Goal: Task Accomplishment & Management: Manage account settings

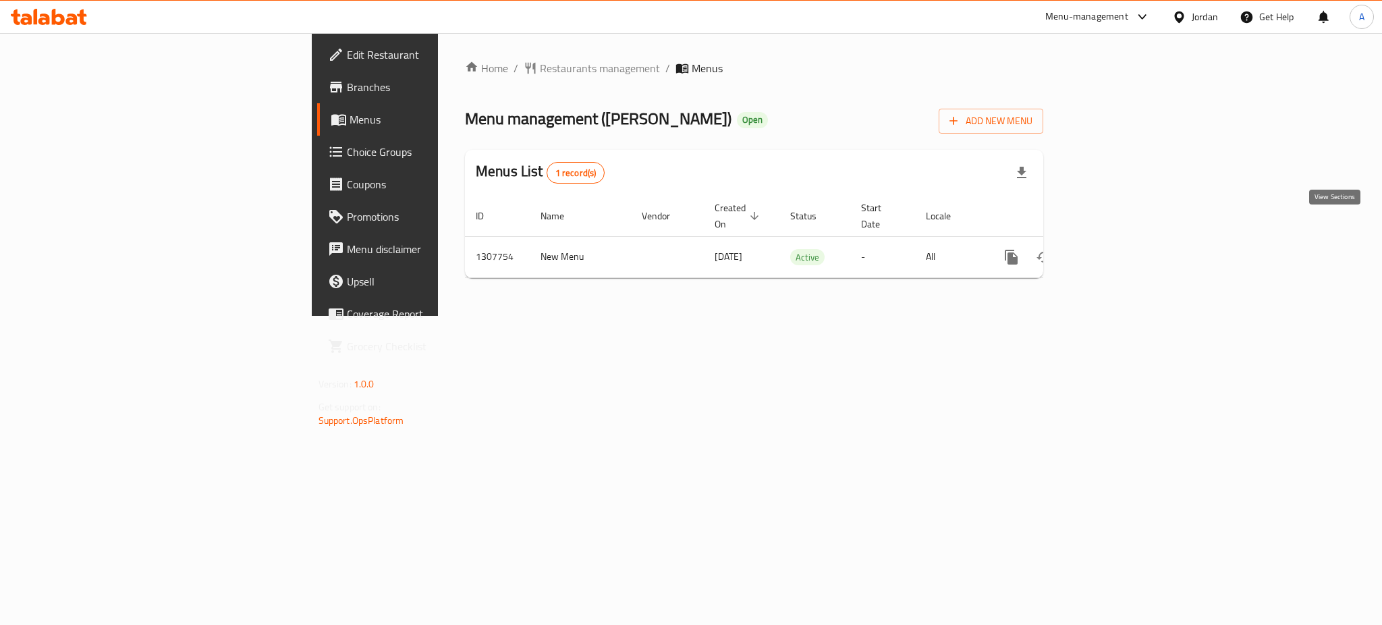
click at [1117, 249] on icon "enhanced table" at bounding box center [1109, 257] width 16 height 16
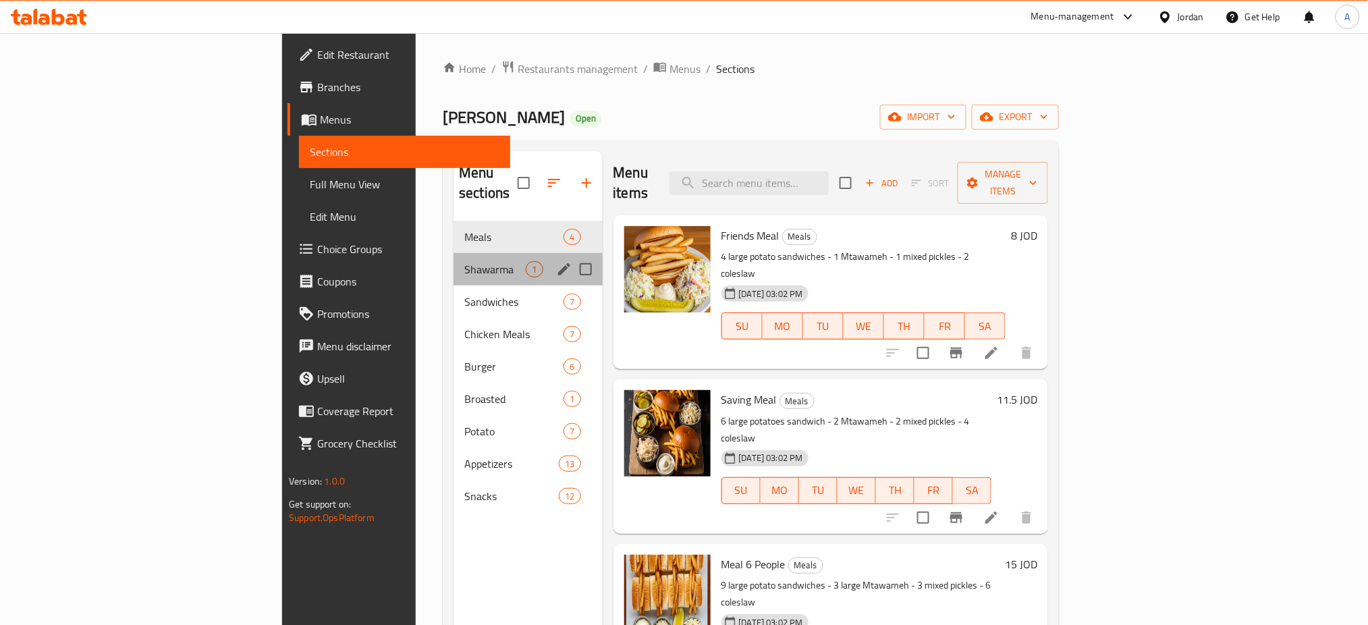
click at [454, 253] on div "Shawarma 1" at bounding box center [528, 269] width 148 height 32
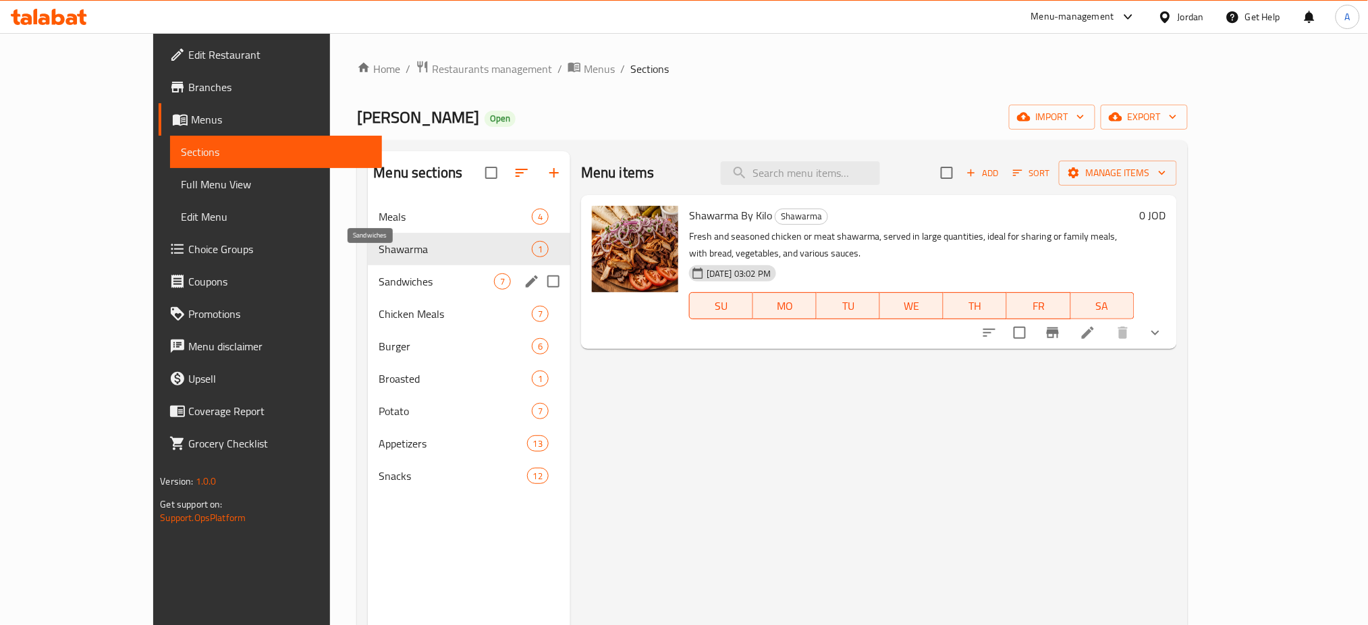
click at [379, 273] on span "Sandwiches" at bounding box center [436, 281] width 115 height 16
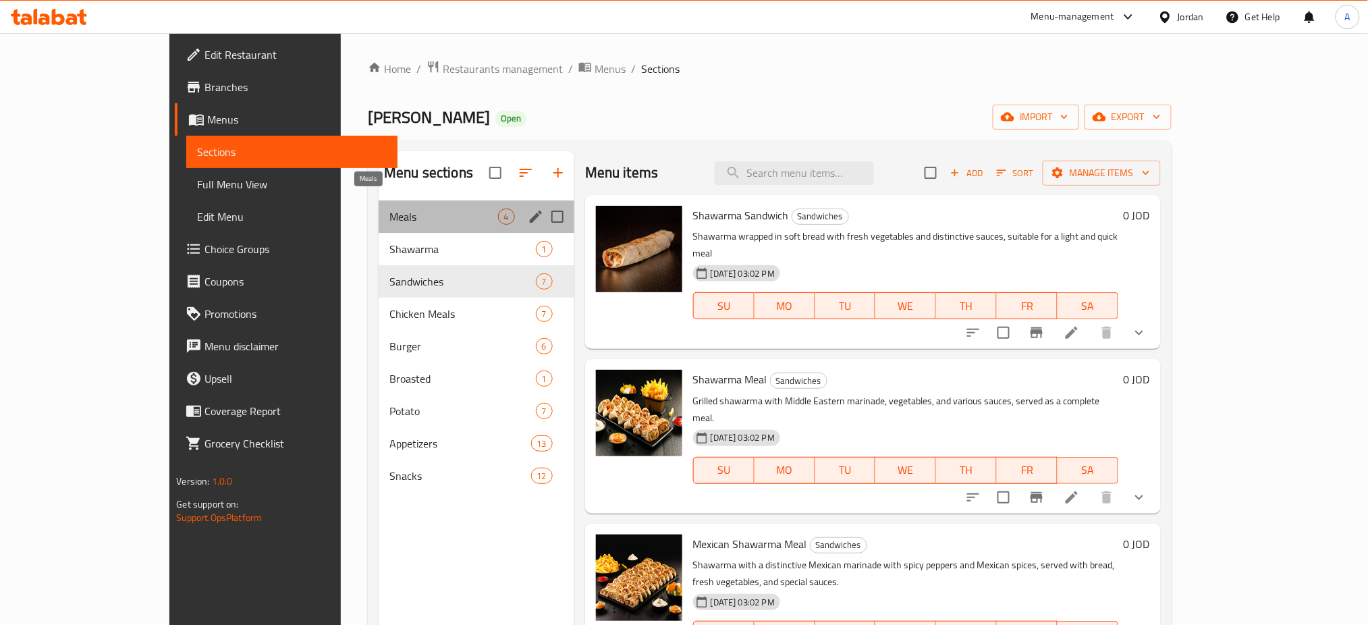
click at [389, 209] on span "Meals" at bounding box center [443, 217] width 109 height 16
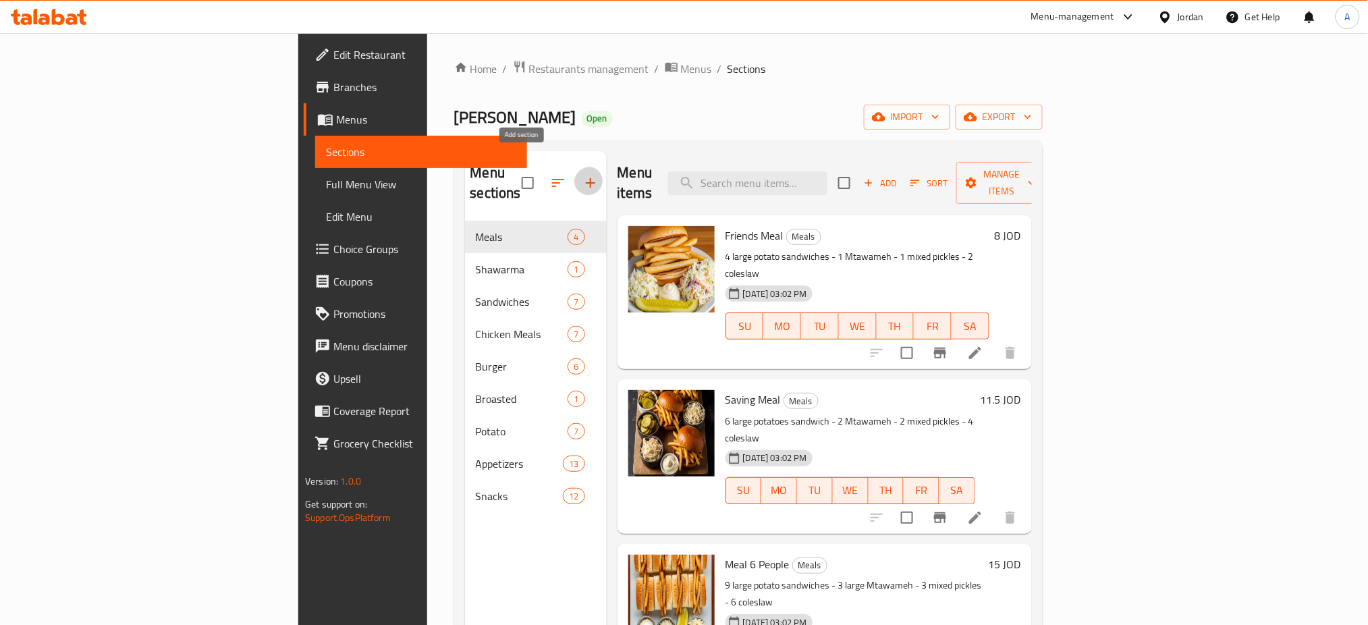
click at [583, 175] on icon "button" at bounding box center [591, 183] width 16 height 16
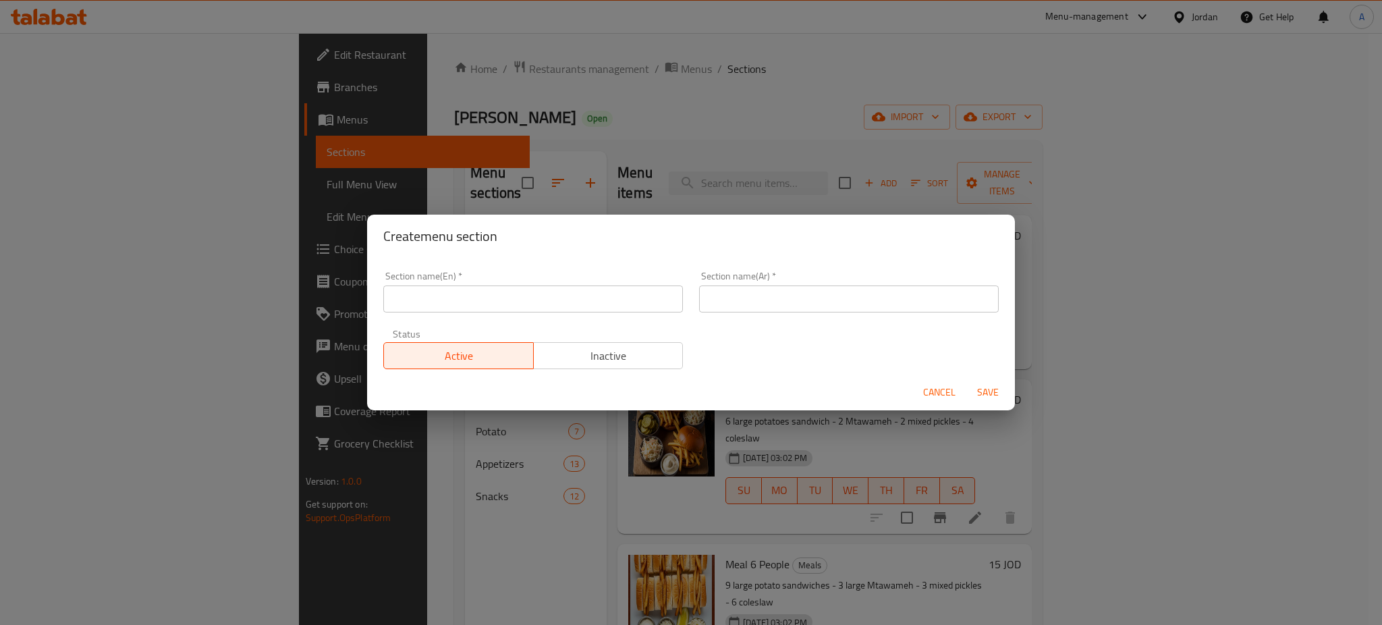
click at [549, 290] on input "text" at bounding box center [533, 299] width 300 height 27
type input "Gathering offer"
type input "عرض الجمعات"
click at [994, 389] on span "Save" at bounding box center [988, 392] width 32 height 17
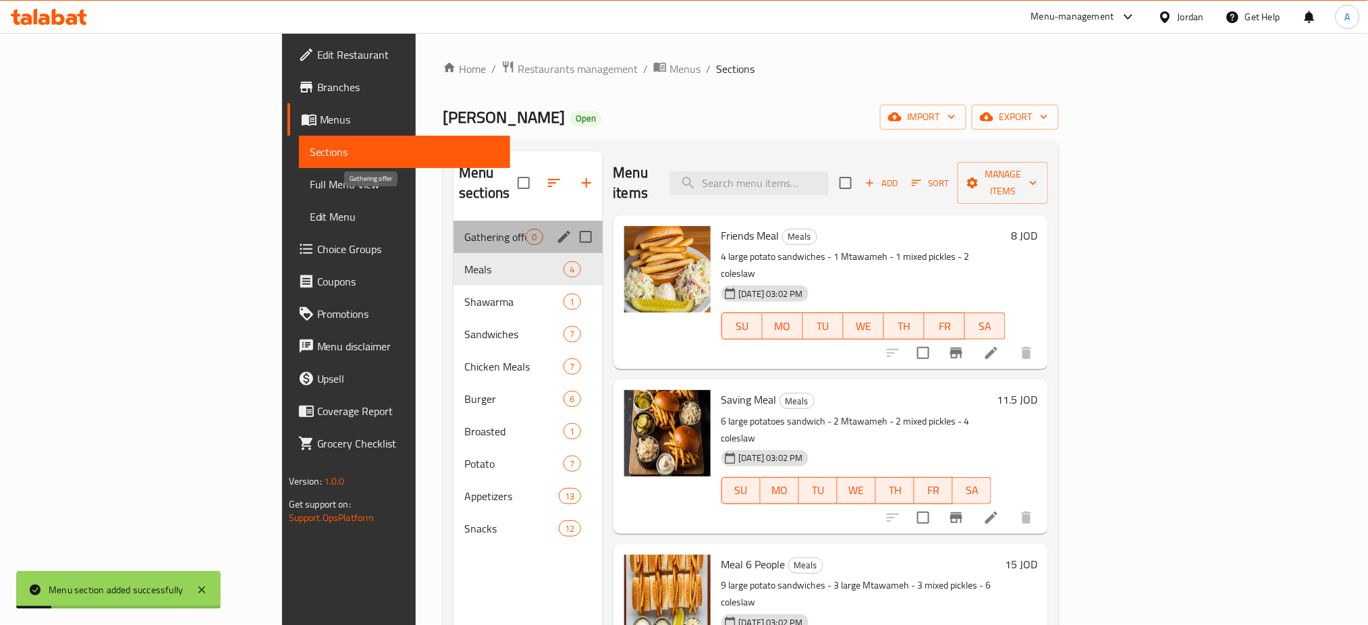
click at [464, 229] on span "Gathering offer" at bounding box center [494, 237] width 61 height 16
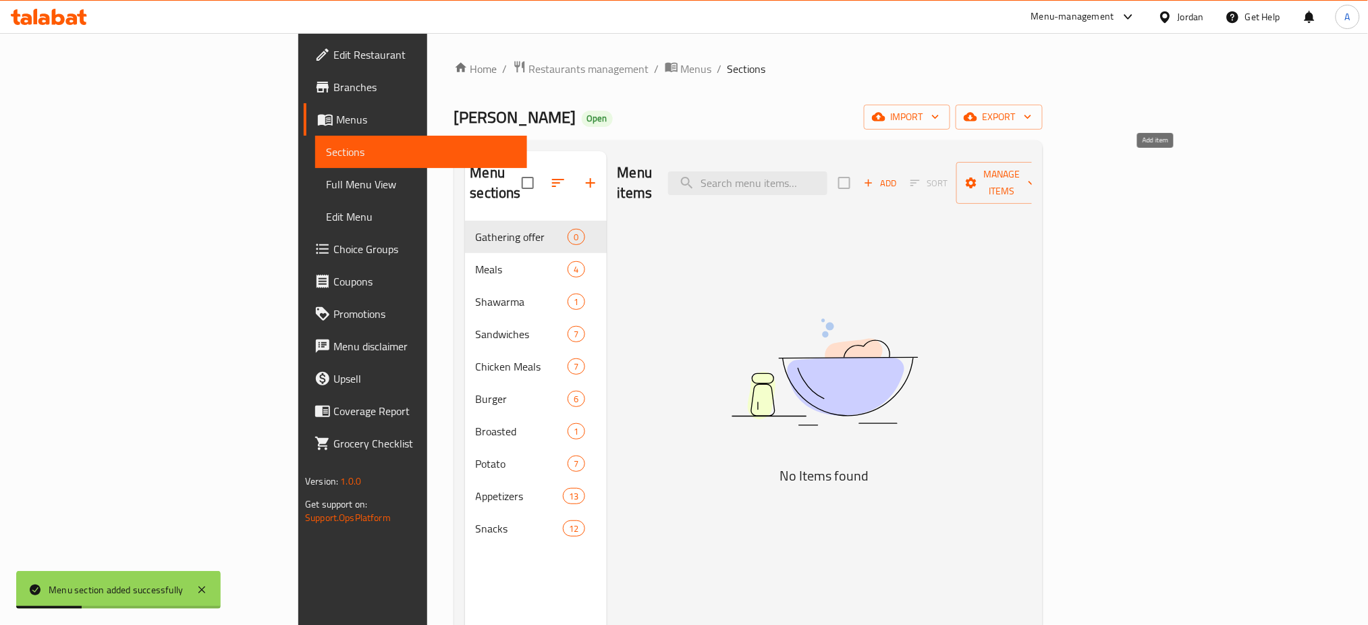
click at [898, 175] on span "Add" at bounding box center [880, 183] width 36 height 16
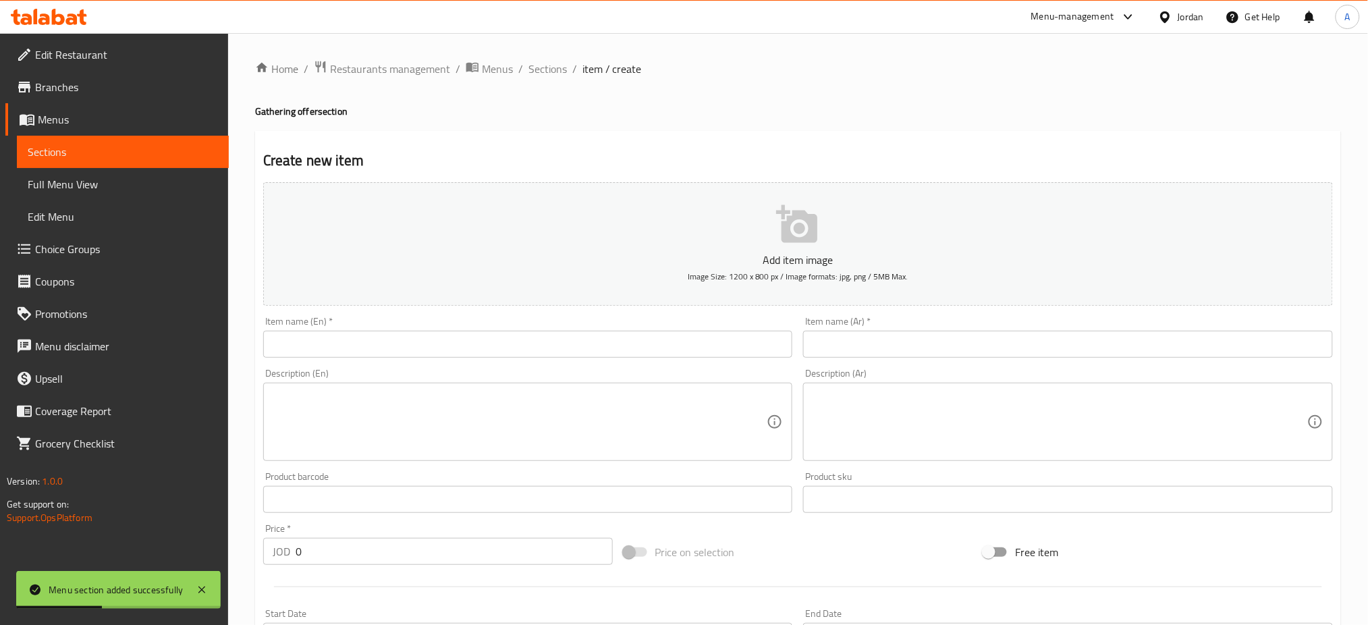
click at [594, 331] on input "text" at bounding box center [528, 344] width 530 height 27
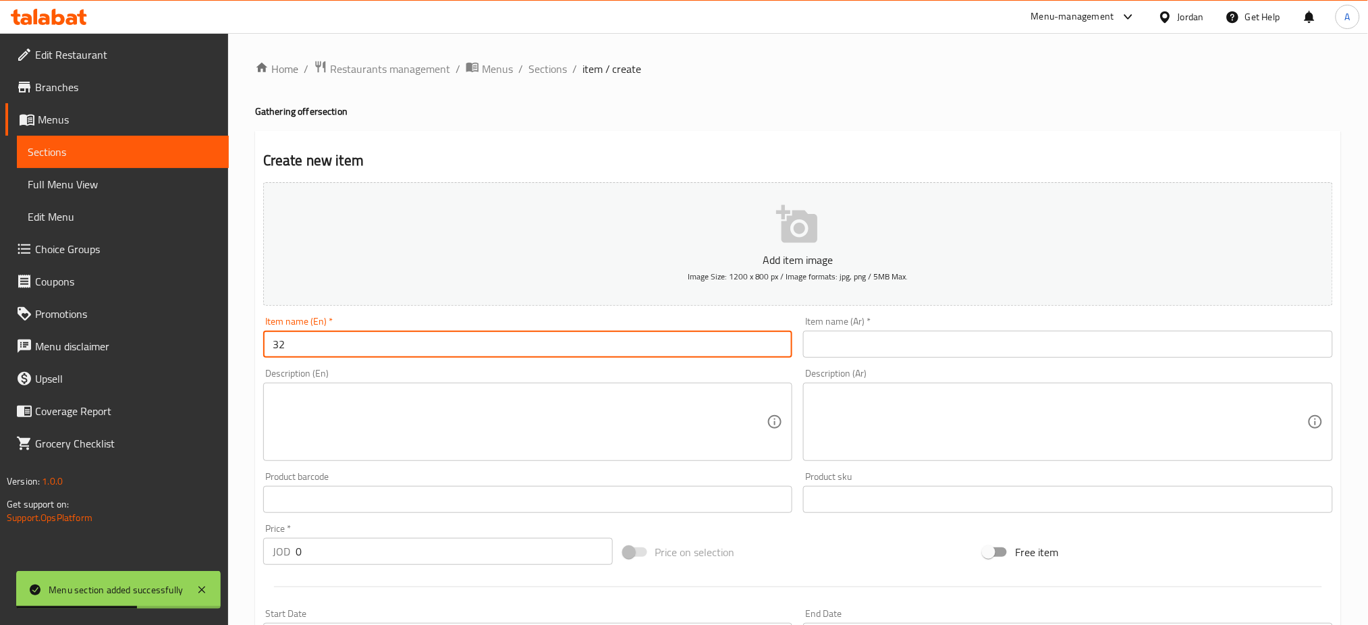
type input "3"
type input "ب"
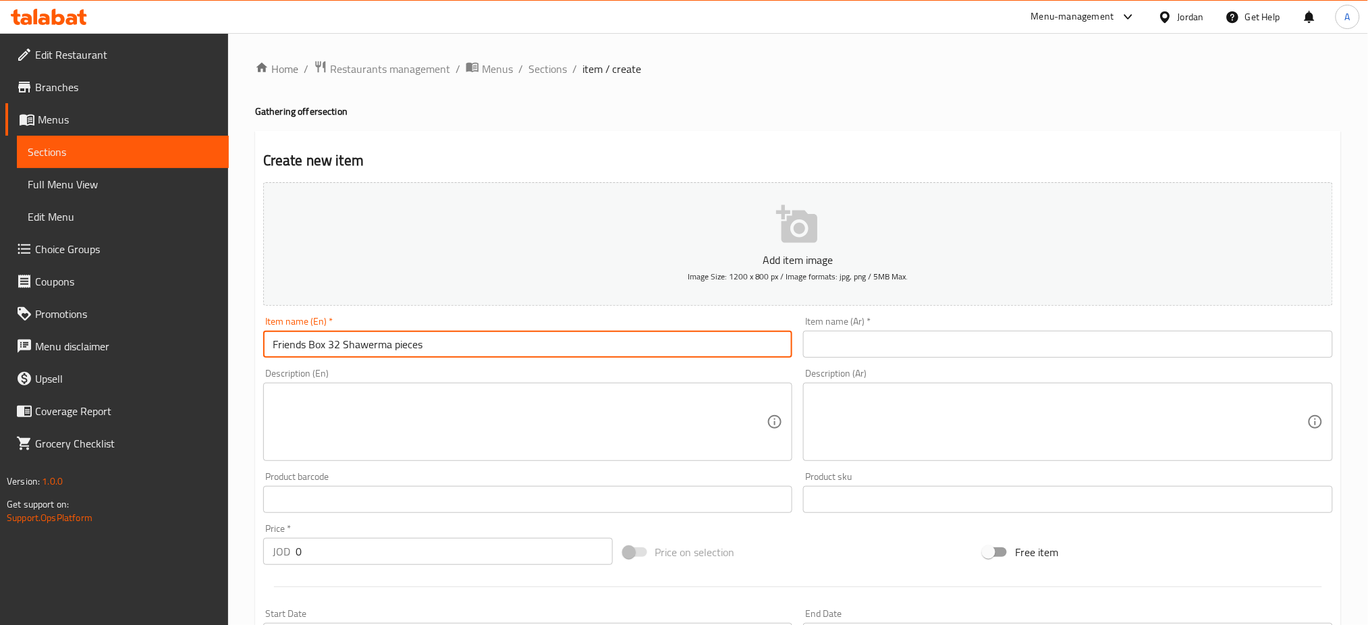
type input "Friends Box 32 Shawerma pieces"
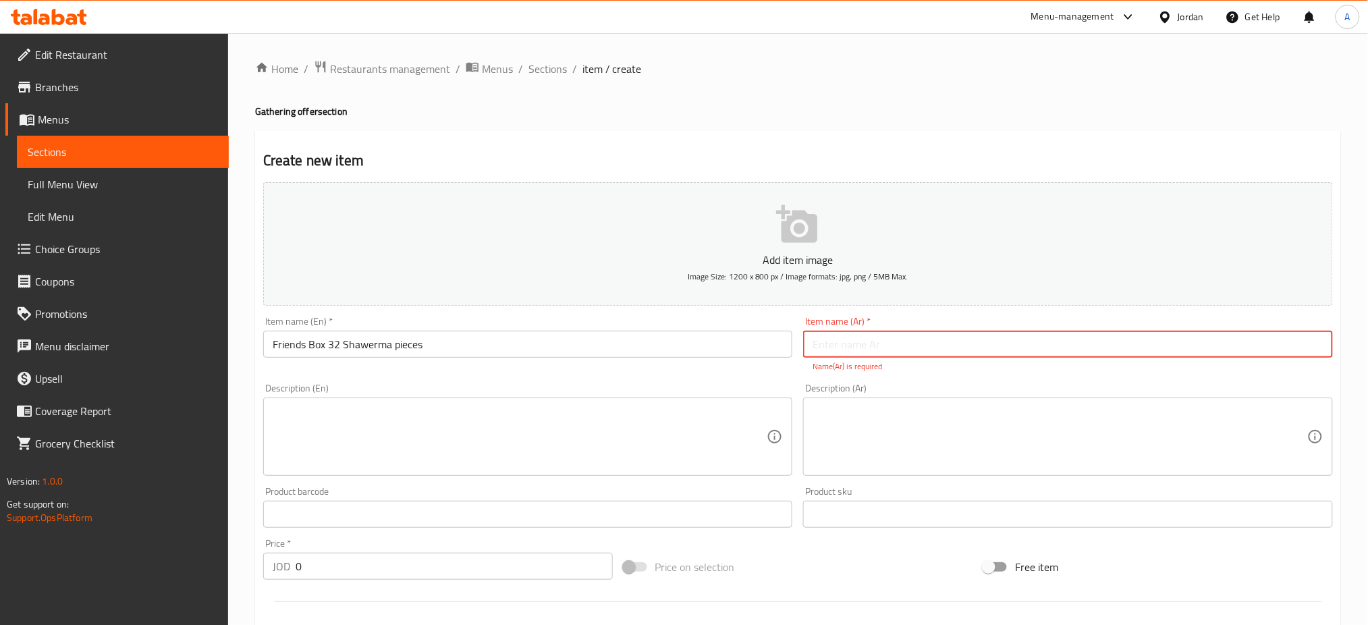
paste input "عرض الاصدقاء 32 قطعة"
type input "عرض الاصدقاء 32 قطعة"
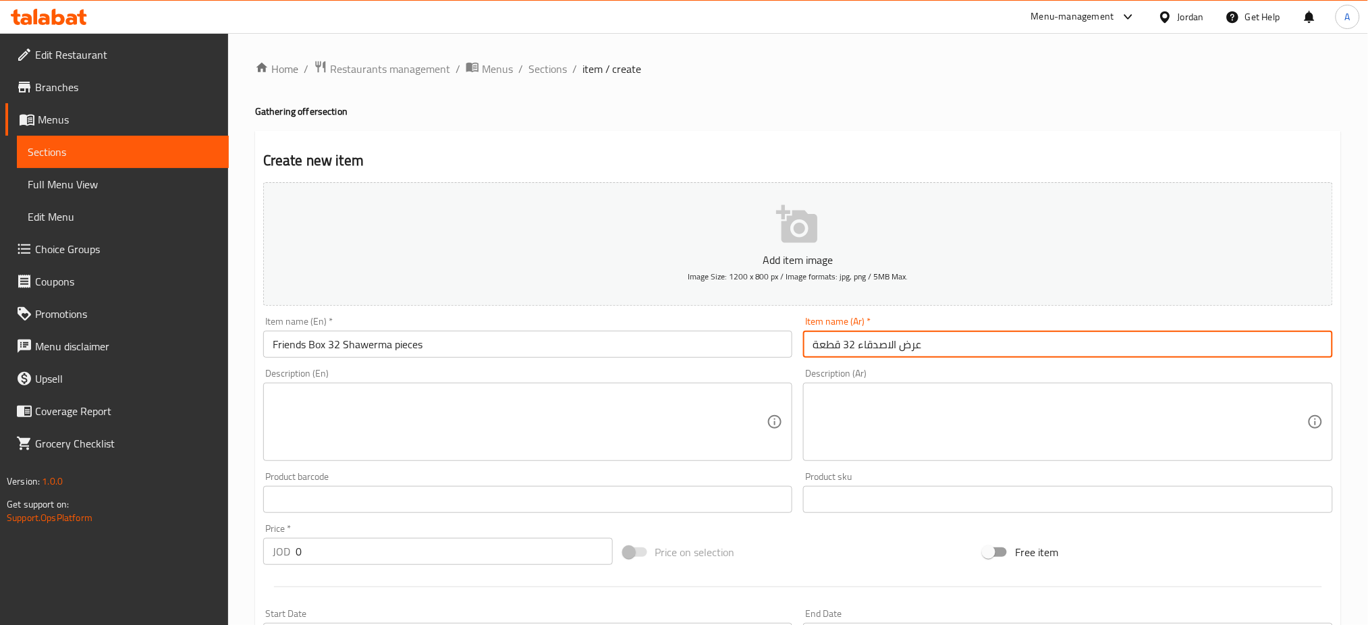
click at [497, 403] on textarea at bounding box center [520, 422] width 495 height 64
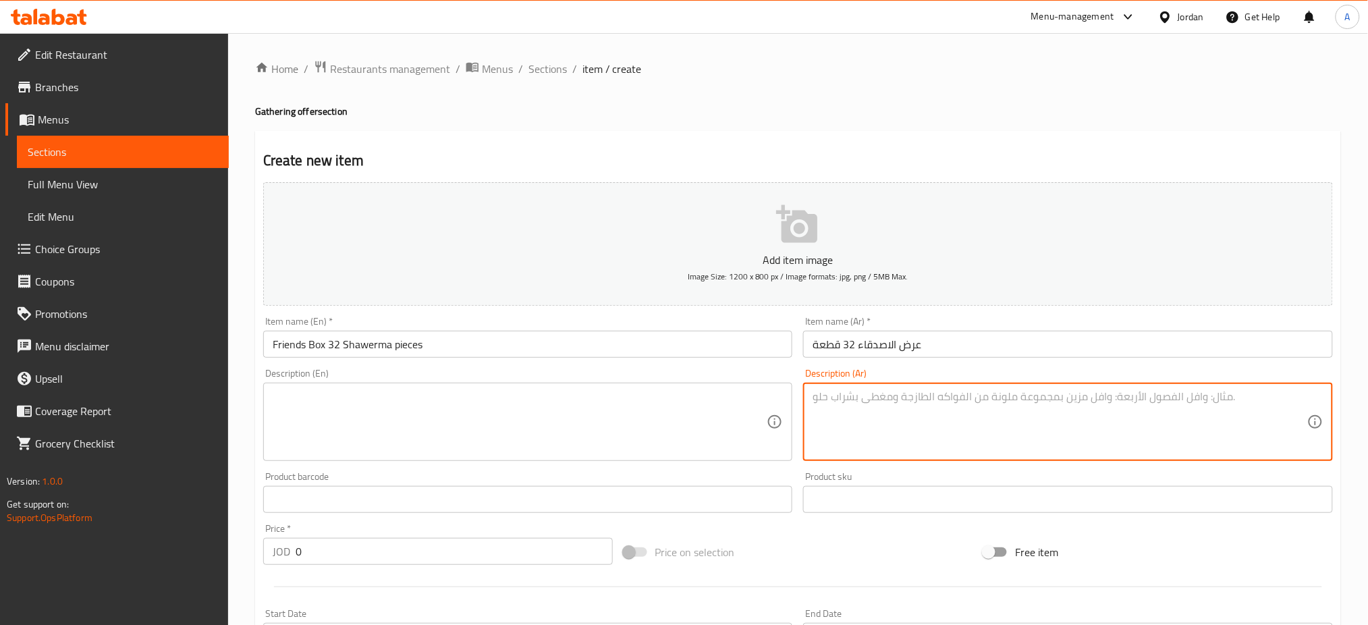
click at [918, 390] on textarea at bounding box center [1060, 422] width 495 height 64
paste textarea "٣٢ قطعة شاورما بطاطا مخلل مثومة"
type textarea "٣٢ قطعة شاورما بطاطا مخلل مثومة"
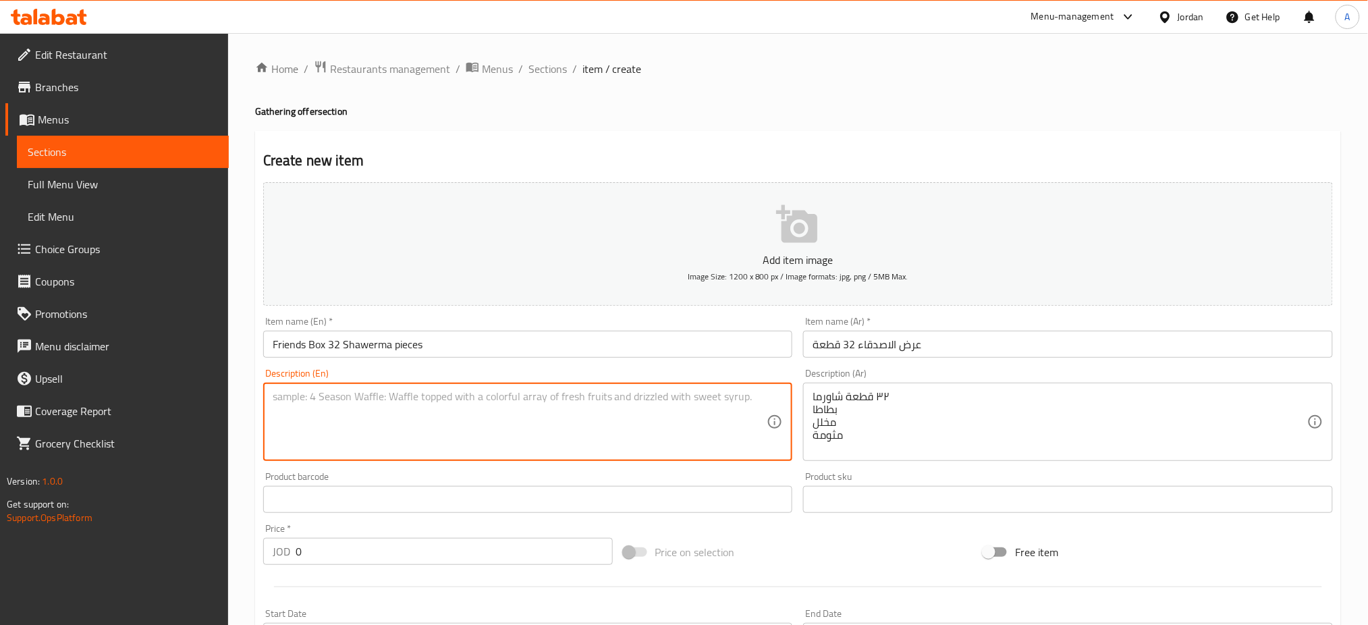
click at [589, 390] on textarea at bounding box center [520, 422] width 495 height 64
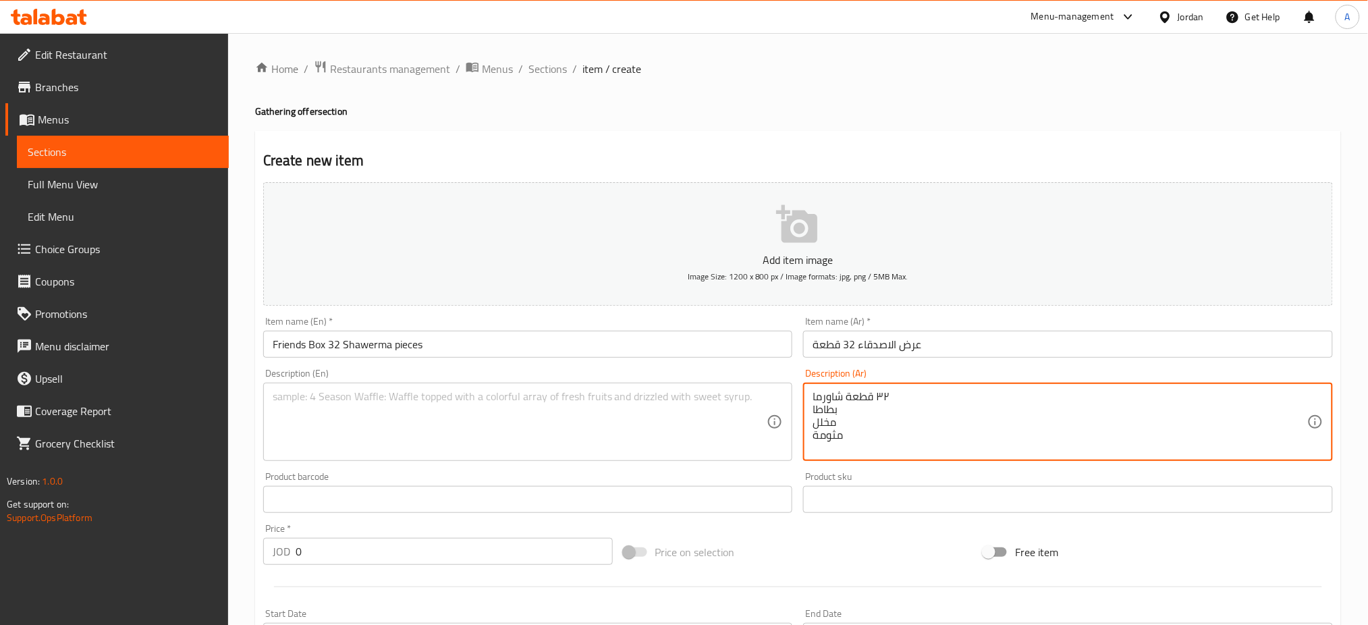
drag, startPoint x: 852, startPoint y: 401, endPoint x: 797, endPoint y: 348, distance: 75.9
click at [532, 390] on textarea at bounding box center [520, 422] width 495 height 64
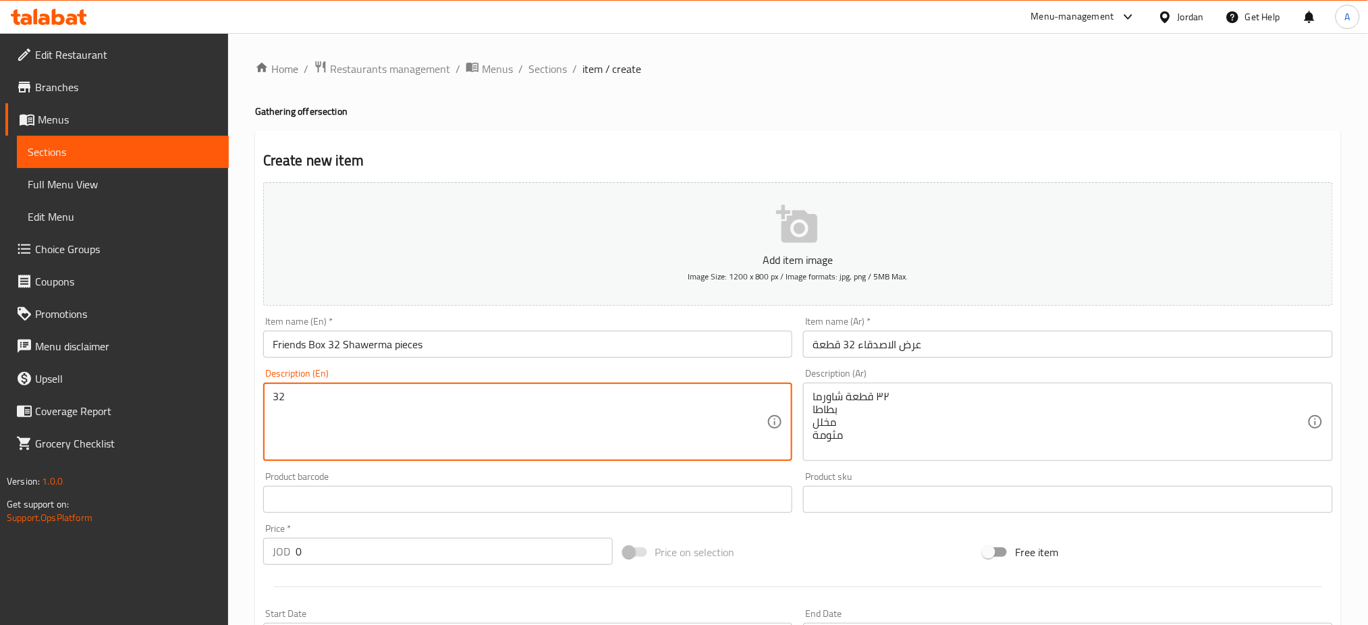
type textarea "3"
type textarea "32 shawerma pieces potato box pickle sauce"
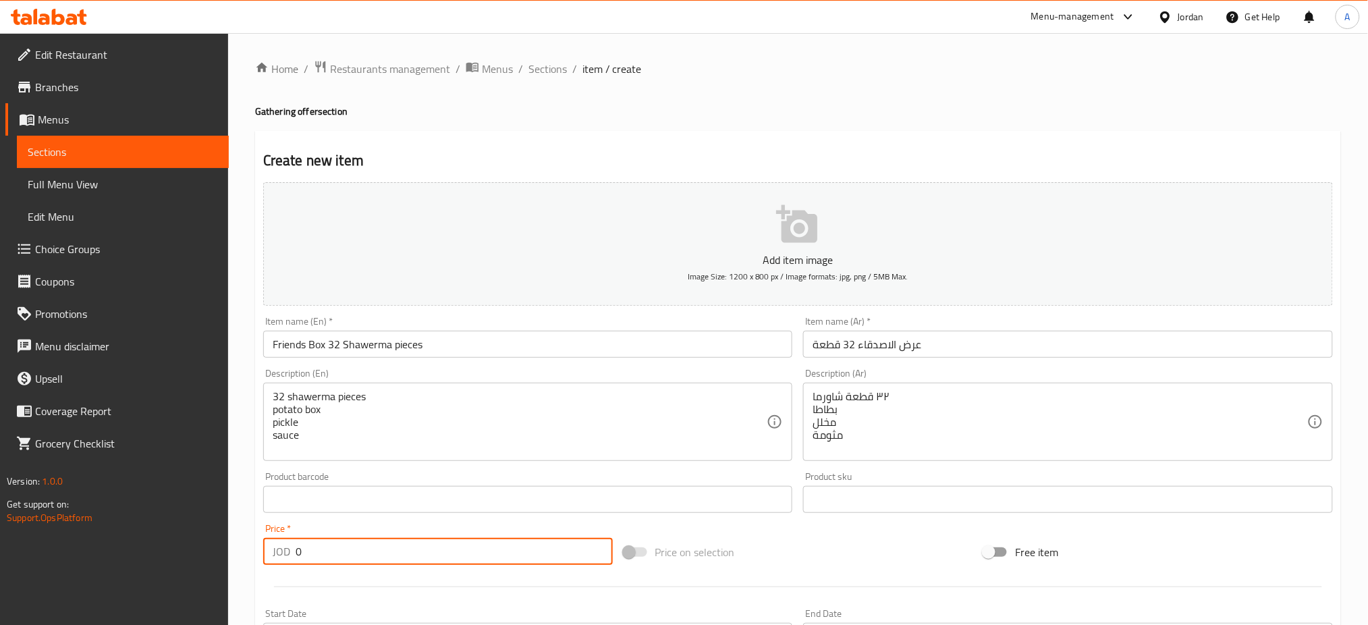
click at [274, 538] on div "JOD 0 Price *" at bounding box center [438, 551] width 350 height 27
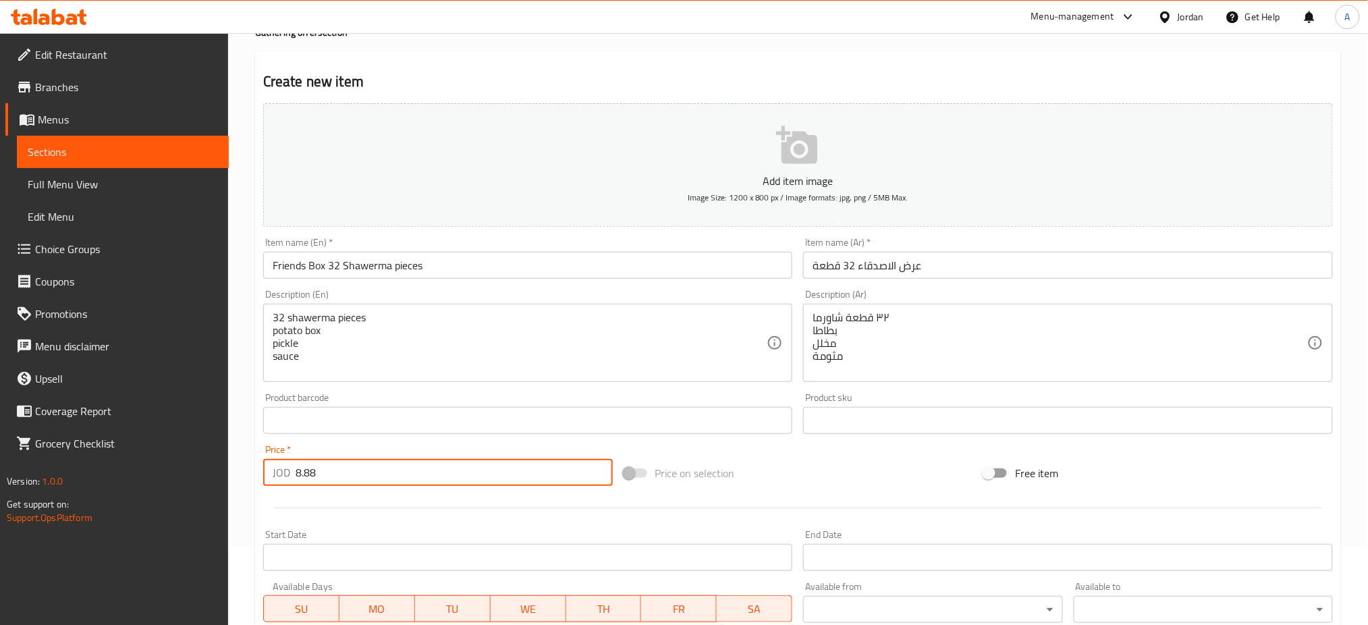
scroll to position [257, 0]
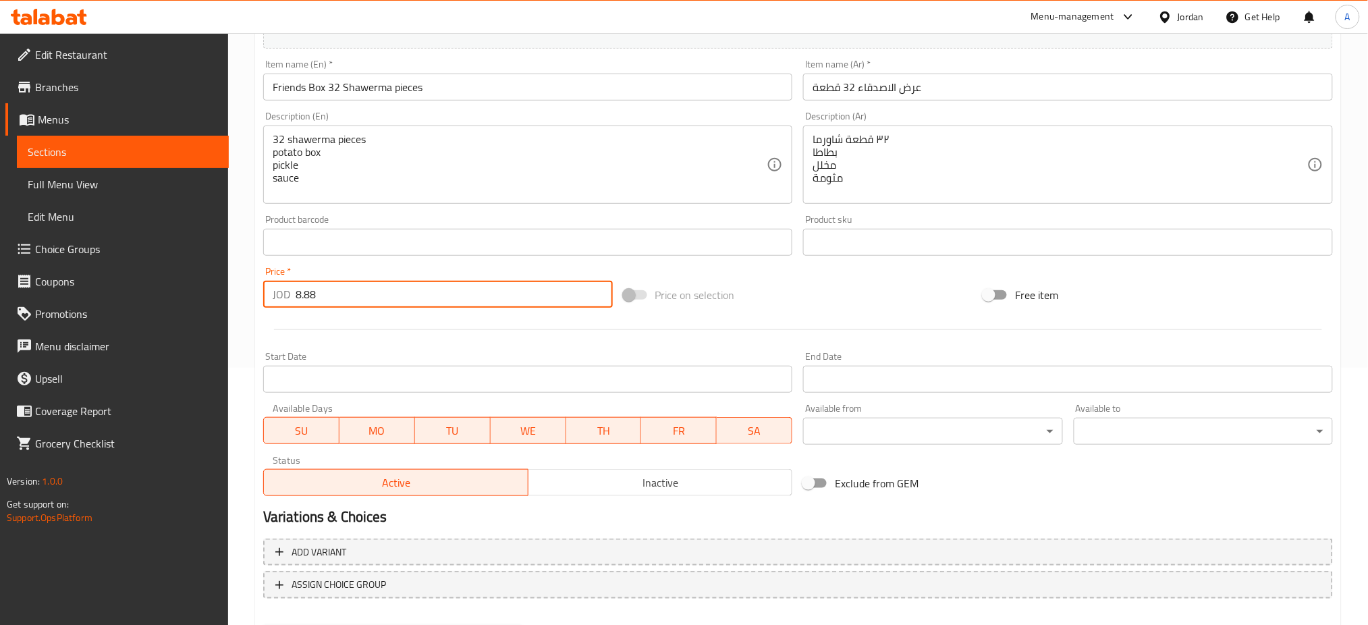
type input "8.88"
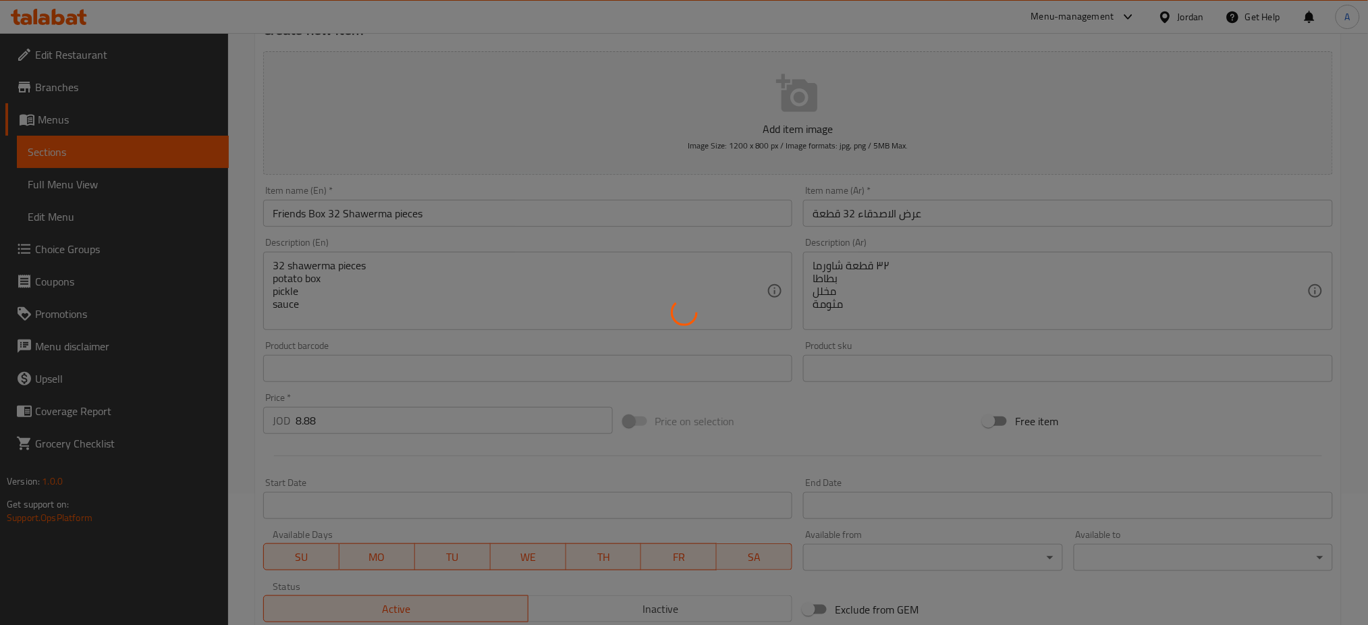
type input "0"
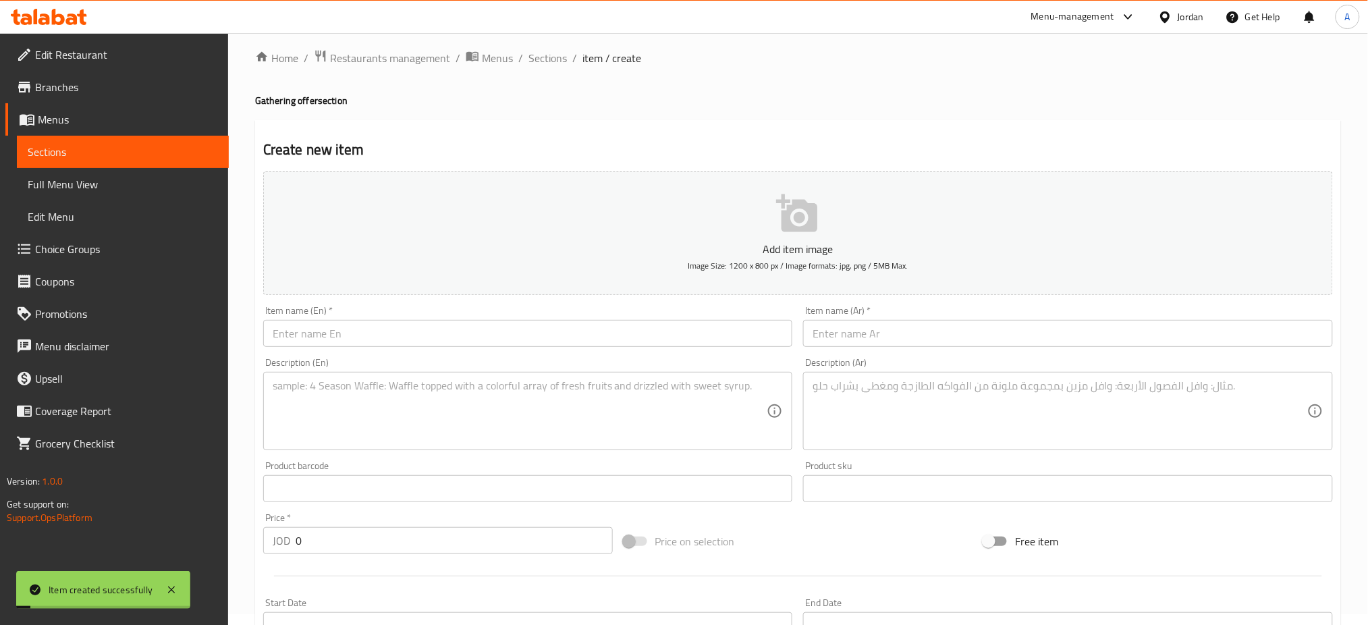
scroll to position [0, 0]
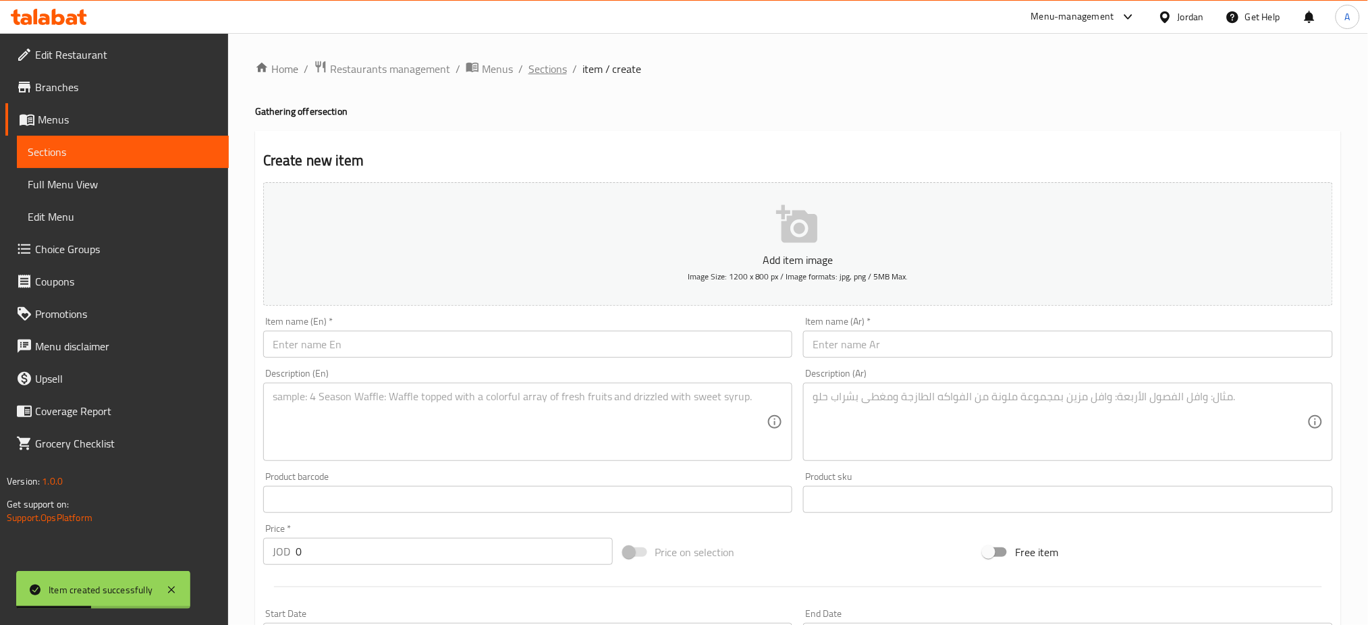
click at [529, 63] on span "Sections" at bounding box center [548, 69] width 38 height 16
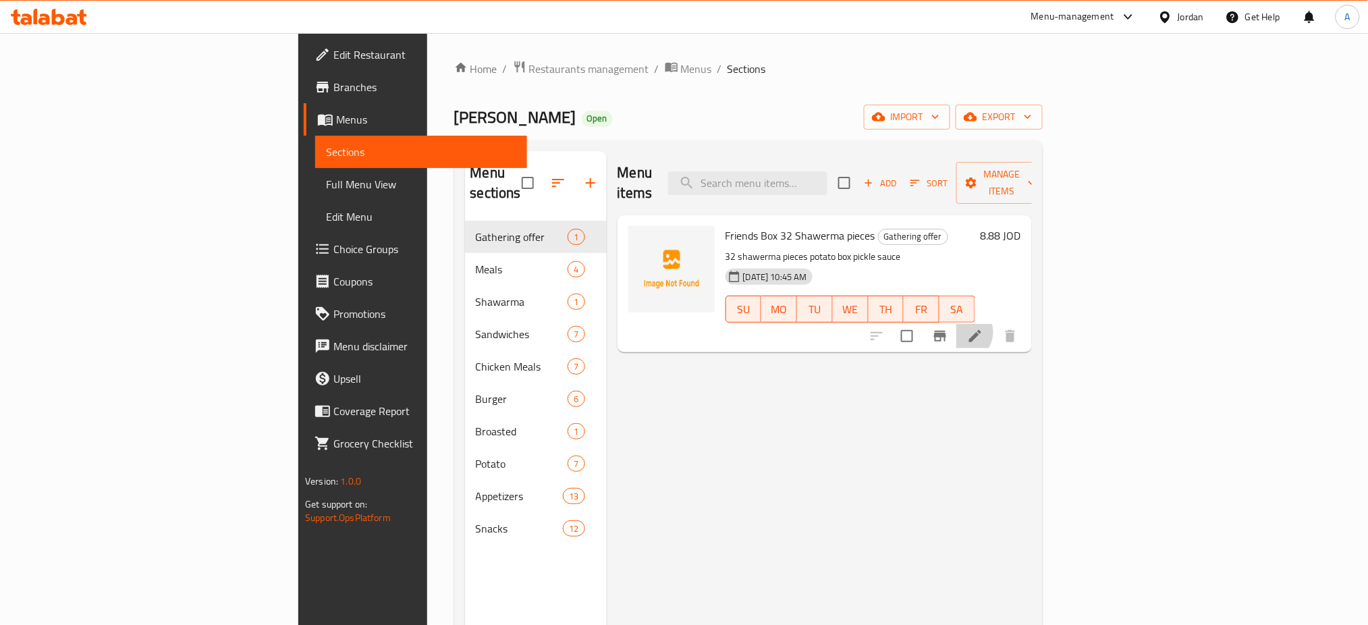
click at [994, 324] on li at bounding box center [975, 336] width 38 height 24
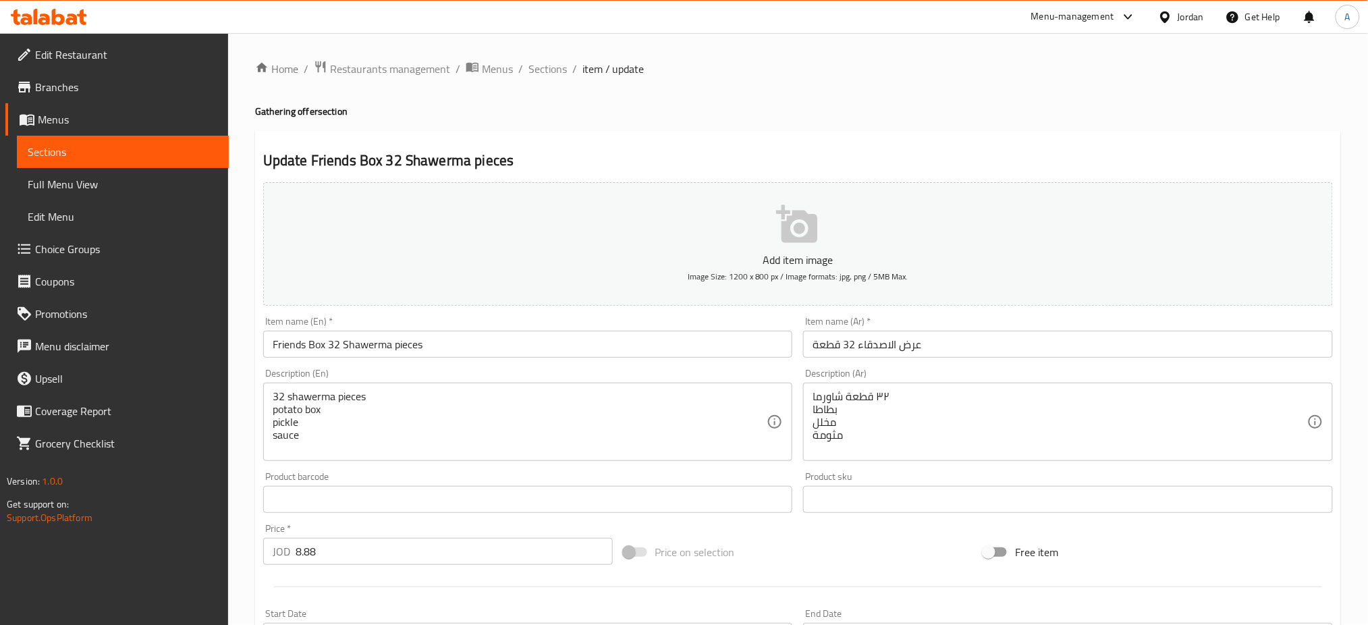
scroll to position [257, 0]
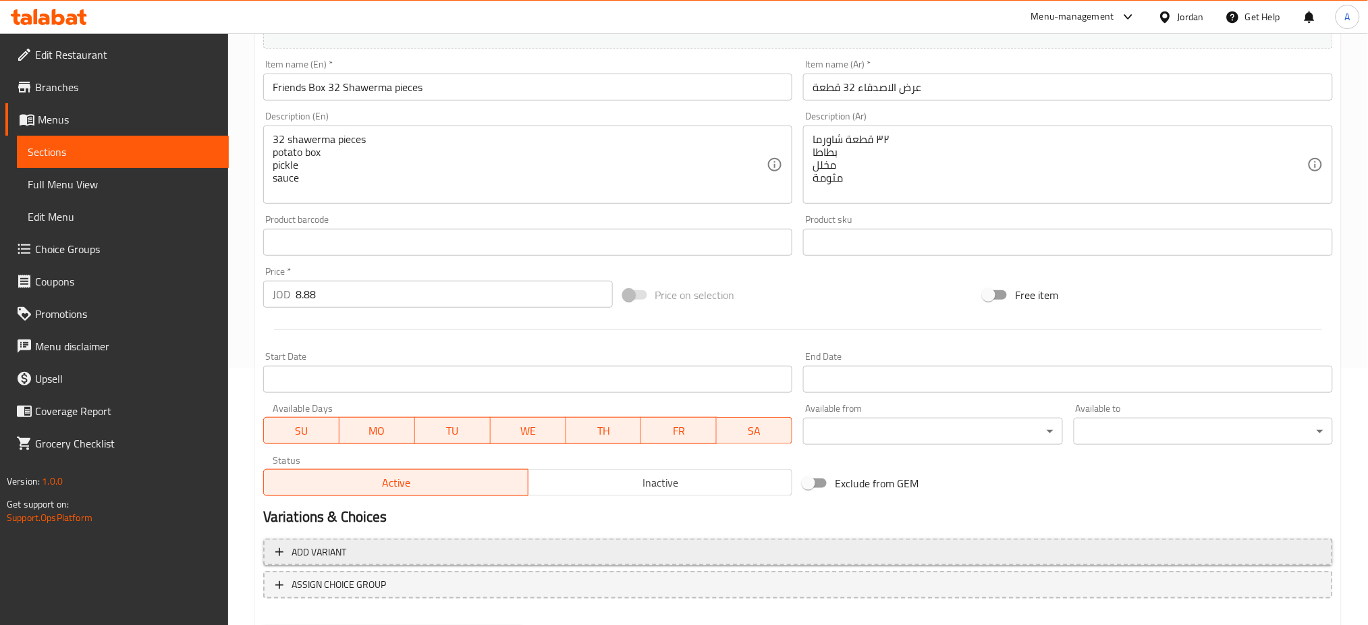
click at [429, 544] on span "Add variant" at bounding box center [798, 552] width 1046 height 17
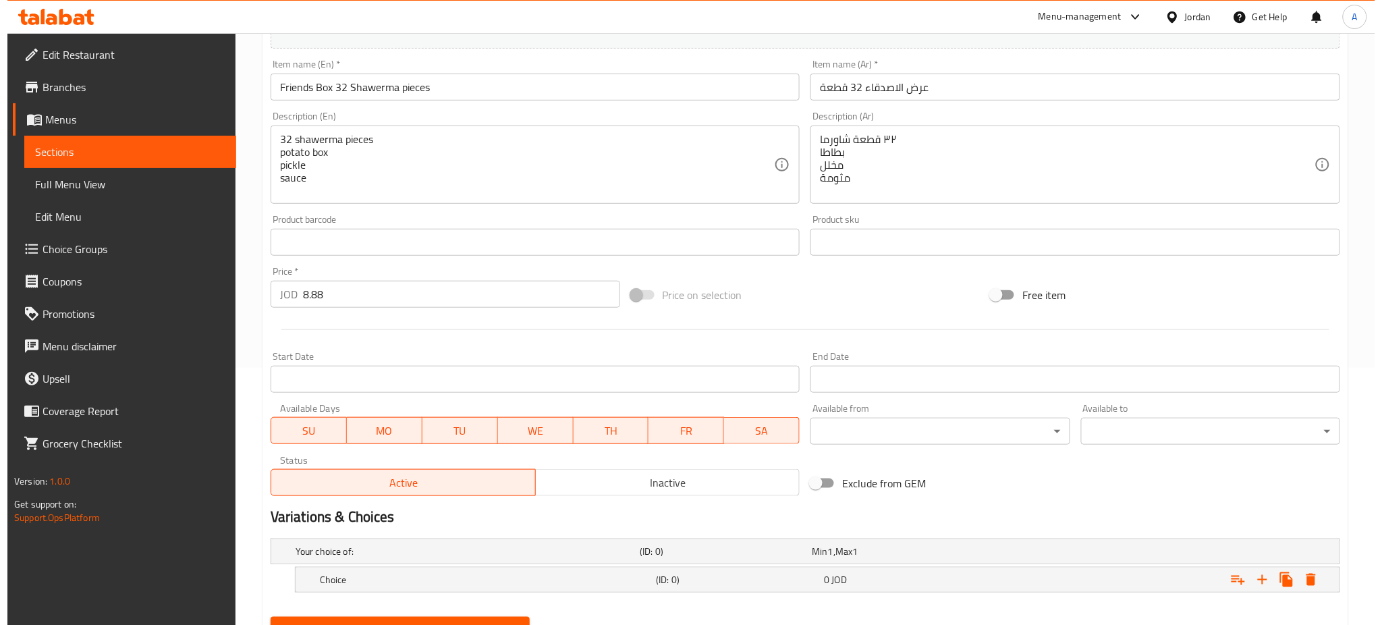
scroll to position [246, 0]
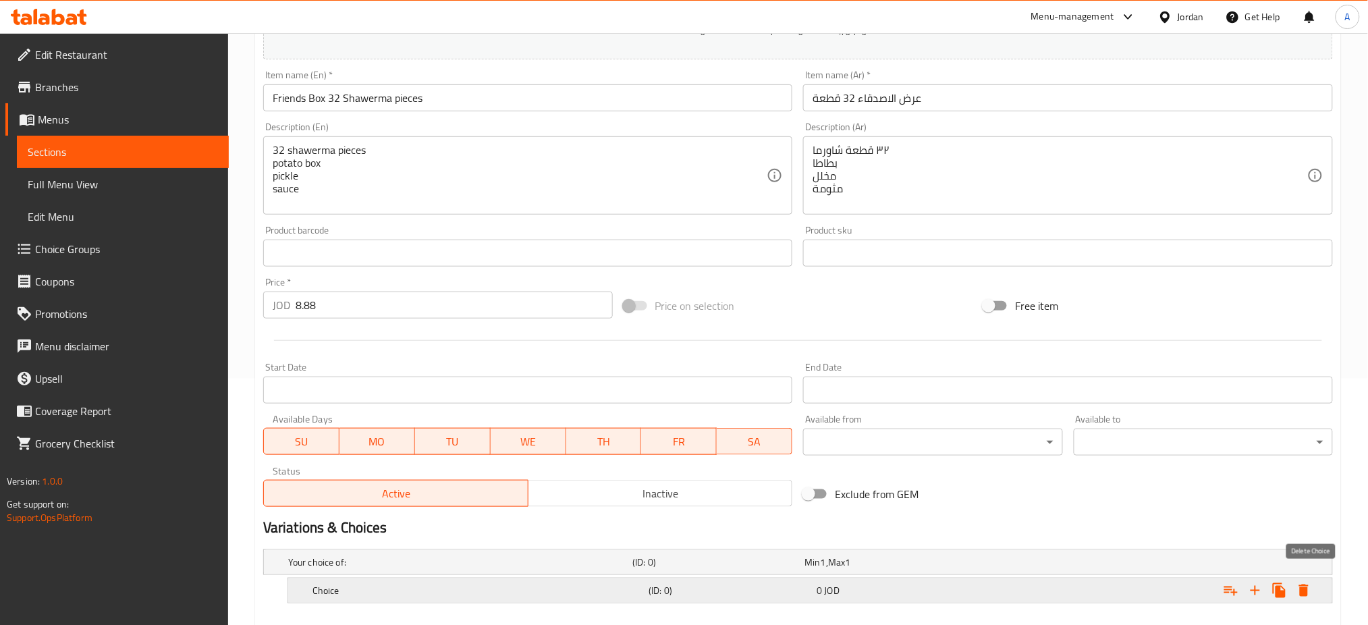
click at [1309, 578] on button "Expand" at bounding box center [1304, 590] width 24 height 24
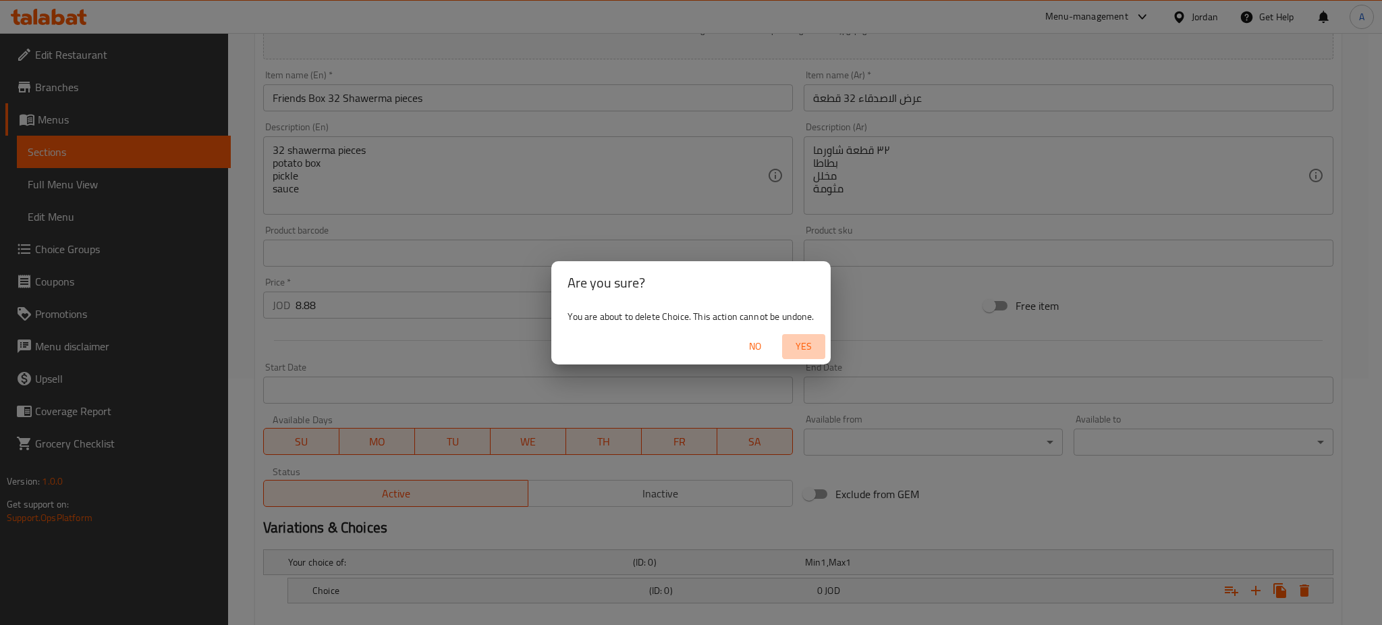
click at [788, 342] on span "Yes" at bounding box center [804, 346] width 32 height 17
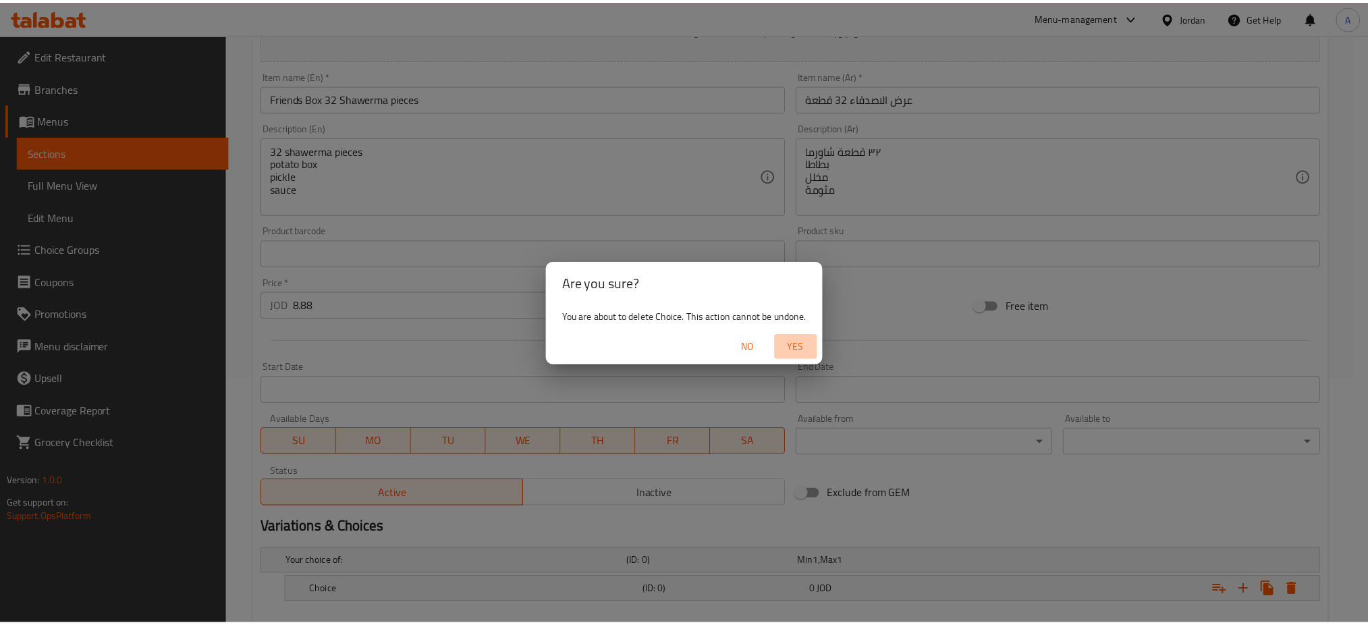
scroll to position [239, 0]
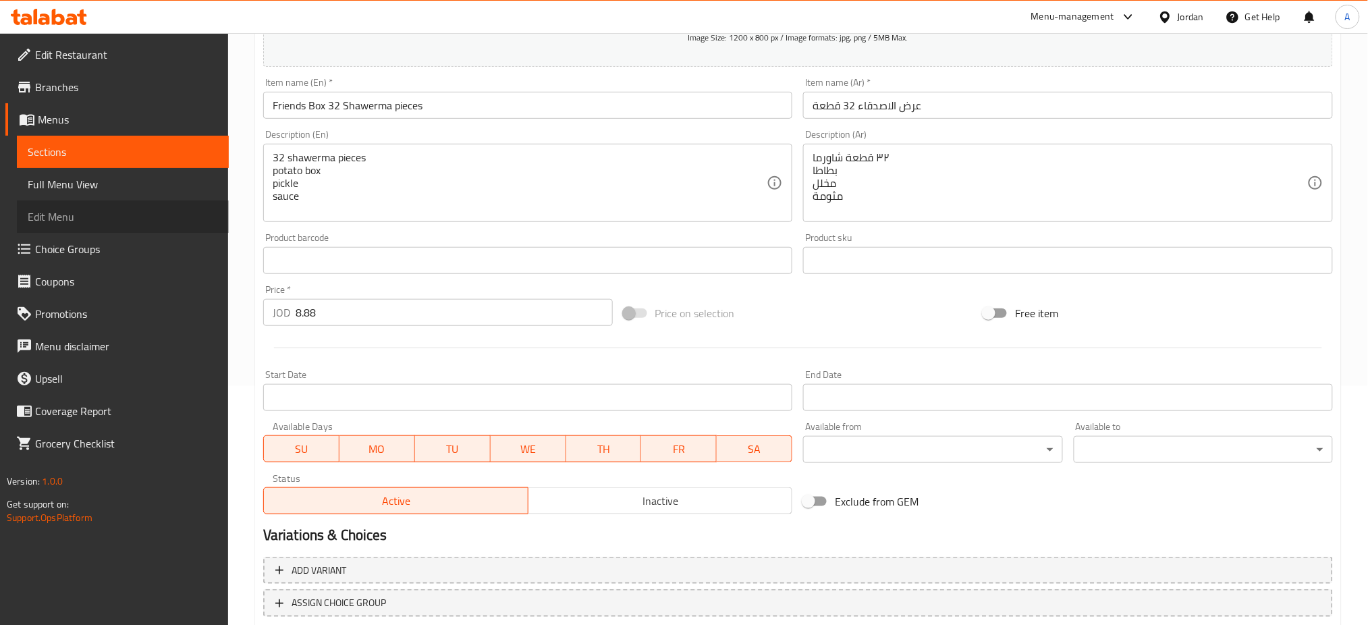
click at [98, 209] on span "Edit Menu" at bounding box center [123, 217] width 190 height 16
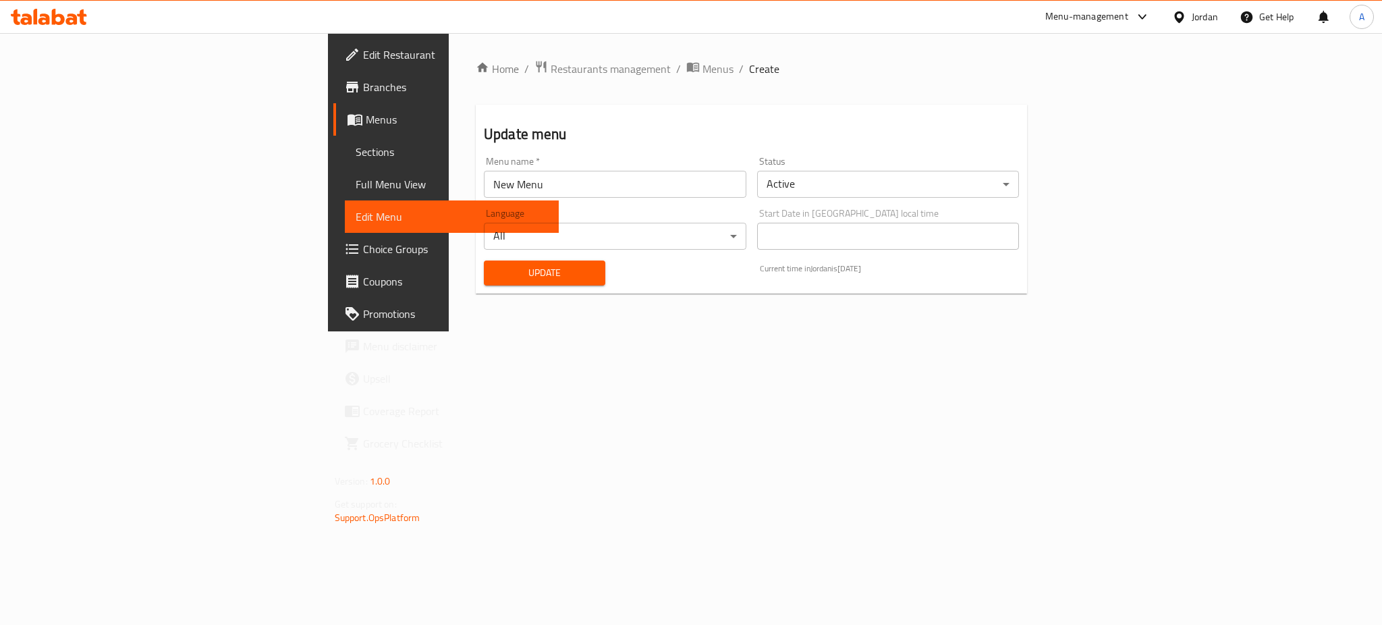
click at [333, 233] on link "Choice Groups" at bounding box center [445, 249] width 225 height 32
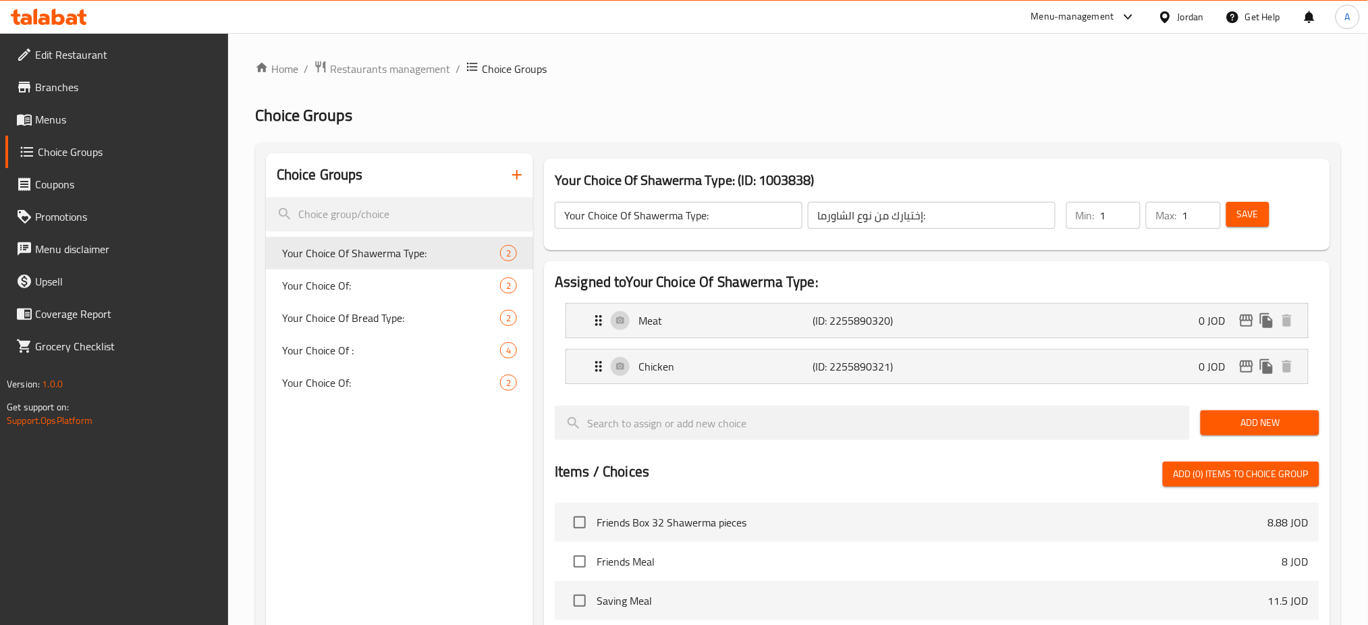
click at [514, 167] on icon "button" at bounding box center [517, 175] width 16 height 16
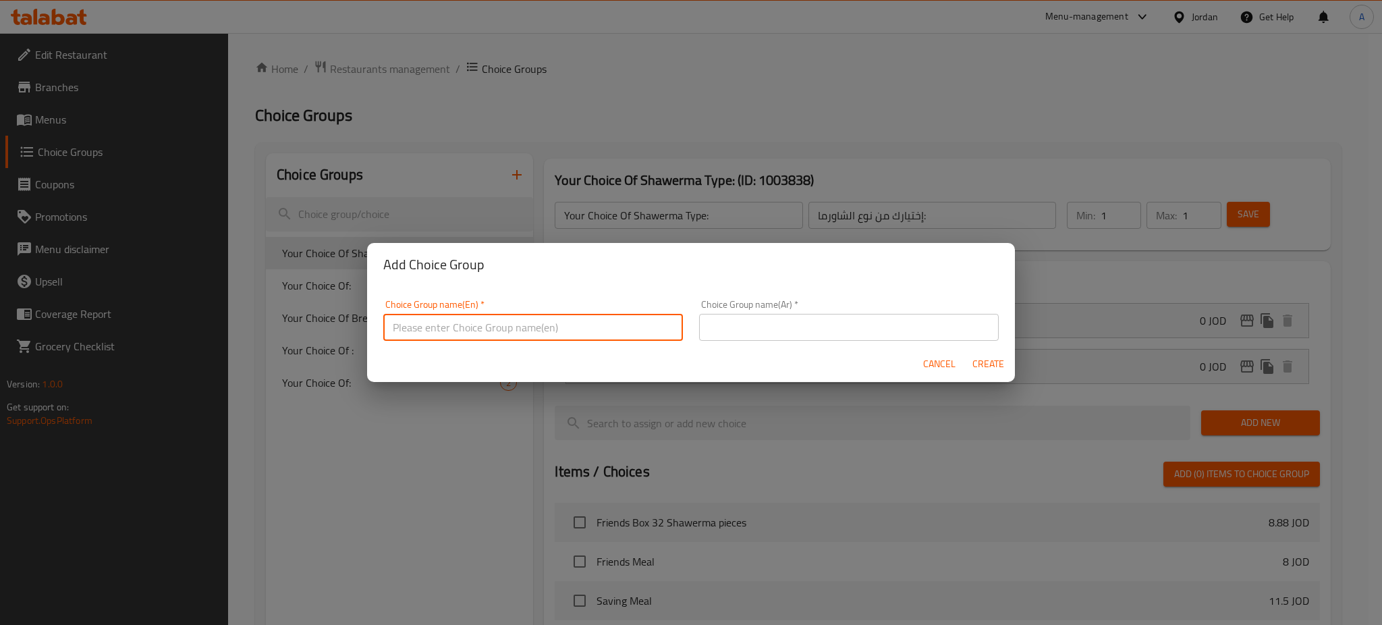
click at [502, 327] on input "text" at bounding box center [533, 327] width 300 height 27
type input "Extra"
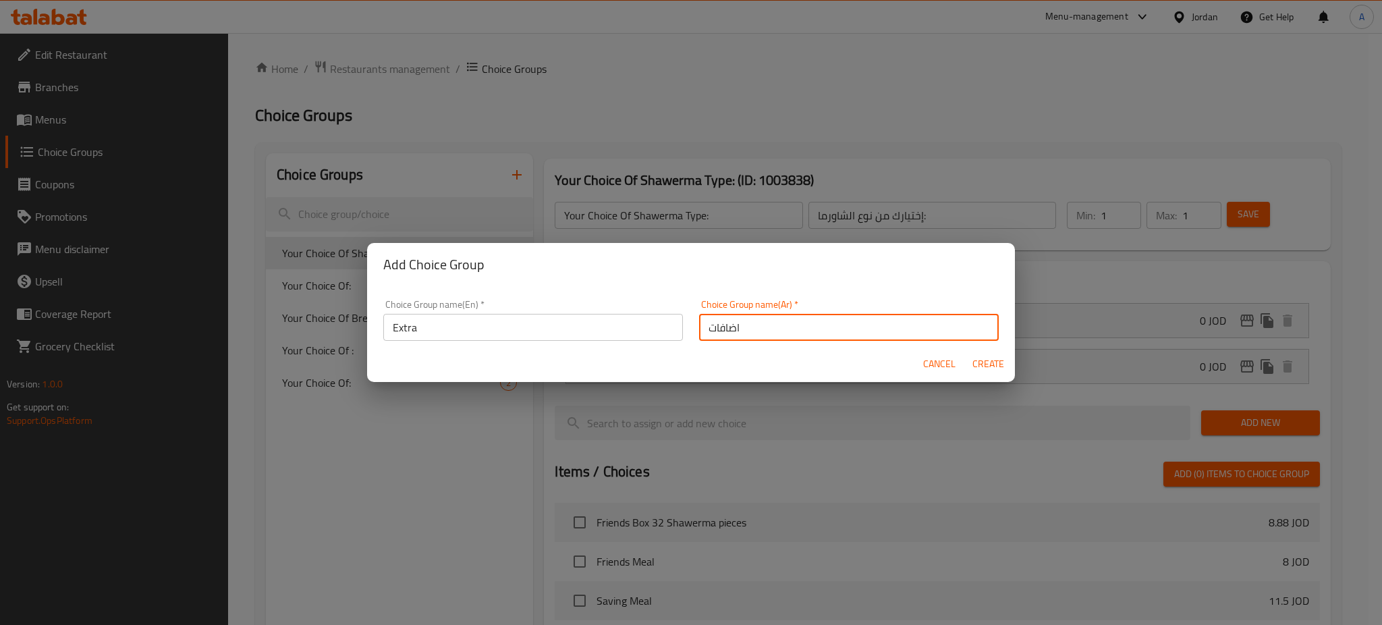
type input "اضافات"
click at [986, 358] on span "Create" at bounding box center [988, 364] width 32 height 17
type input "Extra"
type input "اضافات"
type input "0"
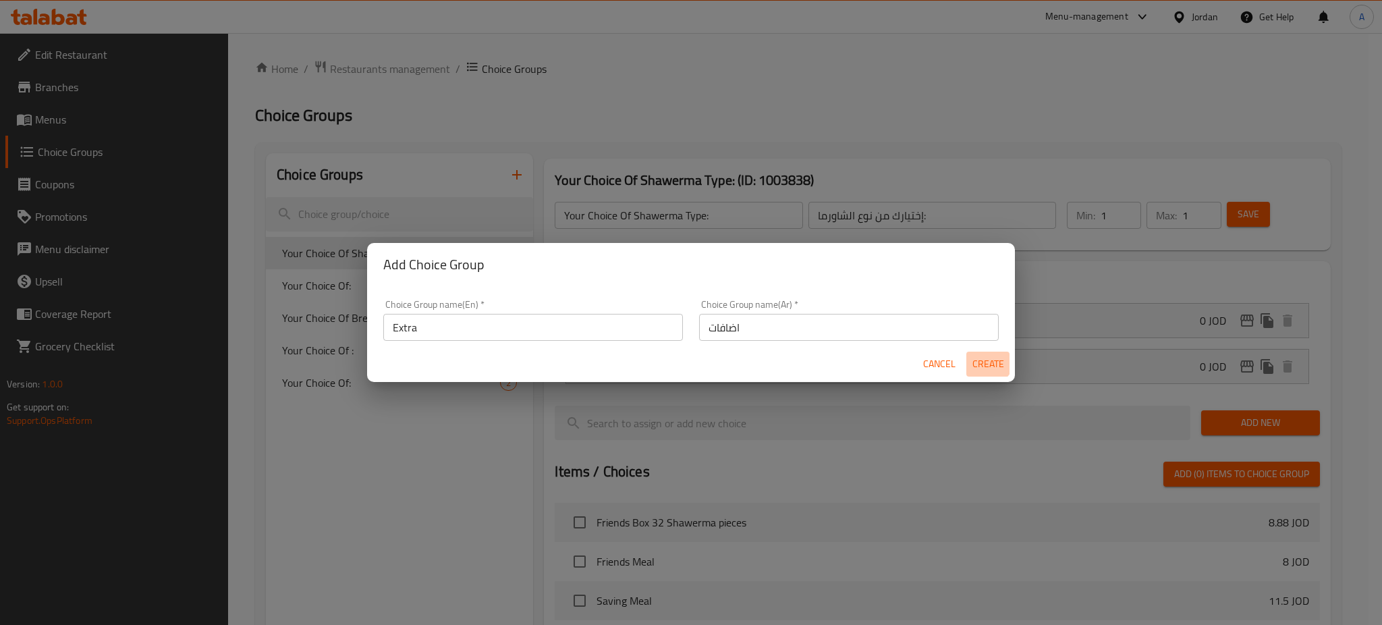
type input "0"
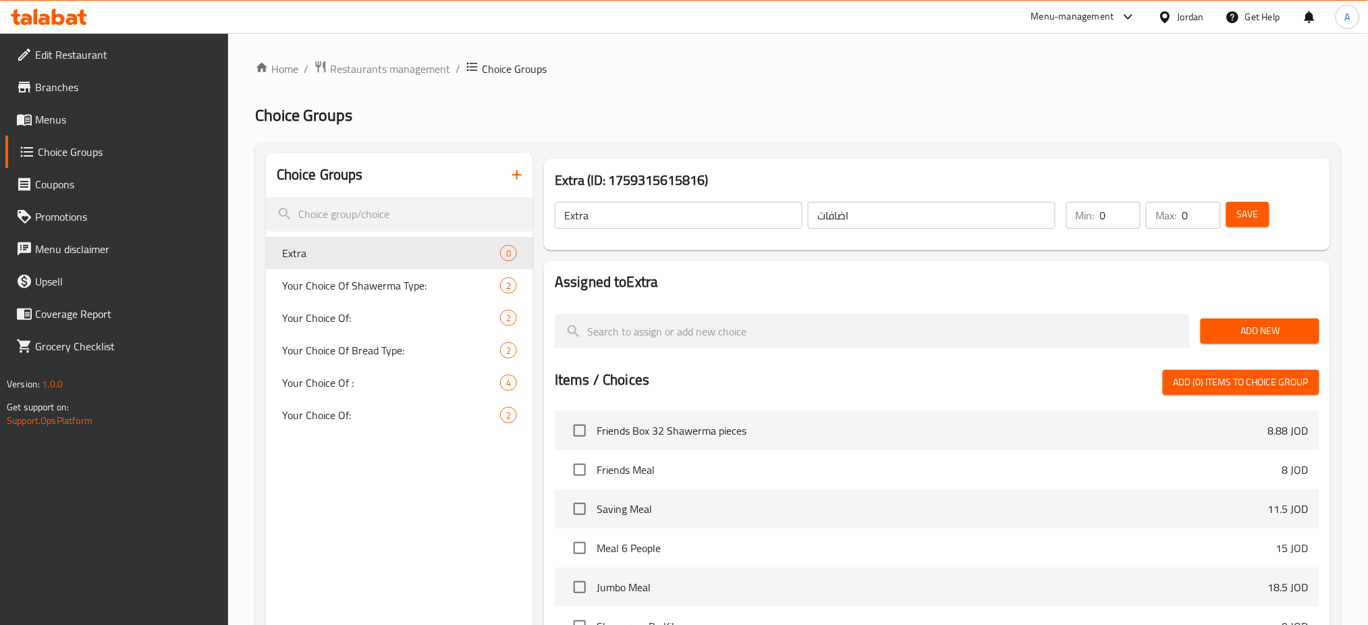
drag, startPoint x: 1197, startPoint y: 203, endPoint x: 1158, endPoint y: 207, distance: 40.0
click at [1158, 207] on div "Max: 0 ​" at bounding box center [1183, 215] width 74 height 27
click at [1181, 169] on h3 "Extra (ID: 1759315615816)" at bounding box center [937, 180] width 765 height 22
click at [1245, 206] on span "Save" at bounding box center [1248, 214] width 22 height 17
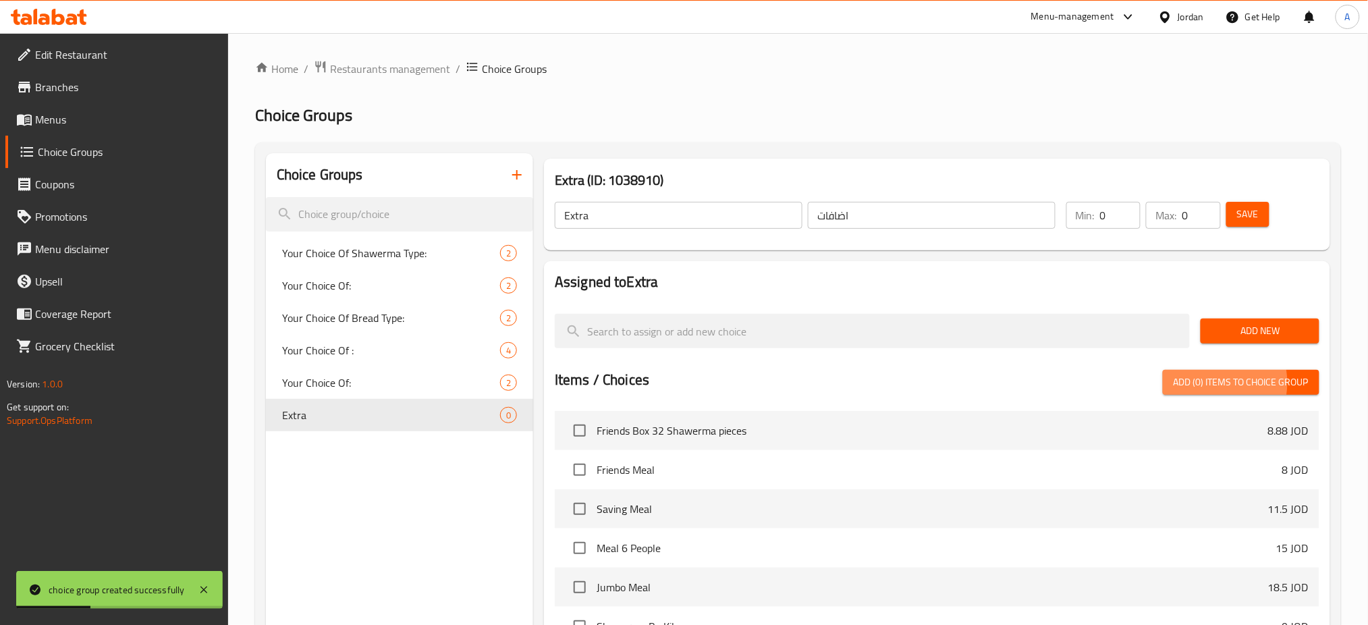
click at [1239, 374] on span "Add (0) items to choice group" at bounding box center [1241, 382] width 135 height 17
click at [1246, 206] on span "Save" at bounding box center [1248, 214] width 22 height 17
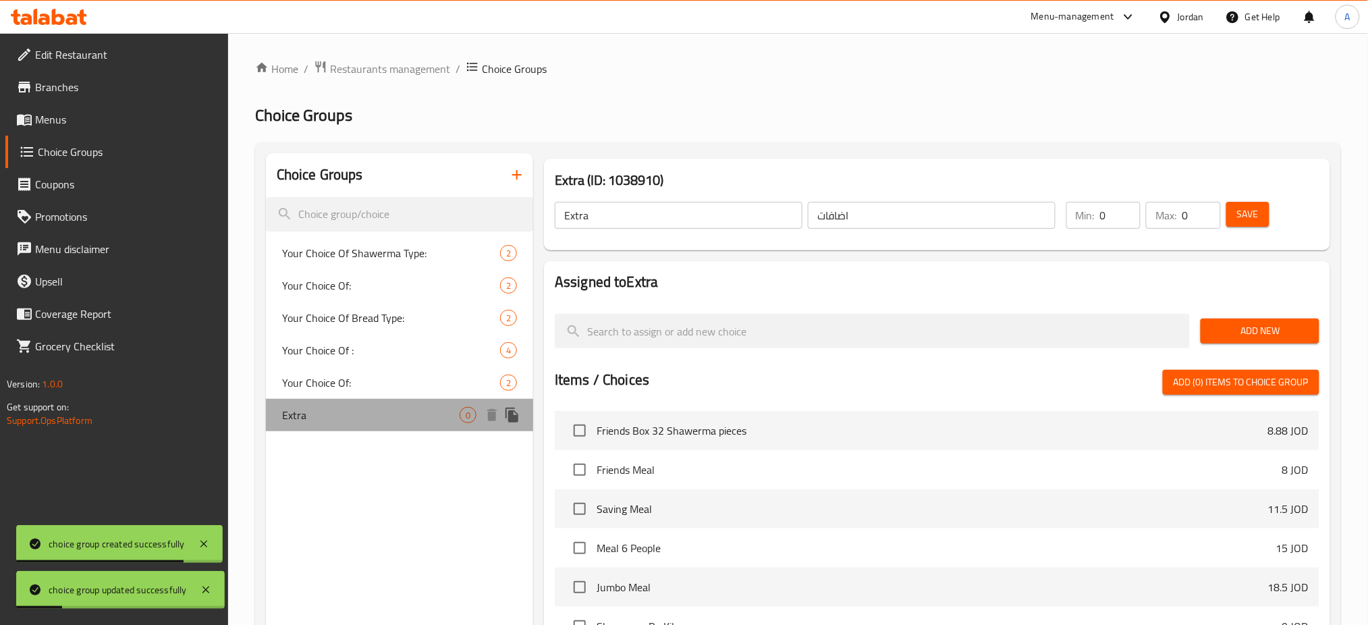
click at [325, 407] on span "Extra" at bounding box center [371, 415] width 178 height 16
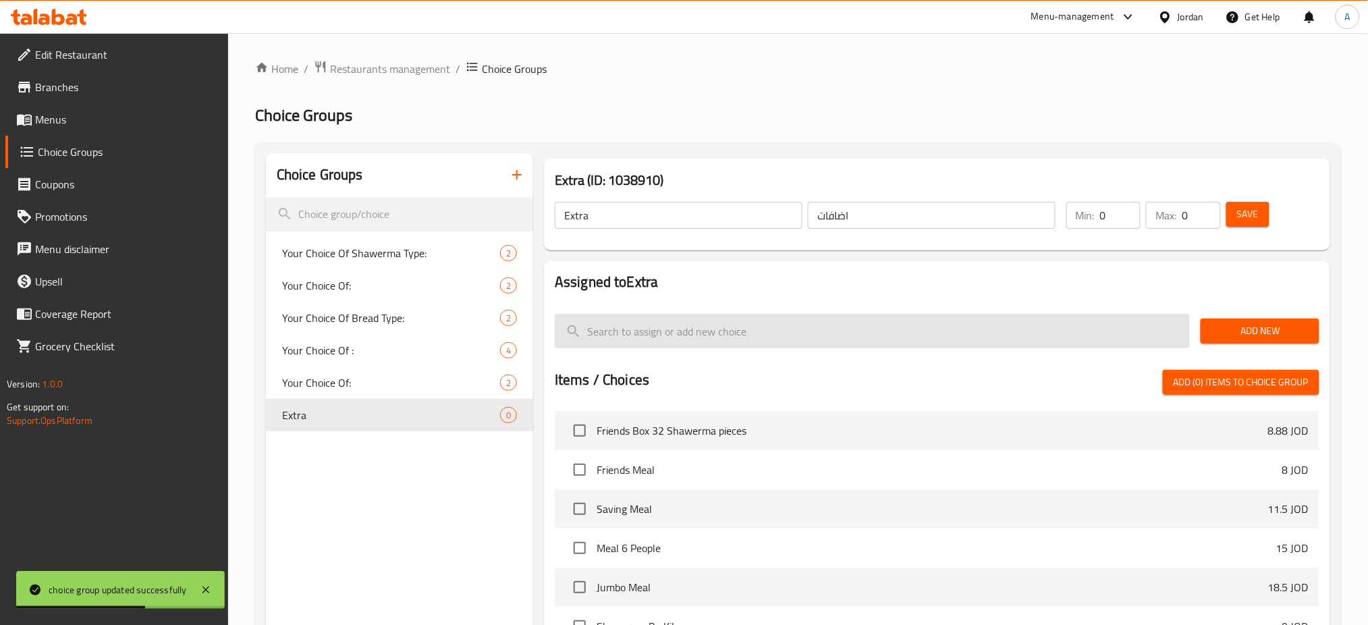
click at [655, 314] on input "search" at bounding box center [872, 331] width 635 height 34
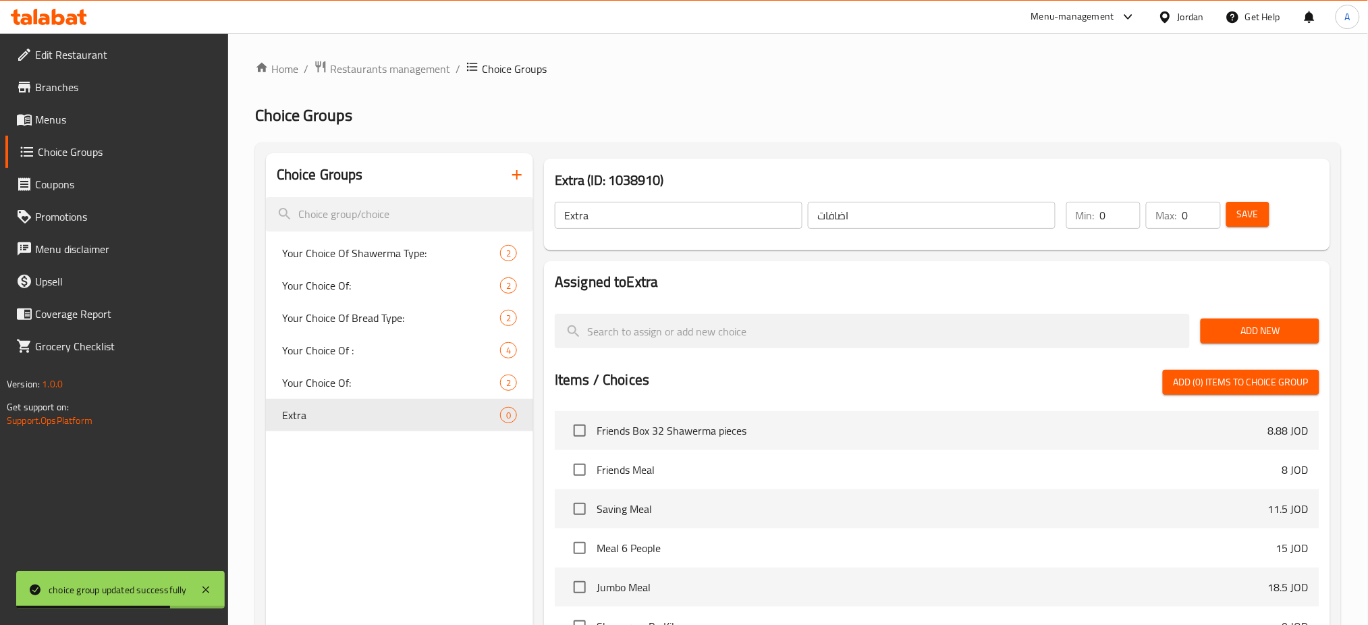
click at [682, 107] on h2 "Choice Groups" at bounding box center [798, 116] width 1086 height 22
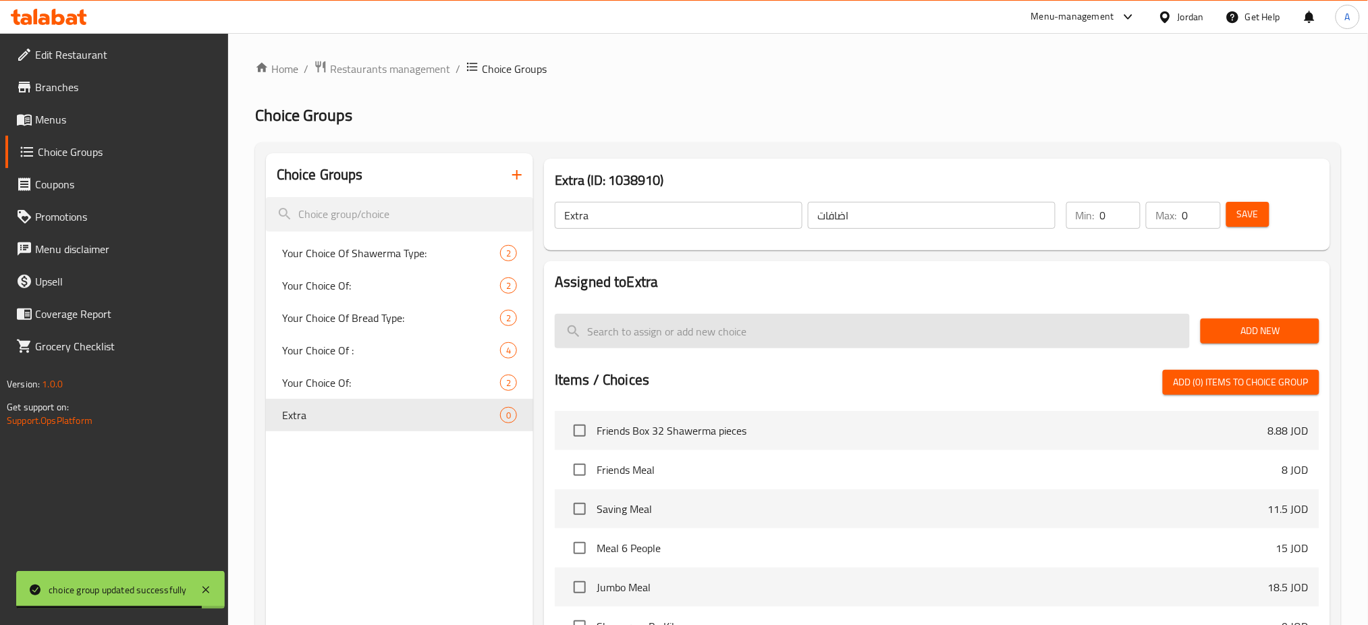
click at [732, 314] on input "search" at bounding box center [872, 331] width 635 height 34
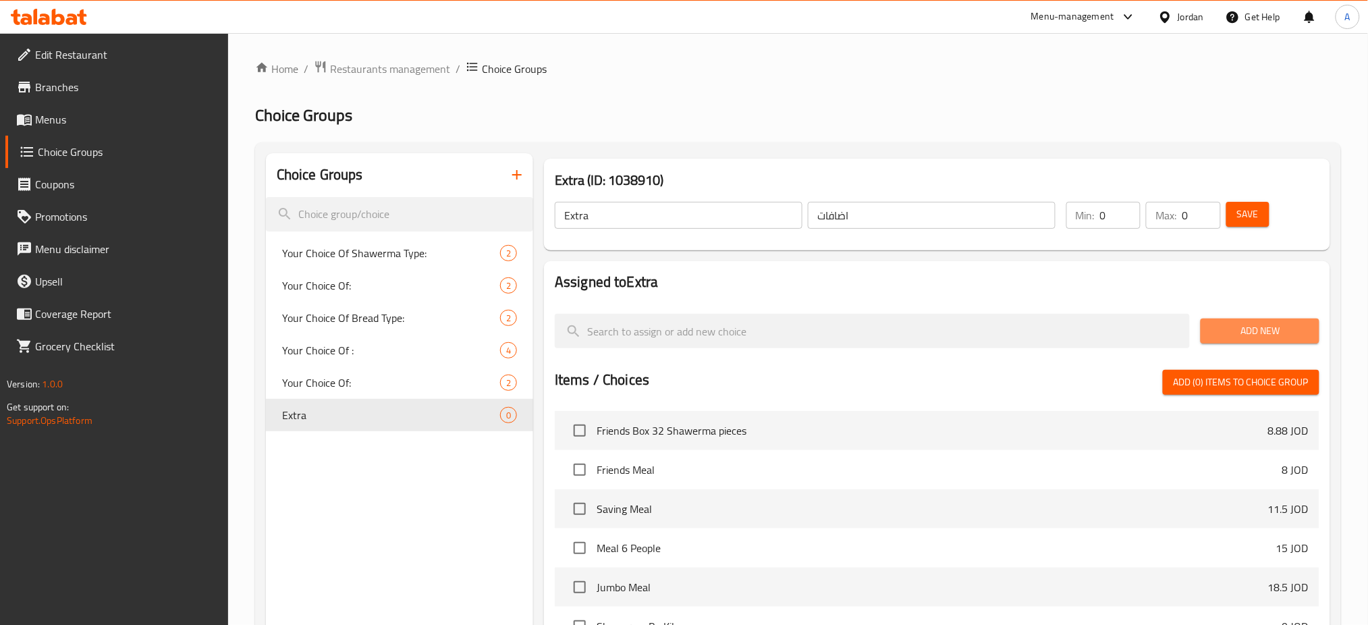
click at [1229, 323] on span "Add New" at bounding box center [1260, 331] width 97 height 17
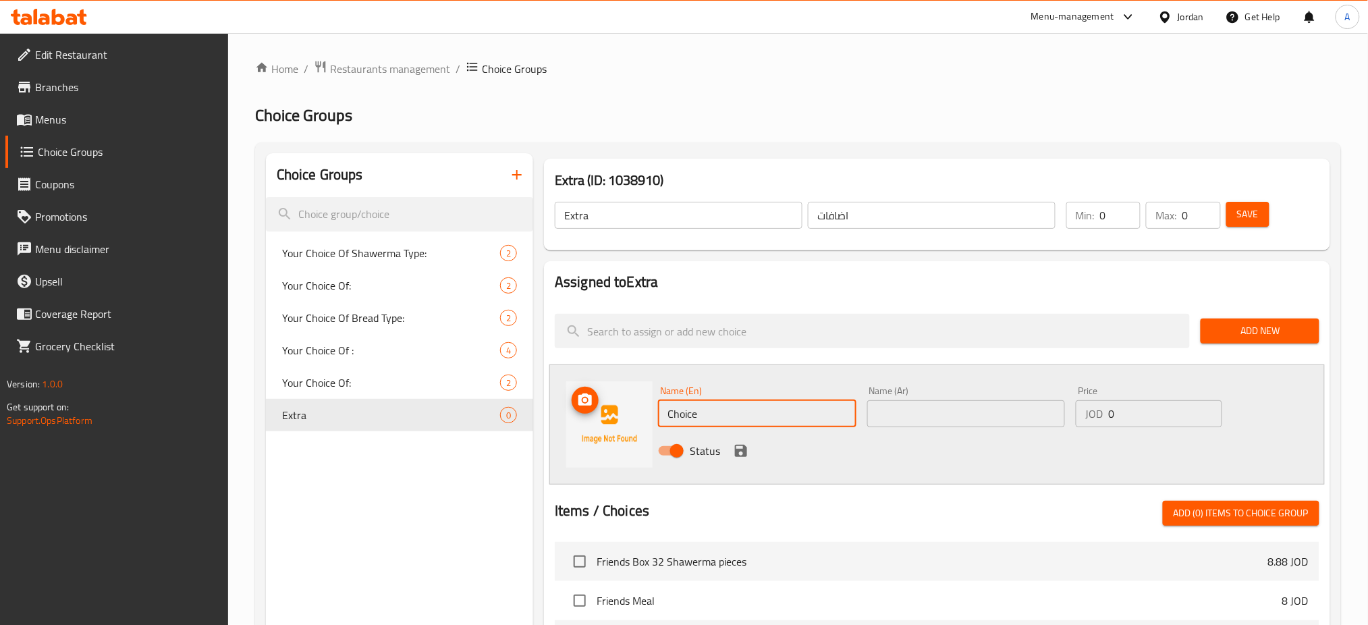
drag, startPoint x: 650, startPoint y: 406, endPoint x: 602, endPoint y: 413, distance: 48.5
click at [602, 413] on div "Name (En) Choice Name (En) Name (Ar) Name (Ar) Price JOD 0 Price Status" at bounding box center [937, 424] width 776 height 120
type input "6"
type input "6 broasted pieces"
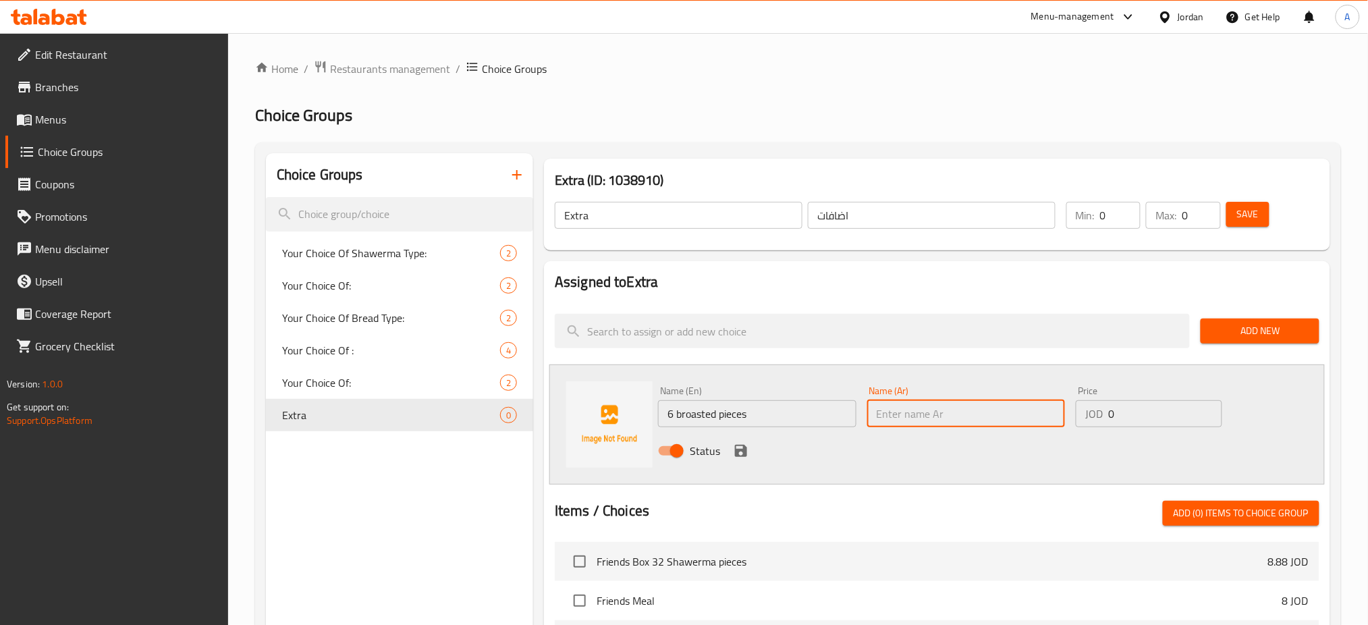
click at [914, 400] on input "text" at bounding box center [966, 413] width 198 height 27
paste input "ضيف ٨ قطع"
type input "ضيف ٨ قطع"
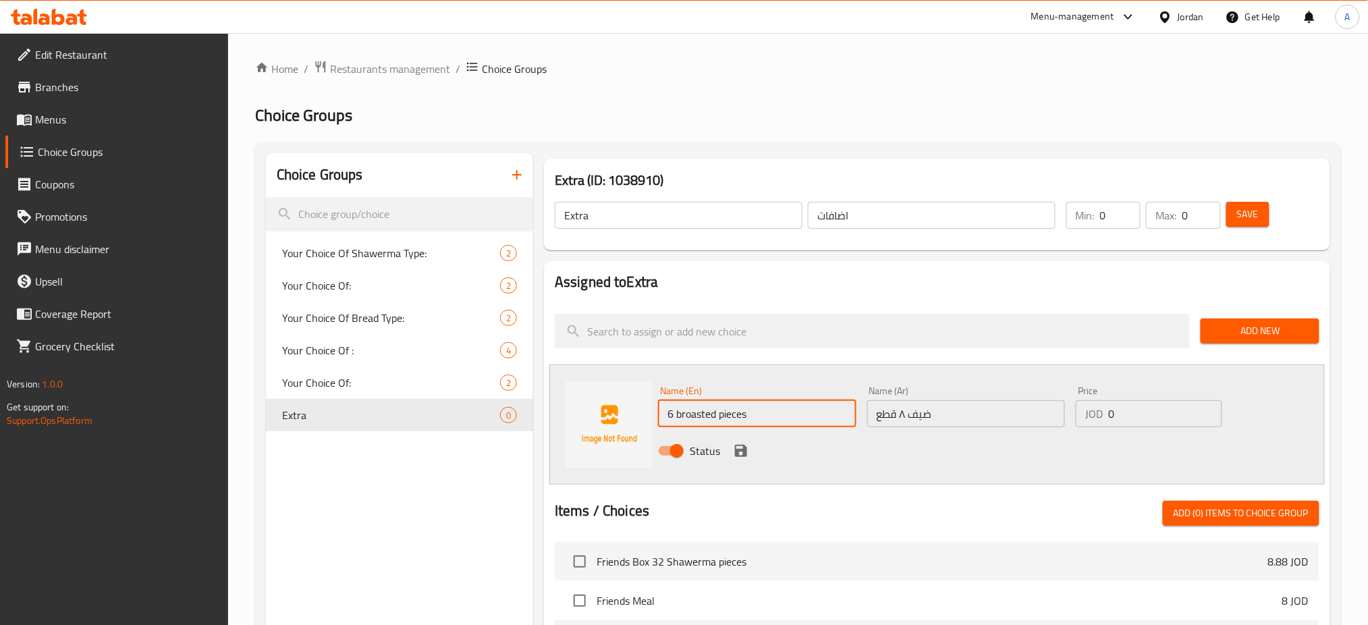
drag, startPoint x: 674, startPoint y: 387, endPoint x: 662, endPoint y: 388, distance: 11.6
click at [662, 400] on input "6 broasted pieces" at bounding box center [757, 413] width 198 height 27
type input "8 broasted pieces"
drag, startPoint x: 1132, startPoint y: 400, endPoint x: 1003, endPoint y: 395, distance: 129.0
click at [1014, 404] on div "Name (En) 8 broasted pieces Name (En) Name (Ar) ضيف ٨ قطع Name (Ar) Price JOD 0…" at bounding box center [966, 425] width 627 height 88
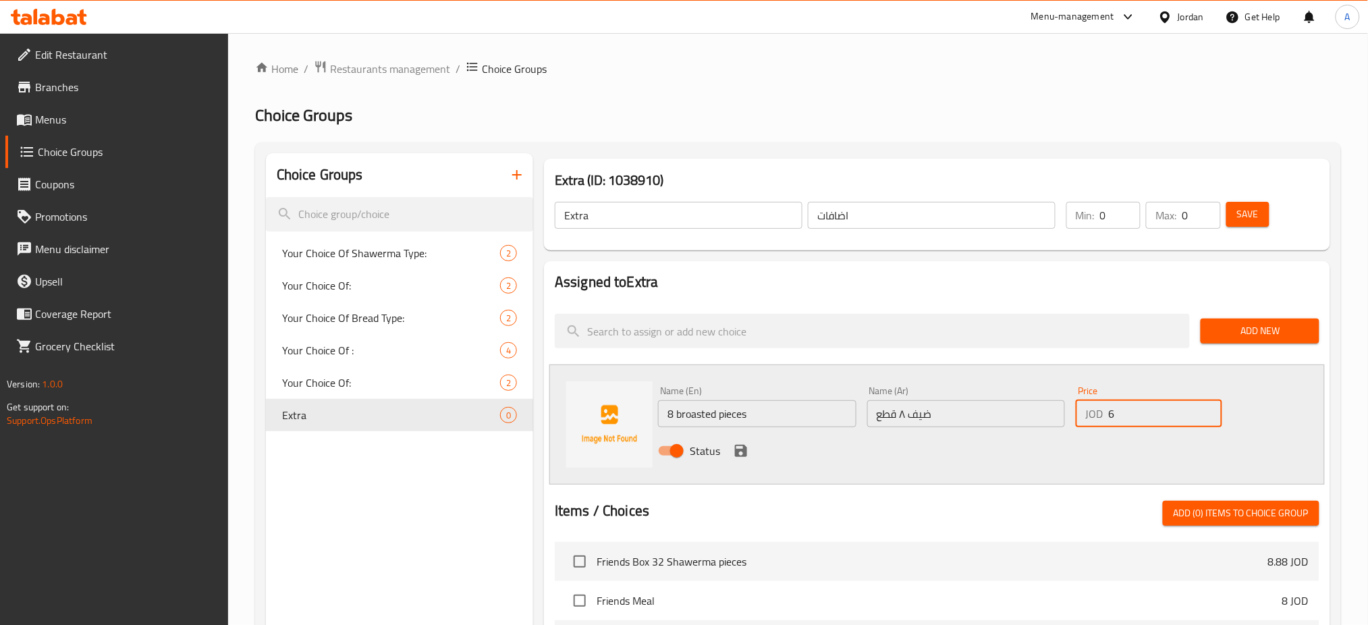
type input "6"
click at [423, 502] on div "Choice Groups Your Choice Of Shawerma Type: 2 Your Choice Of: 2 Your Choice Of …" at bounding box center [399, 587] width 267 height 869
drag, startPoint x: 1272, startPoint y: 308, endPoint x: 1269, endPoint y: 379, distance: 70.9
click at [1267, 376] on div "Assigned to Extra Add New Name (En) 8 broasted pieces Name (En) Name (Ar) ضيف ٨…" at bounding box center [937, 591] width 786 height 661
click at [1272, 383] on div "Name (En) 8 broasted pieces Name (En) Name (Ar) ضيف ٨ قطع Name (Ar) Price JOD 6…" at bounding box center [966, 425] width 627 height 88
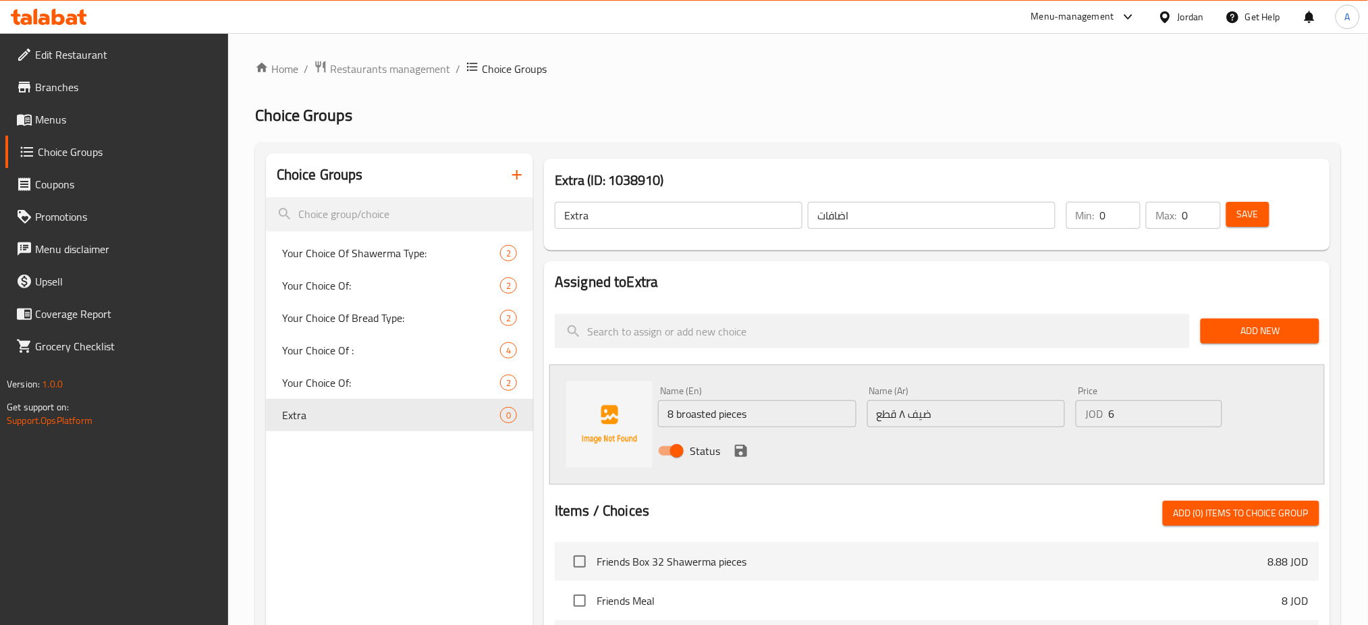
click at [735, 445] on icon "save" at bounding box center [741, 451] width 12 height 12
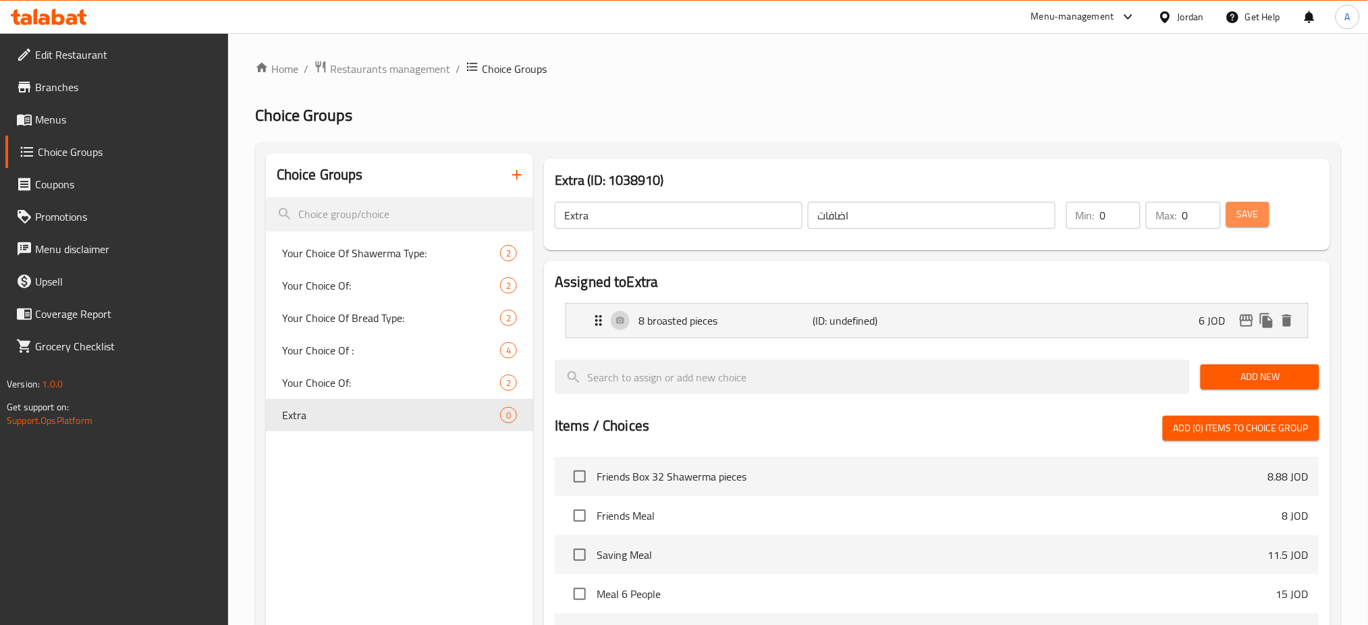
click at [1248, 210] on button "Save" at bounding box center [1247, 214] width 43 height 25
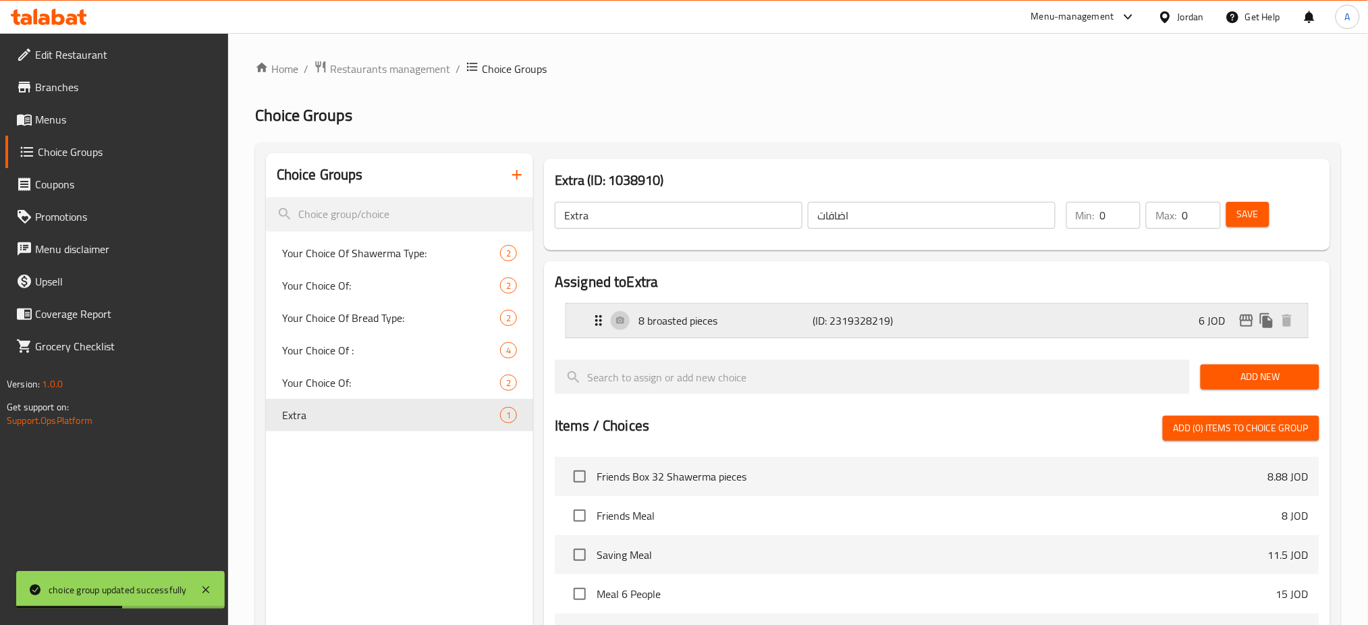
click at [1204, 304] on div "8 broasted pieces (ID: 2319328219) 6 JOD" at bounding box center [941, 321] width 701 height 34
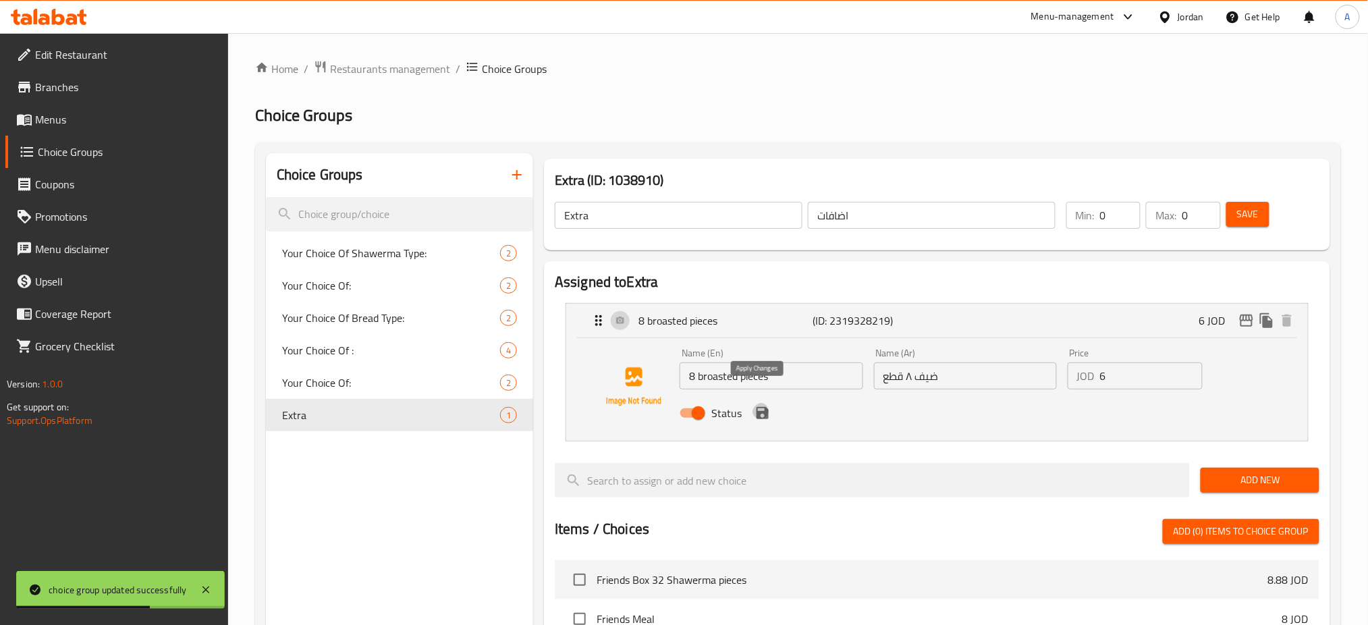
click at [758, 405] on icon "save" at bounding box center [763, 413] width 16 height 16
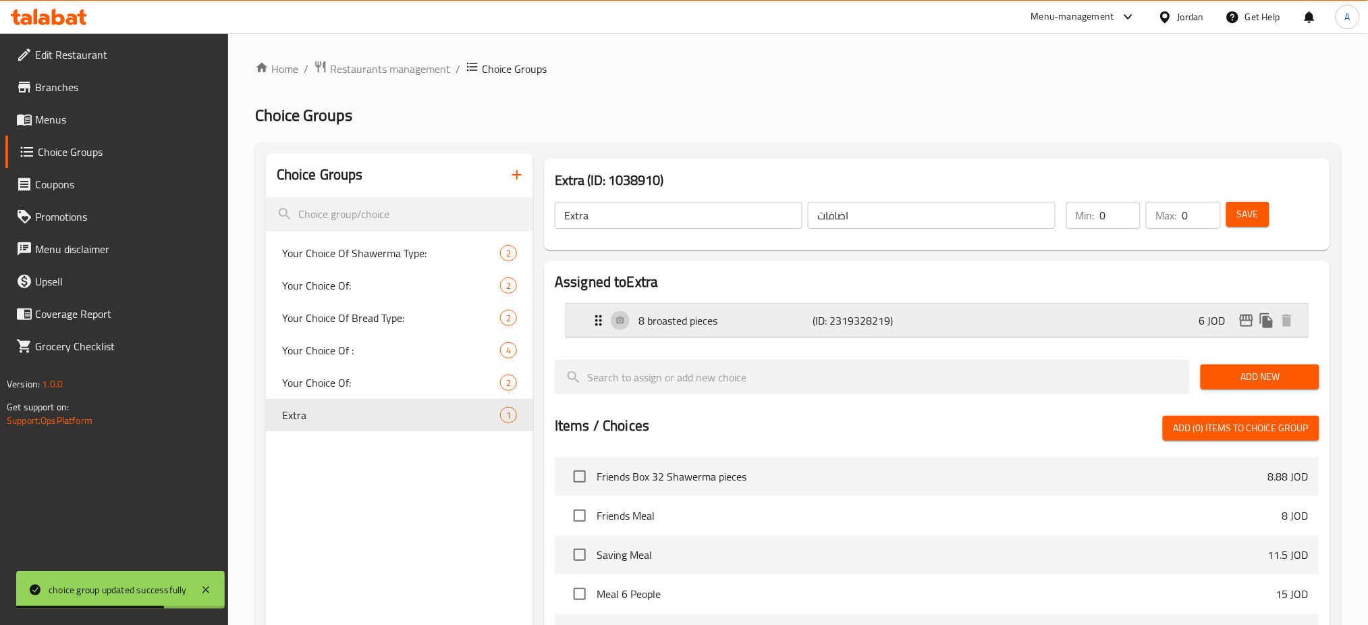
click at [782, 313] on p "8 broasted pieces" at bounding box center [726, 321] width 174 height 16
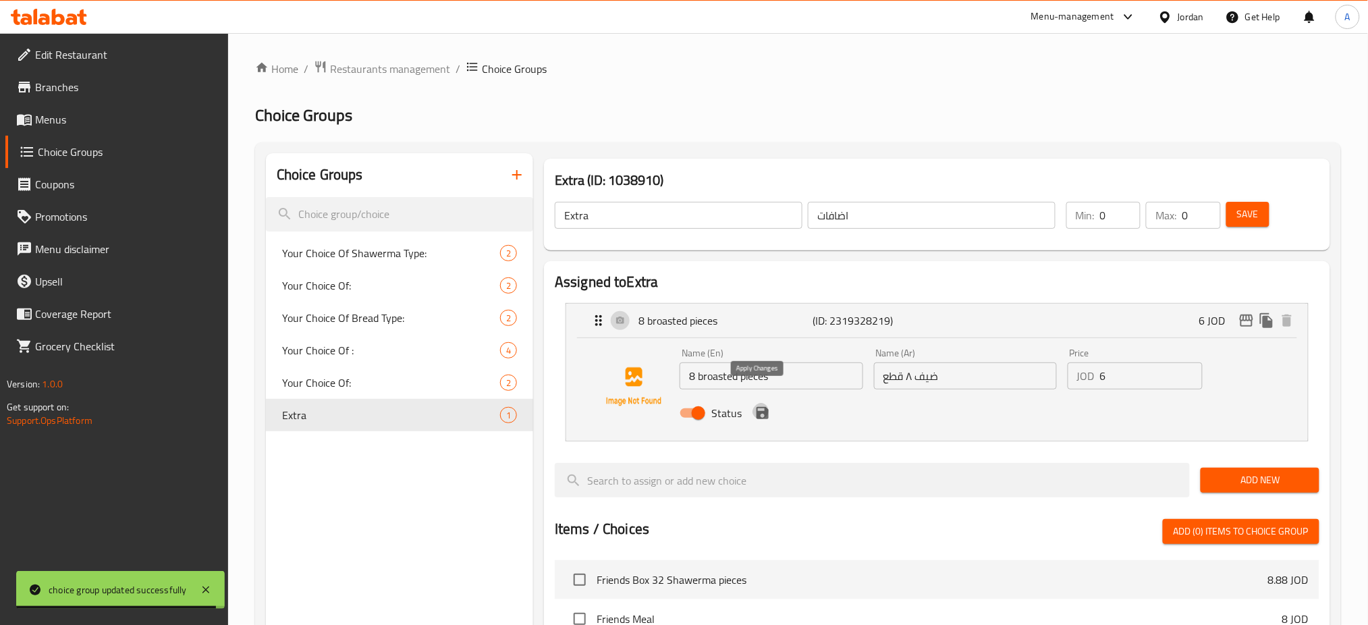
click at [757, 407] on icon "save" at bounding box center [763, 413] width 12 height 12
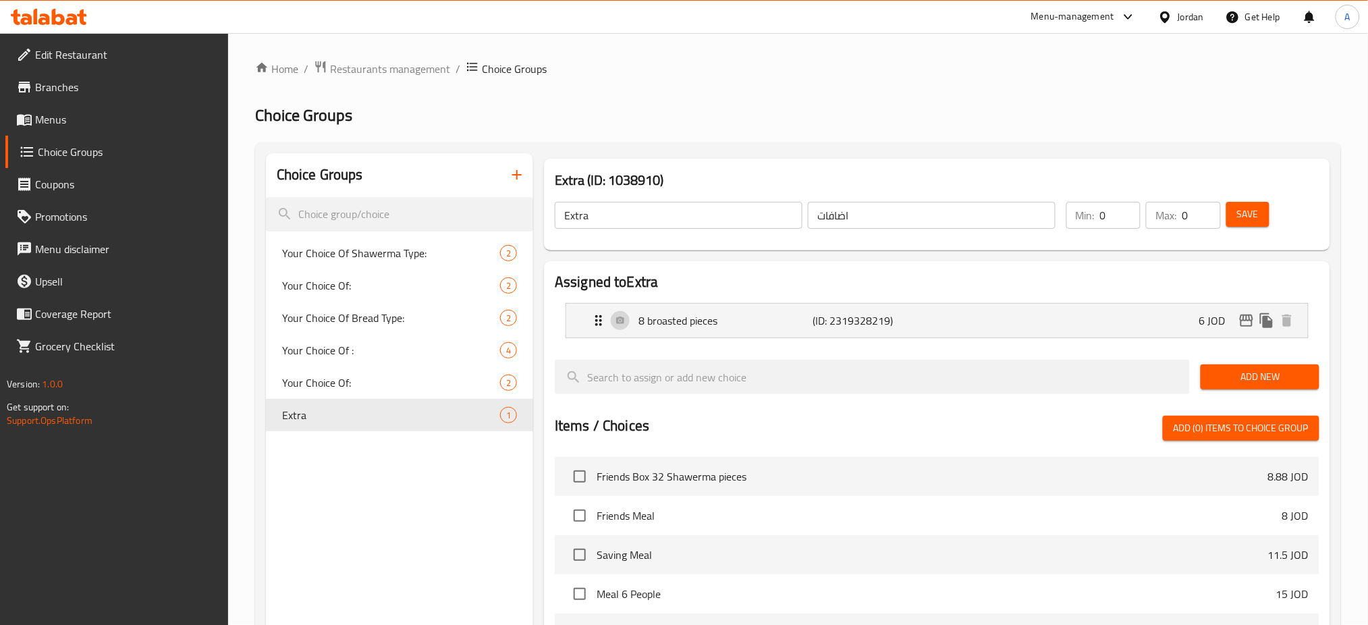
click at [1231, 205] on button "Save" at bounding box center [1247, 214] width 43 height 25
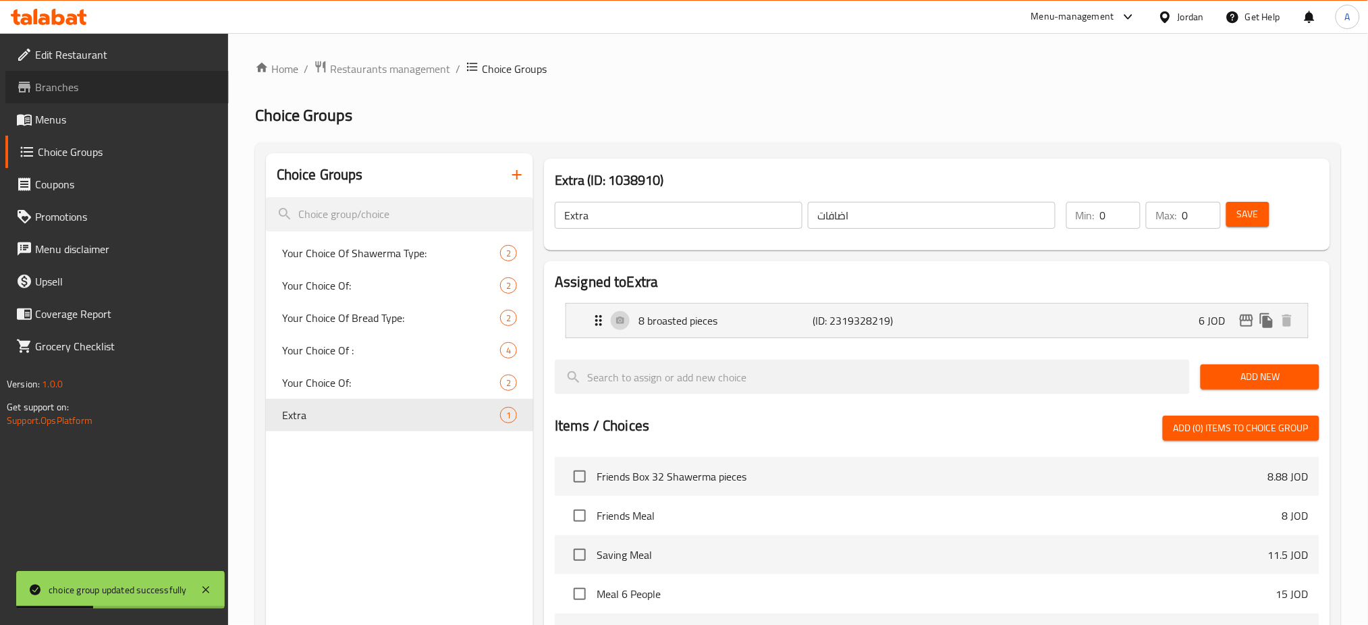
click at [71, 83] on span "Branches" at bounding box center [126, 87] width 183 height 16
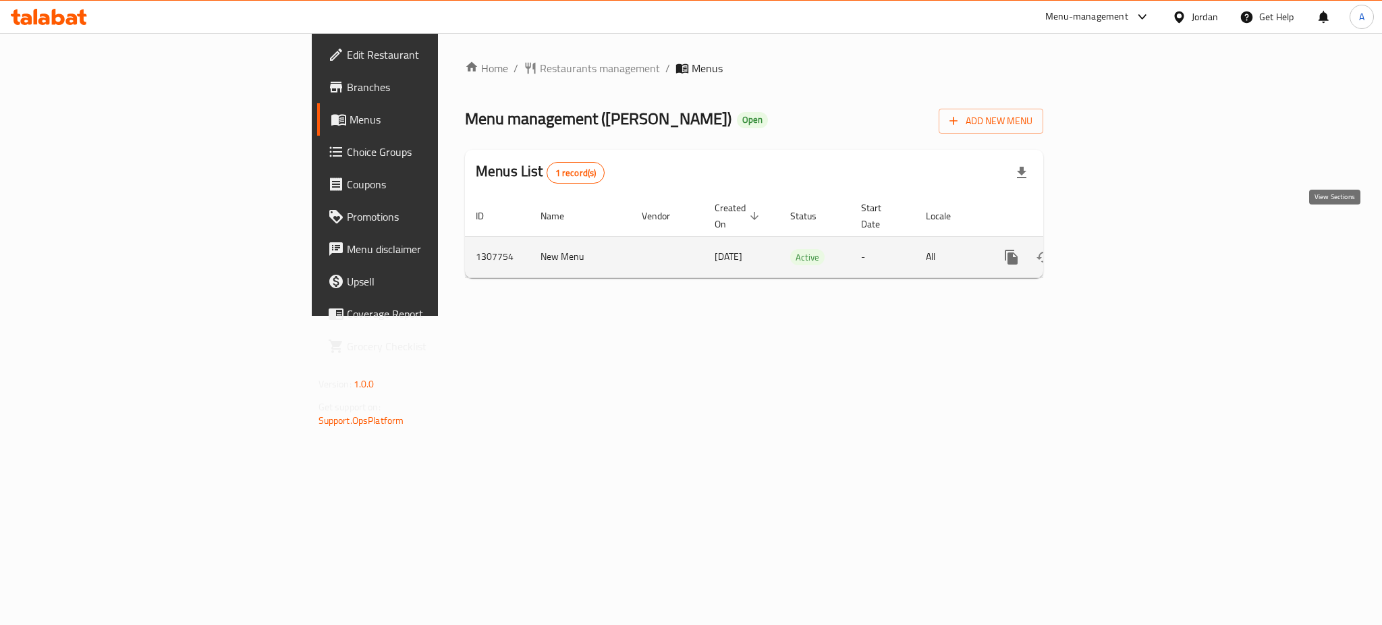
click at [1125, 241] on link "enhanced table" at bounding box center [1109, 257] width 32 height 32
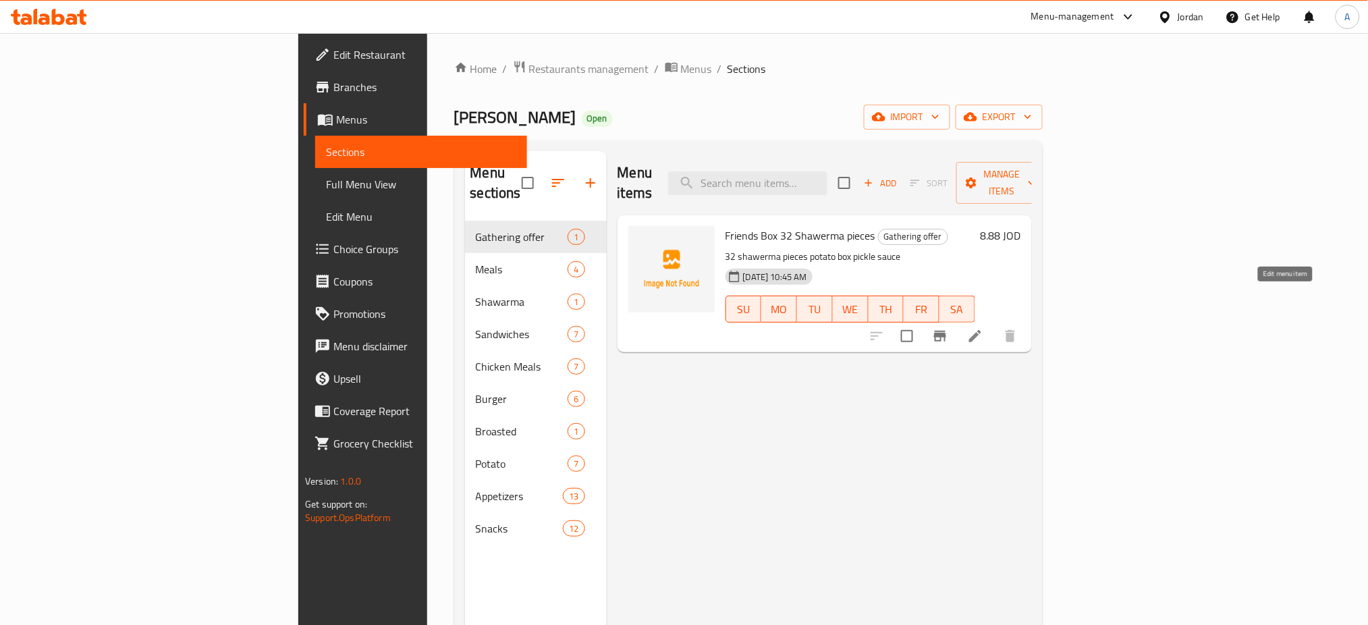
click at [983, 328] on icon at bounding box center [975, 336] width 16 height 16
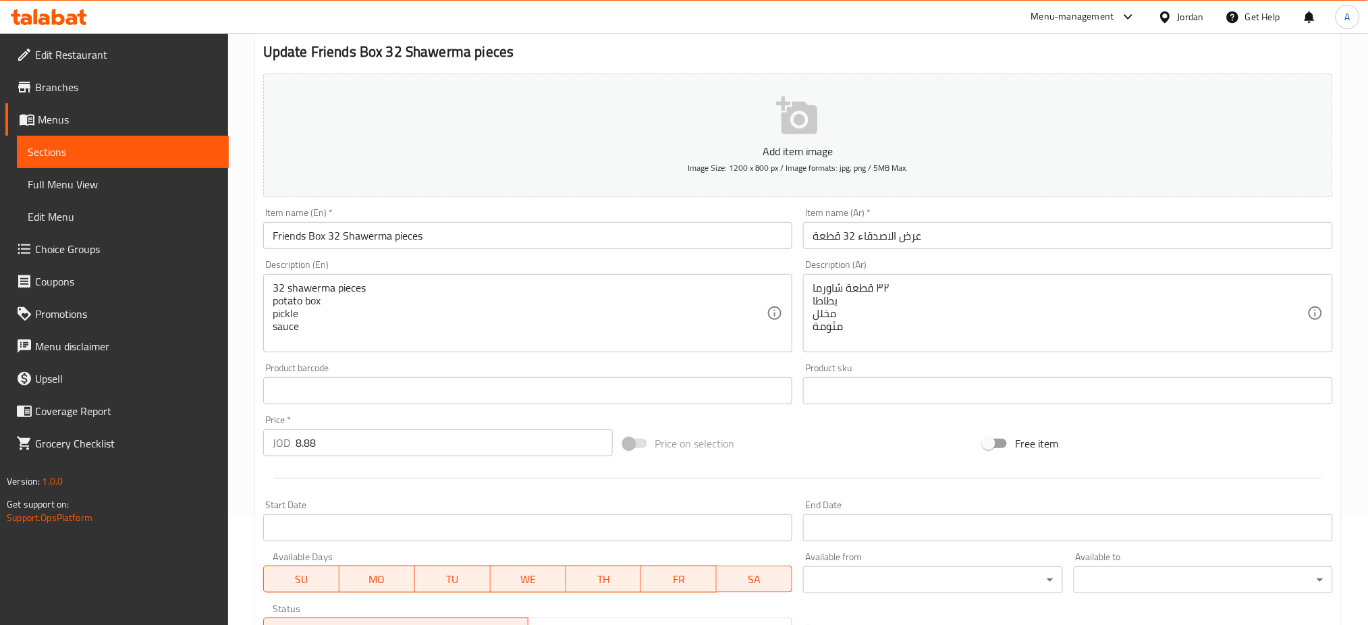
scroll to position [257, 0]
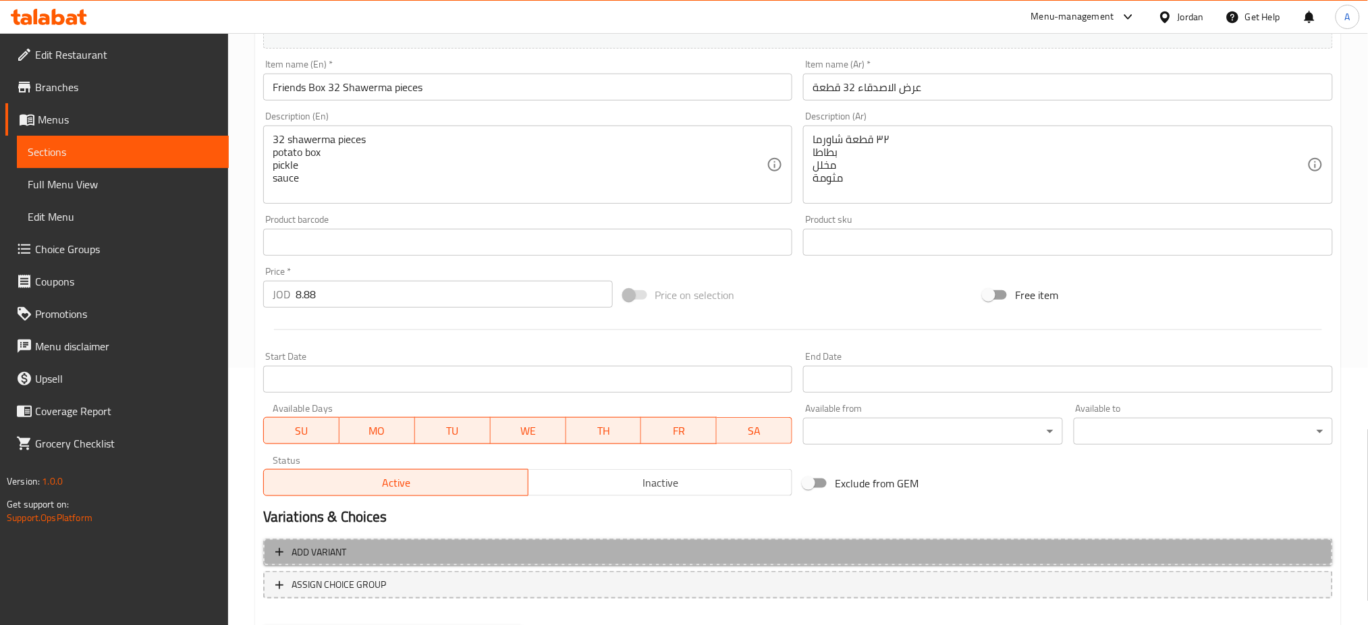
click at [408, 544] on span "Add variant" at bounding box center [798, 552] width 1046 height 17
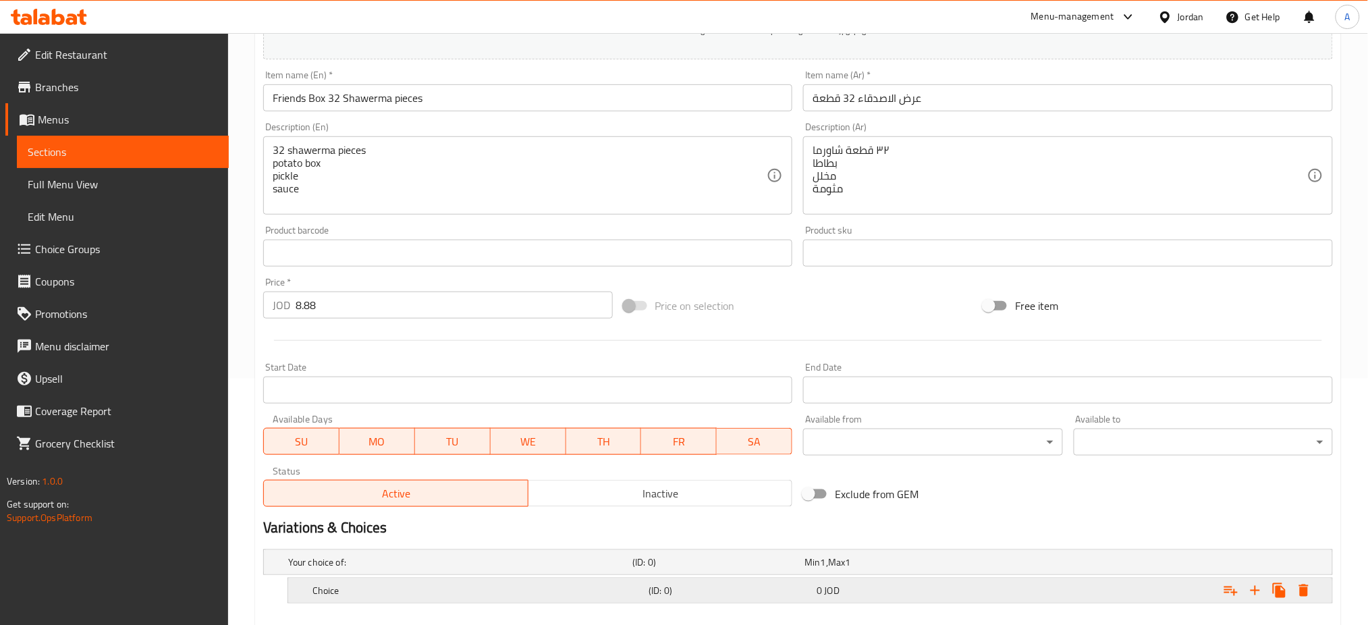
click at [532, 584] on h5 "Choice" at bounding box center [478, 590] width 331 height 13
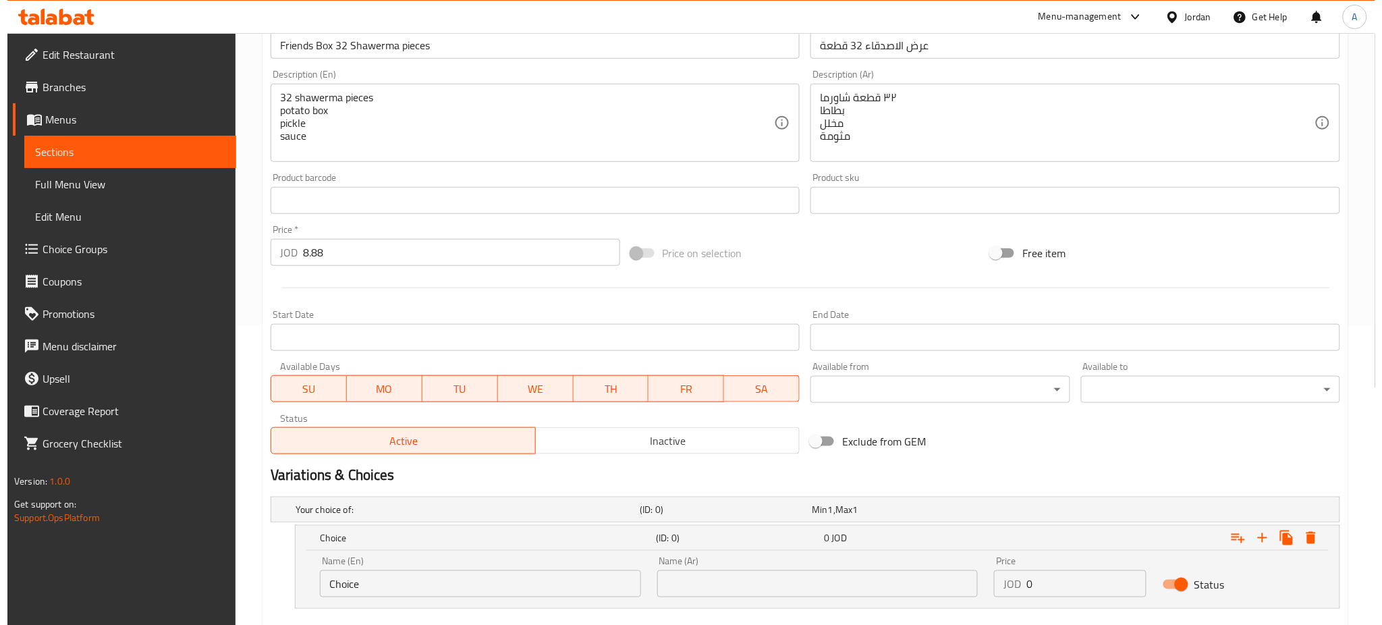
scroll to position [301, 0]
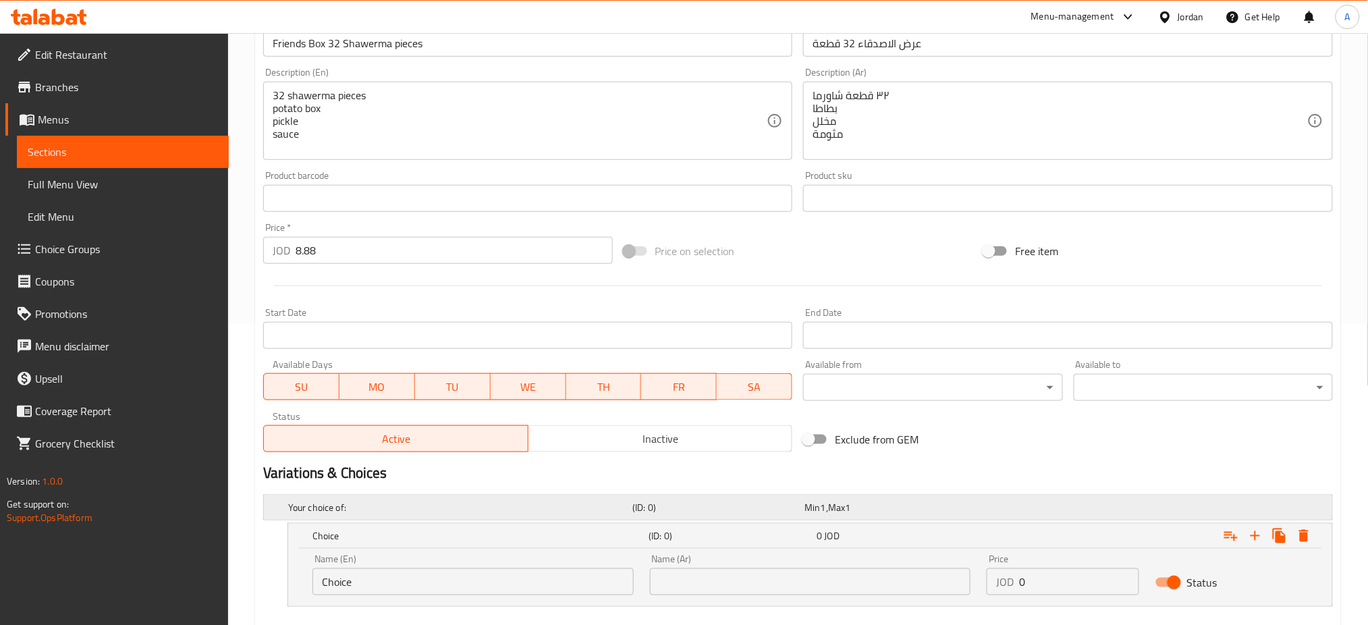
click at [512, 501] on h5 "Your choice of:" at bounding box center [457, 507] width 339 height 13
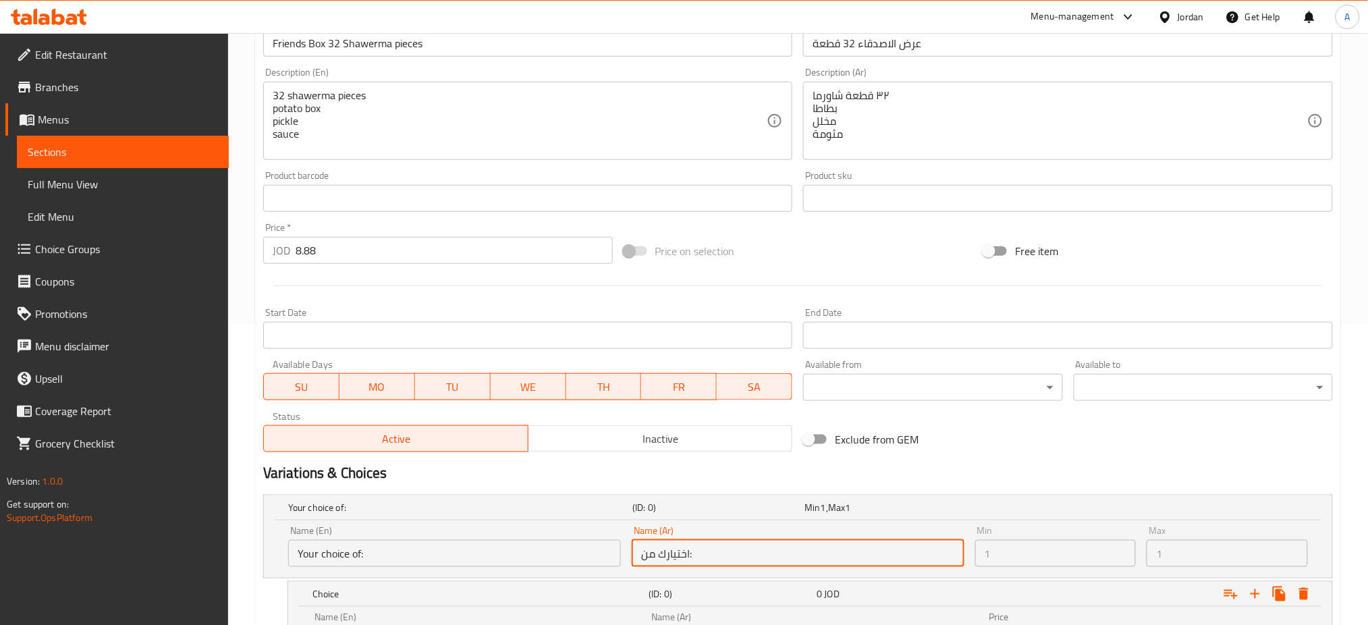
click at [765, 540] on input "اختيارك من:" at bounding box center [798, 553] width 333 height 27
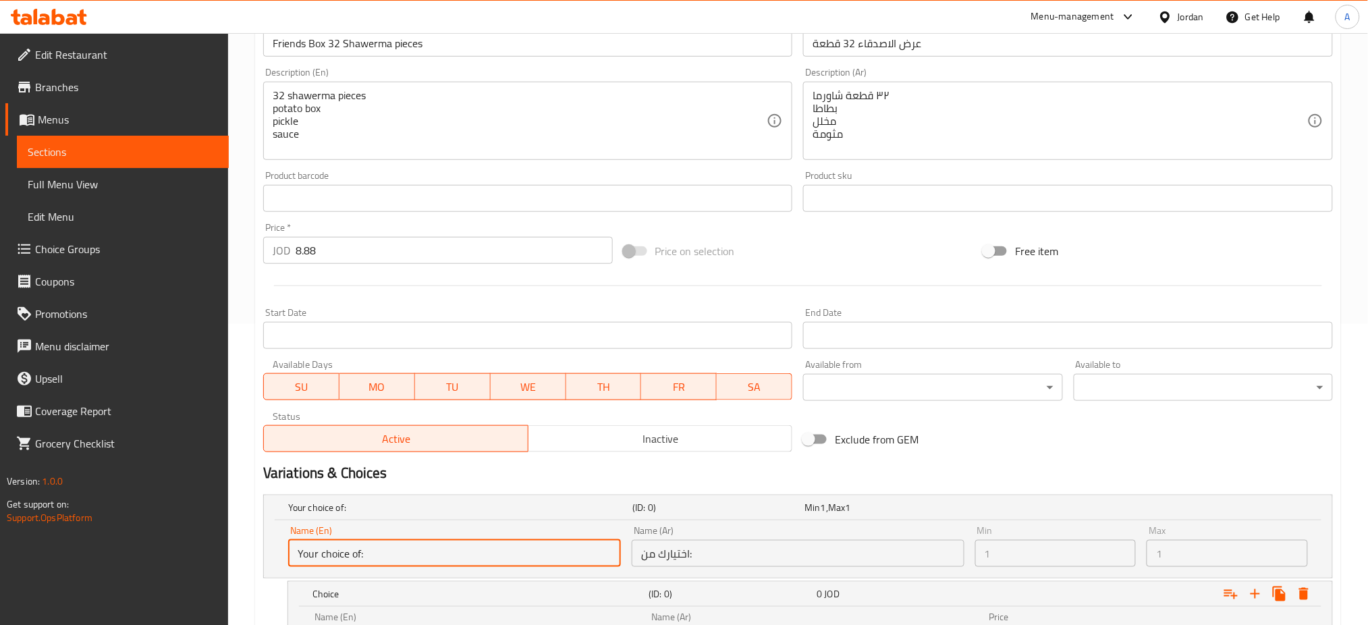
click at [567, 540] on input "Your choice of:" at bounding box center [454, 553] width 333 height 27
click at [954, 463] on h2 "Variations & Choices" at bounding box center [798, 473] width 1070 height 20
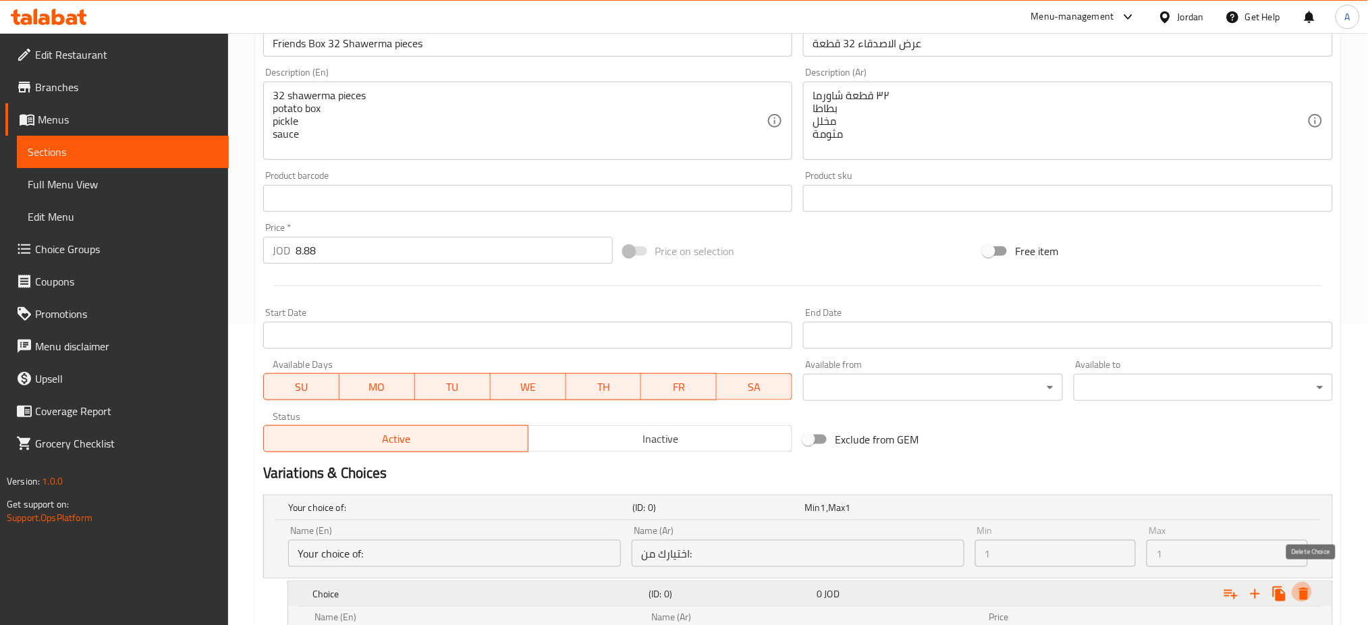
click at [1309, 588] on icon "Expand" at bounding box center [1303, 594] width 9 height 12
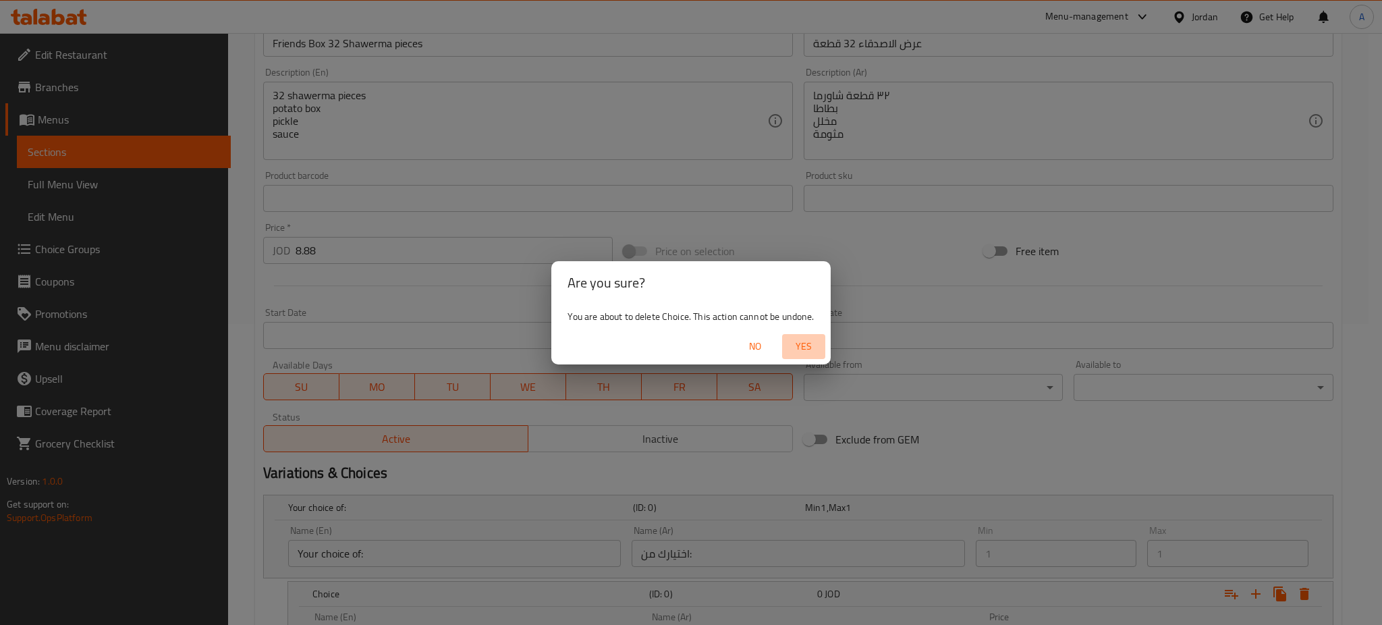
click at [788, 344] on span "Yes" at bounding box center [804, 346] width 32 height 17
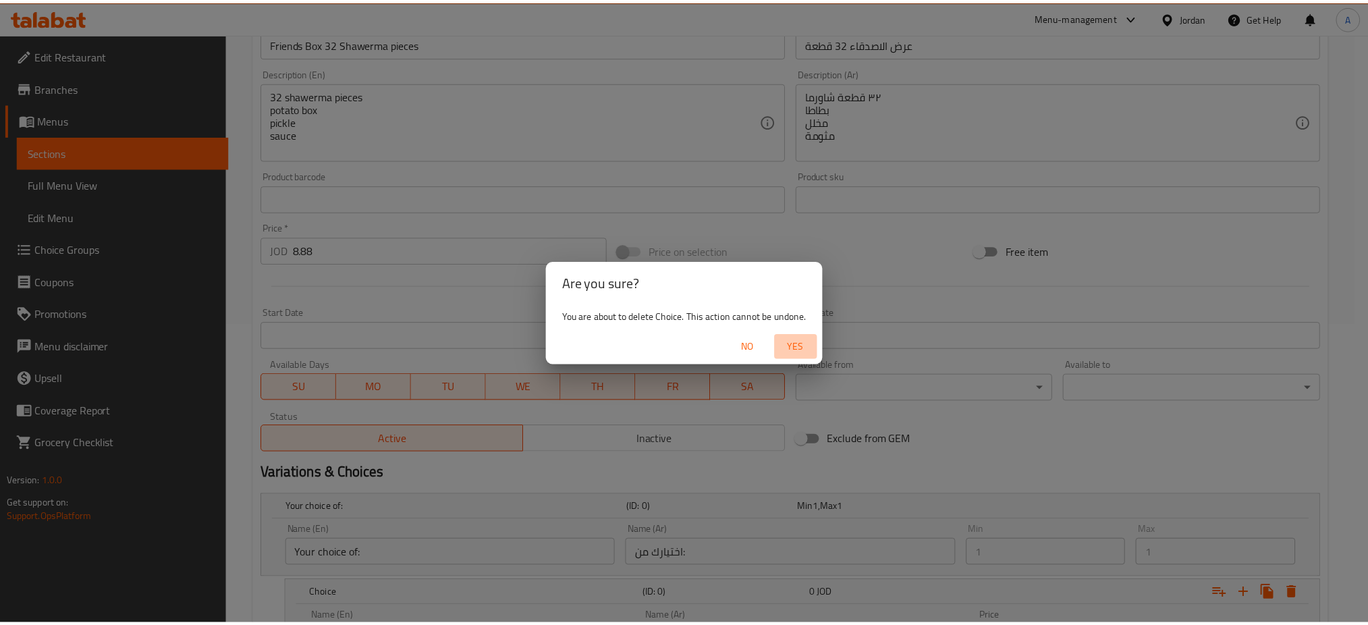
scroll to position [257, 0]
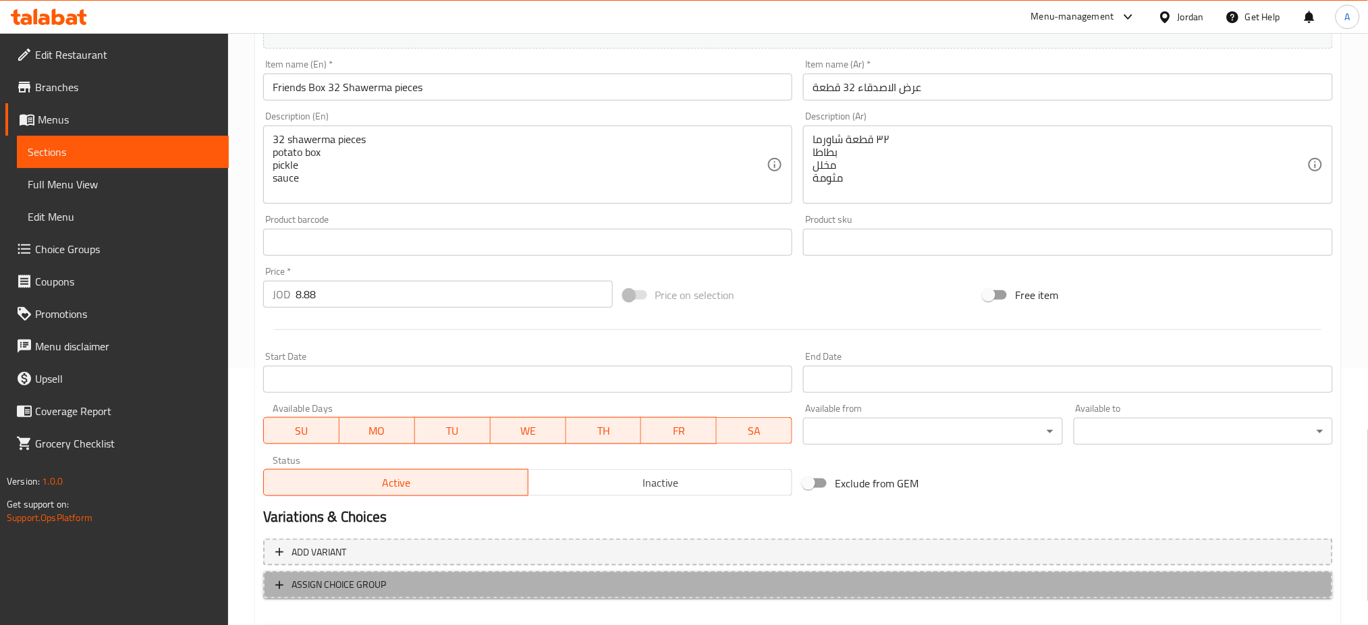
click at [431, 576] on span "ASSIGN CHOICE GROUP" at bounding box center [798, 584] width 1046 height 17
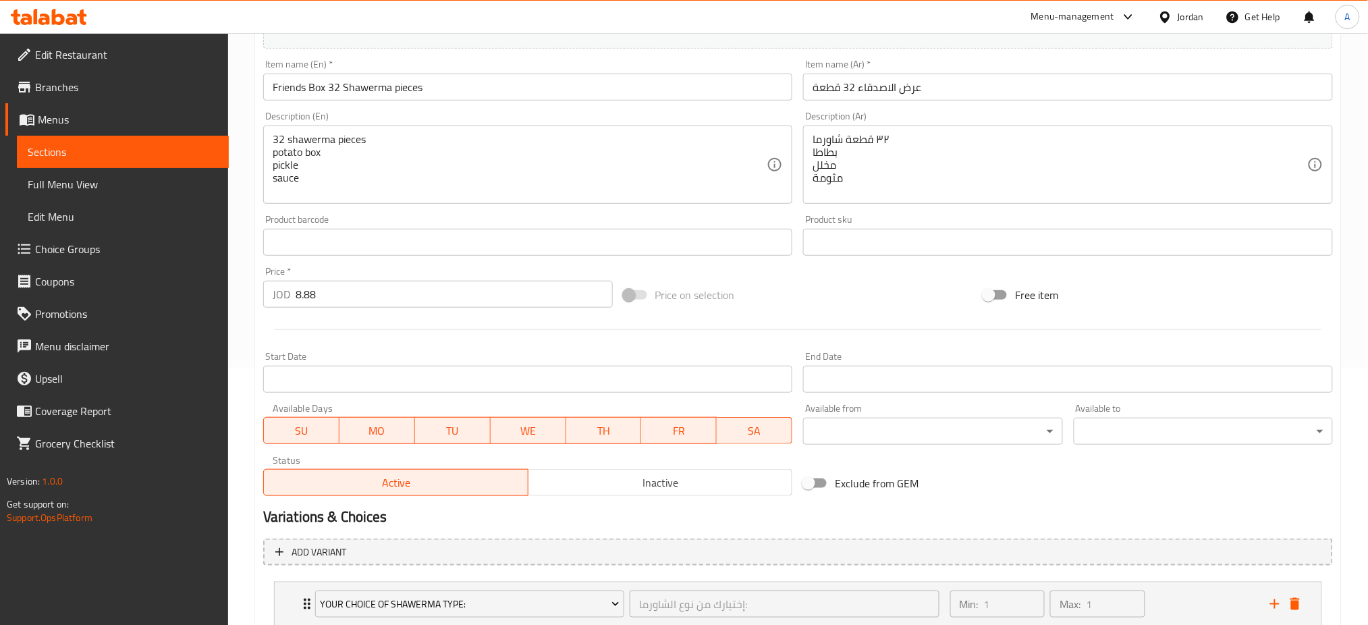
scroll to position [278, 0]
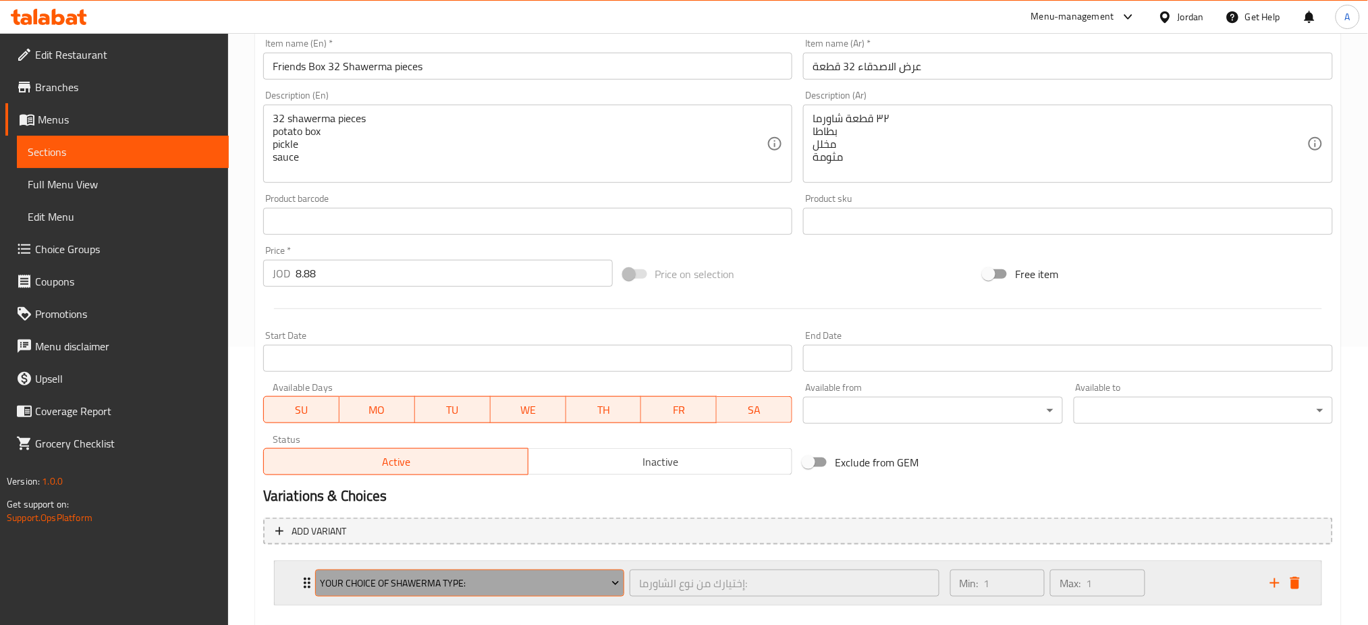
click at [614, 582] on icon "Expand" at bounding box center [615, 584] width 7 height 4
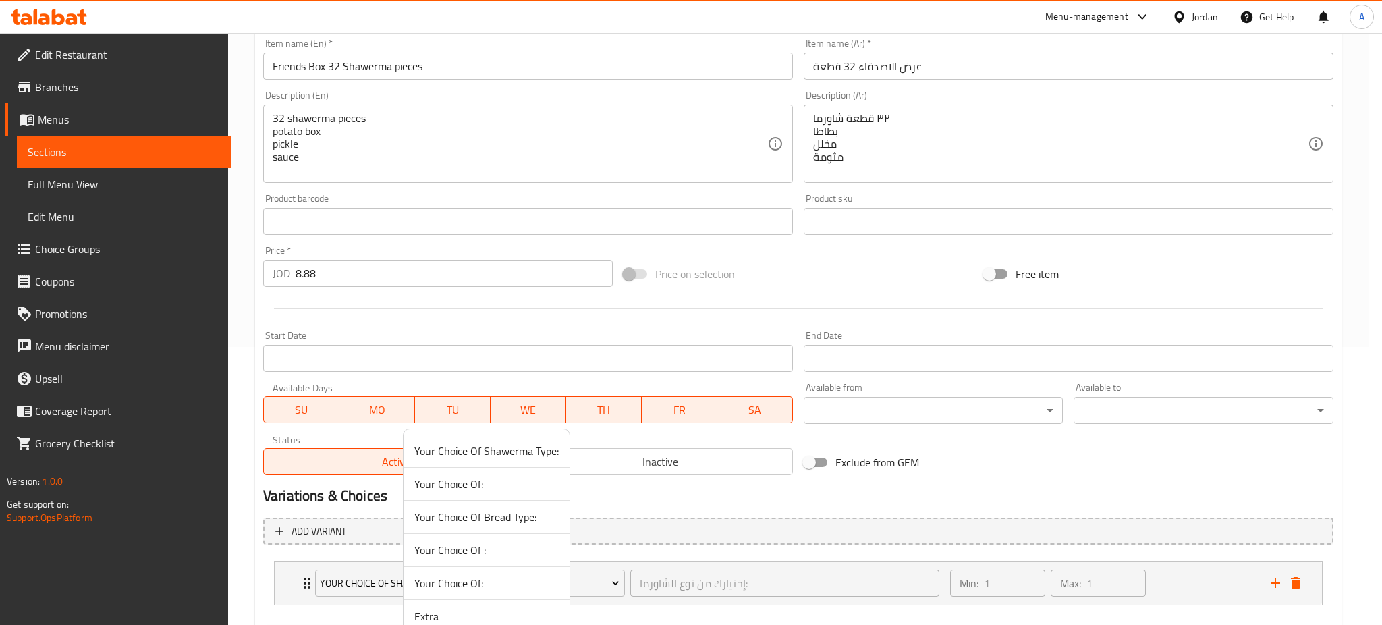
click at [450, 608] on span "Extra" at bounding box center [486, 616] width 144 height 16
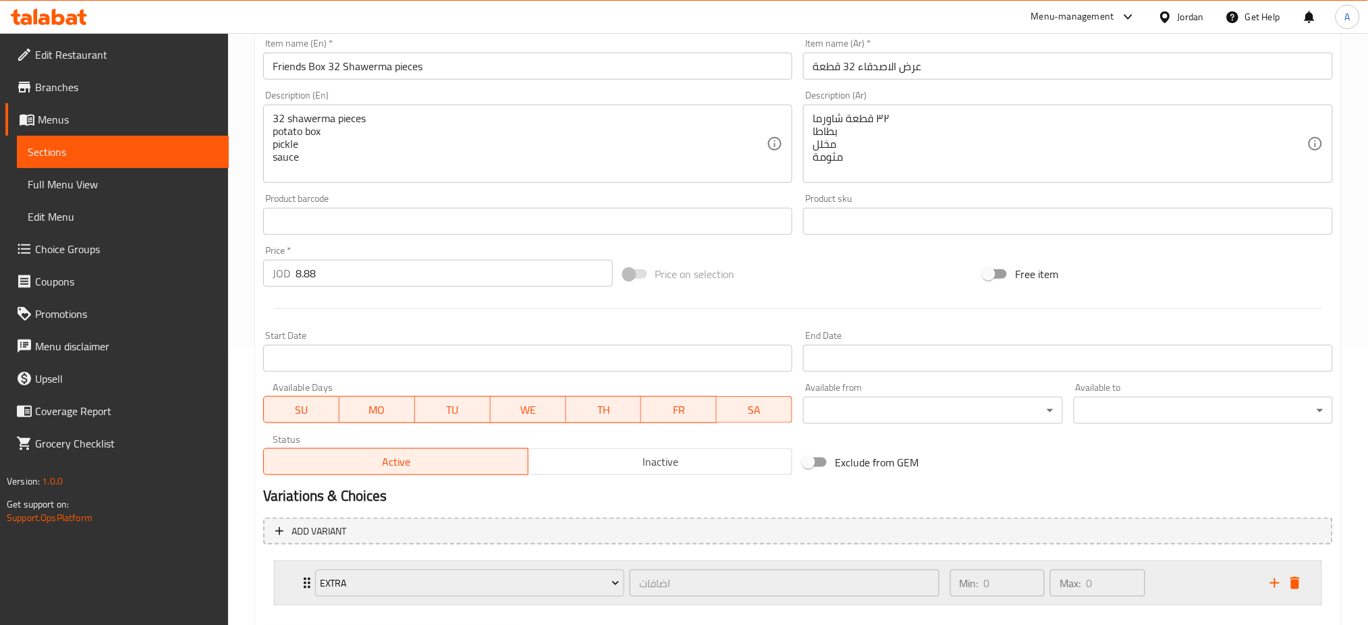
click at [1196, 562] on div "Min: 0 ​ Max: 0 ​" at bounding box center [1102, 583] width 320 height 43
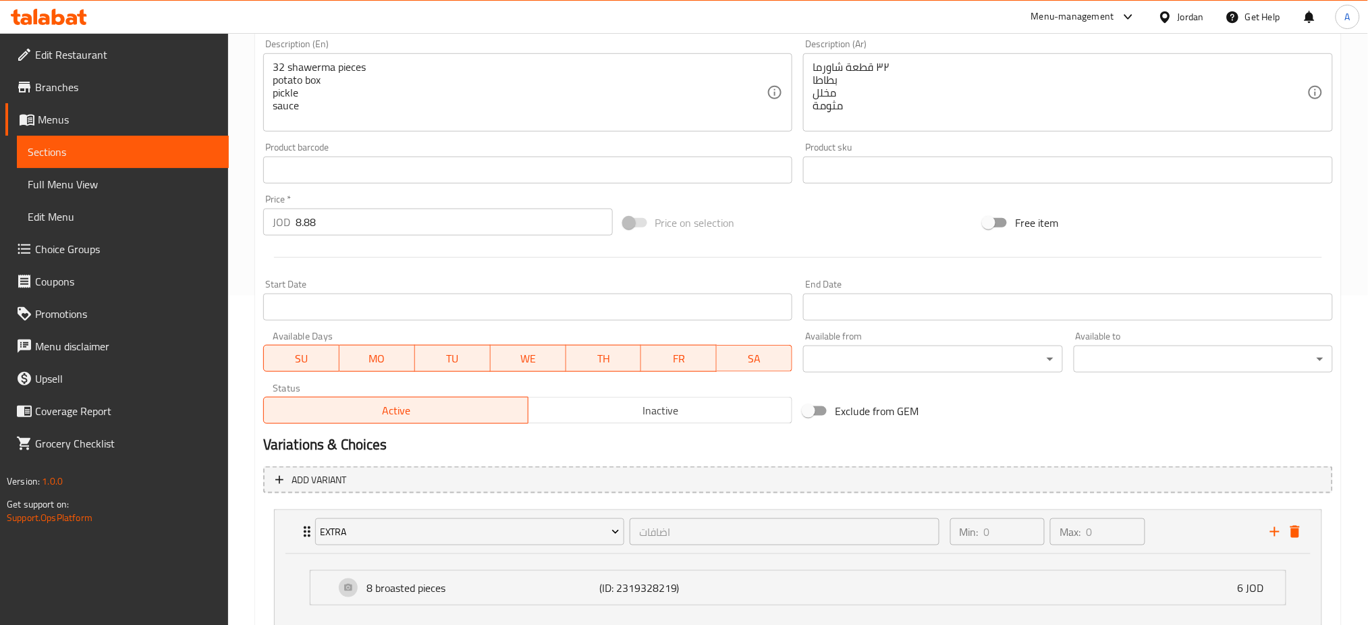
scroll to position [352, 0]
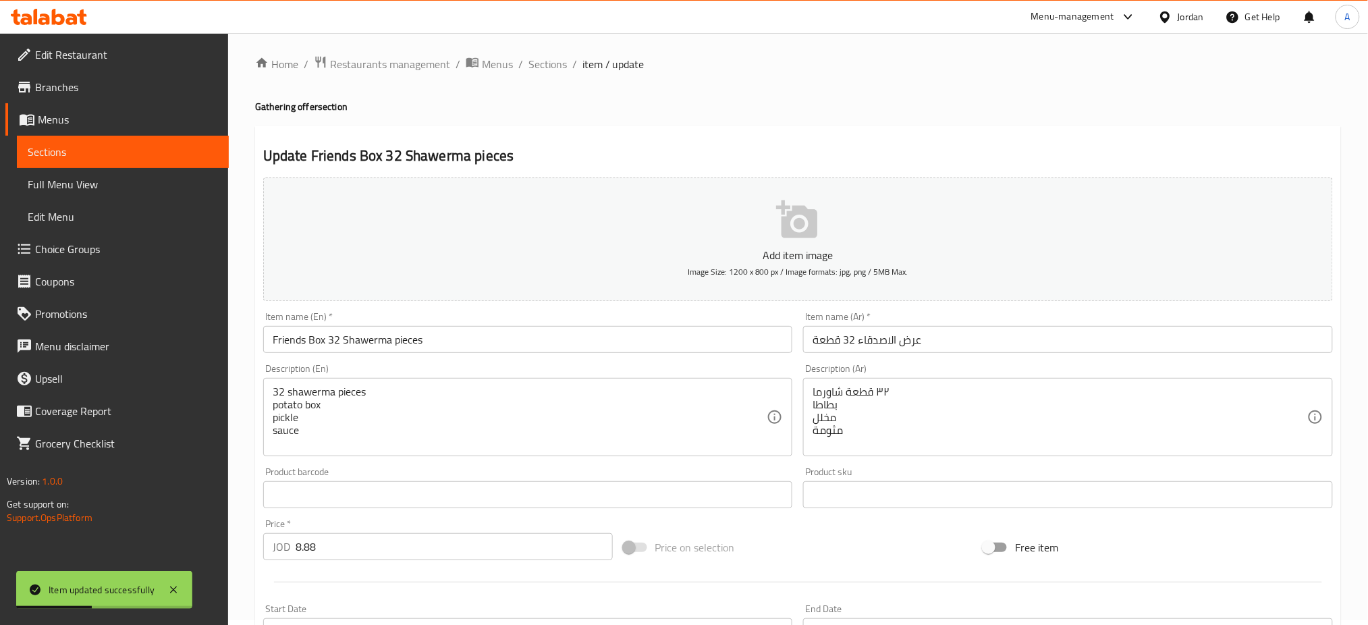
scroll to position [0, 0]
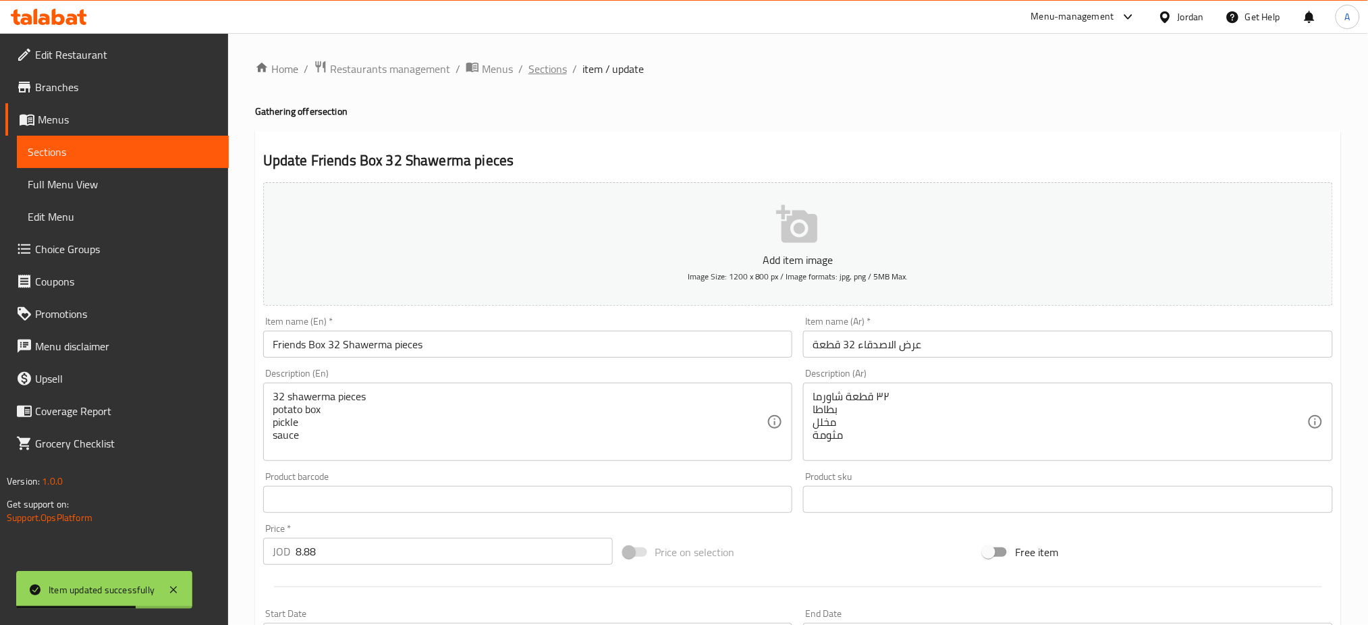
click at [529, 72] on span "Sections" at bounding box center [548, 69] width 38 height 16
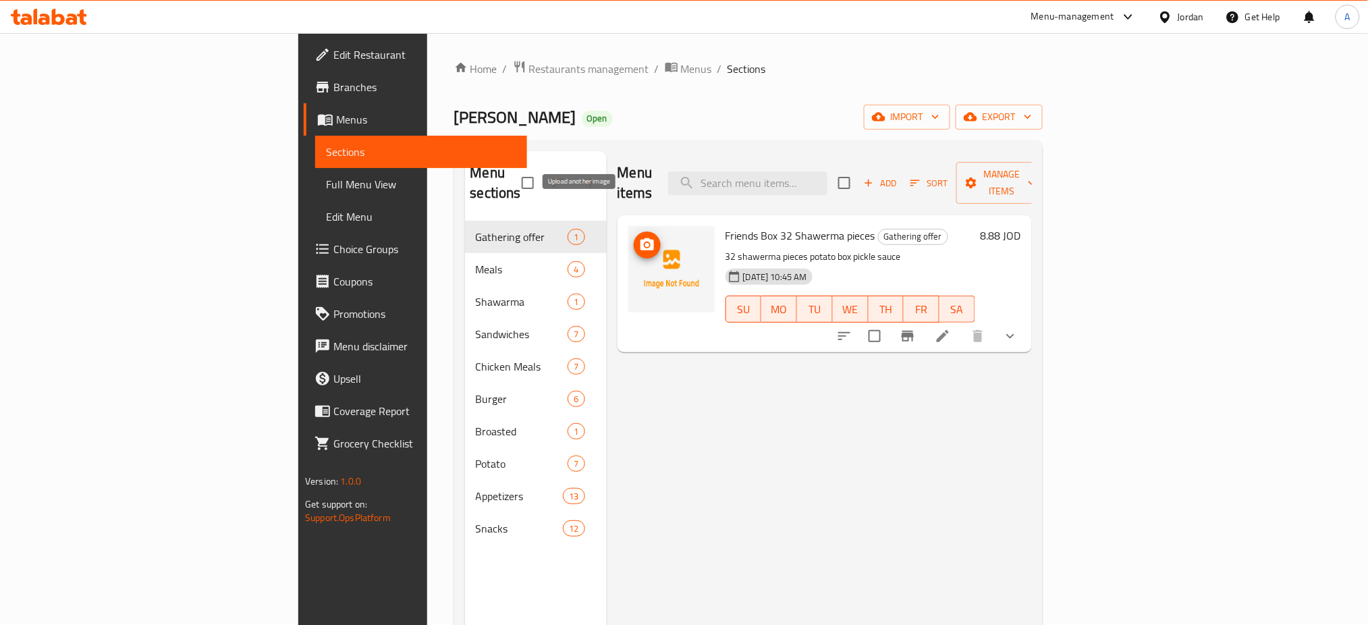
click at [634, 232] on button "upload picture" at bounding box center [647, 245] width 27 height 27
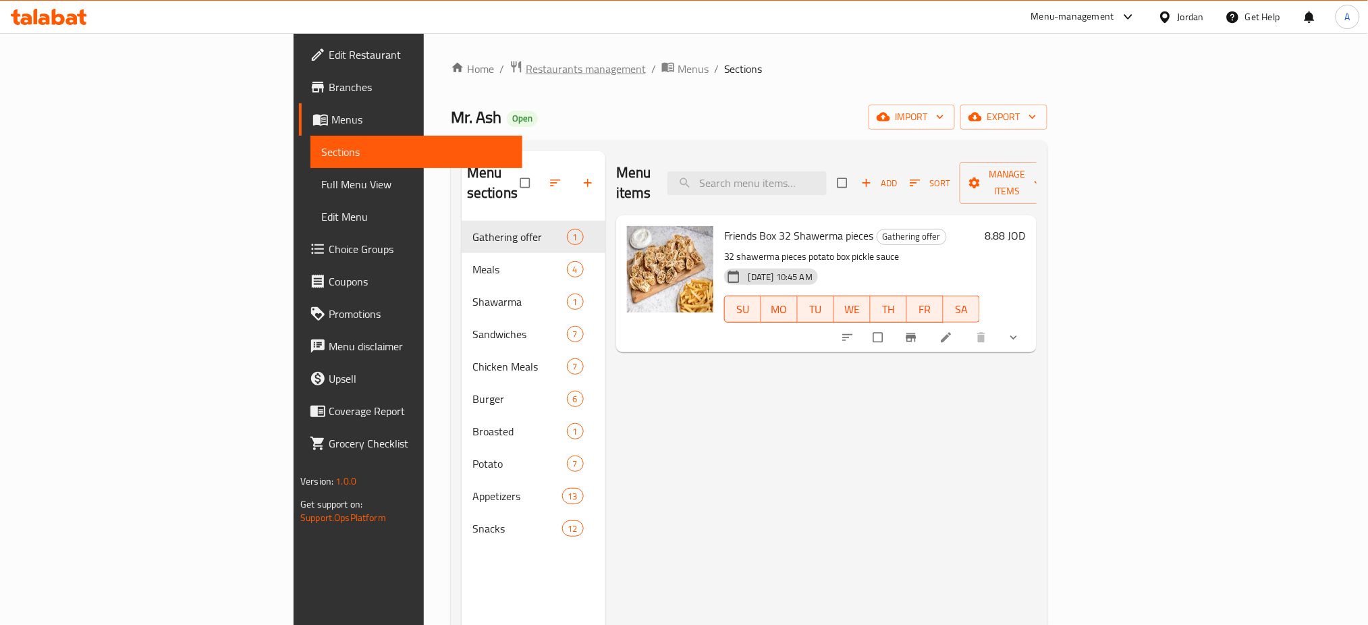
click at [526, 65] on span "Restaurants management" at bounding box center [586, 69] width 120 height 16
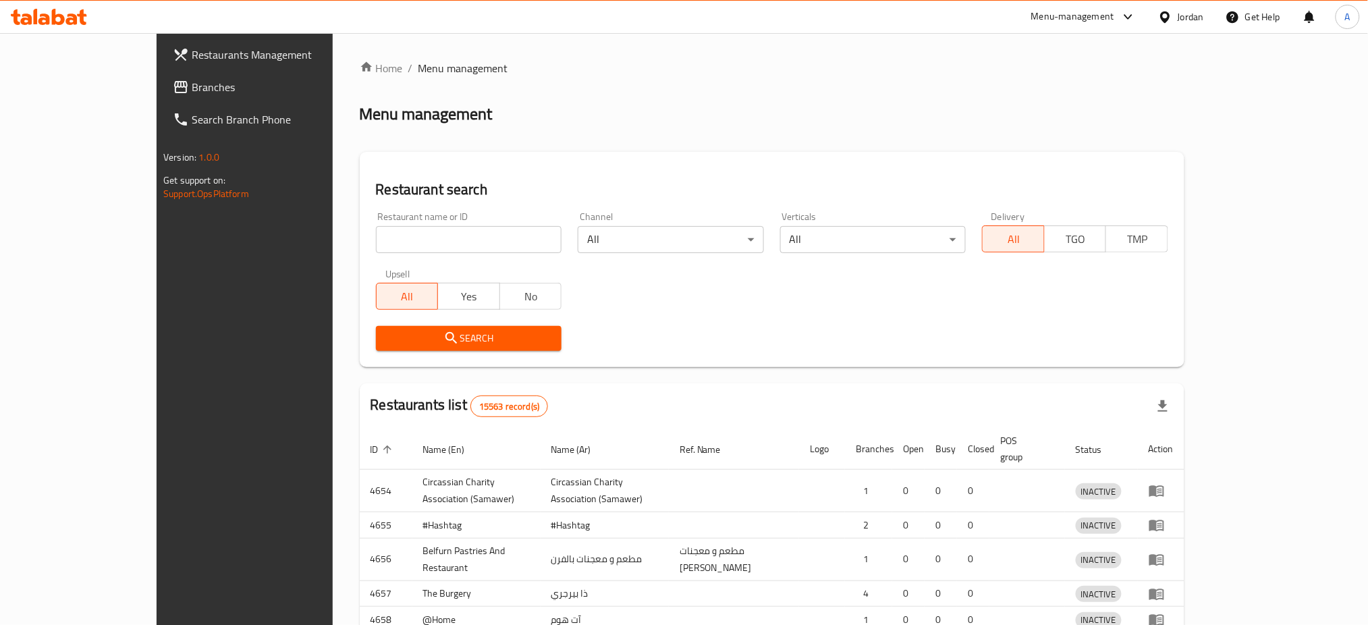
click at [157, 91] on div "Restaurants Management Branches Search Branch Phone Version: 1.0.0 Get support …" at bounding box center [684, 434] width 1055 height 803
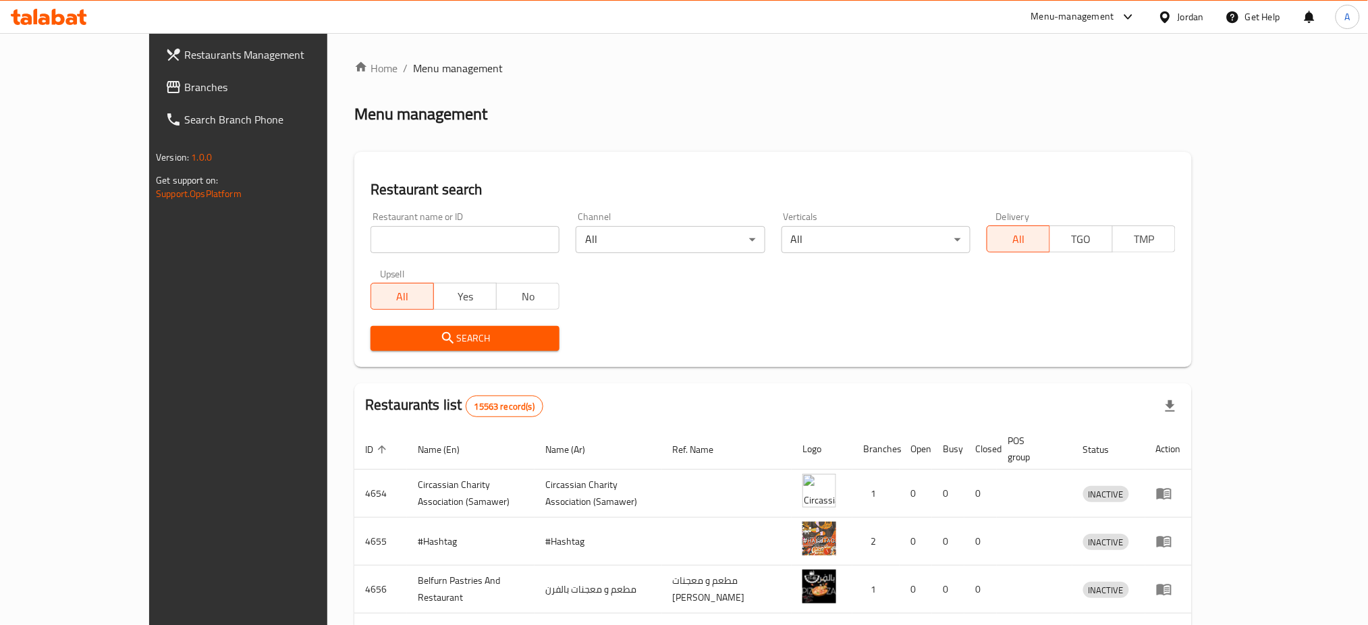
click at [155, 91] on link "Branches" at bounding box center [266, 87] width 223 height 32
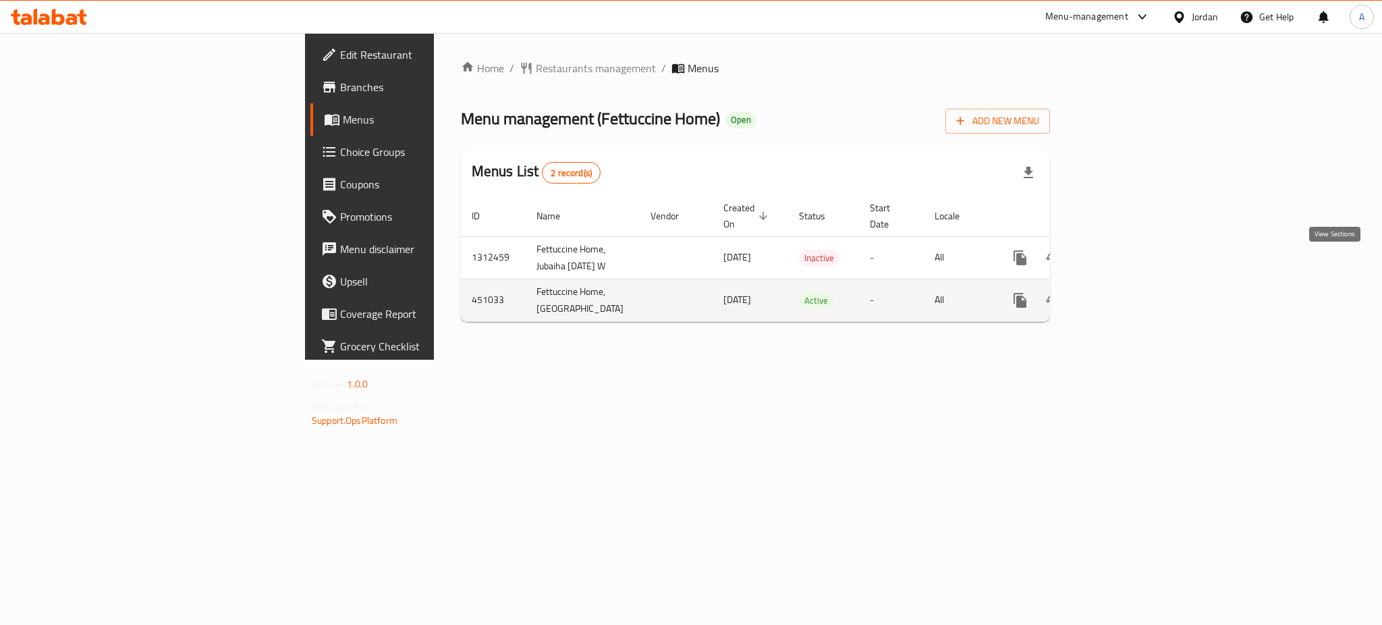
click at [1126, 292] on icon "enhanced table" at bounding box center [1118, 300] width 16 height 16
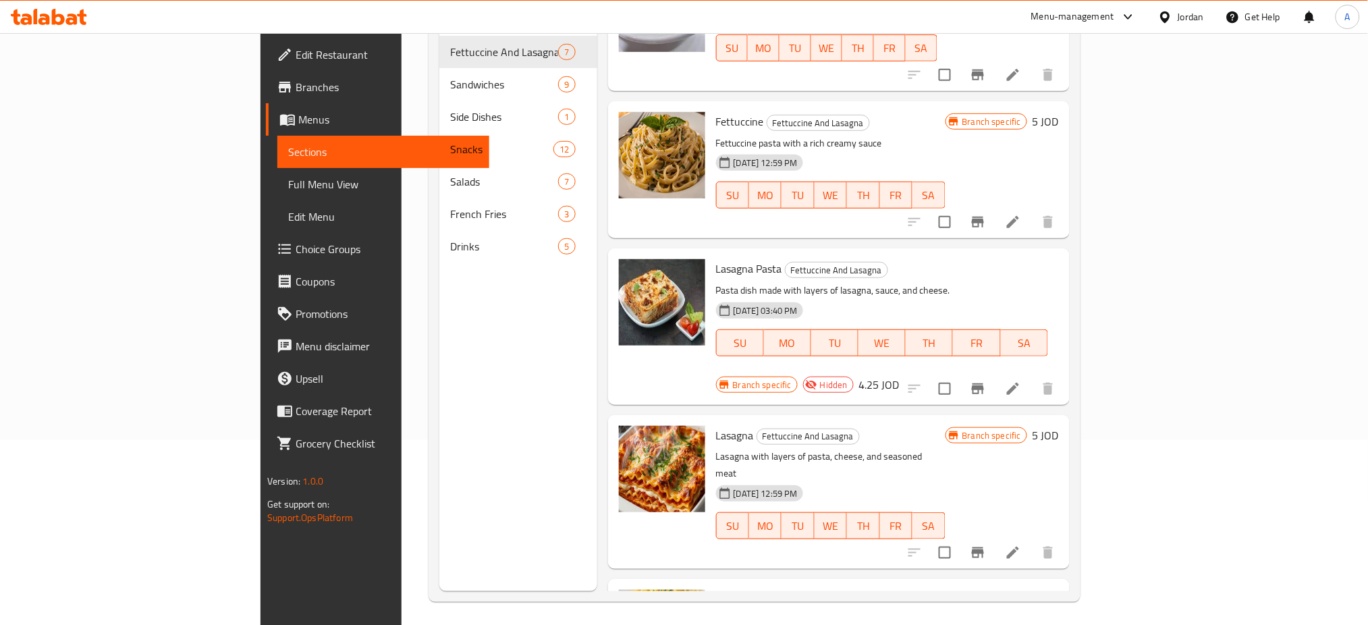
scroll to position [352, 0]
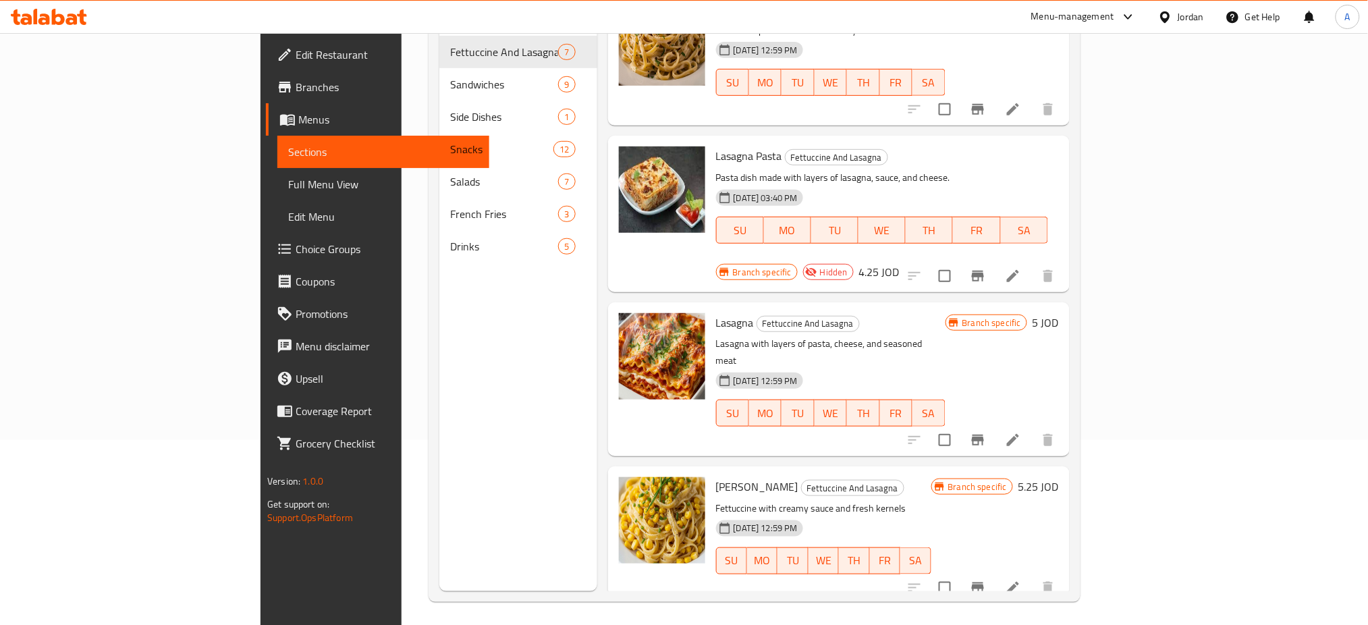
click at [1059, 624] on h6 "5 JOD" at bounding box center [1046, 634] width 26 height 19
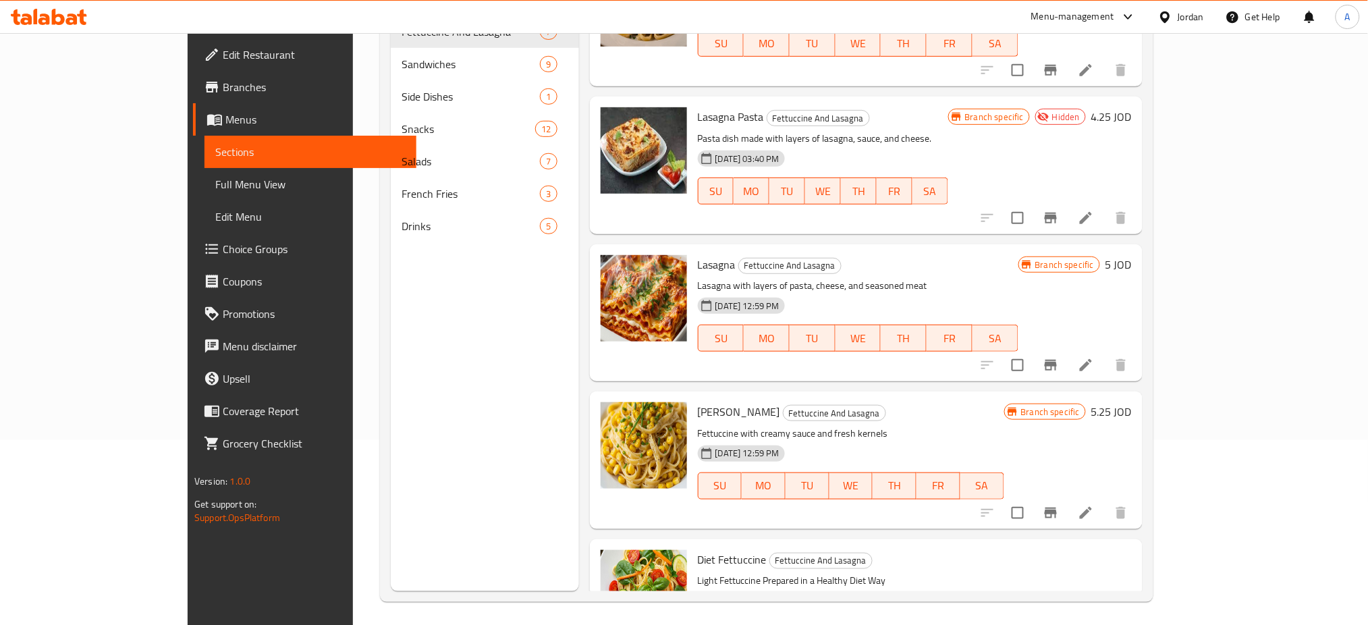
type input "5.25"
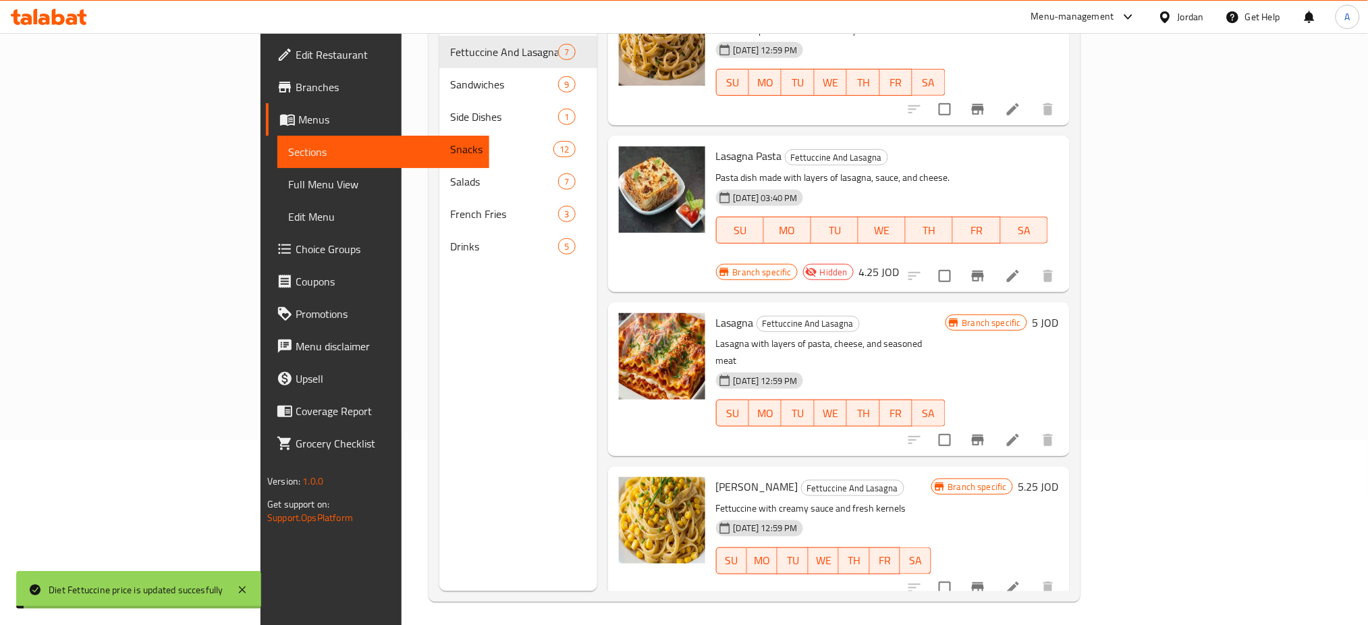
click at [1059, 477] on h6 "5.25 JOD" at bounding box center [1039, 486] width 40 height 19
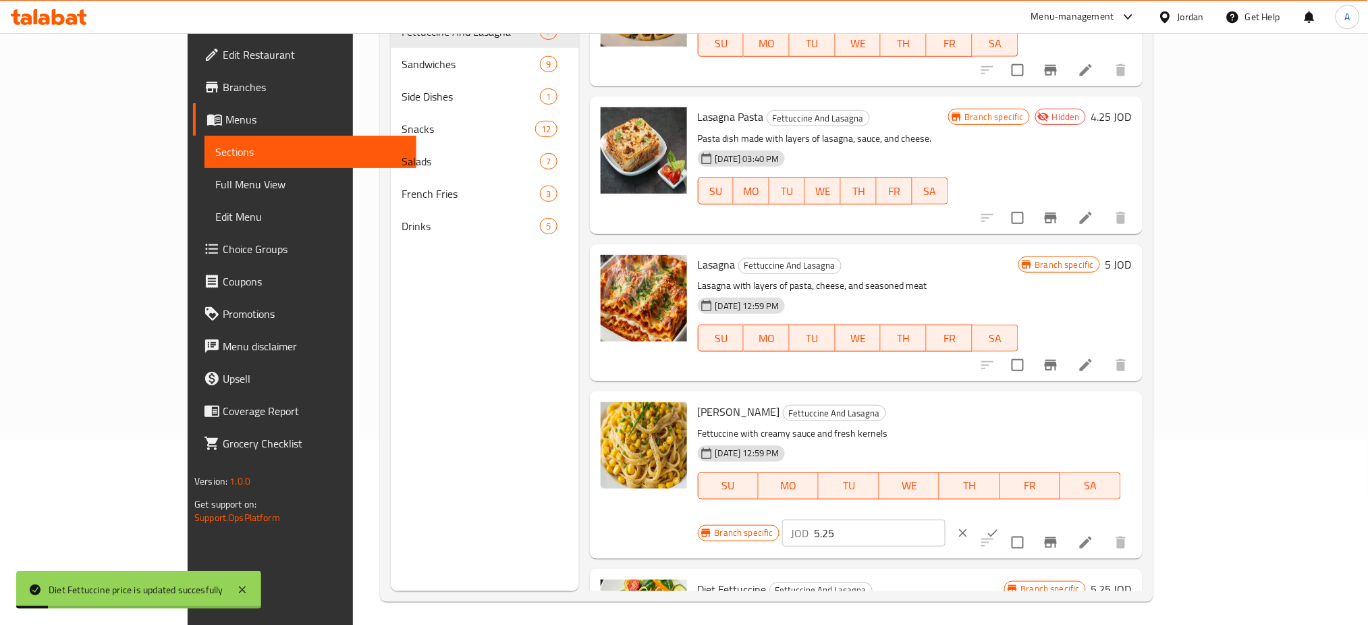
click at [946, 520] on input "5.25" at bounding box center [880, 533] width 131 height 27
type input "5.50"
click at [1000, 526] on icon "ok" at bounding box center [992, 532] width 13 height 13
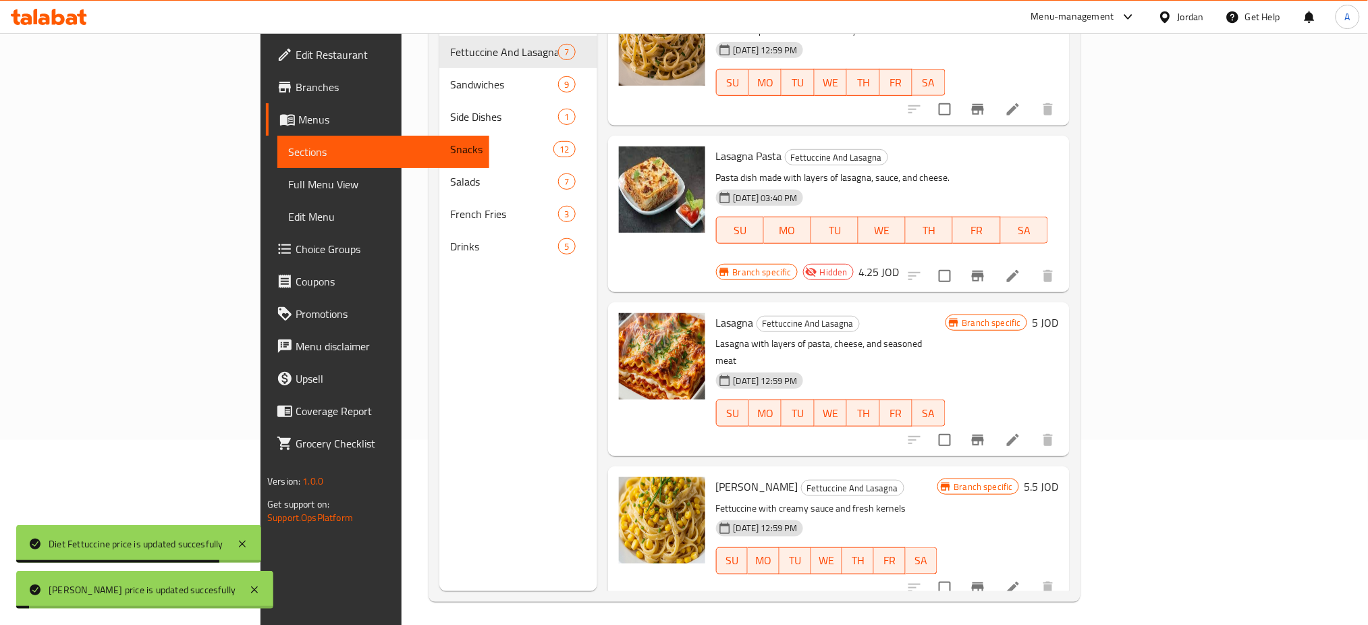
click at [1059, 313] on h6 "5 JOD" at bounding box center [1046, 322] width 26 height 19
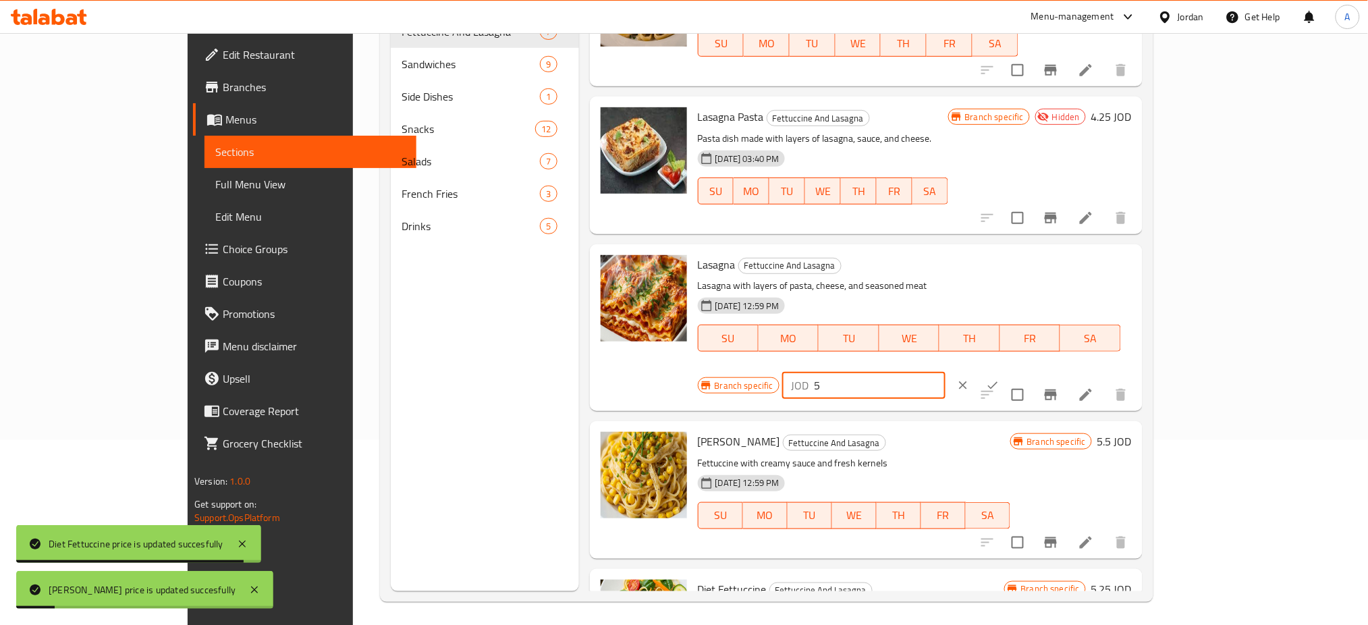
click at [946, 372] on input "5" at bounding box center [880, 385] width 131 height 27
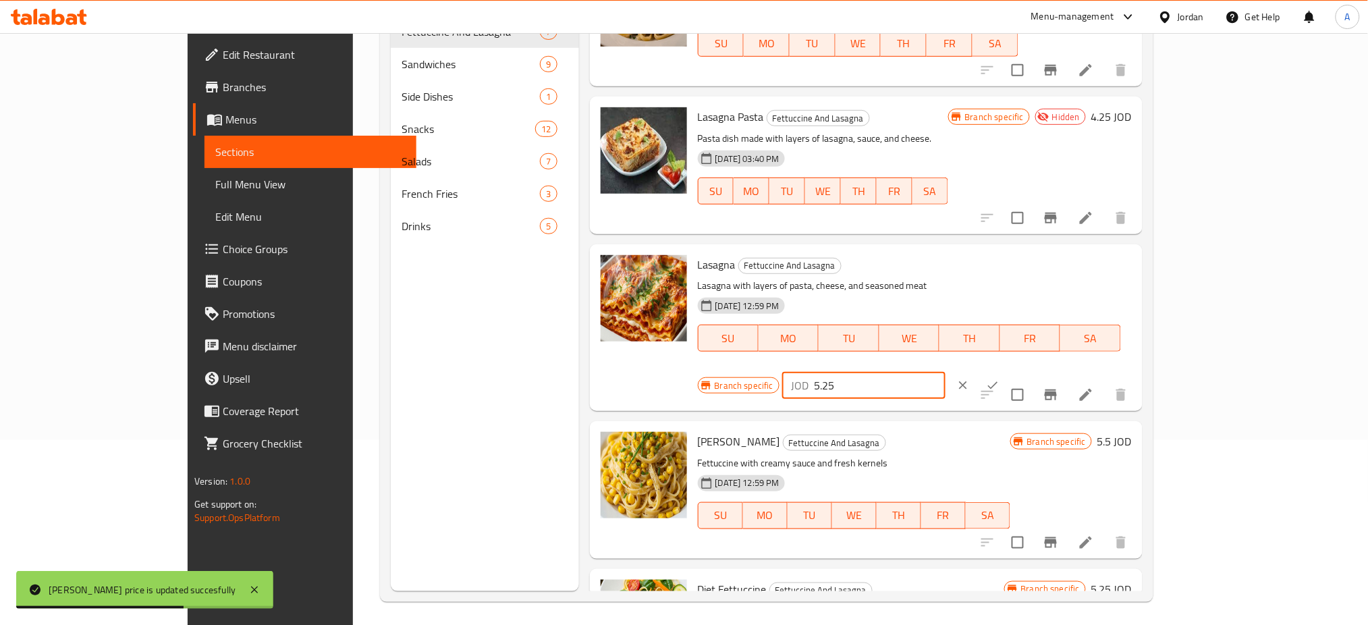
type input "5.25"
click at [1000, 379] on icon "ok" at bounding box center [992, 385] width 13 height 13
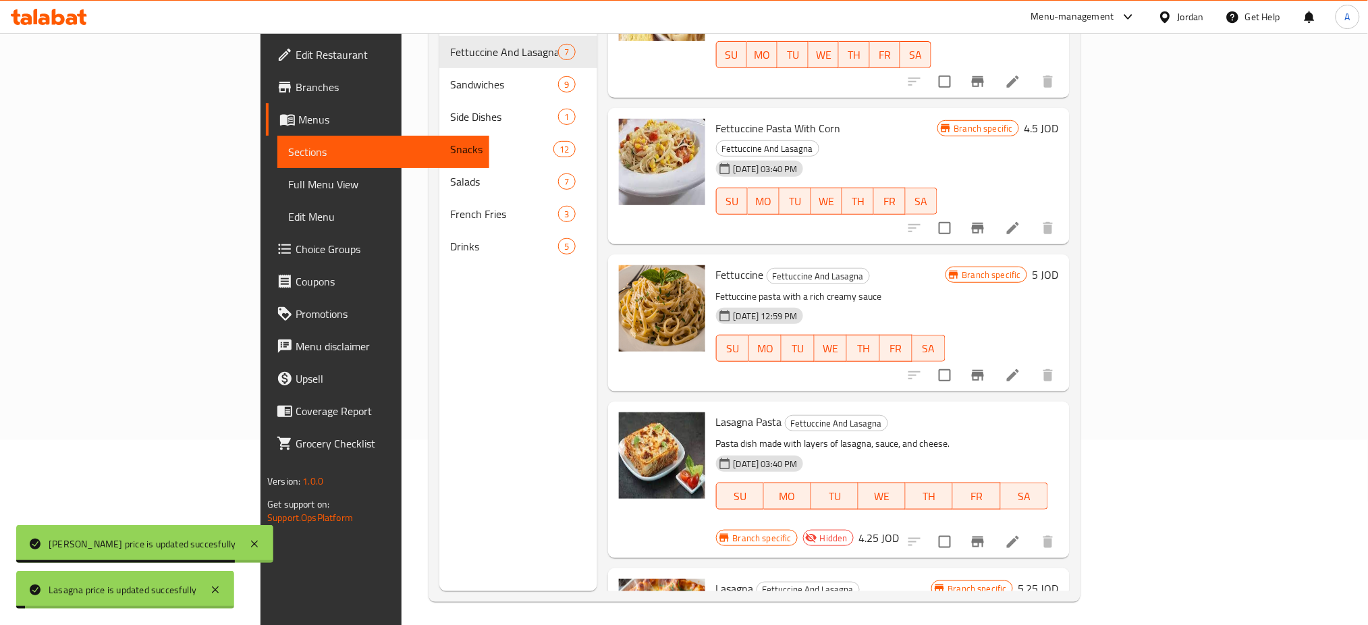
scroll to position [82, 0]
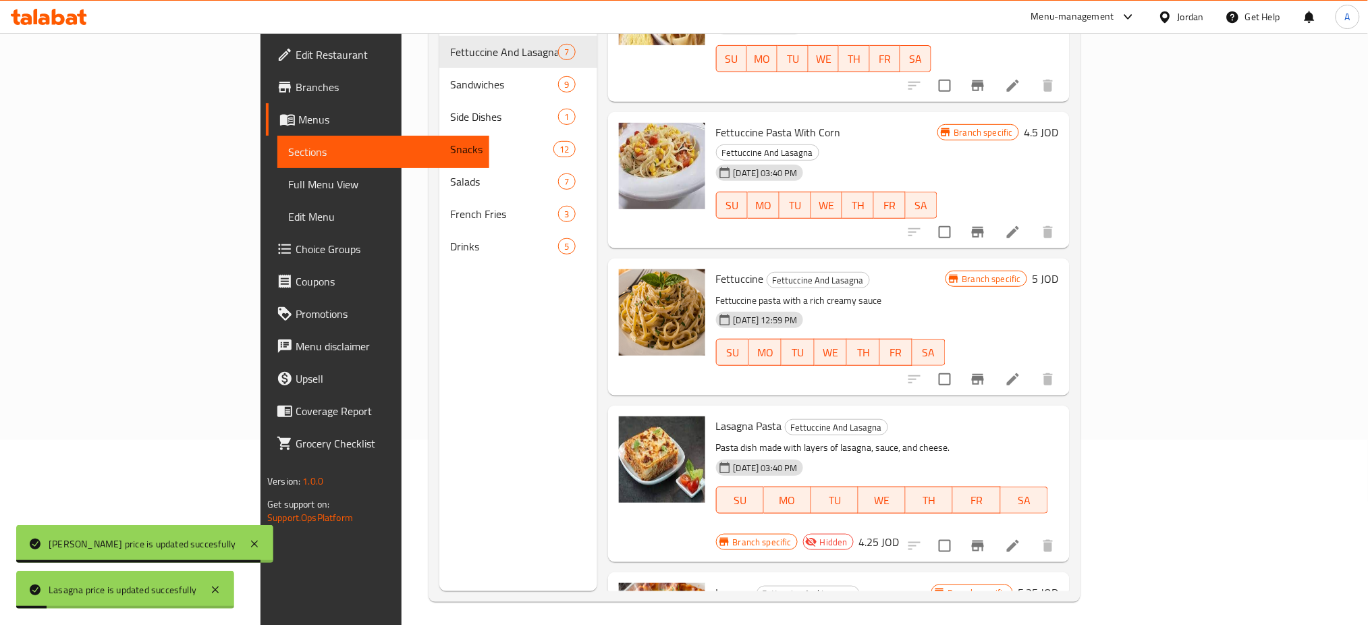
click at [900, 533] on h6 "4.25 JOD" at bounding box center [879, 542] width 40 height 19
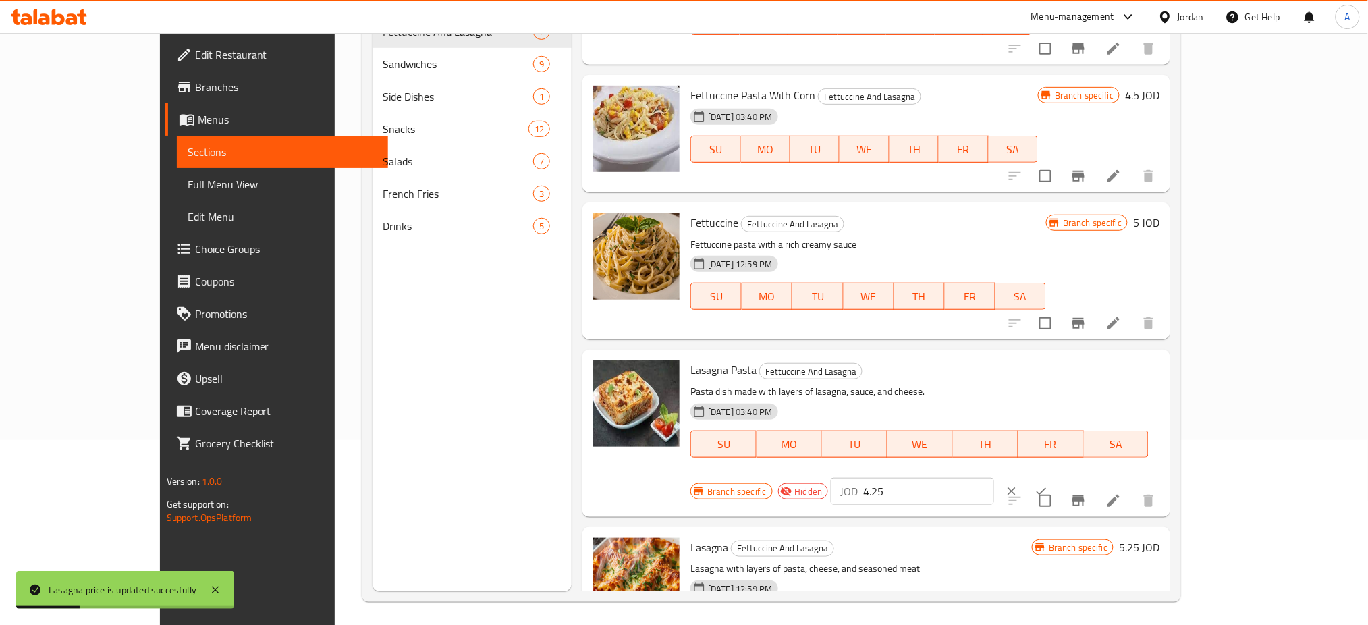
click at [994, 478] on input "4.25" at bounding box center [928, 491] width 131 height 27
type input "4.50"
click at [1056, 477] on button "ok" at bounding box center [1042, 492] width 30 height 30
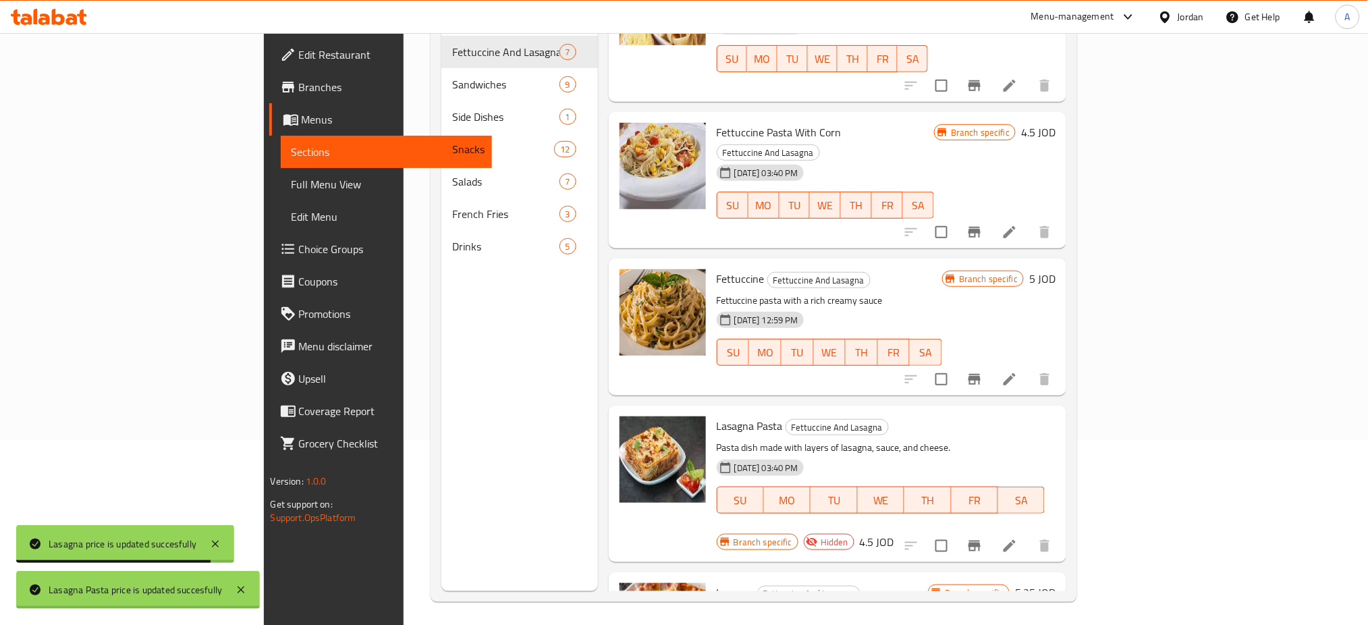
click at [1062, 264] on div "Fettuccine Fettuccine And Lasagna Fettuccine pasta with a rich creamy sauce 17-…" at bounding box center [886, 327] width 350 height 126
click at [1056, 269] on div "Branch specific 5 JOD" at bounding box center [998, 278] width 113 height 19
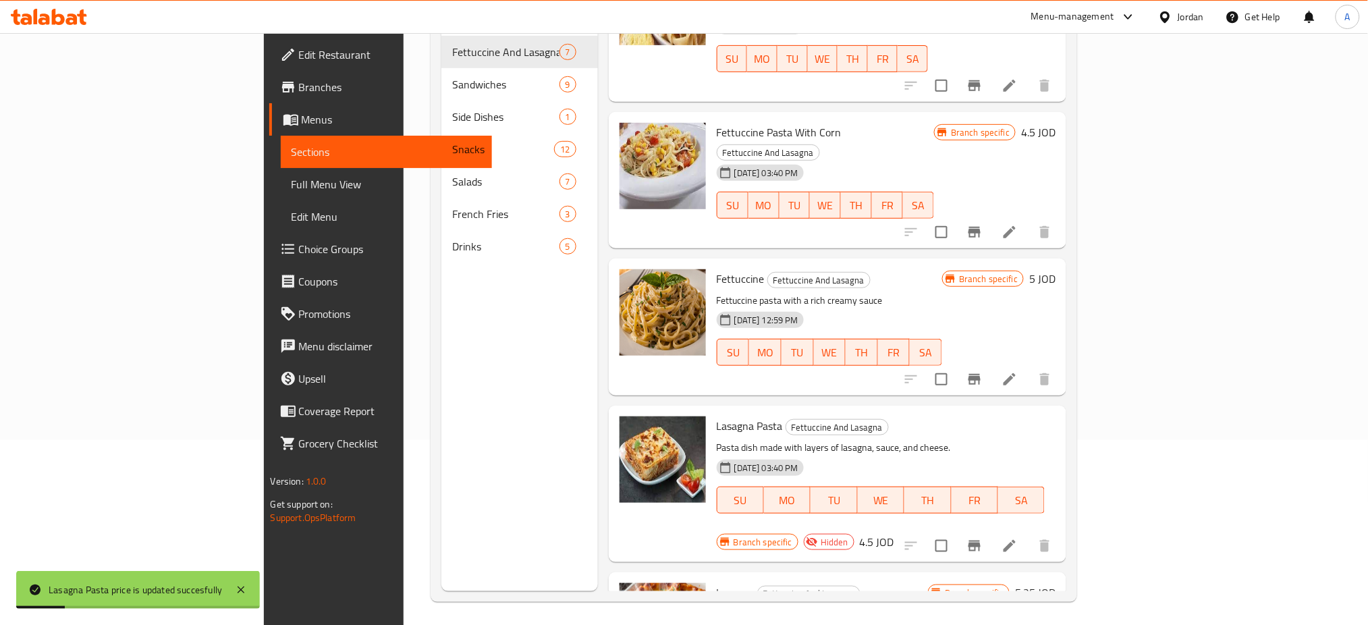
click at [1056, 269] on h6 "5 JOD" at bounding box center [1042, 278] width 26 height 19
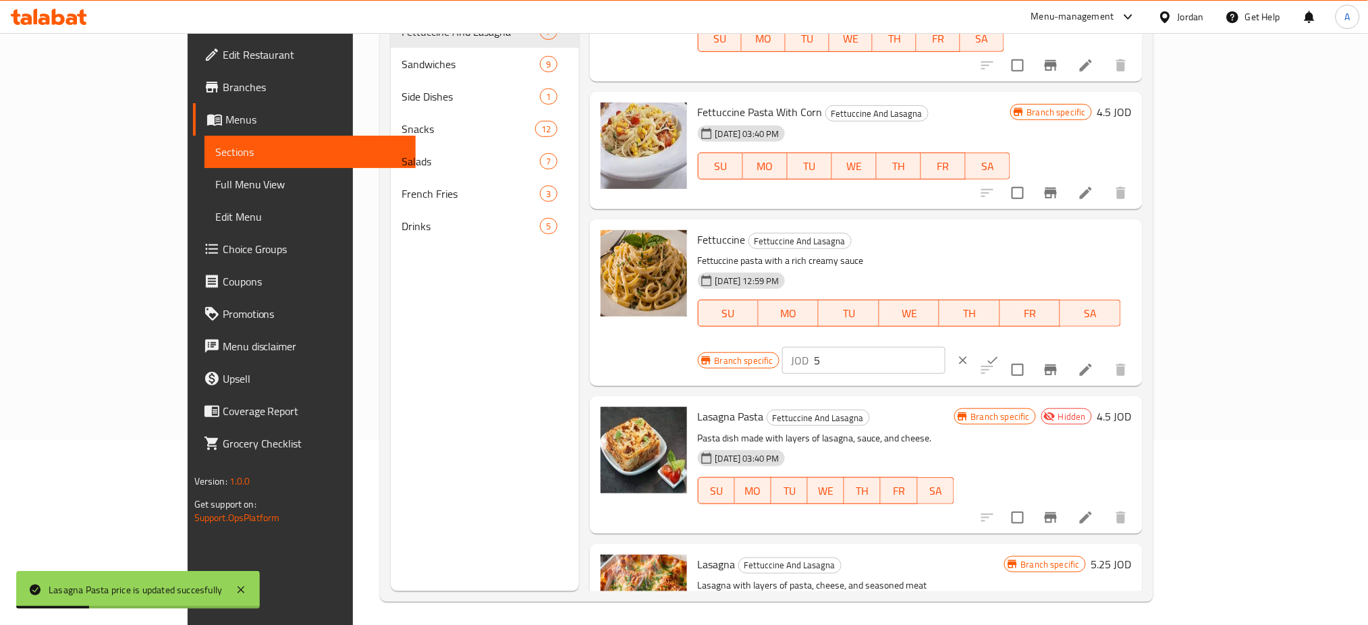
click at [946, 347] on input "5" at bounding box center [880, 360] width 131 height 27
type input "5.25"
click at [1000, 354] on icon "ok" at bounding box center [992, 360] width 13 height 13
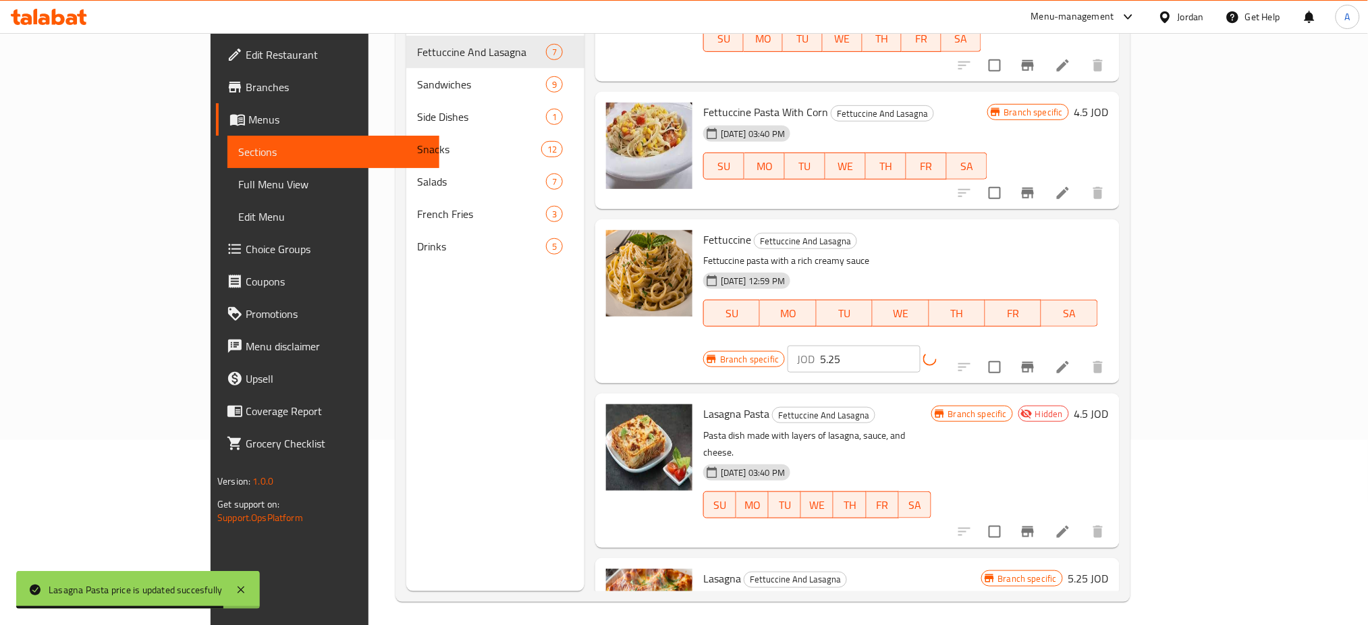
scroll to position [0, 0]
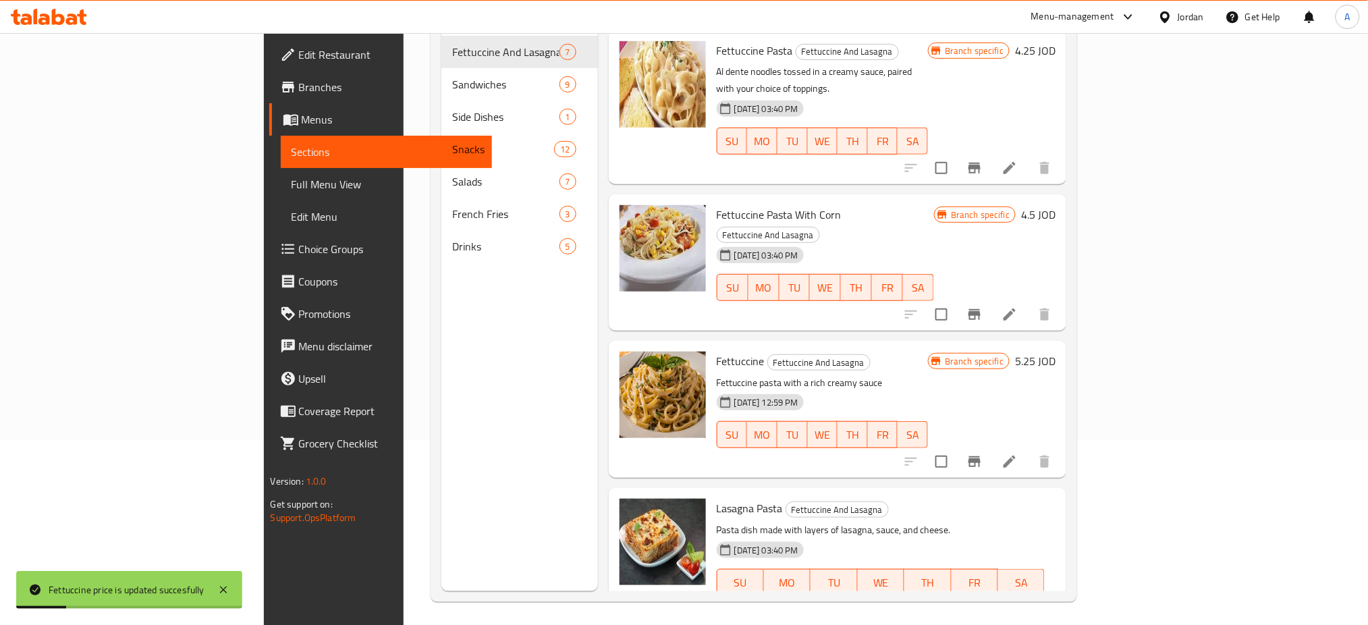
click at [1056, 205] on h6 "4.5 JOD" at bounding box center [1038, 214] width 34 height 19
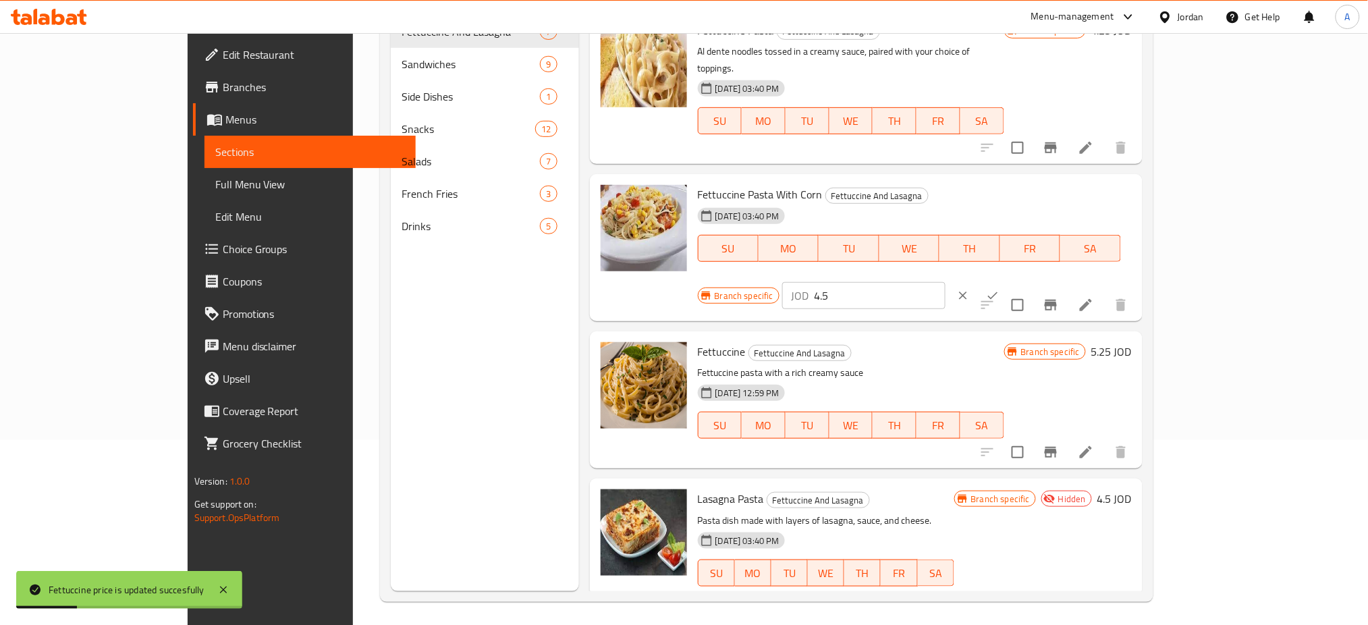
click at [946, 282] on input "4.5" at bounding box center [880, 295] width 131 height 27
type input "4.75"
click at [1000, 289] on icon "ok" at bounding box center [992, 295] width 13 height 13
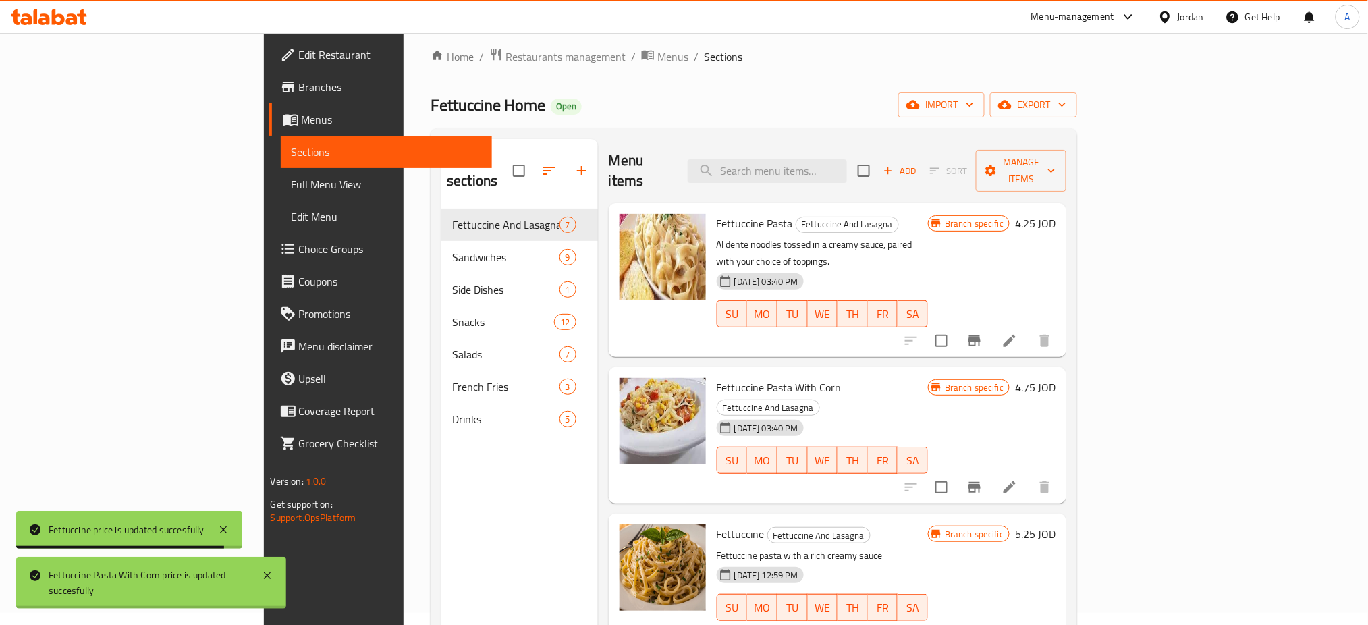
scroll to position [5, 0]
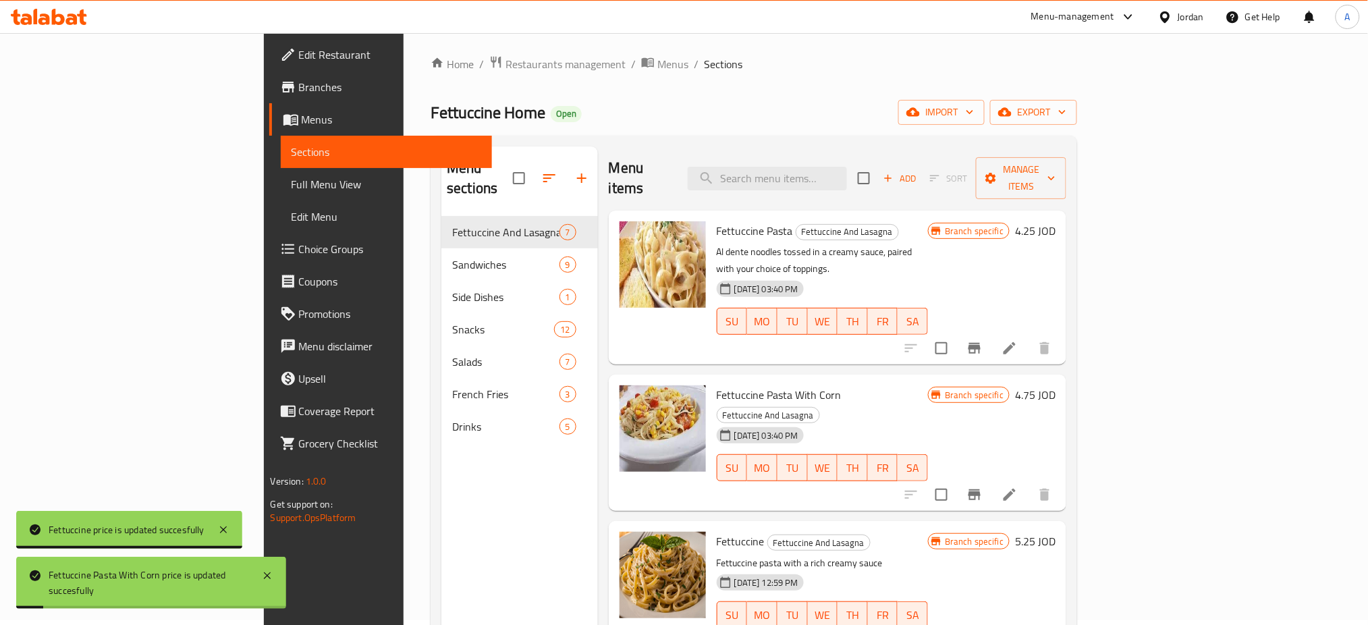
click at [1056, 221] on h6 "4.25 JOD" at bounding box center [1035, 230] width 40 height 19
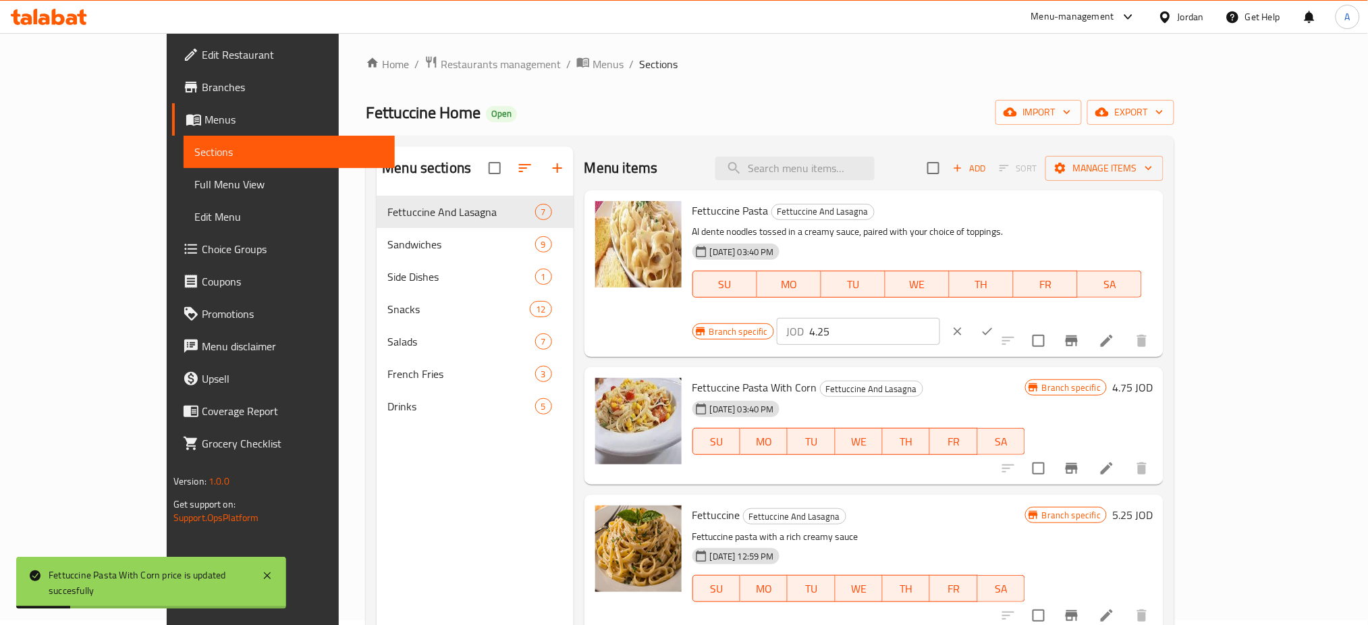
click at [940, 318] on input "4.25" at bounding box center [874, 331] width 131 height 27
type input "4.50"
click at [1002, 317] on button "ok" at bounding box center [988, 332] width 30 height 30
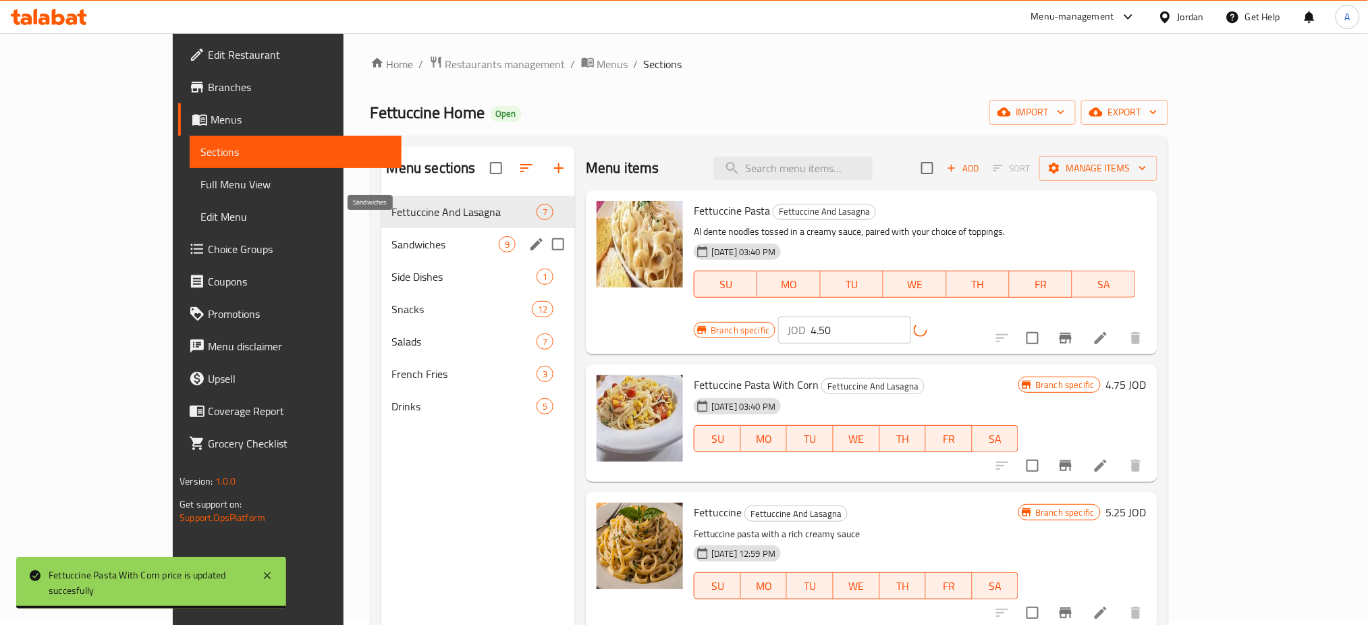
click at [392, 236] on span "Sandwiches" at bounding box center [445, 244] width 107 height 16
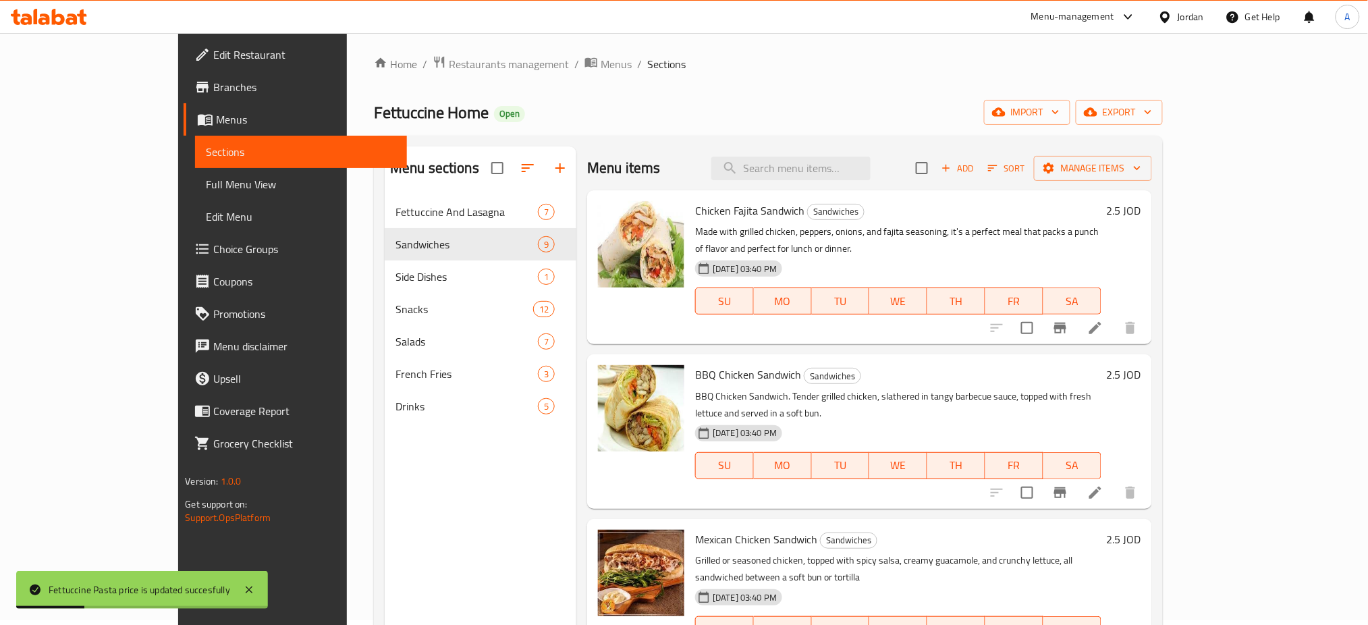
click at [1141, 201] on h6 "2.5 JOD" at bounding box center [1124, 210] width 34 height 19
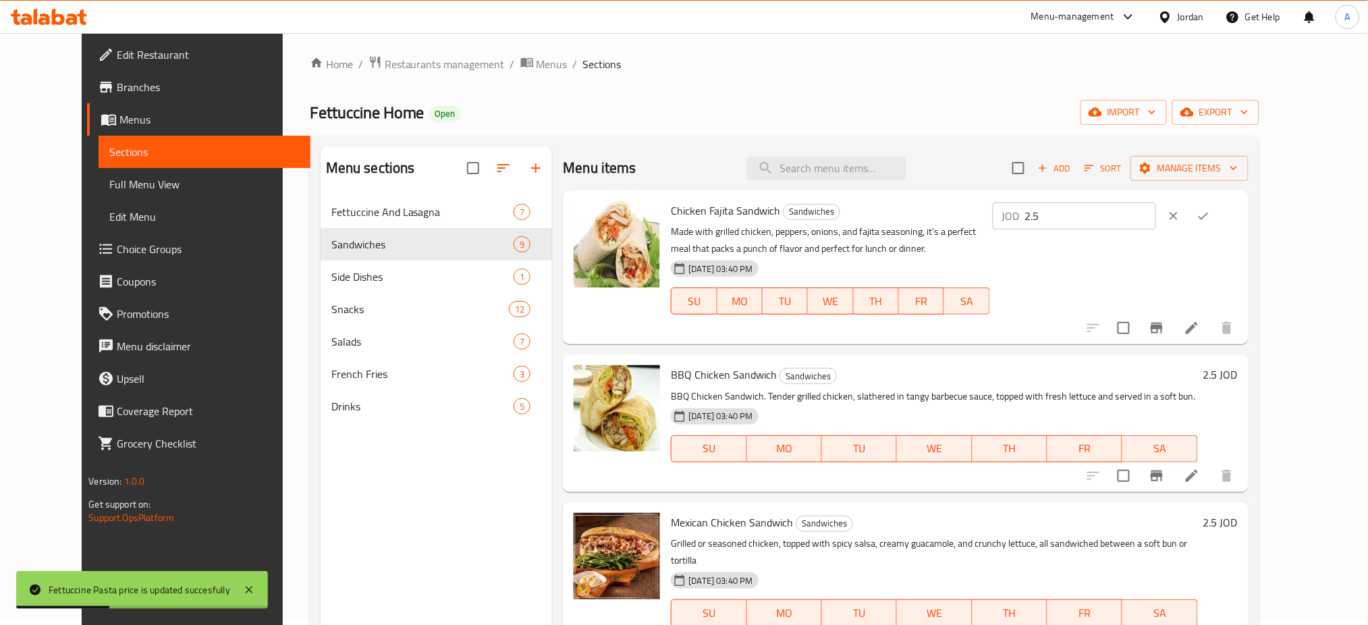
click at [1156, 202] on input "2.5" at bounding box center [1090, 215] width 131 height 27
type input "2.75"
click at [1218, 201] on button "ok" at bounding box center [1204, 216] width 30 height 30
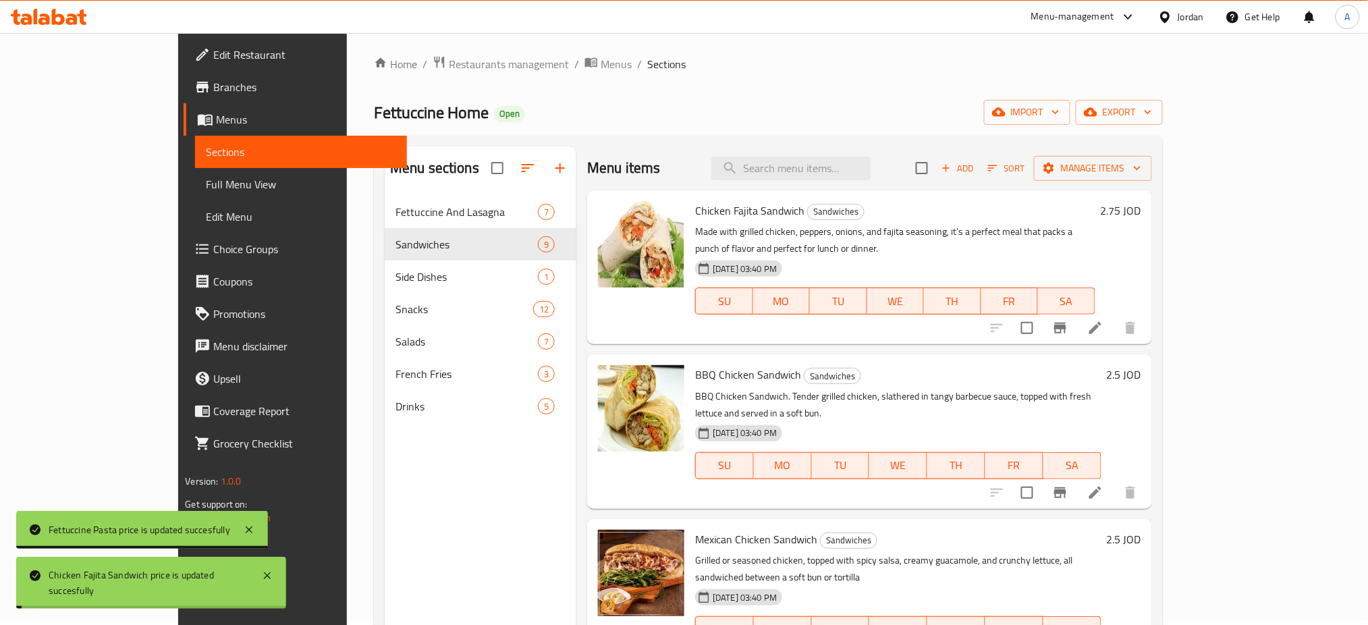
click at [1141, 365] on h6 "2.5 JOD" at bounding box center [1124, 374] width 34 height 19
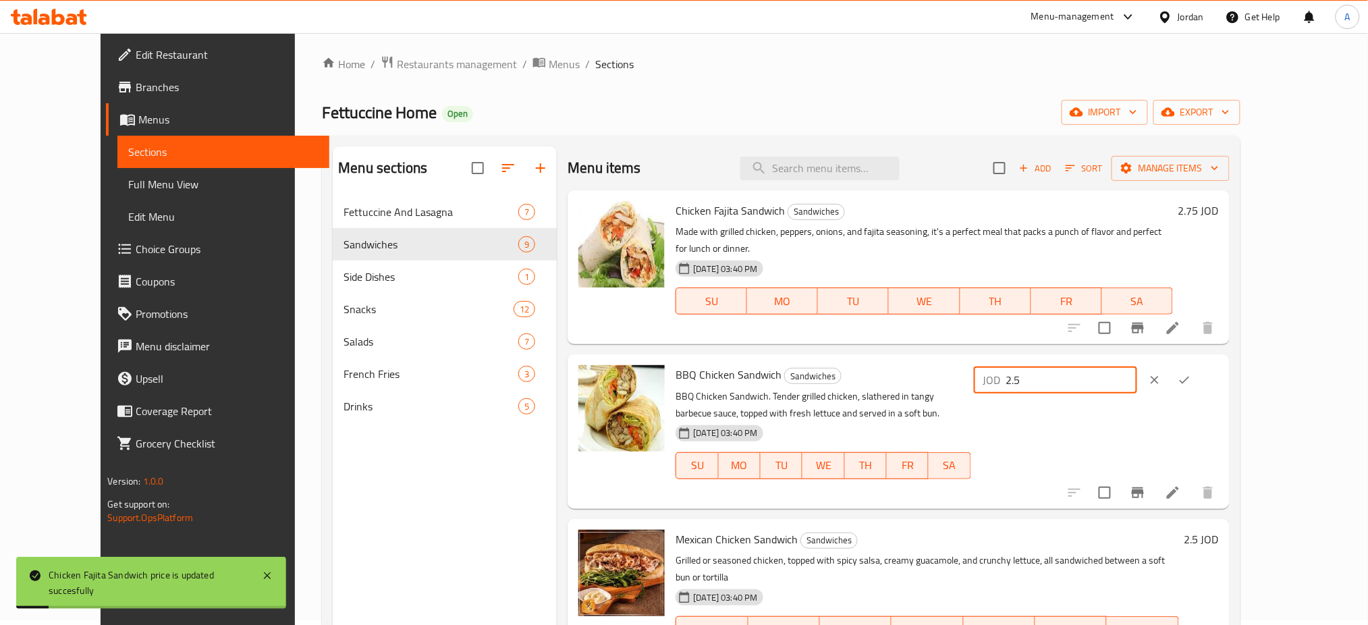
click at [1137, 367] on input "2.5" at bounding box center [1071, 380] width 131 height 27
type input "2.75"
click at [1191, 373] on icon "ok" at bounding box center [1184, 379] width 13 height 13
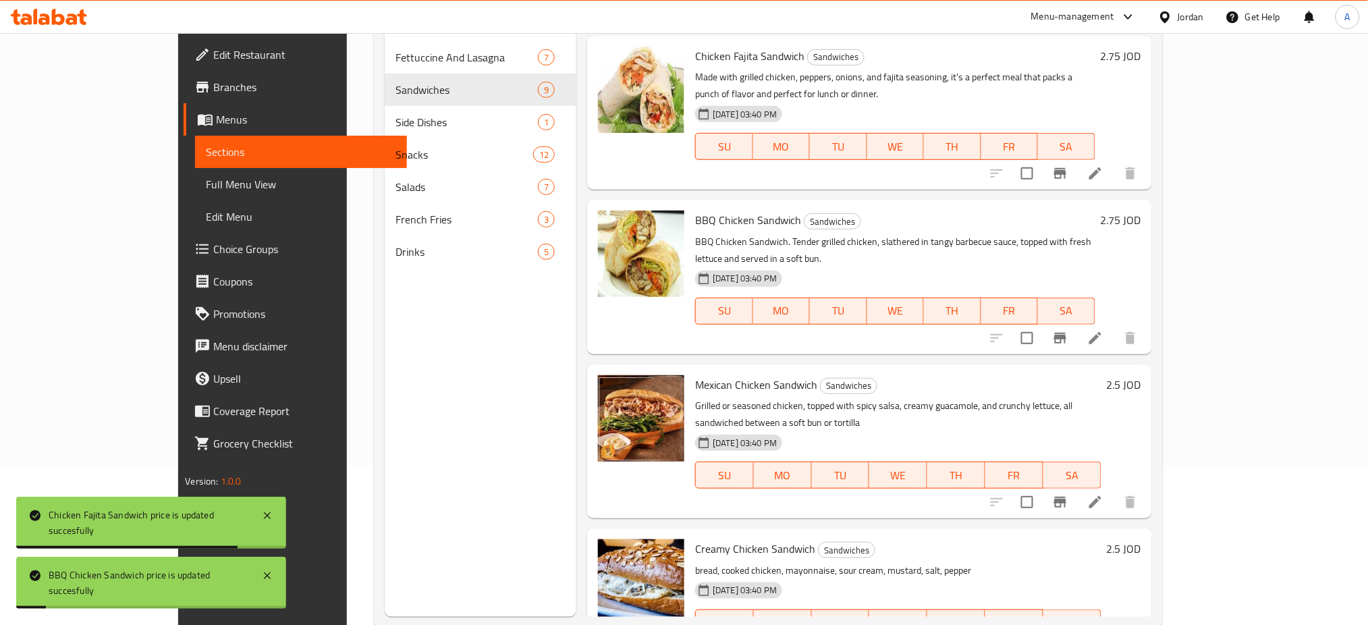
scroll to position [180, 0]
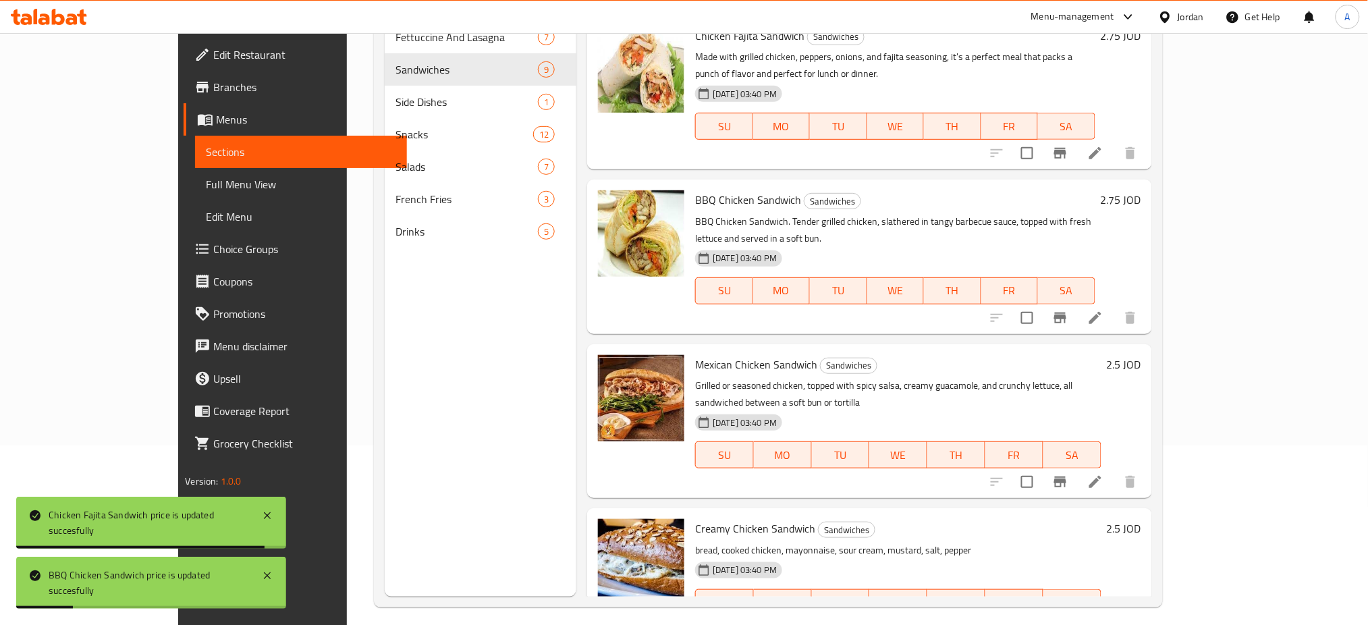
click at [1141, 355] on h6 "2.5 JOD" at bounding box center [1124, 364] width 34 height 19
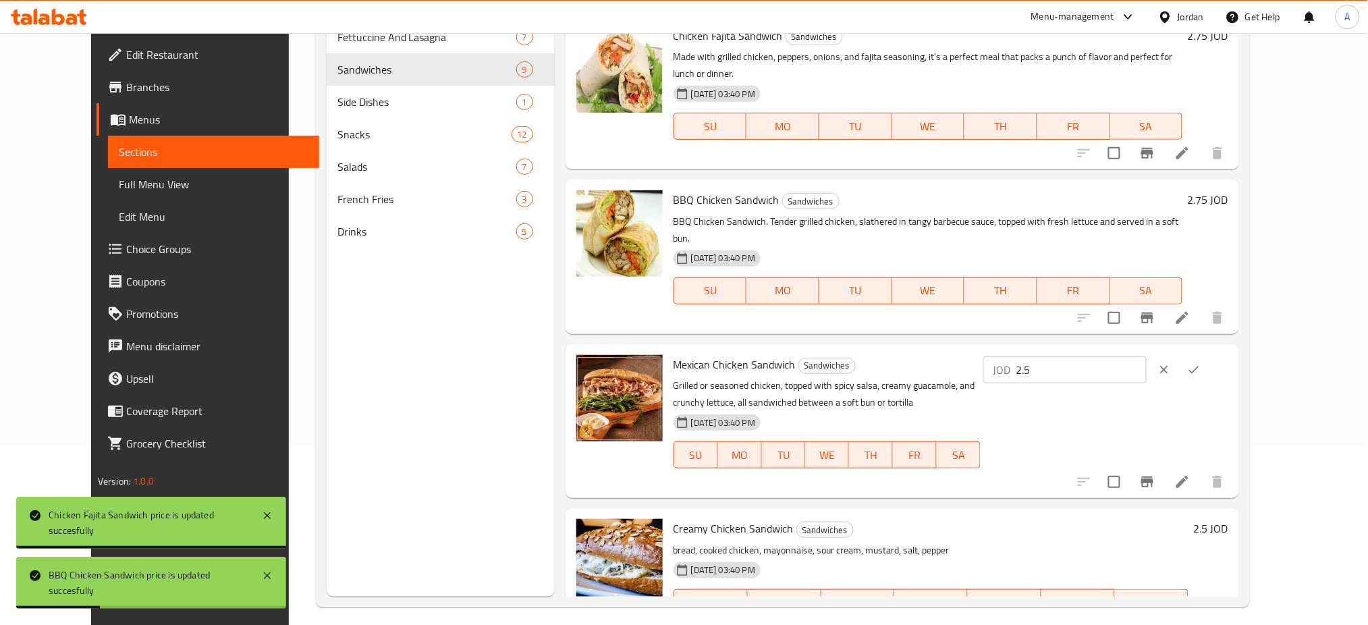
click at [1147, 356] on input "2.5" at bounding box center [1081, 369] width 131 height 27
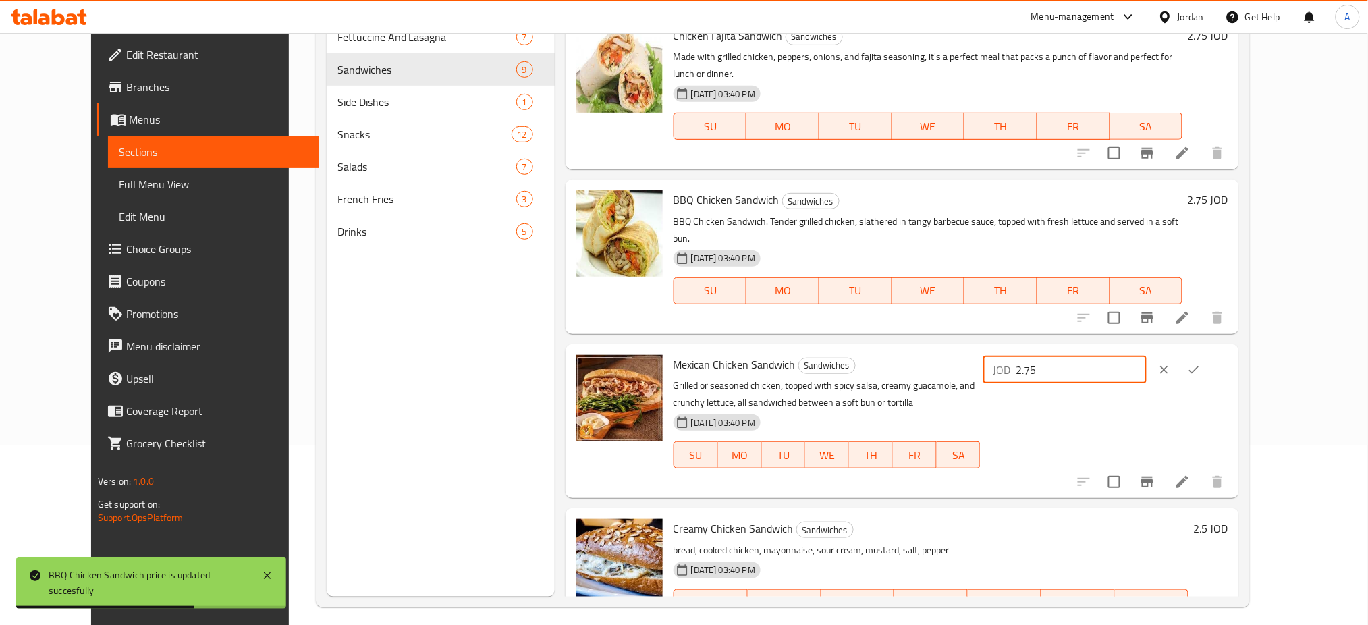
drag, startPoint x: 1179, startPoint y: 305, endPoint x: 1008, endPoint y: 281, distance: 173.2
click at [1017, 350] on div "Mexican Chicken Sandwich Sandwiches Grilled or seasoned chicken, topped with sp…" at bounding box center [951, 421] width 566 height 143
type input "2.75"
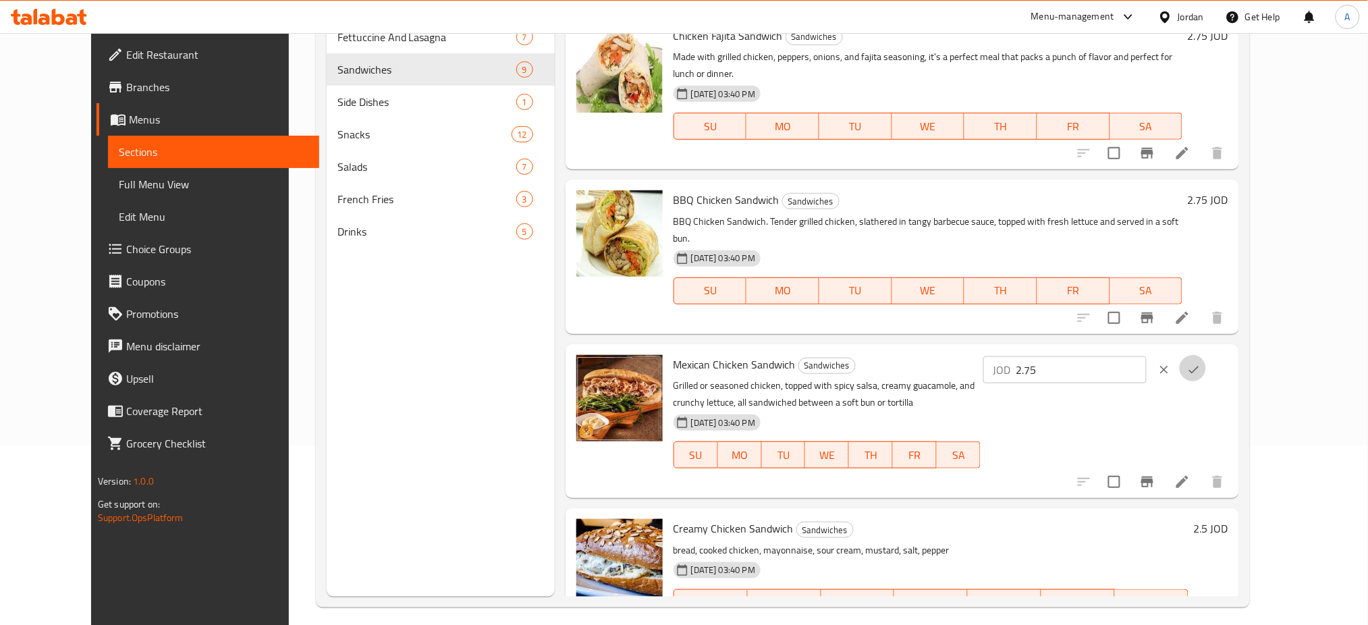
click at [1201, 363] on icon "ok" at bounding box center [1193, 369] width 13 height 13
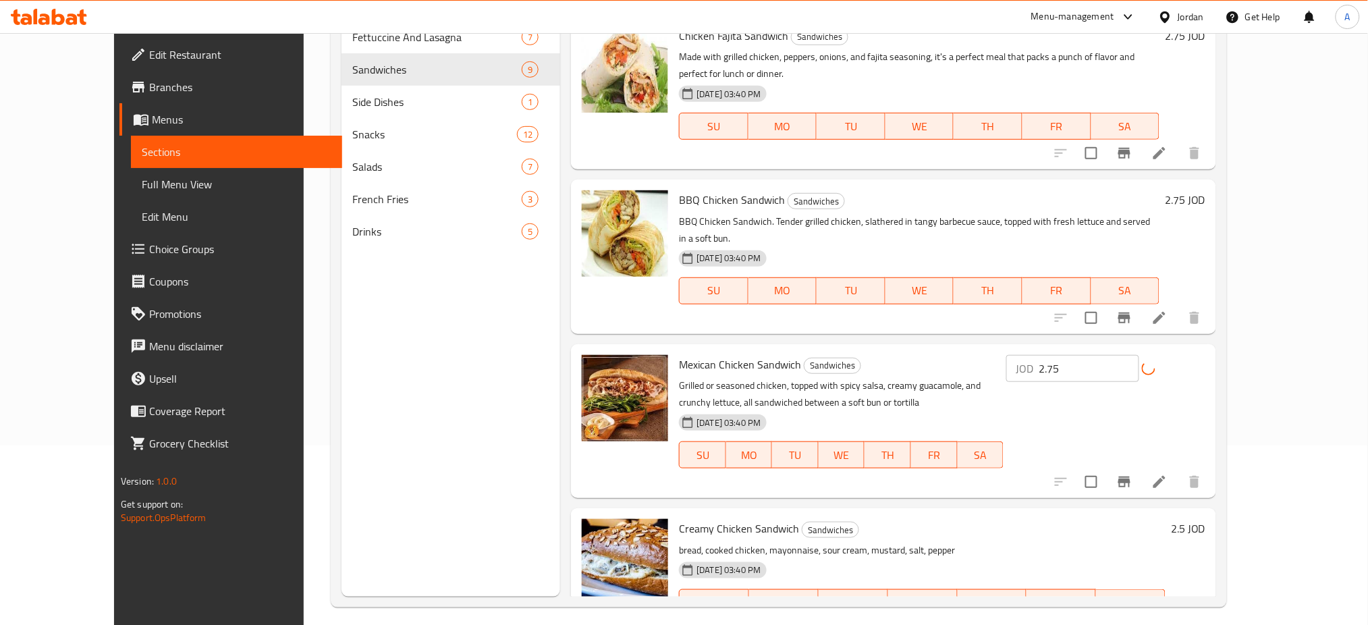
click at [1206, 519] on h6 "2.5 JOD" at bounding box center [1188, 528] width 34 height 19
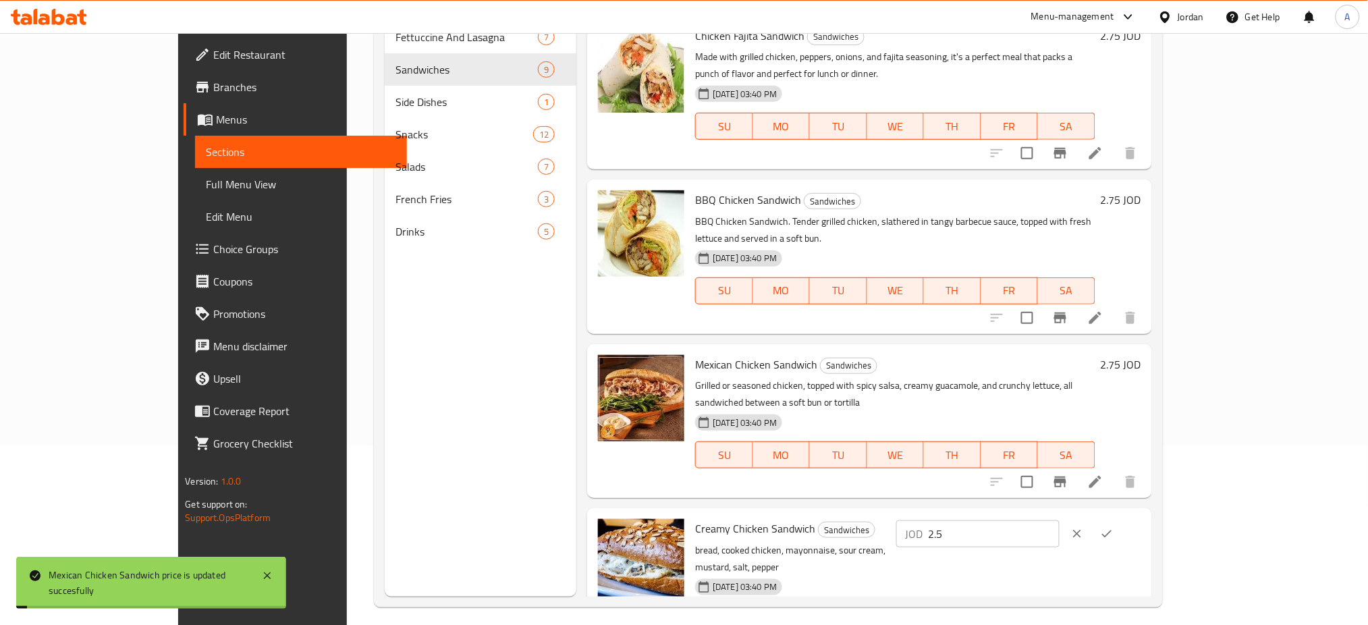
drag, startPoint x: 1218, startPoint y: 437, endPoint x: 1130, endPoint y: 441, distance: 88.5
click at [1060, 520] on div "JOD 2.5 ​" at bounding box center [977, 533] width 163 height 27
paste input "7"
type input "2.75"
click at [1122, 519] on button "ok" at bounding box center [1107, 534] width 30 height 30
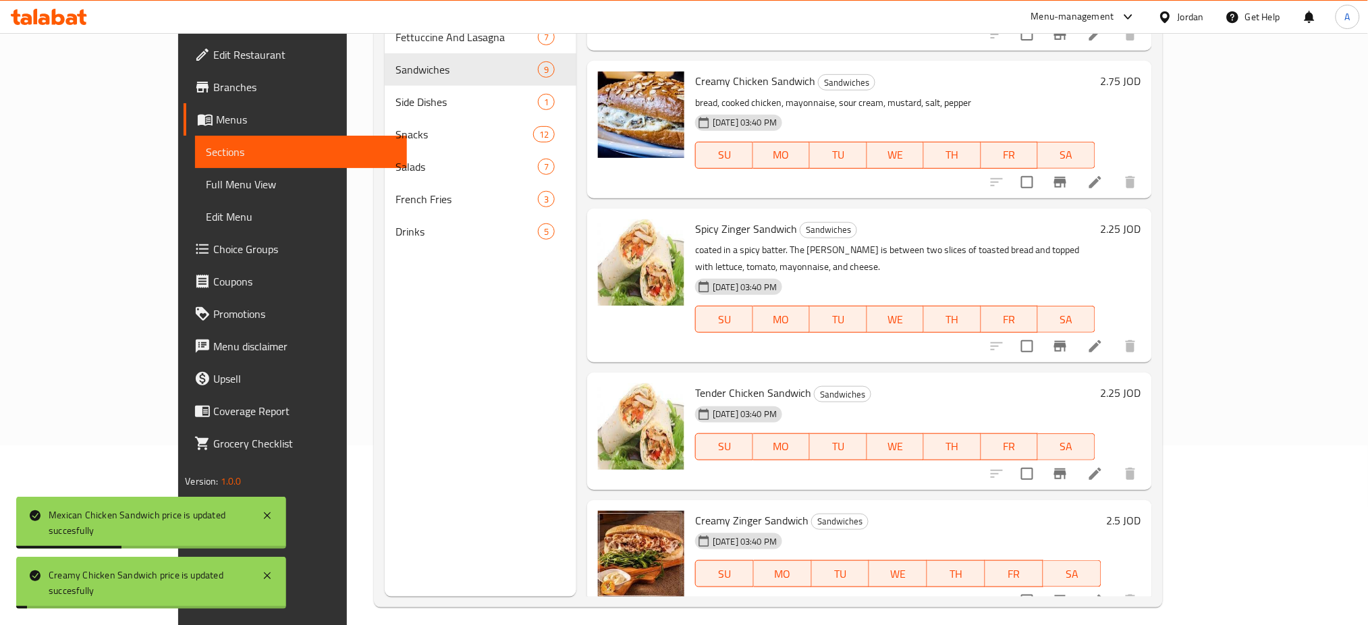
scroll to position [450, 0]
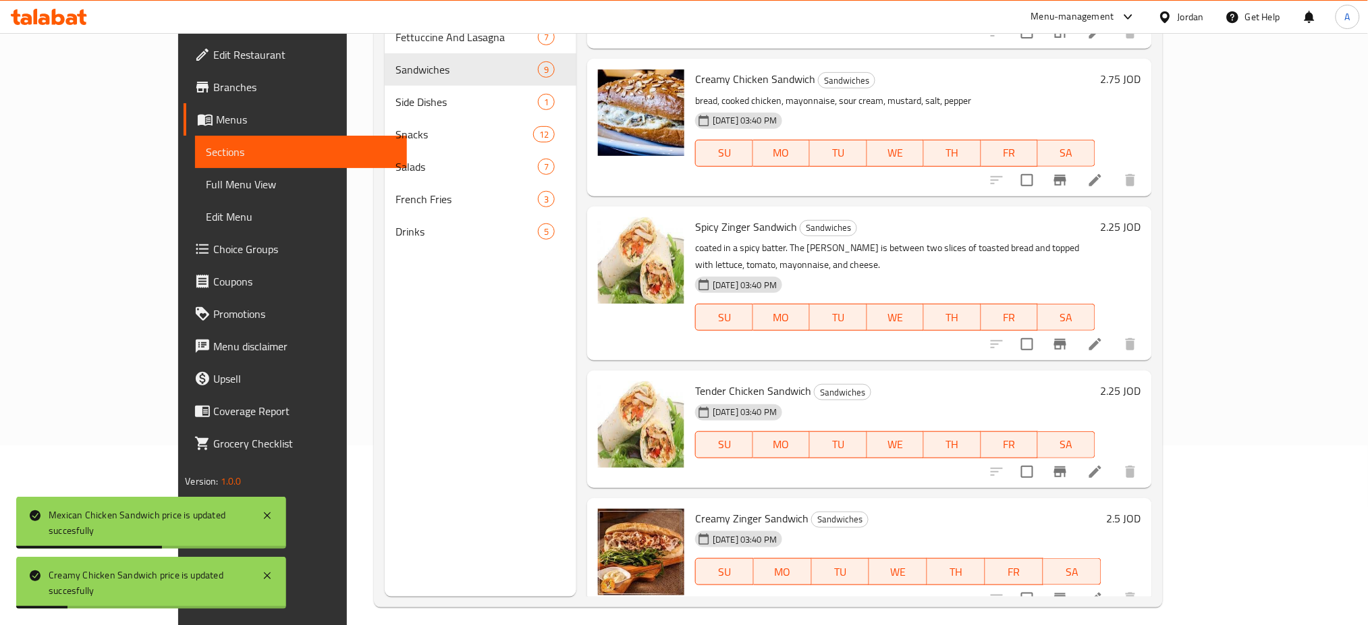
click at [1141, 217] on h6 "2.25 JOD" at bounding box center [1121, 226] width 40 height 19
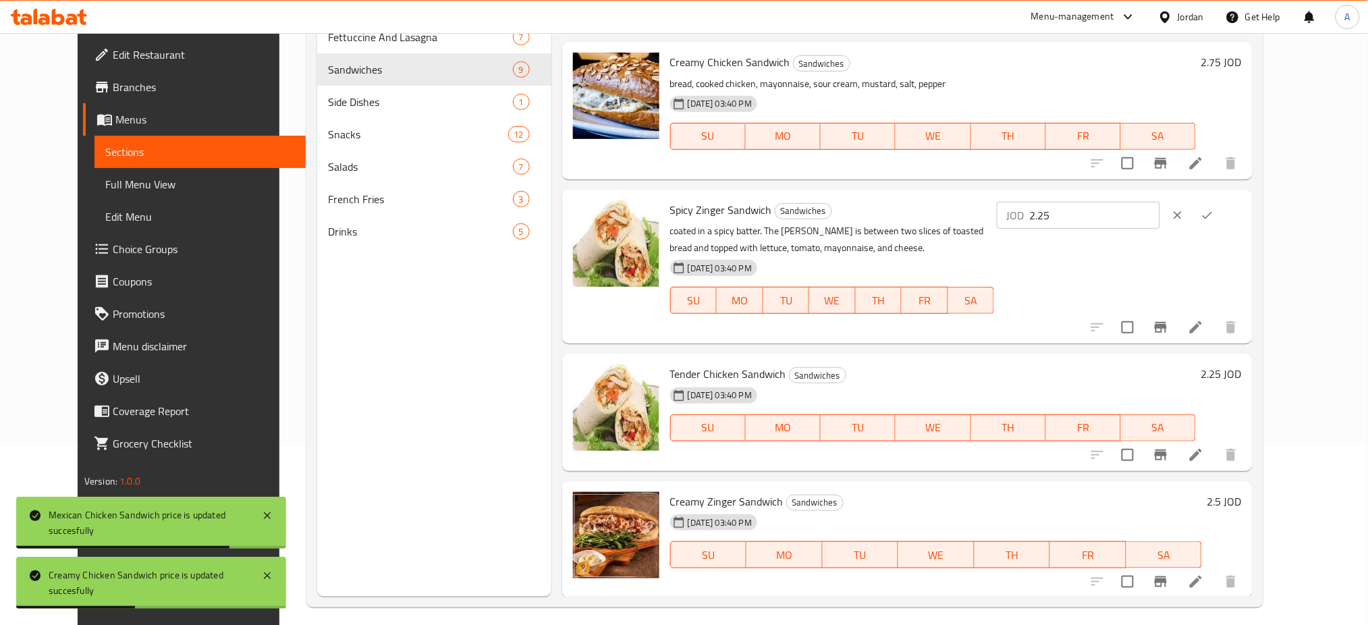
click at [1160, 202] on input "2.25" at bounding box center [1094, 215] width 131 height 27
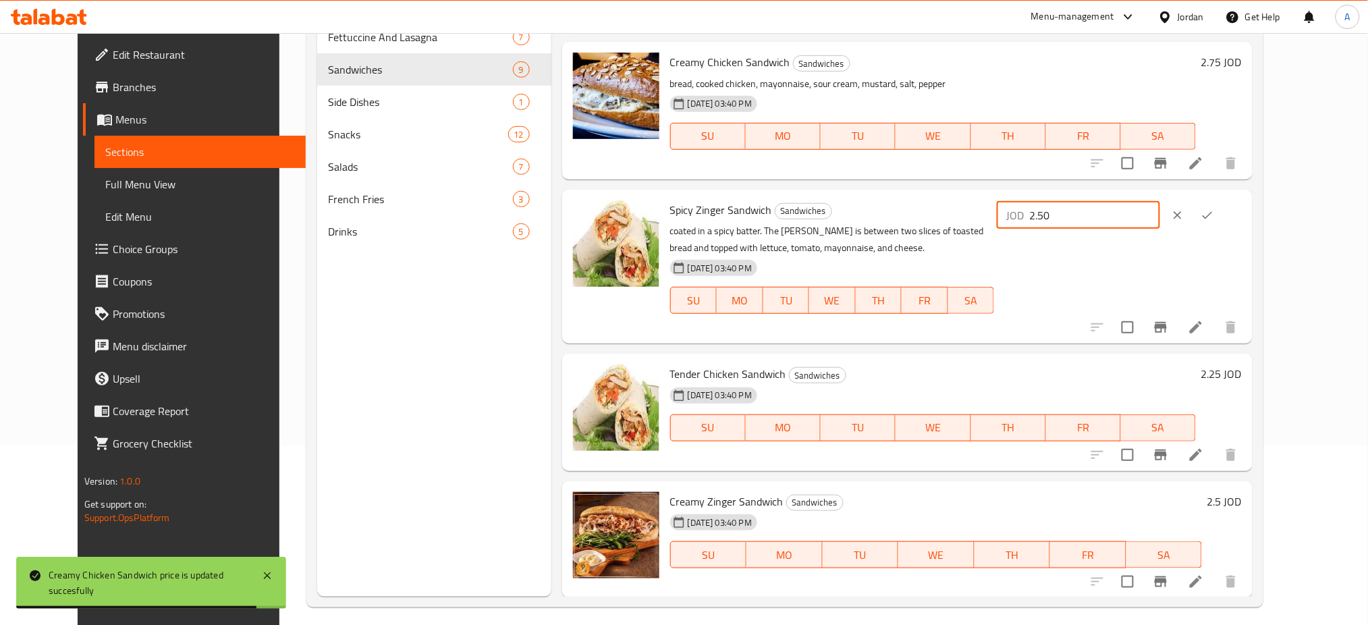
type input "2.50"
click at [1214, 209] on icon "ok" at bounding box center [1207, 215] width 13 height 13
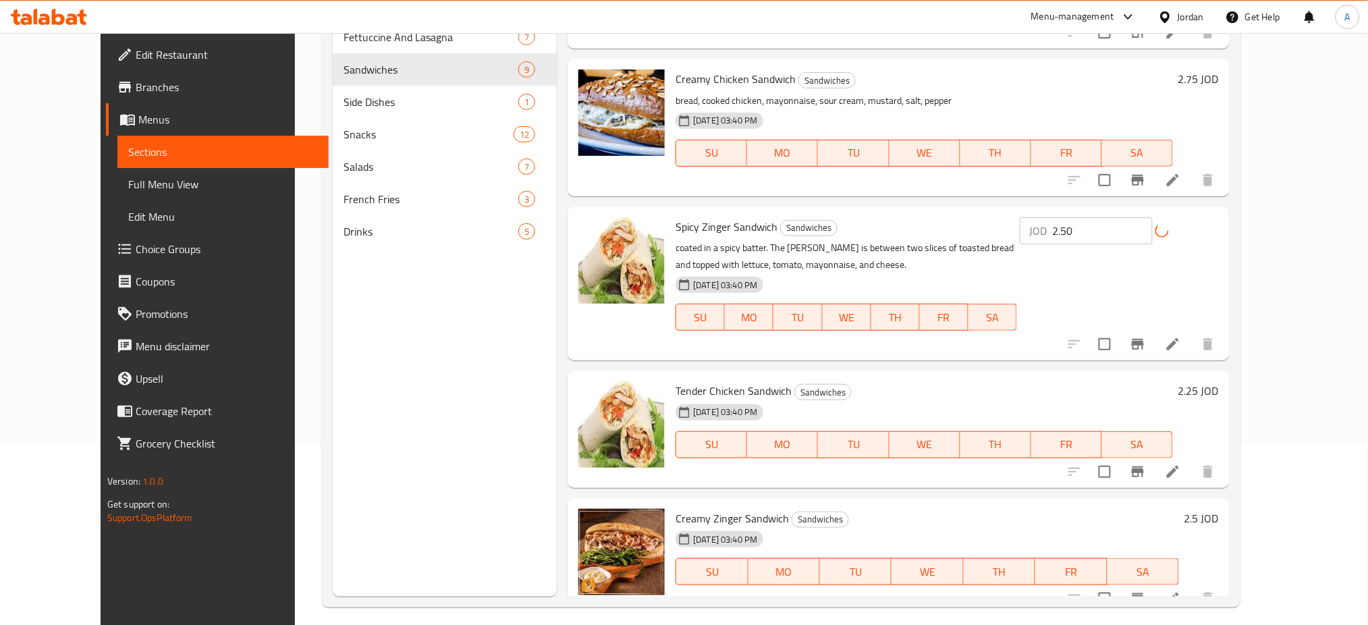
click at [1219, 381] on h6 "2.25 JOD" at bounding box center [1199, 390] width 40 height 19
click at [1137, 383] on input "2.25" at bounding box center [1071, 396] width 131 height 27
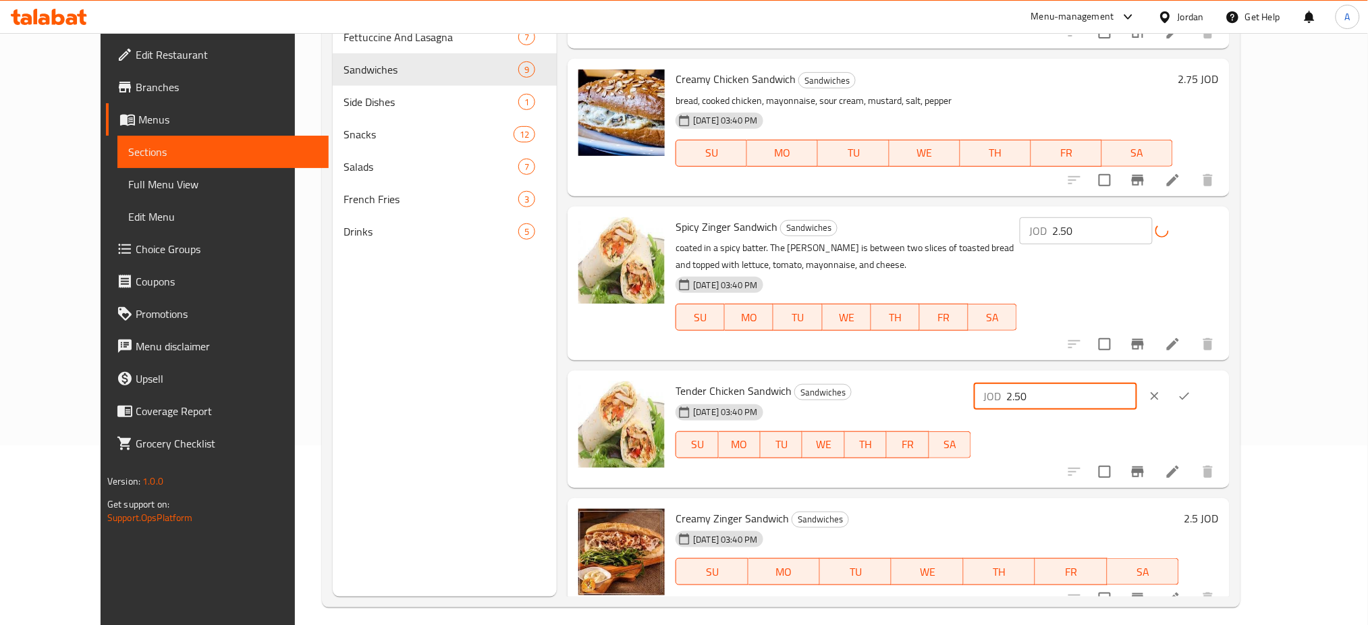
type input "2.50"
click at [1199, 381] on button "ok" at bounding box center [1185, 396] width 30 height 30
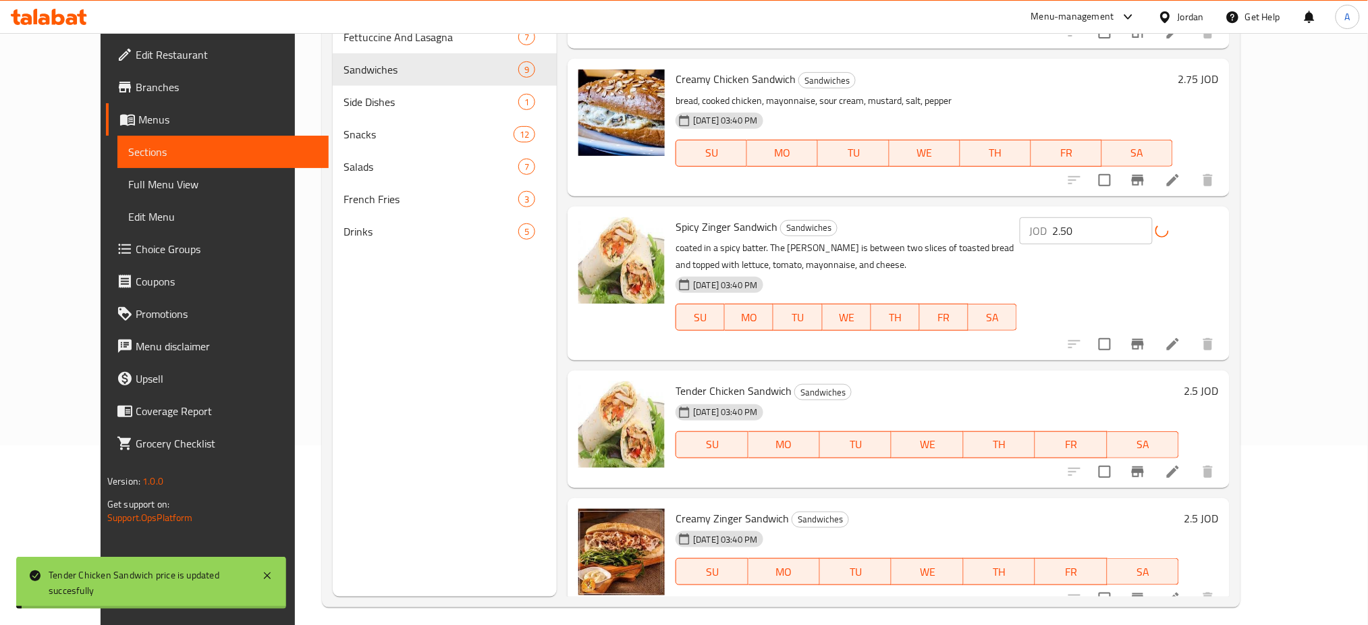
click at [1219, 509] on h6 "2.5 JOD" at bounding box center [1202, 518] width 34 height 19
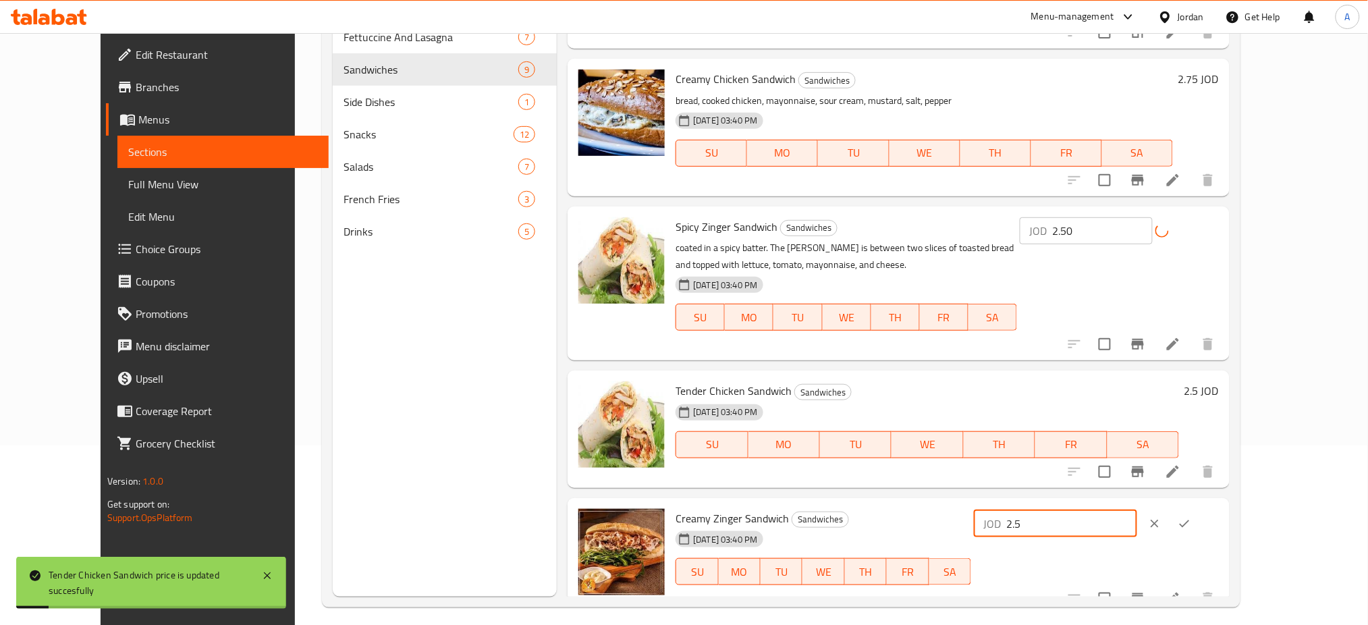
click at [1137, 510] on input "2.5" at bounding box center [1071, 523] width 131 height 27
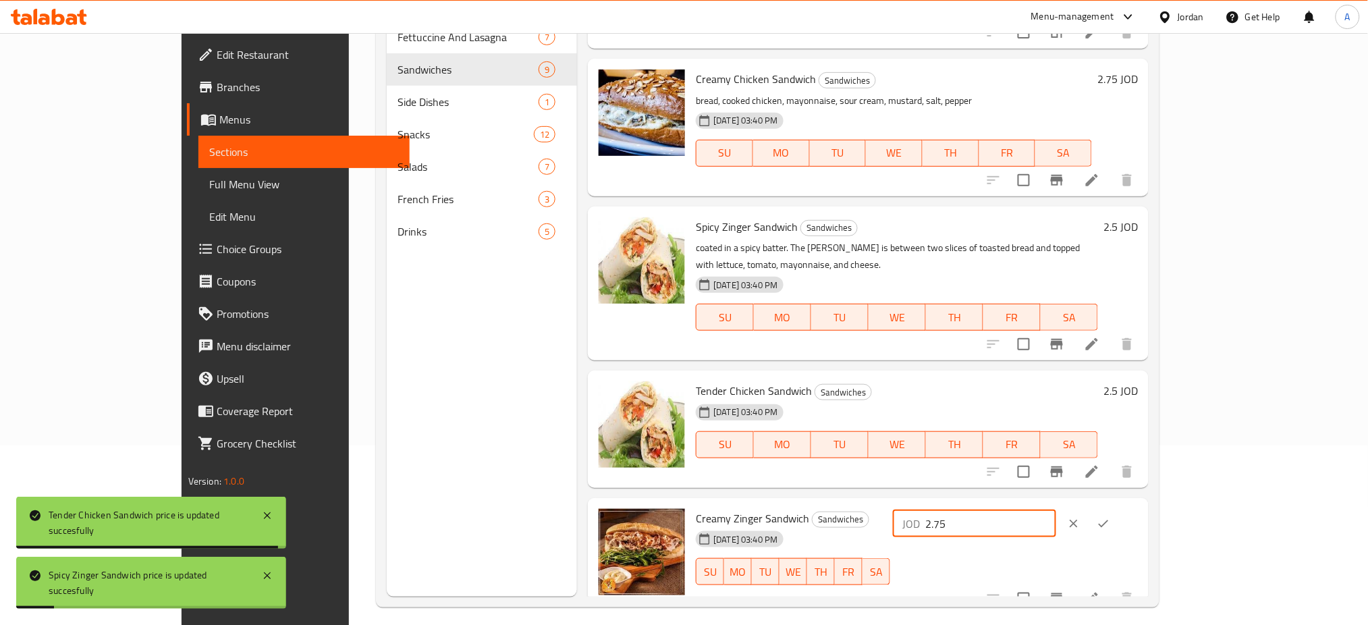
type input "2.75"
click at [1081, 517] on icon "clear" at bounding box center [1073, 523] width 13 height 13
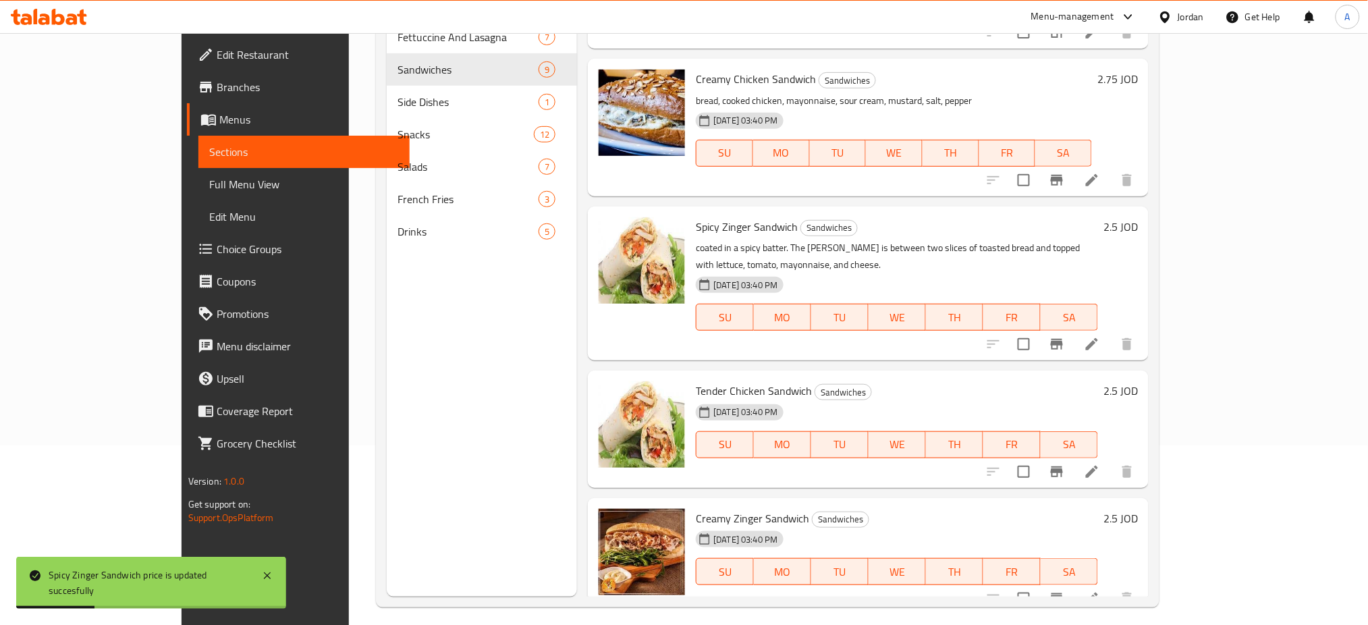
click at [1138, 509] on h6 "2.5 JOD" at bounding box center [1121, 518] width 34 height 19
click at [1056, 510] on input "2.5" at bounding box center [990, 523] width 131 height 27
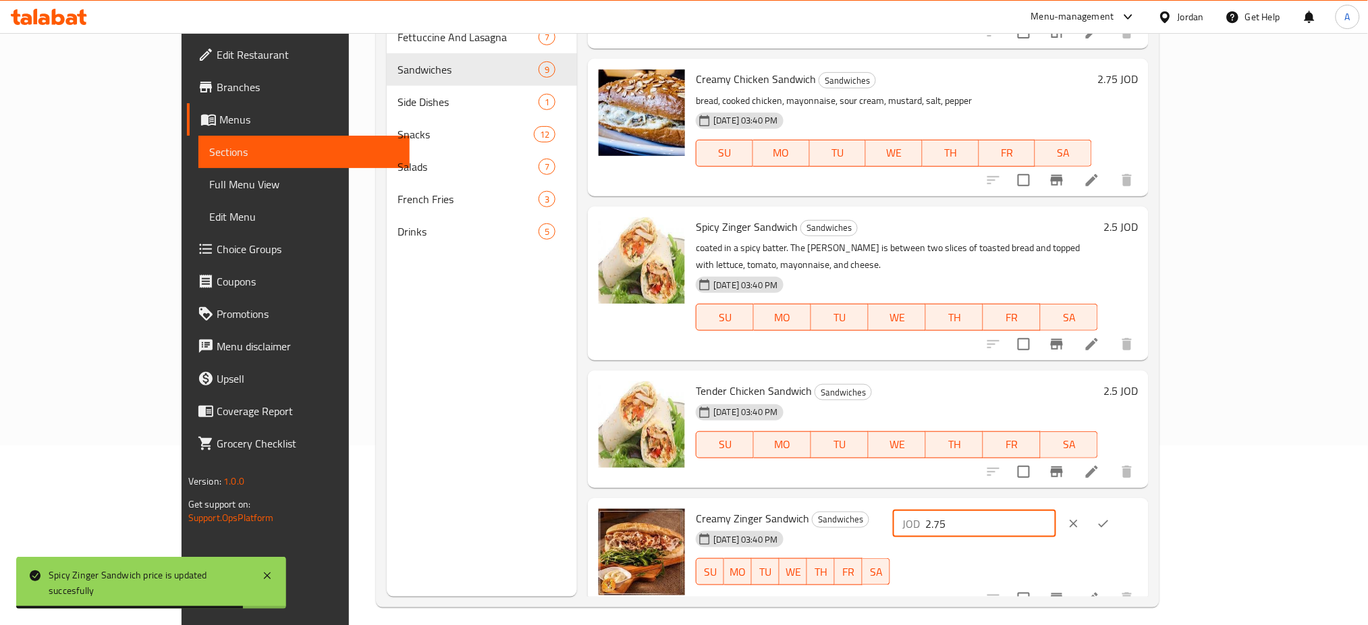
type input "2.75"
click at [1118, 509] on button "ok" at bounding box center [1104, 524] width 30 height 30
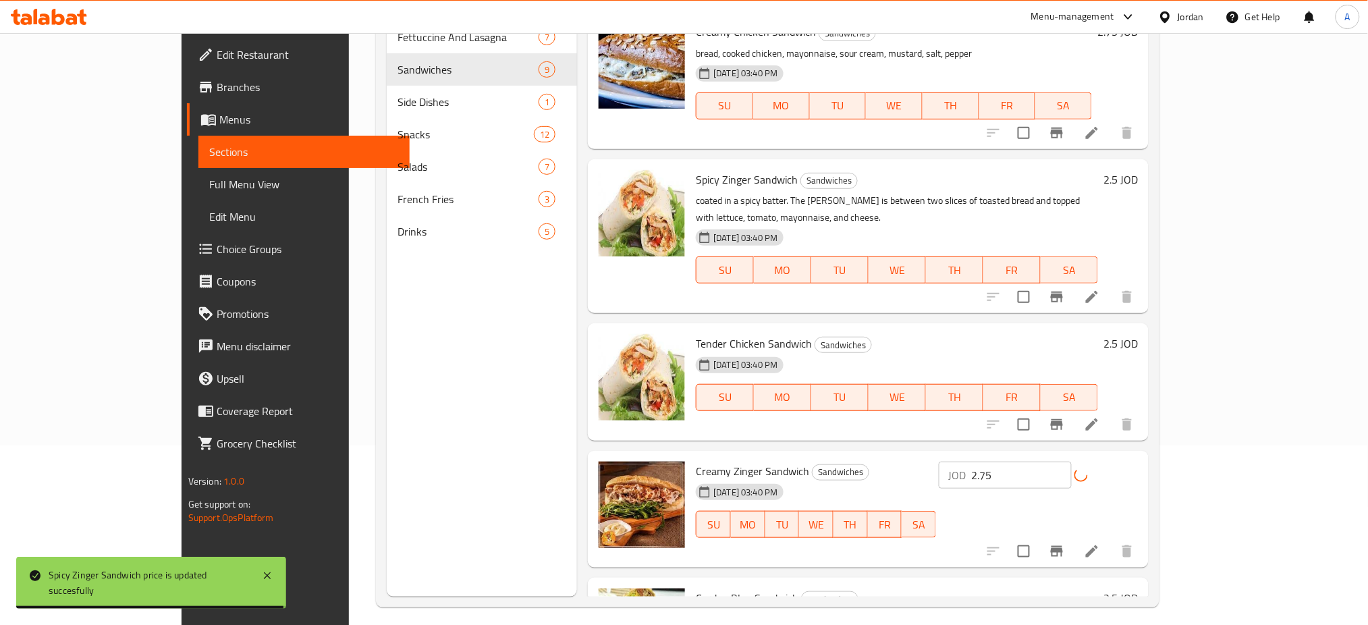
scroll to position [616, 0]
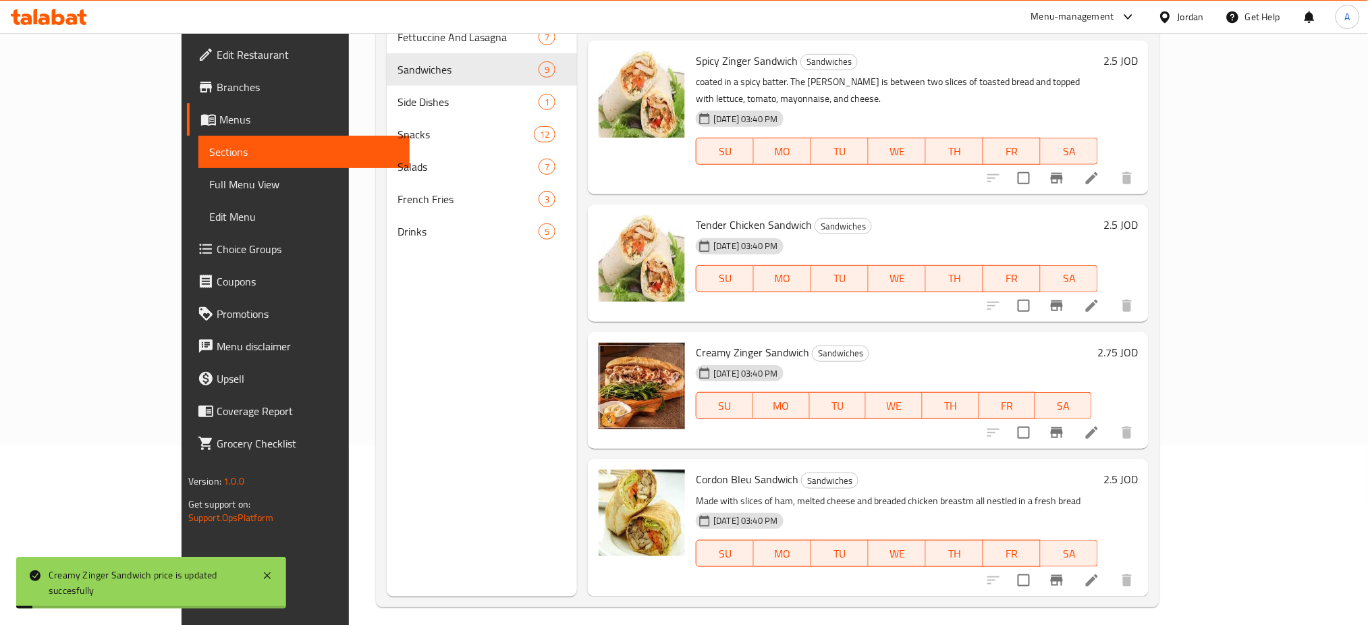
click at [1138, 470] on h6 "2.5 JOD" at bounding box center [1121, 479] width 34 height 19
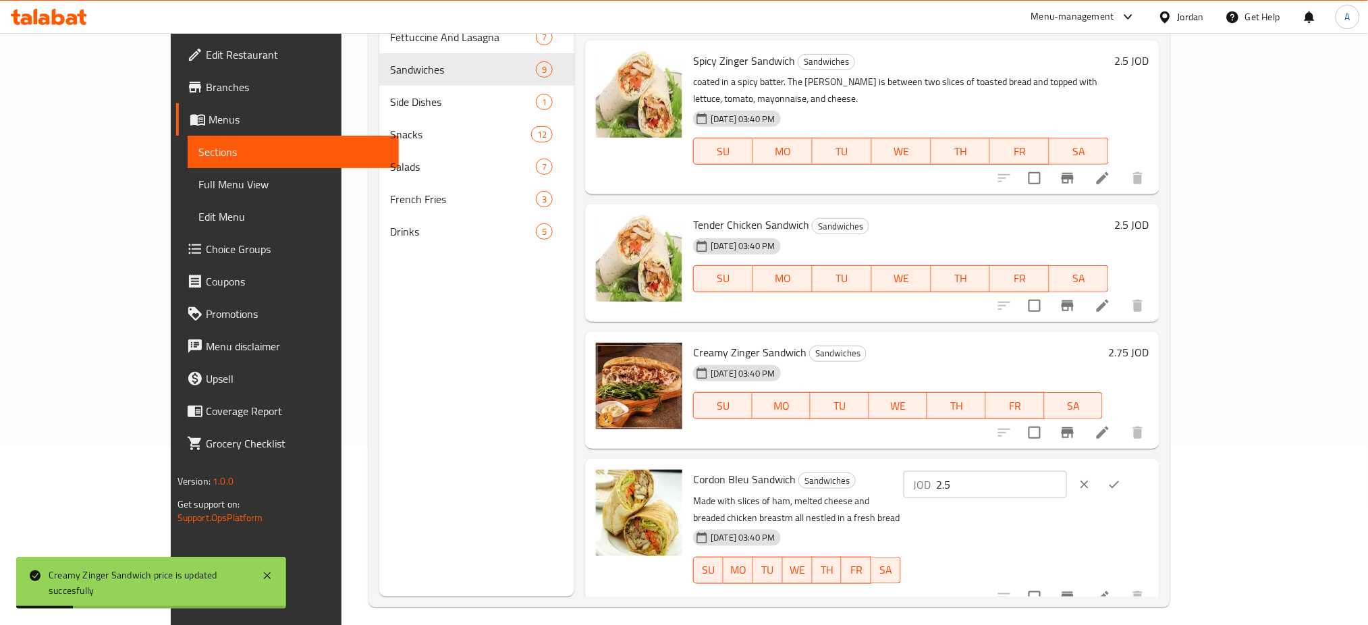
click at [1067, 471] on input "2.5" at bounding box center [1001, 484] width 131 height 27
type input "2.75"
click at [1121, 478] on icon "ok" at bounding box center [1114, 484] width 13 height 13
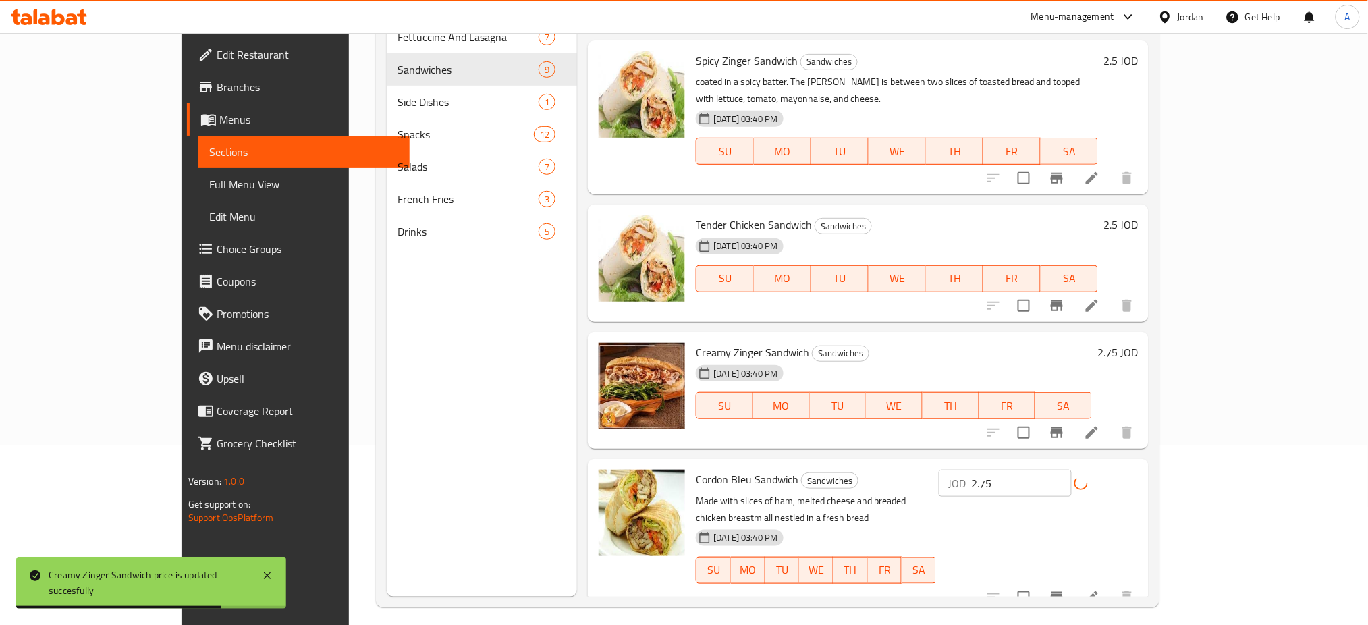
scroll to position [185, 0]
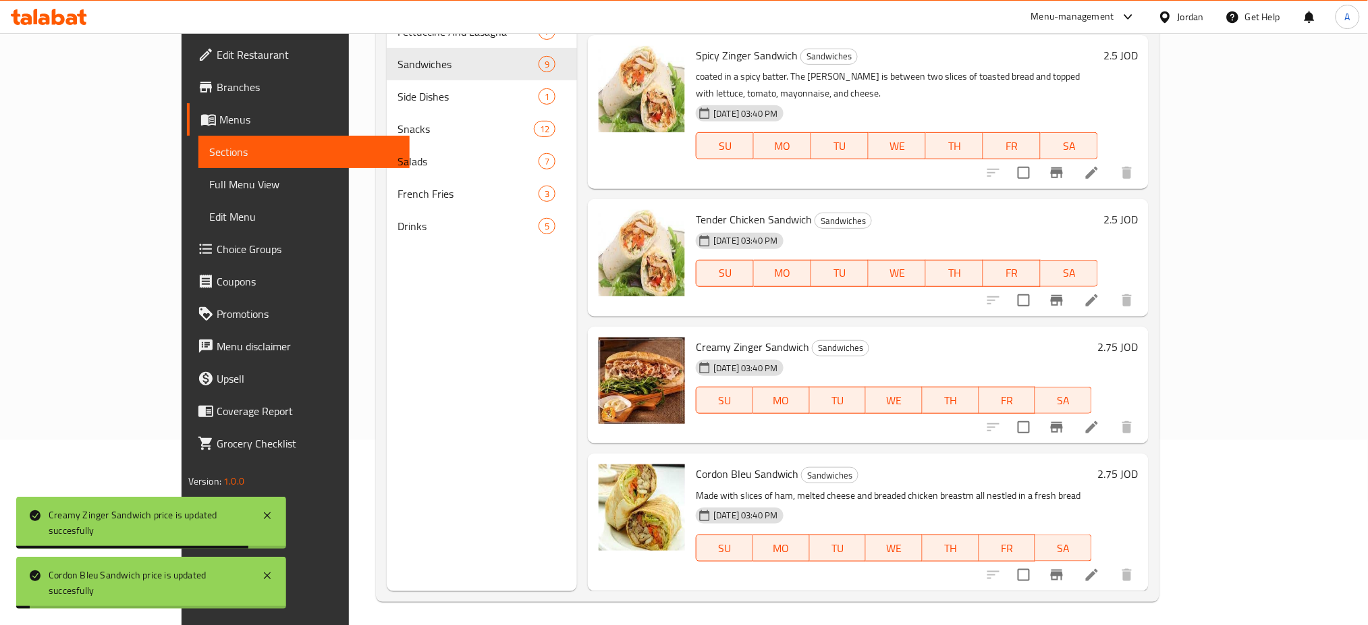
click at [1138, 612] on h6 "1.25 JOD" at bounding box center [1118, 621] width 40 height 19
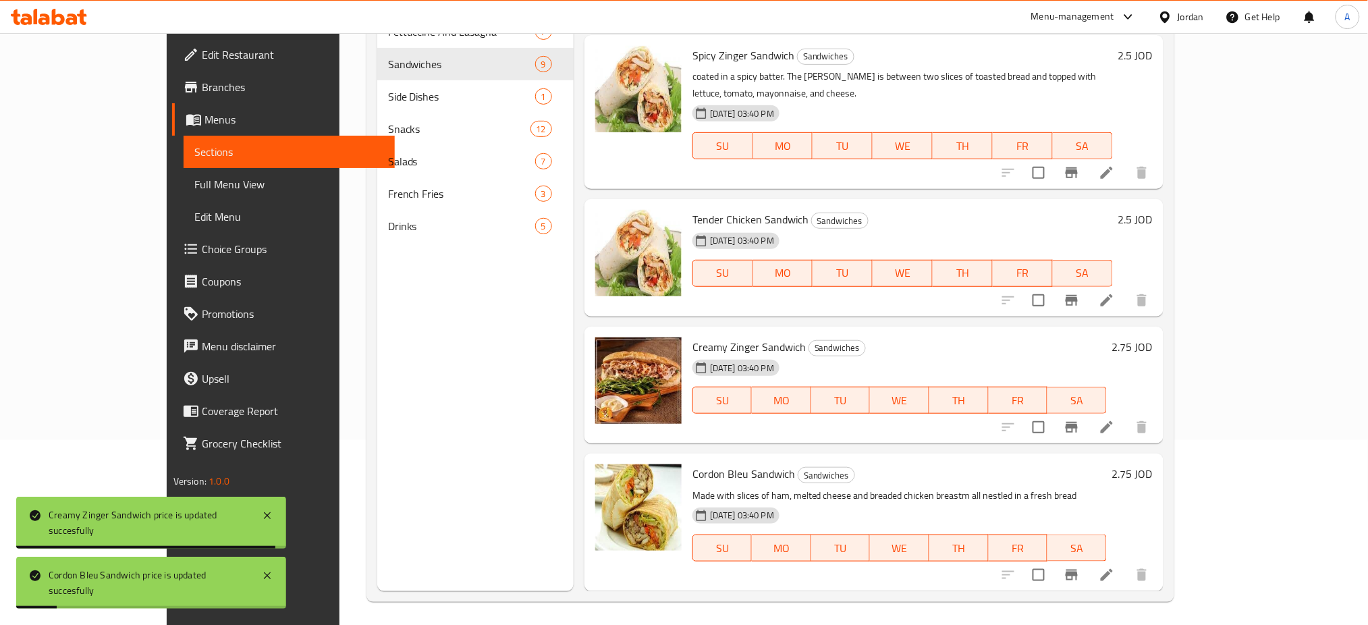
type input "2.25"
click at [1071, 614] on input "2.25" at bounding box center [1005, 627] width 131 height 27
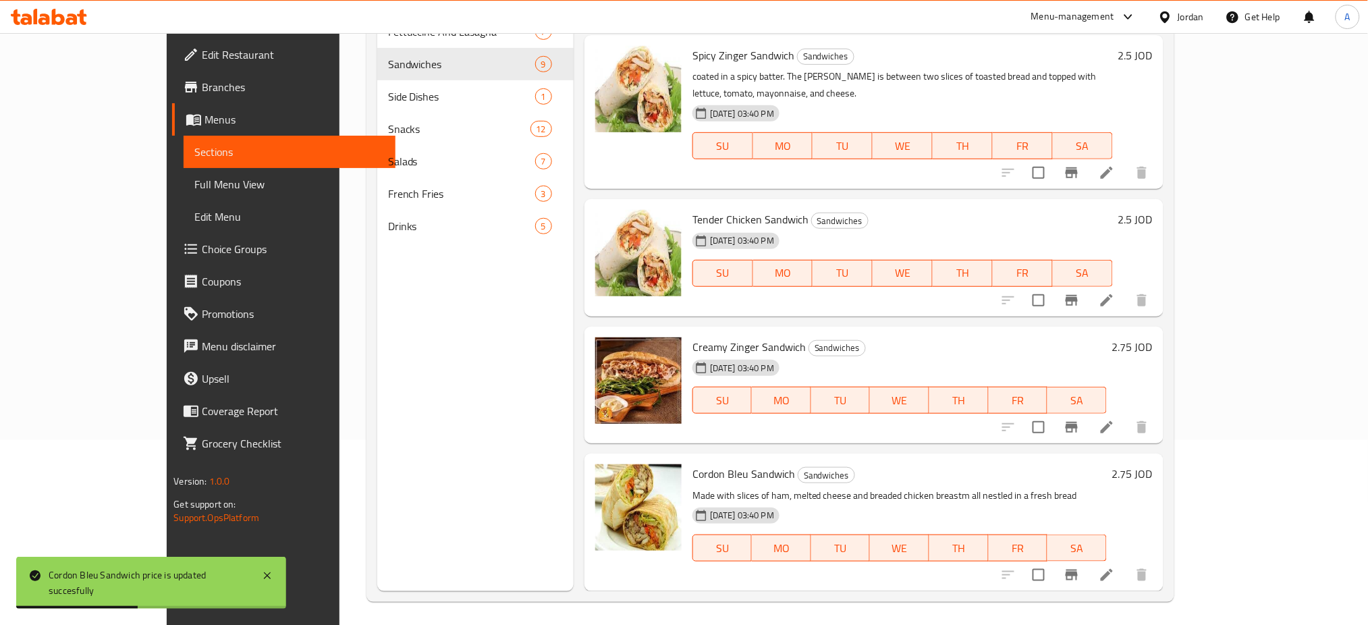
click at [1096, 620] on icon "clear" at bounding box center [1088, 626] width 13 height 13
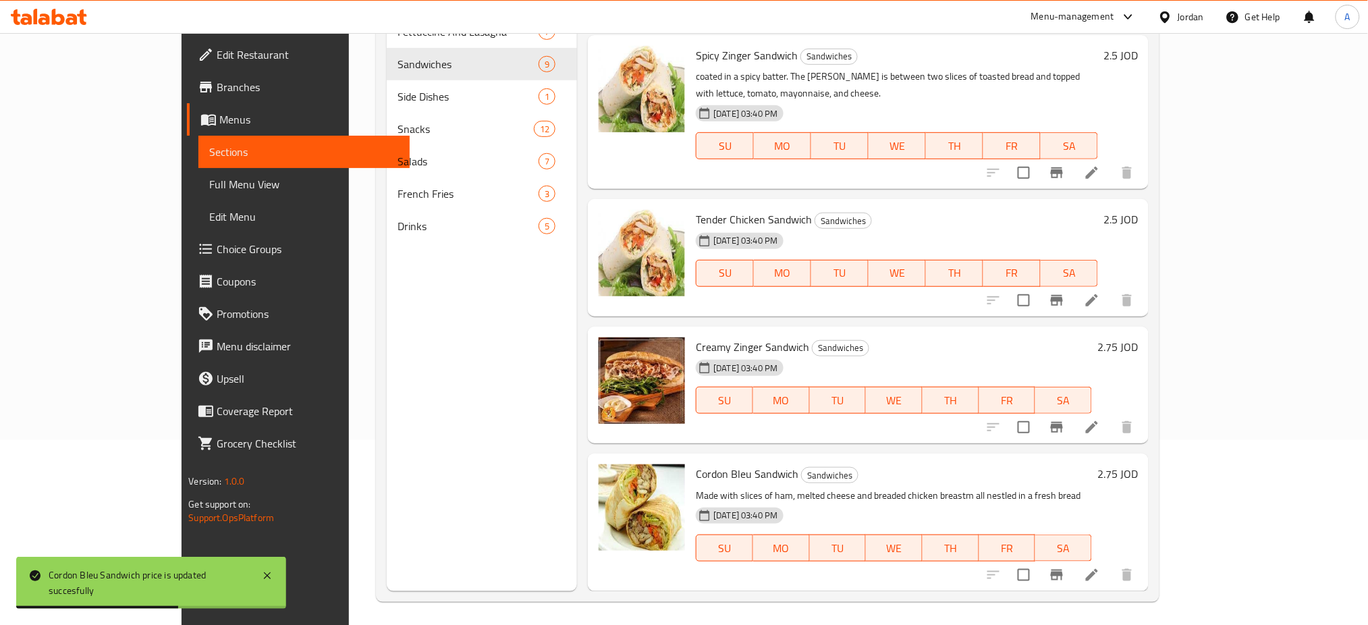
click at [1138, 612] on div "1.25 JOD" at bounding box center [1115, 621] width 46 height 19
click at [1138, 612] on h6 "1.25 JOD" at bounding box center [1118, 621] width 40 height 19
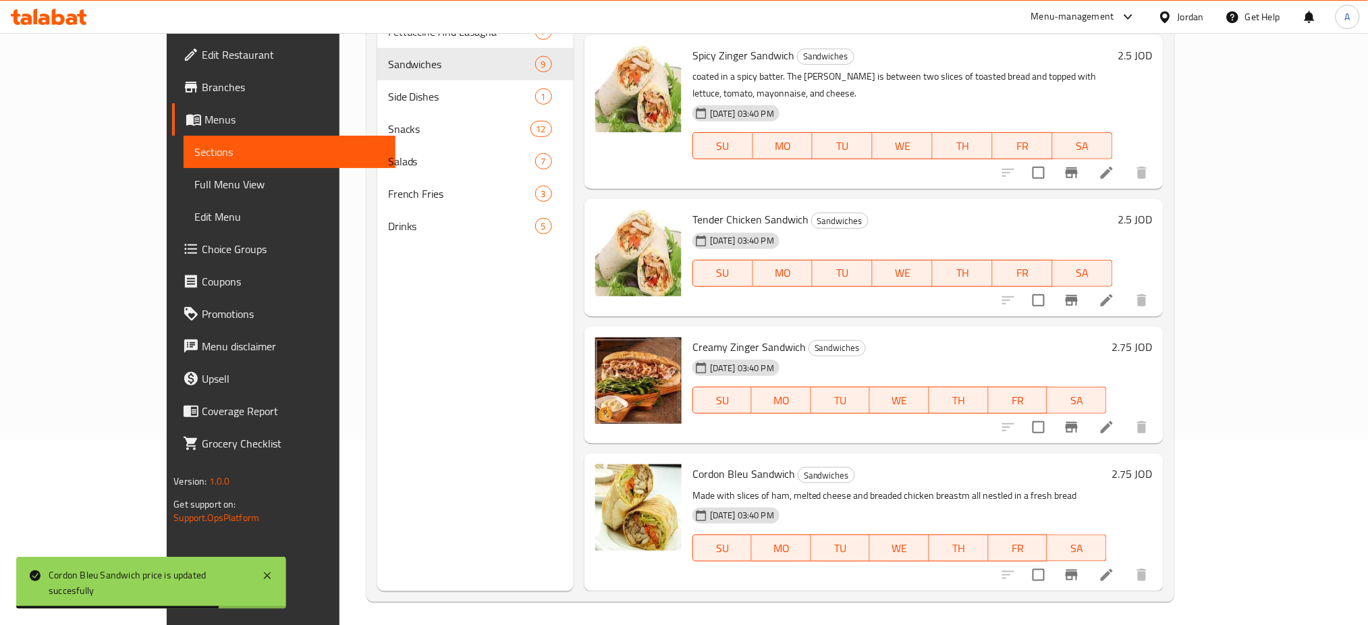
click at [1071, 614] on input "1.25" at bounding box center [1005, 627] width 131 height 27
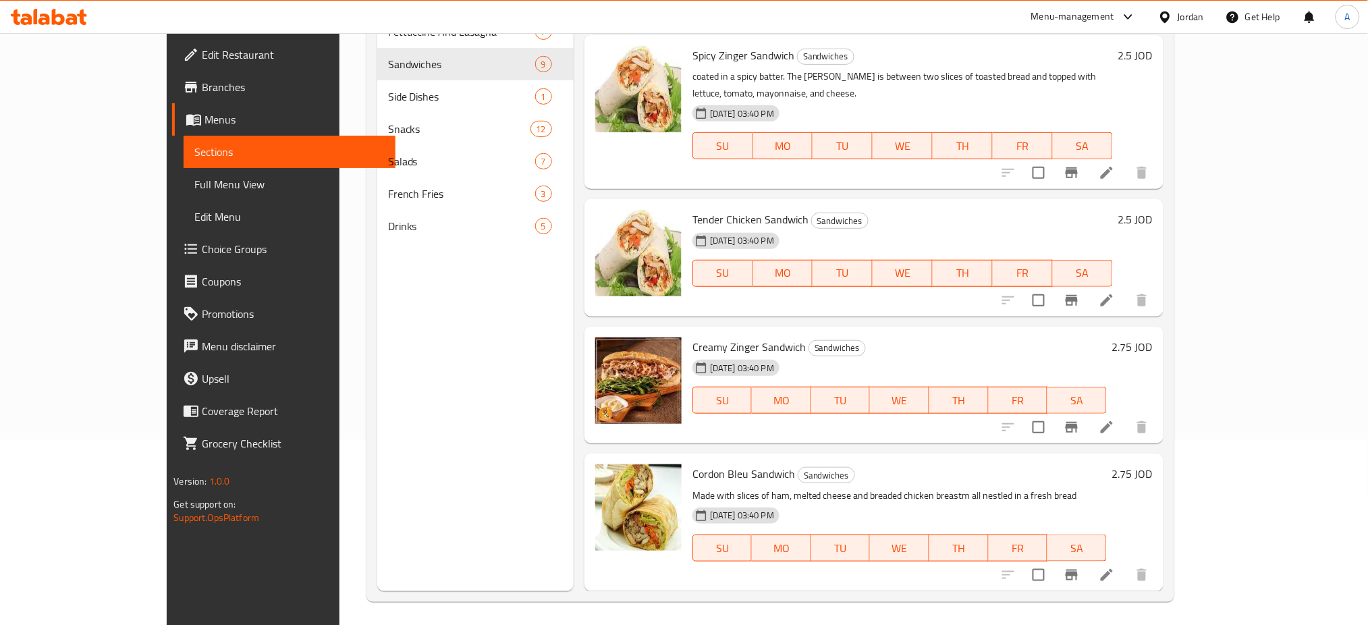
type input "1.50"
click at [1125, 620] on icon "ok" at bounding box center [1118, 626] width 13 height 13
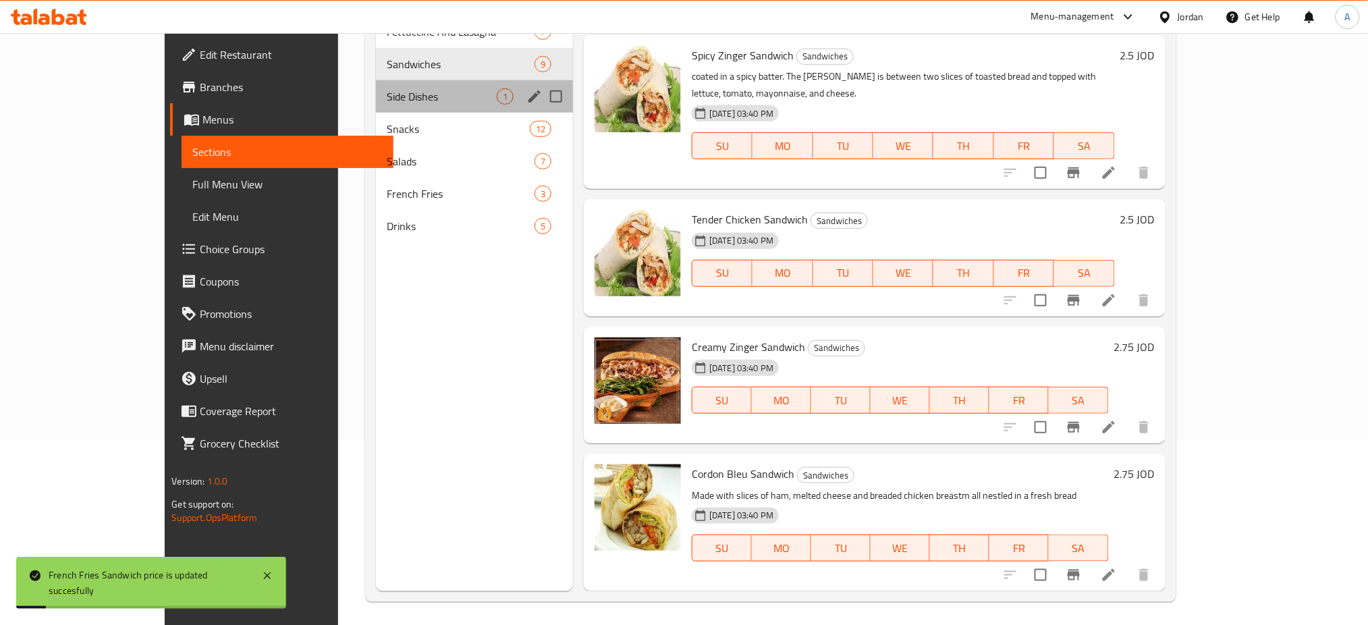
click at [376, 80] on div "Side Dishes 1" at bounding box center [474, 96] width 197 height 32
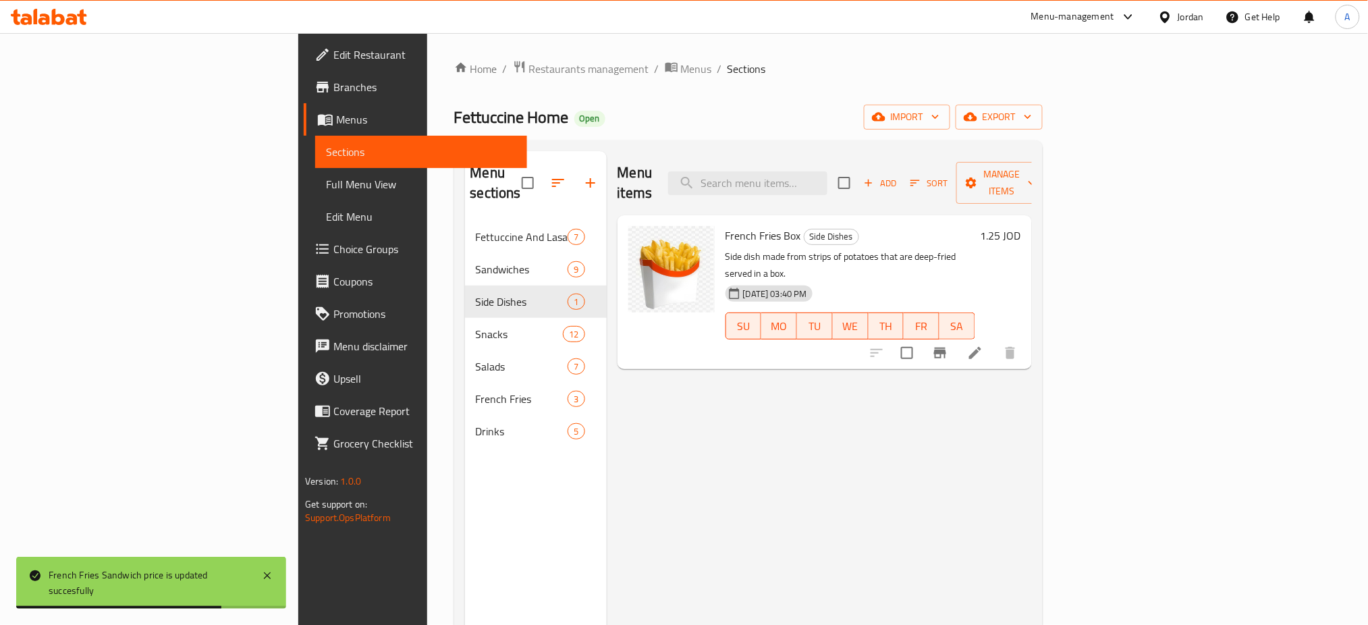
click at [1021, 226] on h6 "1.25 JOD" at bounding box center [1001, 235] width 40 height 19
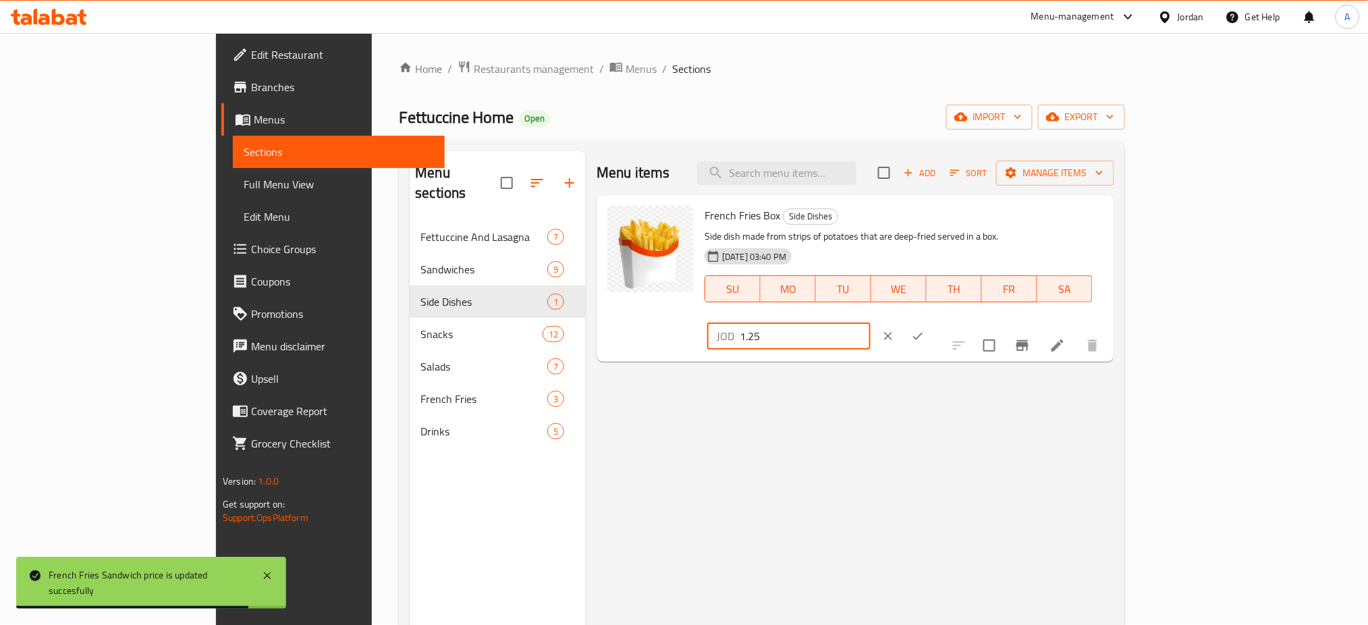
click at [871, 323] on input "1.25" at bounding box center [805, 336] width 131 height 27
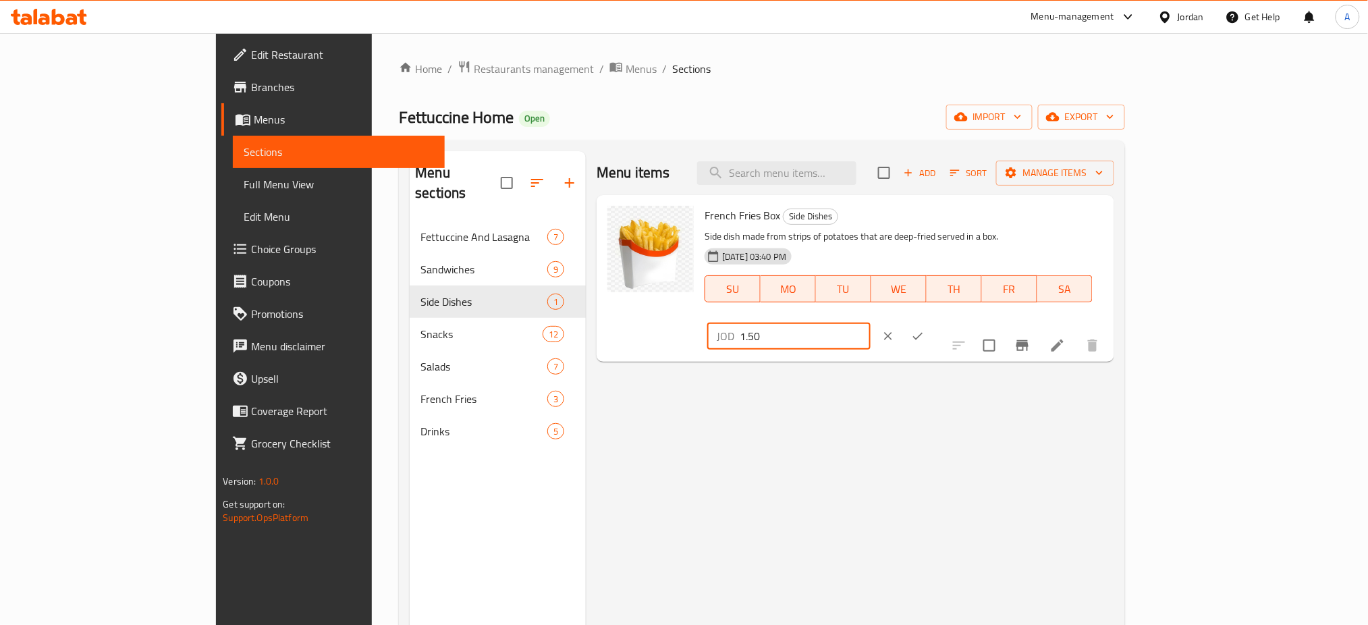
type input "1.50"
click at [933, 321] on button "ok" at bounding box center [918, 336] width 30 height 30
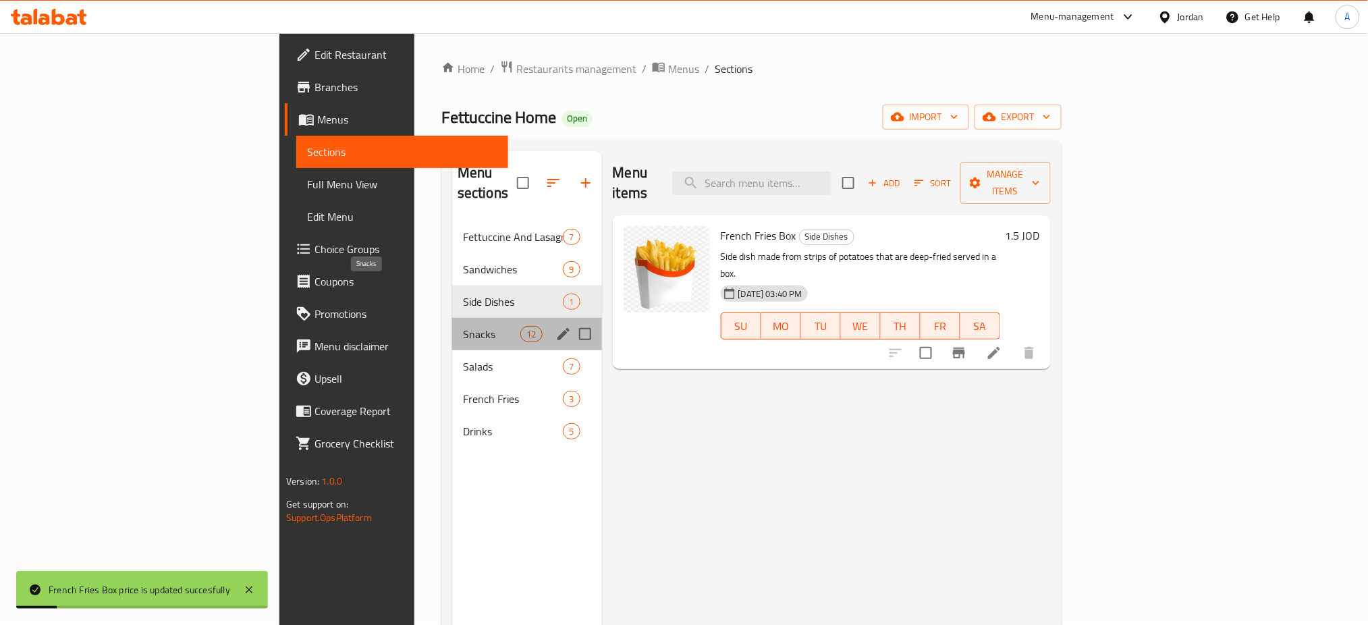
click at [463, 326] on span "Snacks" at bounding box center [491, 334] width 57 height 16
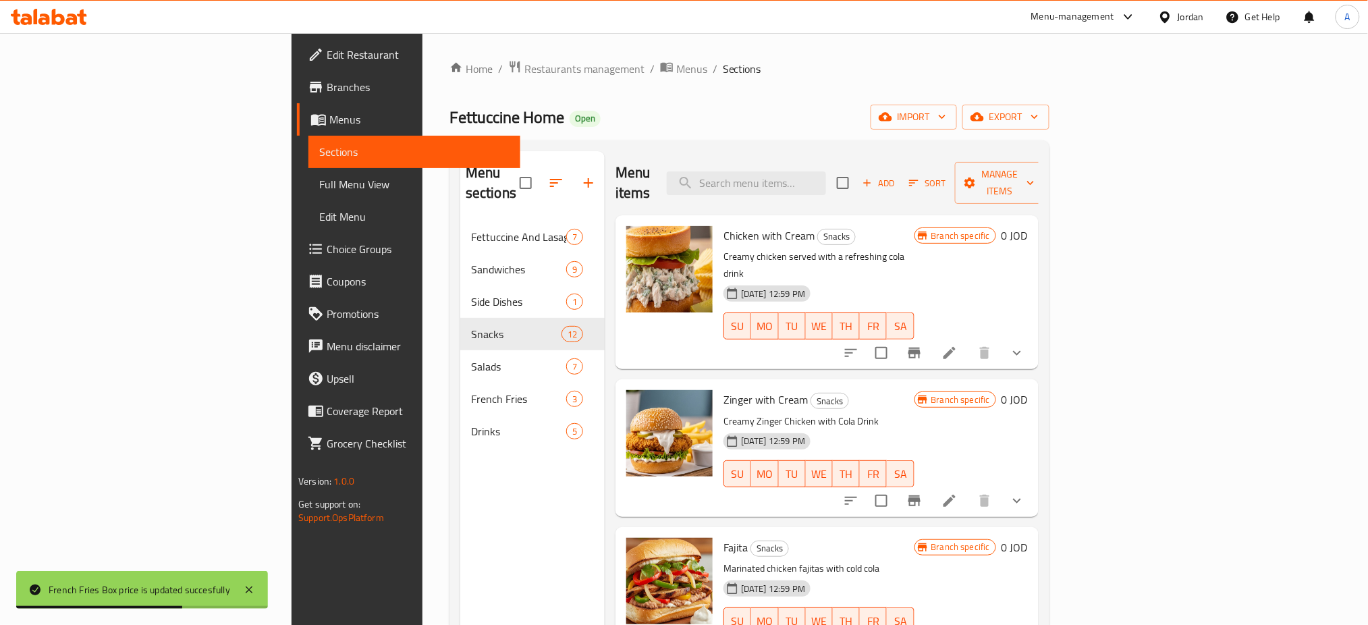
click at [958, 345] on icon at bounding box center [950, 353] width 16 height 16
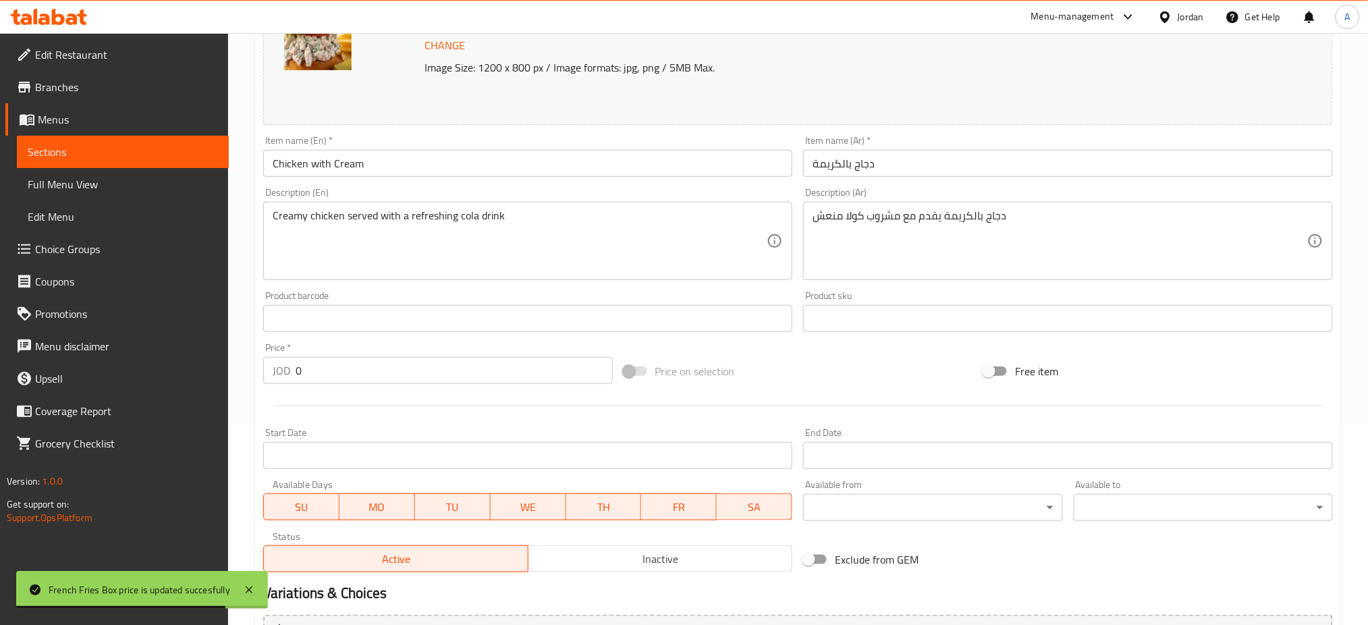
scroll to position [361, 0]
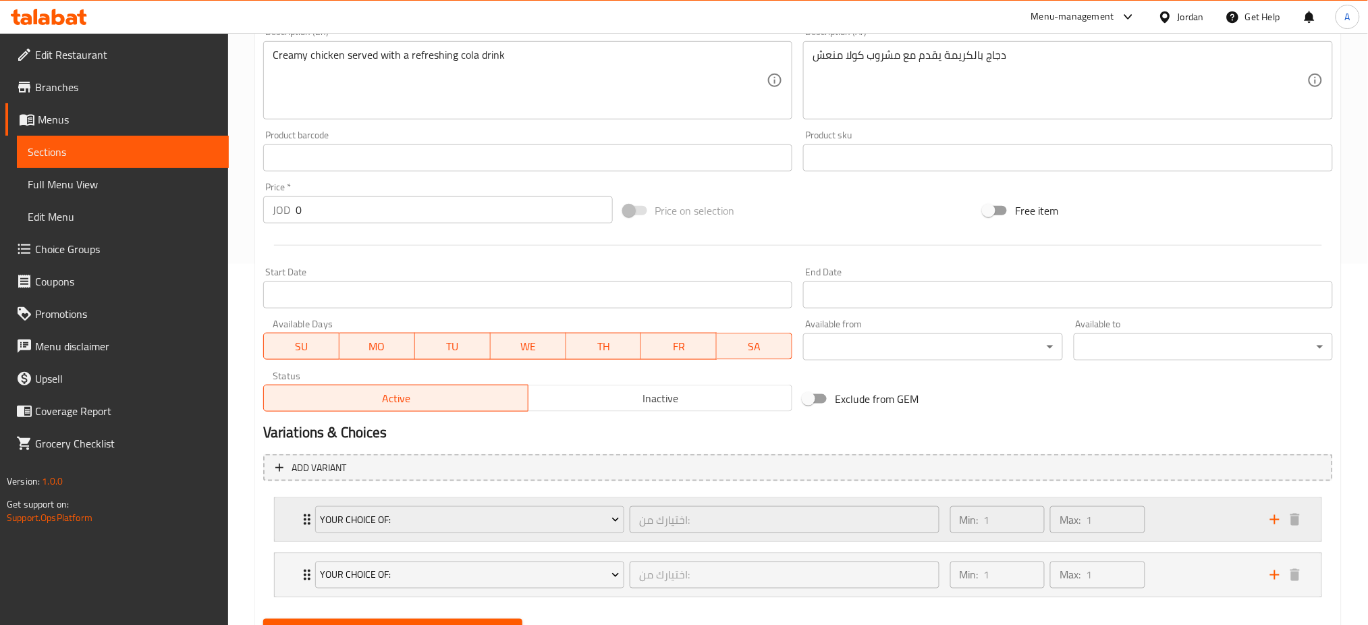
click at [1205, 498] on div "Min: 1 ​ Max: 1 ​" at bounding box center [1102, 519] width 320 height 43
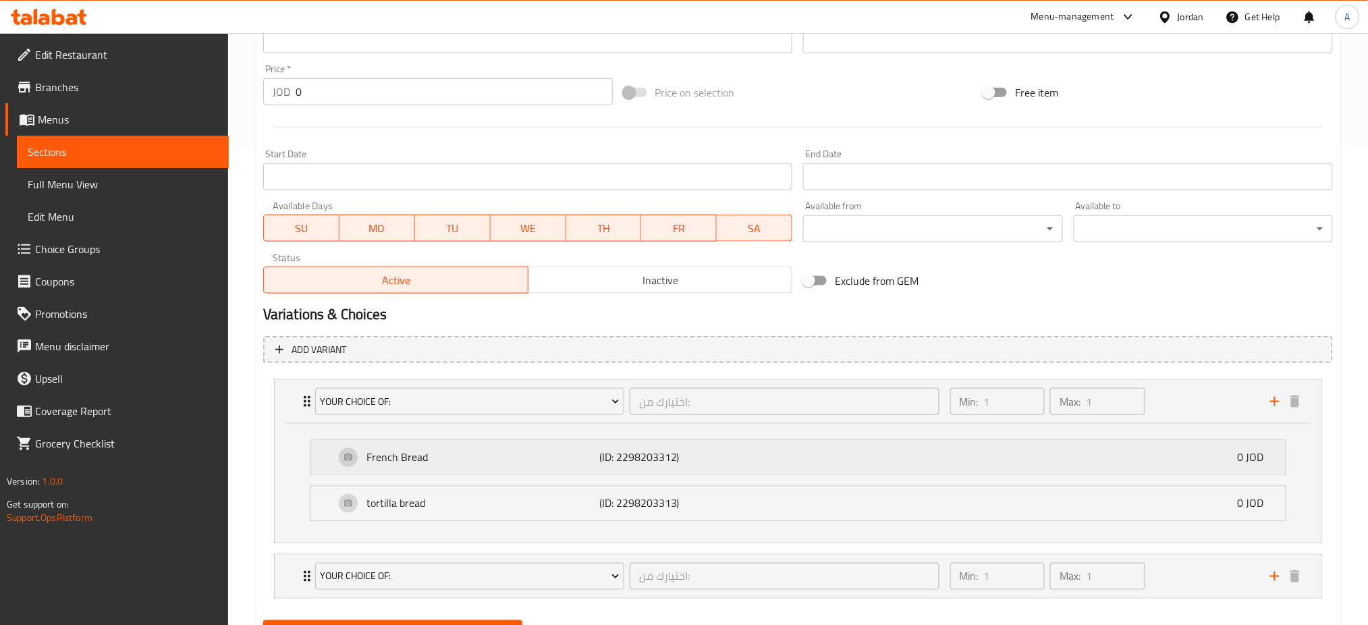
scroll to position [481, 0]
click at [1191, 553] on div "Min: 1 ​ Max: 1 ​" at bounding box center [1102, 574] width 320 height 43
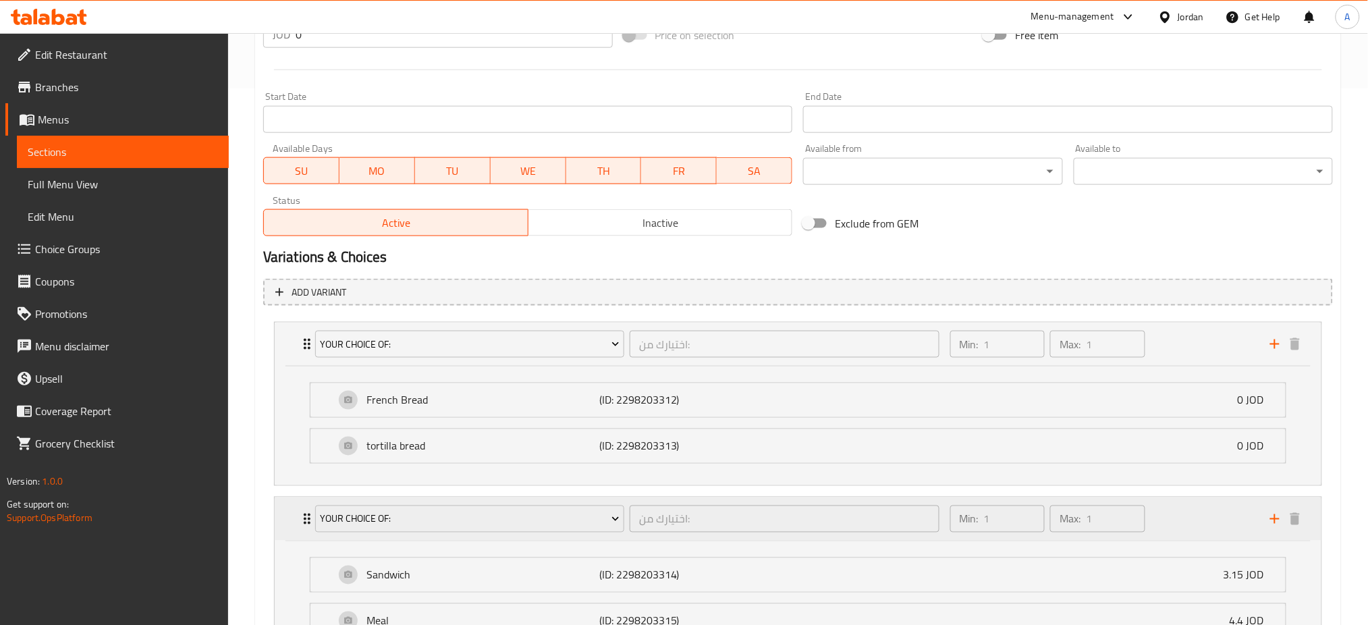
scroll to position [600, 0]
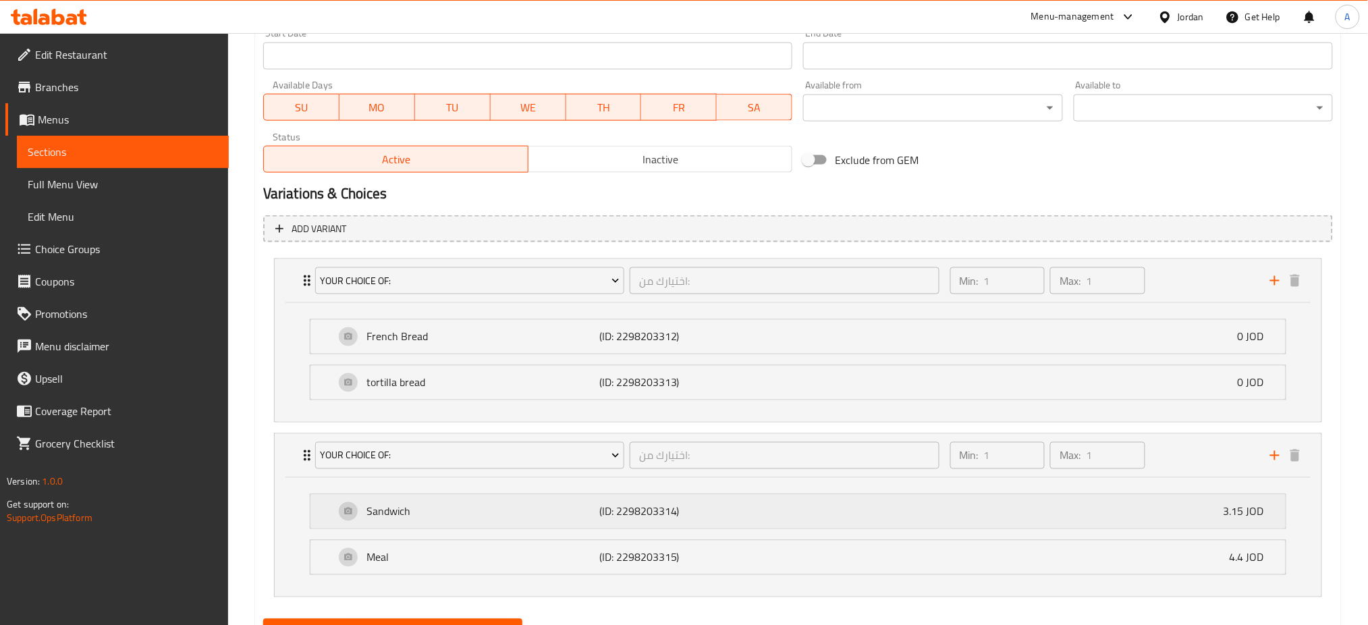
click at [1208, 495] on div "Sandwich (ID: 2298203314) 3.15 JOD" at bounding box center [802, 512] width 935 height 34
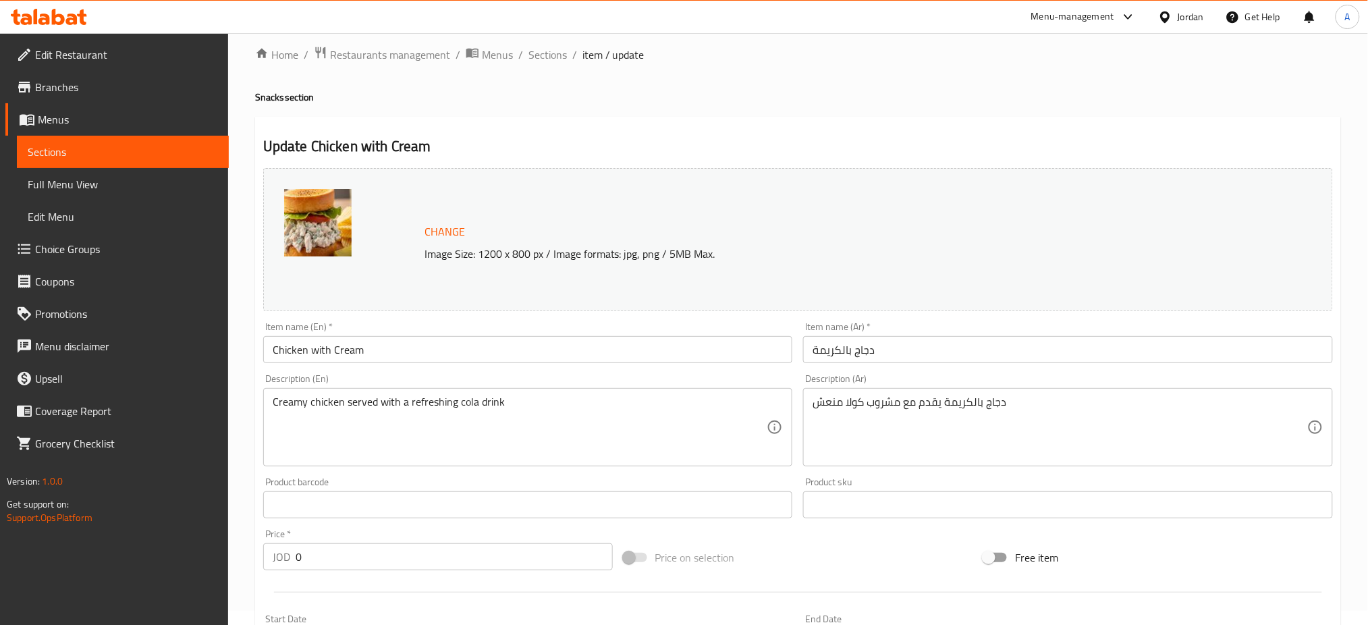
scroll to position [0, 0]
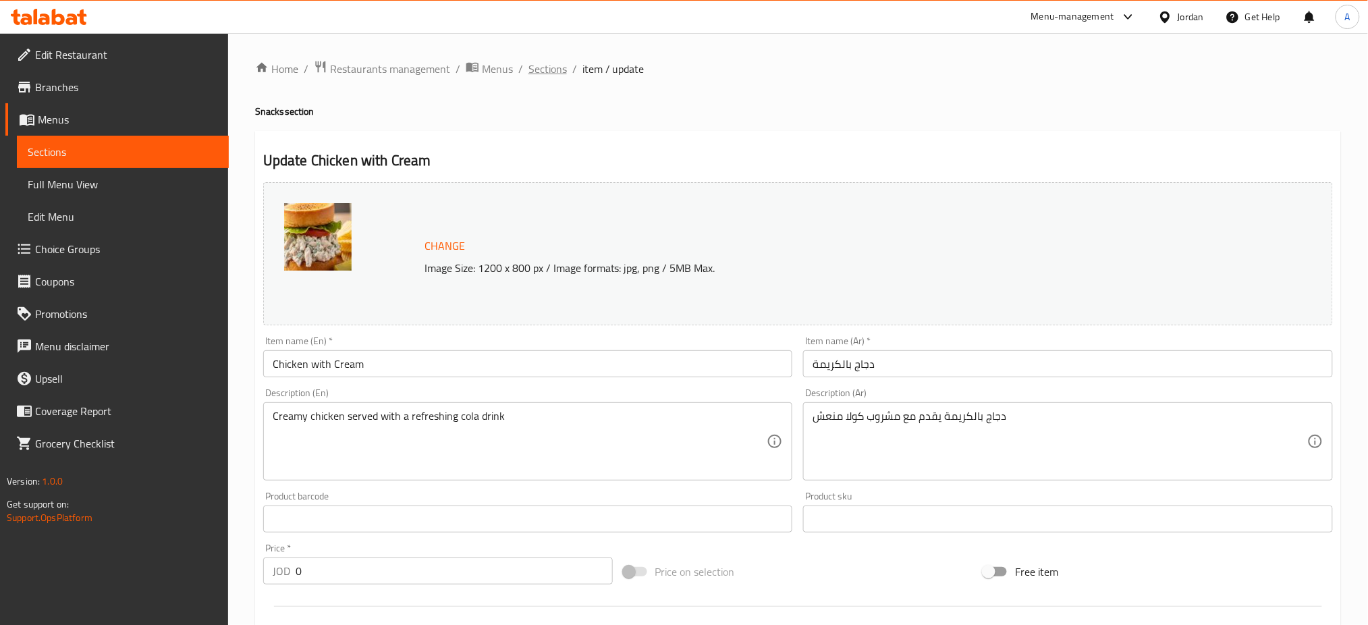
click at [529, 68] on span "Sections" at bounding box center [548, 69] width 38 height 16
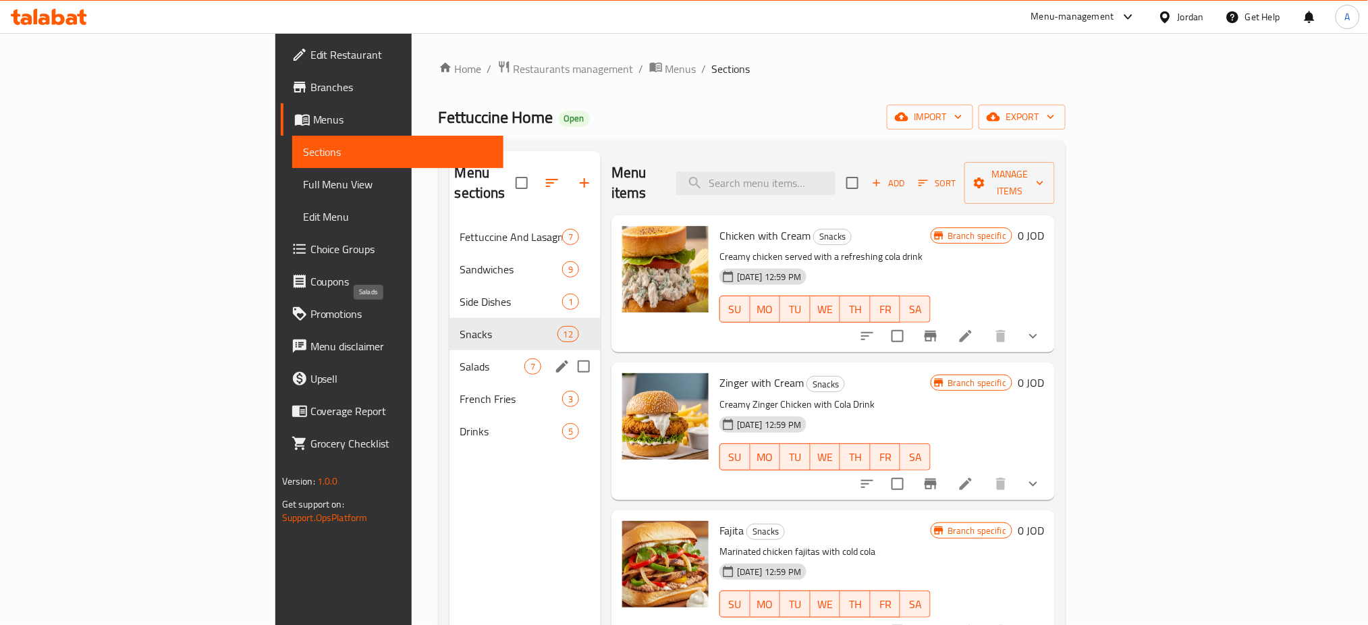
click at [460, 358] on span "Salads" at bounding box center [492, 366] width 64 height 16
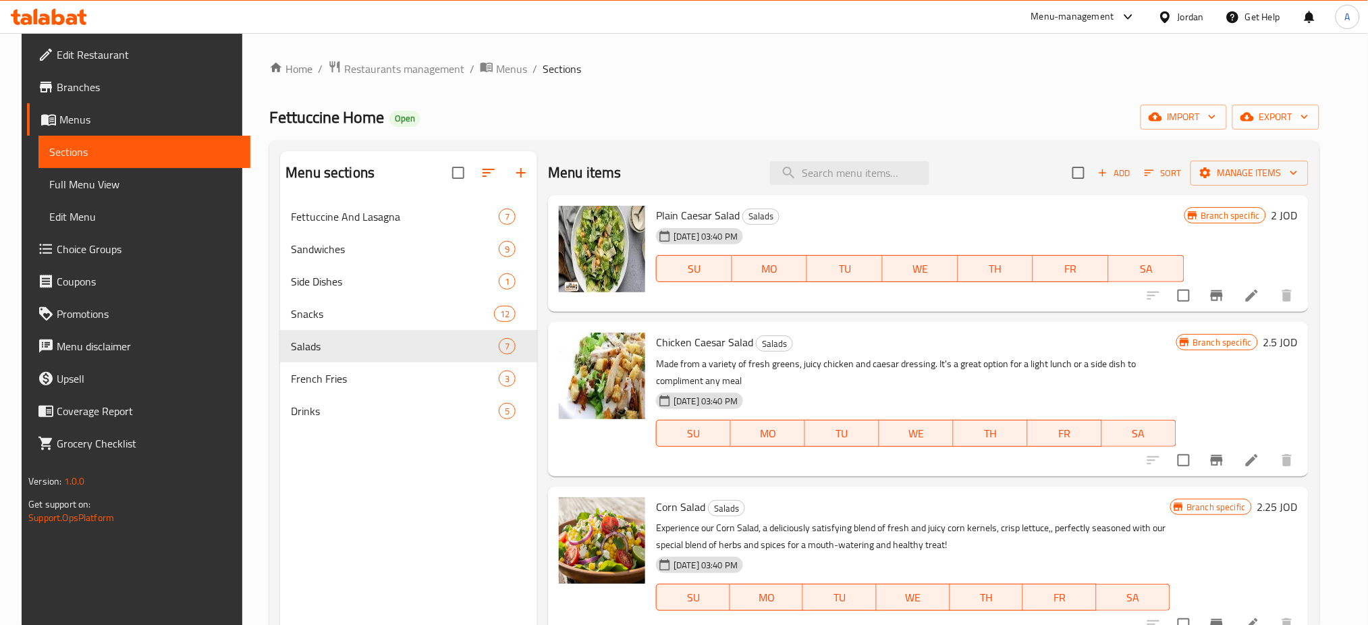
click at [1293, 206] on h6 "2 JOD" at bounding box center [1285, 215] width 26 height 19
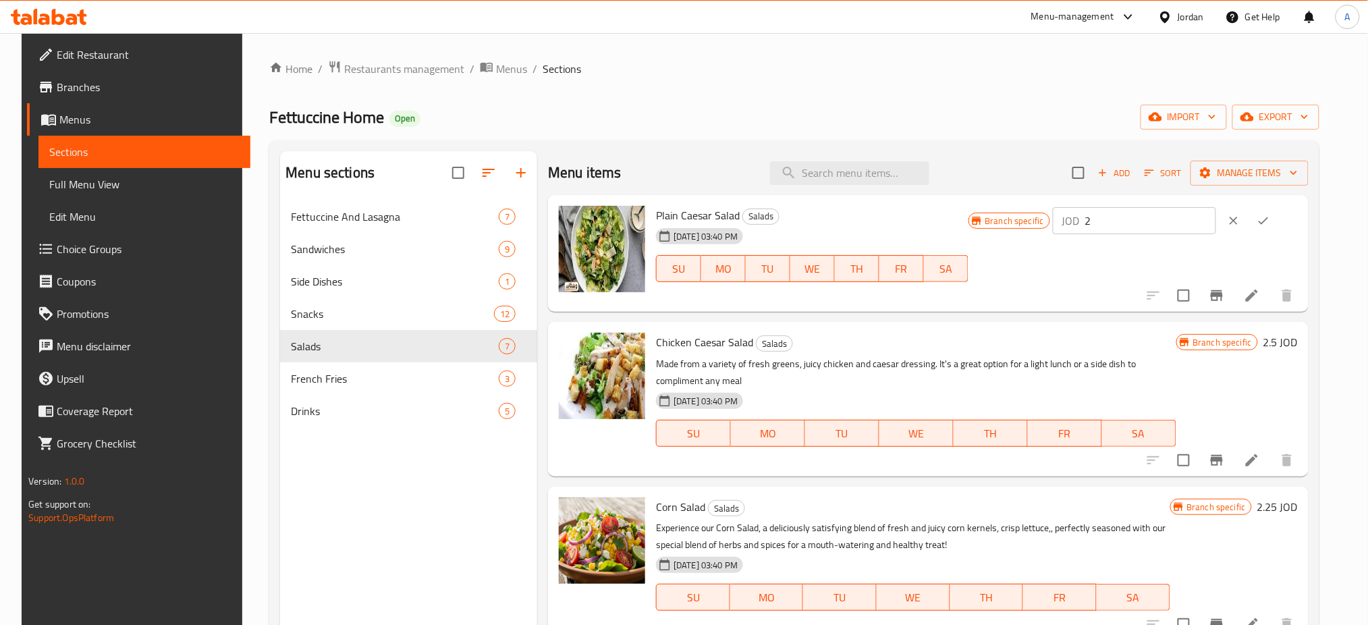
click at [1161, 207] on input "2" at bounding box center [1150, 220] width 131 height 27
type input "2.25"
click at [1270, 214] on icon "ok" at bounding box center [1263, 220] width 13 height 13
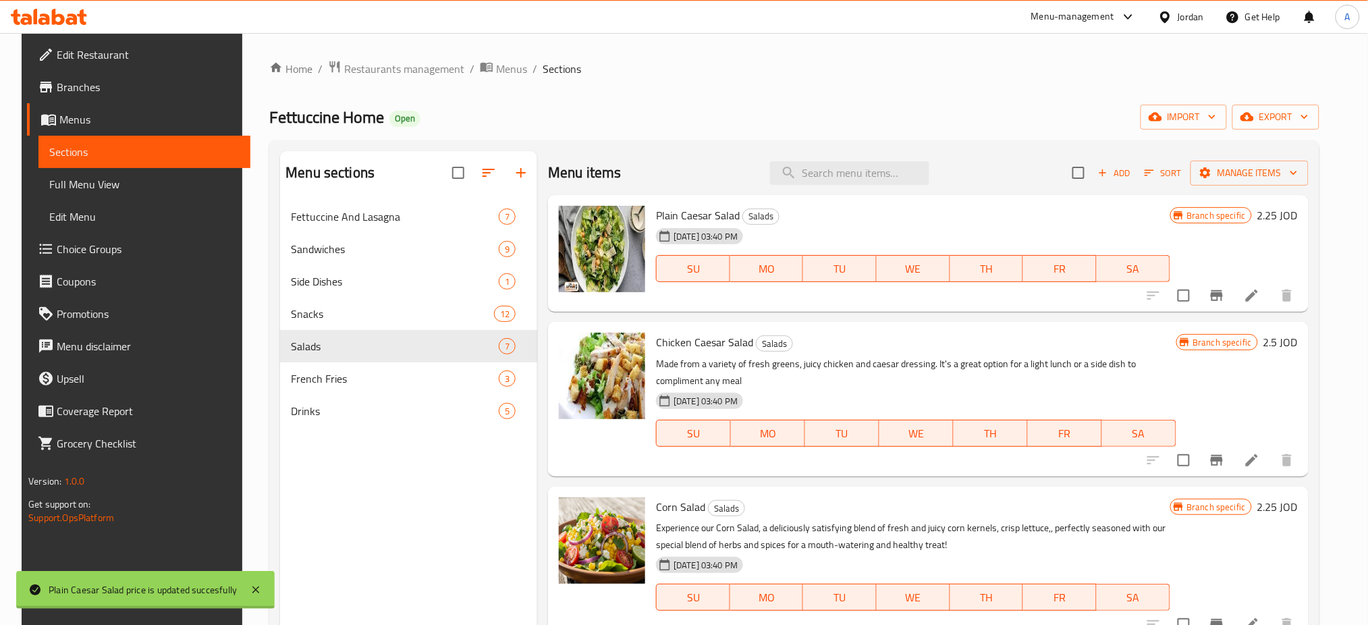
click at [1298, 333] on h6 "2.5 JOD" at bounding box center [1281, 342] width 34 height 19
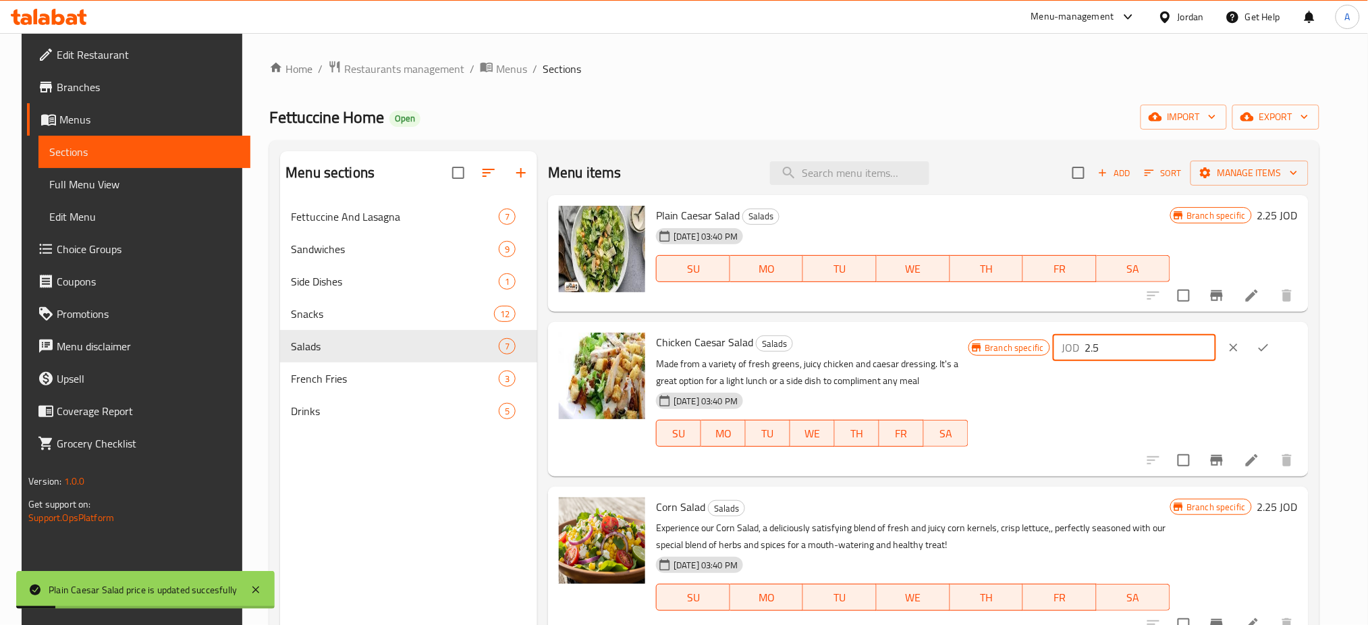
click at [1216, 334] on input "2.5" at bounding box center [1150, 347] width 131 height 27
type input "2.75"
click at [1270, 341] on icon "ok" at bounding box center [1263, 347] width 13 height 13
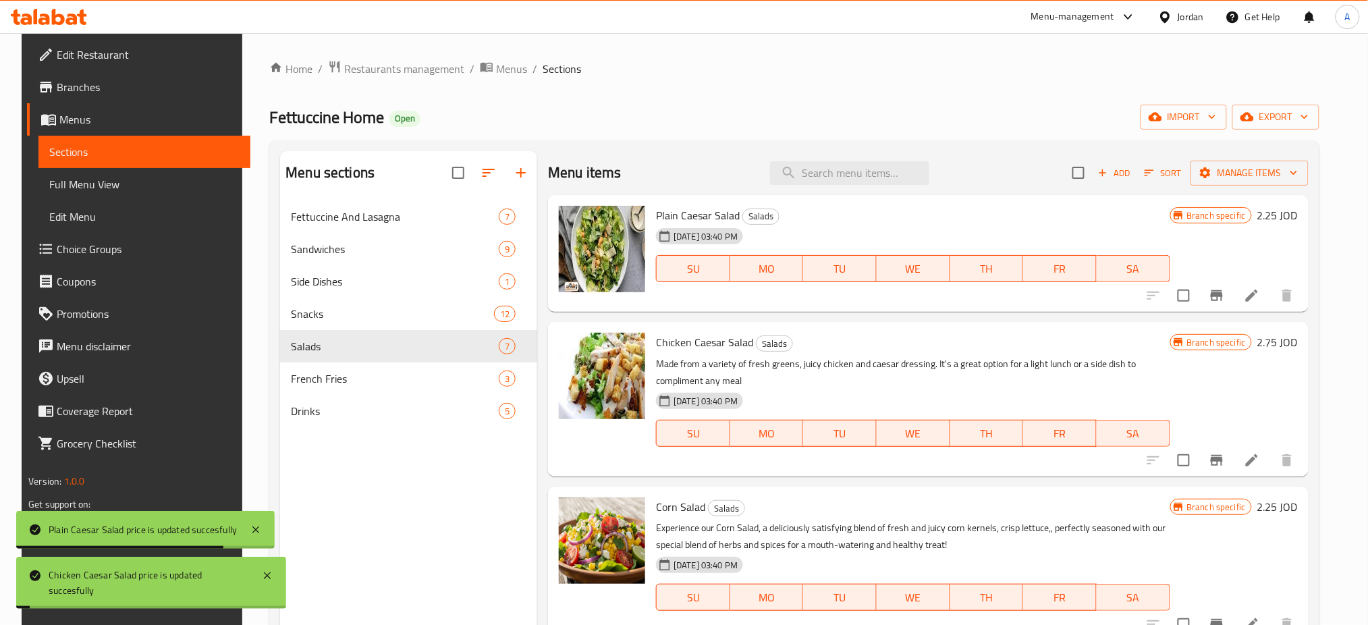
click at [1285, 497] on h6 "2.25 JOD" at bounding box center [1278, 506] width 40 height 19
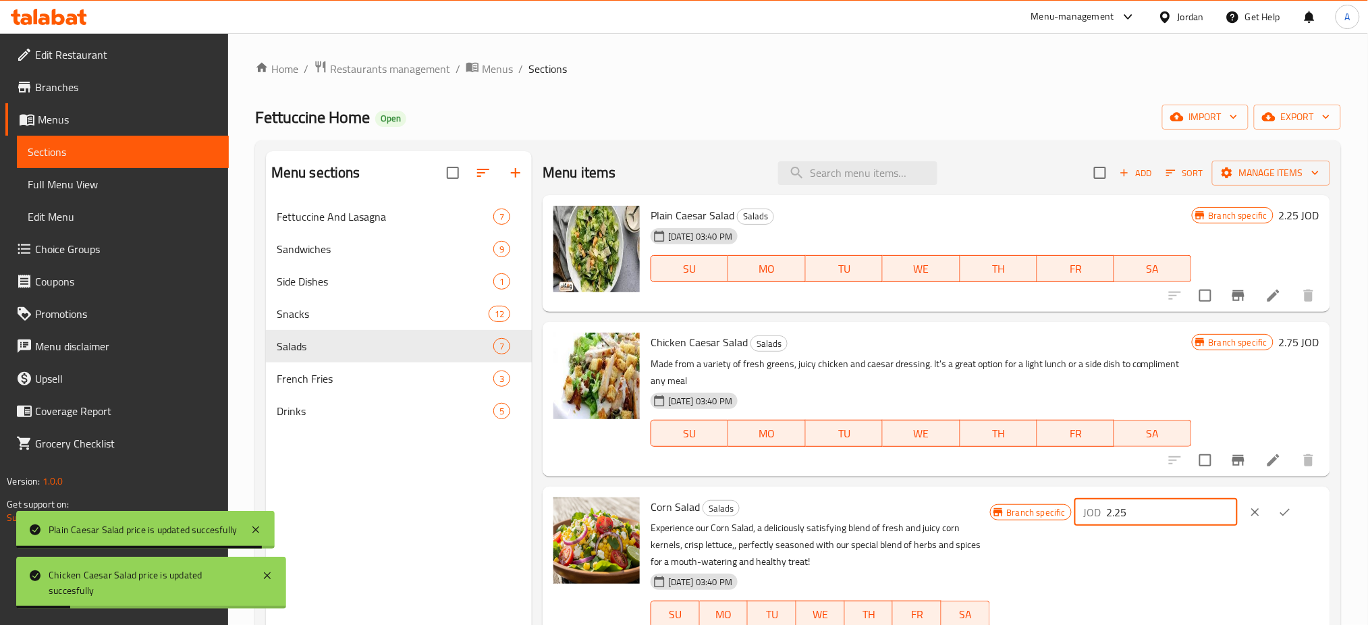
click at [1175, 499] on input "2.25" at bounding box center [1172, 512] width 131 height 27
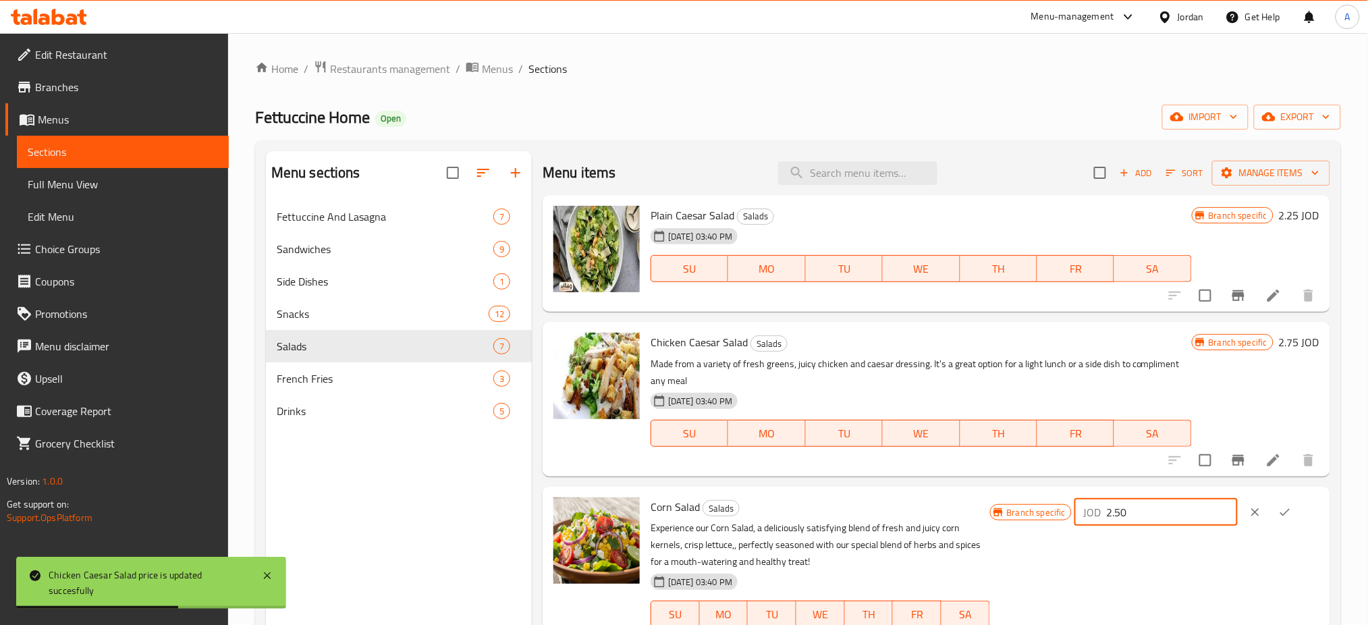
type input "2.50"
click at [1284, 506] on icon "ok" at bounding box center [1284, 512] width 13 height 13
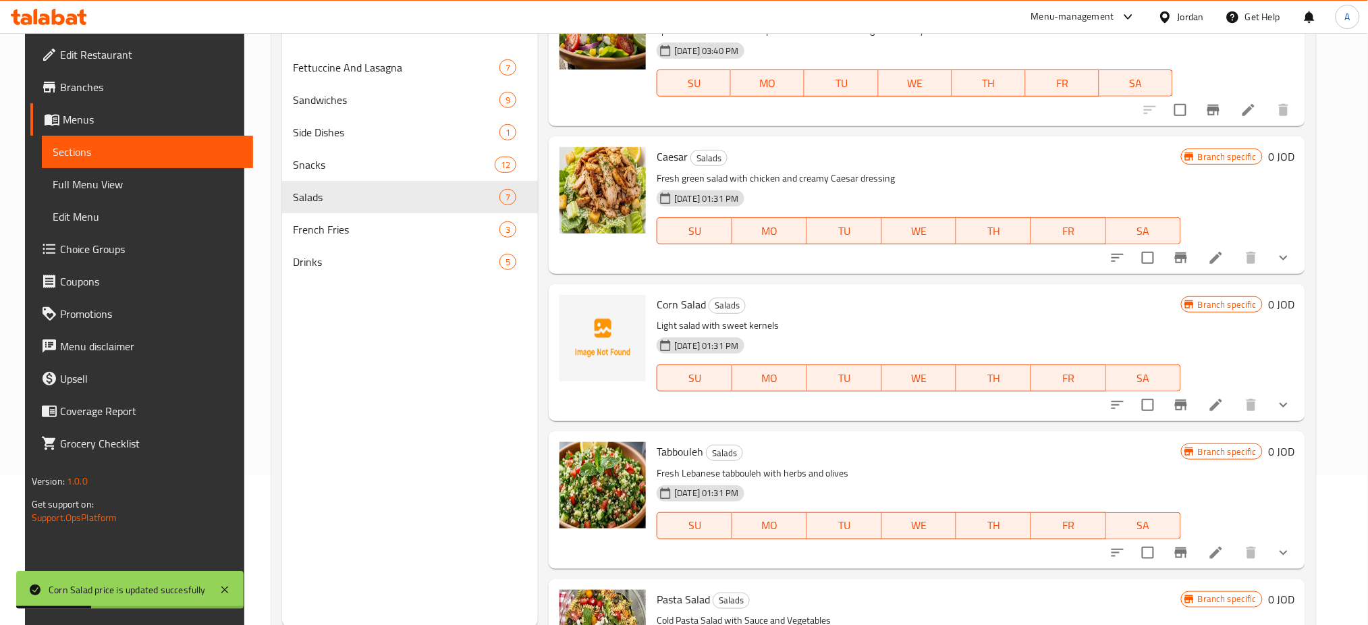
scroll to position [180, 0]
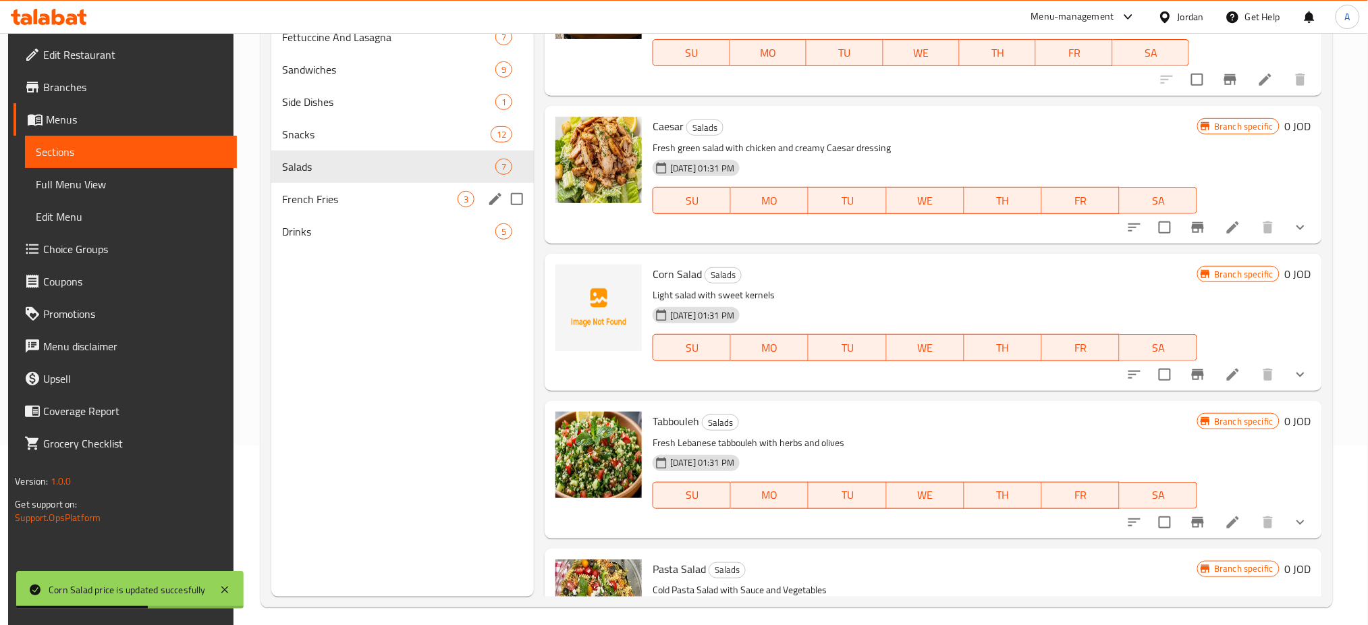
click at [312, 191] on span "French Fries" at bounding box center [369, 199] width 175 height 16
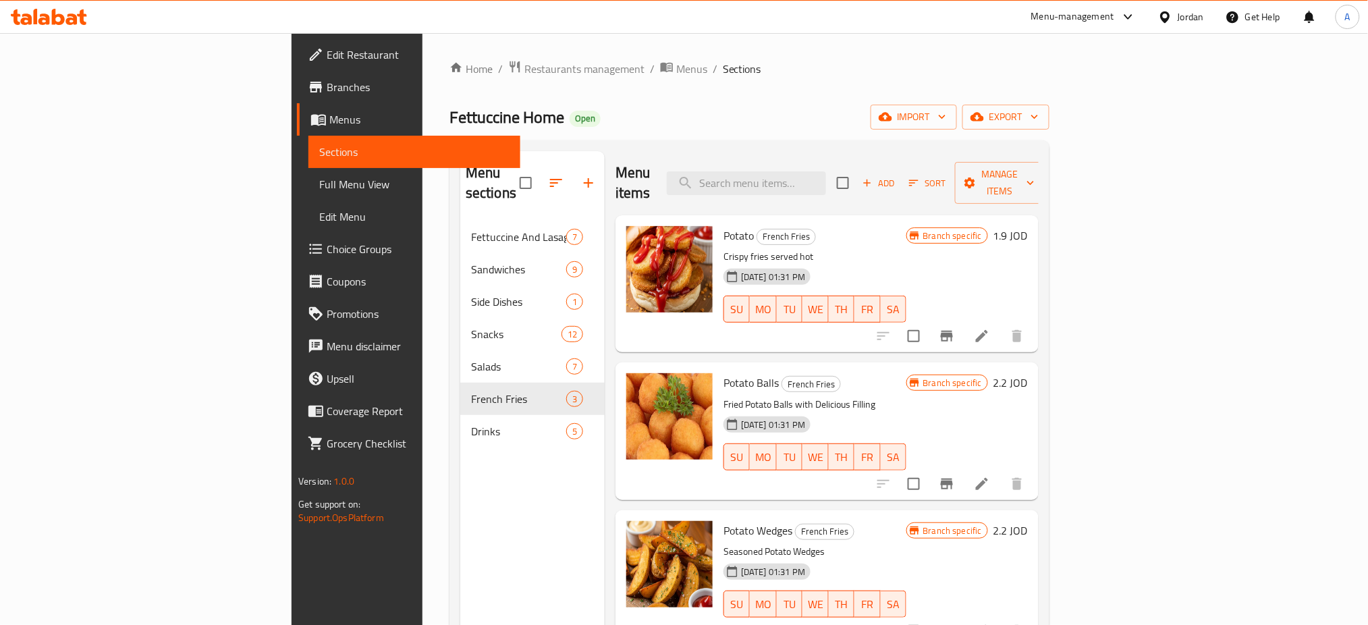
click at [1028, 226] on h6 "1.9 JOD" at bounding box center [1011, 235] width 34 height 19
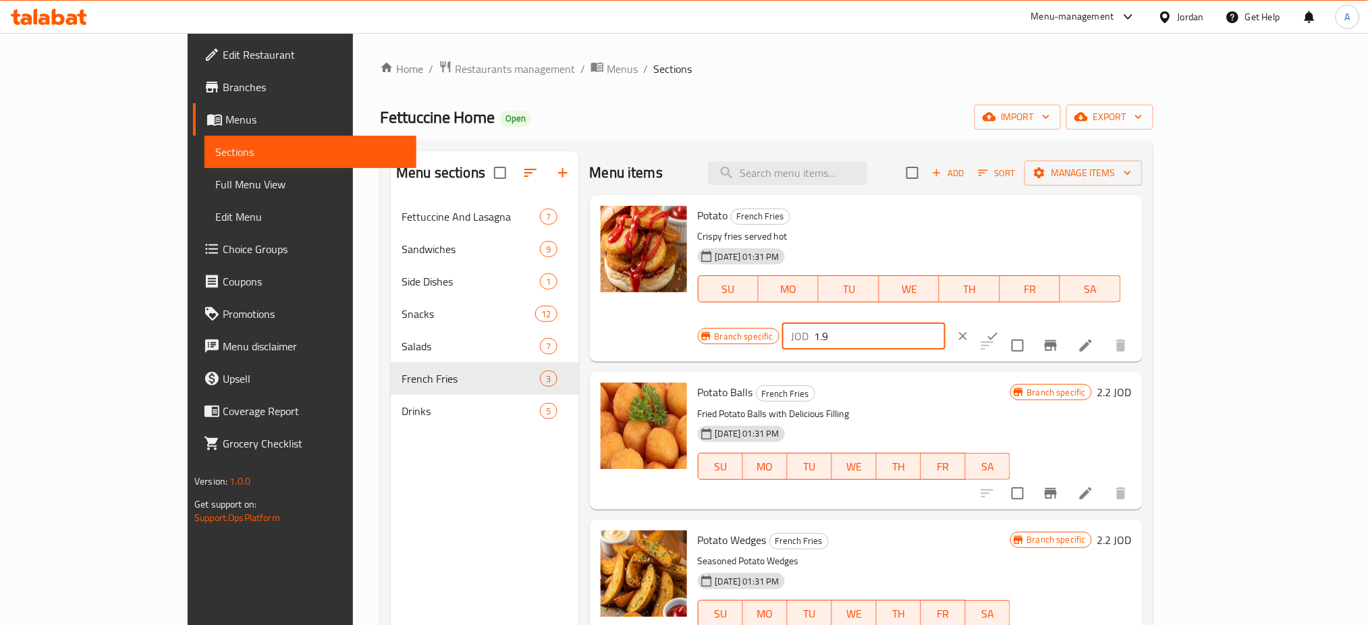
drag, startPoint x: 1218, startPoint y: 202, endPoint x: 1164, endPoint y: 206, distance: 53.5
click at [946, 323] on div "JOD 1.9 ​" at bounding box center [863, 336] width 163 height 27
click at [946, 323] on input "1.9" at bounding box center [880, 336] width 131 height 27
type input "1.25"
click at [1008, 321] on button "ok" at bounding box center [993, 336] width 30 height 30
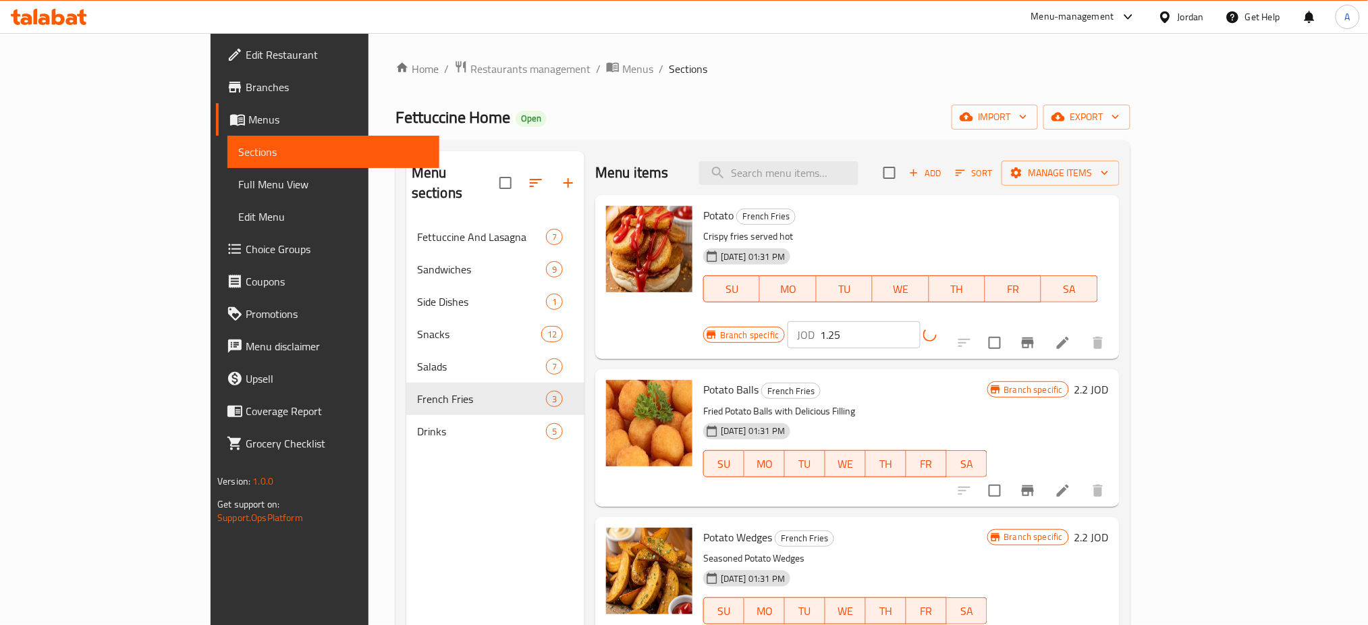
click at [1109, 380] on h6 "2.2 JOD" at bounding box center [1092, 389] width 34 height 19
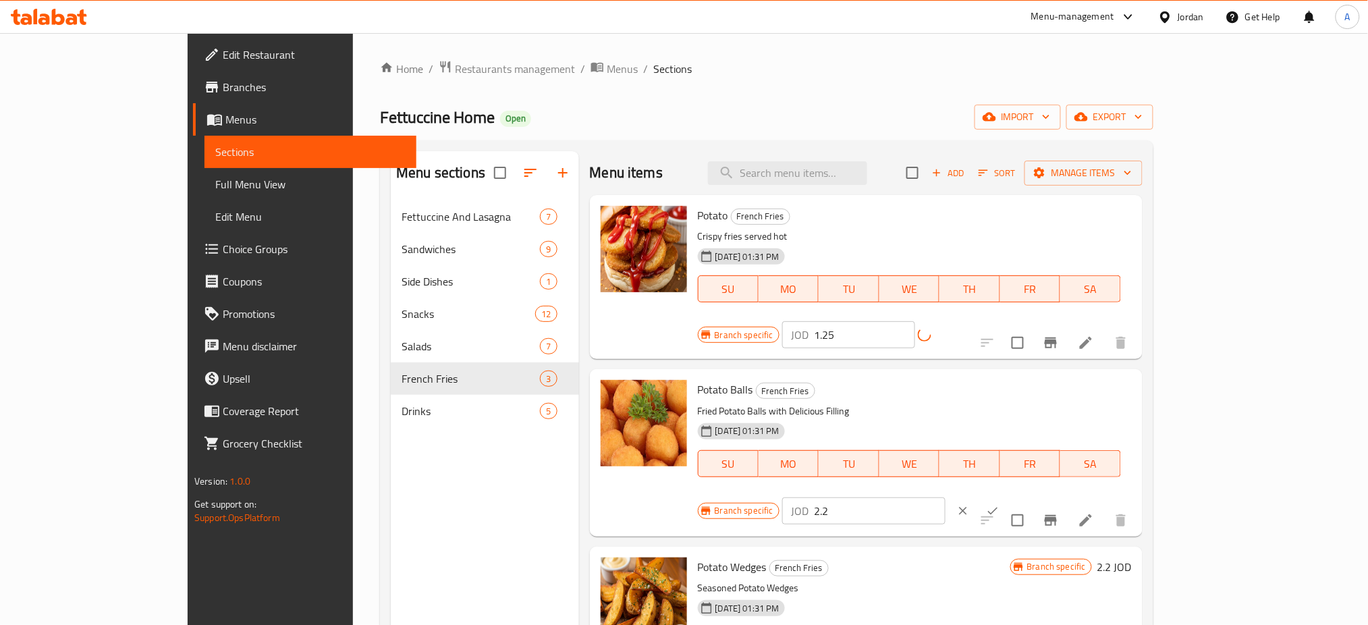
click at [946, 497] on input "2.2" at bounding box center [880, 510] width 131 height 27
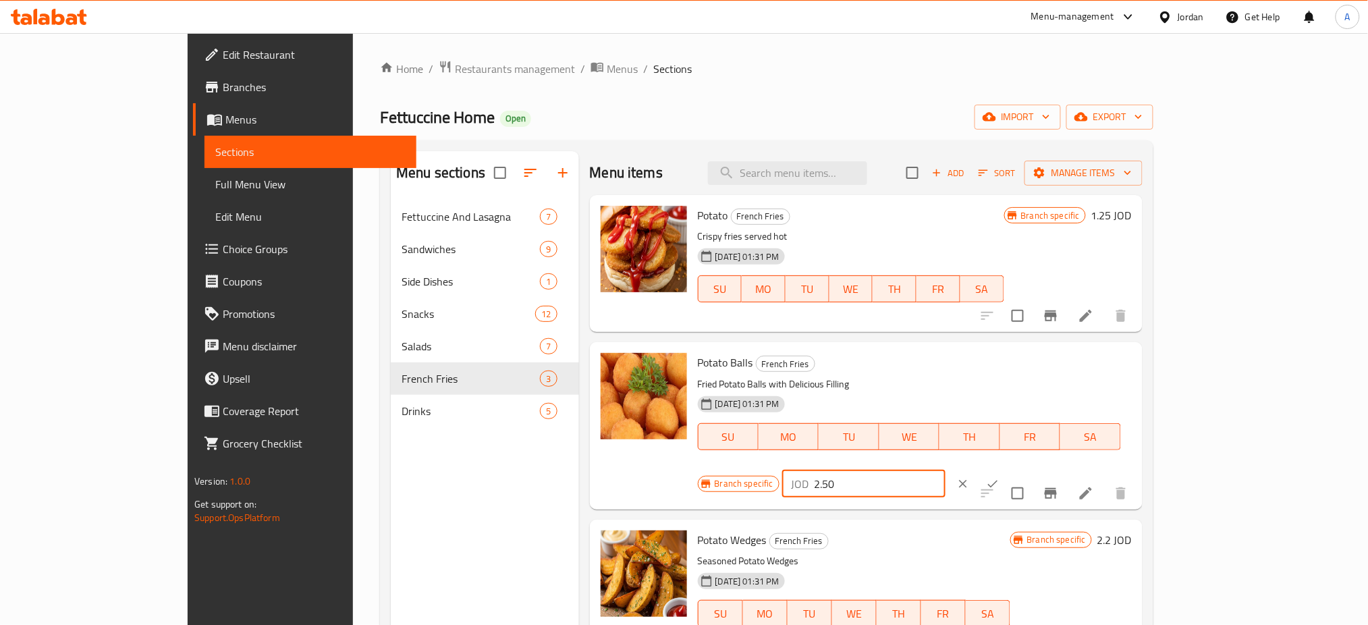
type input "2.50"
click at [1000, 477] on icon "ok" at bounding box center [992, 483] width 13 height 13
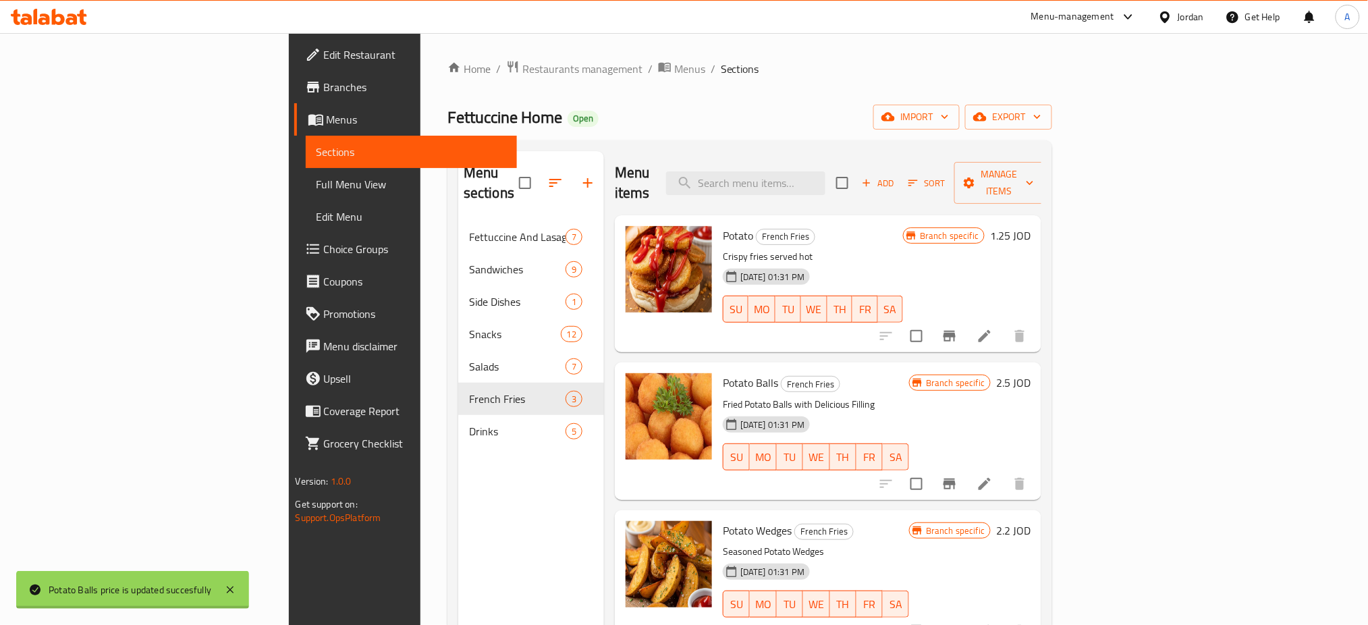
click at [1031, 521] on h6 "2.2 JOD" at bounding box center [1013, 530] width 34 height 19
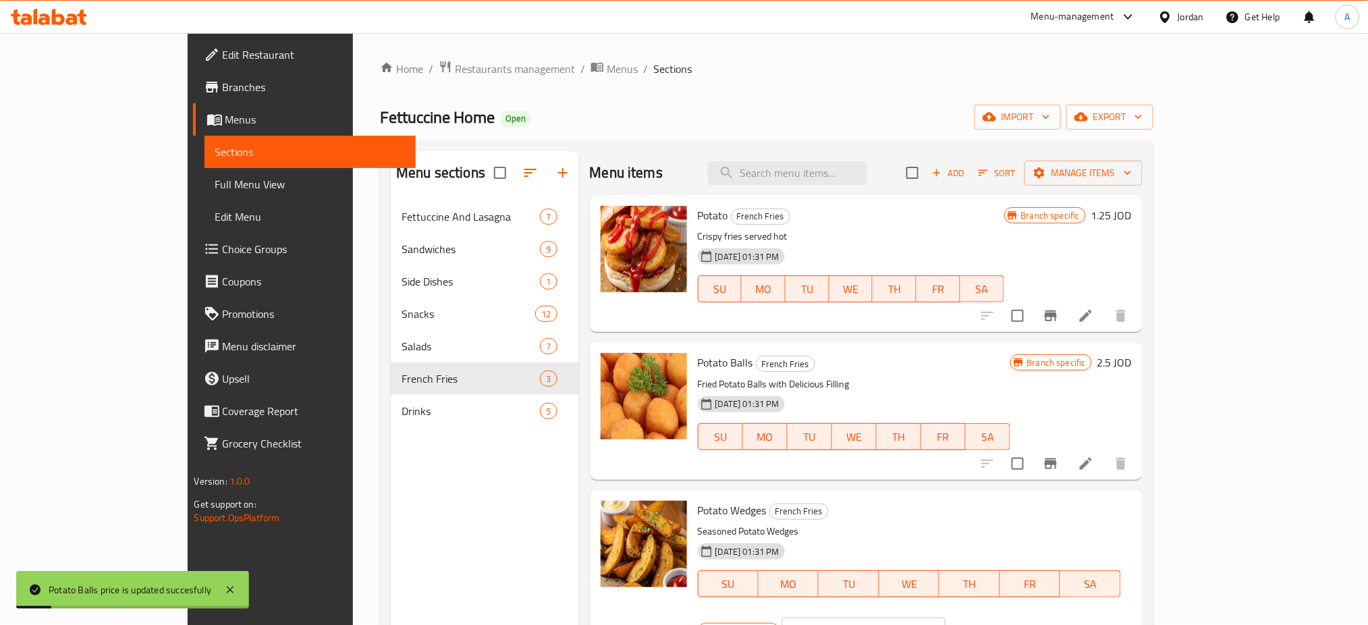
click at [946, 618] on input "2.2" at bounding box center [880, 631] width 131 height 27
type input "2.50"
click at [1008, 616] on button "ok" at bounding box center [993, 631] width 30 height 30
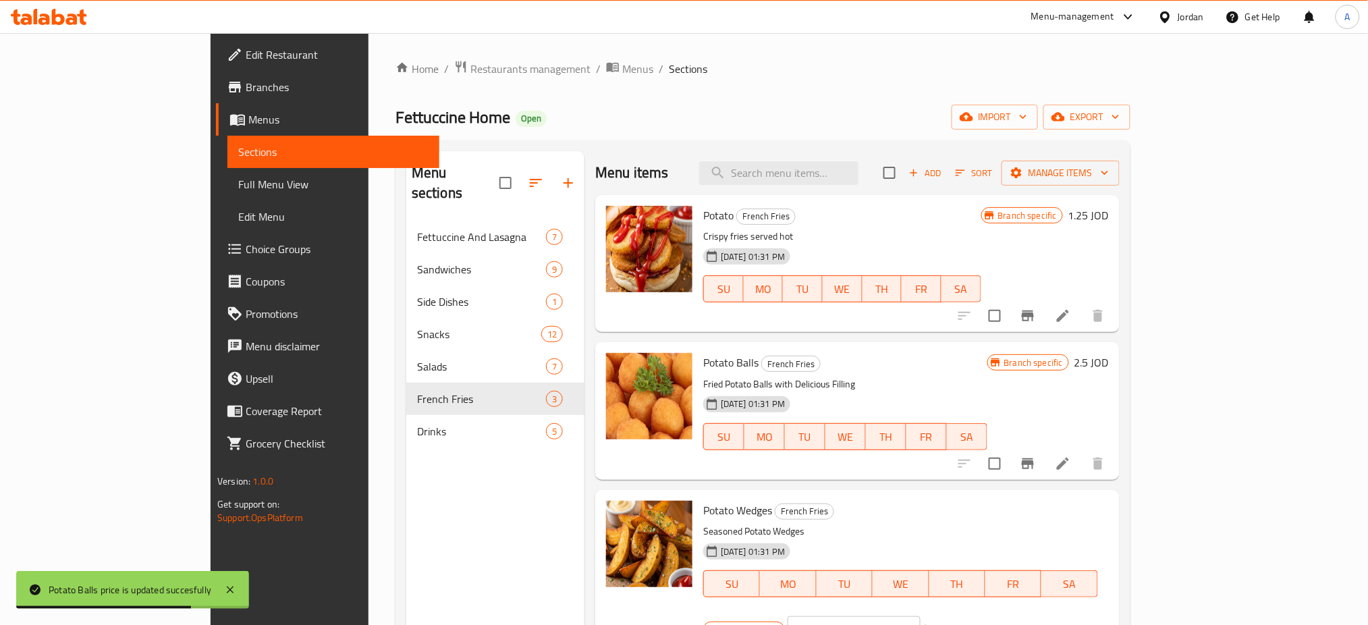
scroll to position [185, 0]
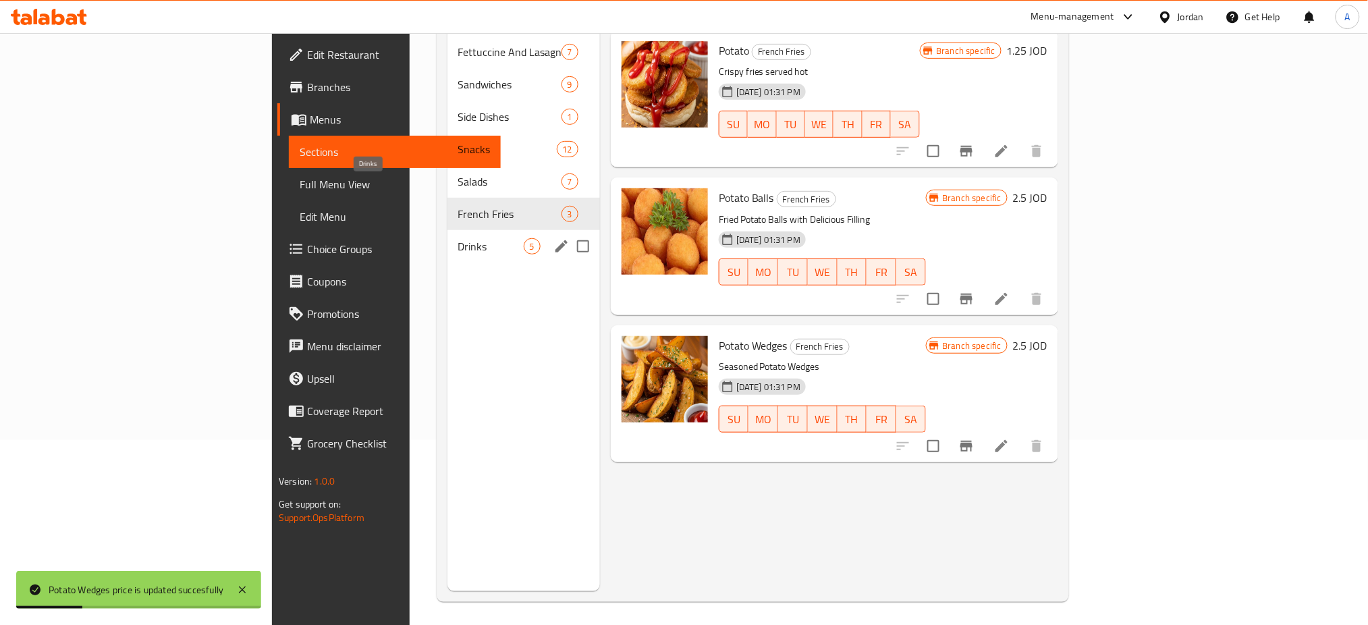
click at [458, 238] on span "Drinks" at bounding box center [490, 246] width 65 height 16
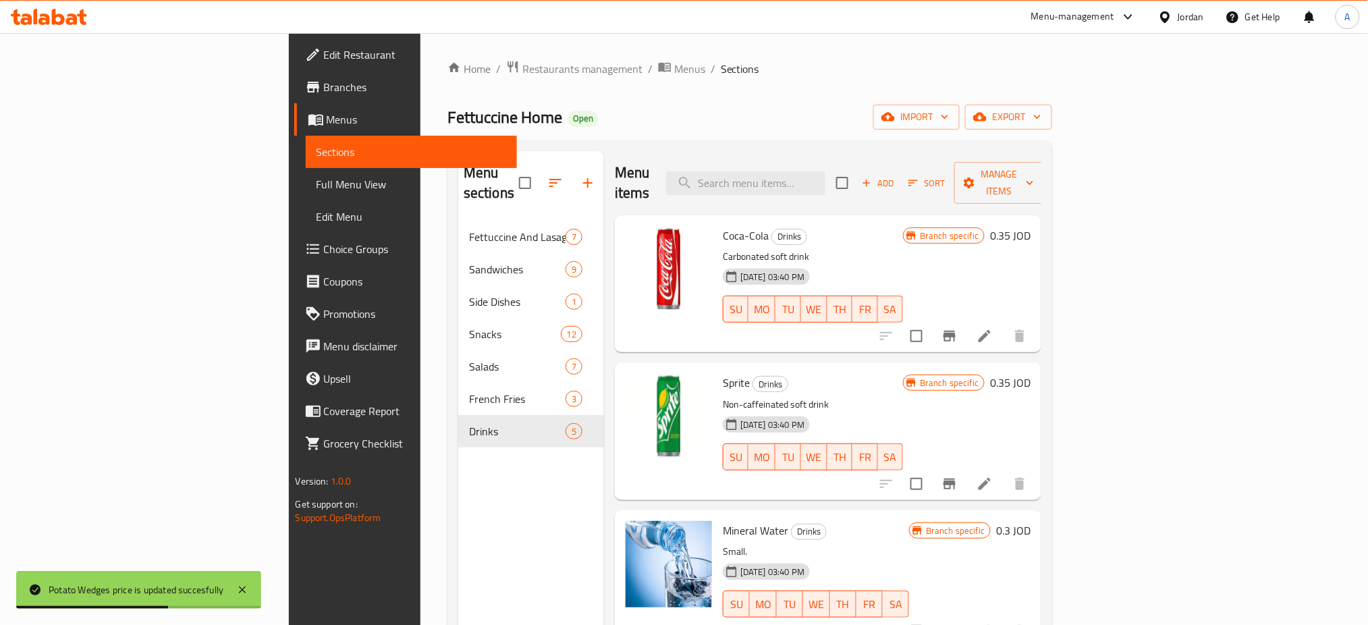
click at [1031, 226] on h6 "0.35 JOD" at bounding box center [1010, 235] width 40 height 19
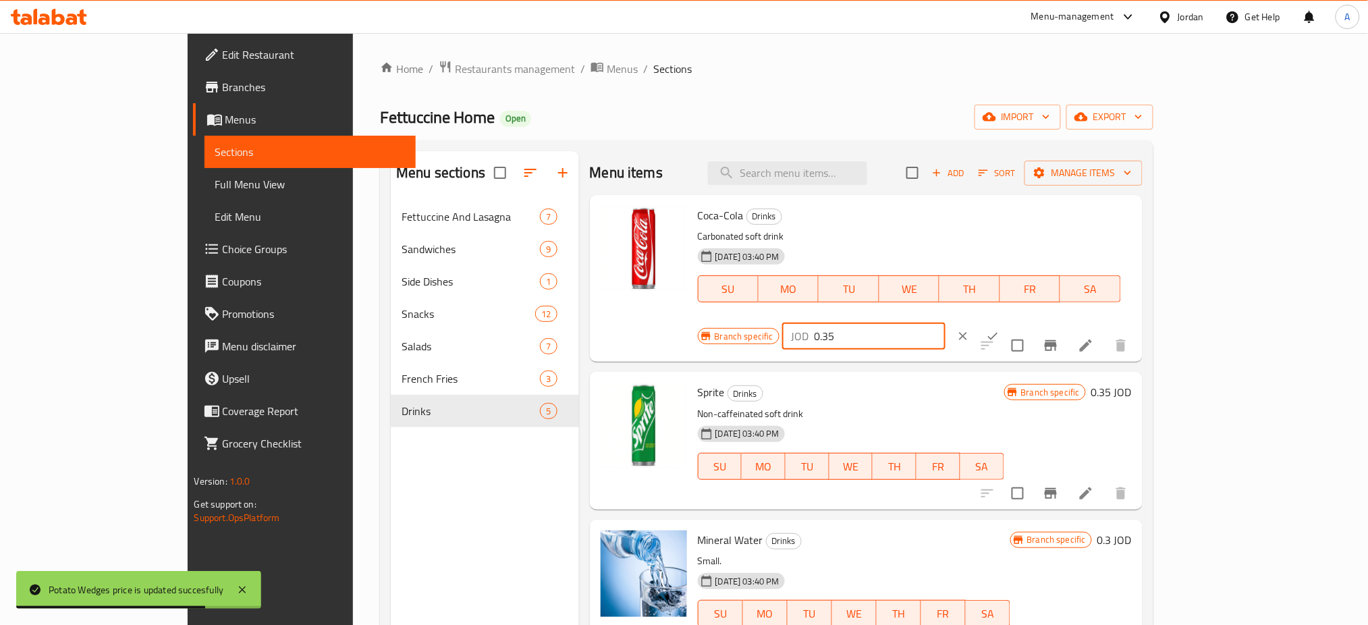
click at [946, 323] on input "0.35" at bounding box center [880, 336] width 131 height 27
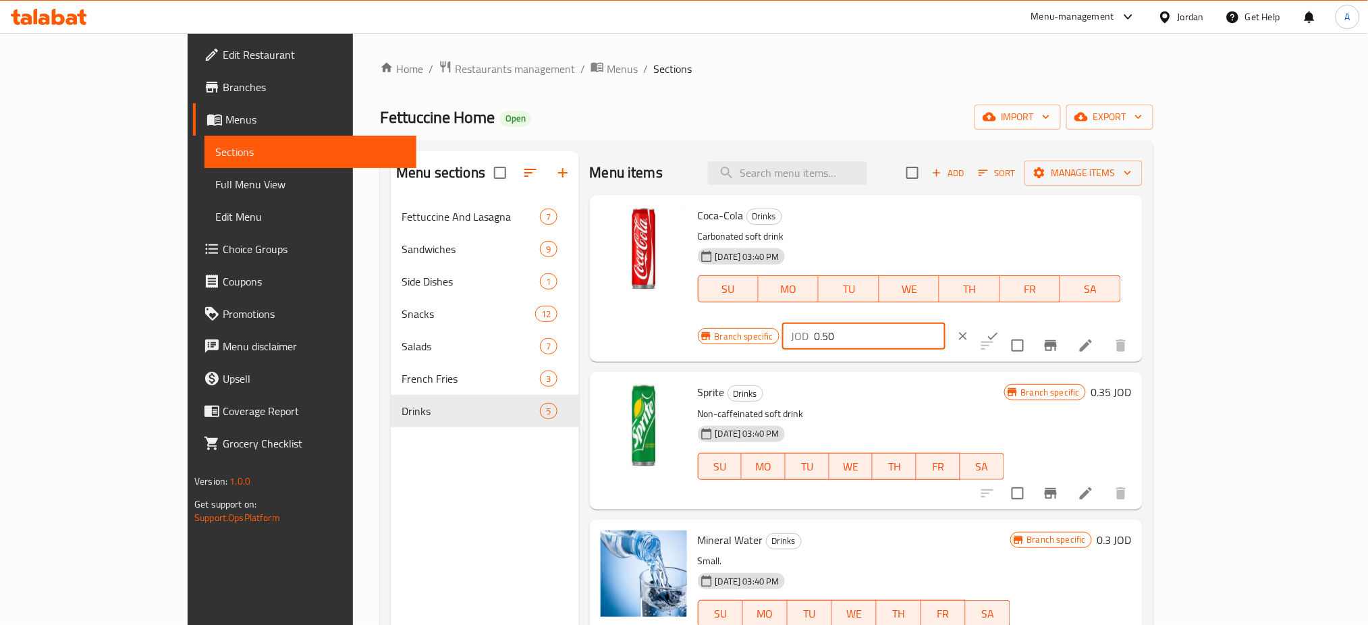
type input "0.50"
click at [1008, 321] on button "ok" at bounding box center [993, 336] width 30 height 30
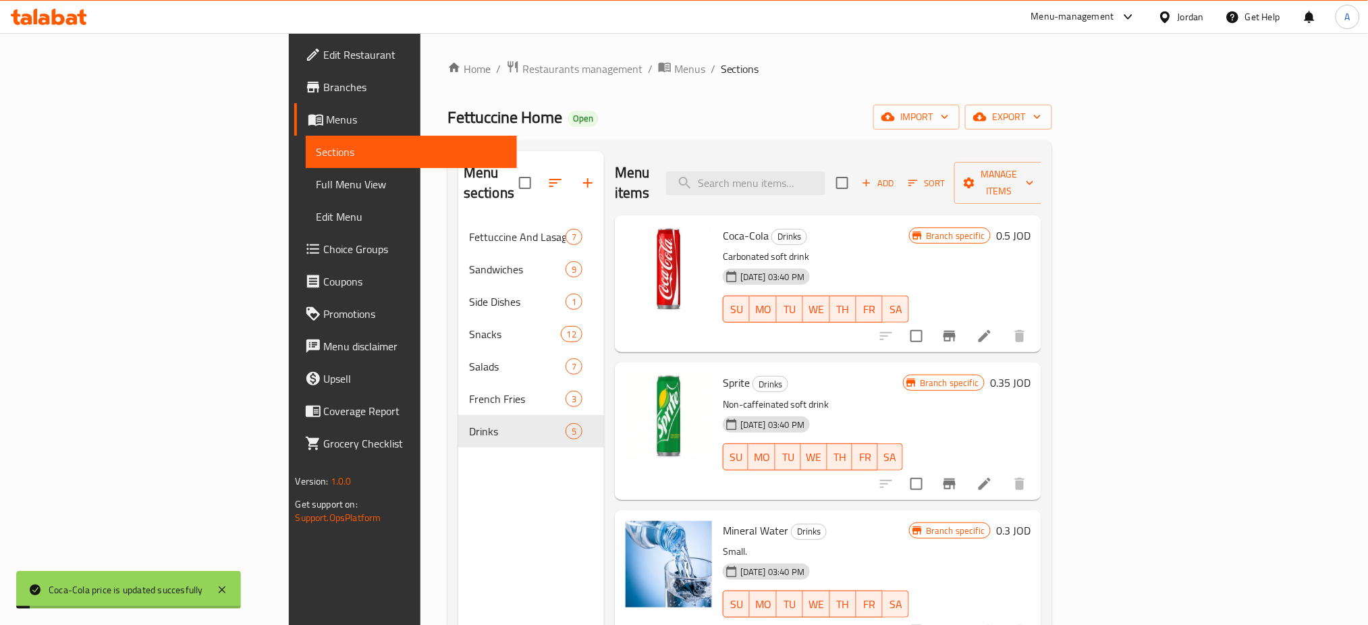
click at [1031, 373] on h6 "0.35 JOD" at bounding box center [1010, 382] width 40 height 19
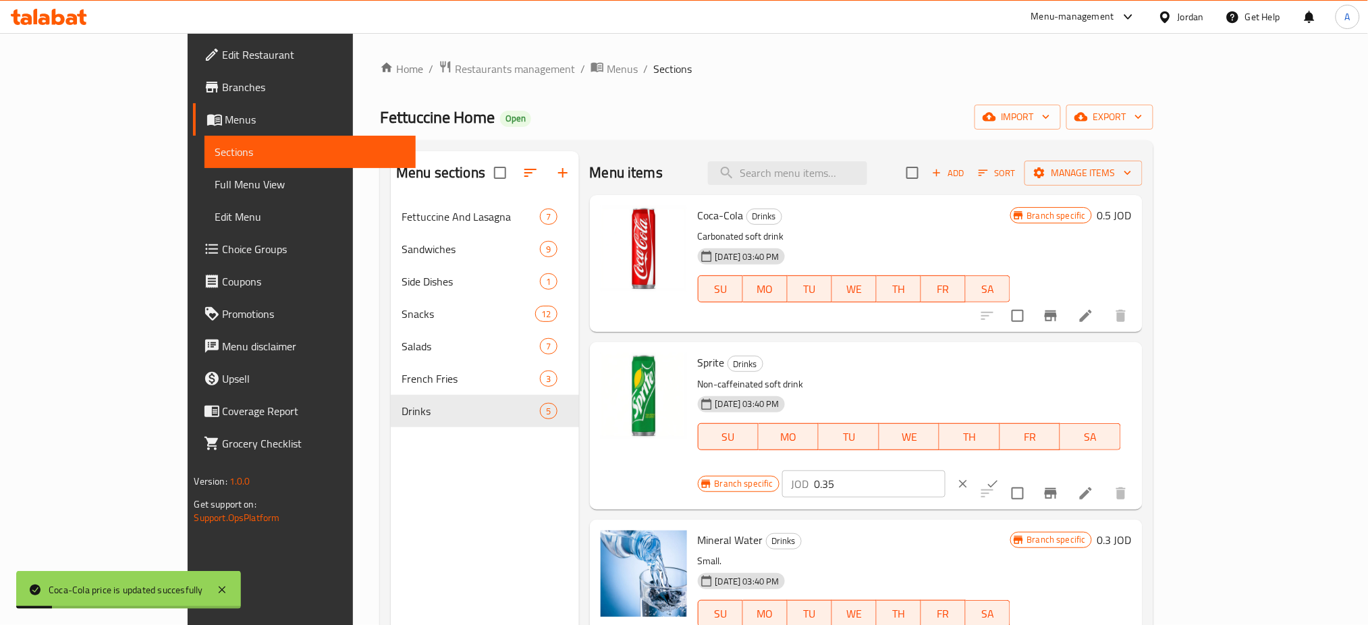
click at [946, 470] on input "0.35" at bounding box center [880, 483] width 131 height 27
type input "0.50"
click at [1008, 469] on button "ok" at bounding box center [993, 484] width 30 height 30
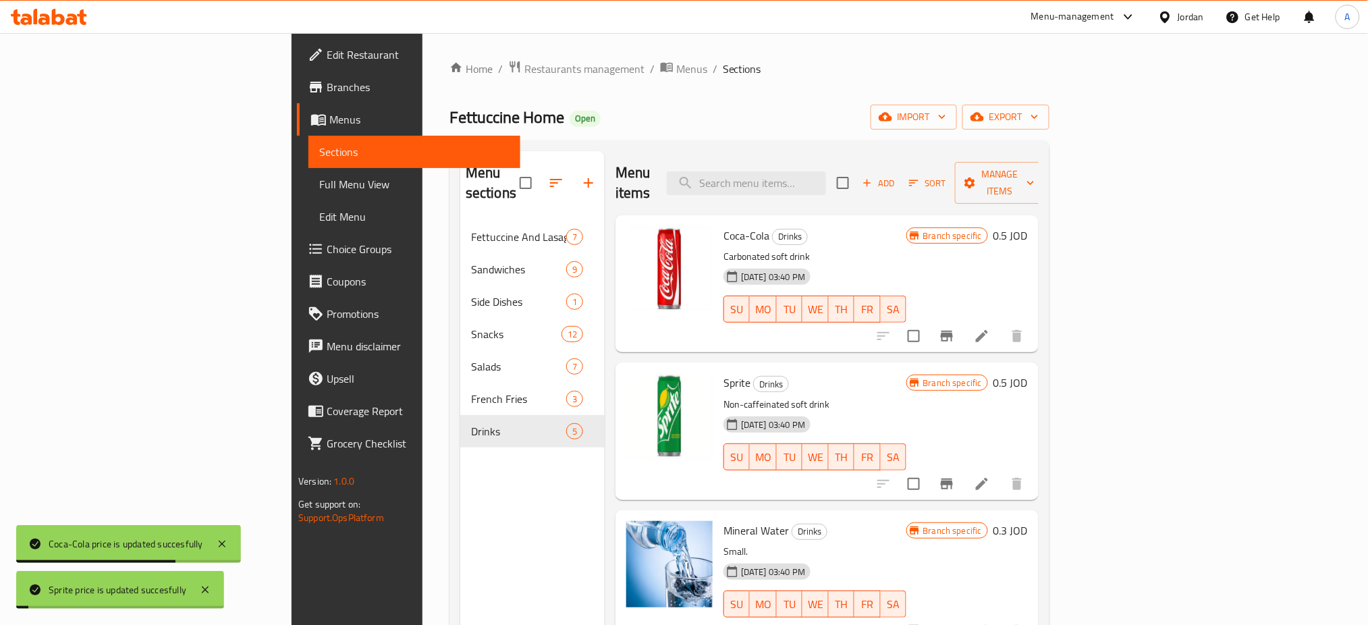
click at [1028, 521] on h6 "0.3 JOD" at bounding box center [1011, 530] width 34 height 19
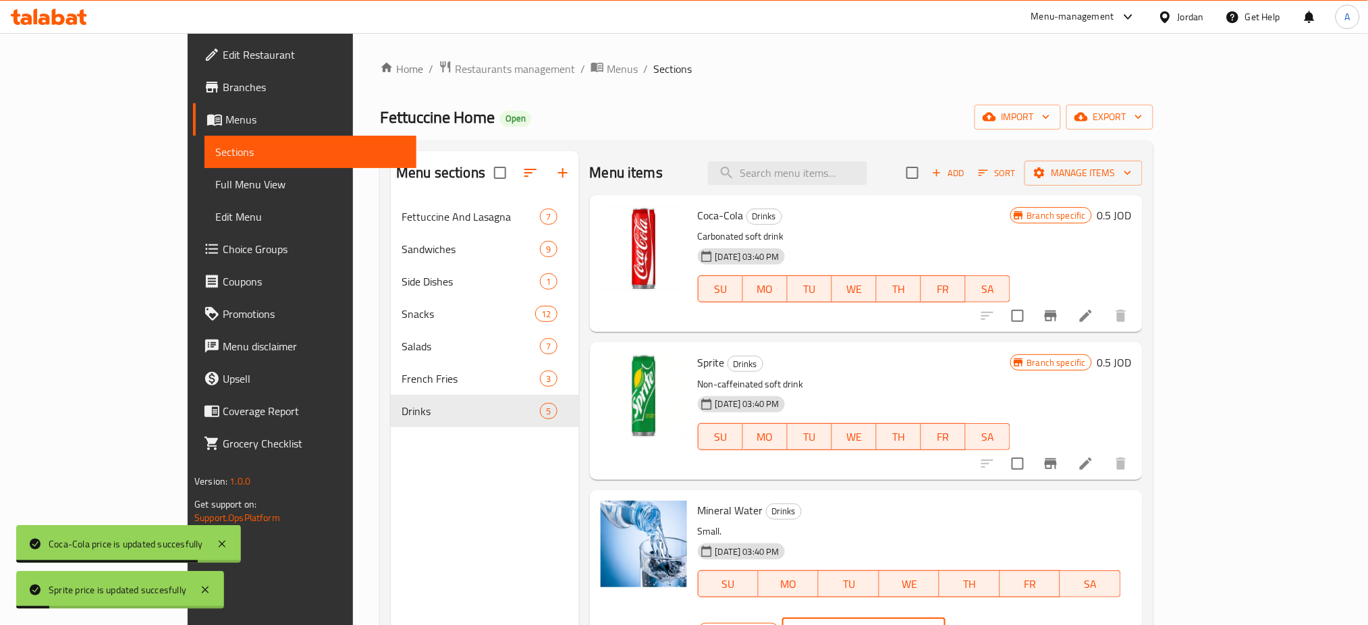
click at [946, 618] on input "0.3" at bounding box center [880, 631] width 131 height 27
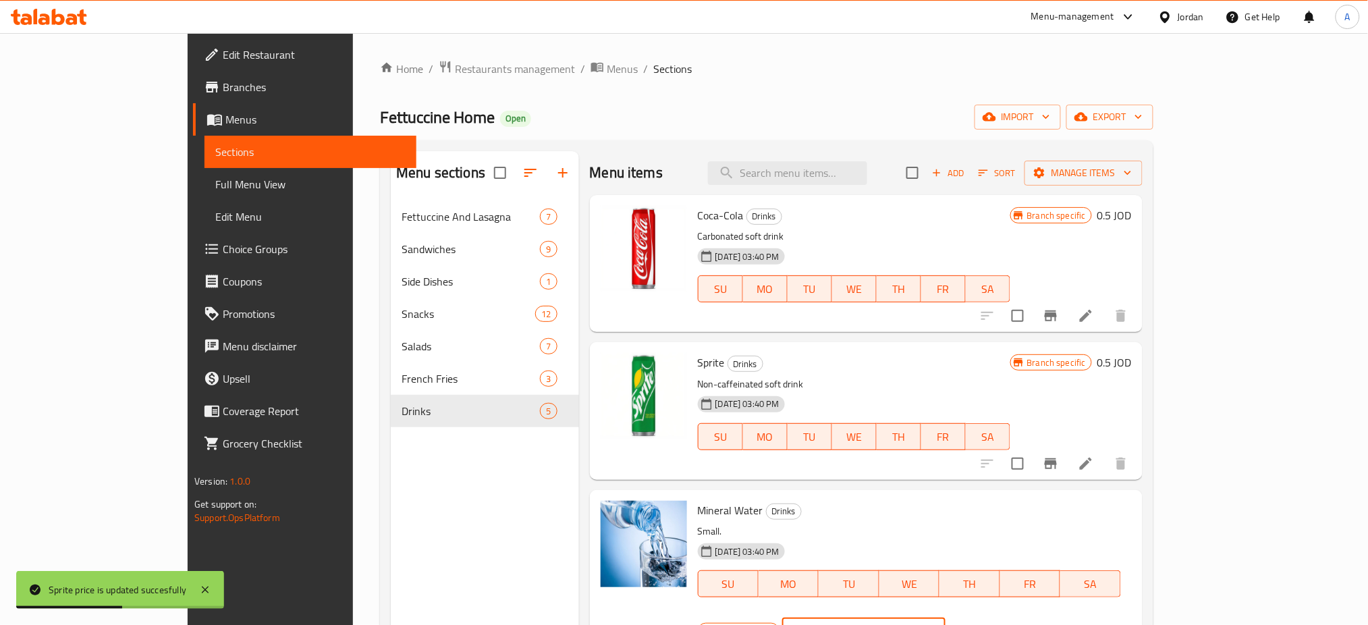
type input "0.50"
click at [1008, 616] on div at bounding box center [977, 631] width 59 height 30
click at [1000, 624] on icon "ok" at bounding box center [992, 630] width 13 height 13
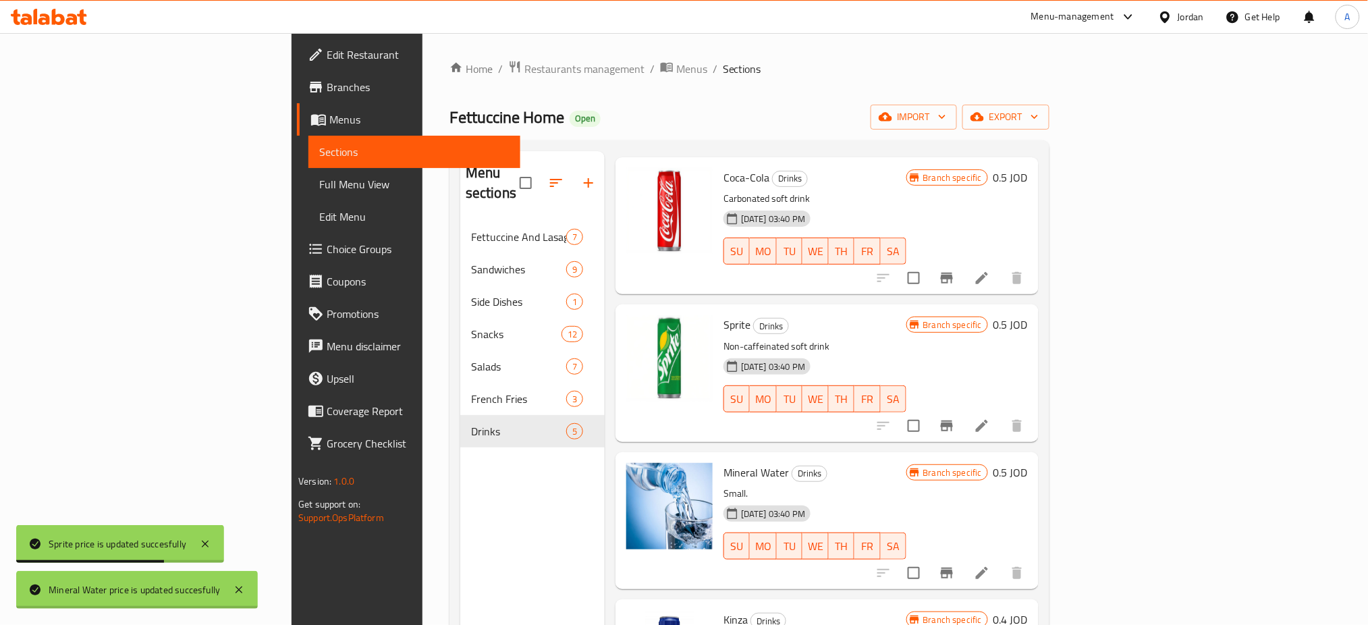
scroll to position [90, 0]
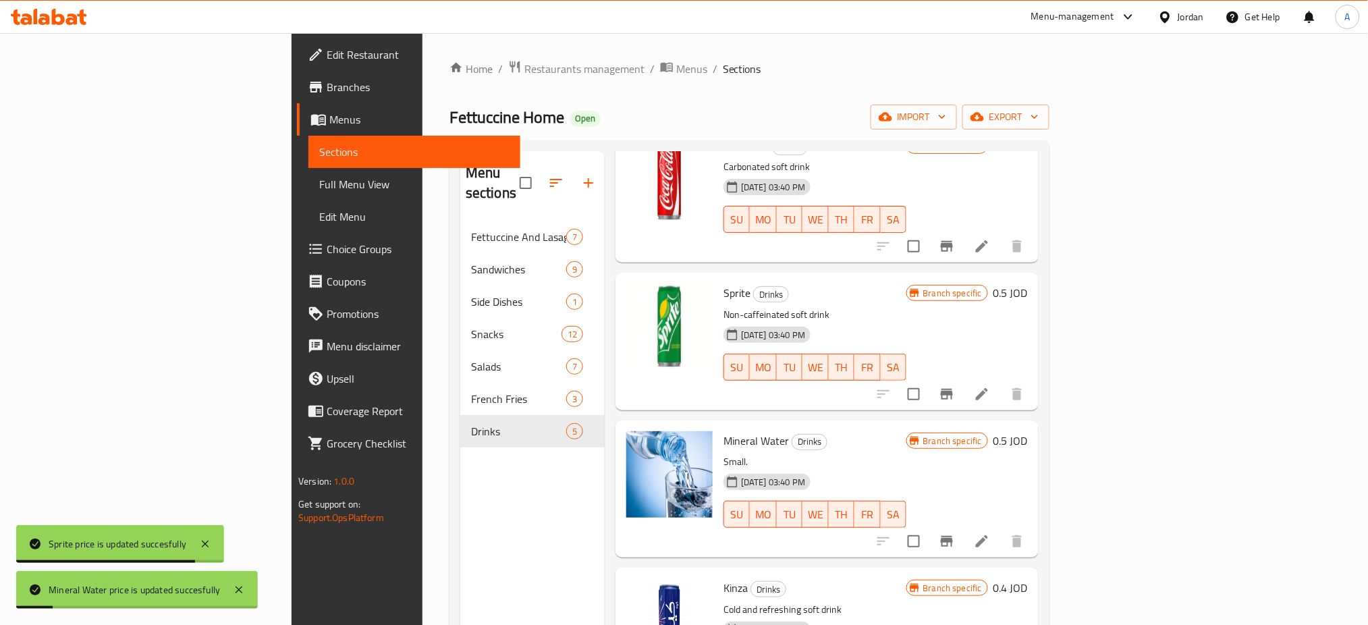
click at [1028, 578] on h6 "0.4 JOD" at bounding box center [1011, 587] width 34 height 19
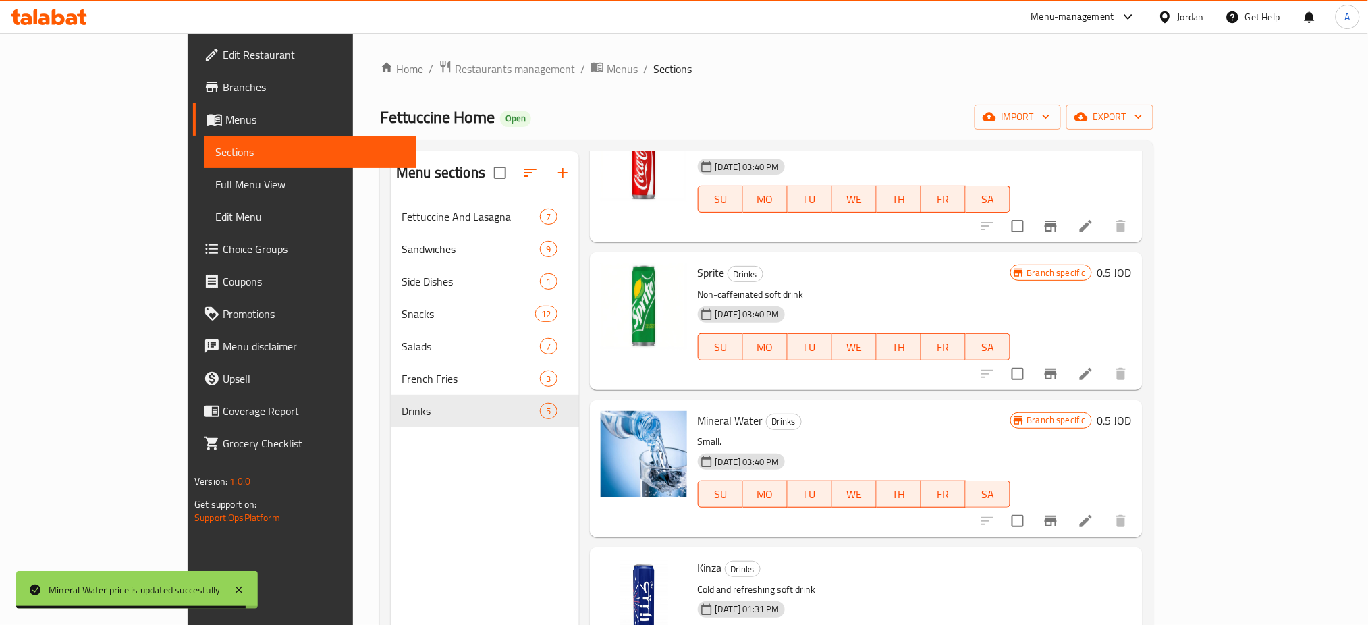
type input "0.50"
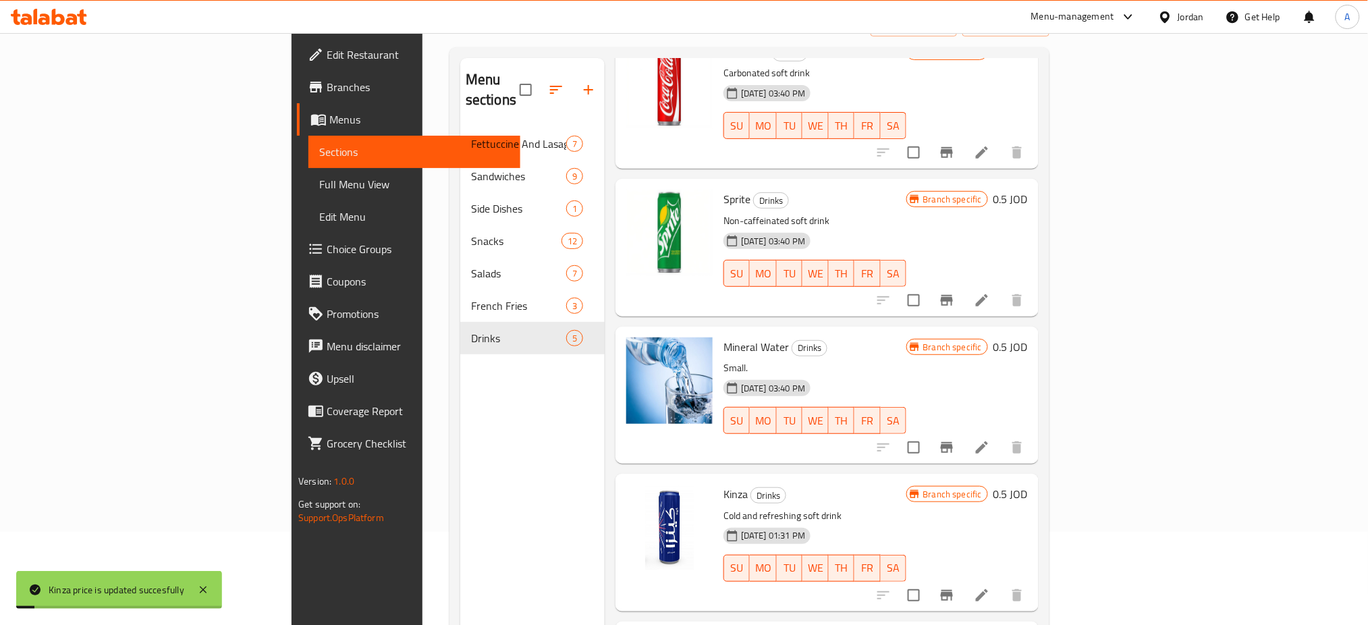
scroll to position [185, 0]
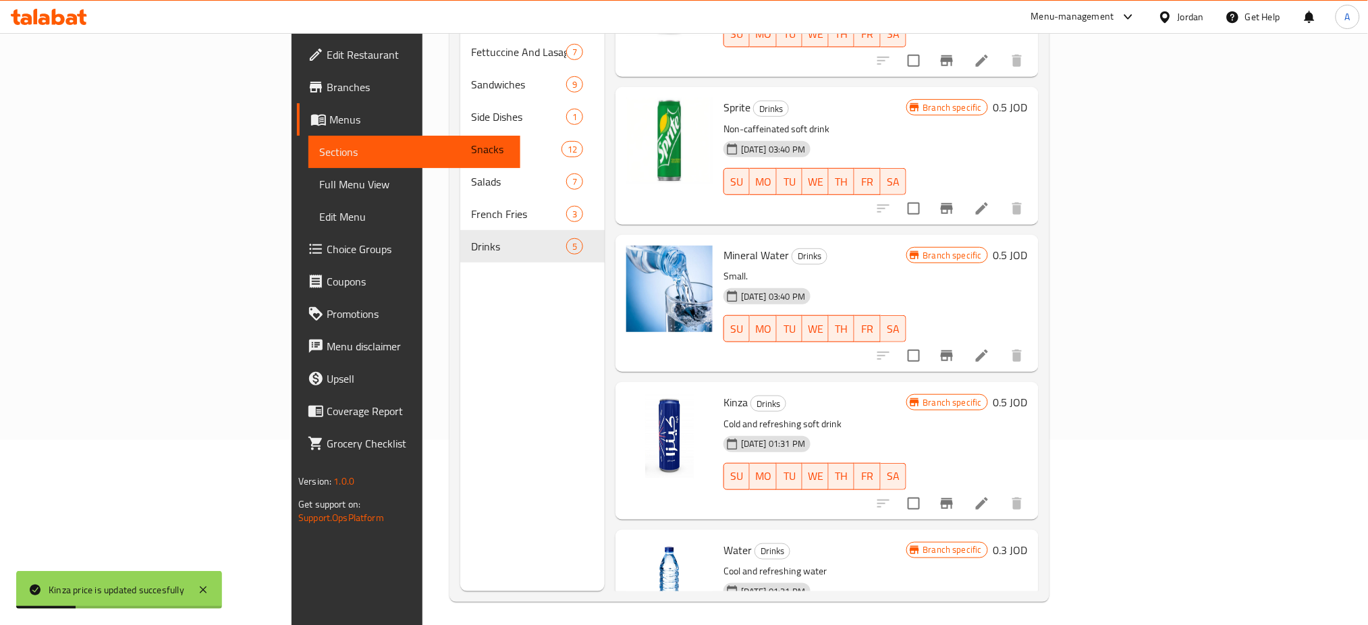
click at [1028, 541] on h6 "0.3 JOD" at bounding box center [1011, 550] width 34 height 19
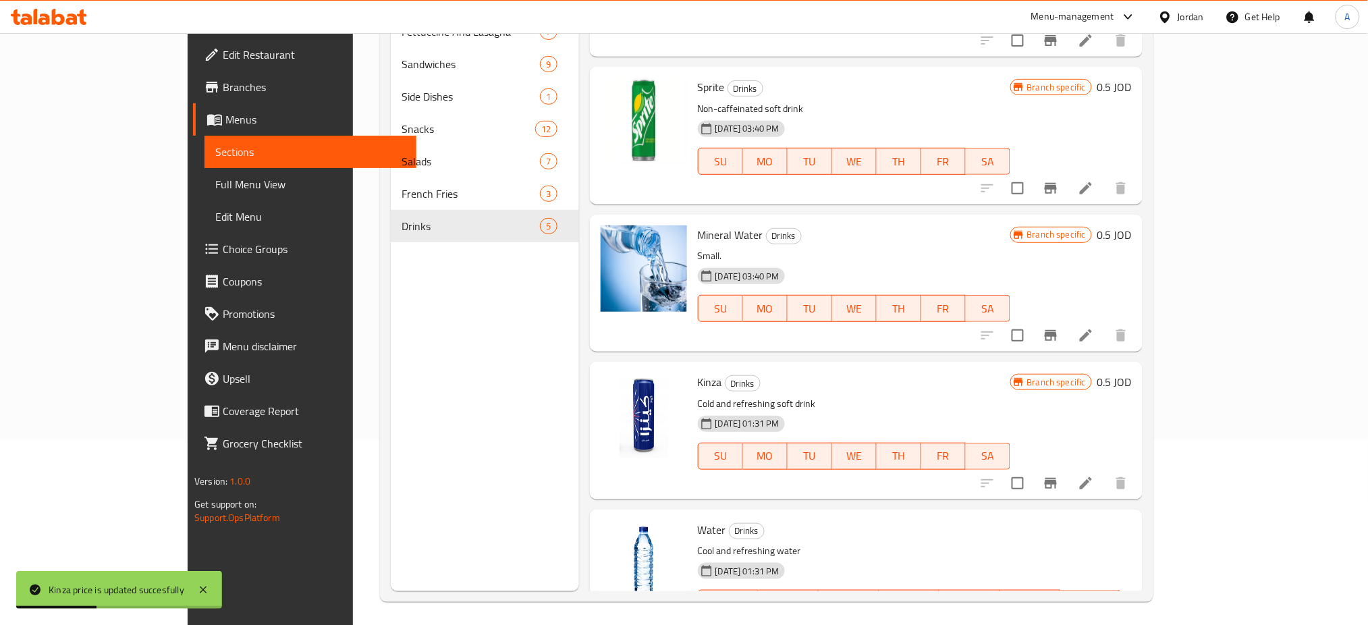
type input "0.50"
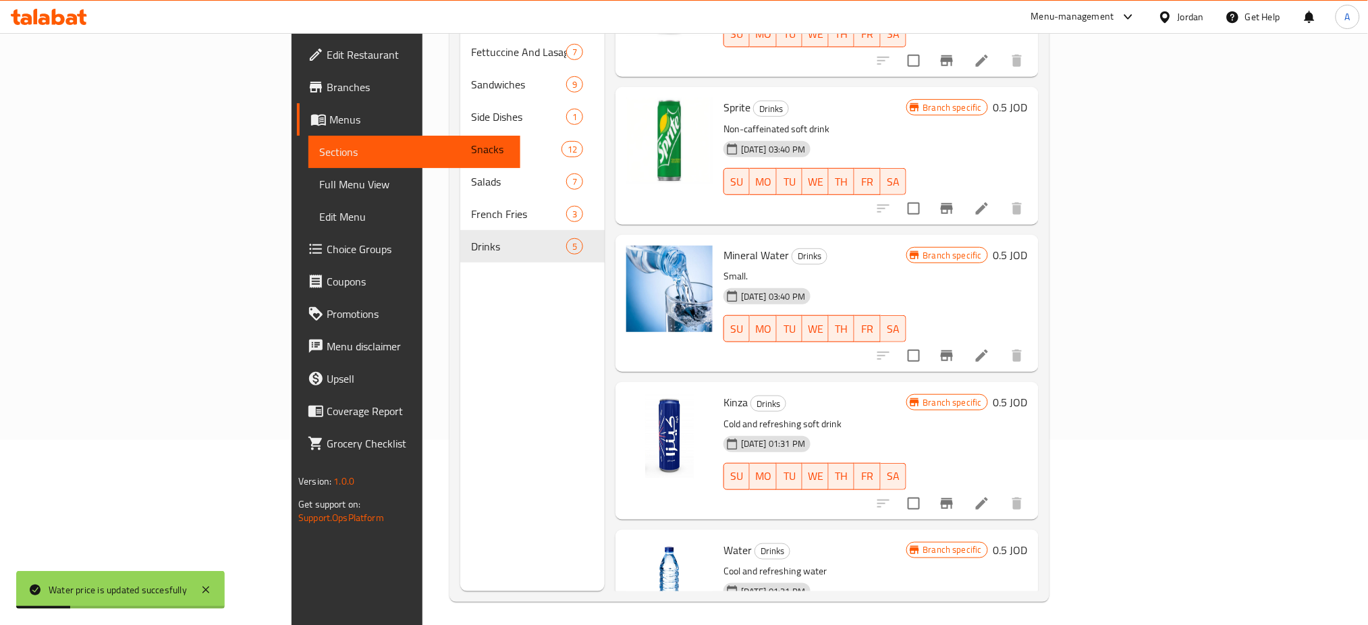
click at [319, 209] on span "Edit Menu" at bounding box center [414, 217] width 190 height 16
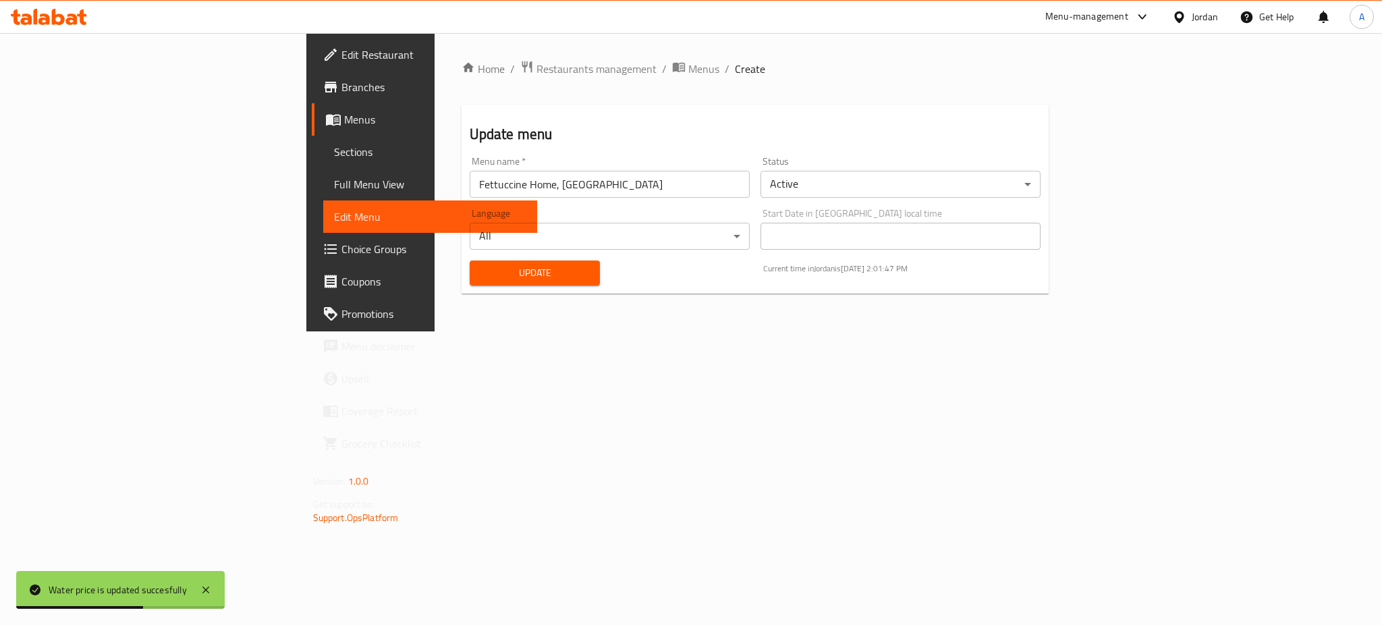
click at [342, 241] on span "Choice Groups" at bounding box center [434, 249] width 185 height 16
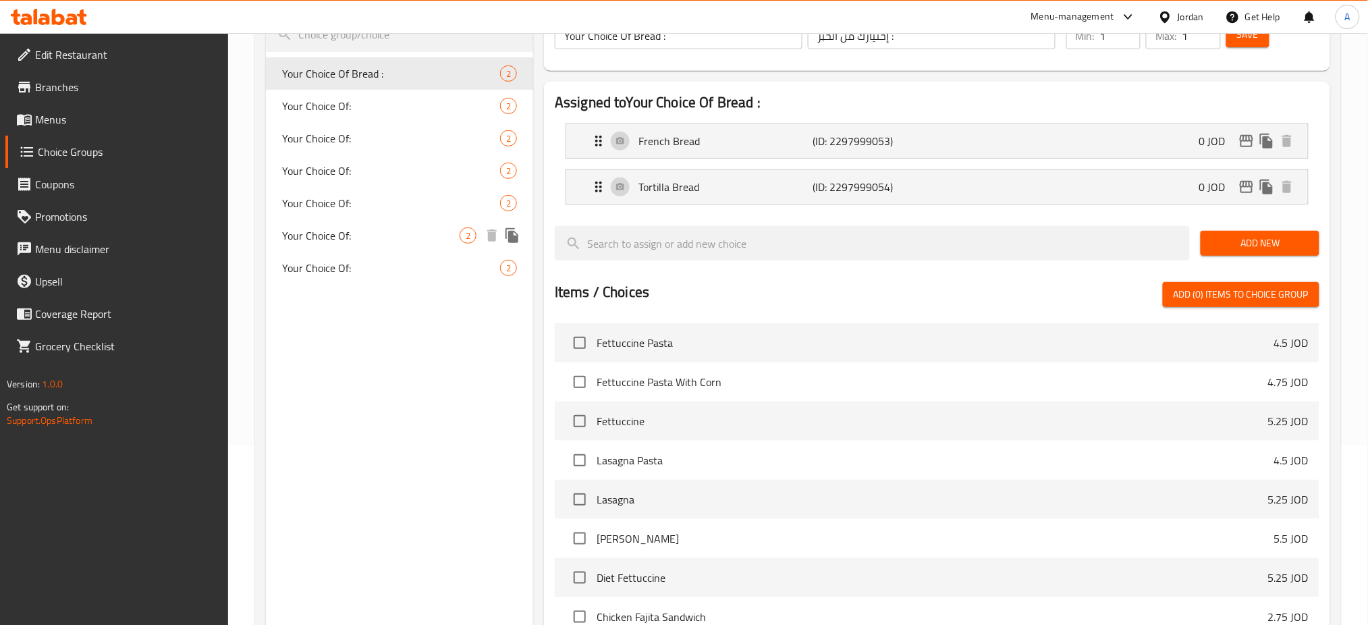
scroll to position [90, 0]
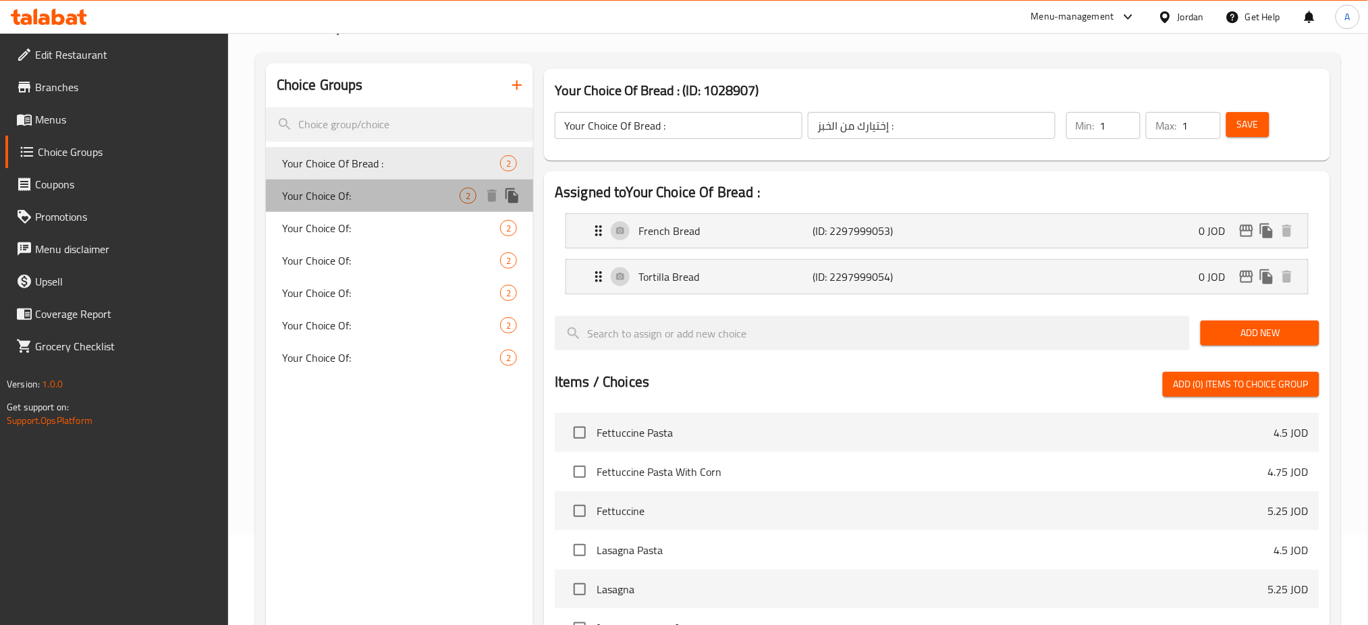
click at [333, 188] on span "Your Choice Of:" at bounding box center [371, 196] width 178 height 16
type input "Your Choice Of:"
type input "اختيارك من:"
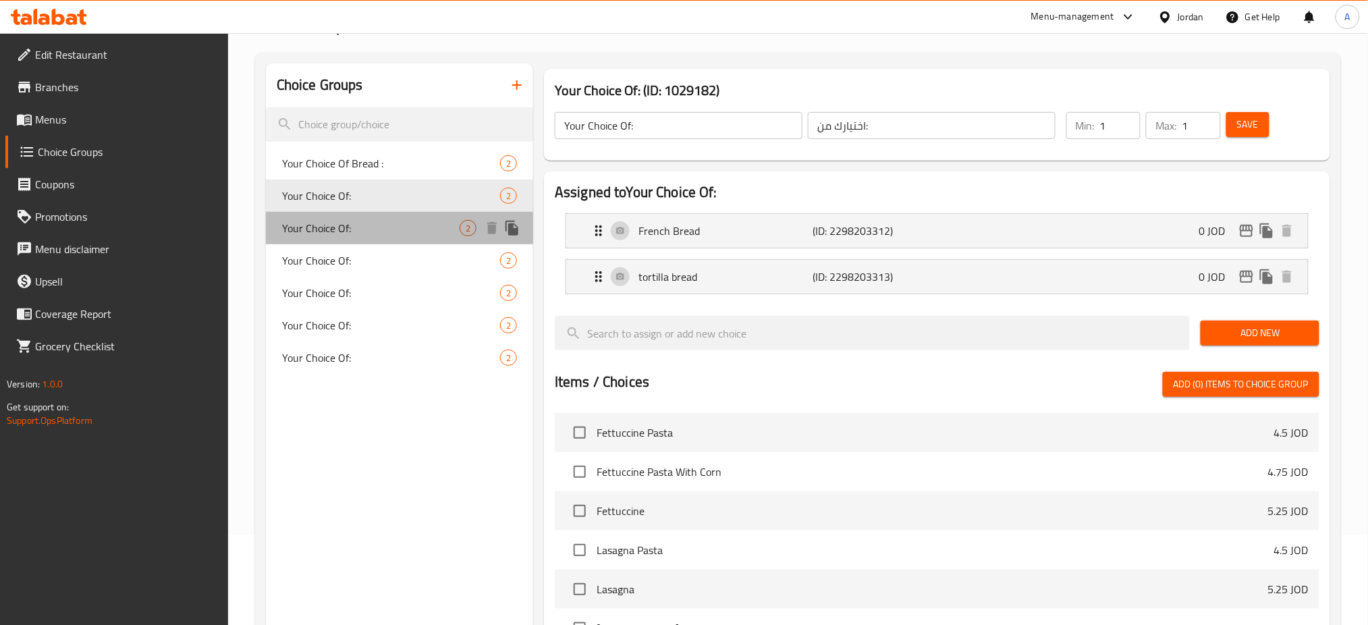
click at [350, 212] on div "Your Choice Of: 2" at bounding box center [399, 228] width 267 height 32
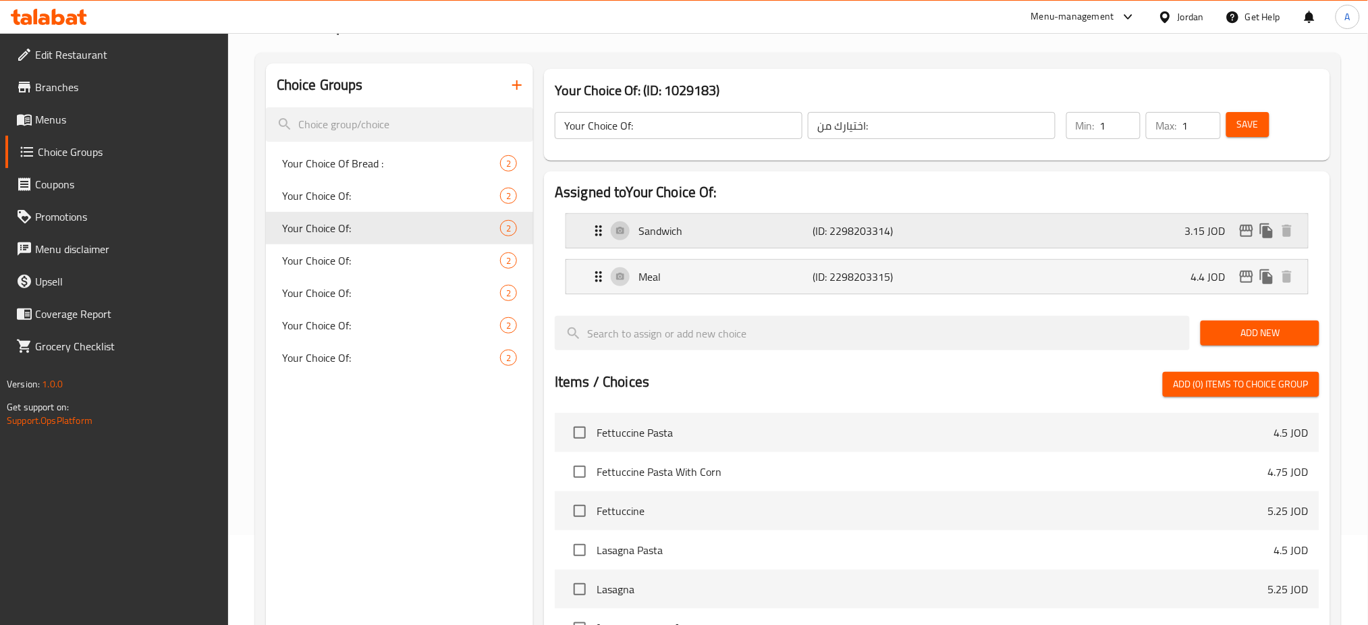
click at [998, 219] on div "Sandwich (ID: 2298203314) 3.15 JOD" at bounding box center [941, 231] width 701 height 34
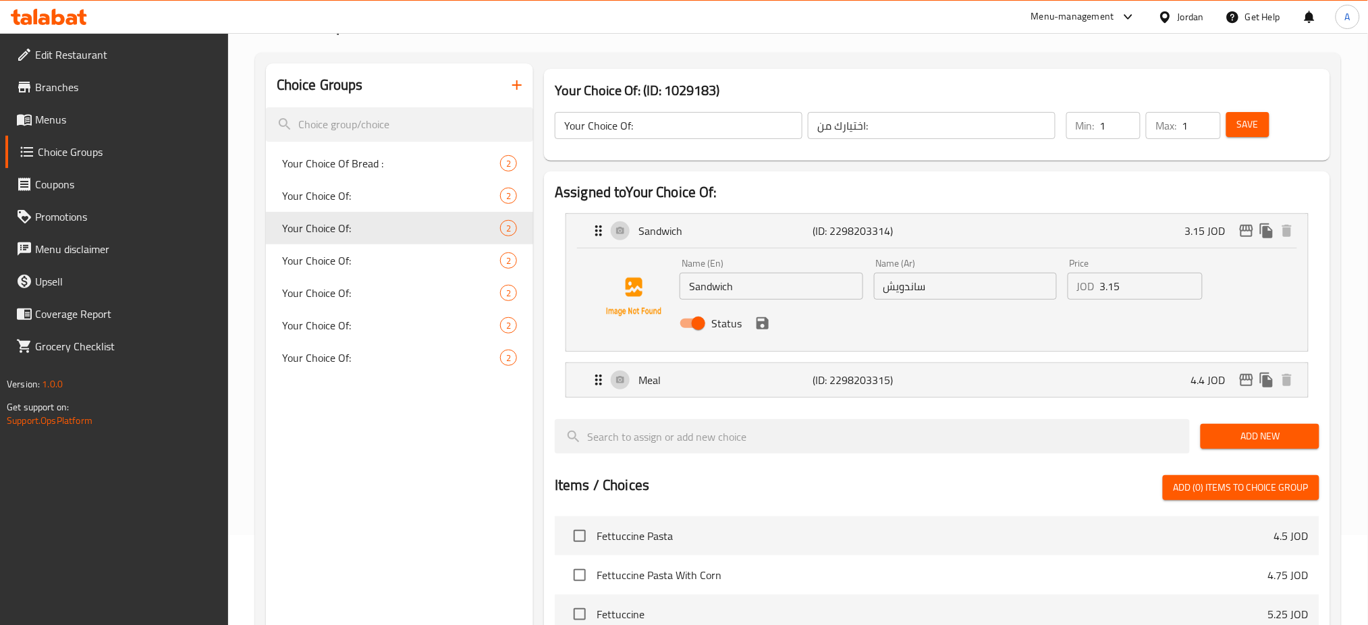
click at [1149, 273] on input "3.15" at bounding box center [1151, 286] width 103 height 27
click at [757, 317] on icon "save" at bounding box center [763, 323] width 12 height 12
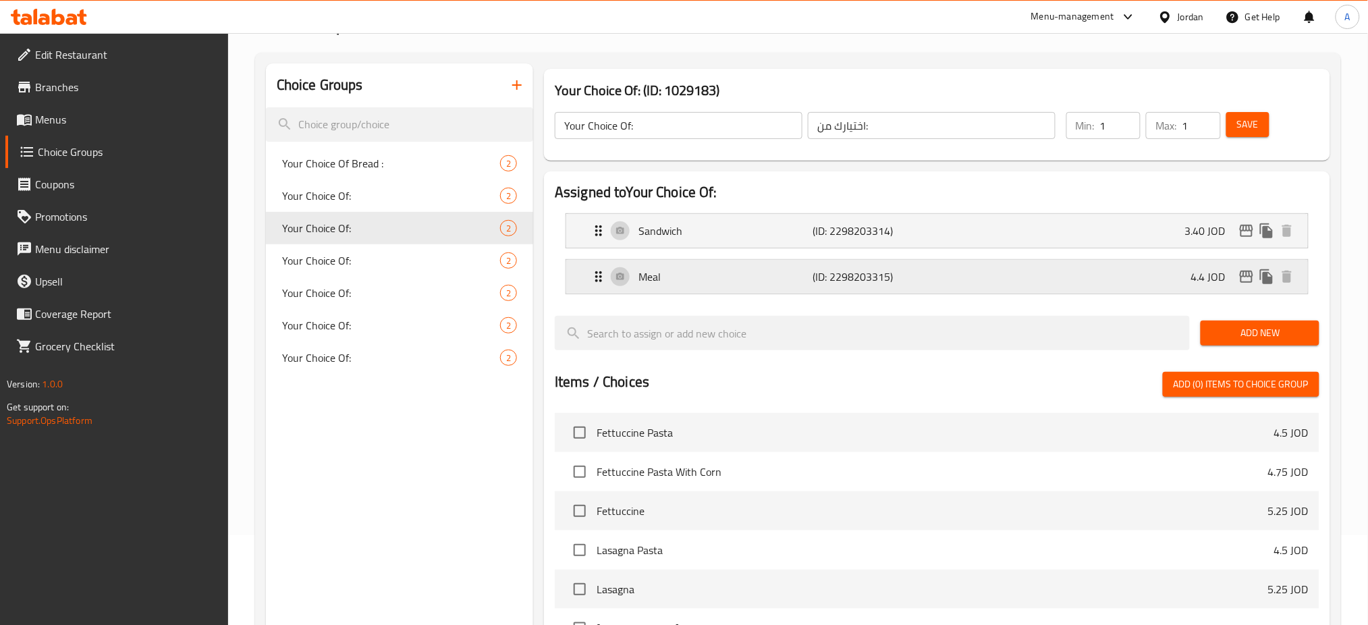
type input "3.40"
click at [1031, 260] on div "Meal (ID: 2298203315) 4.4 JOD" at bounding box center [941, 277] width 701 height 34
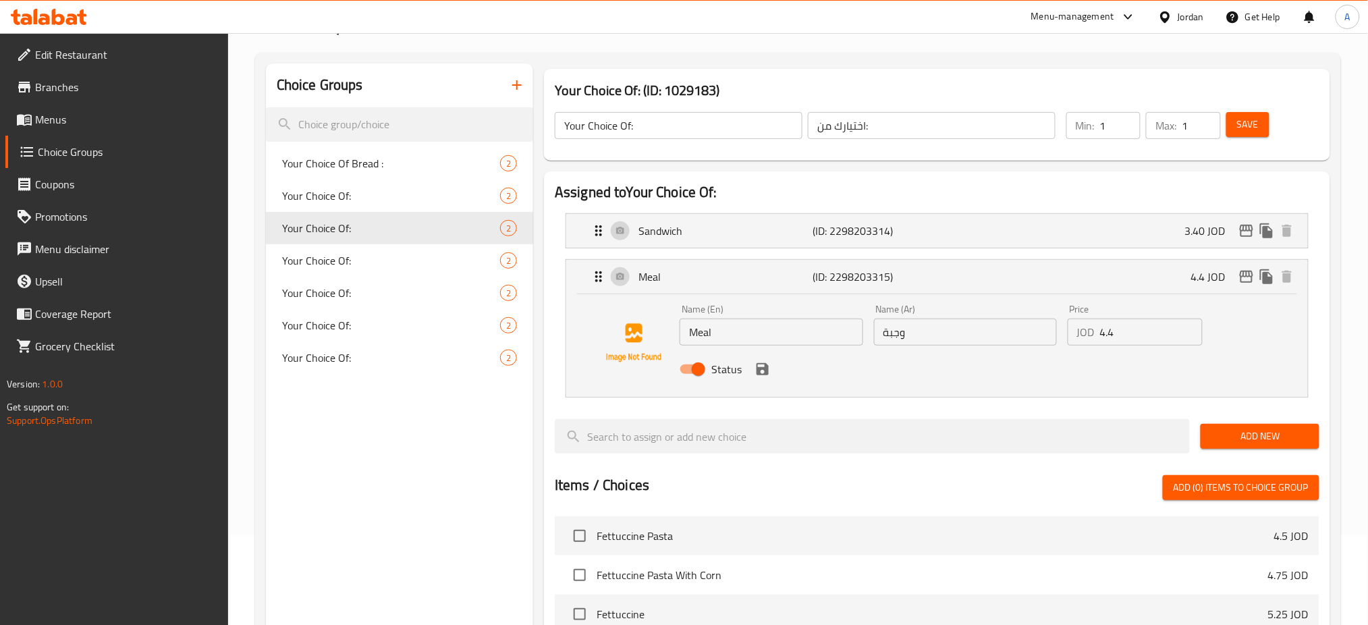
click at [1127, 324] on div "Price JOD 4.4 Price" at bounding box center [1135, 325] width 146 height 52
click at [1124, 319] on input "4.4" at bounding box center [1151, 332] width 103 height 27
click at [757, 363] on icon "save" at bounding box center [763, 369] width 12 height 12
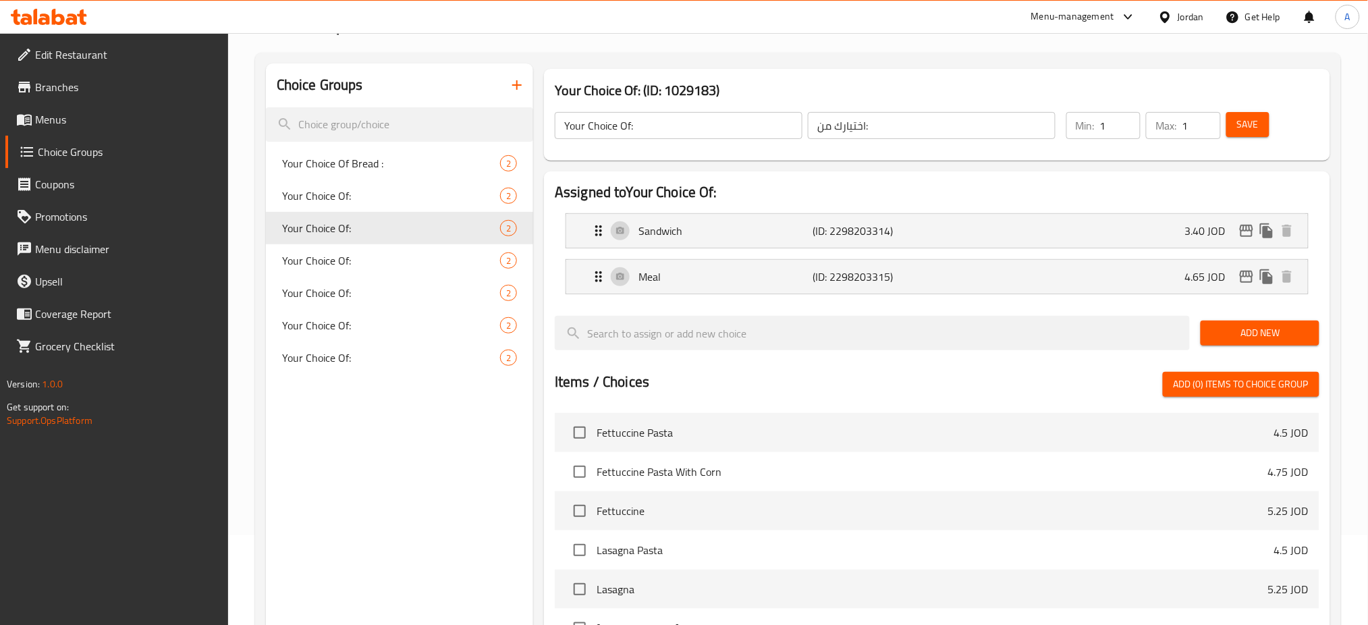
type input "4.65"
click at [1251, 124] on div "Save" at bounding box center [1265, 125] width 82 height 32
click at [1251, 116] on span "Save" at bounding box center [1248, 124] width 22 height 17
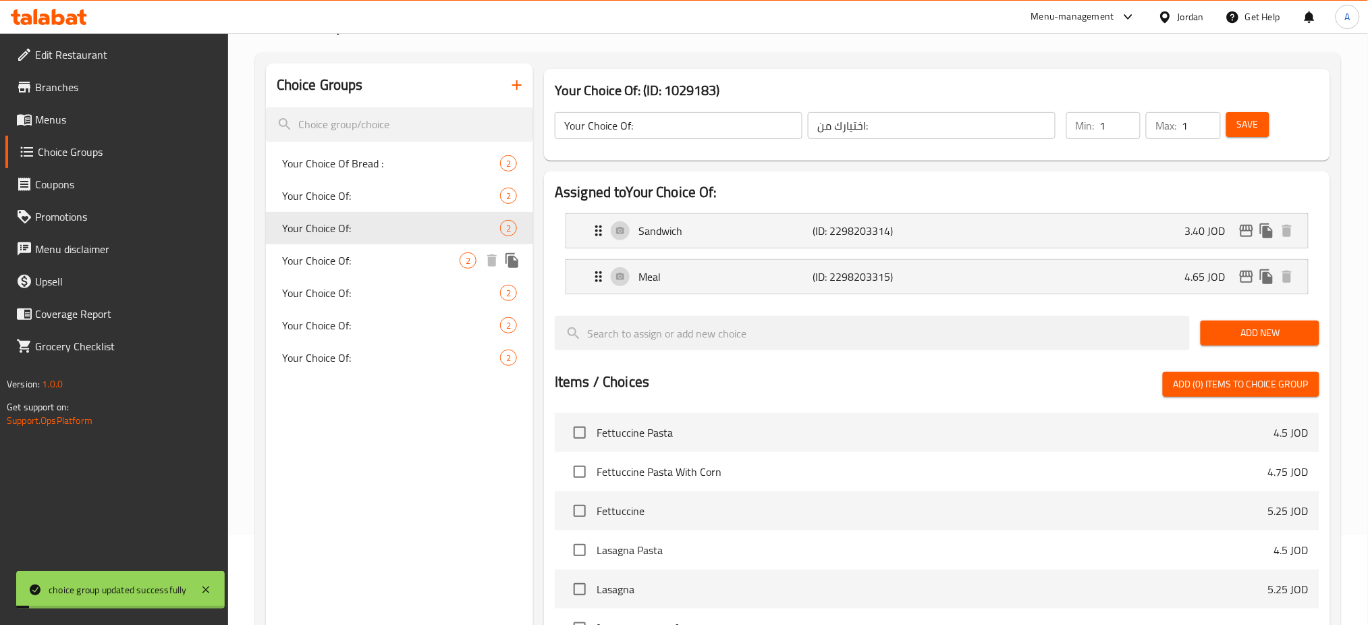
click at [323, 252] on span "Your Choice Of:" at bounding box center [371, 260] width 178 height 16
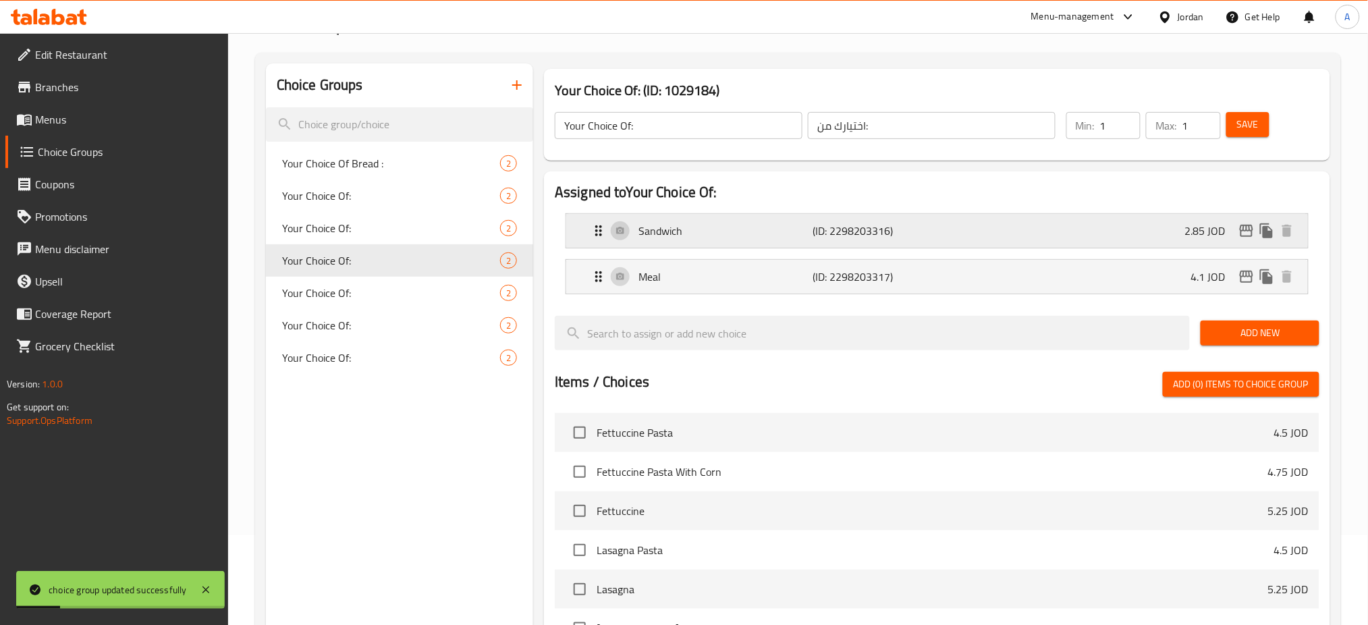
click at [1106, 217] on div "Sandwich (ID: 2298203316) 2.85 JOD" at bounding box center [941, 231] width 701 height 34
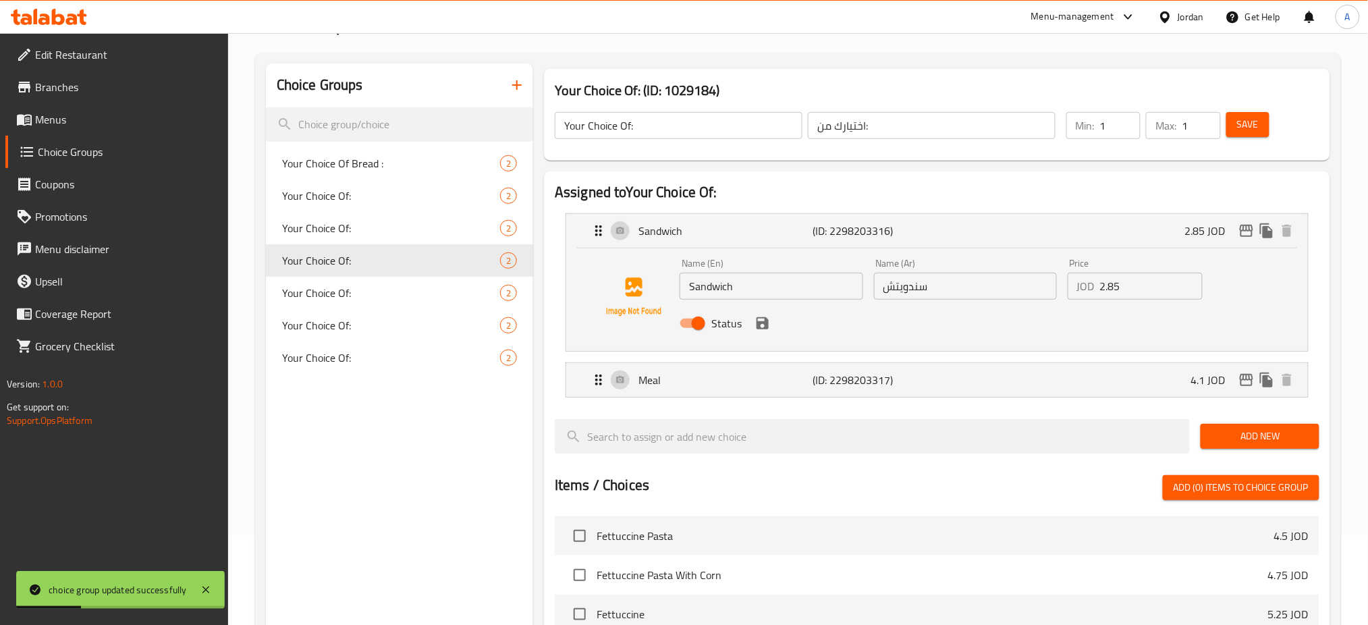
click at [1139, 273] on input "2.85" at bounding box center [1151, 286] width 103 height 27
type input "2"
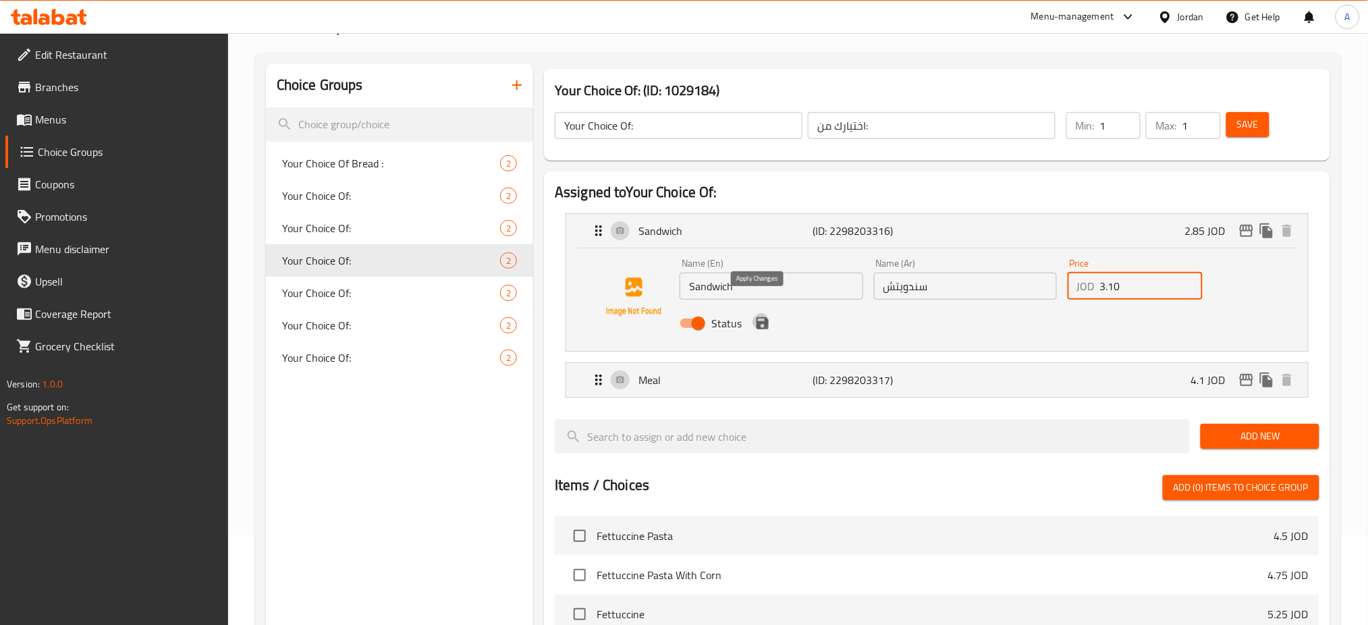
click at [755, 315] on icon "save" at bounding box center [763, 323] width 16 height 16
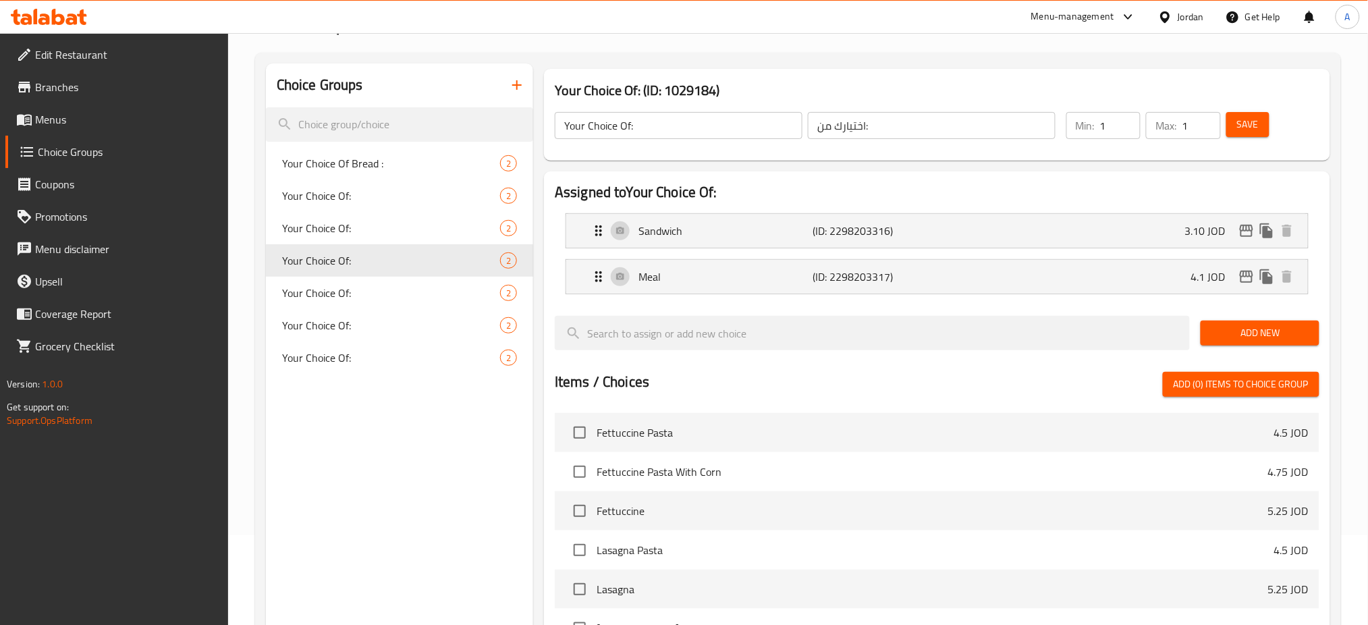
type input "3.10"
click at [1065, 265] on div "Meal (ID: 2298203317) 4.1 JOD" at bounding box center [941, 277] width 701 height 34
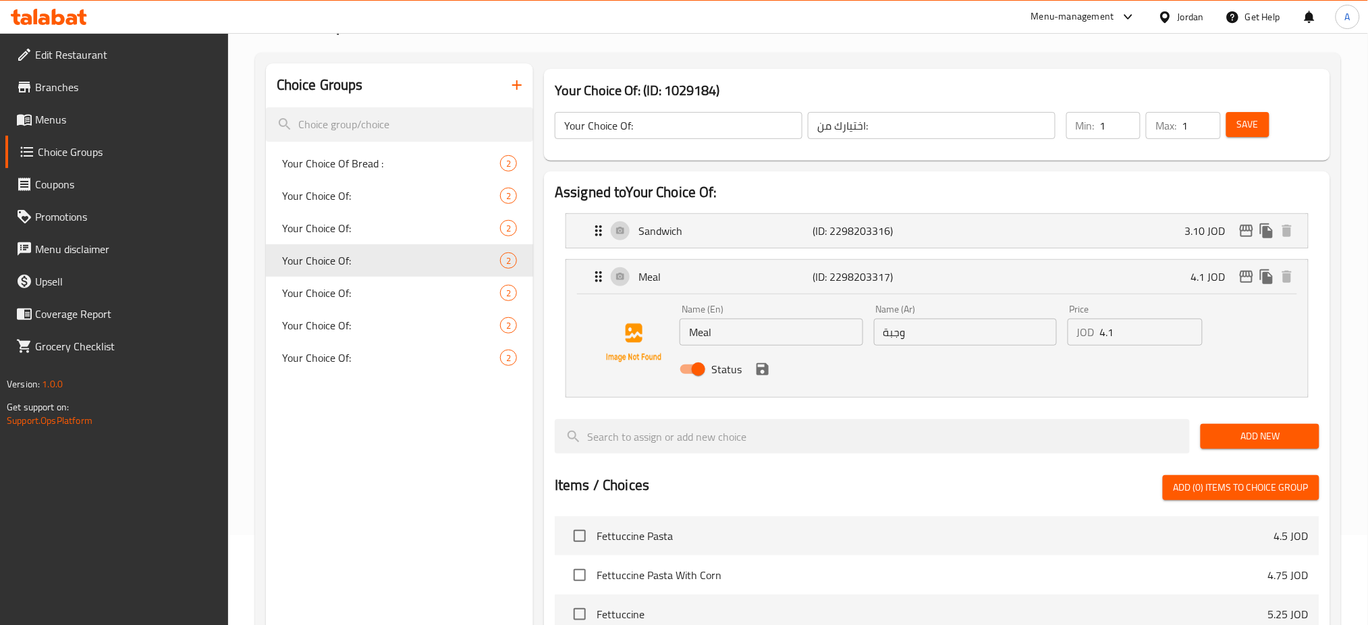
click at [1115, 319] on input "4.1" at bounding box center [1151, 332] width 103 height 27
type input "4.35"
click at [759, 359] on button "save" at bounding box center [763, 369] width 20 height 20
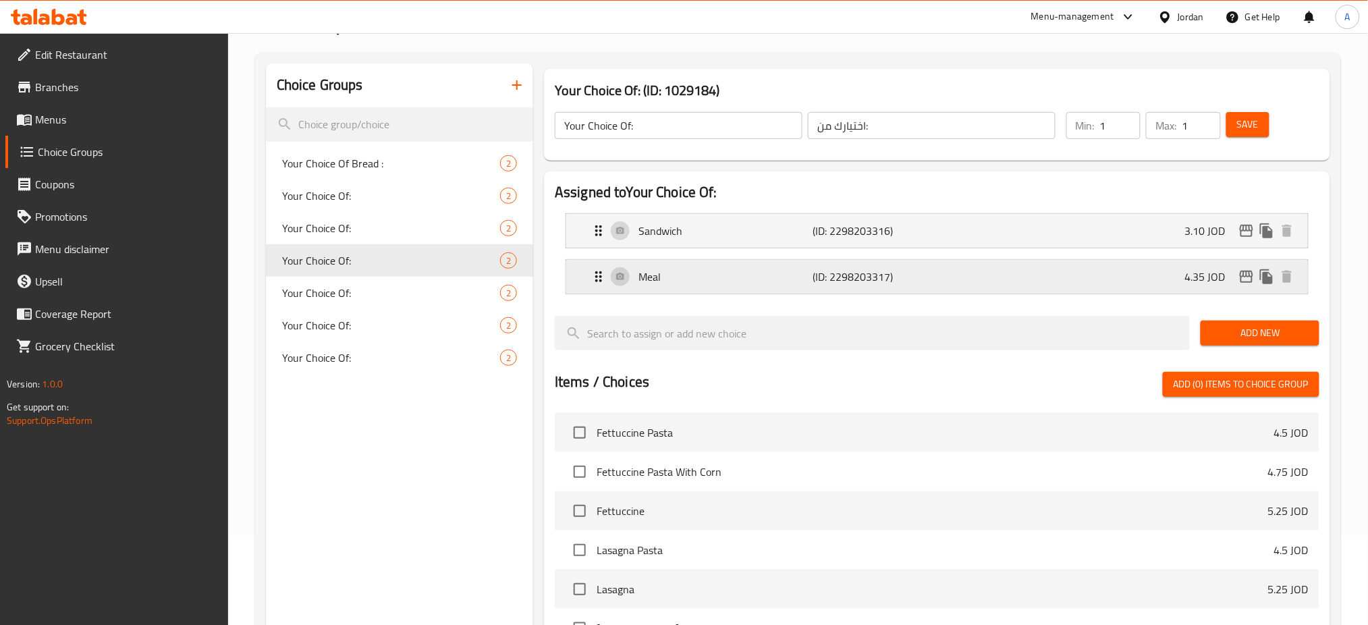
click at [838, 271] on div "Meal (ID: 2298203317) 4.35 JOD" at bounding box center [941, 277] width 701 height 34
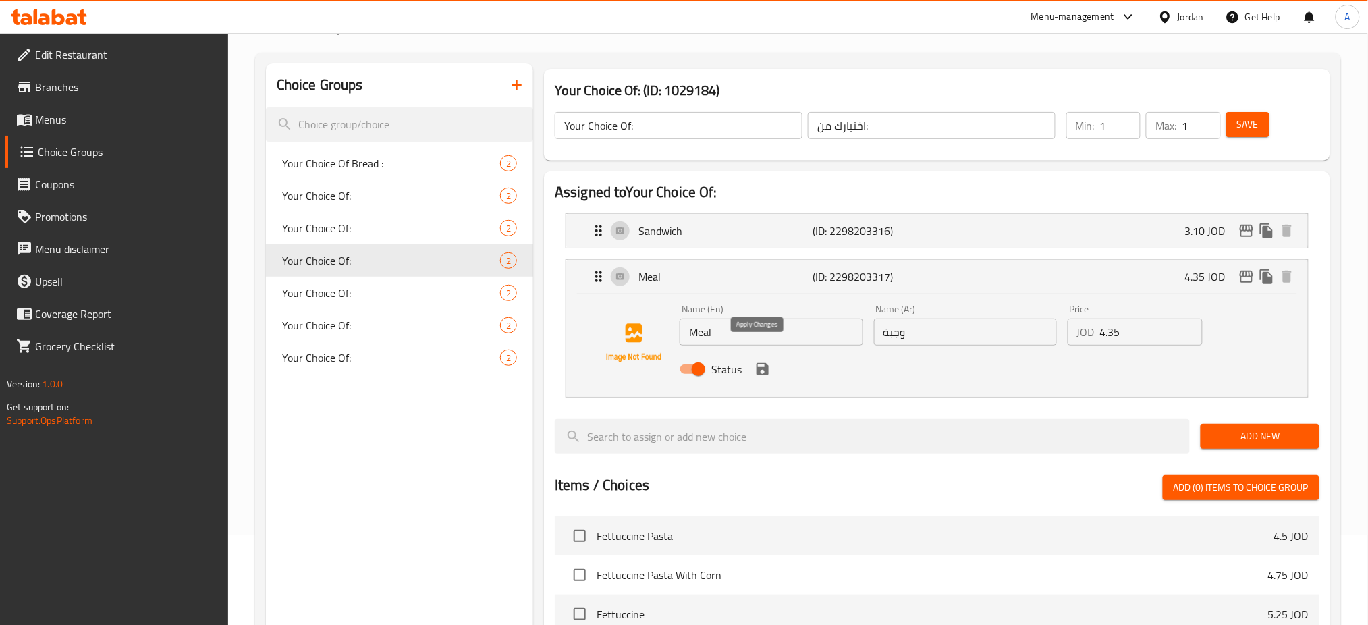
click at [755, 361] on icon "save" at bounding box center [763, 369] width 16 height 16
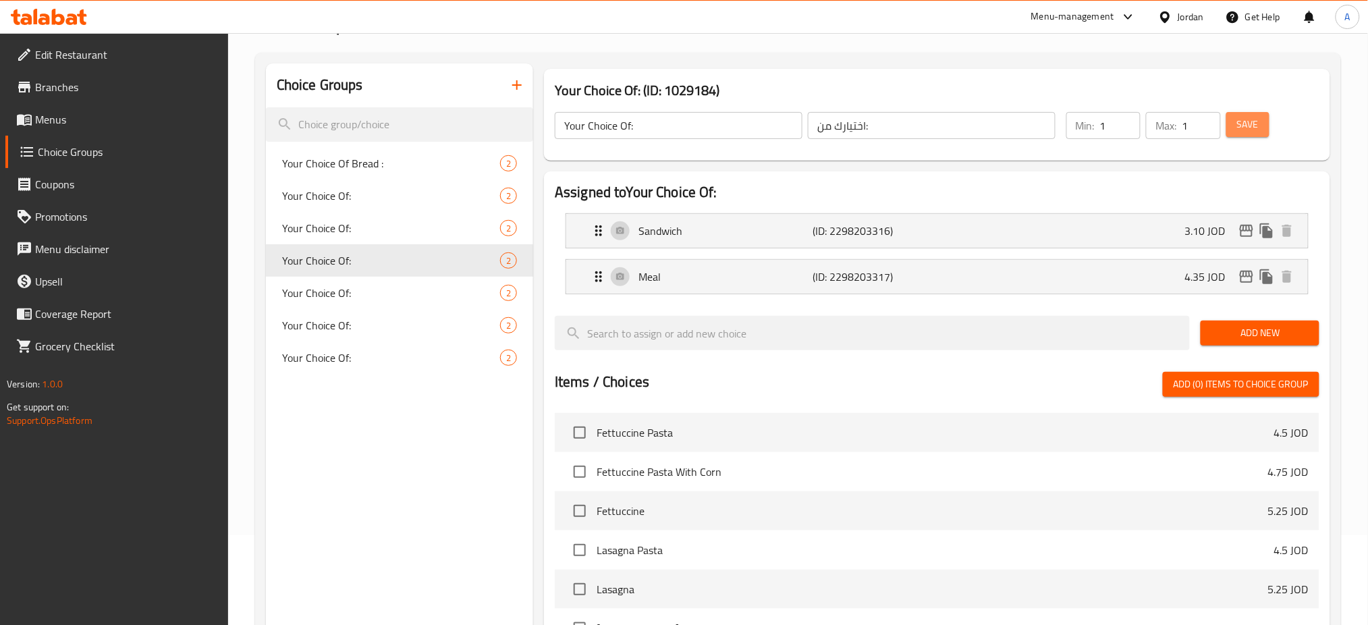
click at [1256, 120] on button "Save" at bounding box center [1247, 124] width 43 height 25
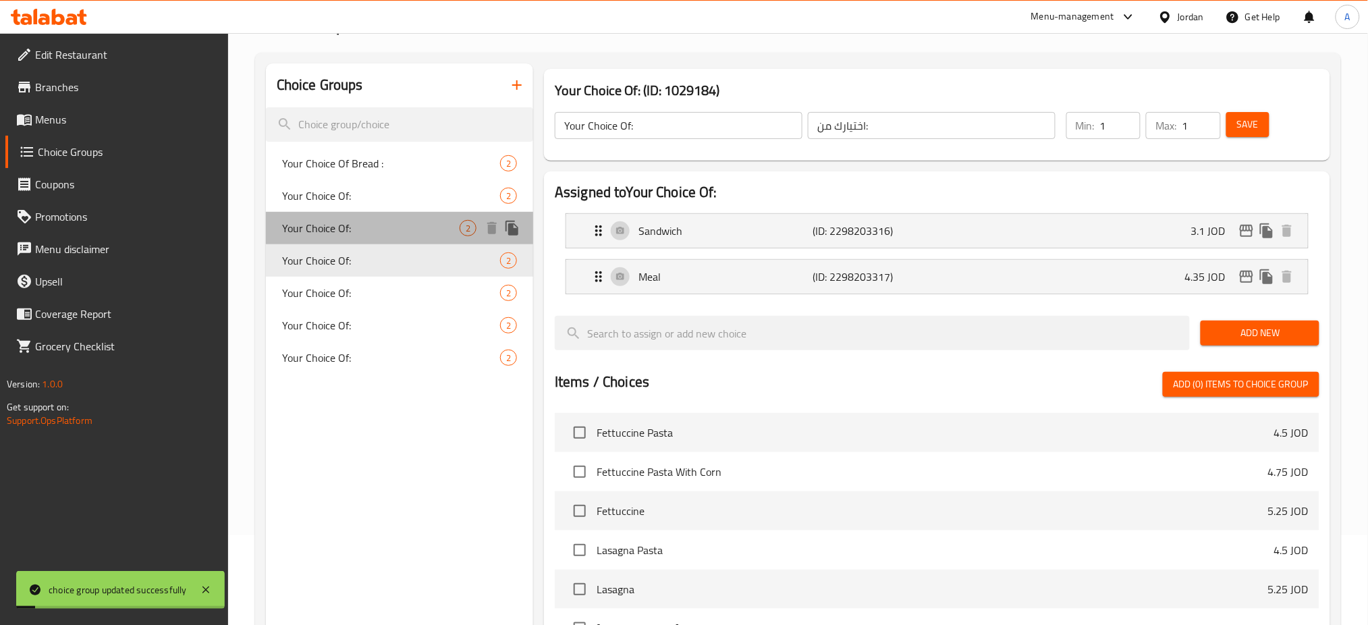
click at [362, 220] on span "Your Choice Of:" at bounding box center [371, 228] width 178 height 16
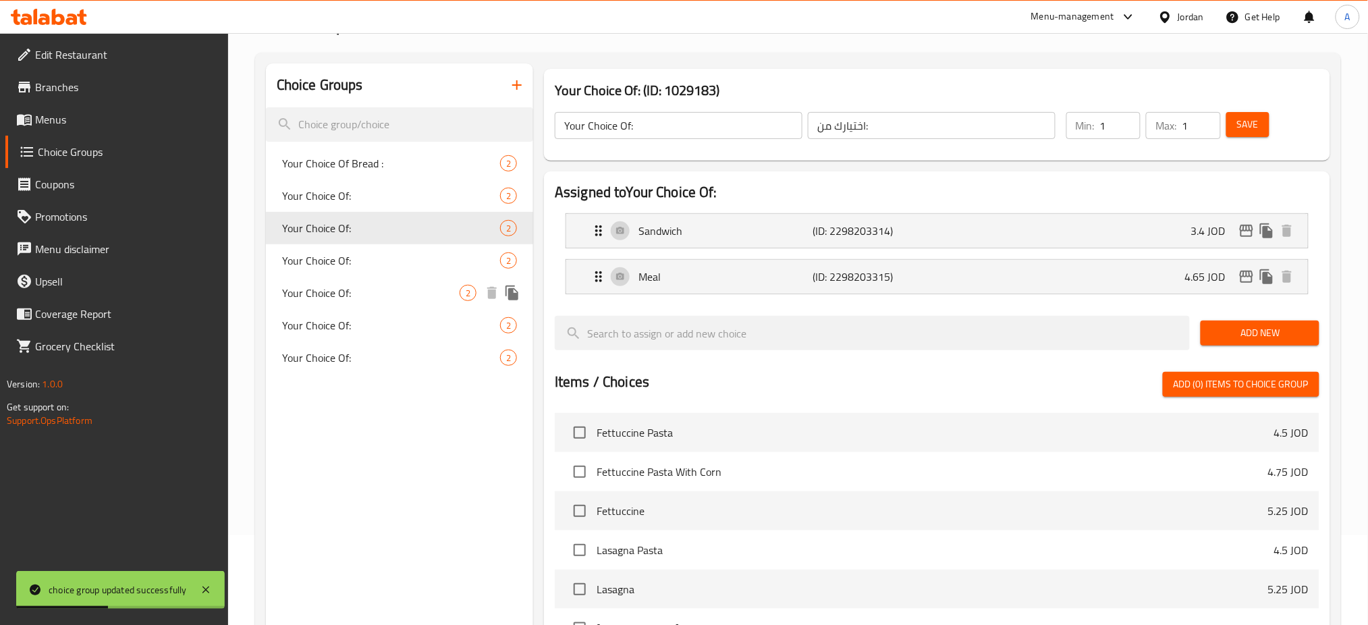
click at [350, 277] on div "Your Choice Of: 2" at bounding box center [399, 293] width 267 height 32
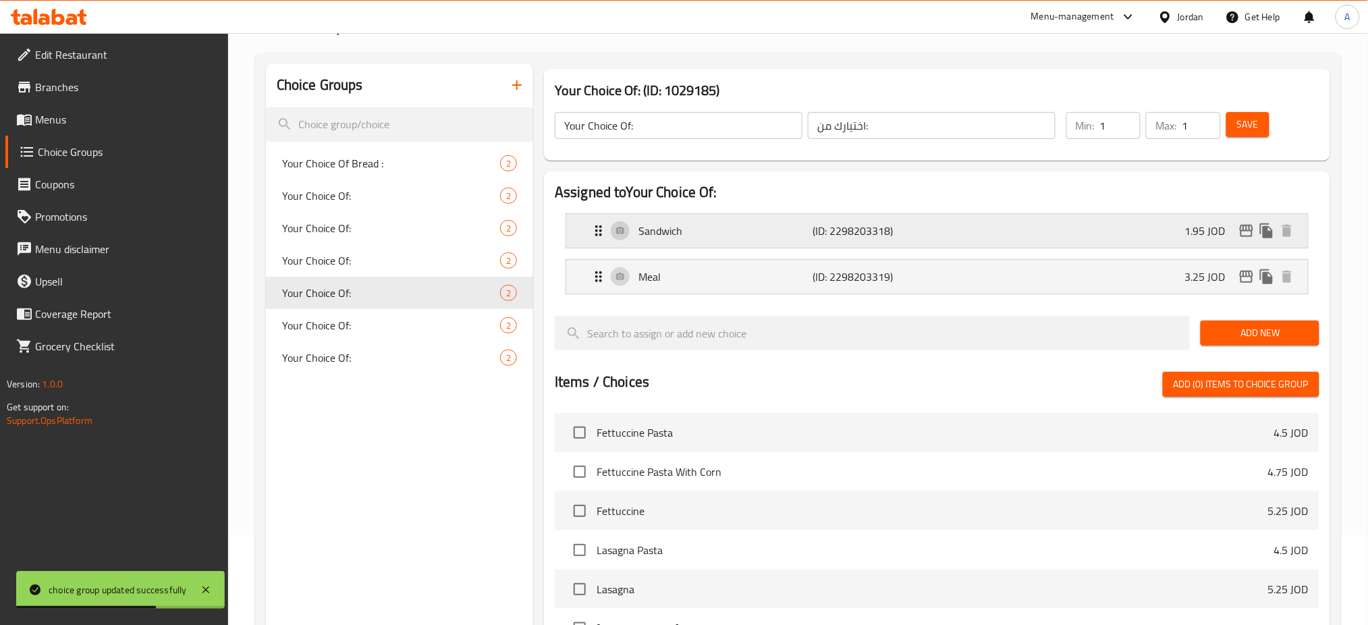
click at [1023, 221] on div "Sandwich (ID: 2298203318) 1.95 JOD" at bounding box center [941, 231] width 701 height 34
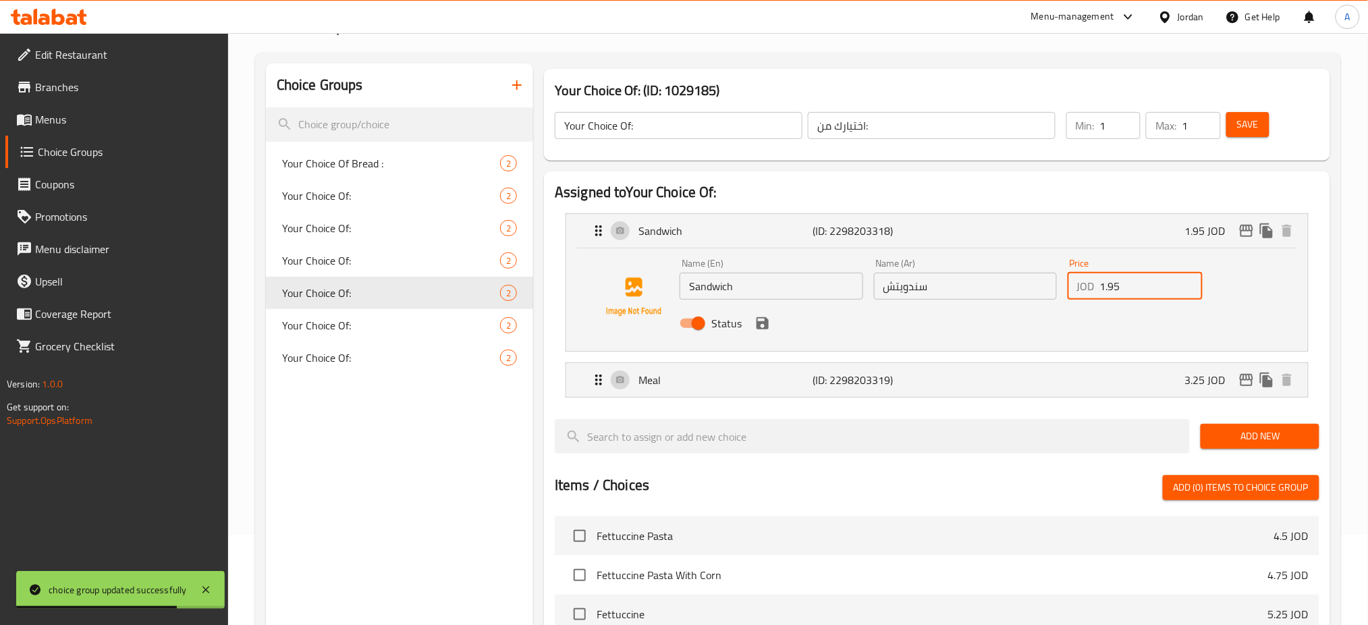
click at [1127, 273] on input "1.95" at bounding box center [1151, 286] width 103 height 27
type input "1"
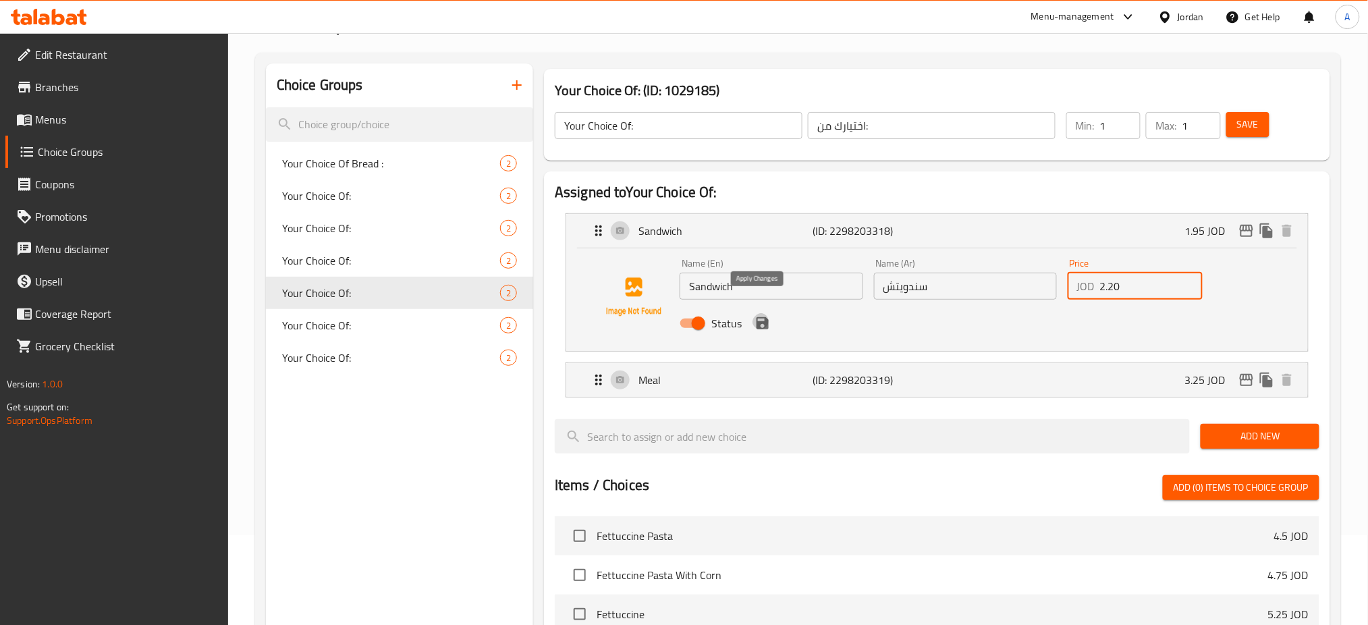
click at [755, 315] on icon "save" at bounding box center [763, 323] width 16 height 16
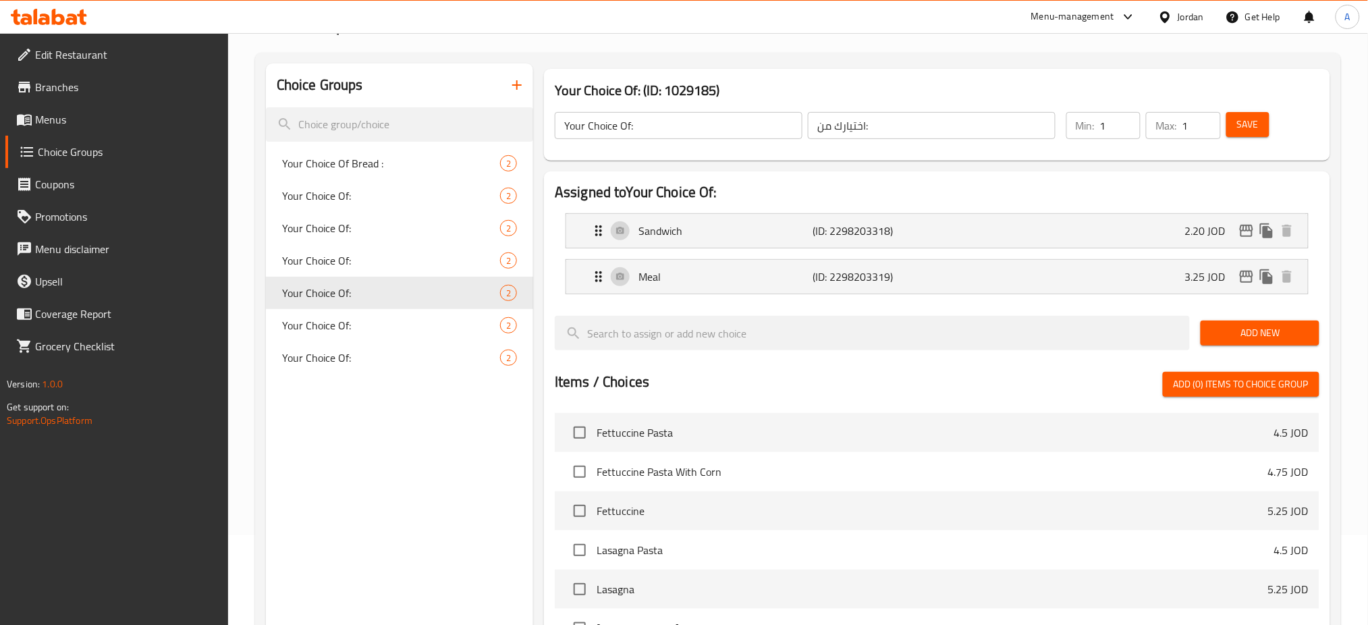
type input "2.20"
click at [1110, 268] on div "Meal (ID: 2298203319) 3.25 JOD" at bounding box center [941, 277] width 701 height 34
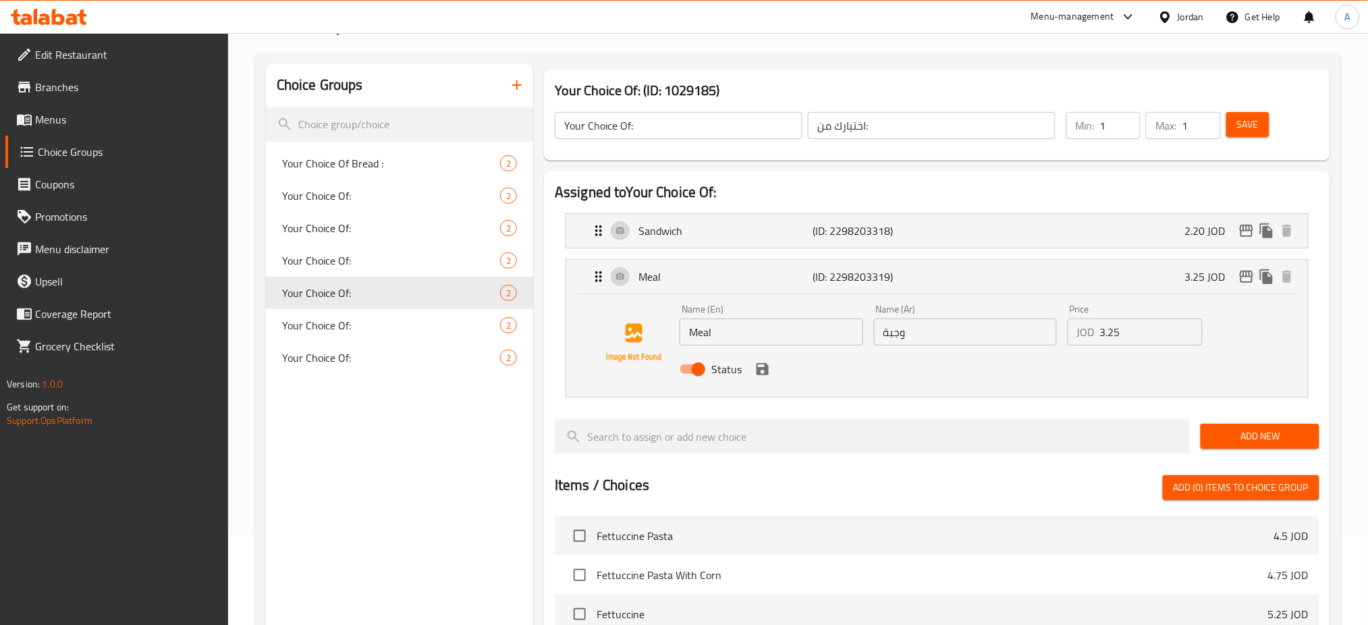
click at [1137, 319] on input "3.25" at bounding box center [1151, 332] width 103 height 27
click at [757, 363] on icon "save" at bounding box center [763, 369] width 12 height 12
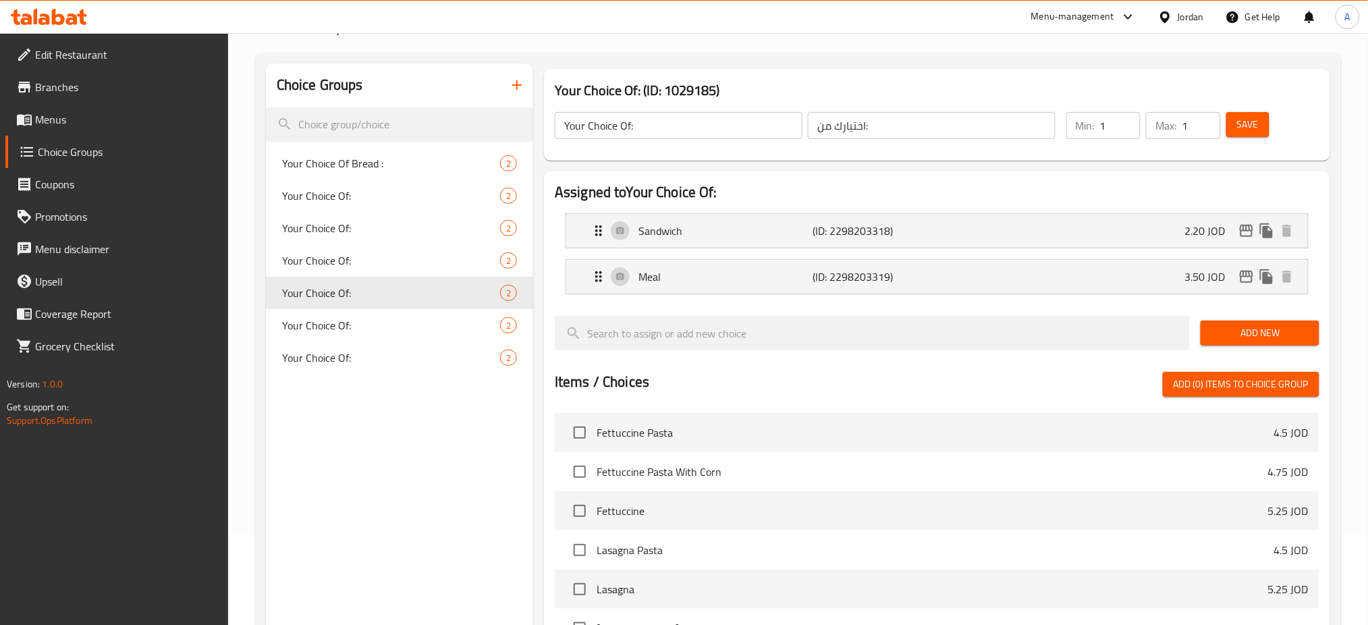
type input "3.50"
click at [1239, 116] on span "Save" at bounding box center [1248, 124] width 22 height 17
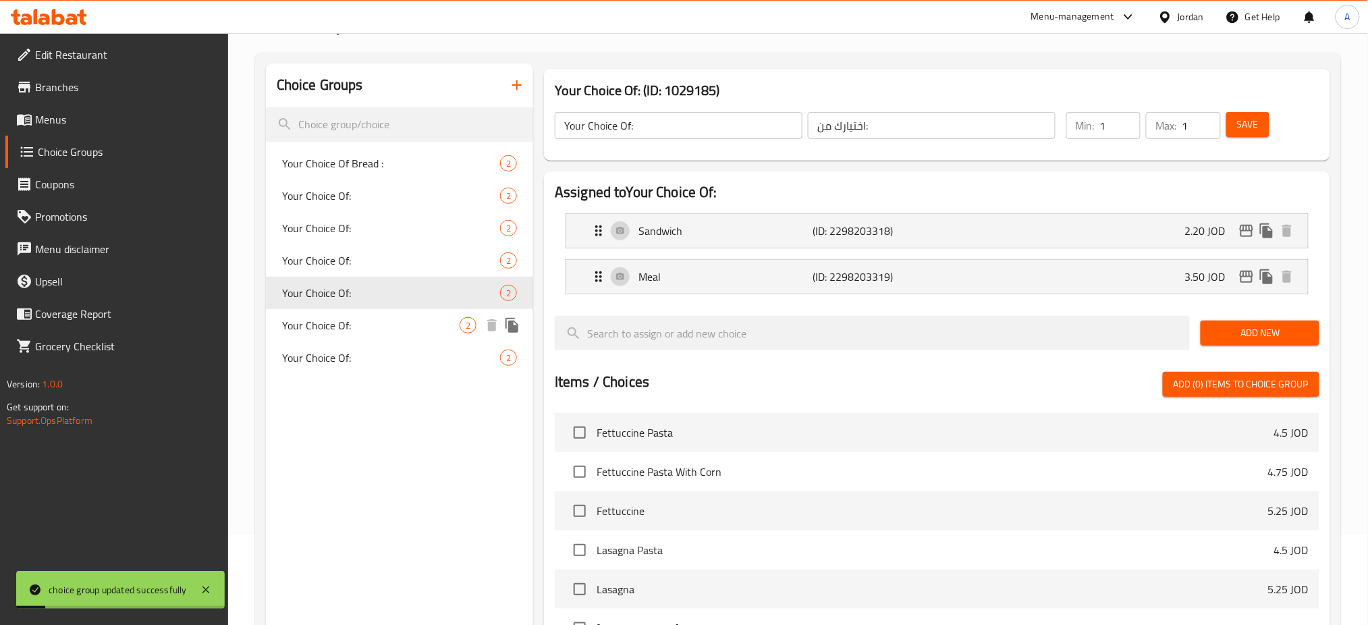
click at [352, 317] on span "Your Choice Of:" at bounding box center [371, 325] width 178 height 16
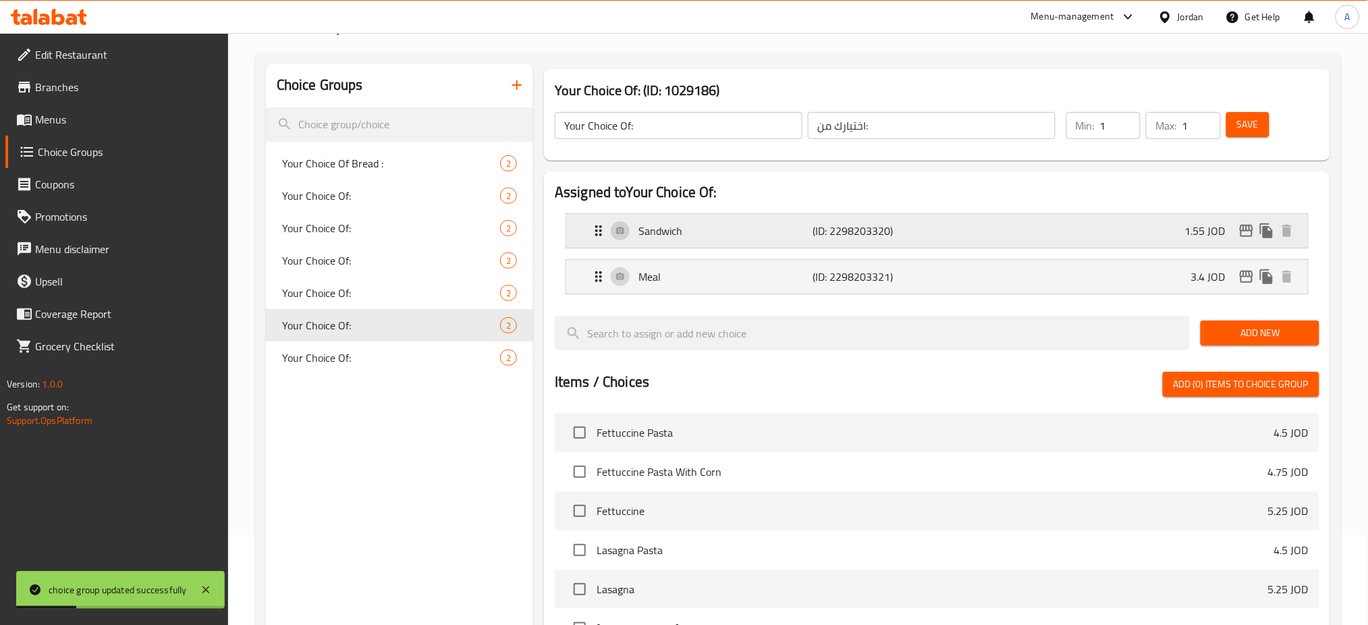
click at [997, 215] on div "Sandwich (ID: 2298203320) 1.55 JOD" at bounding box center [941, 231] width 701 height 34
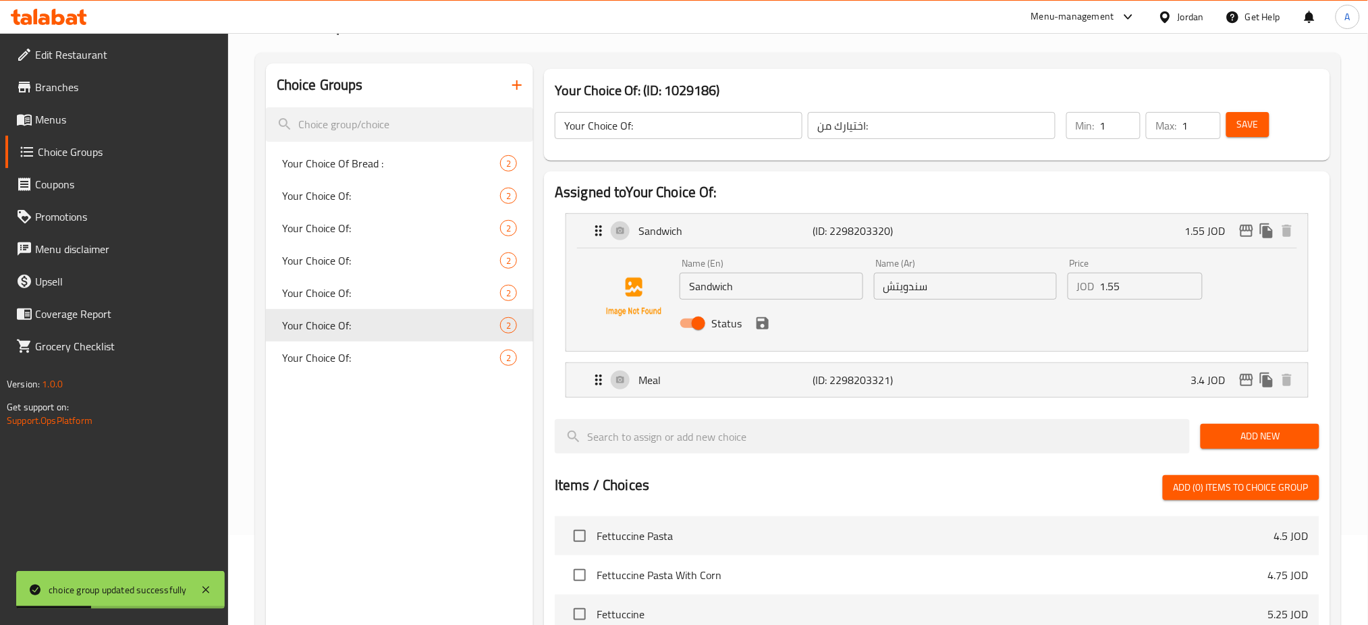
click at [1126, 273] on input "1.55" at bounding box center [1151, 286] width 103 height 27
click at [757, 317] on icon "save" at bounding box center [763, 323] width 12 height 12
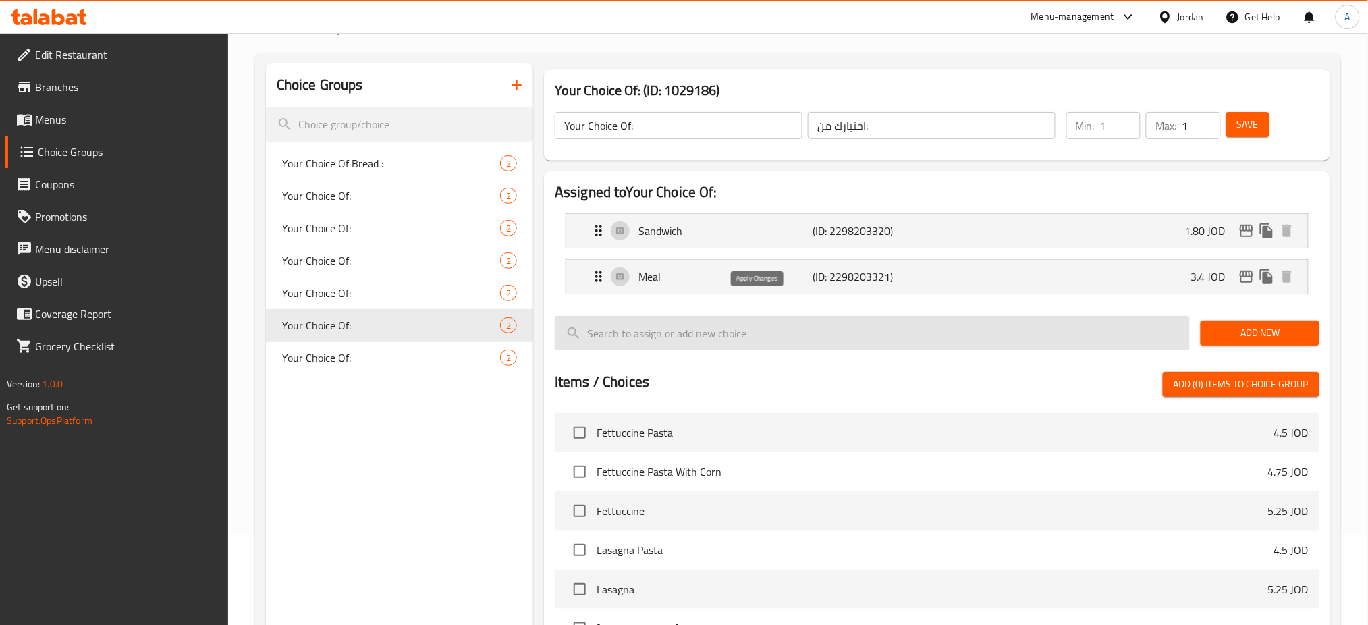
type input "1.80"
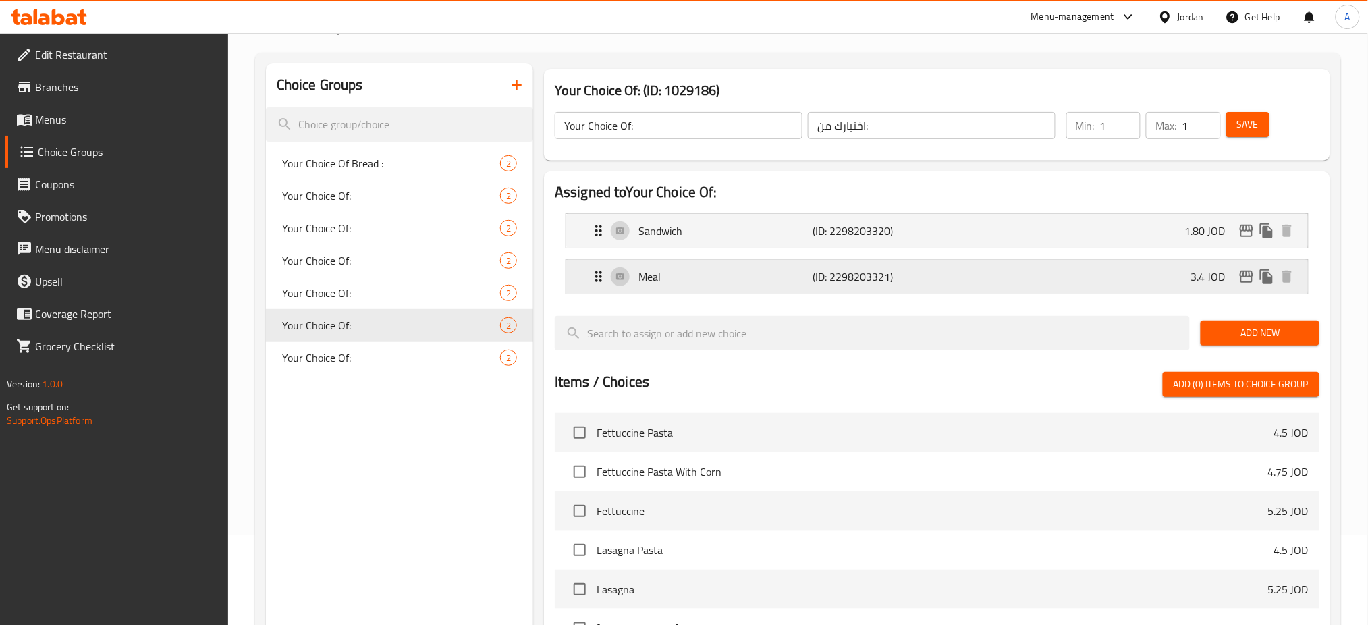
click at [1067, 260] on div "Meal (ID: 2298203321) 3.4 JOD" at bounding box center [941, 277] width 701 height 34
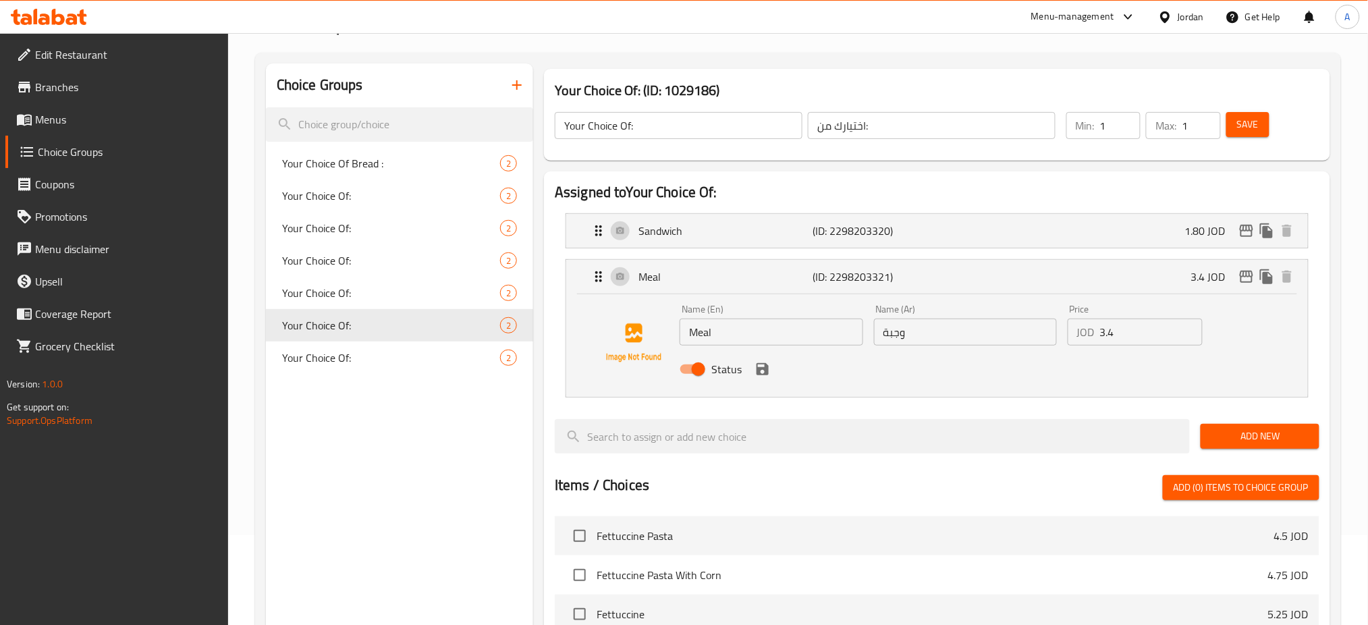
click at [1152, 319] on input "3.4" at bounding box center [1151, 332] width 103 height 27
type input "3.65"
click at [760, 359] on button "save" at bounding box center [763, 369] width 20 height 20
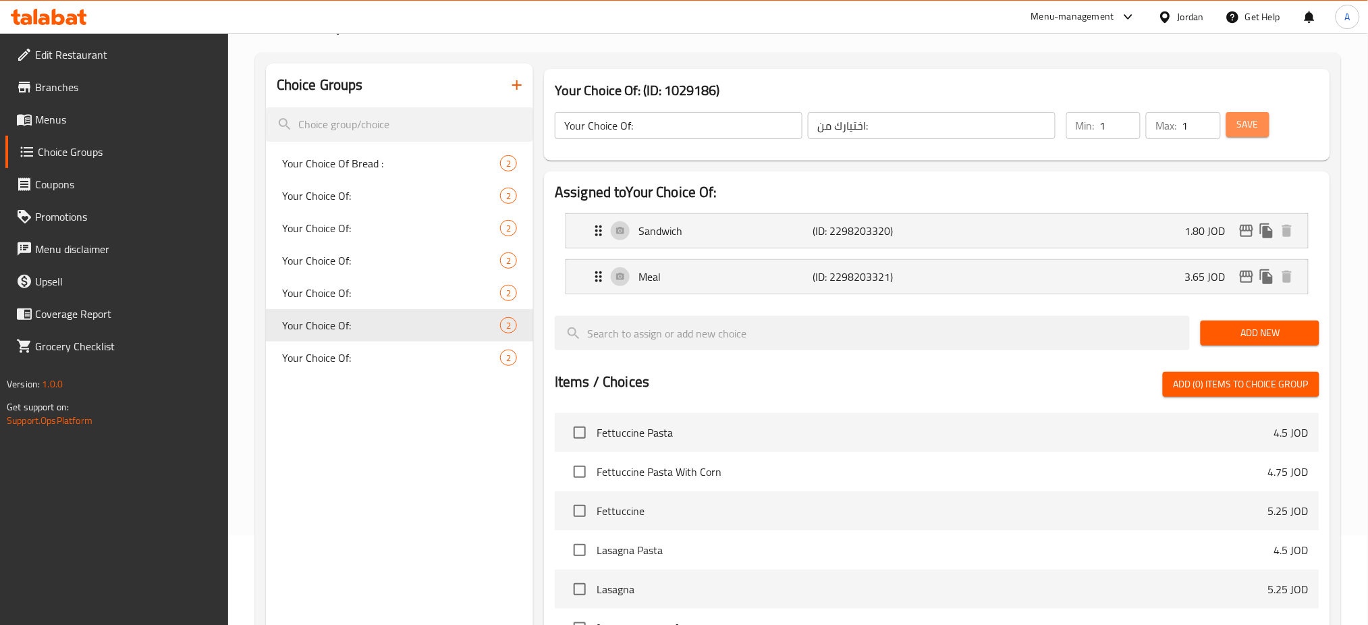
click at [1255, 116] on span "Save" at bounding box center [1248, 124] width 22 height 17
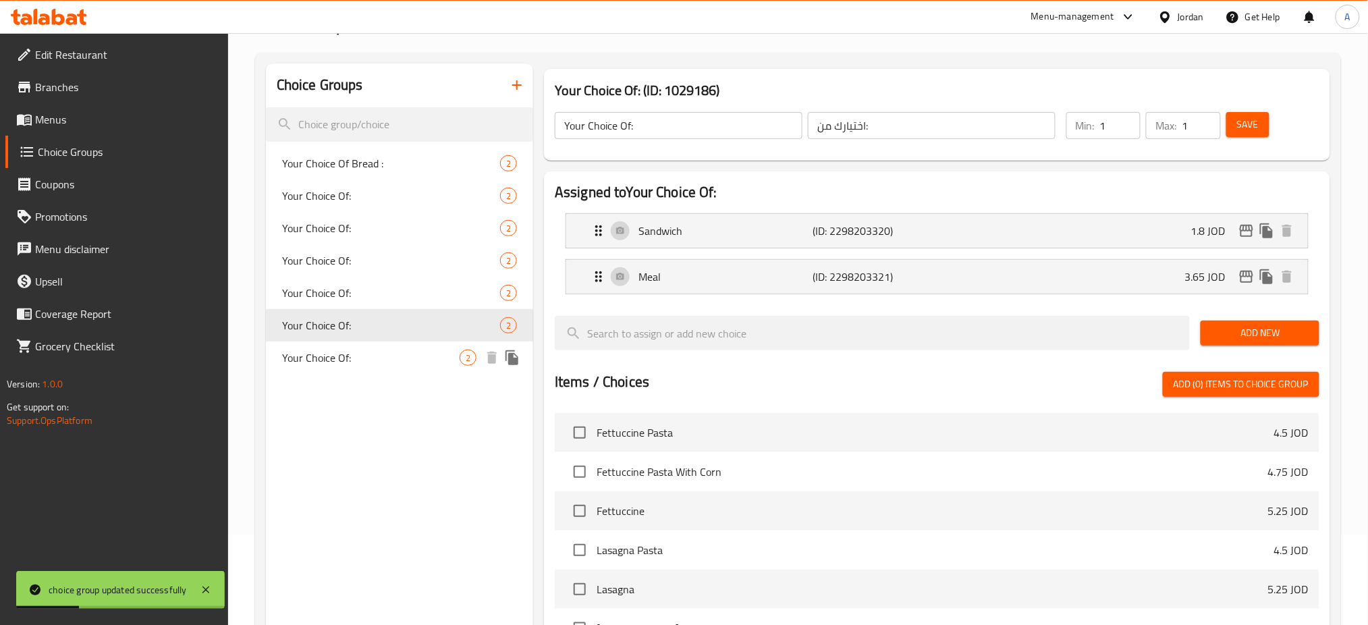
click at [358, 342] on div "Your Choice Of: 2" at bounding box center [399, 358] width 267 height 32
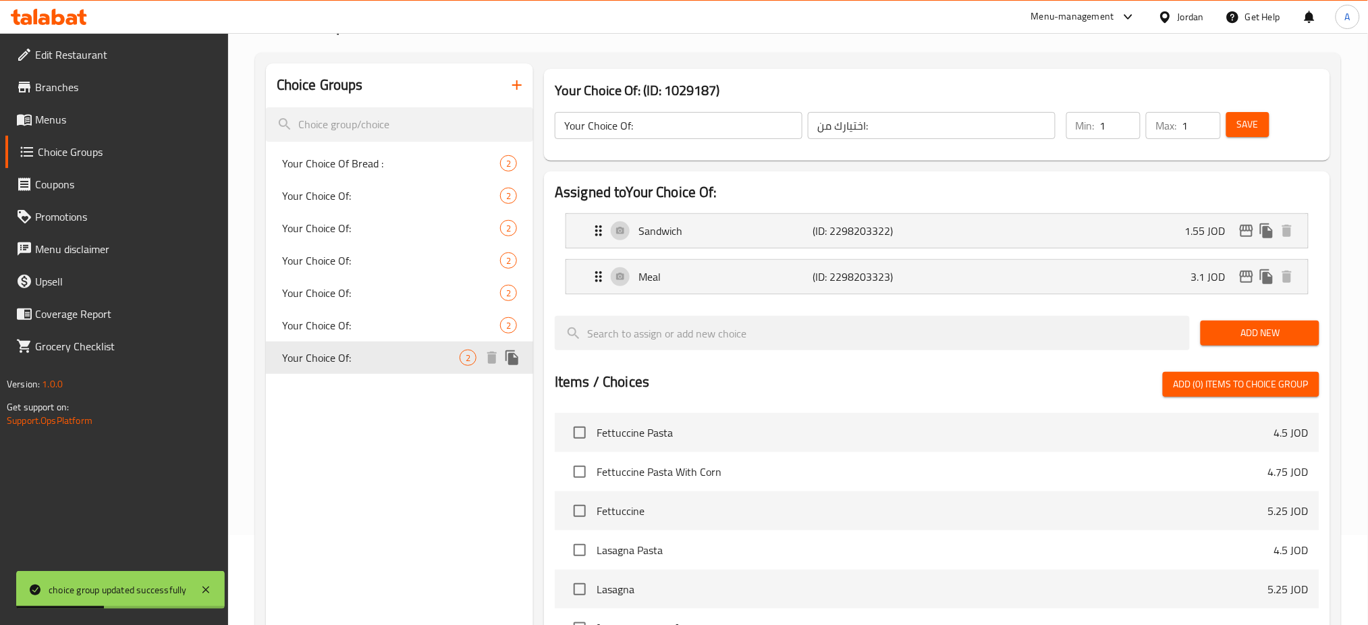
click at [358, 350] on span "Your Choice Of:" at bounding box center [371, 358] width 178 height 16
click at [1039, 214] on div "Sandwich (ID: 2298203322) 1.55 JOD" at bounding box center [941, 231] width 701 height 34
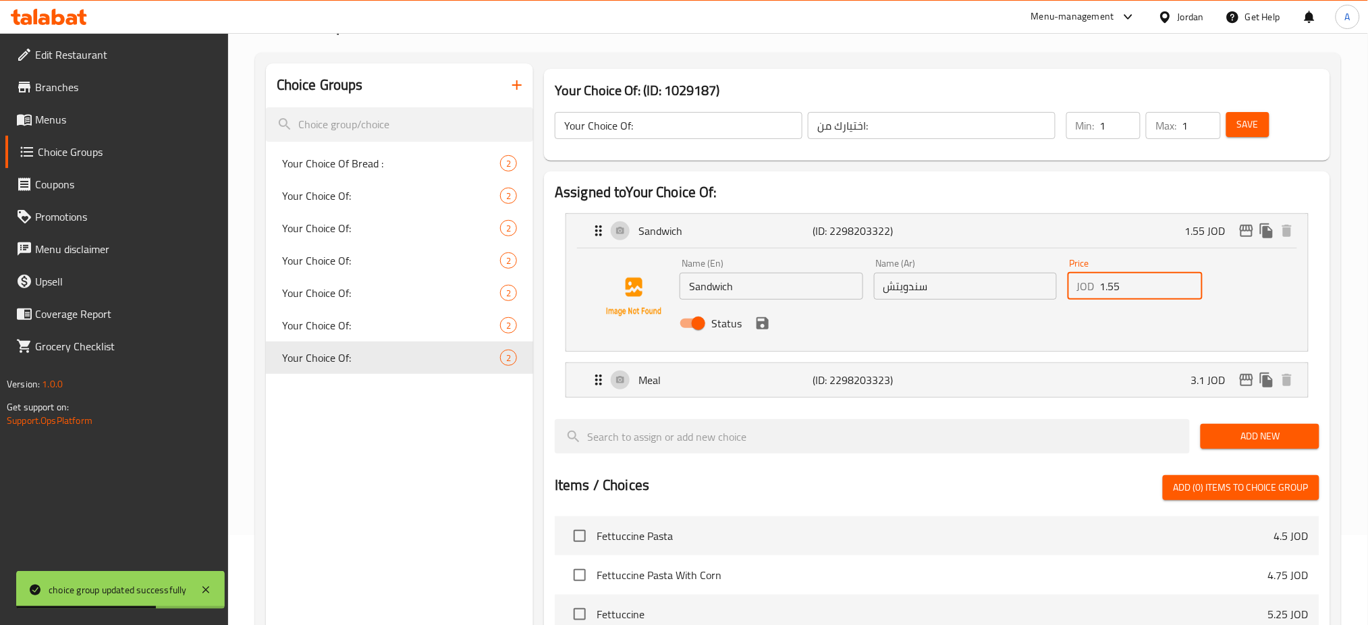
click at [1150, 273] on input "1.55" at bounding box center [1151, 286] width 103 height 27
click at [757, 317] on icon "save" at bounding box center [763, 323] width 12 height 12
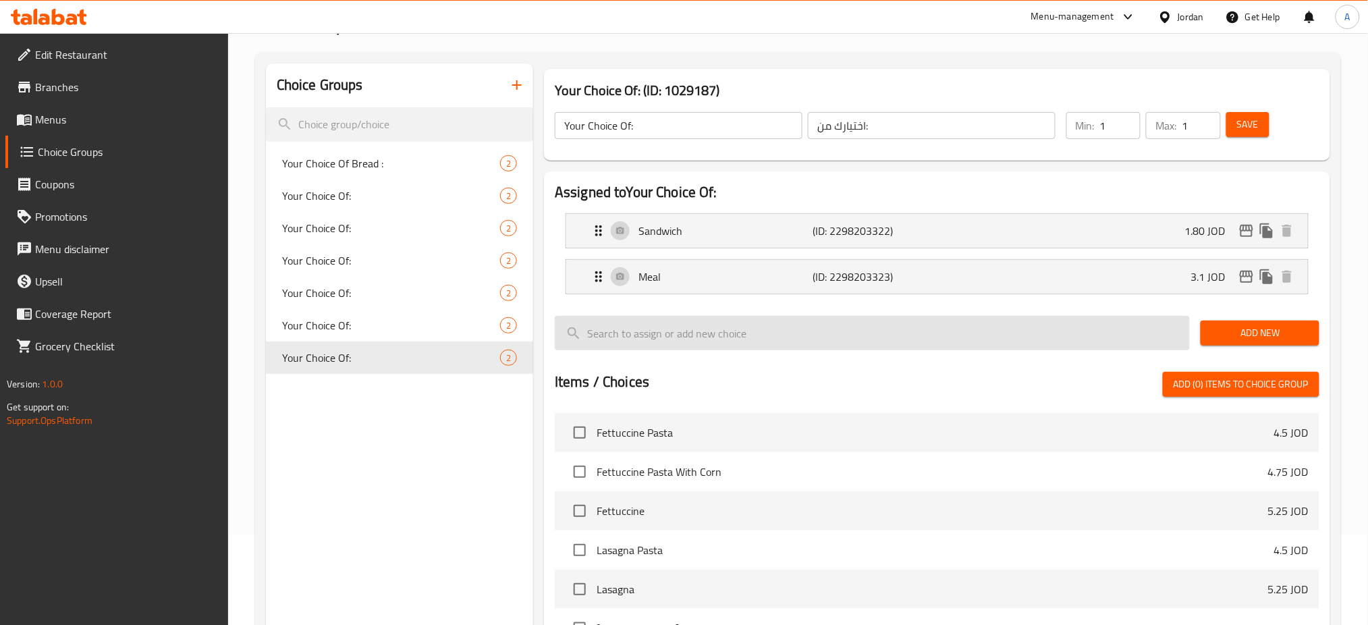
type input "1.80"
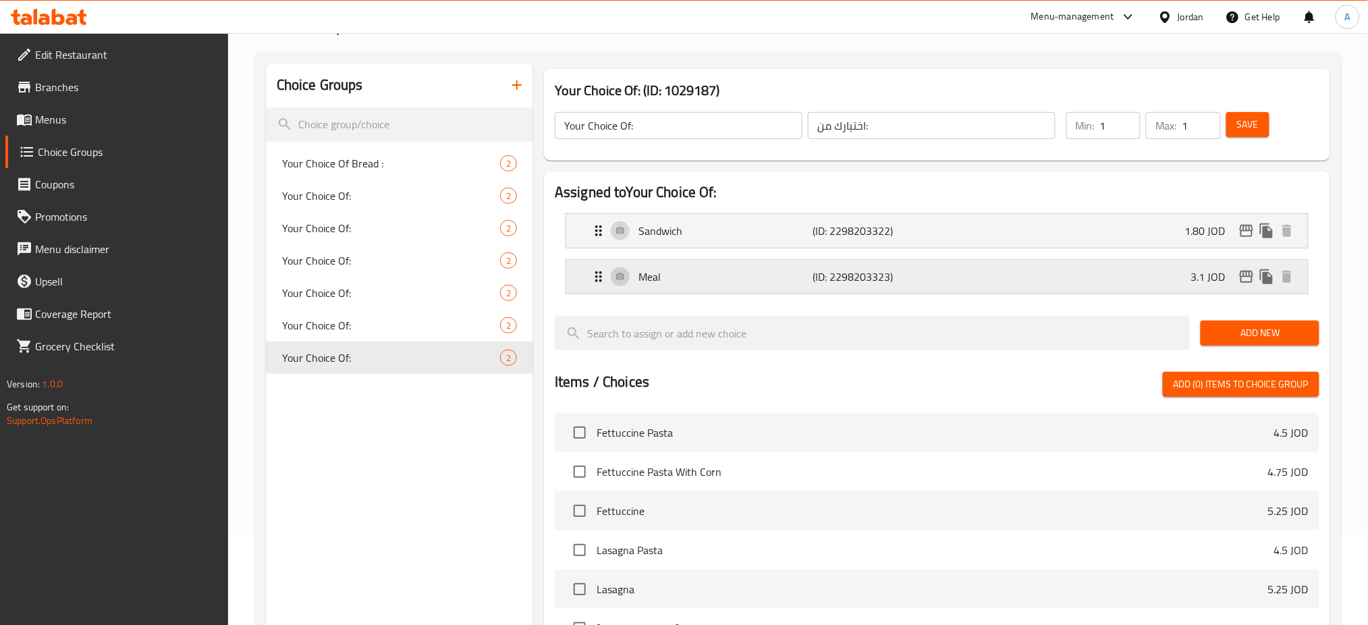
click at [1044, 260] on div "Meal (ID: 2298203323) 3.1 JOD" at bounding box center [941, 277] width 701 height 34
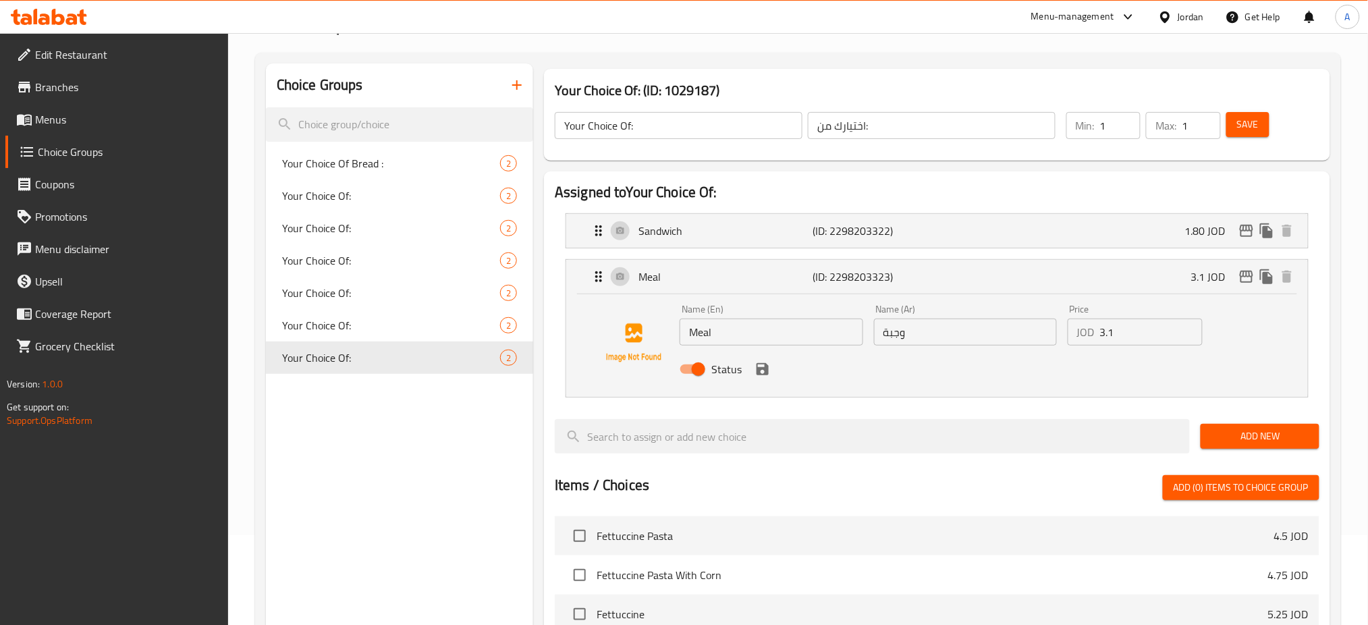
click at [1114, 319] on input "3.1" at bounding box center [1151, 332] width 103 height 27
click at [757, 363] on icon "save" at bounding box center [763, 369] width 12 height 12
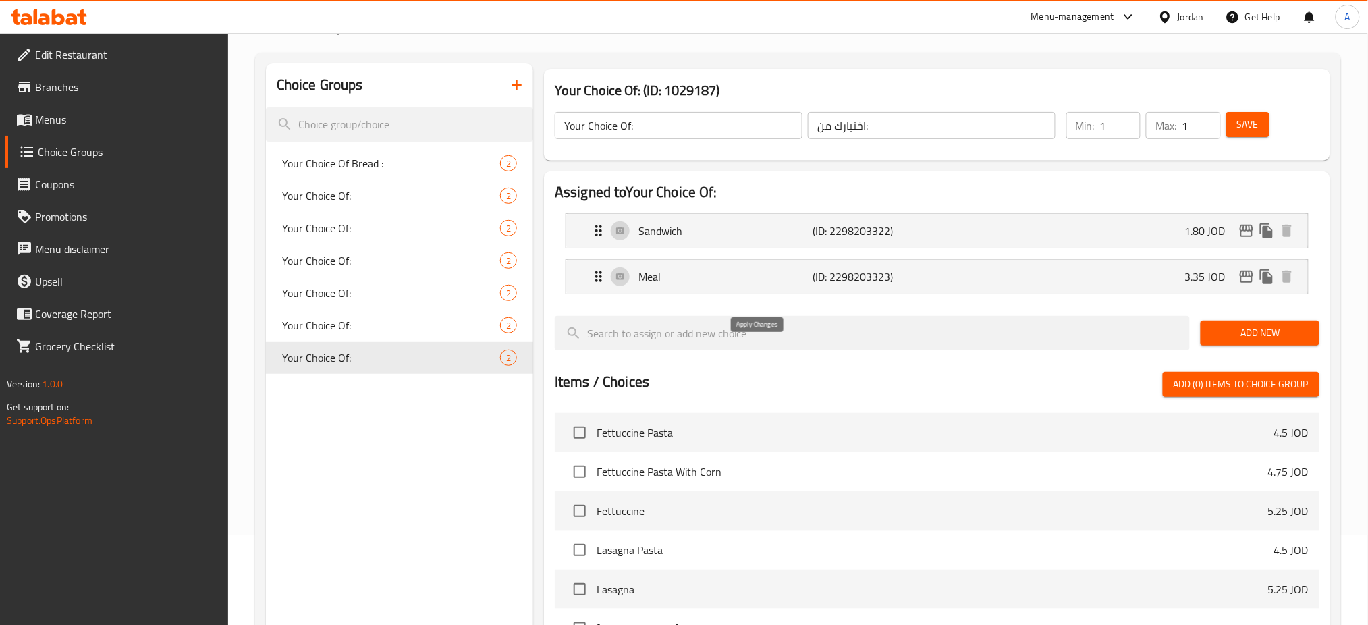
type input "3.35"
click at [1244, 116] on span "Save" at bounding box center [1248, 124] width 22 height 17
drag, startPoint x: 175, startPoint y: 399, endPoint x: 227, endPoint y: 397, distance: 51.3
click at [175, 399] on div "Edit Restaurant Branches Menus Choice Groups Coupons Promotions Menu disclaimer…" at bounding box center [114, 345] width 229 height 625
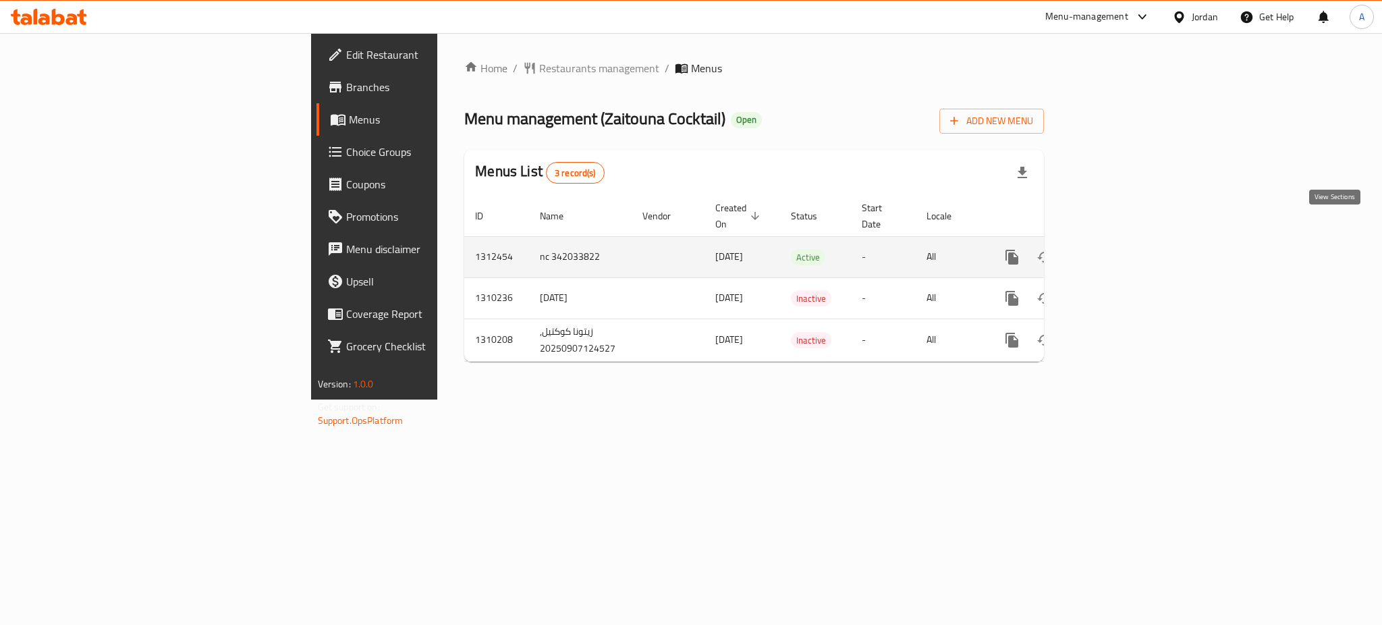
click at [1118, 249] on icon "enhanced table" at bounding box center [1110, 257] width 16 height 16
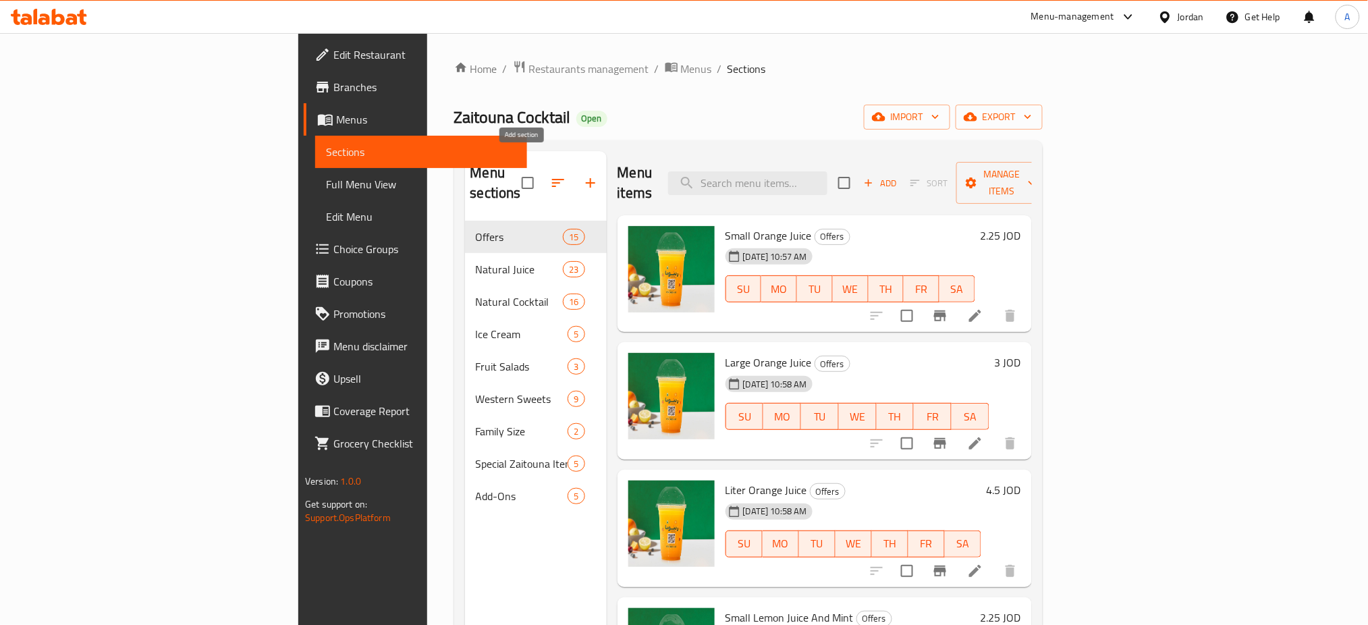
click at [583, 175] on icon "button" at bounding box center [591, 183] width 16 height 16
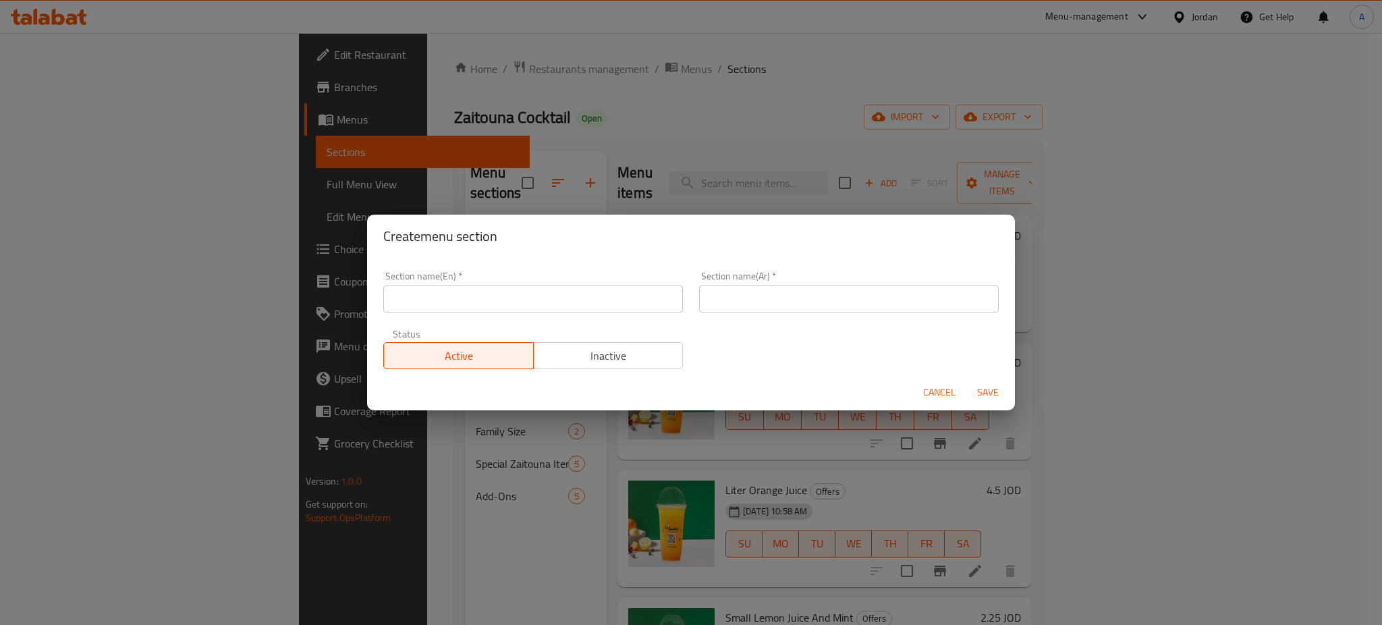
click at [482, 306] on input "text" at bounding box center [533, 299] width 300 height 27
type input "1 JOD Offer"
type input "U"
type input "عرض الدينار"
click at [996, 385] on span "Save" at bounding box center [988, 392] width 32 height 17
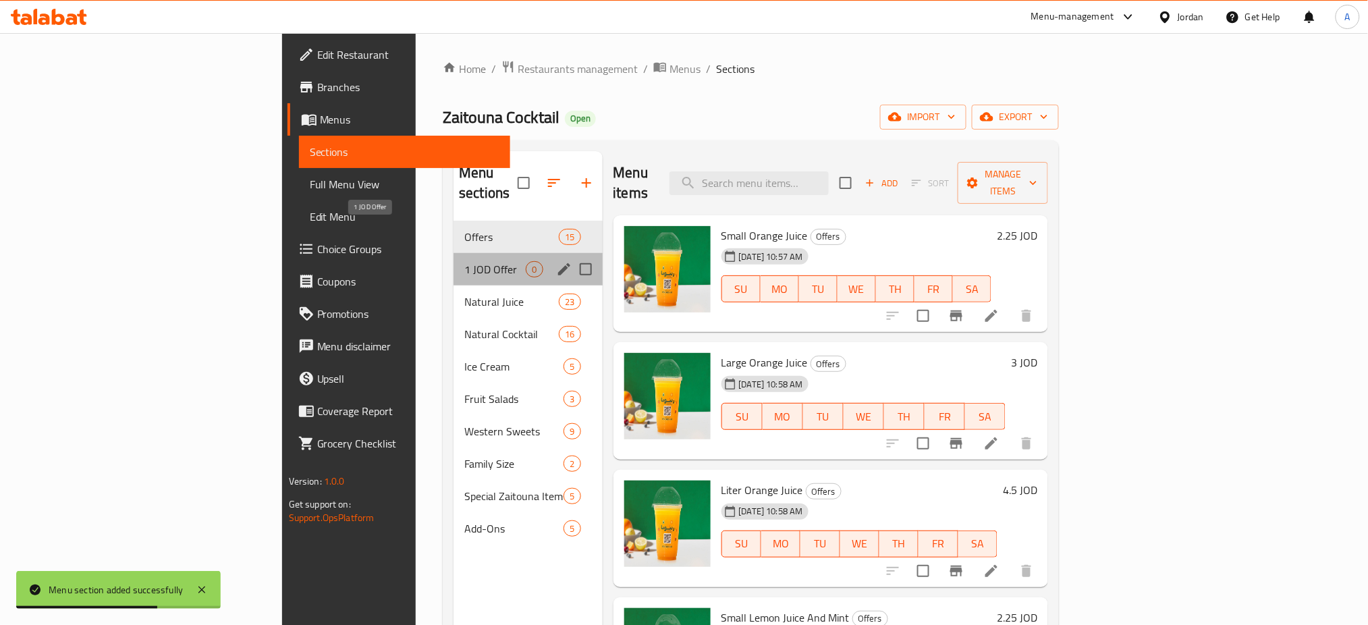
click at [464, 261] on span "1 JOD Offer" at bounding box center [494, 269] width 61 height 16
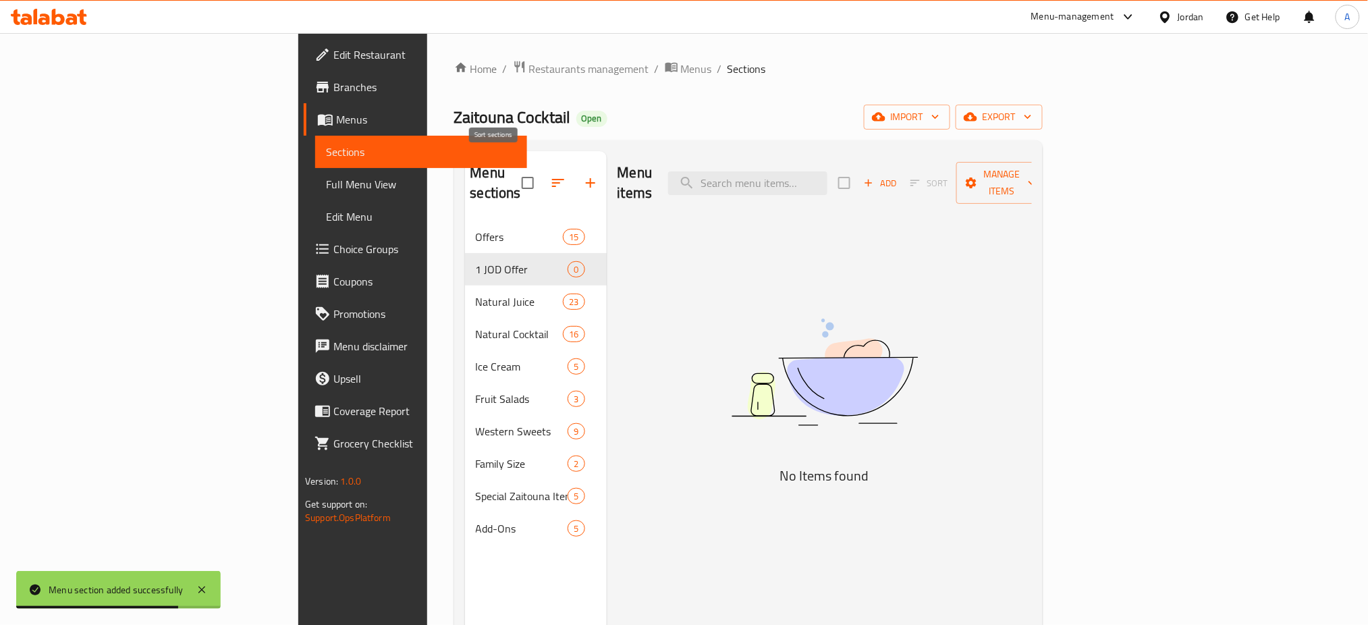
click at [542, 169] on button "button" at bounding box center [558, 183] width 32 height 32
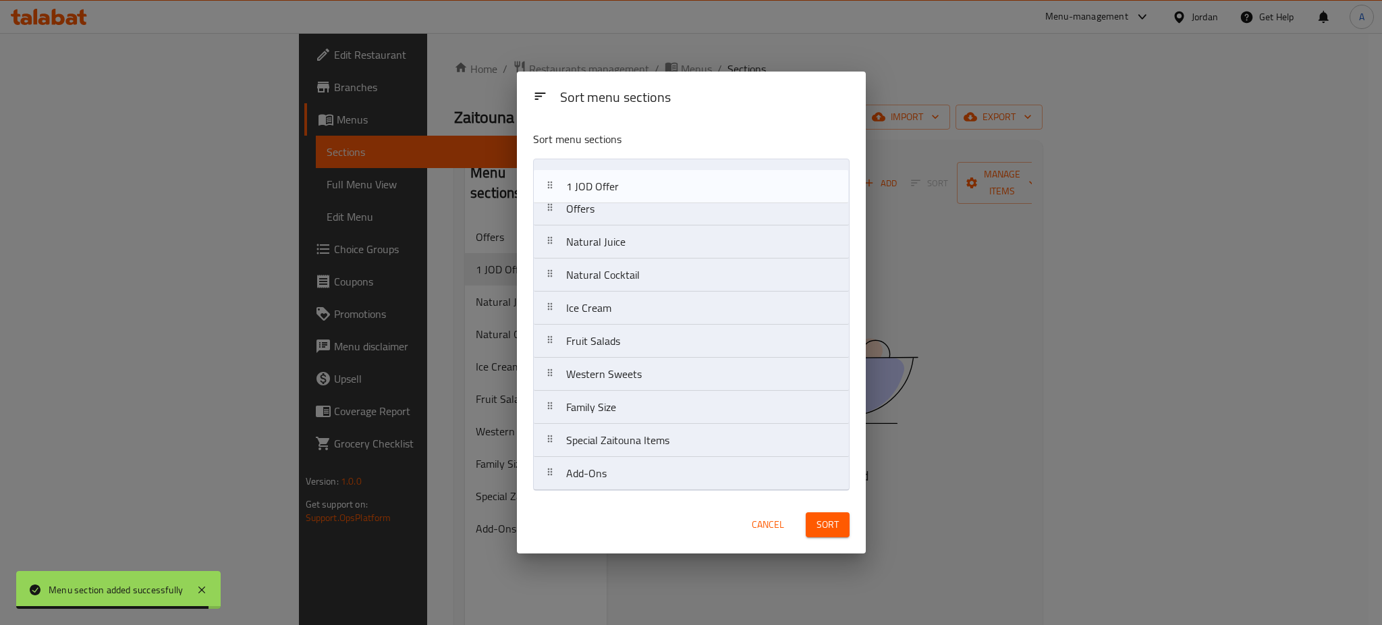
drag, startPoint x: 685, startPoint y: 217, endPoint x: 684, endPoint y: 178, distance: 39.2
click at [684, 178] on nav "Offers 1 JOD Offer Natural Juice Natural Cocktail Ice Cream Fruit Salads Wester…" at bounding box center [691, 325] width 317 height 332
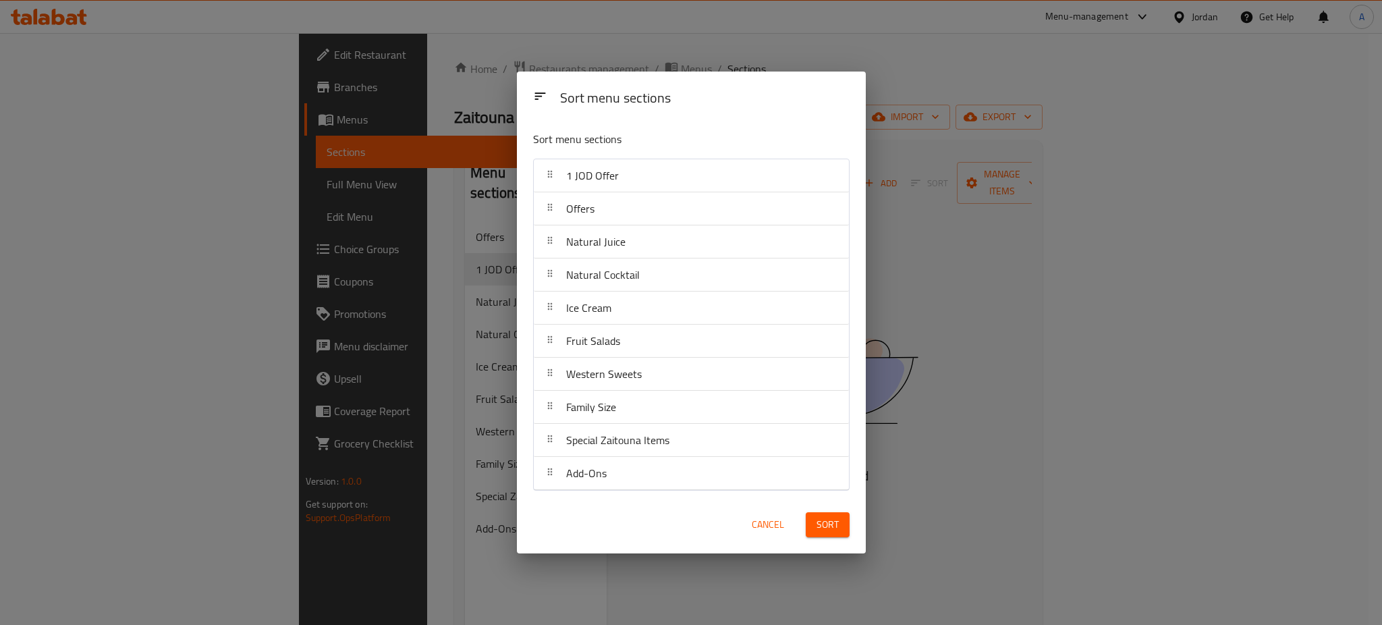
click at [830, 531] on span "Sort" at bounding box center [828, 524] width 22 height 17
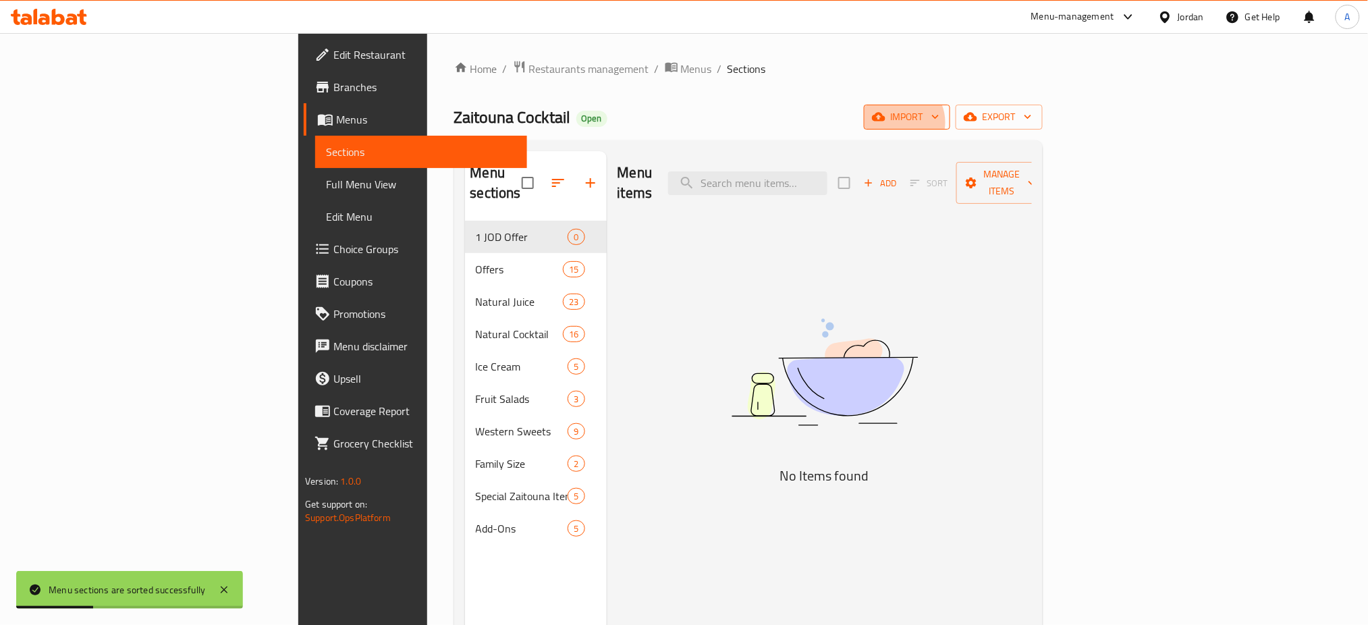
click at [940, 121] on span "import" at bounding box center [907, 117] width 65 height 17
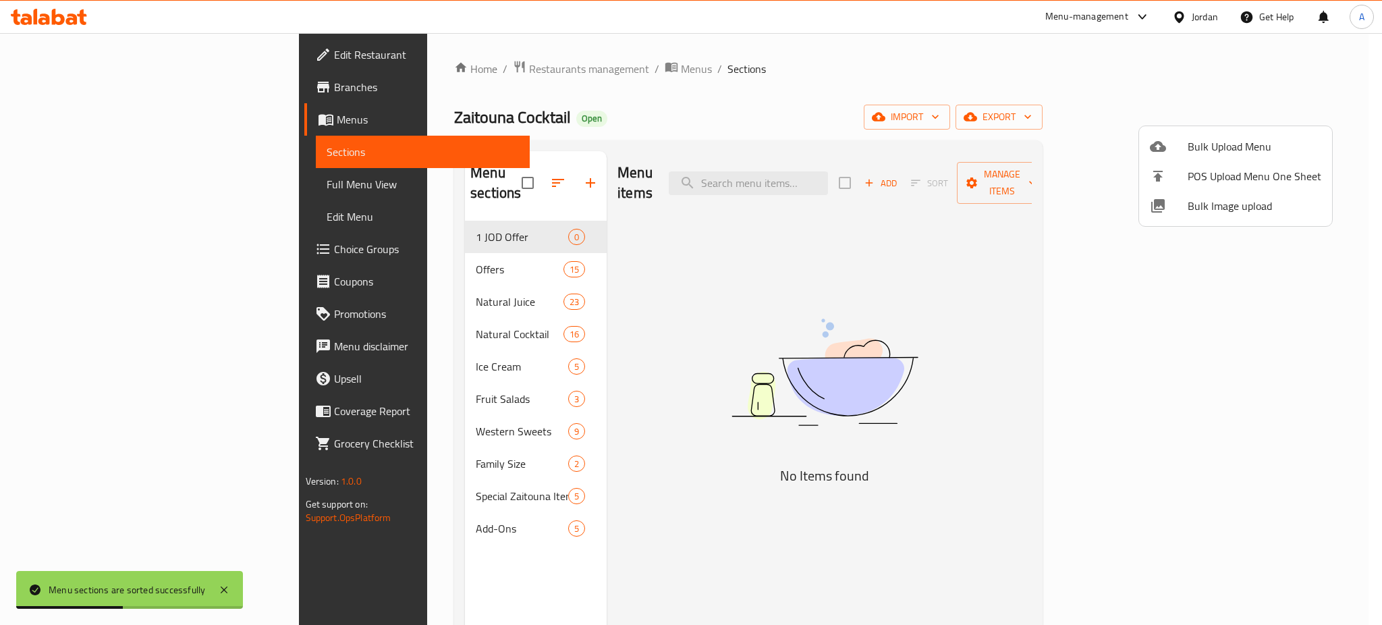
click at [1318, 117] on div at bounding box center [691, 312] width 1382 height 625
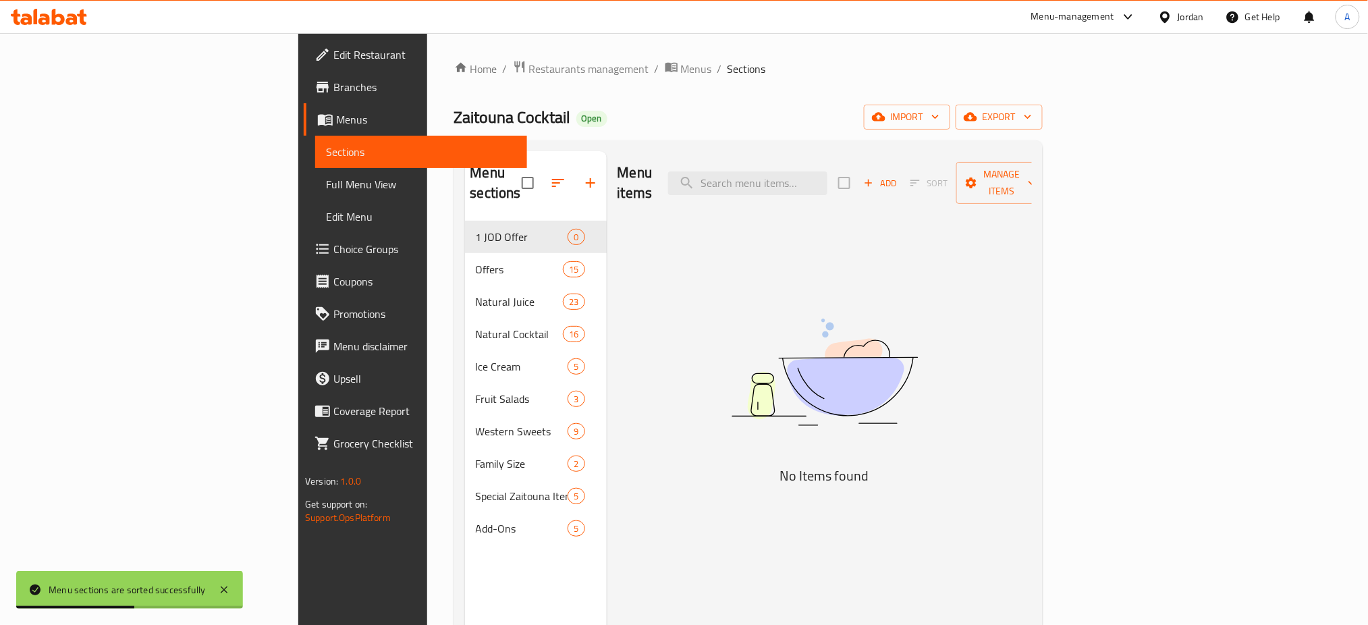
click at [1032, 117] on span "export" at bounding box center [999, 117] width 65 height 17
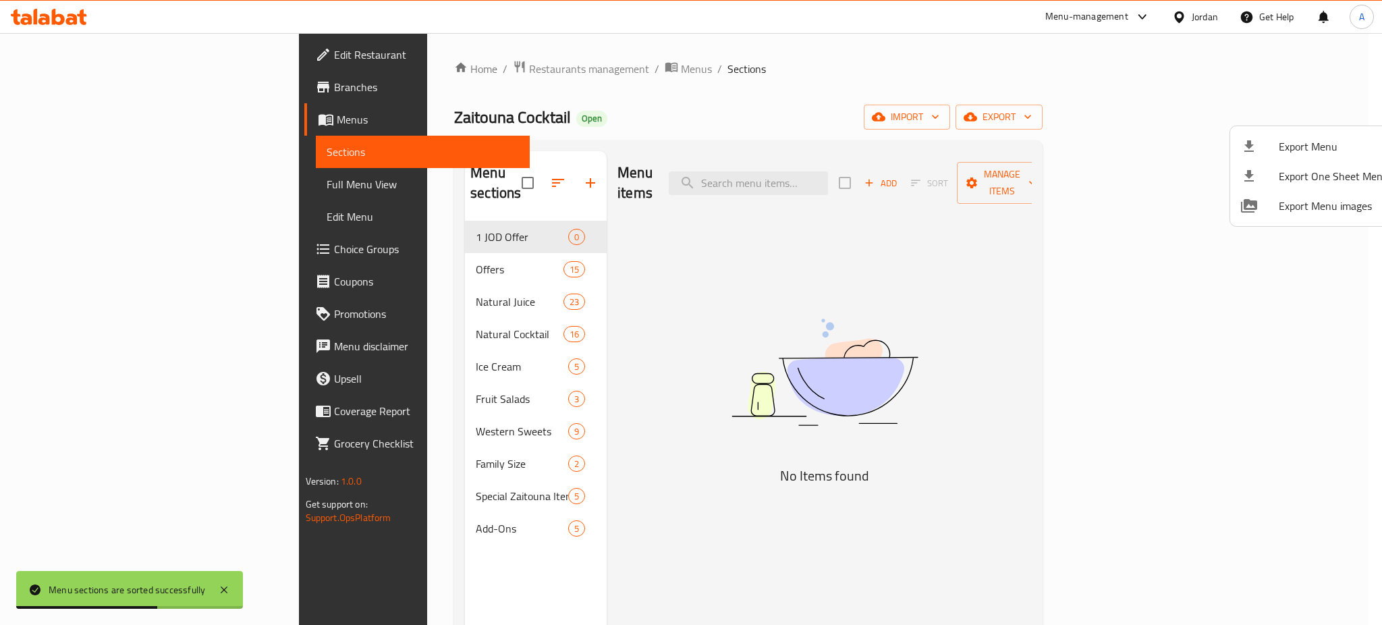
click at [1104, 137] on div at bounding box center [691, 312] width 1382 height 625
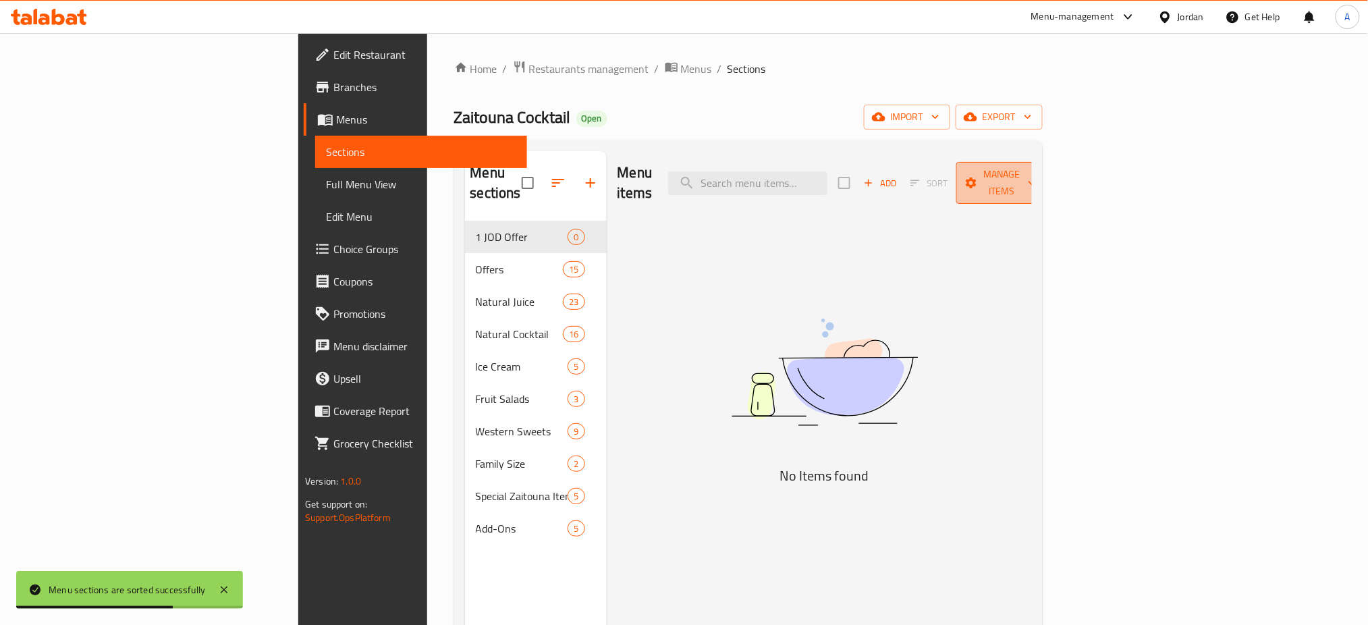
click at [978, 176] on icon "button" at bounding box center [971, 182] width 13 height 13
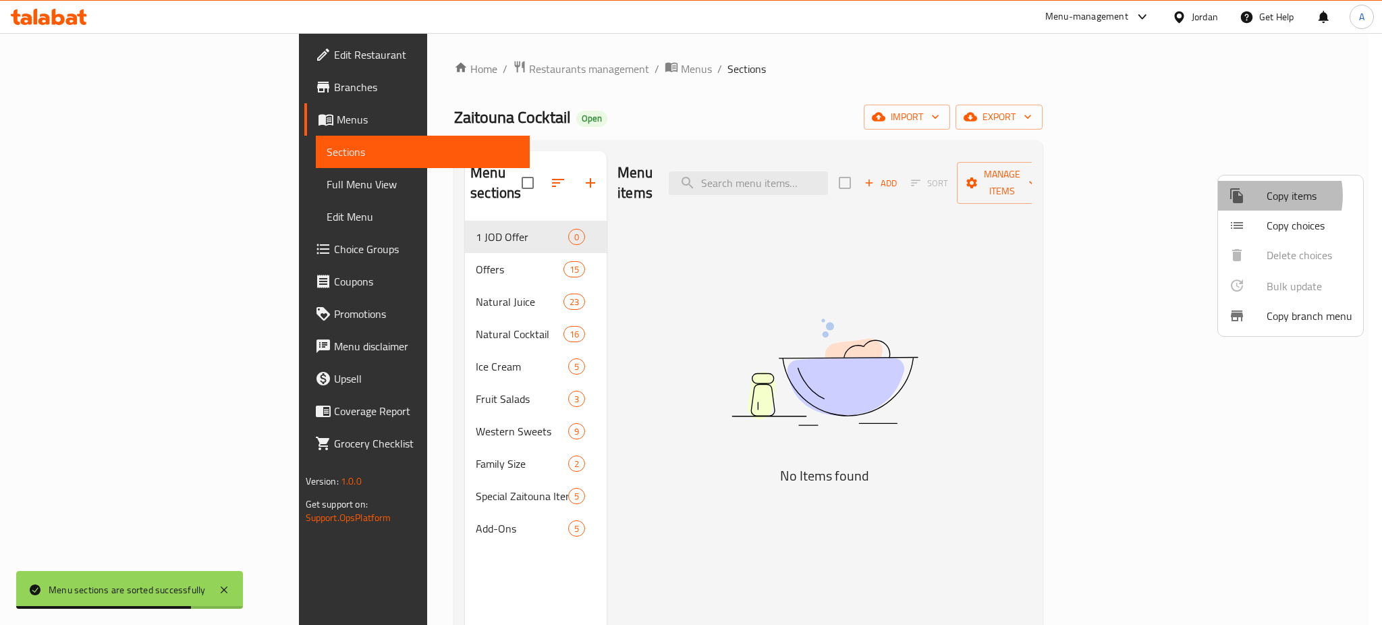
click at [1258, 196] on div at bounding box center [1248, 196] width 38 height 16
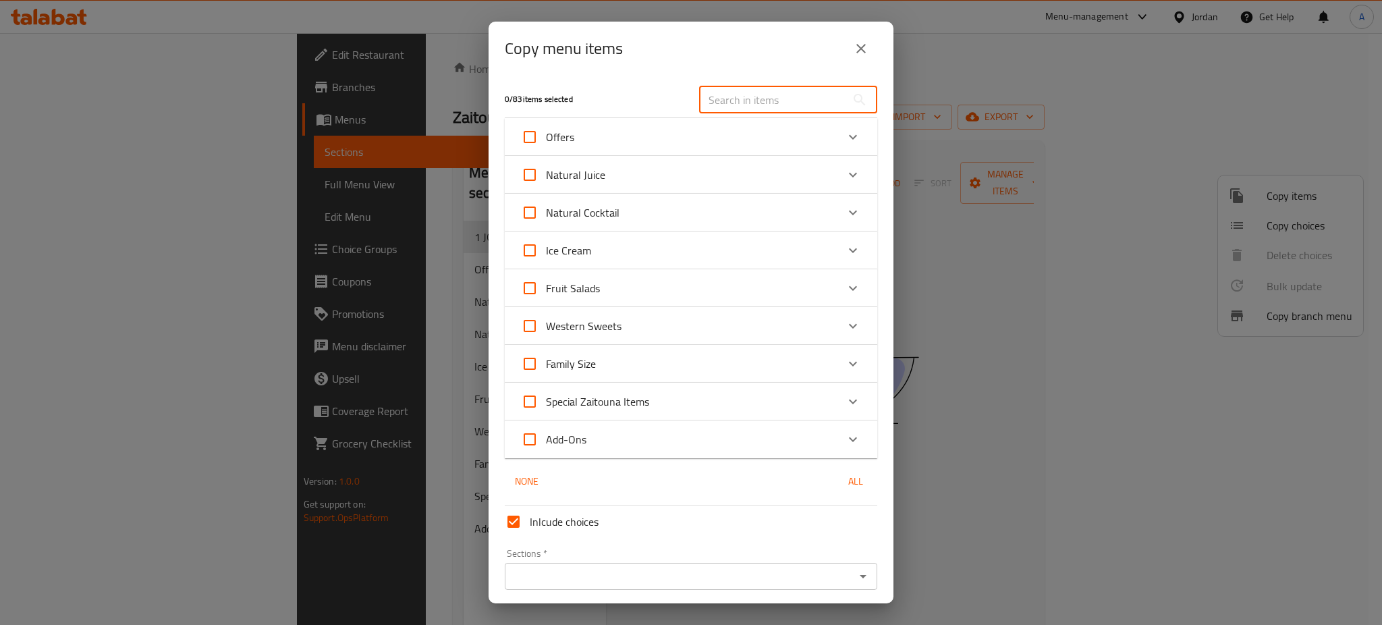
click at [740, 97] on input "text" at bounding box center [772, 99] width 147 height 27
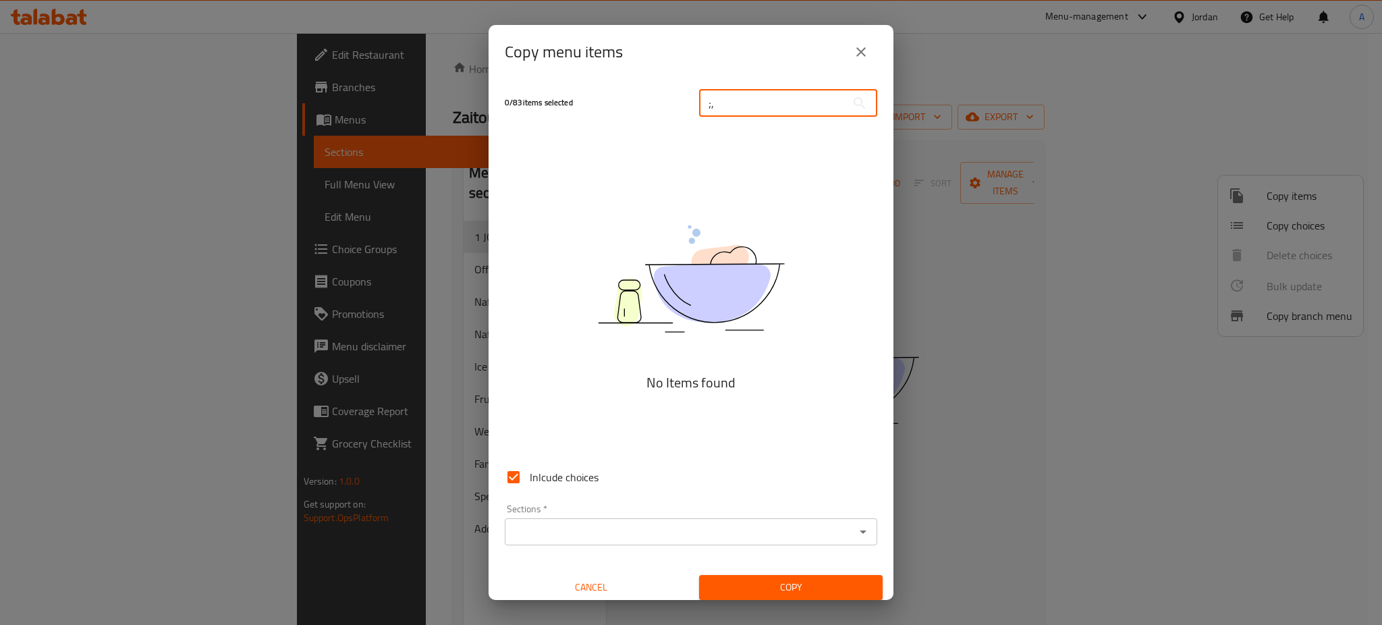
type input ";"
type input "ك"
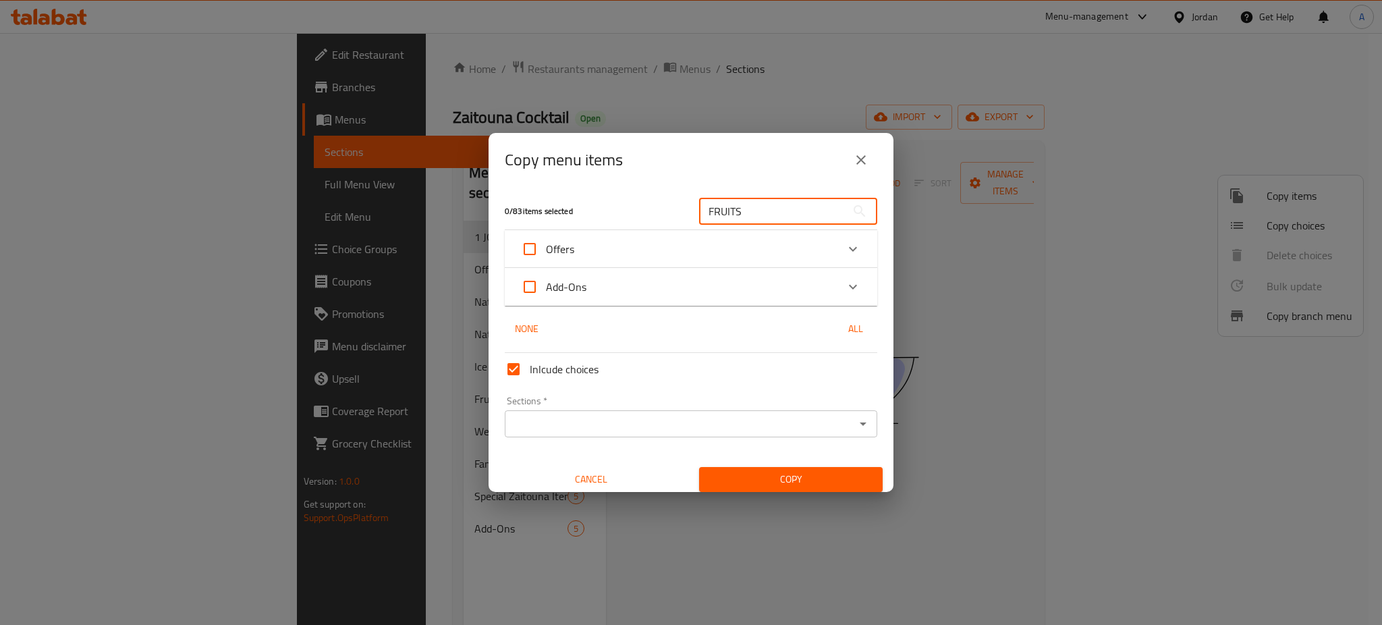
type input "FRUITS"
click at [607, 254] on div "Offers" at bounding box center [679, 249] width 316 height 32
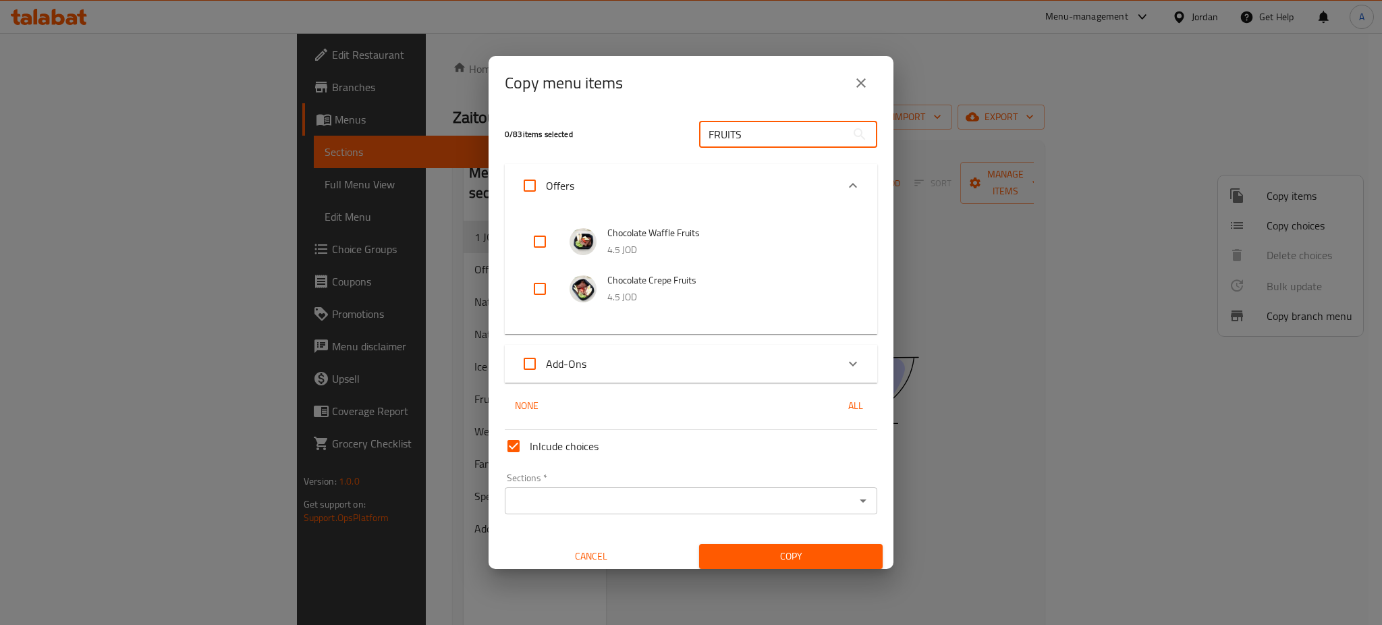
drag, startPoint x: 749, startPoint y: 144, endPoint x: 625, endPoint y: 144, distance: 123.5
click at [639, 148] on div "0 / 83 items selected FRUITS ​" at bounding box center [691, 133] width 389 height 53
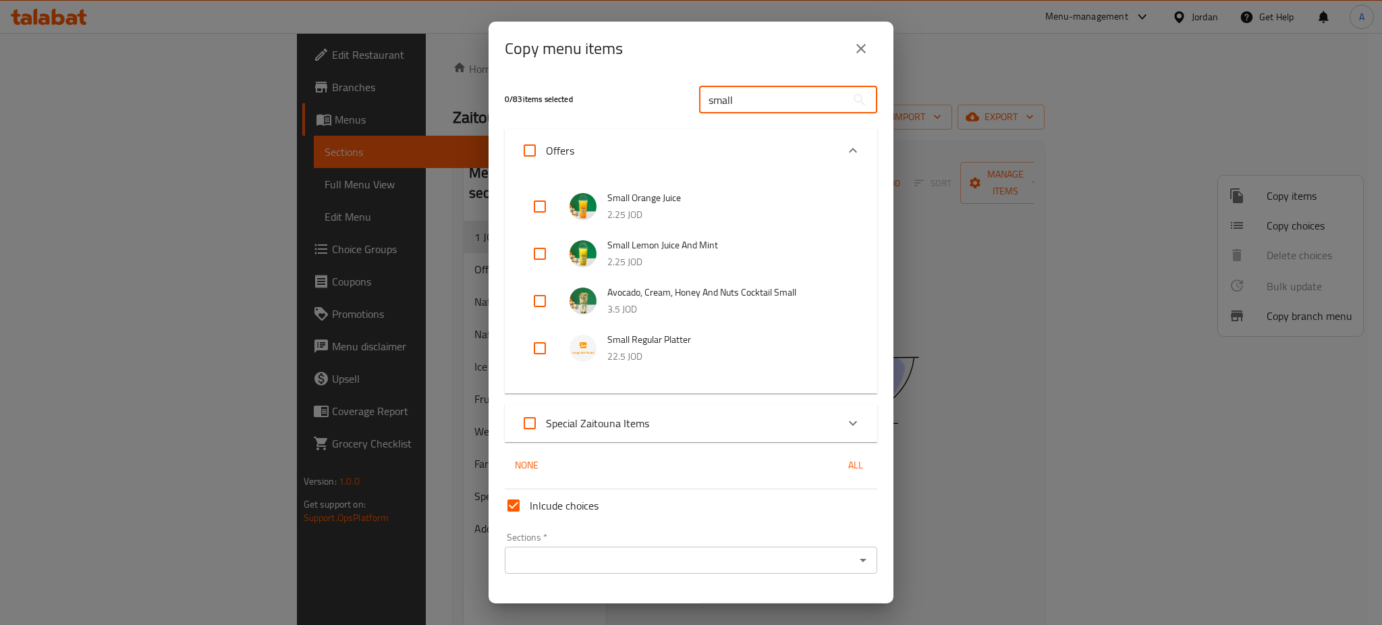
click at [812, 407] on div "Special Zaitouna Items" at bounding box center [679, 423] width 316 height 32
drag, startPoint x: 738, startPoint y: 90, endPoint x: 674, endPoint y: 90, distance: 63.4
click at [674, 90] on div "0 / 83 items selected small ​" at bounding box center [691, 99] width 389 height 53
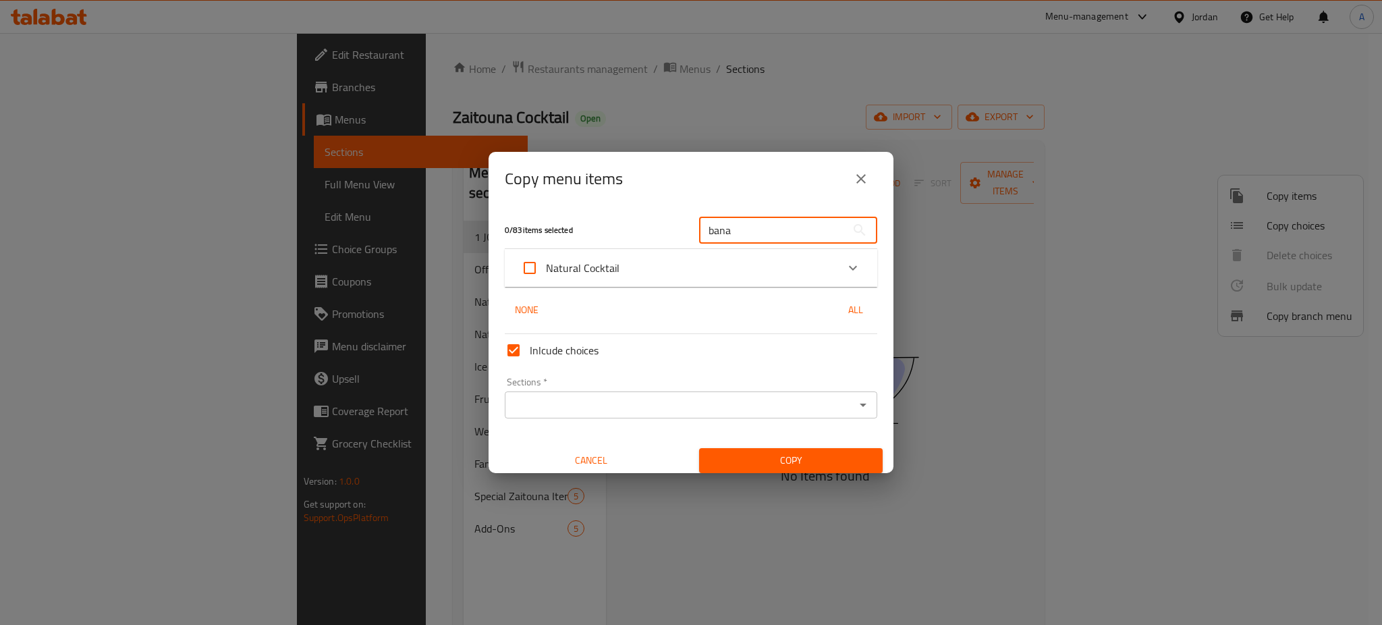
type input "bana"
click at [848, 266] on div "Expand" at bounding box center [853, 268] width 32 height 32
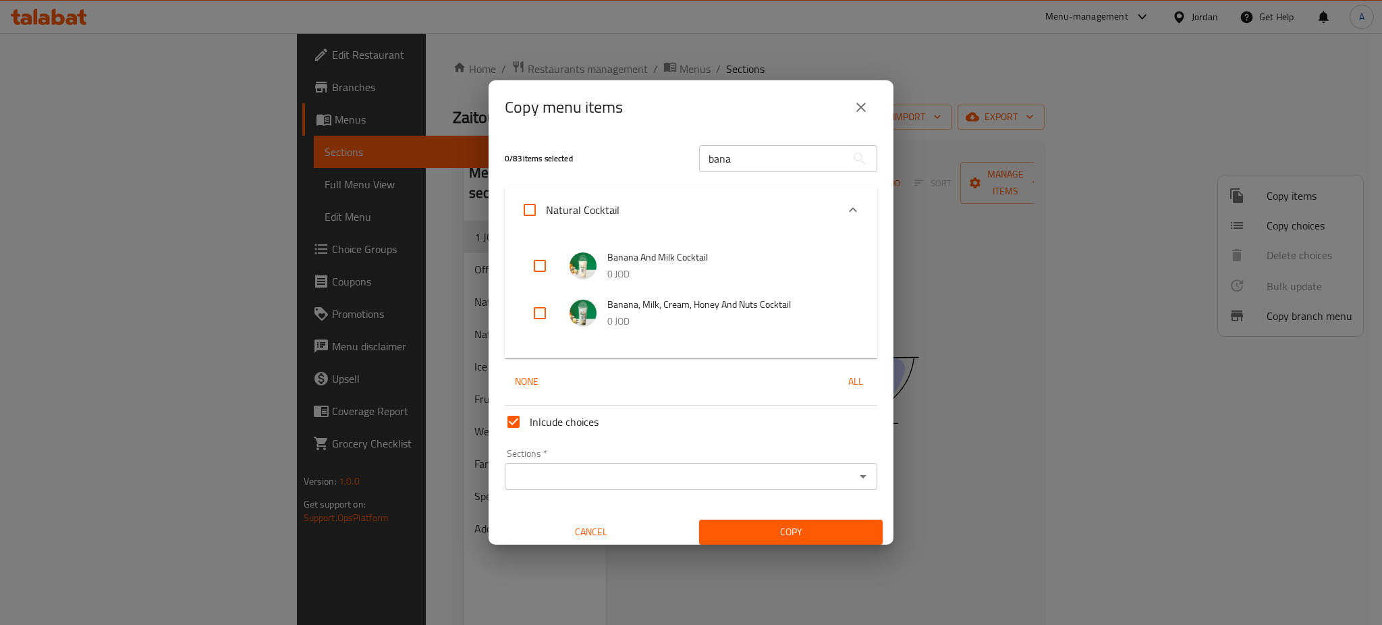
click at [528, 271] on input "checkbox" at bounding box center [540, 266] width 32 height 32
checkbox input "true"
click at [688, 467] on input "Sections   *" at bounding box center [680, 476] width 342 height 19
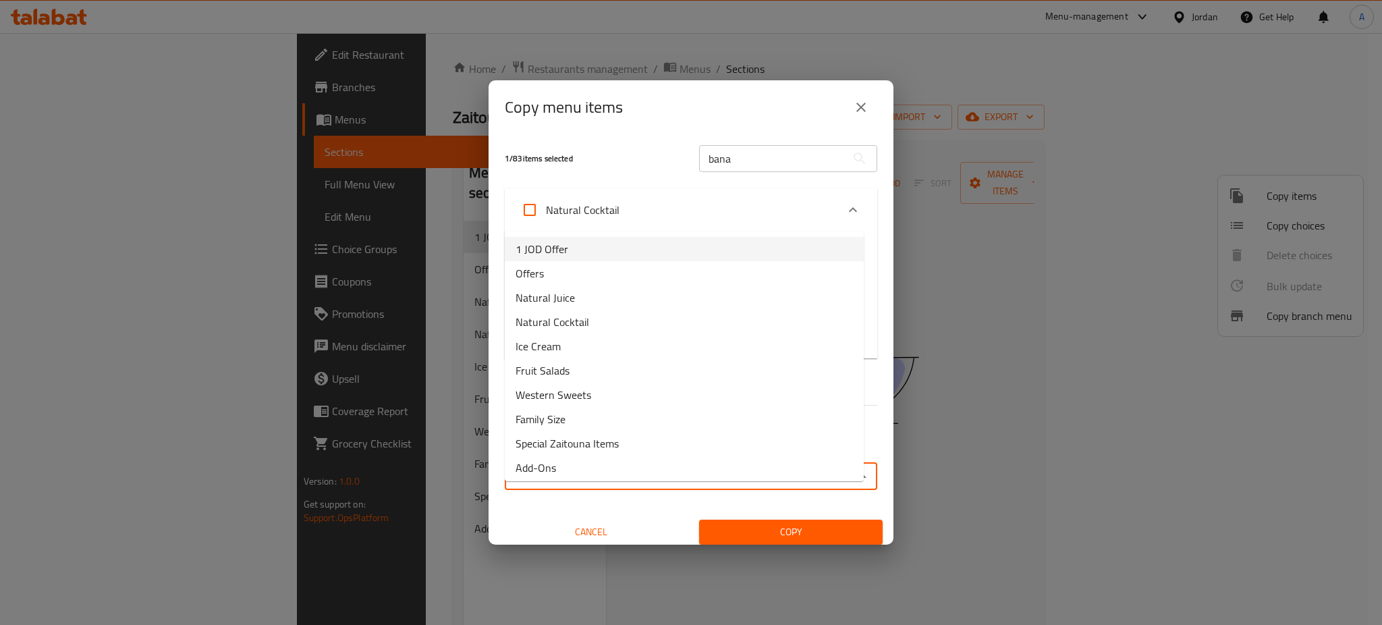
click at [580, 246] on li "1 JOD Offer" at bounding box center [684, 249] width 359 height 24
type input "1 JOD Offer"
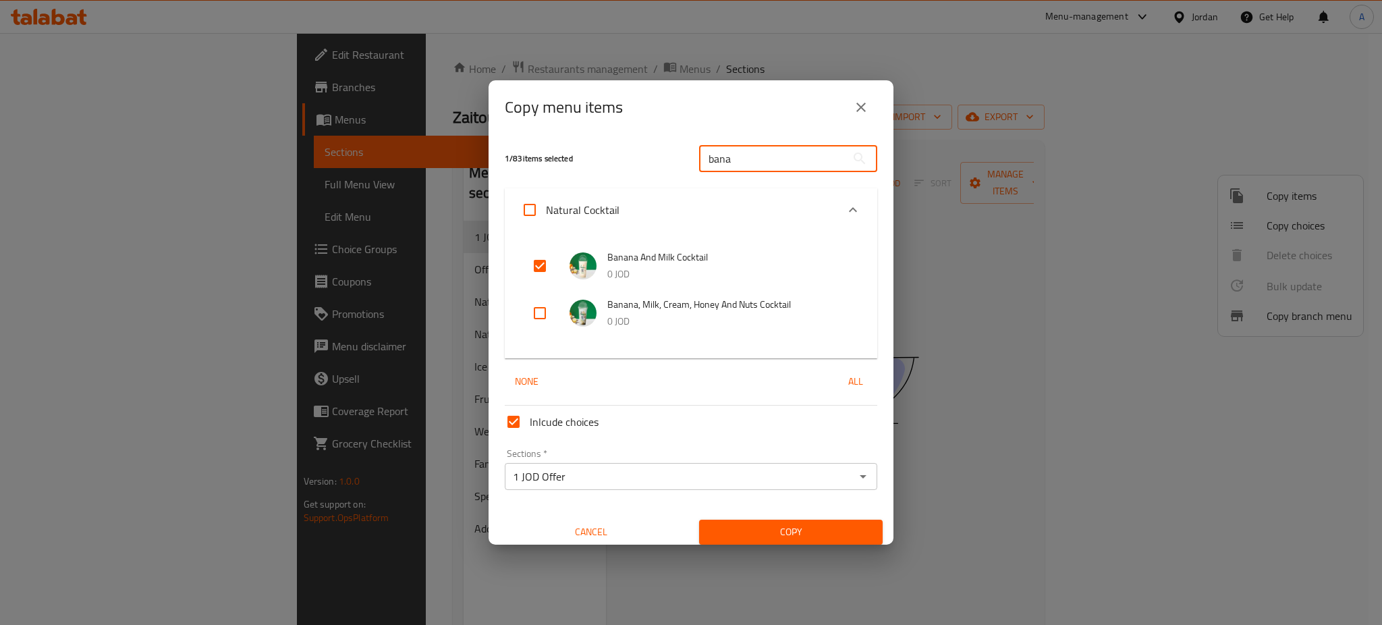
drag, startPoint x: 679, startPoint y: 171, endPoint x: 479, endPoint y: 148, distance: 201.8
click at [581, 156] on div "1 / 83 items selected bana ​" at bounding box center [691, 158] width 389 height 53
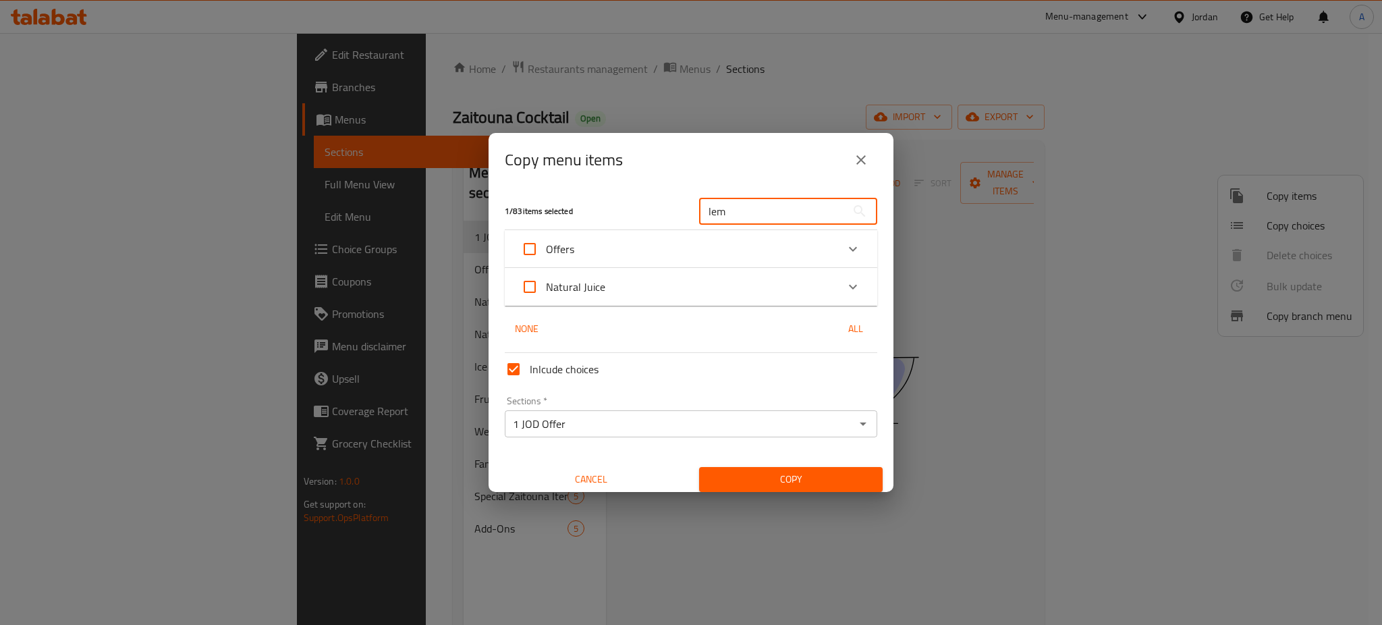
type input "lemon"
click at [726, 273] on div "Natural Juice" at bounding box center [679, 287] width 316 height 32
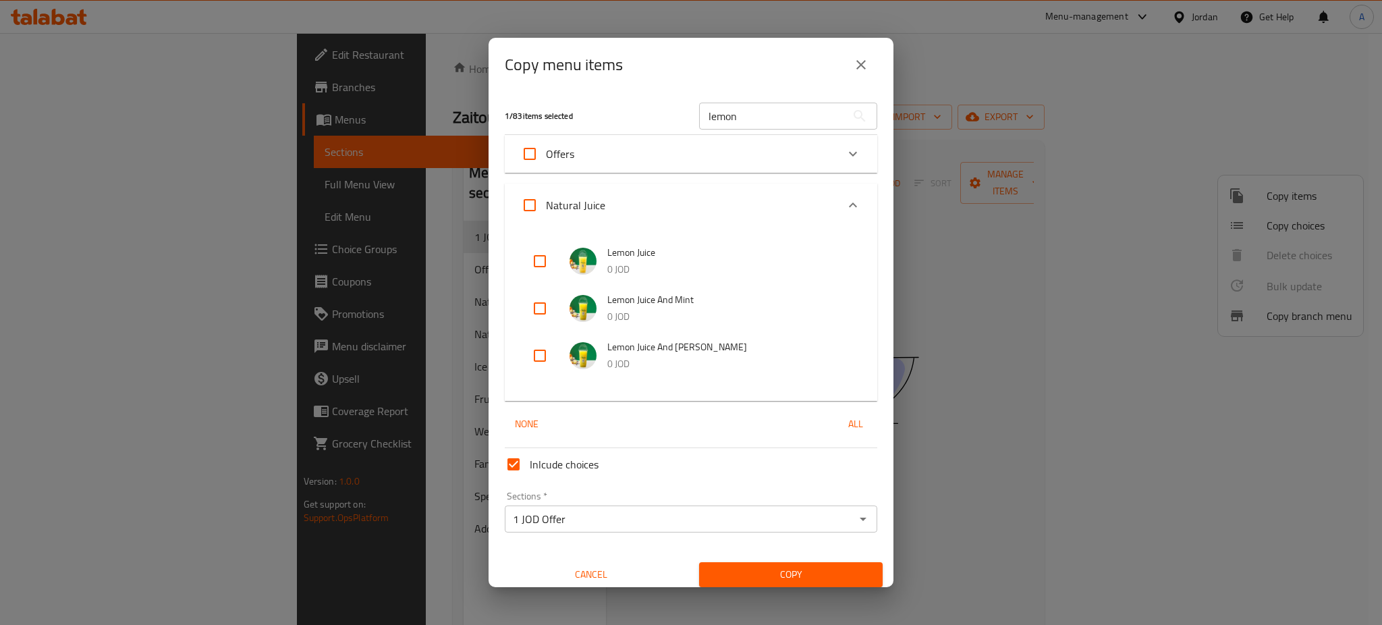
click at [696, 170] on div "Offers" at bounding box center [679, 154] width 316 height 32
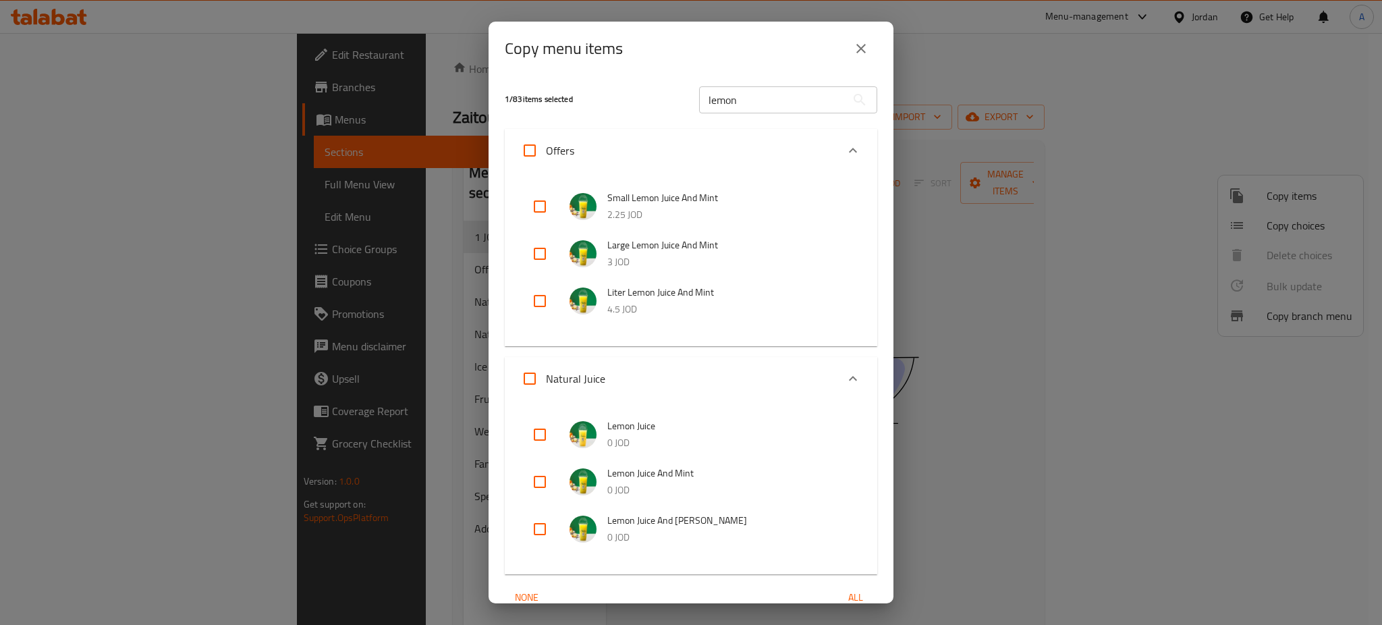
click at [546, 190] on input "checkbox" at bounding box center [540, 206] width 32 height 32
checkbox input "true"
click at [639, 84] on div "2 / 83 items selected lemon ​" at bounding box center [691, 99] width 389 height 53
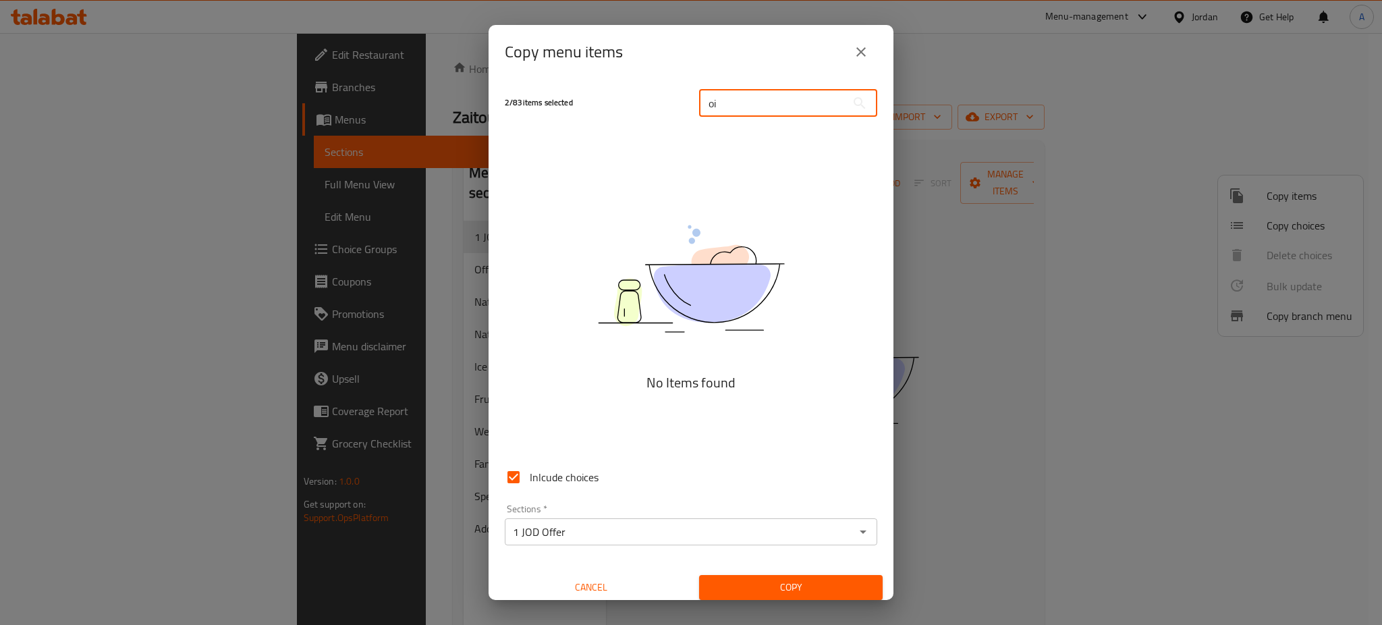
type input "o"
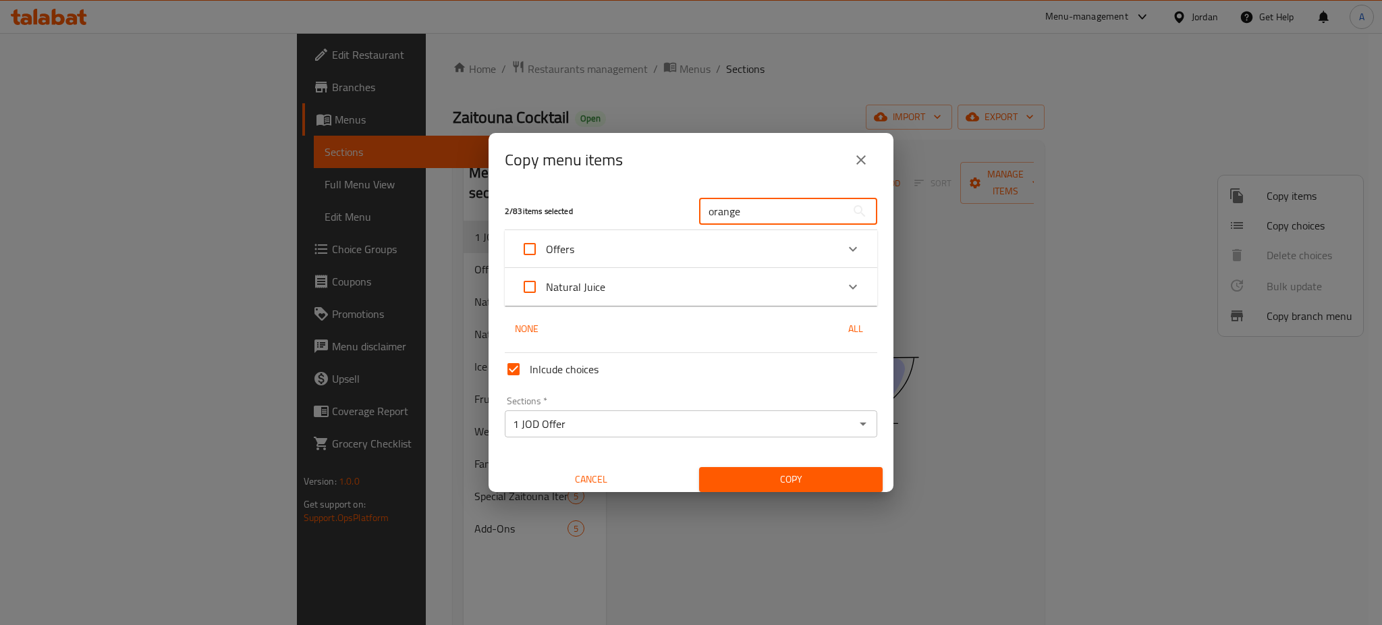
type input "orange"
click at [637, 248] on div "Offers" at bounding box center [679, 249] width 316 height 32
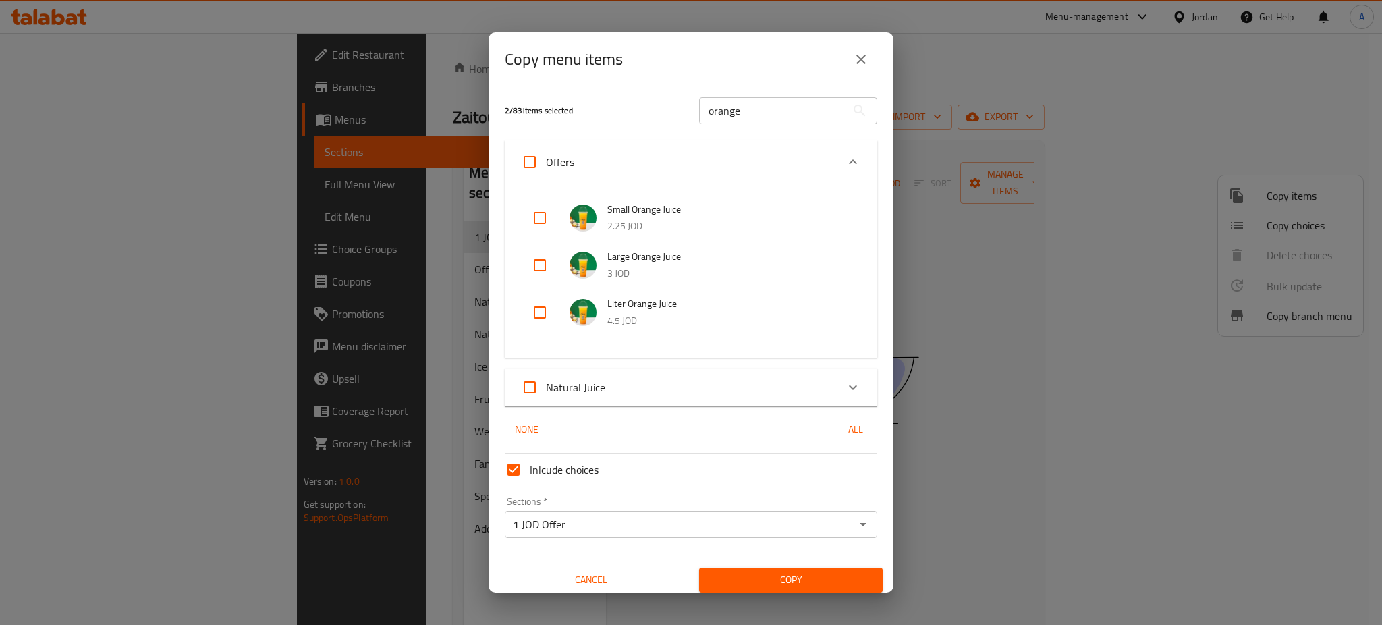
click at [532, 231] on input "checkbox" at bounding box center [540, 218] width 32 height 32
checkbox input "true"
drag, startPoint x: 747, startPoint y: 128, endPoint x: 645, endPoint y: 128, distance: 101.9
click at [645, 128] on div "3 / 83 items selected orange ​" at bounding box center [691, 110] width 389 height 53
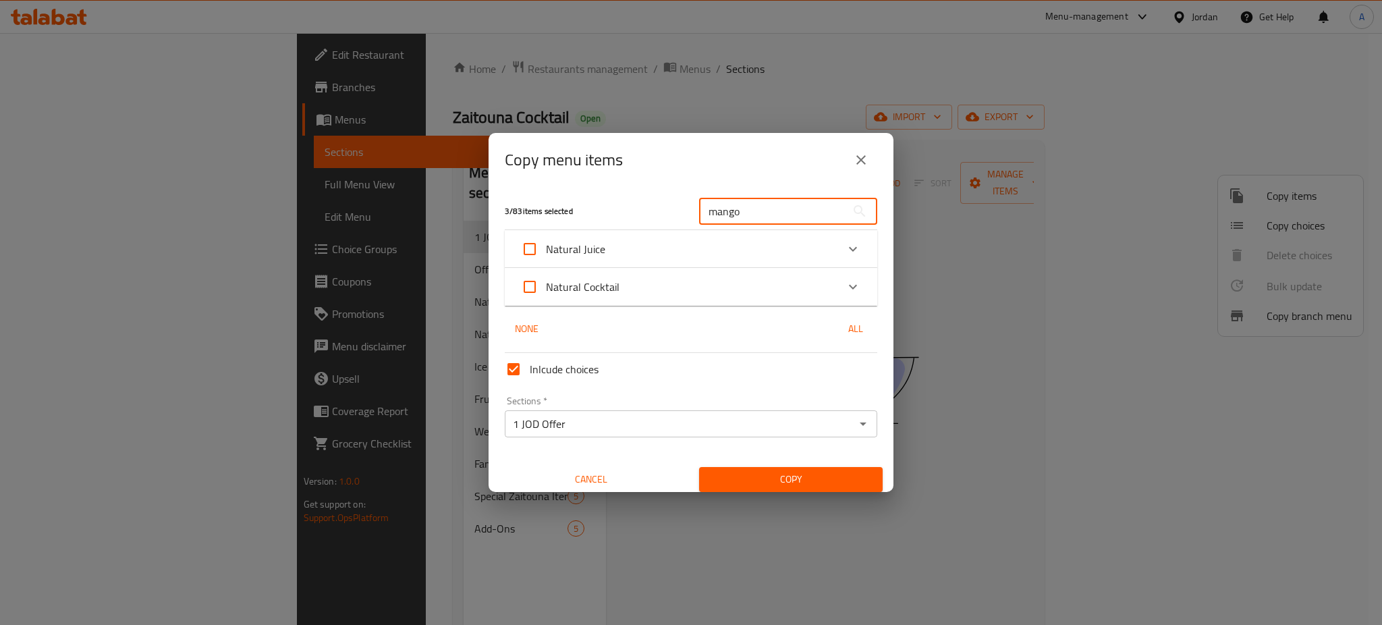
click at [732, 225] on input "mango" at bounding box center [772, 211] width 147 height 27
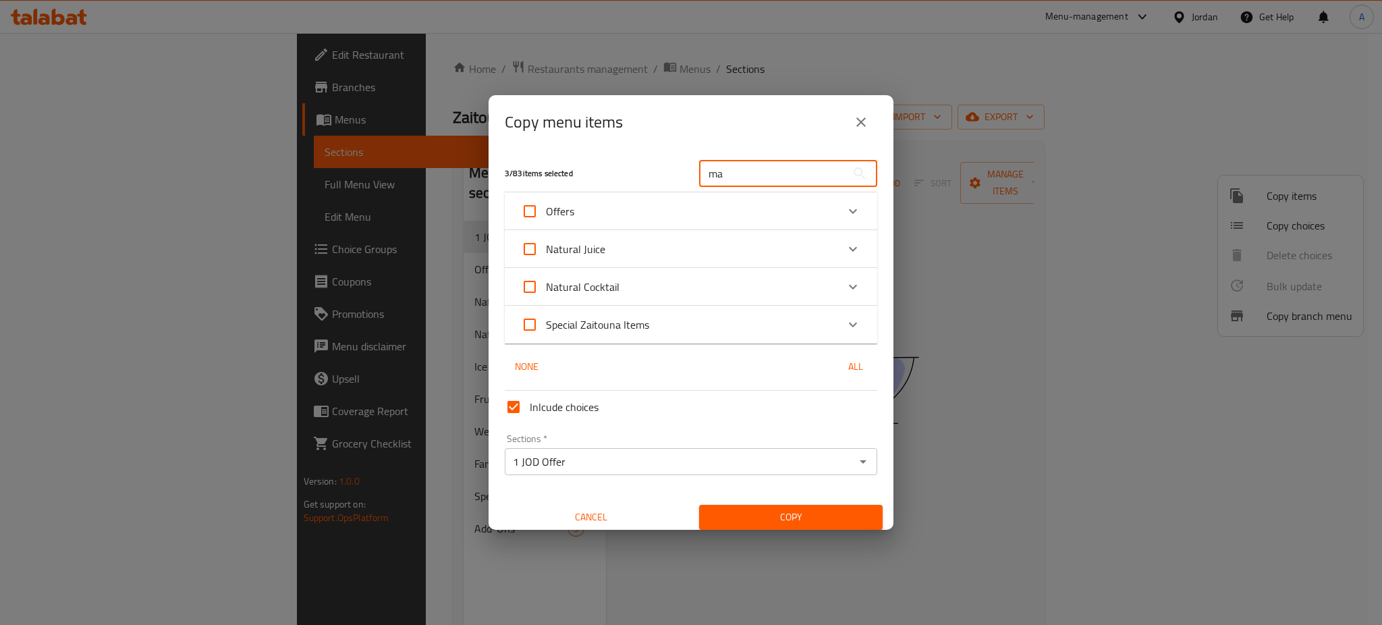
type input "m"
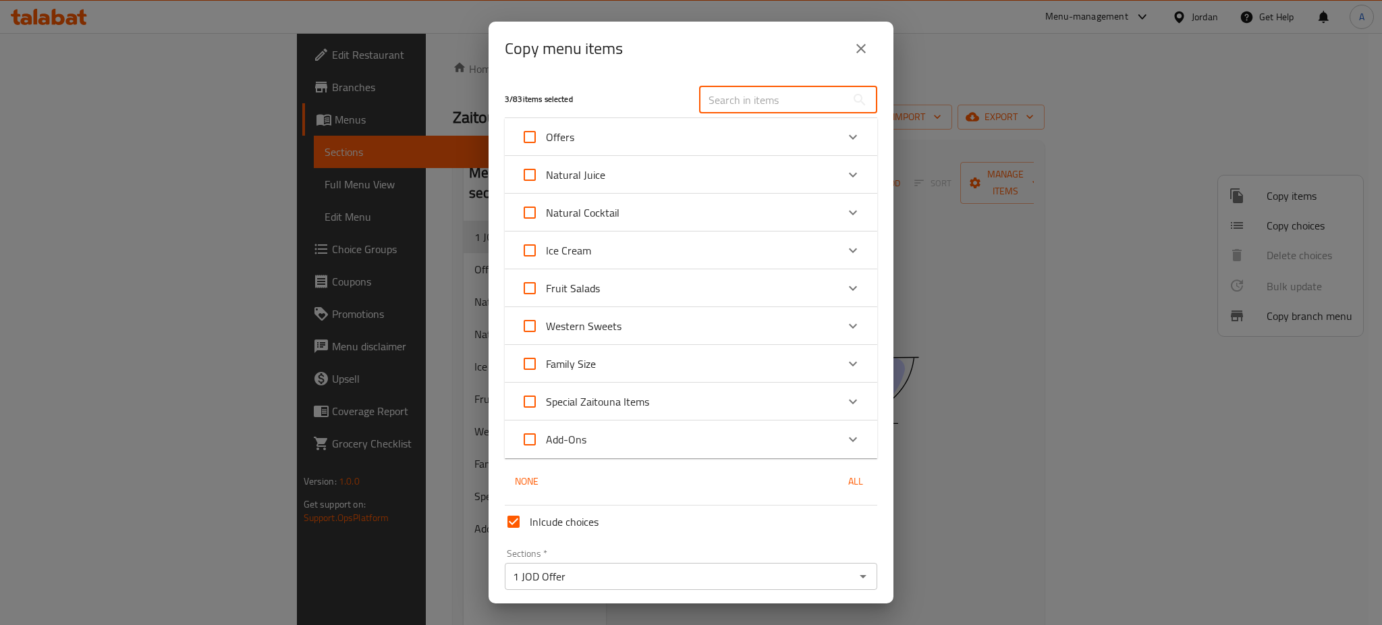
click at [797, 130] on div "Offers" at bounding box center [679, 137] width 316 height 32
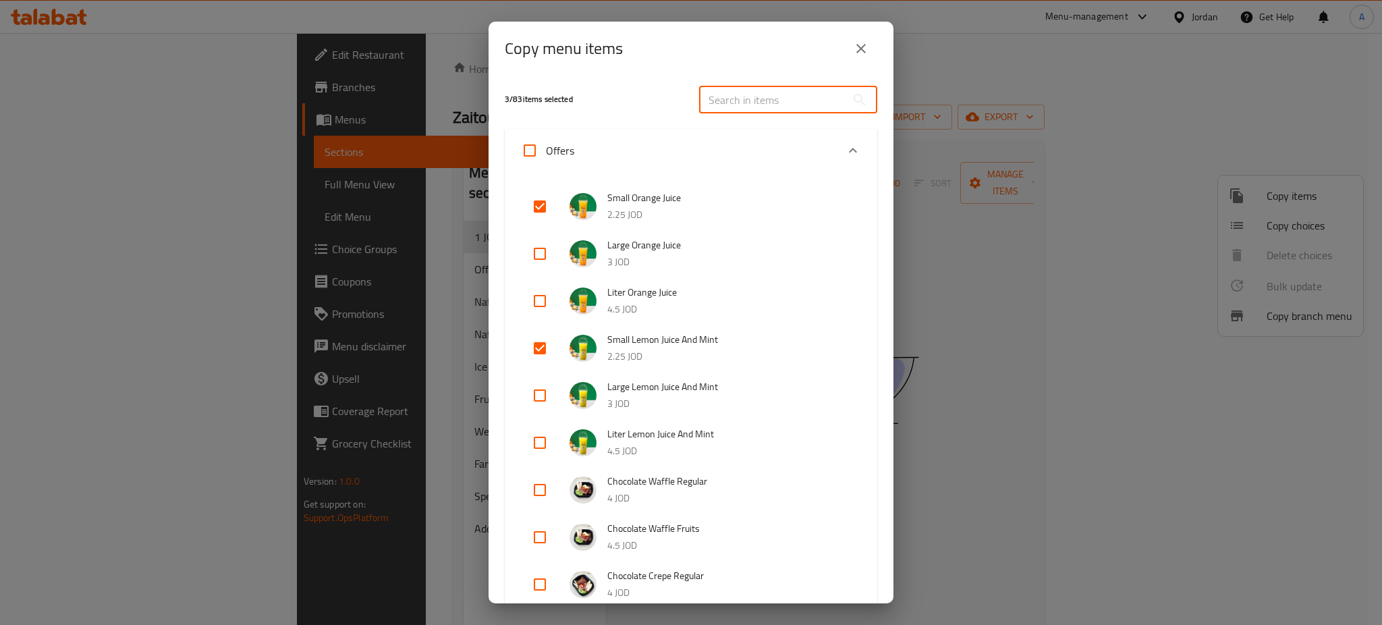
click at [728, 94] on input "text" at bounding box center [772, 99] width 147 height 27
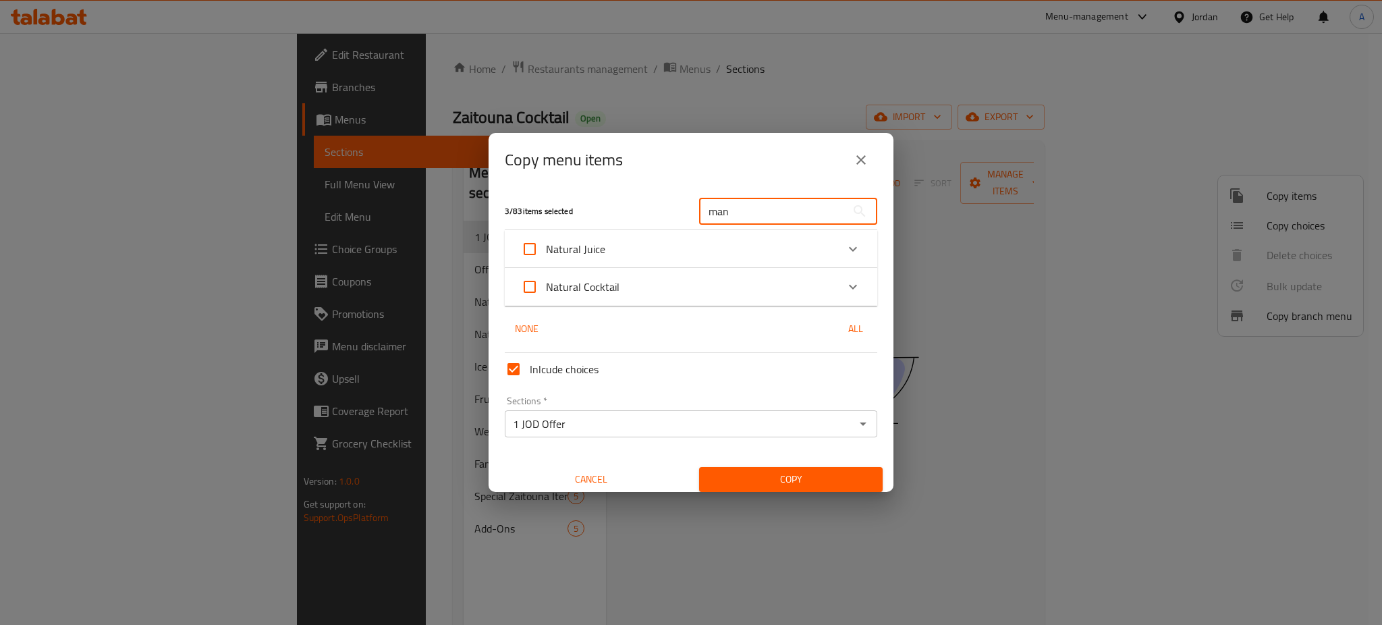
type input "man"
click at [845, 288] on icon "Expand" at bounding box center [853, 287] width 16 height 16
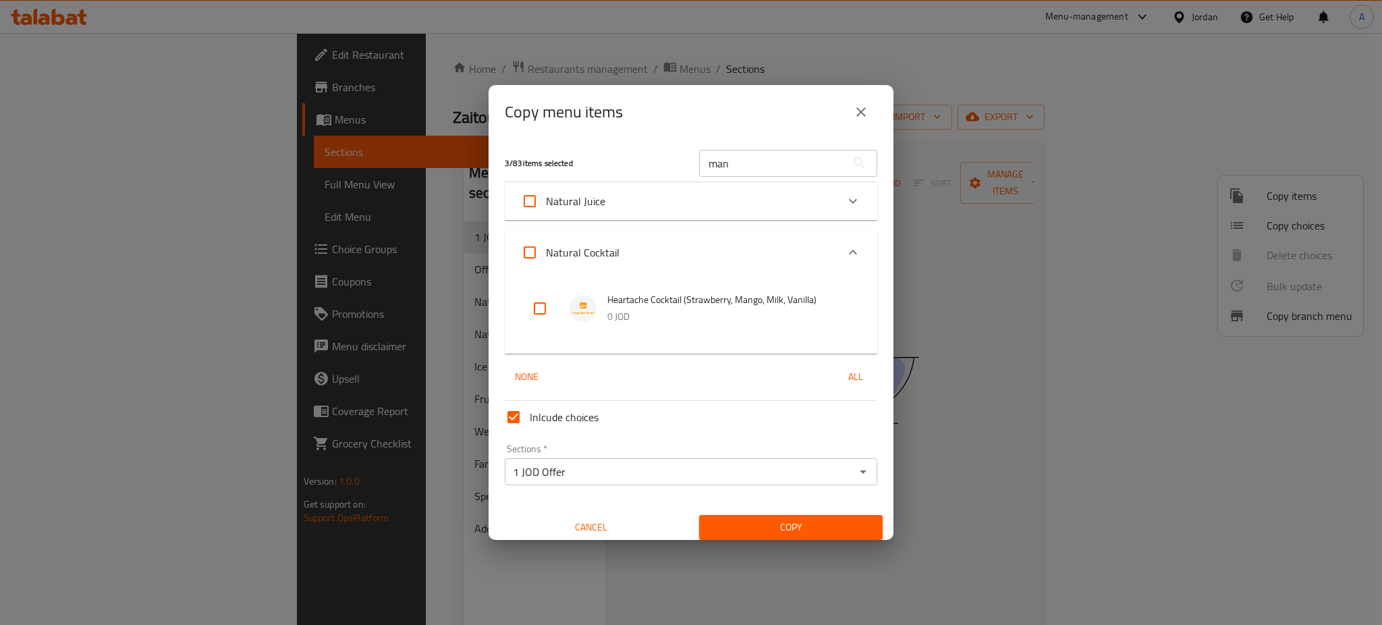
click at [845, 209] on icon "Expand" at bounding box center [853, 201] width 16 height 16
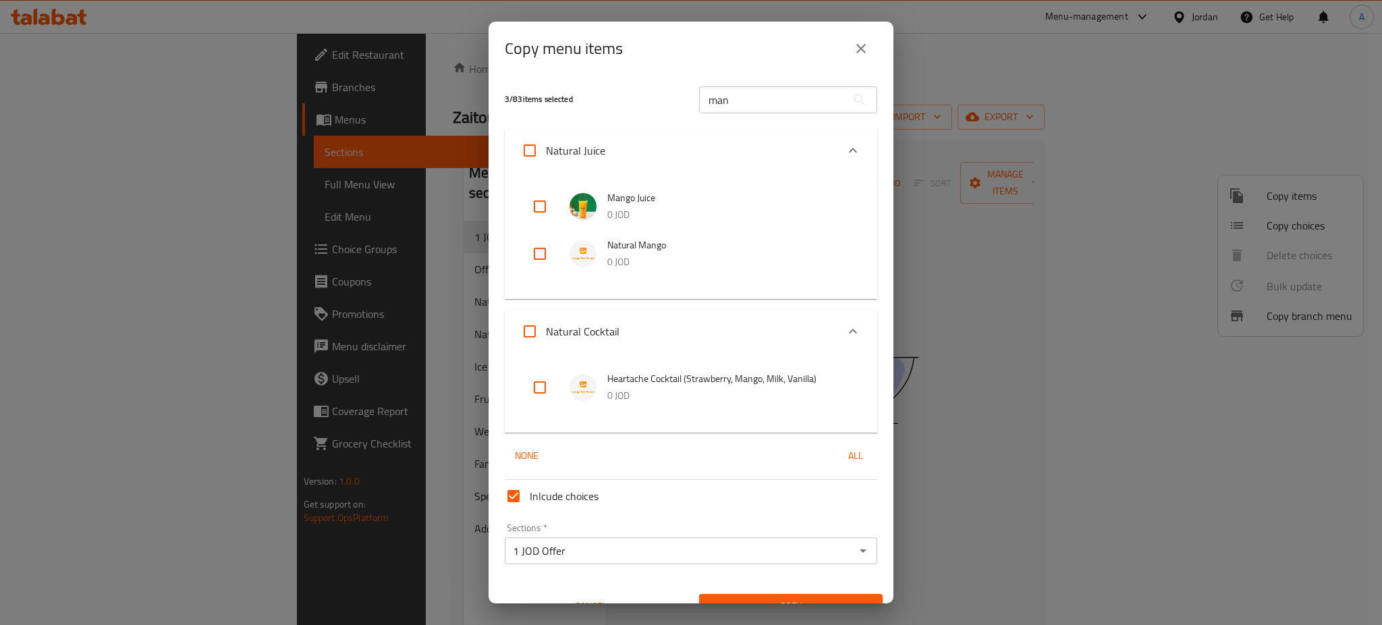
click at [539, 251] on input "checkbox" at bounding box center [540, 254] width 32 height 32
click at [534, 246] on input "checkbox" at bounding box center [540, 254] width 32 height 32
checkbox input "false"
drag, startPoint x: 757, startPoint y: 115, endPoint x: 595, endPoint y: 120, distance: 162.7
click at [605, 119] on div "3 / 83 items selected man ​" at bounding box center [691, 99] width 389 height 53
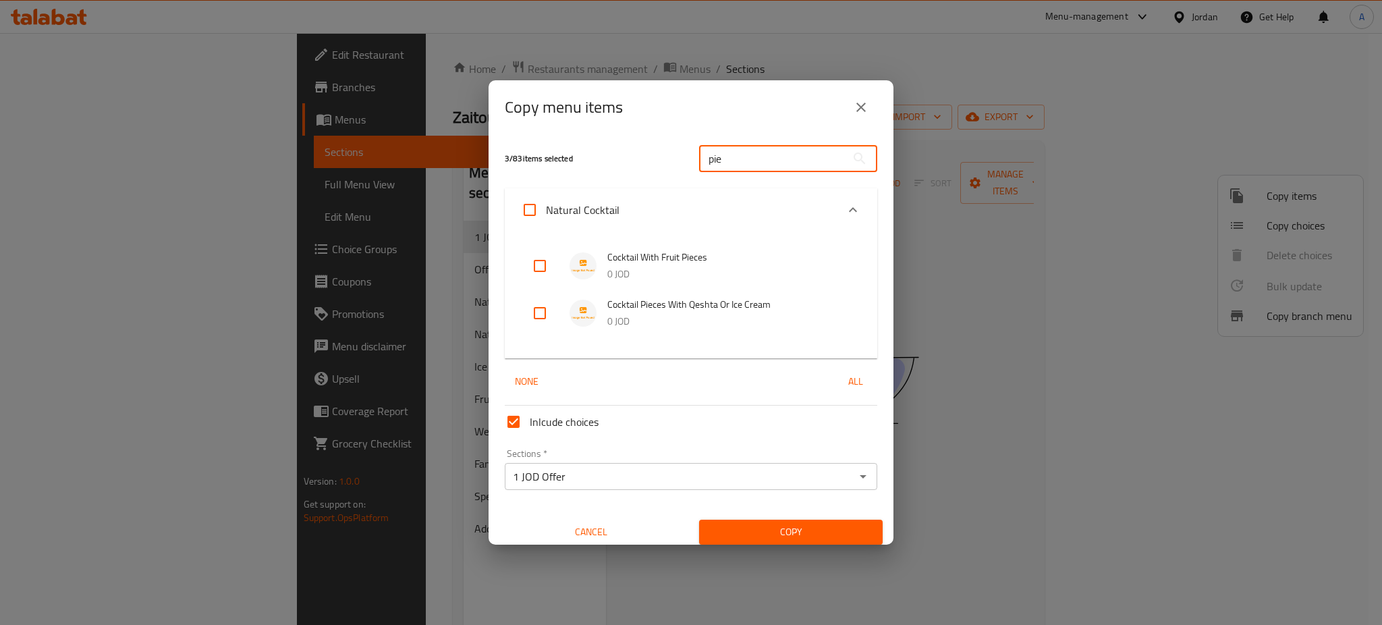
type input "pie"
click at [542, 273] on input "checkbox" at bounding box center [540, 266] width 32 height 32
checkbox input "true"
drag, startPoint x: 692, startPoint y: 175, endPoint x: 551, endPoint y: 149, distance: 142.8
click at [642, 168] on div "4 / 83 items selected pie ​" at bounding box center [691, 158] width 389 height 53
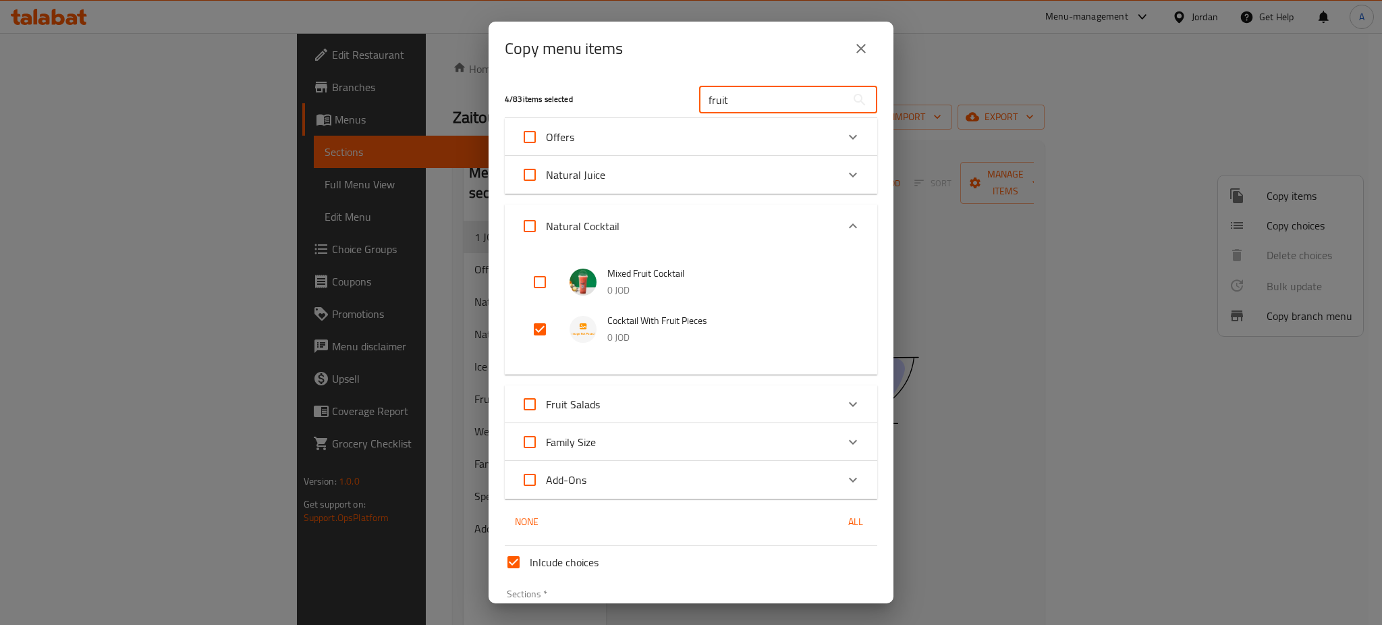
type input "fruit"
click at [538, 266] on input "checkbox" at bounding box center [540, 282] width 32 height 32
checkbox input "true"
click at [541, 313] on input "checkbox" at bounding box center [540, 329] width 32 height 32
checkbox input "false"
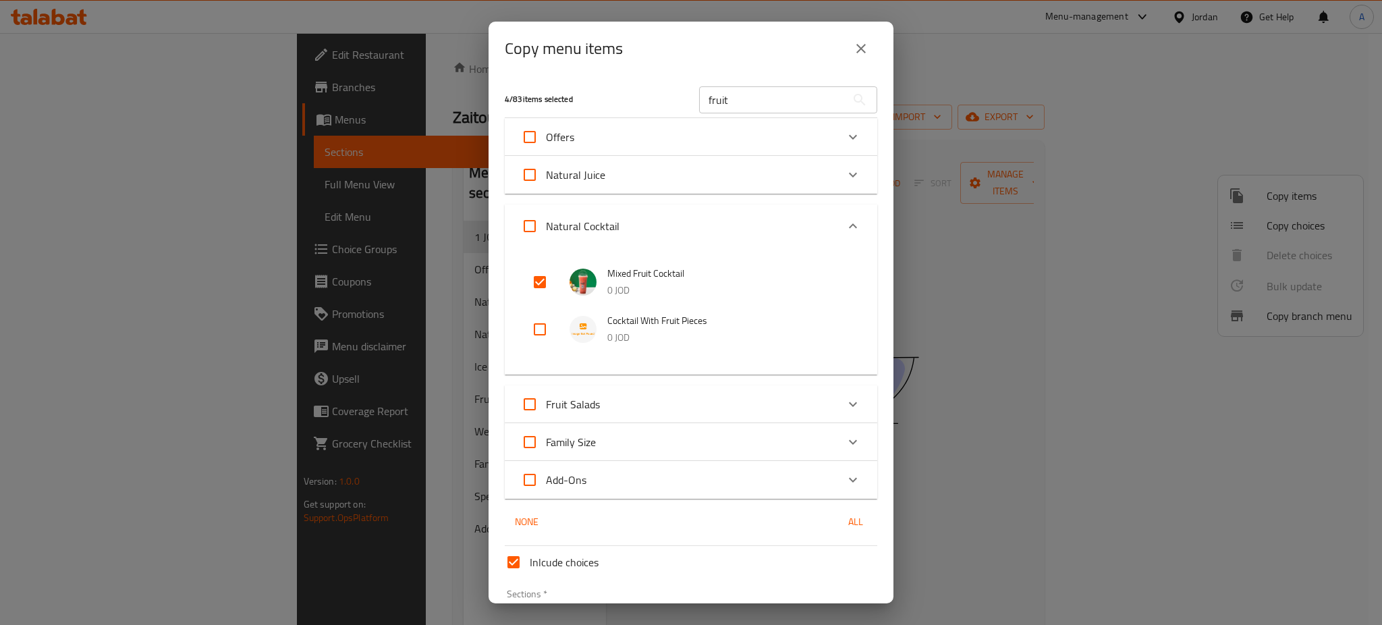
drag, startPoint x: 744, startPoint y: 91, endPoint x: 589, endPoint y: 92, distance: 155.2
click at [610, 92] on div "4 / 83 items selected fruit ​" at bounding box center [691, 99] width 389 height 53
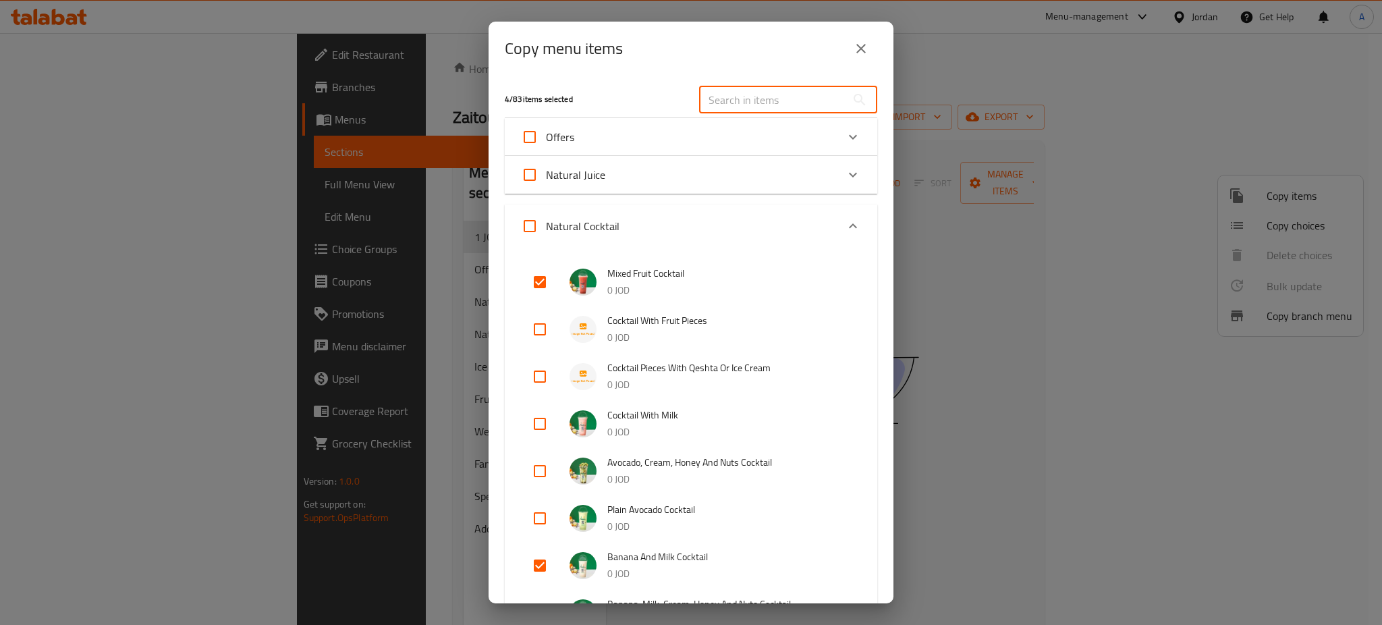
click at [732, 90] on input "text" at bounding box center [772, 99] width 147 height 27
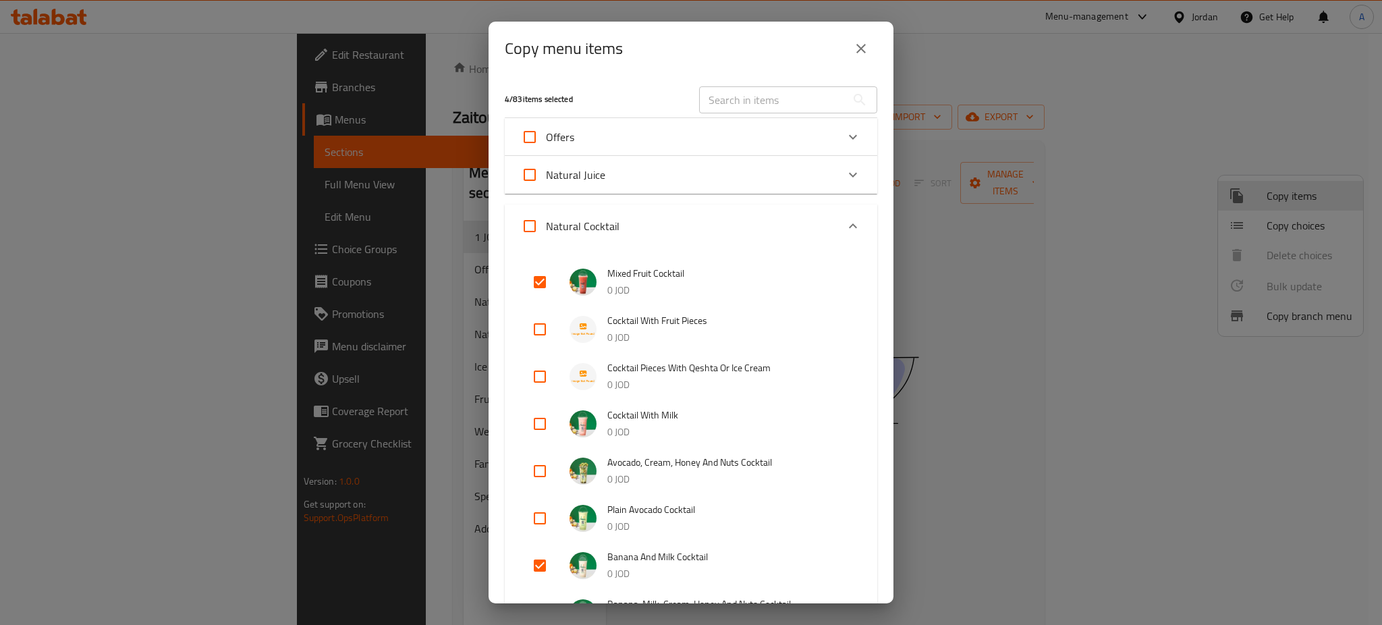
click at [732, 90] on input "text" at bounding box center [772, 99] width 147 height 27
type input "o"
click at [732, 90] on input "text" at bounding box center [772, 99] width 147 height 27
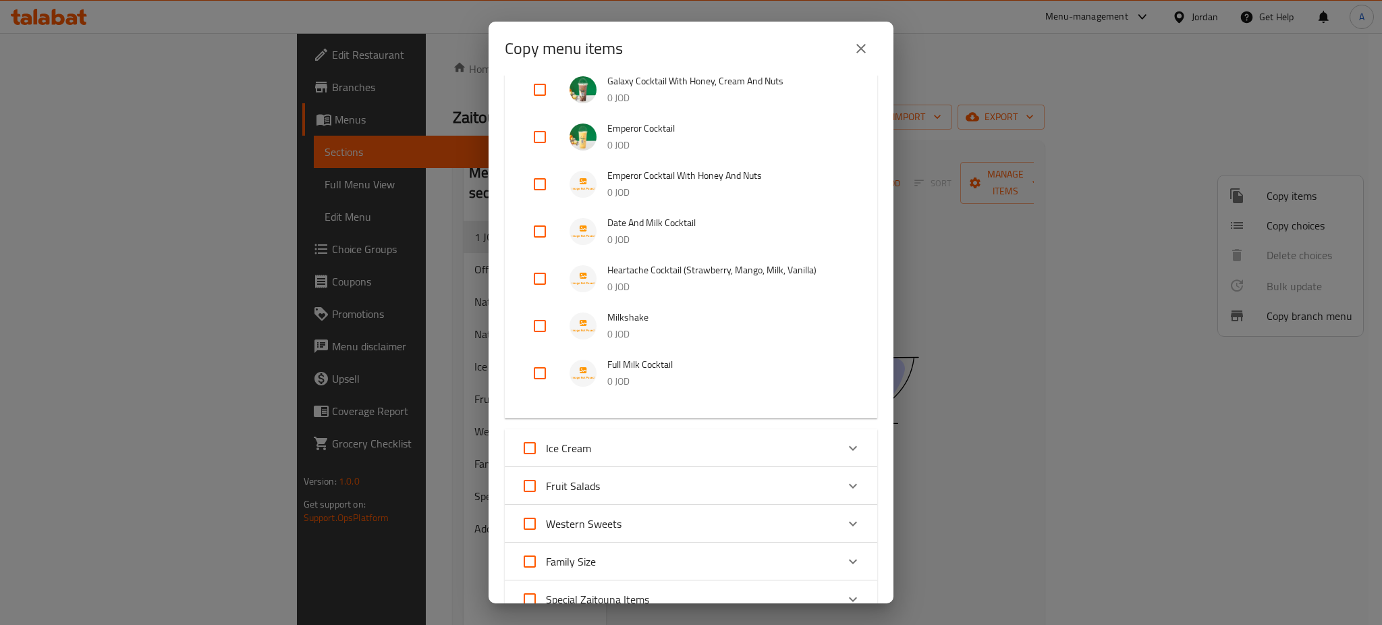
scroll to position [667, 0]
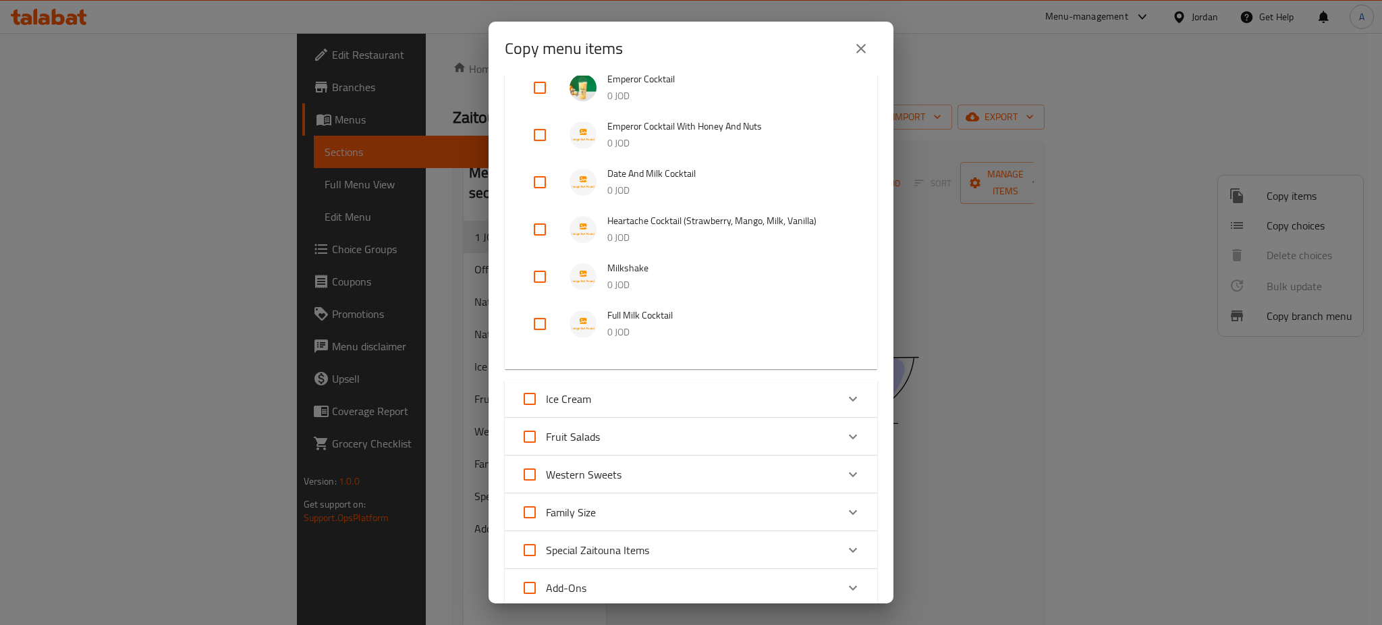
click at [749, 534] on div "Special Zaitouna Items" at bounding box center [679, 550] width 316 height 32
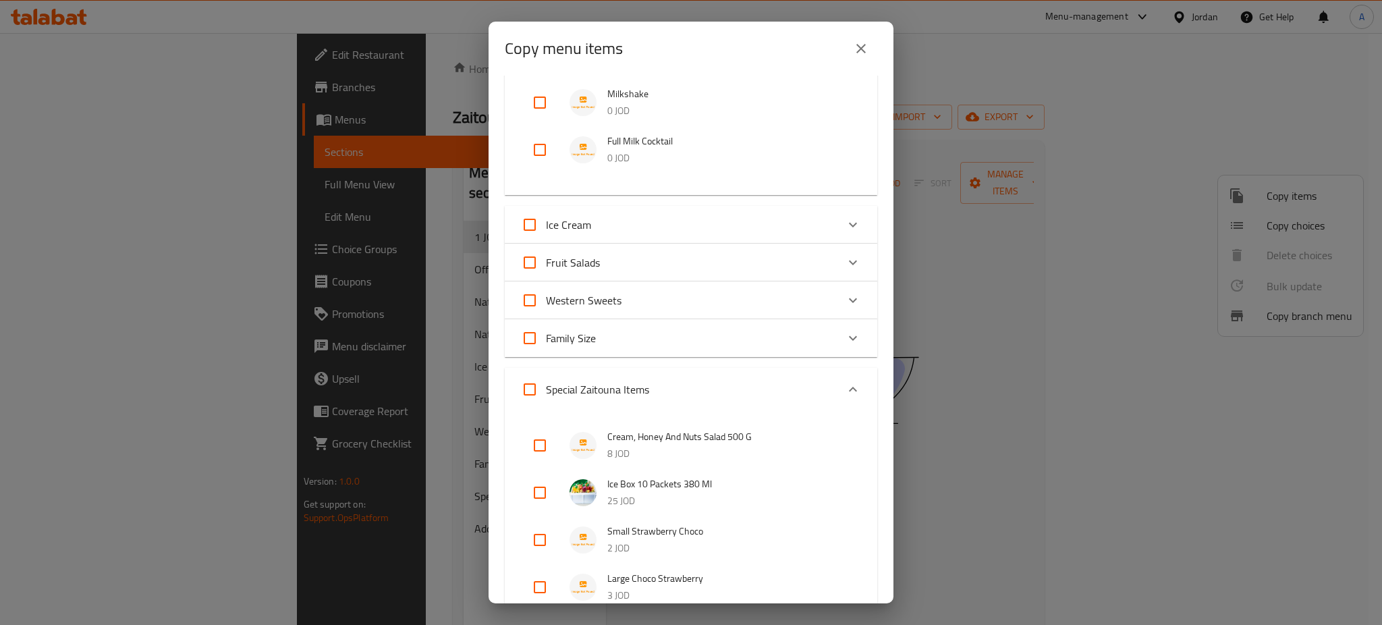
scroll to position [835, 0]
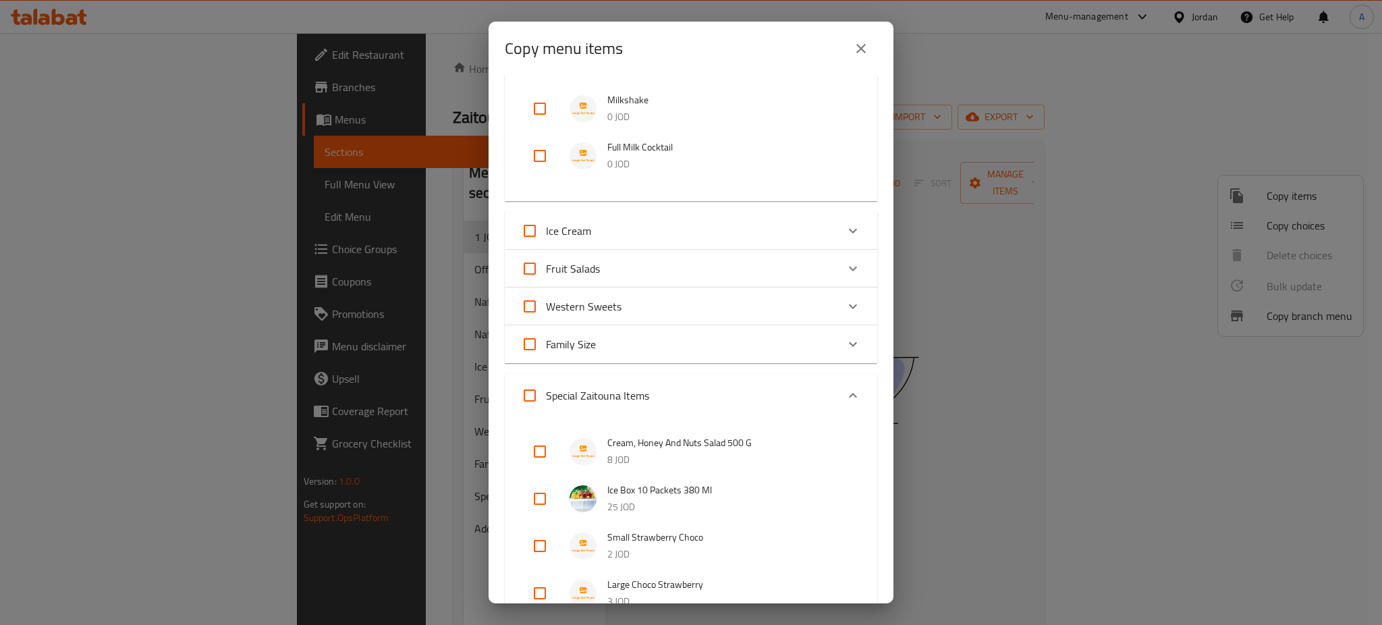
click at [627, 328] on div "Family Size" at bounding box center [679, 344] width 316 height 32
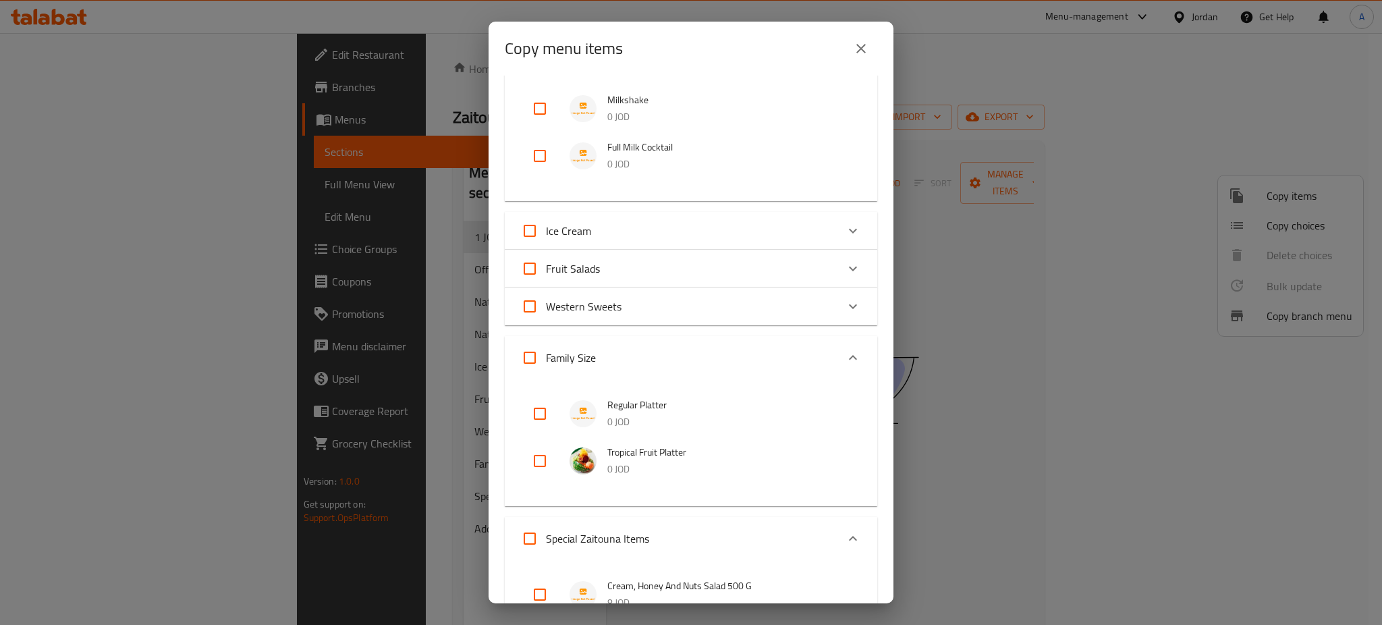
click at [625, 288] on div "Western Sweets" at bounding box center [691, 307] width 373 height 38
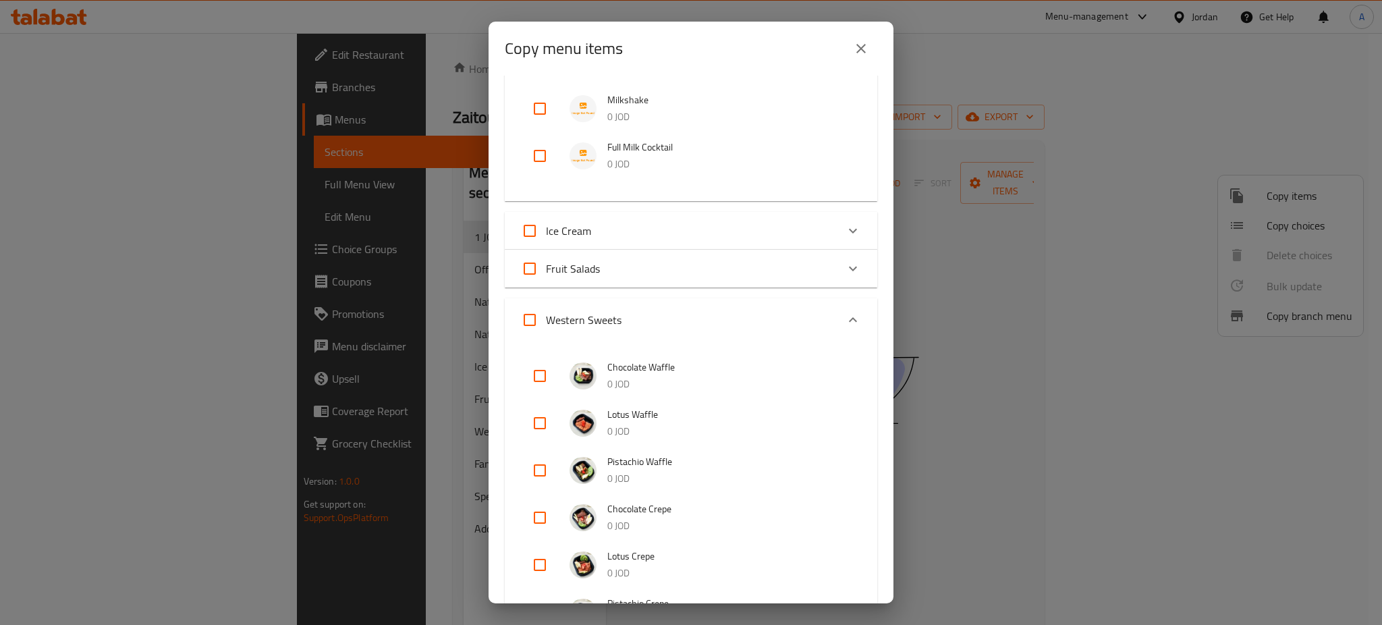
scroll to position [745, 0]
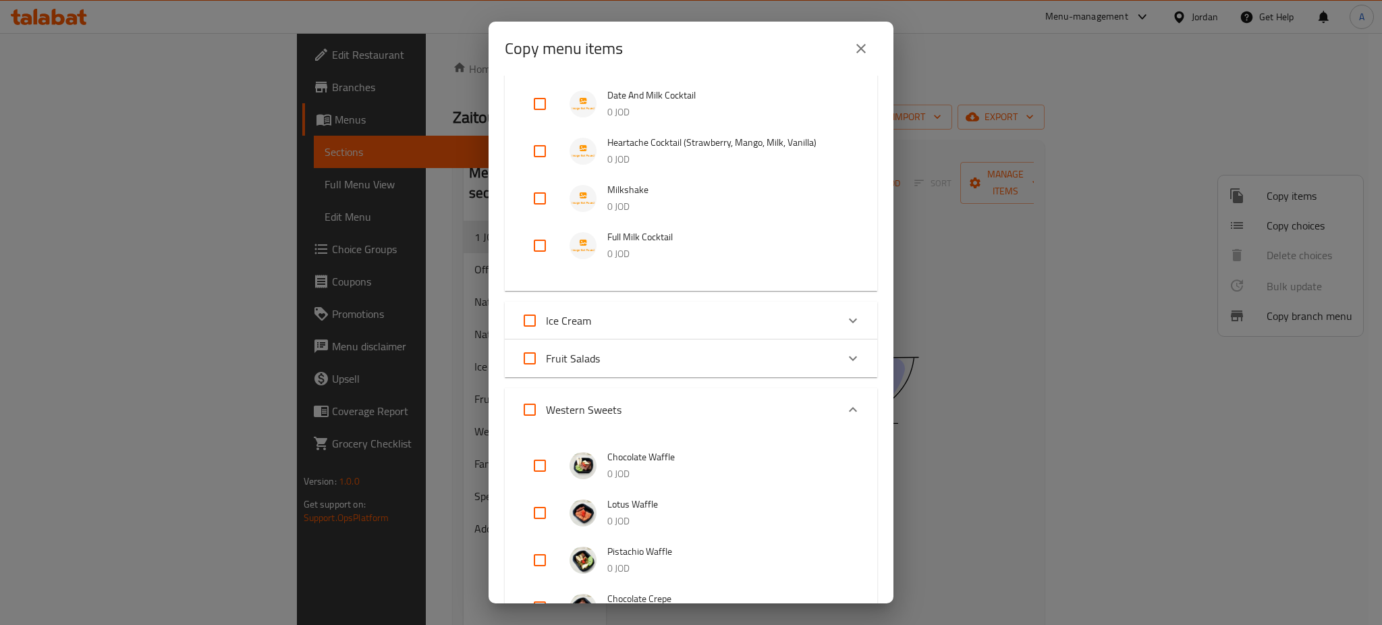
click at [614, 342] on div "Fruit Salads" at bounding box center [679, 358] width 316 height 32
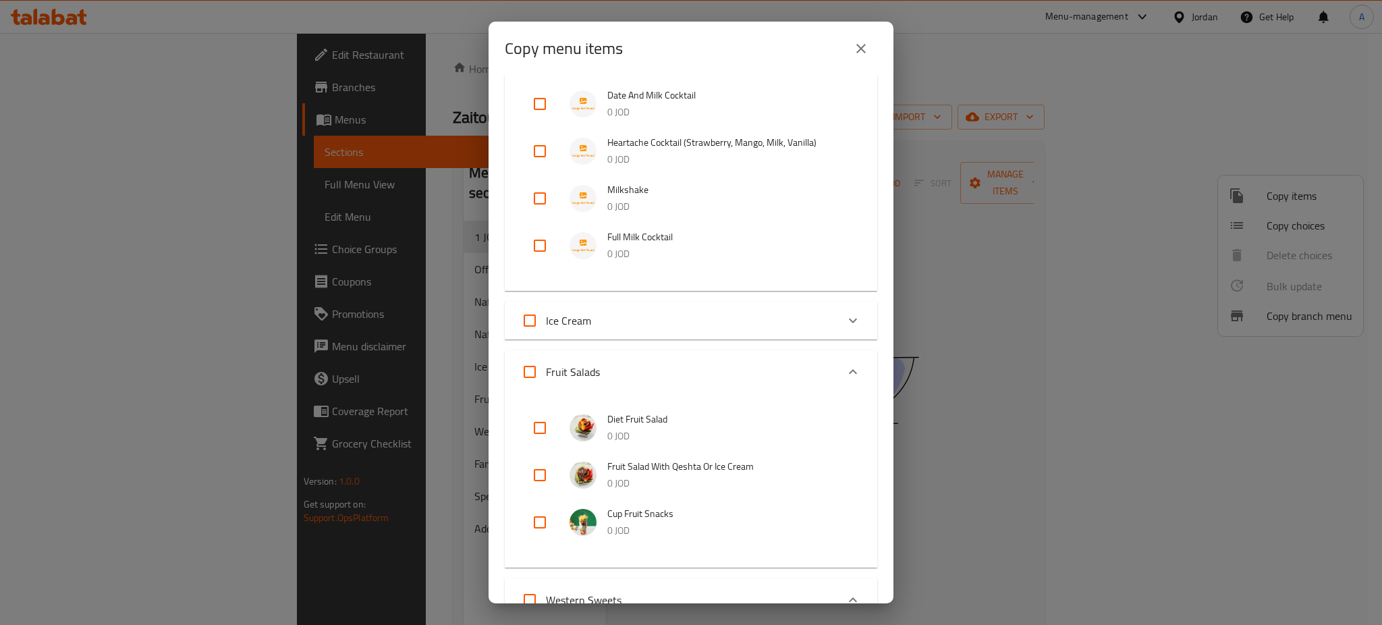
click at [535, 506] on input "checkbox" at bounding box center [540, 522] width 32 height 32
checkbox input "true"
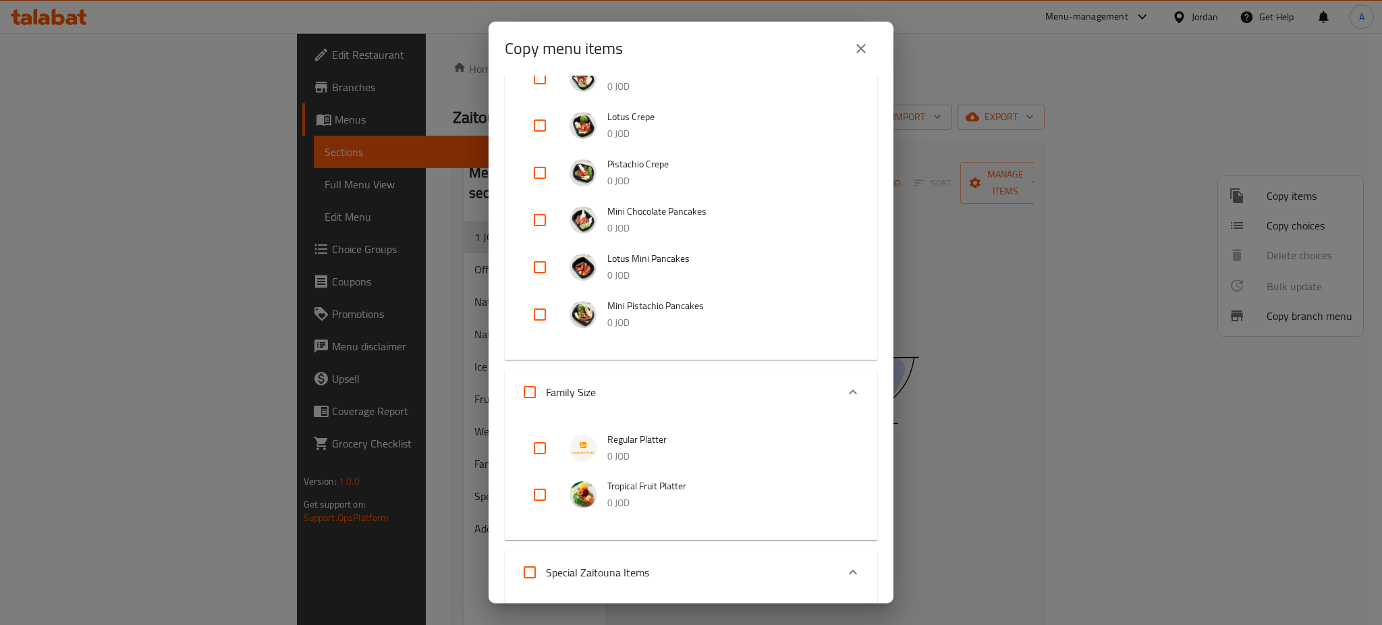
scroll to position [1625, 0]
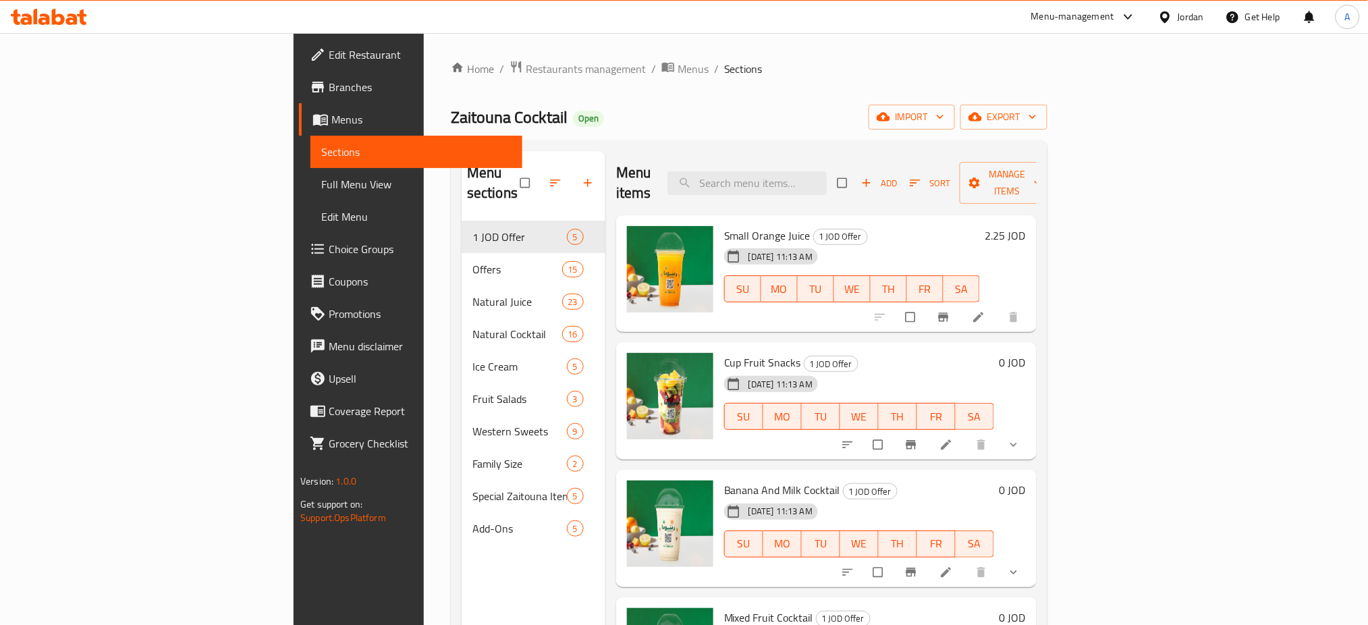
click at [1026, 226] on h6 "2.25 JOD" at bounding box center [1005, 235] width 40 height 19
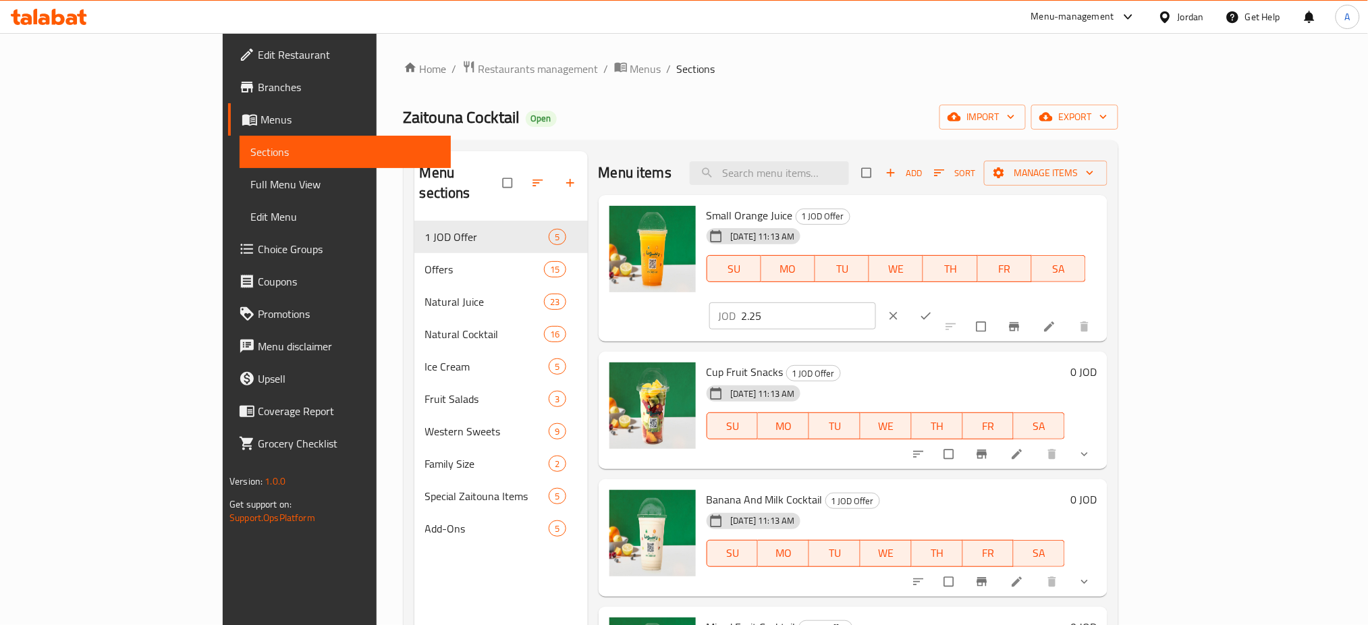
drag, startPoint x: 1178, startPoint y: 219, endPoint x: 1021, endPoint y: 210, distance: 156.8
click at [1044, 215] on div "Small Orange Juice 1 JOD Offer [DATE] 11:13 AM SU MO TU WE TH FR SA JOD 2.25 ​" at bounding box center [902, 268] width 402 height 136
type input "1"
click at [944, 301] on button "ok" at bounding box center [927, 316] width 32 height 30
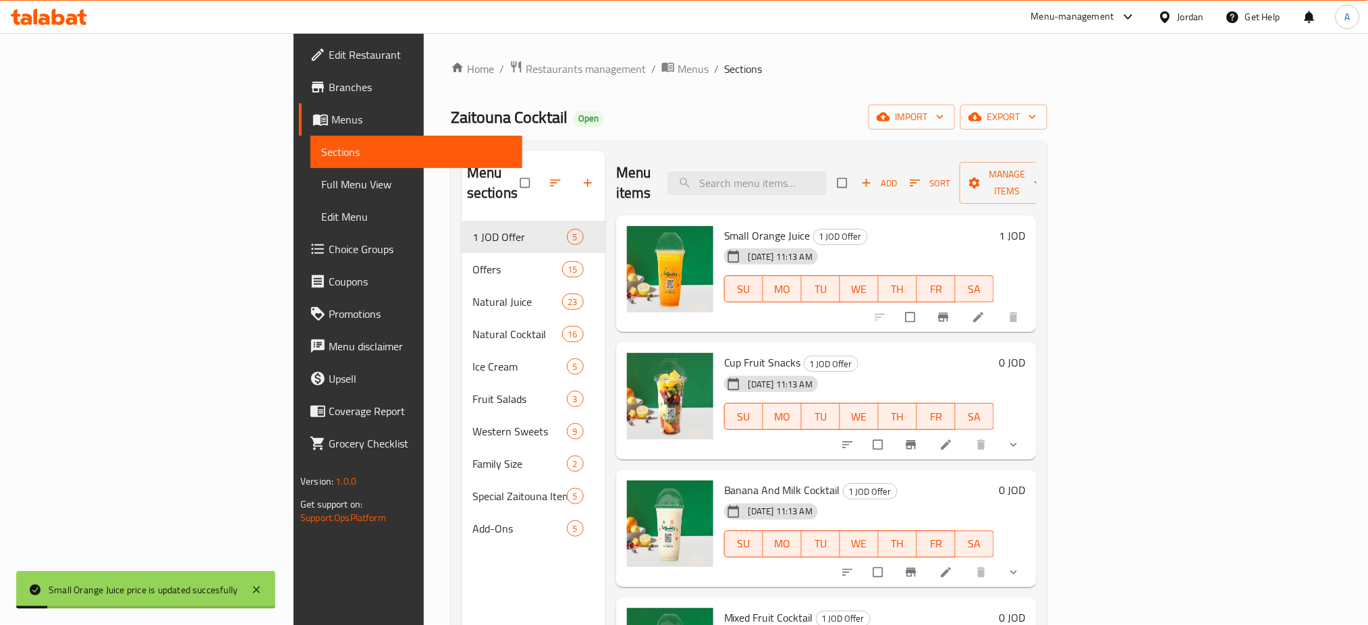
click at [1026, 353] on h6 "0 JOD" at bounding box center [1013, 362] width 26 height 19
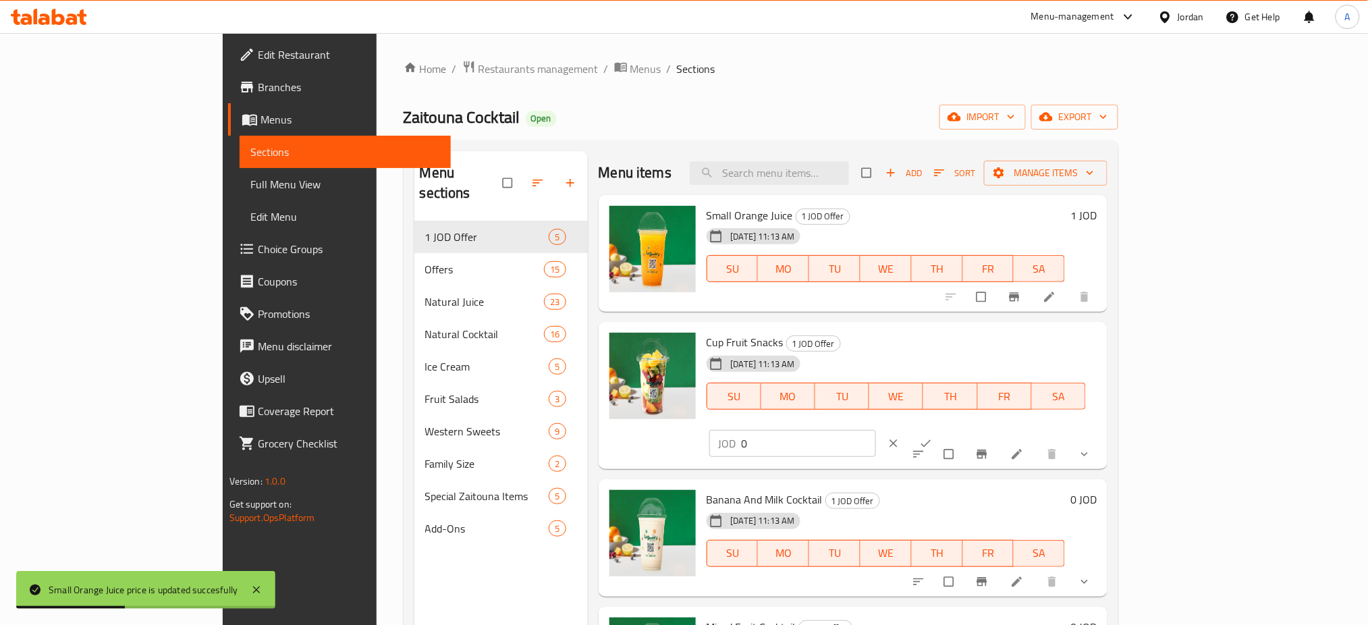
drag, startPoint x: 1100, startPoint y: 338, endPoint x: 1081, endPoint y: 329, distance: 21.5
click at [1092, 350] on div "[DATE] 11:13 AM SU MO TU WE TH FR SA" at bounding box center [896, 386] width 391 height 73
click at [1024, 448] on icon at bounding box center [1016, 454] width 13 height 13
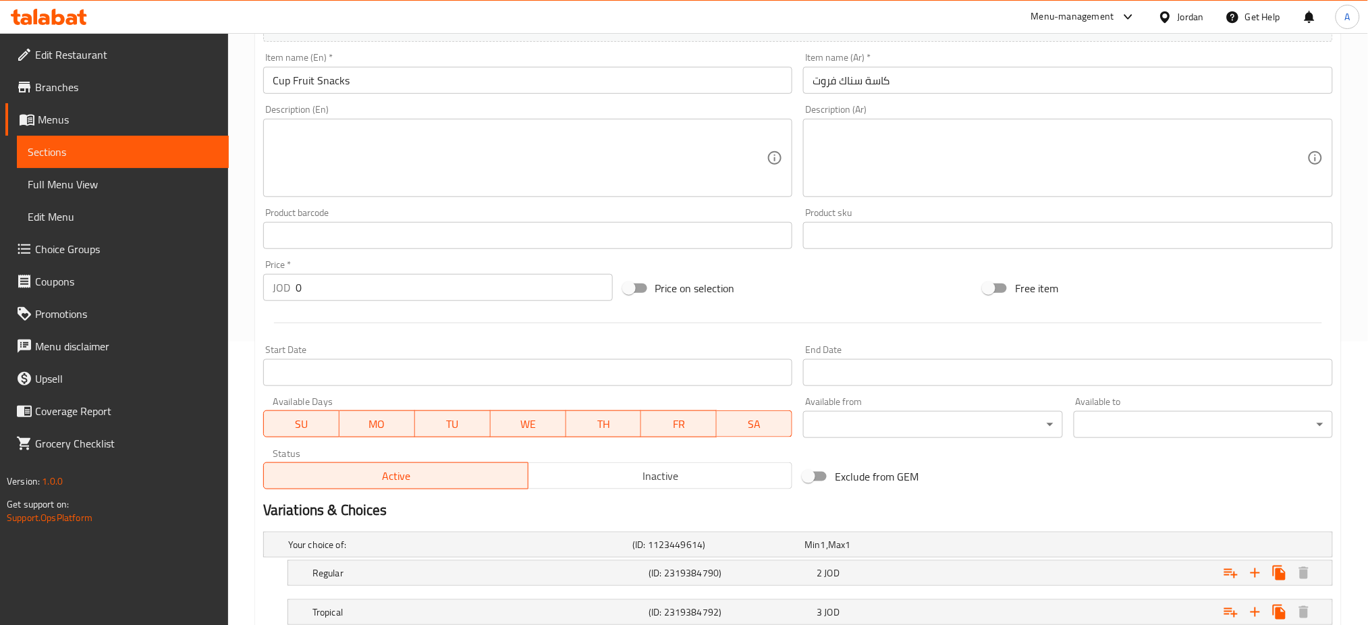
scroll to position [313, 0]
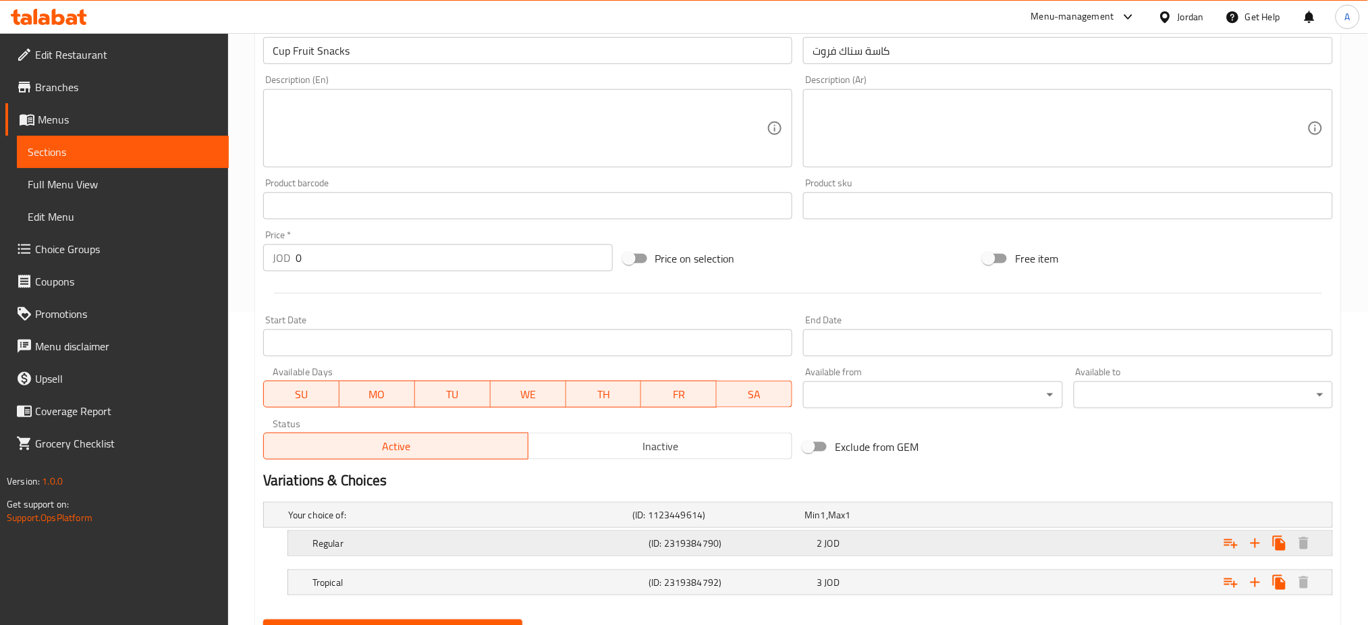
click at [854, 534] on div "2 JOD" at bounding box center [898, 543] width 168 height 19
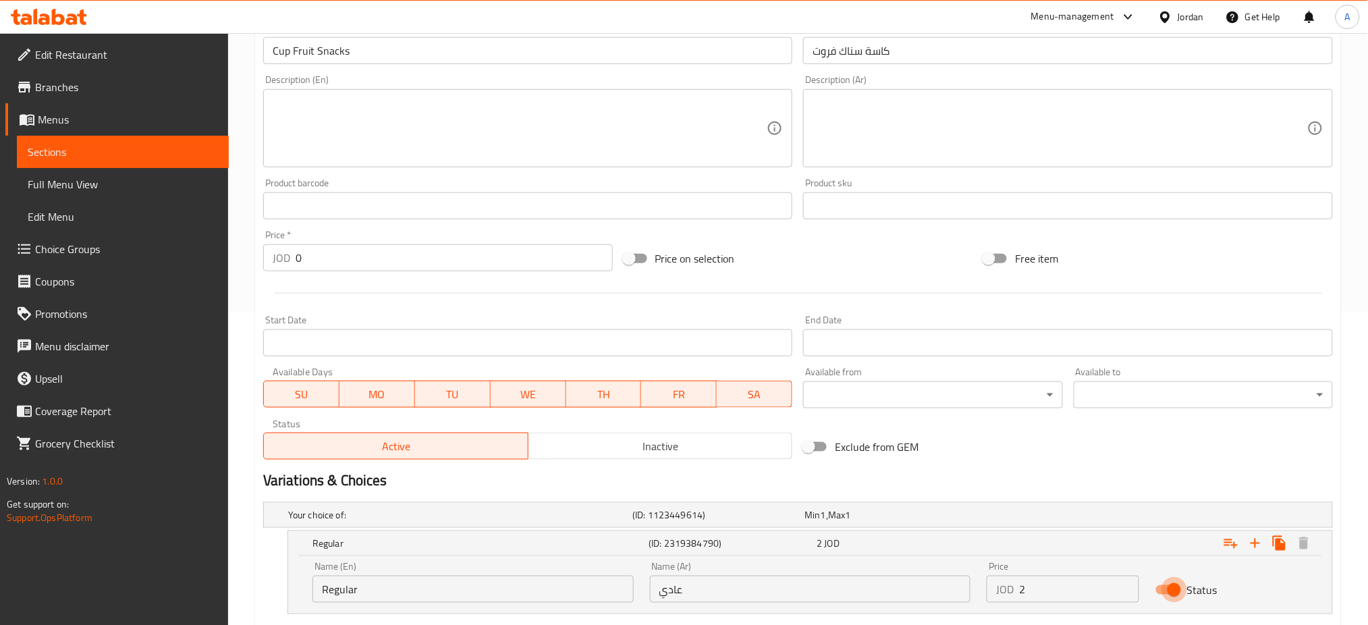
click at [1164, 577] on input "Status" at bounding box center [1174, 590] width 77 height 26
checkbox input "false"
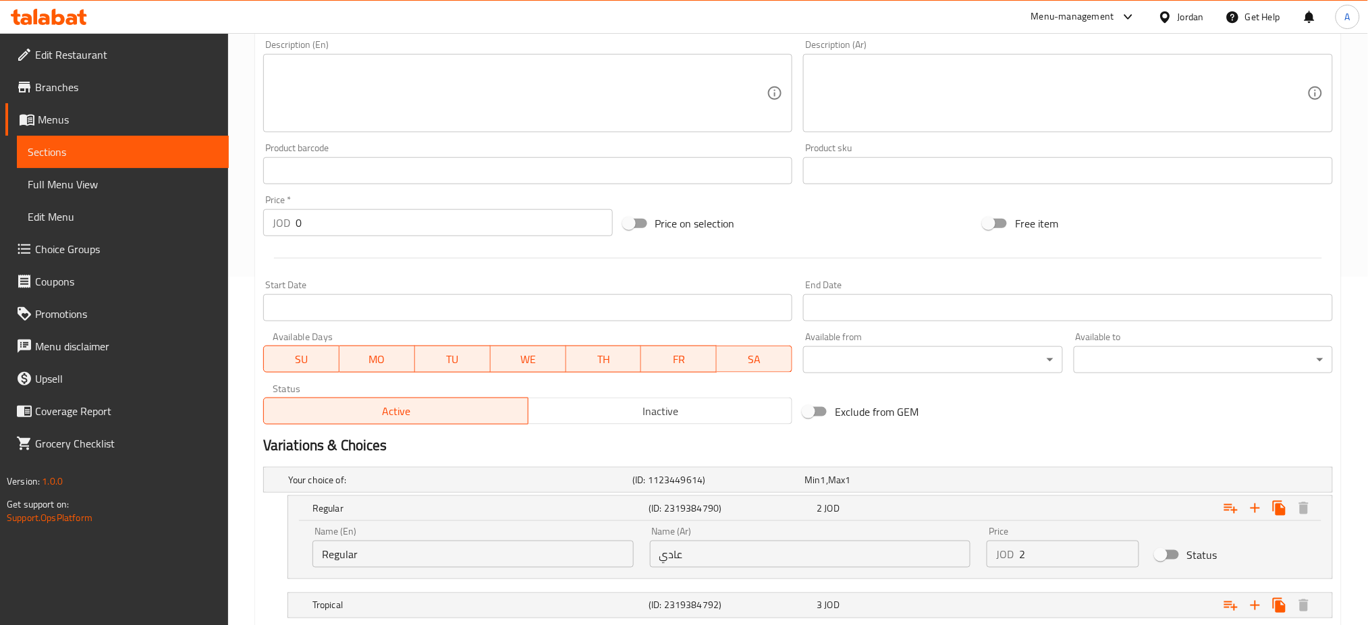
scroll to position [368, 0]
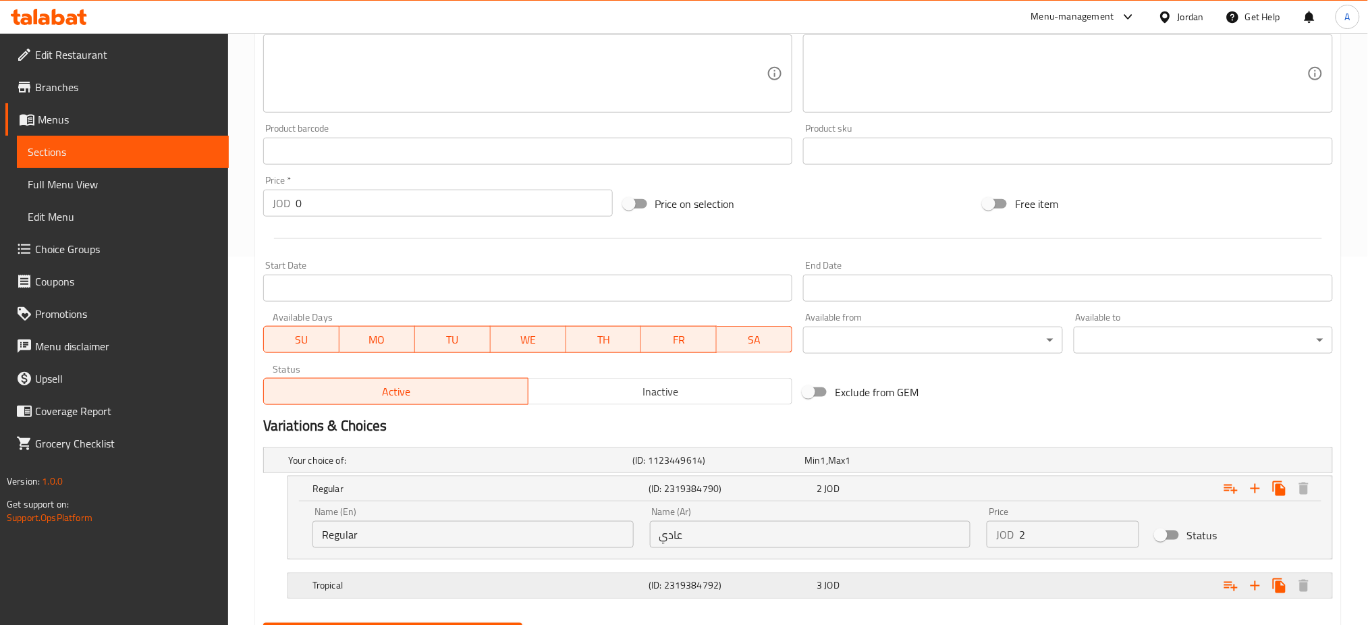
click at [1160, 571] on div "Expand" at bounding box center [1151, 586] width 336 height 30
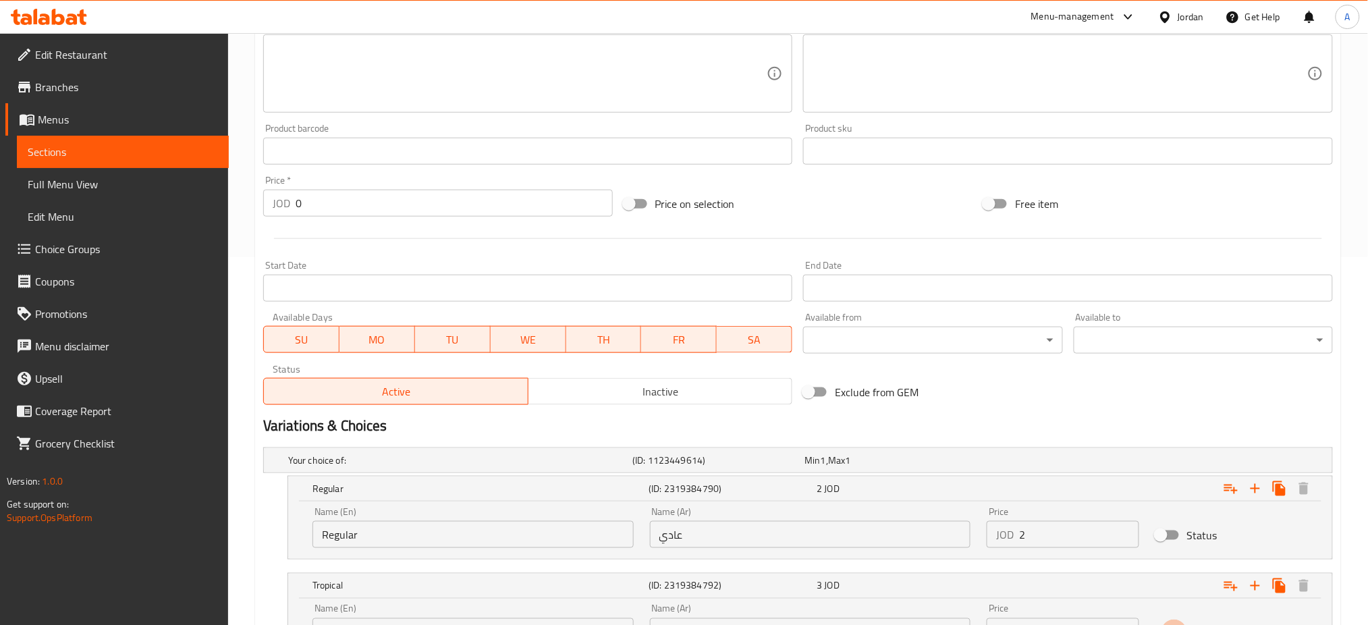
click at [1160, 620] on input "Status" at bounding box center [1174, 633] width 77 height 26
checkbox input "false"
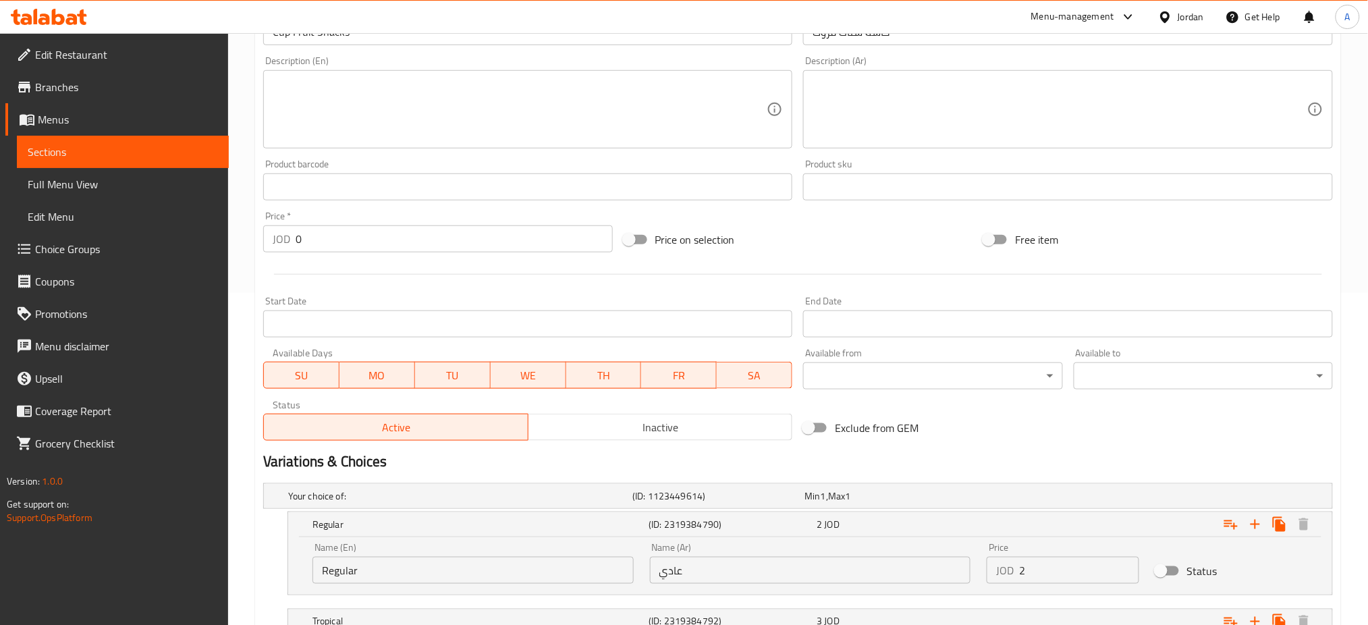
drag, startPoint x: 306, startPoint y: 194, endPoint x: 256, endPoint y: 202, distance: 51.2
click at [265, 225] on div "JOD 0 Price *" at bounding box center [438, 238] width 350 height 27
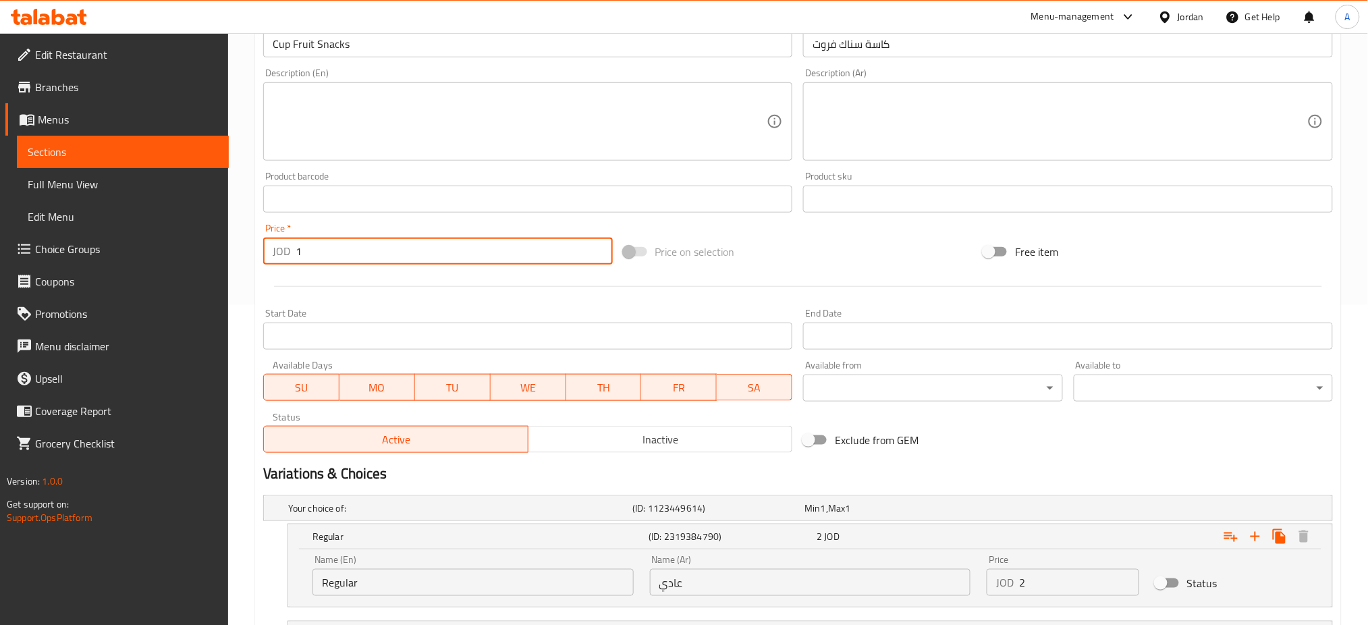
scroll to position [153, 0]
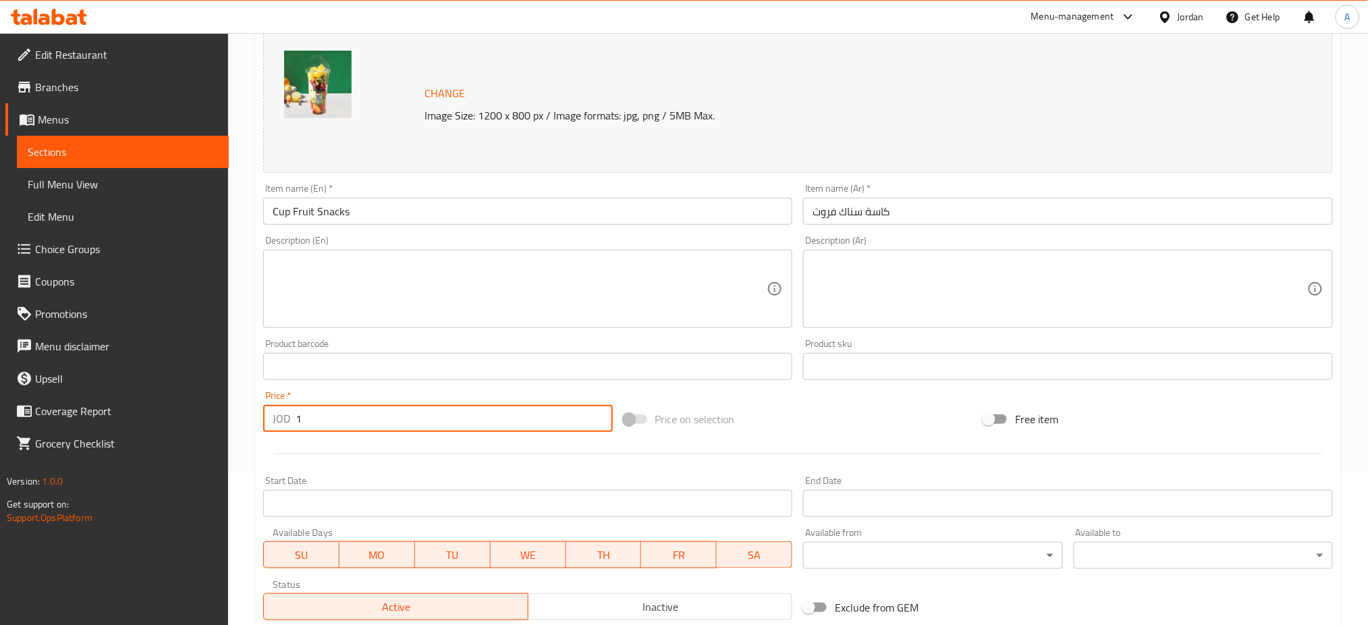
type input "1"
click at [272, 198] on input "Cup Fruit Snacks" at bounding box center [528, 211] width 530 height 27
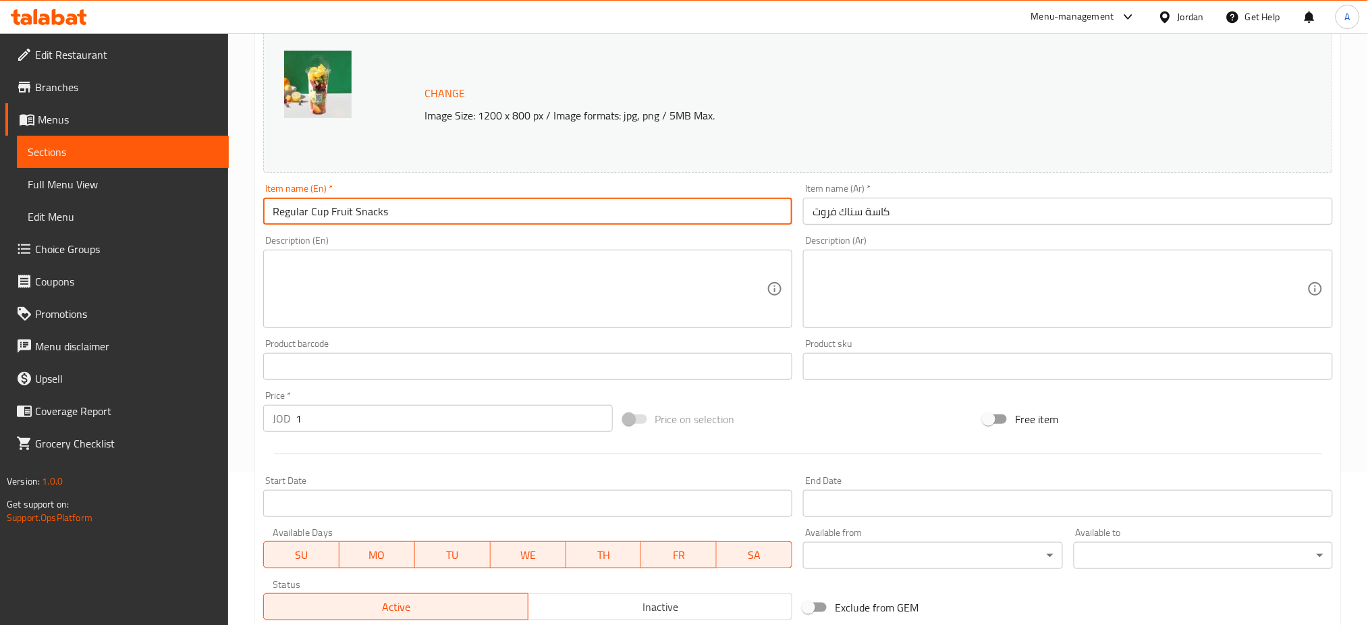
type input "Regular Cup Fruit Snacks"
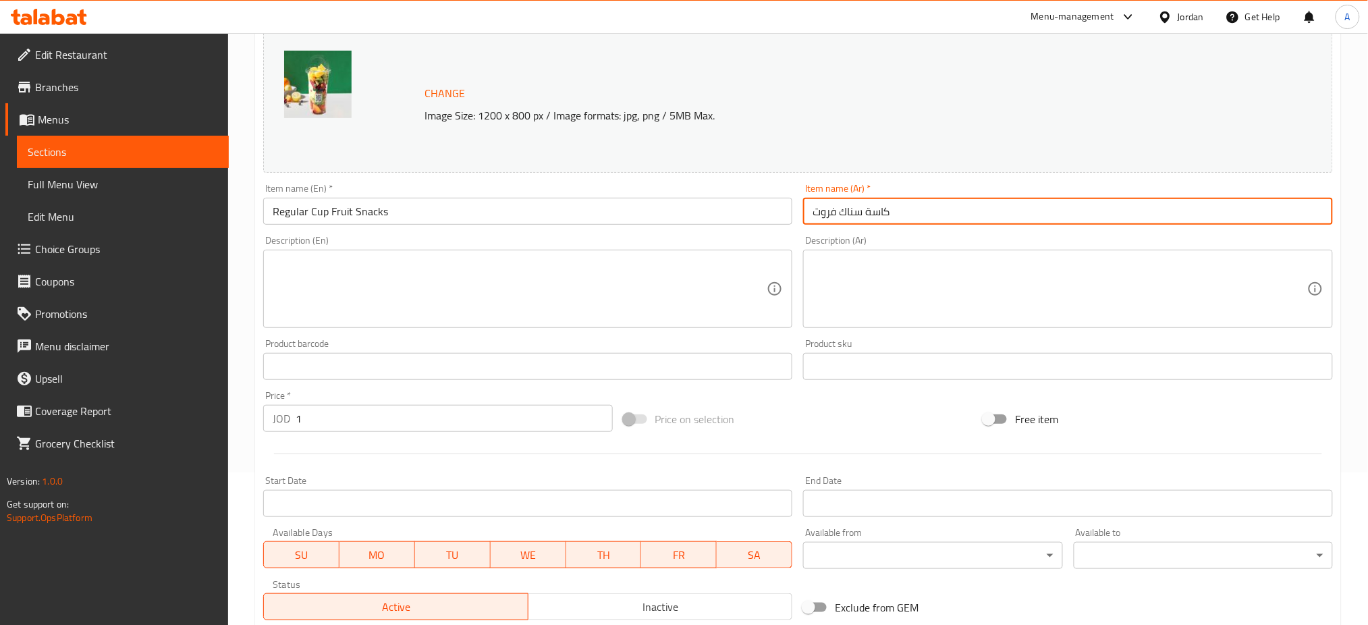
click at [901, 198] on input "كاسة سناك فروت" at bounding box center [1068, 211] width 530 height 27
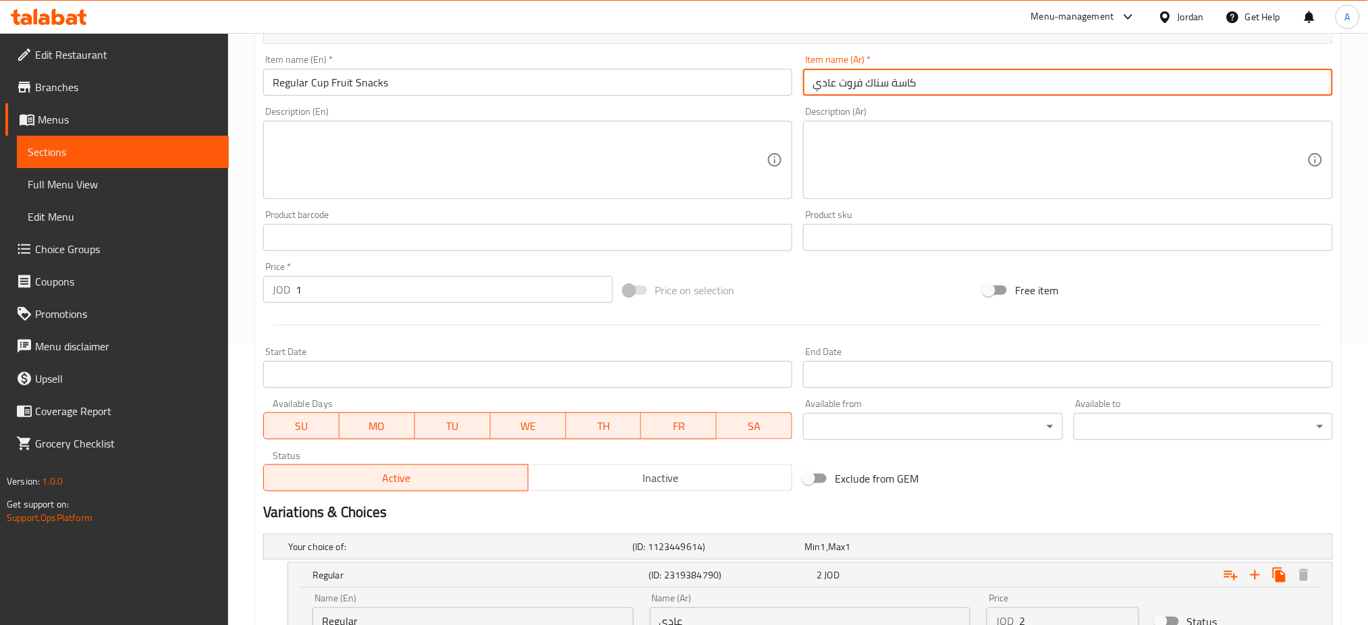
scroll to position [423, 0]
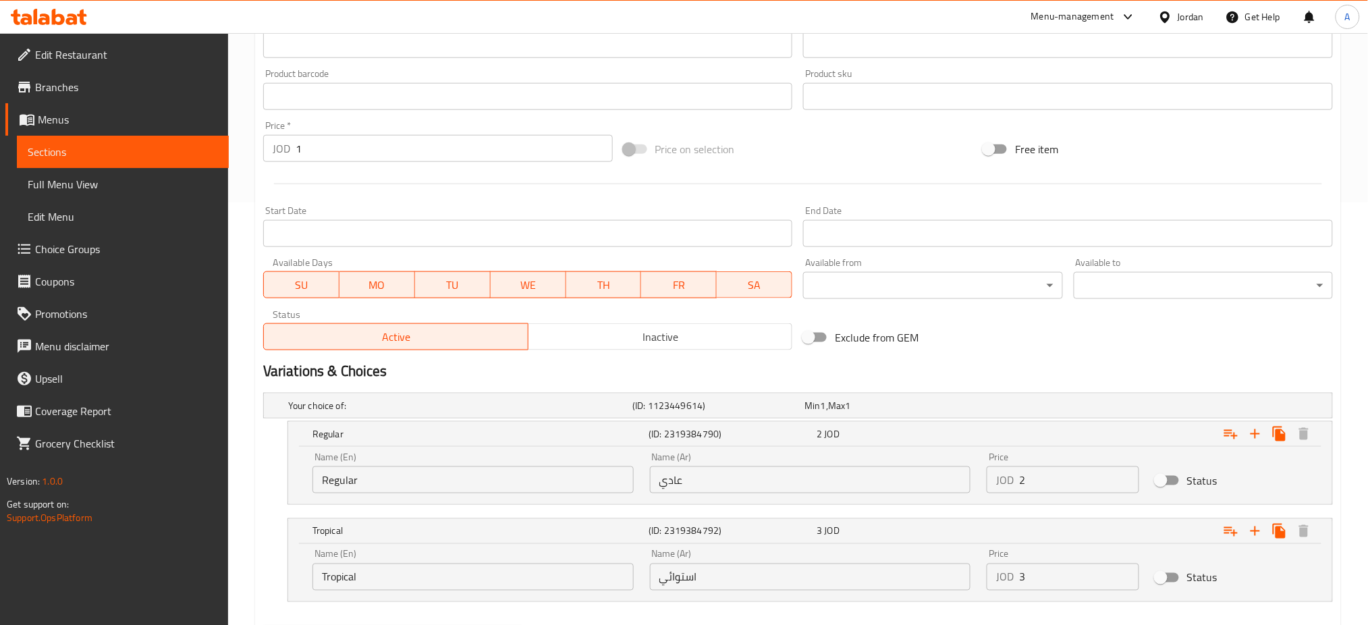
type input "كاسة سناك فروت عادي"
click at [284, 271] on button "SU" at bounding box center [301, 284] width 76 height 27
click at [522, 275] on span "WE" at bounding box center [527, 285] width 65 height 20
click at [607, 275] on span "TH" at bounding box center [604, 285] width 65 height 20
drag, startPoint x: 670, startPoint y: 232, endPoint x: 796, endPoint y: 243, distance: 126.7
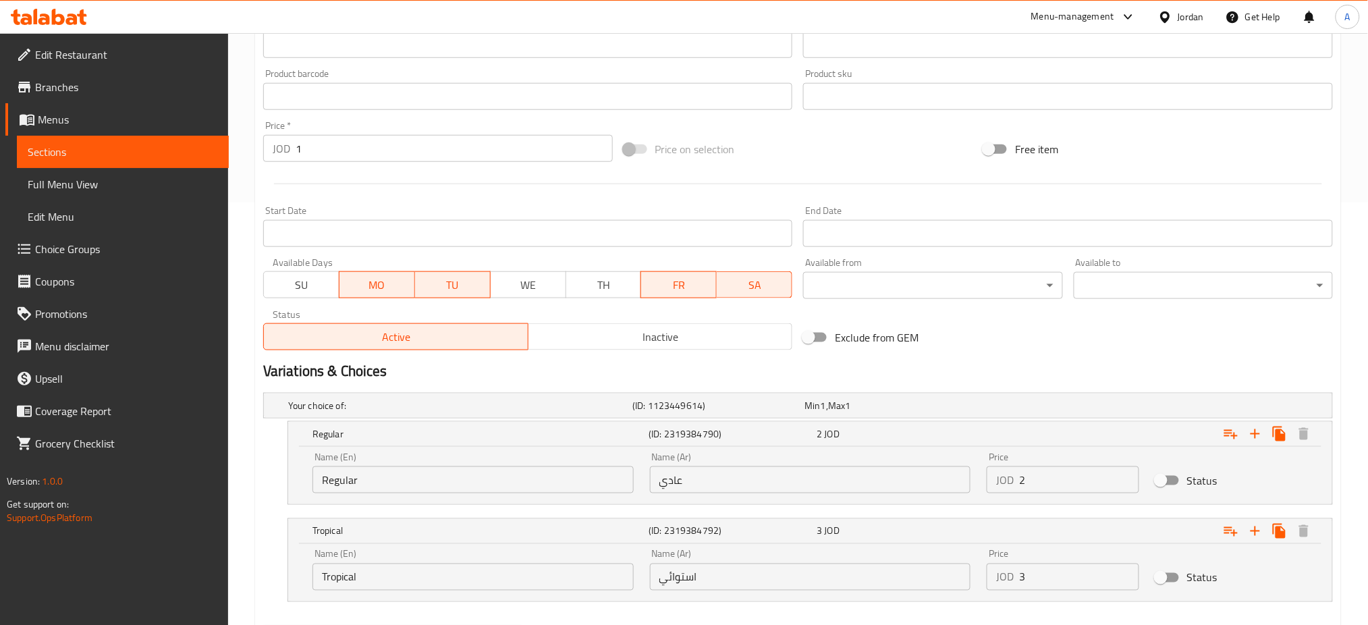
click at [674, 275] on span "FR" at bounding box center [679, 285] width 65 height 20
click at [757, 275] on span "SA" at bounding box center [754, 285] width 65 height 20
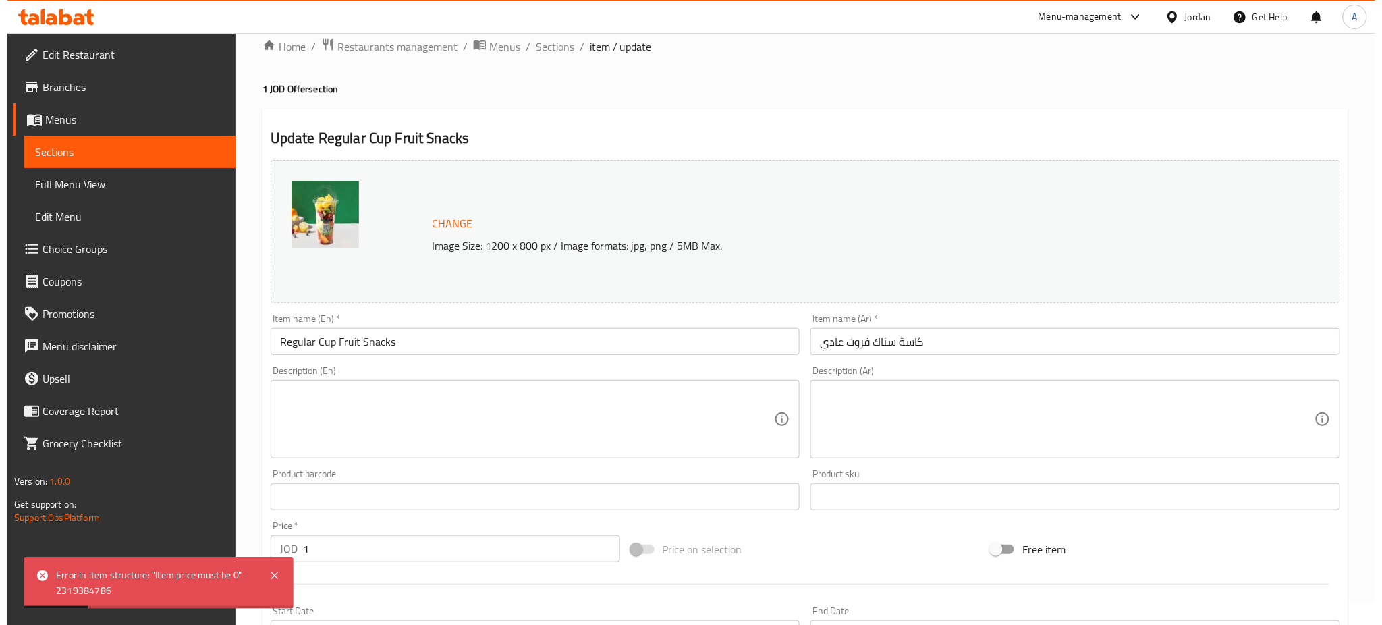
scroll to position [0, 0]
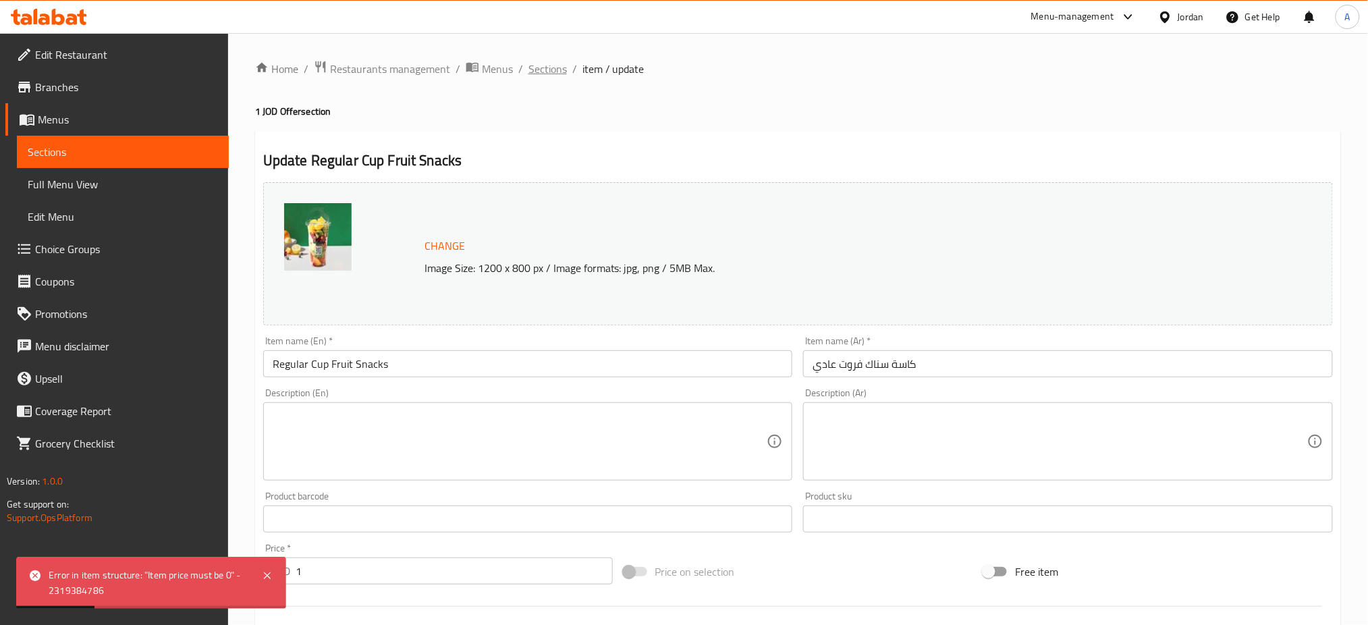
click at [529, 65] on span "Sections" at bounding box center [548, 69] width 38 height 16
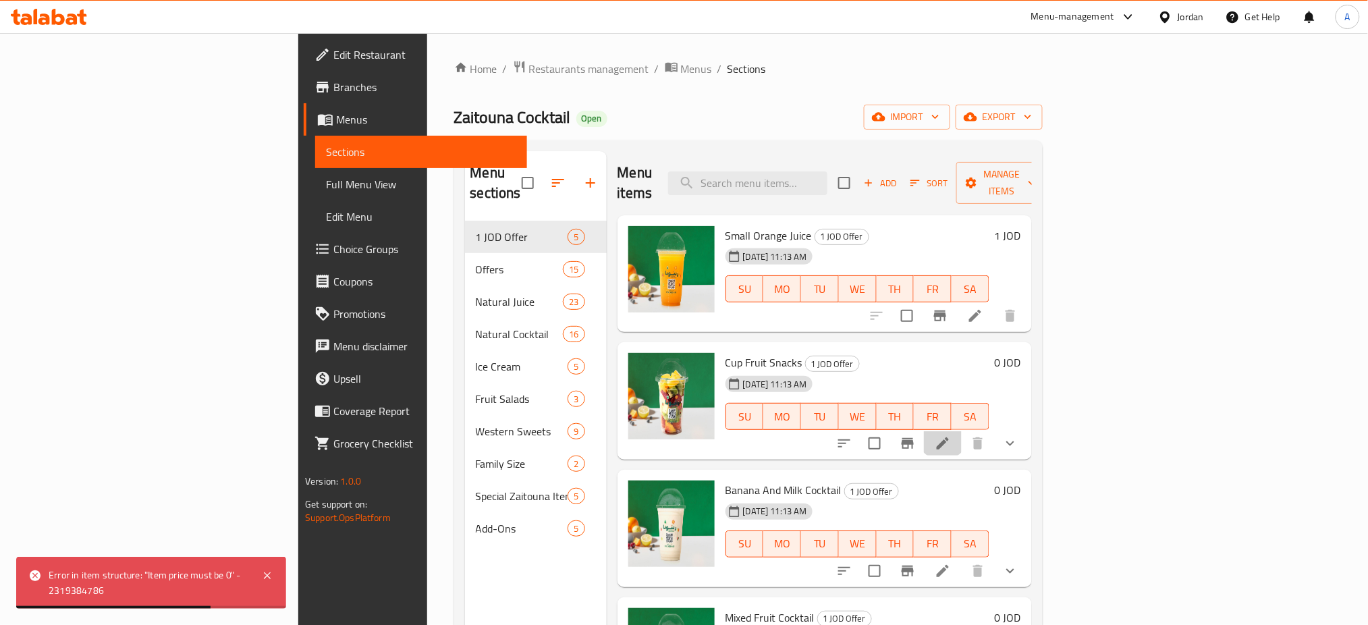
click at [962, 431] on li at bounding box center [943, 443] width 38 height 24
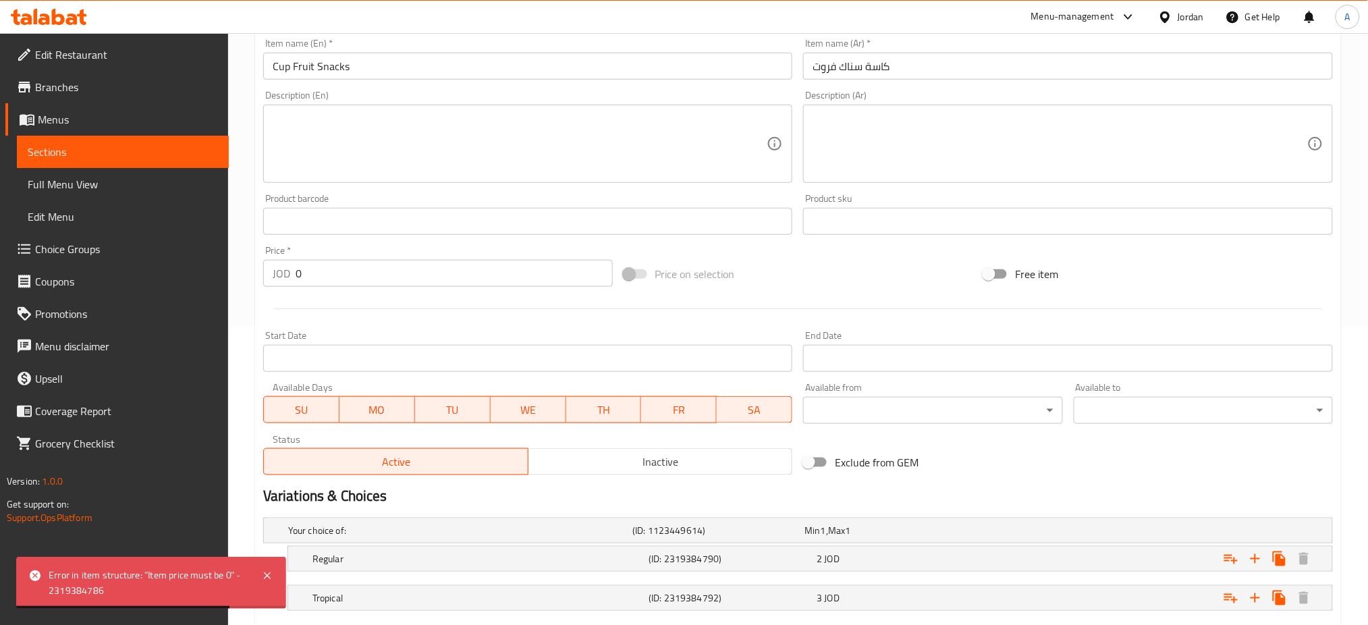
scroll to position [313, 0]
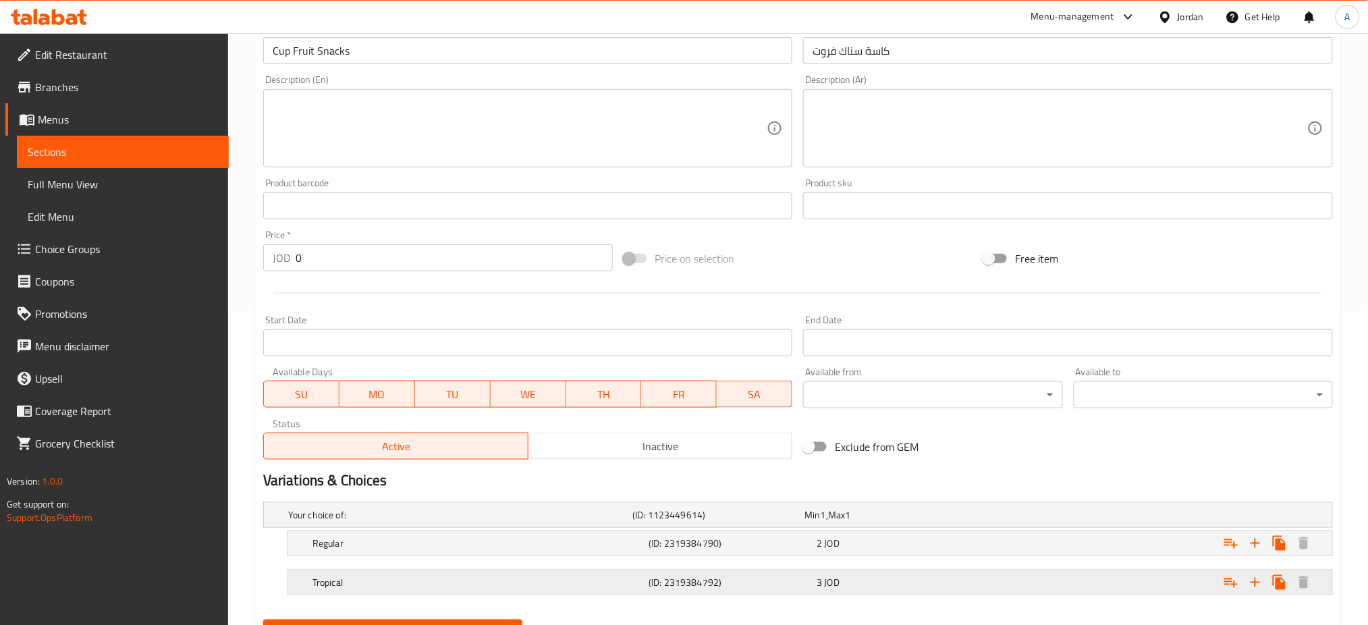
click at [844, 576] on div "3 JOD" at bounding box center [898, 582] width 163 height 13
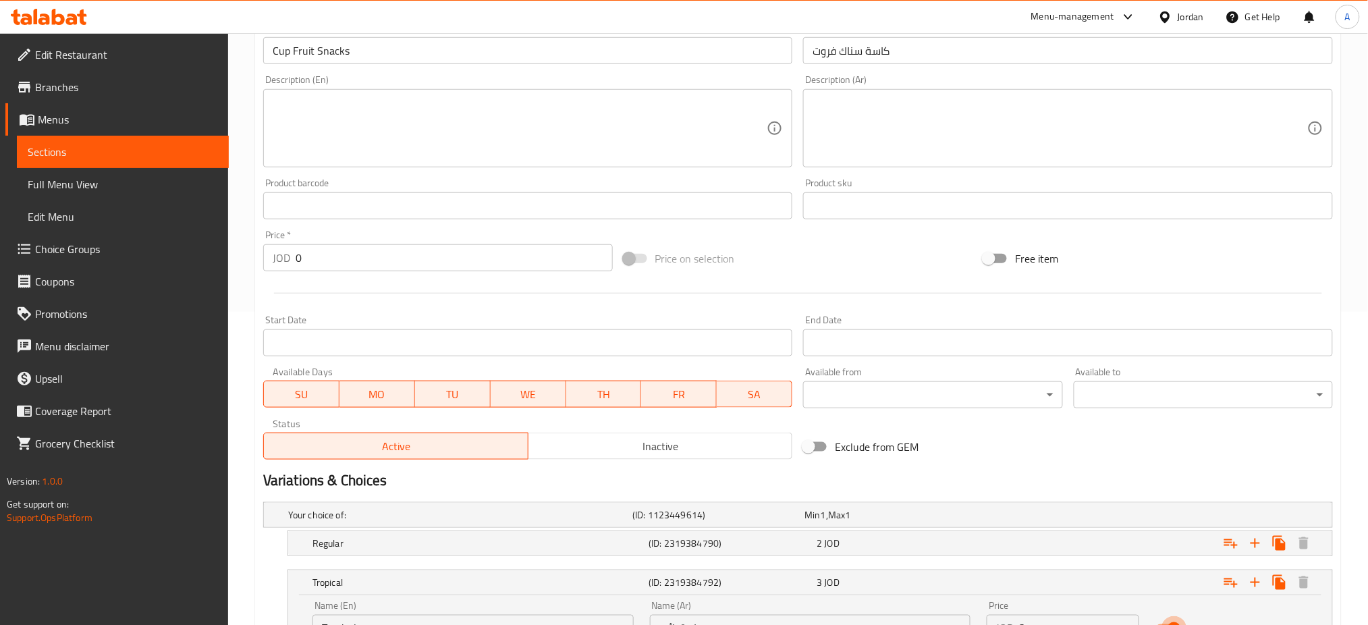
click at [1165, 616] on input "Status" at bounding box center [1174, 629] width 77 height 26
checkbox input "false"
click at [1120, 529] on div "Expand" at bounding box center [1151, 544] width 336 height 30
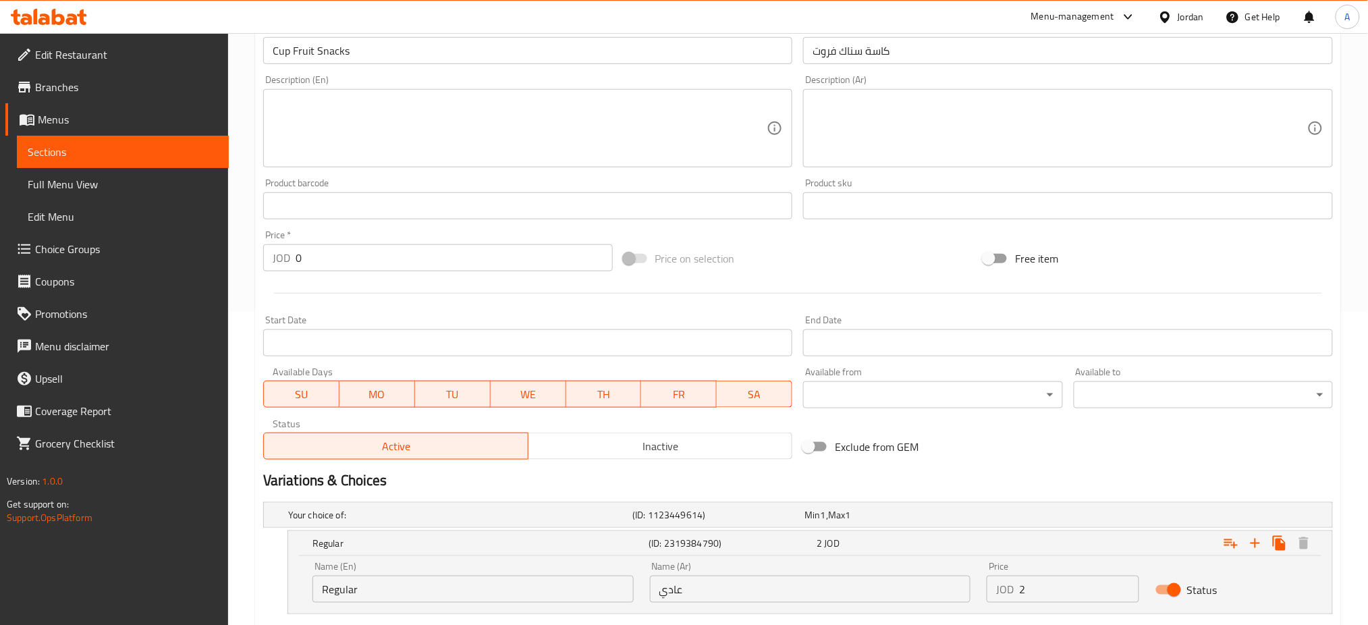
click at [1172, 577] on input "Status" at bounding box center [1174, 590] width 77 height 26
checkbox input "false"
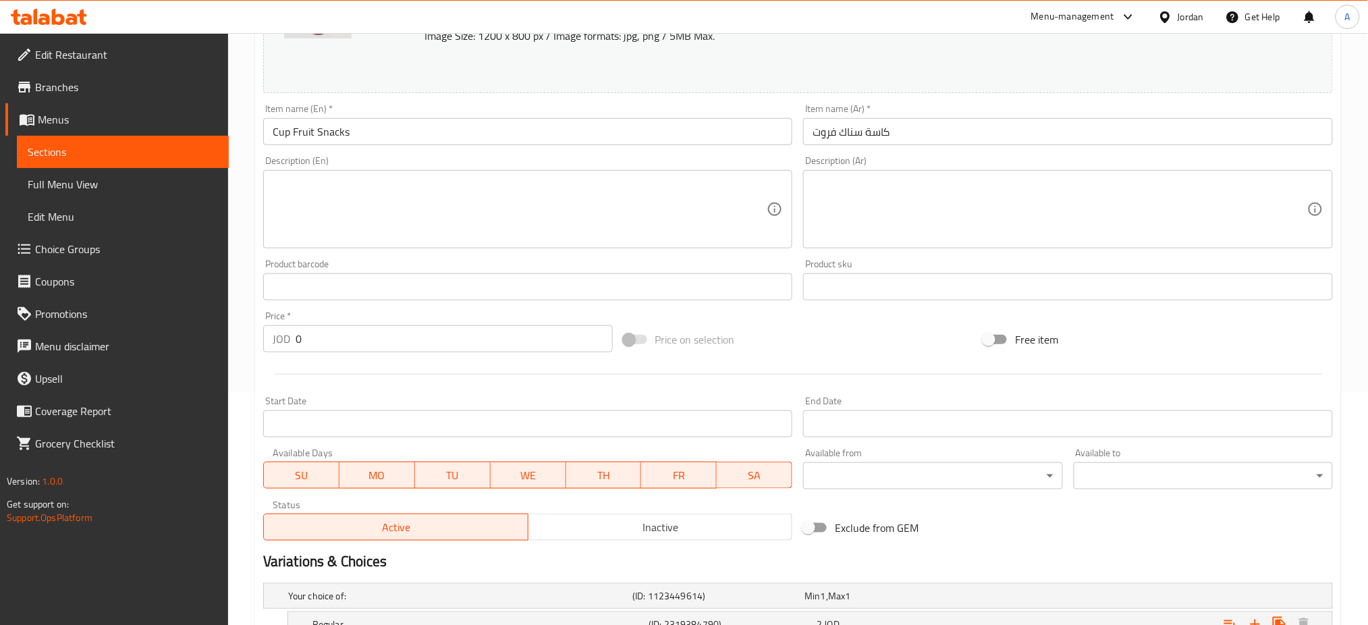
scroll to position [133, 0]
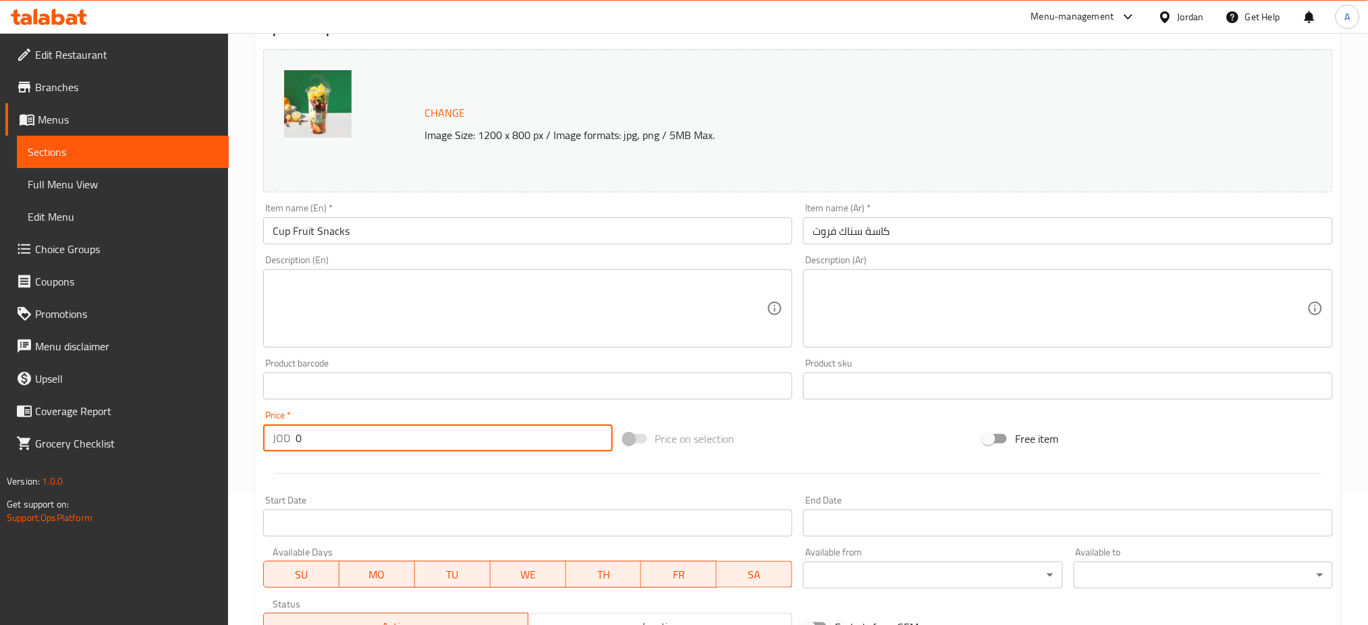
drag, startPoint x: 302, startPoint y: 398, endPoint x: 259, endPoint y: 389, distance: 44.1
click at [262, 405] on div "Price   * JOD 0 Price *" at bounding box center [438, 431] width 360 height 52
type input "1"
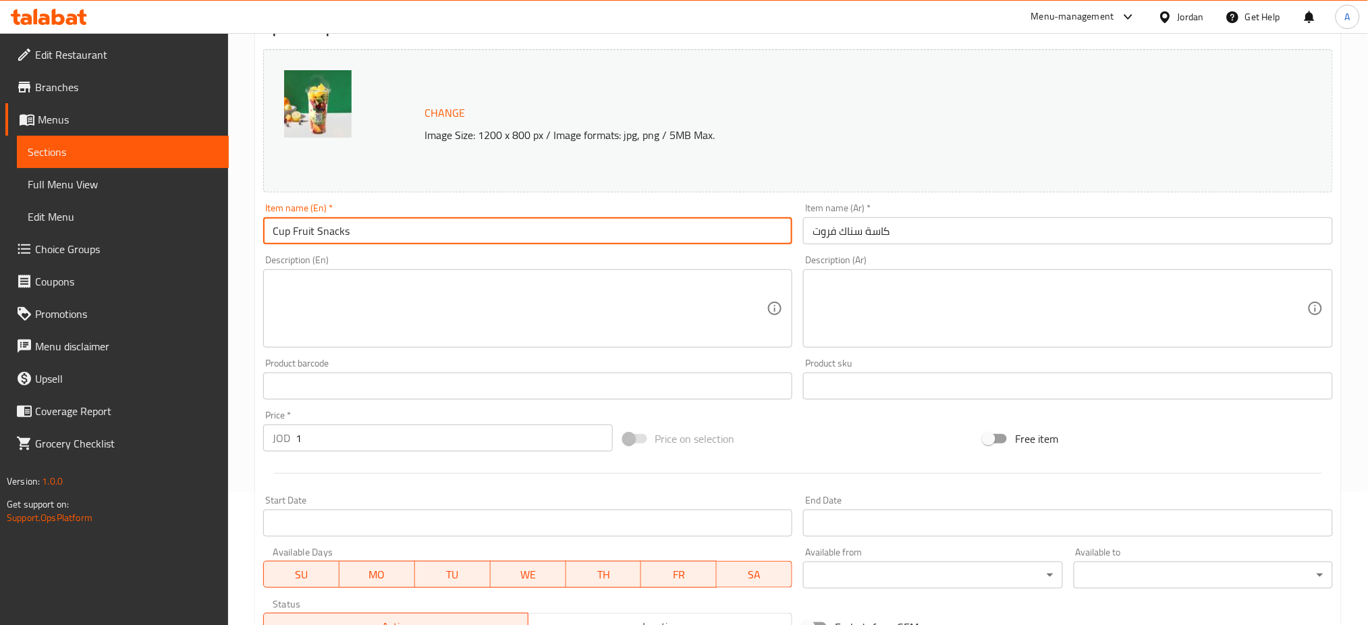
click at [272, 217] on input "Cup Fruit Snacks" at bounding box center [528, 230] width 530 height 27
click at [279, 217] on input "Rwgular Cup Fruit Snacks" at bounding box center [528, 230] width 530 height 27
click at [284, 217] on input "Rwgular Cup Fruit Snacks" at bounding box center [528, 230] width 530 height 27
type input "Regular Cup Fruit Snacks"
click at [894, 217] on input "كاسة سناك فروت" at bounding box center [1068, 230] width 530 height 27
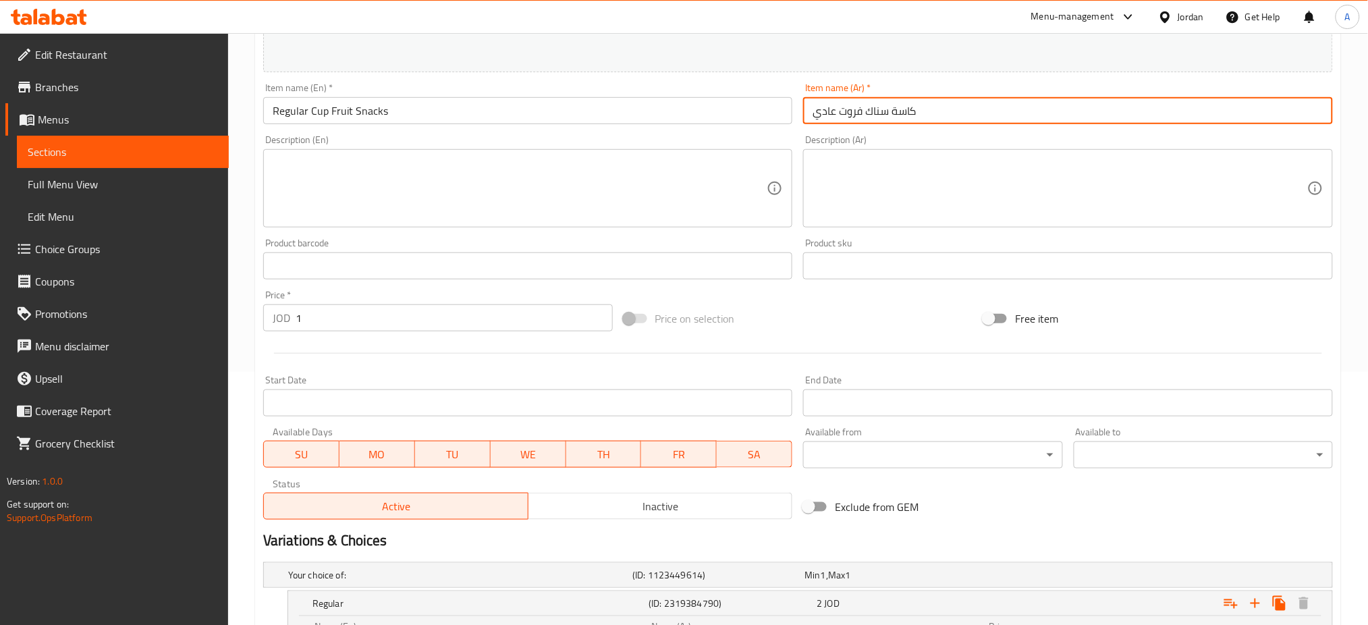
scroll to position [403, 0]
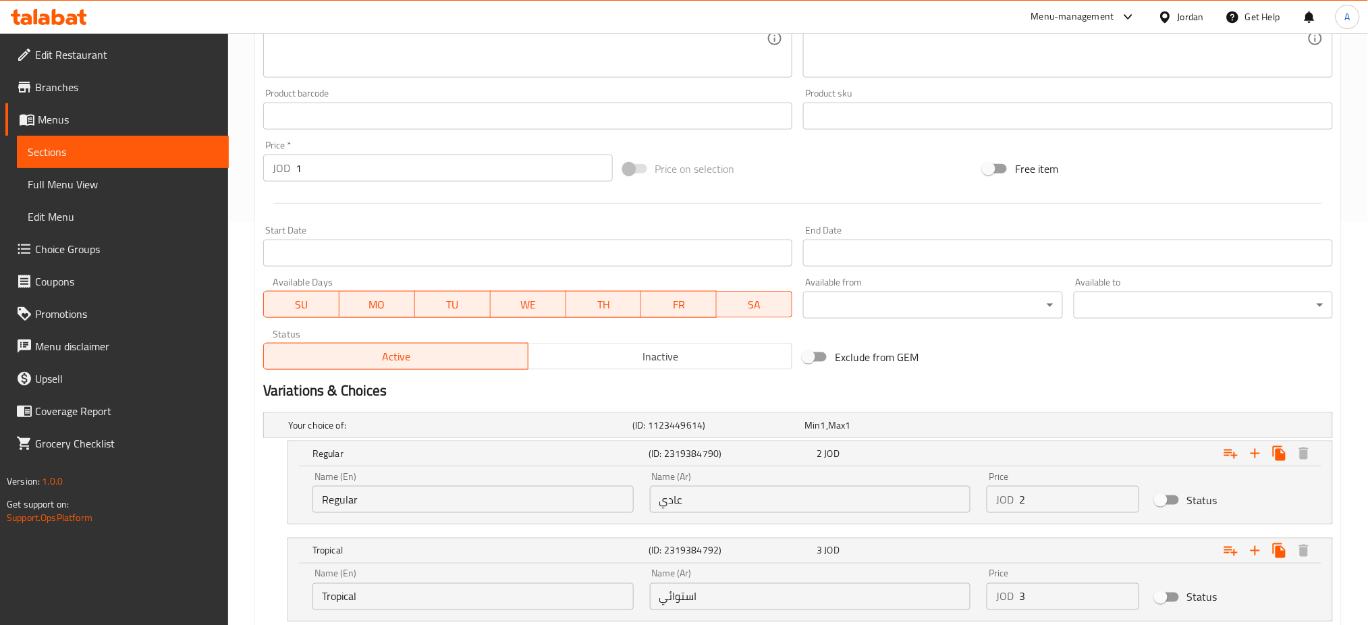
type input "كاسة سناك فروت عادي"
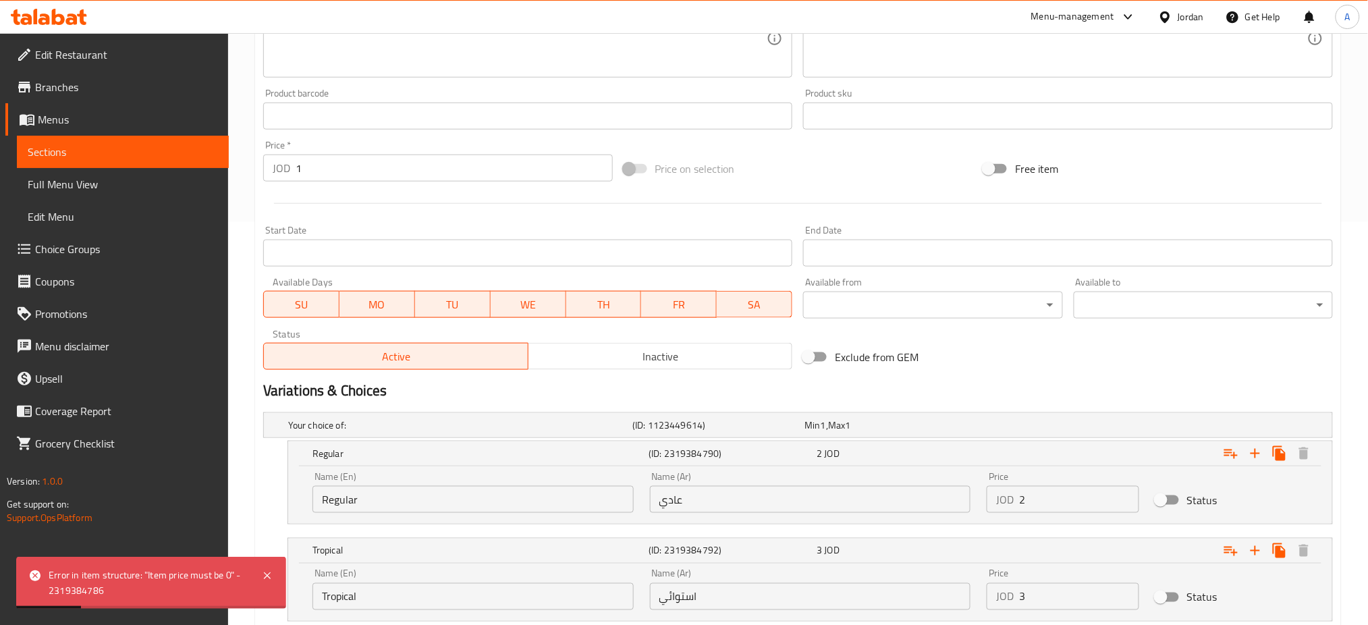
click at [1238, 576] on div "Status" at bounding box center [1231, 597] width 169 height 42
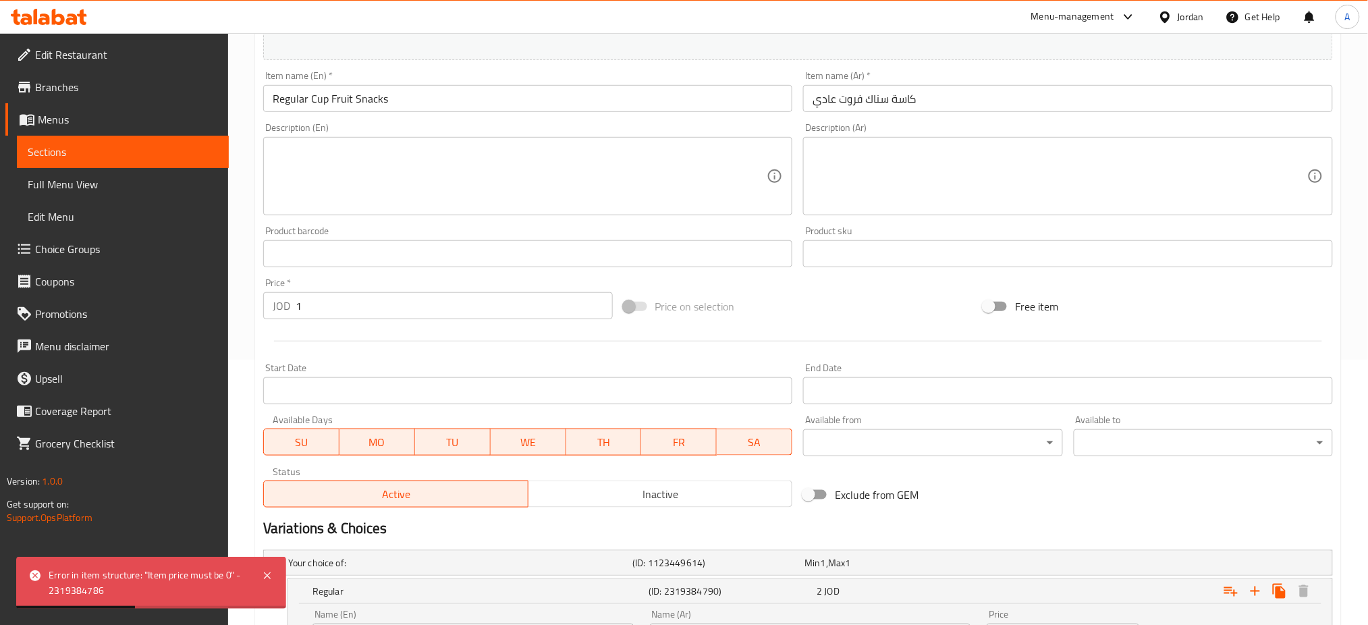
scroll to position [423, 0]
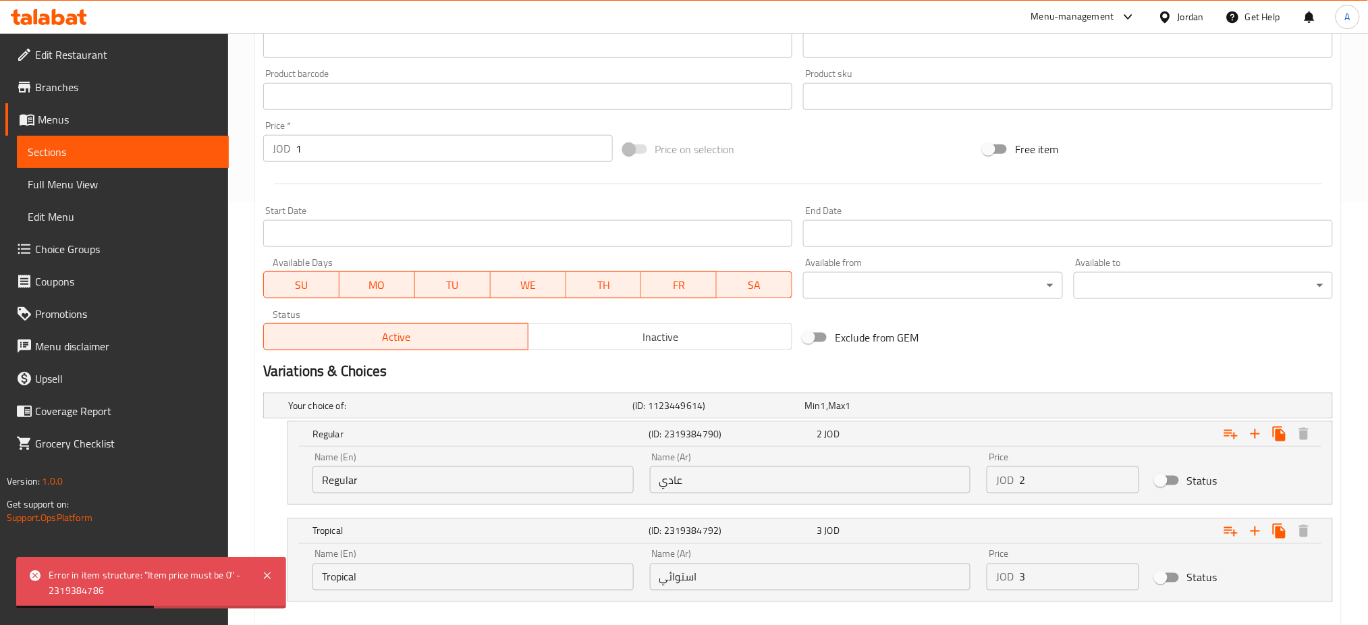
click at [1231, 557] on div "Status" at bounding box center [1231, 578] width 169 height 42
click at [1257, 557] on div "Status" at bounding box center [1231, 578] width 169 height 42
click at [1215, 460] on div "Status" at bounding box center [1231, 481] width 169 height 42
click at [1204, 419] on div "Expand" at bounding box center [1151, 434] width 336 height 30
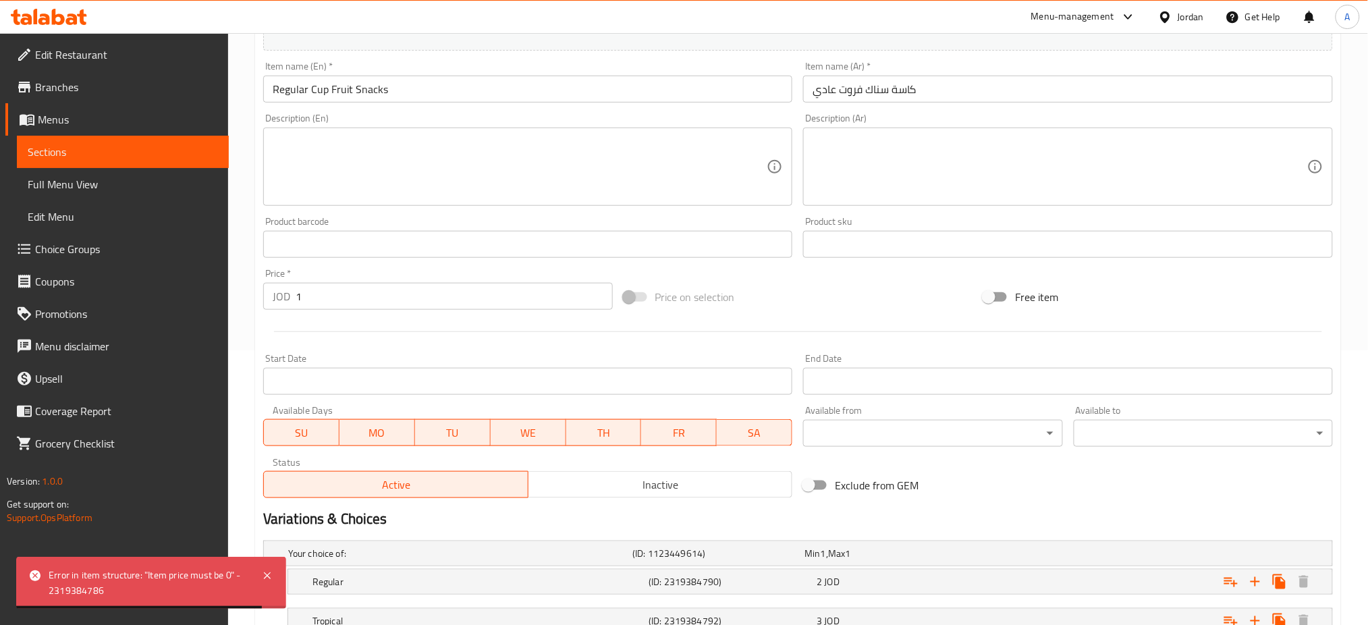
scroll to position [277, 0]
click at [320, 421] on span "SU" at bounding box center [301, 431] width 65 height 20
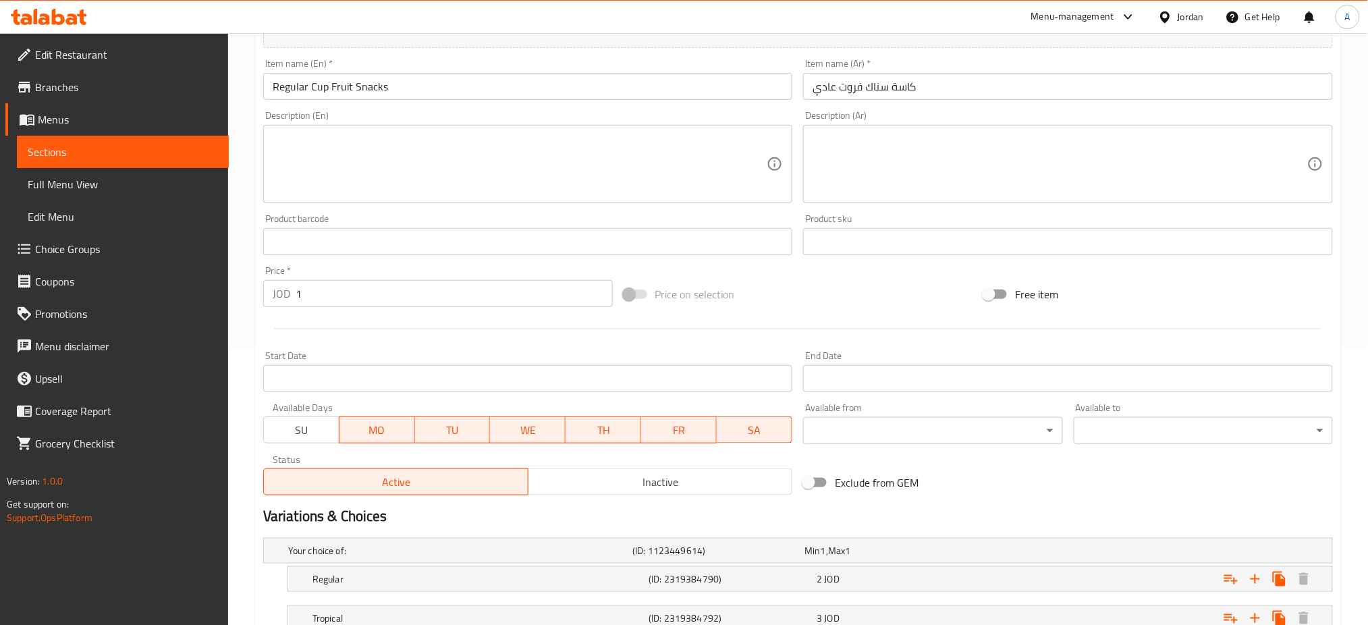
click at [547, 416] on button "WE" at bounding box center [528, 429] width 76 height 27
click at [627, 421] on span "TH" at bounding box center [604, 431] width 65 height 20
click at [699, 421] on span "FR" at bounding box center [679, 431] width 65 height 20
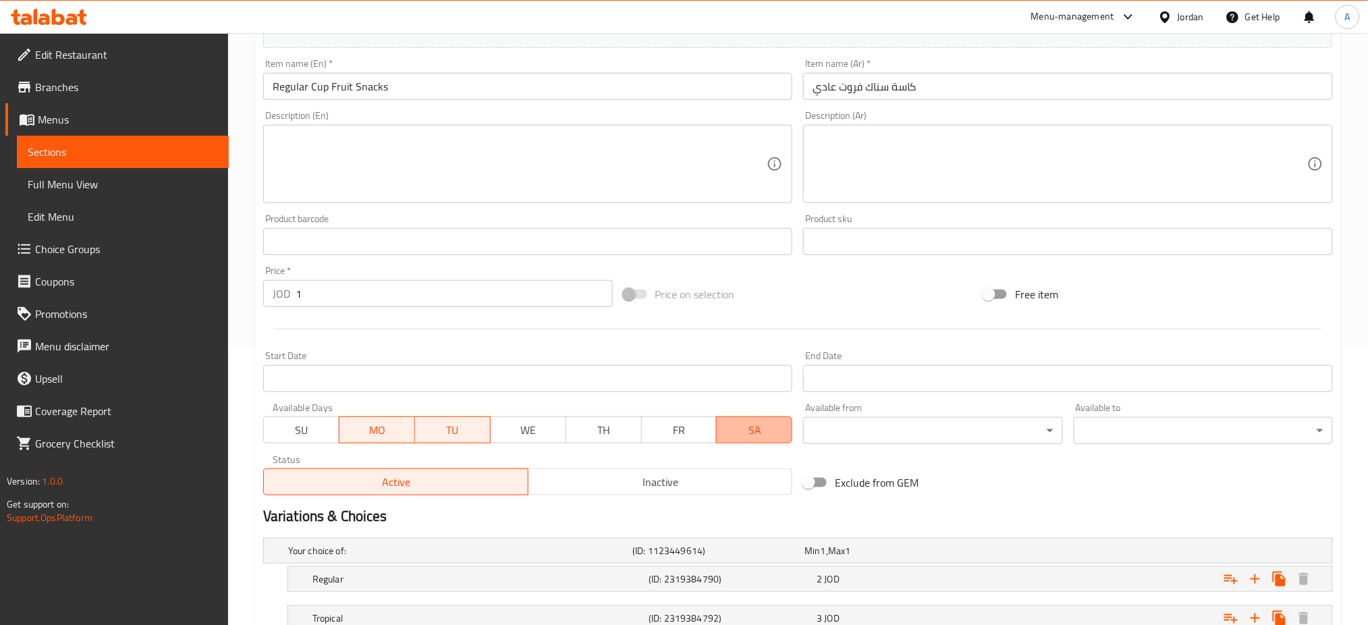
click at [756, 421] on span "SA" at bounding box center [754, 431] width 65 height 20
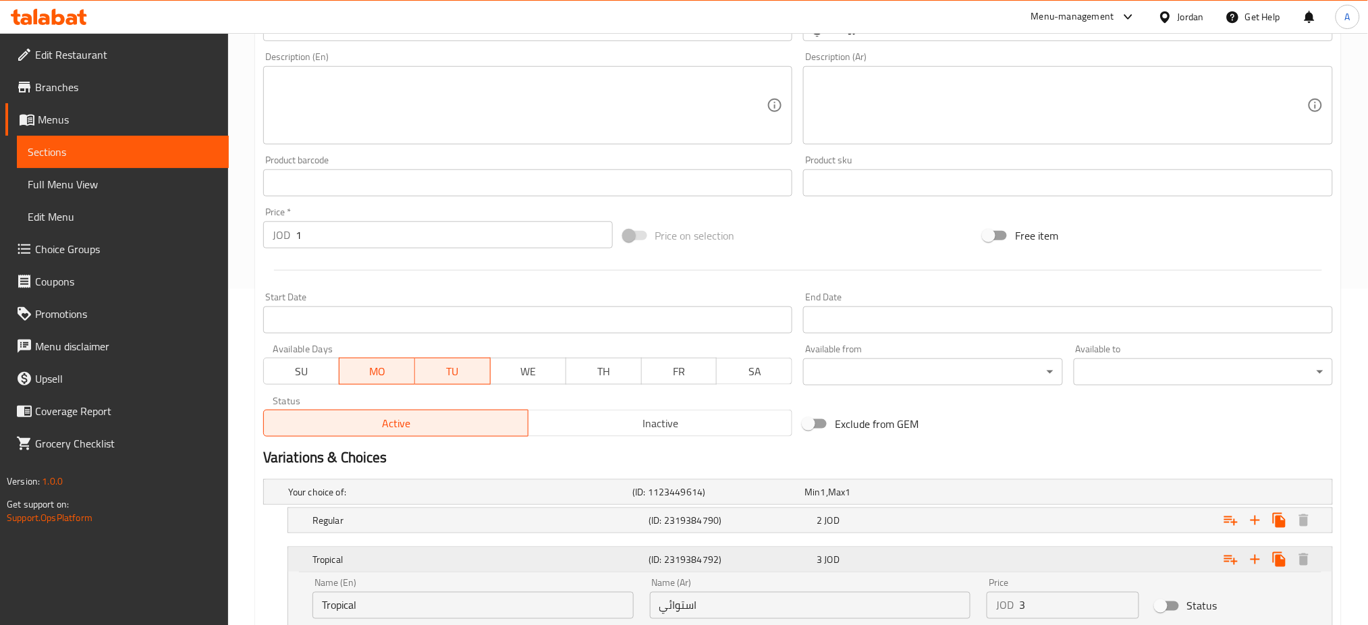
scroll to position [368, 0]
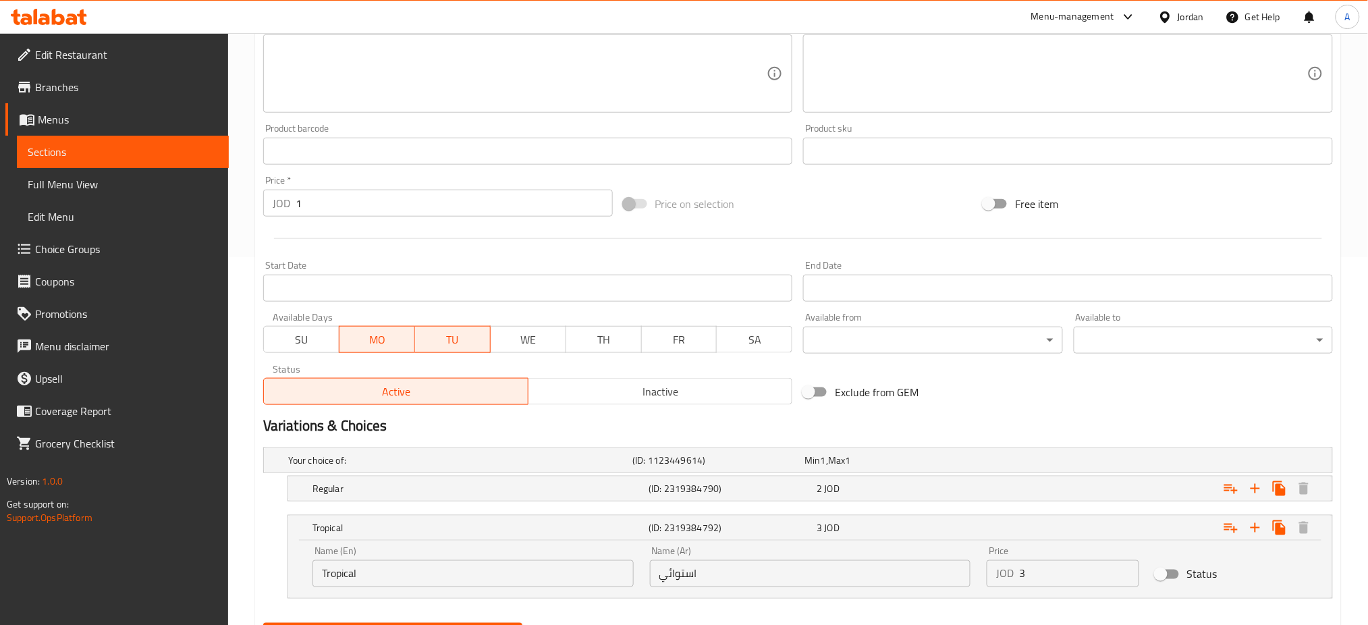
click at [418, 624] on span "Update" at bounding box center [393, 635] width 238 height 17
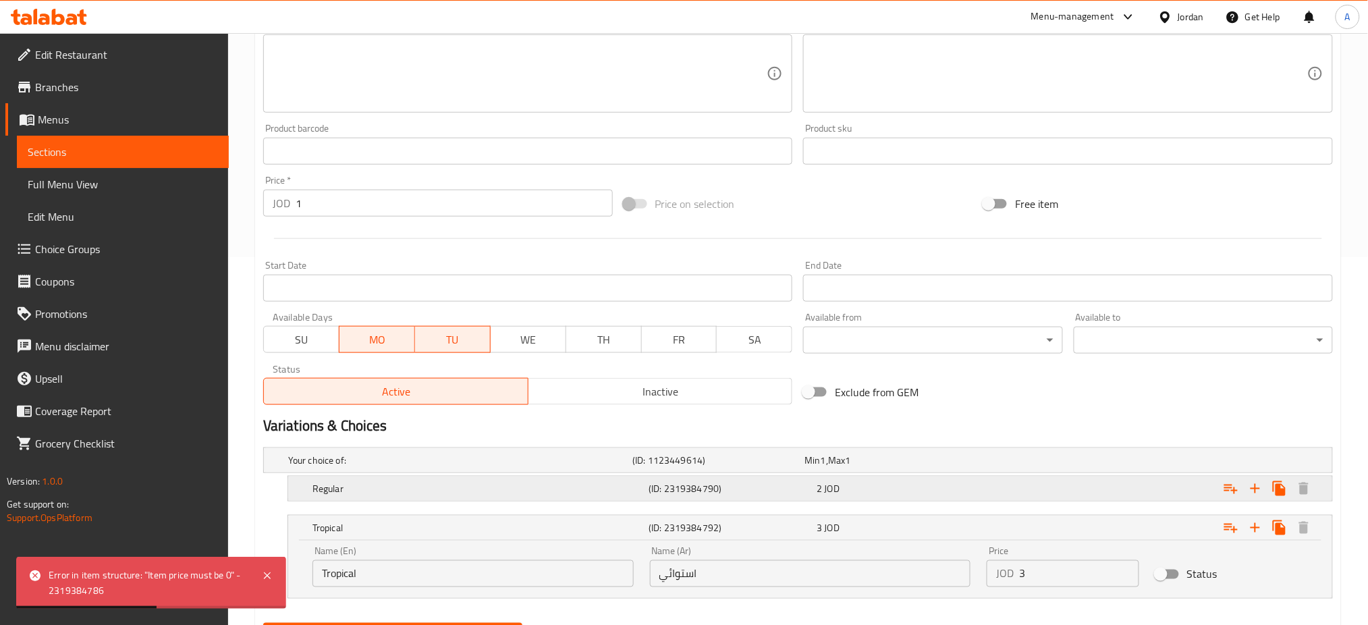
click at [1091, 474] on div "Expand" at bounding box center [1151, 489] width 336 height 30
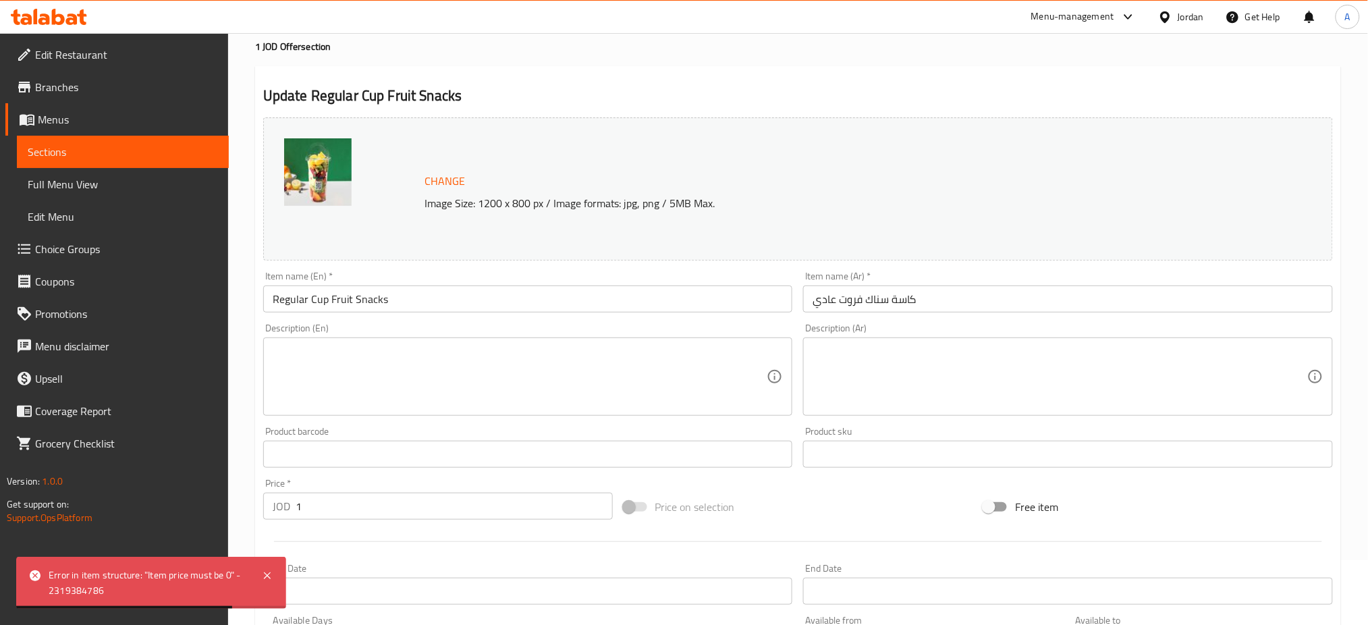
scroll to position [0, 0]
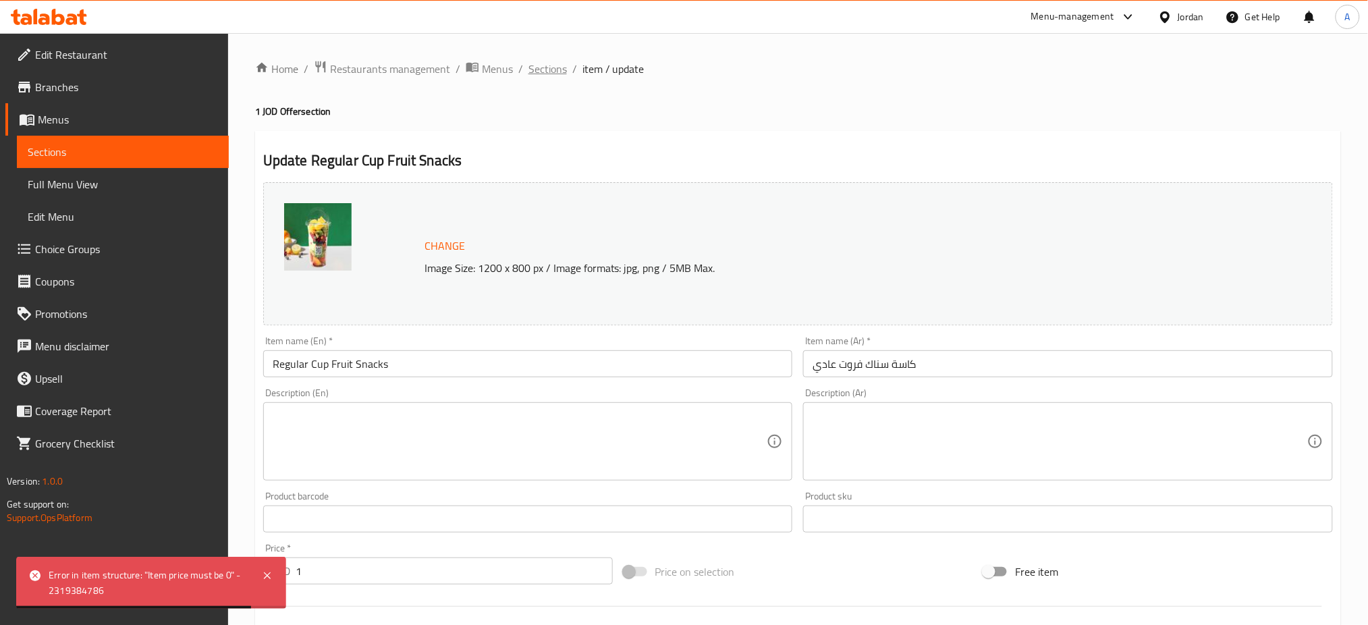
click at [529, 74] on span "Sections" at bounding box center [548, 69] width 38 height 16
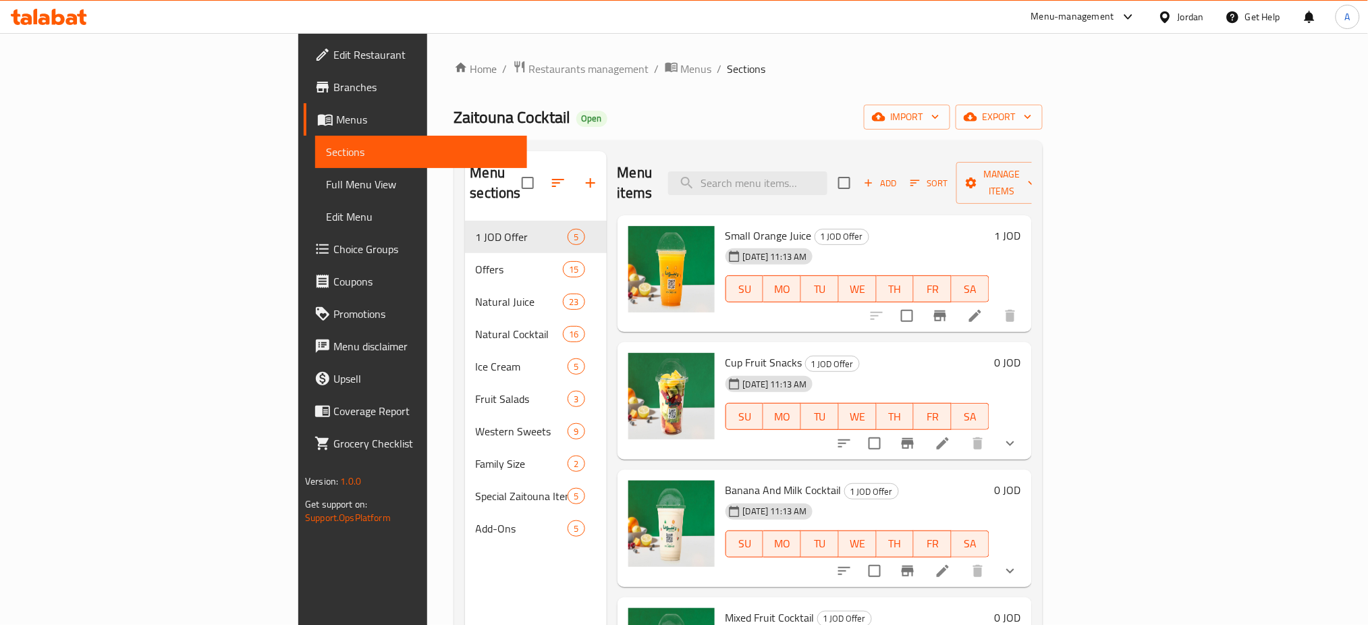
click at [1021, 353] on h6 "0 JOD" at bounding box center [1008, 362] width 26 height 19
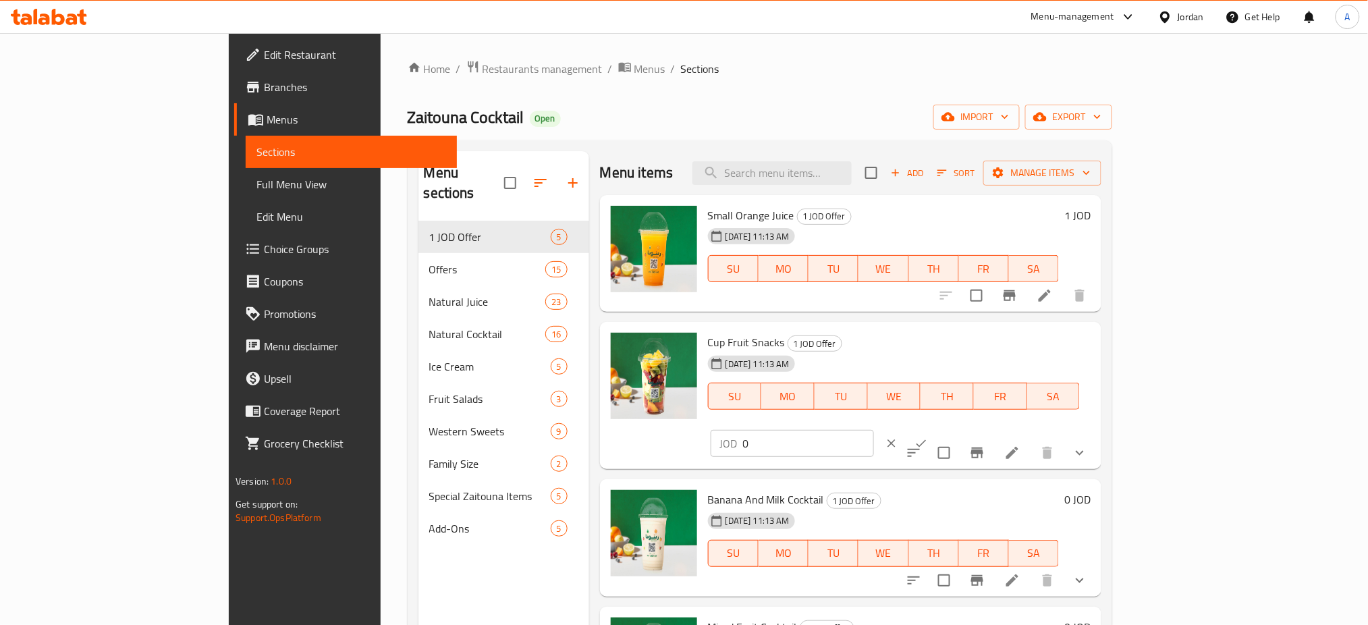
drag, startPoint x: 1137, startPoint y: 342, endPoint x: 1100, endPoint y: 343, distance: 36.5
click at [1096, 343] on div "Cup Fruit Snacks 1 JOD Offer [DATE] 11:13 AM SU MO TU WE TH FR SA JOD 0 ​" at bounding box center [900, 395] width 394 height 136
type input "1"
click at [928, 437] on icon "ok" at bounding box center [921, 443] width 13 height 13
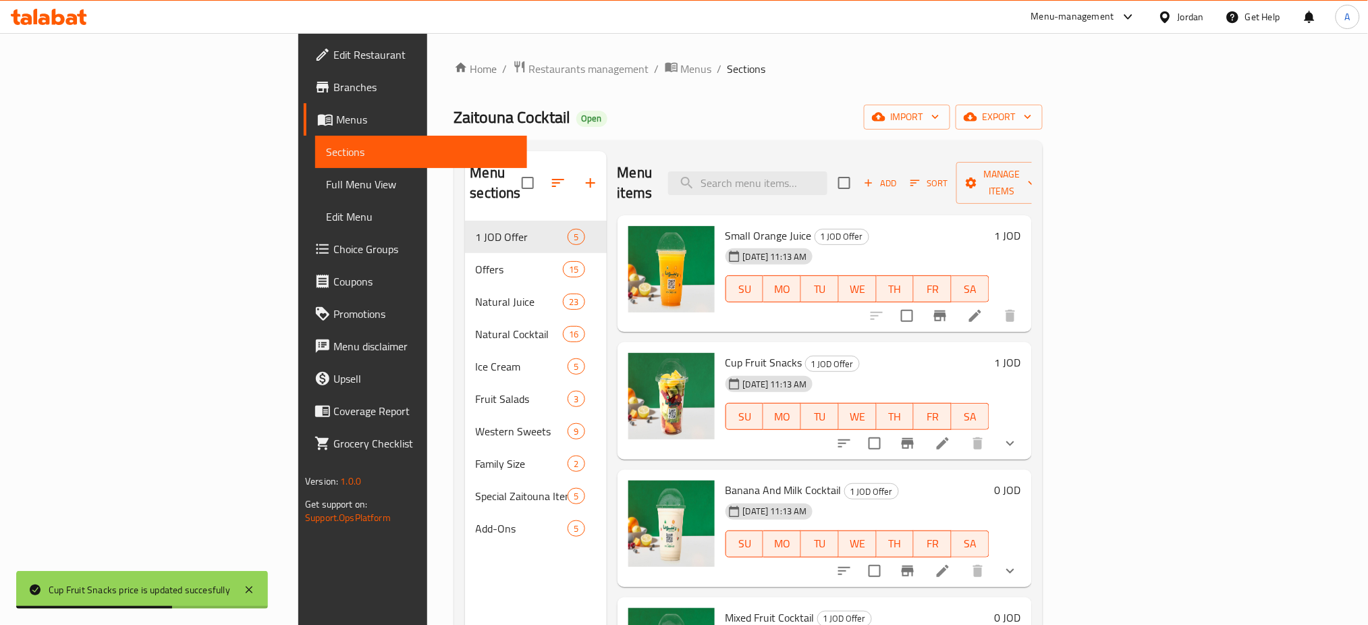
click at [994, 304] on li at bounding box center [975, 316] width 38 height 24
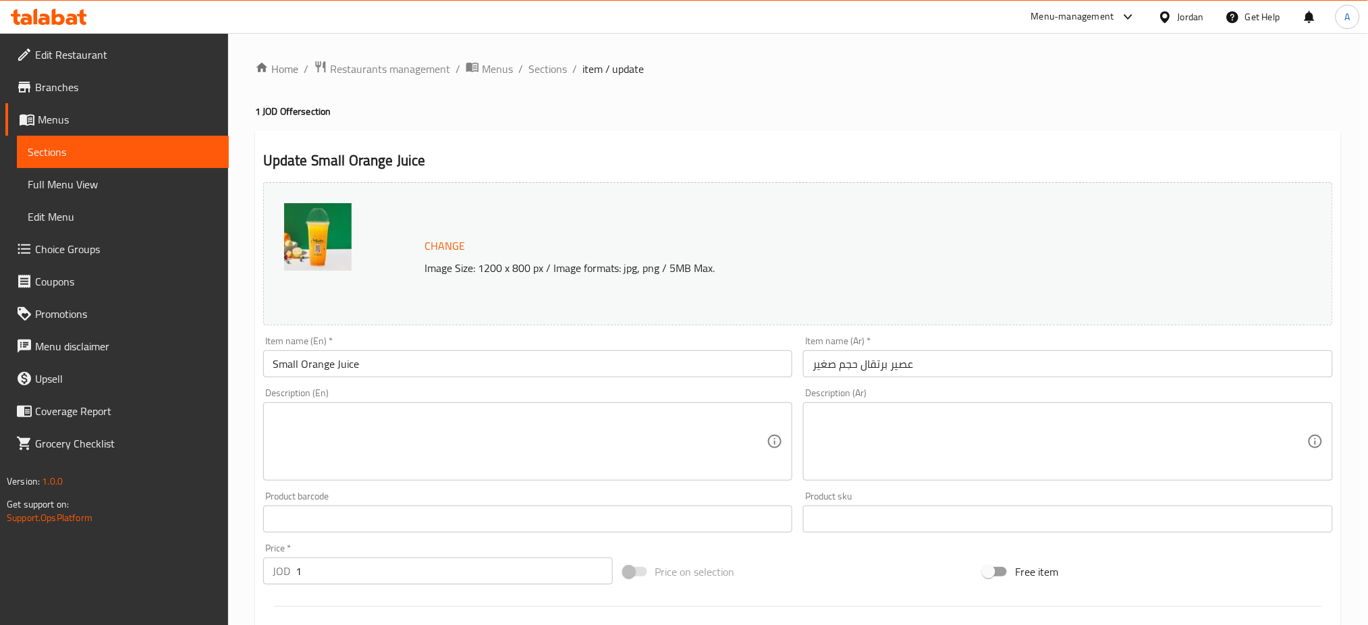
scroll to position [288, 0]
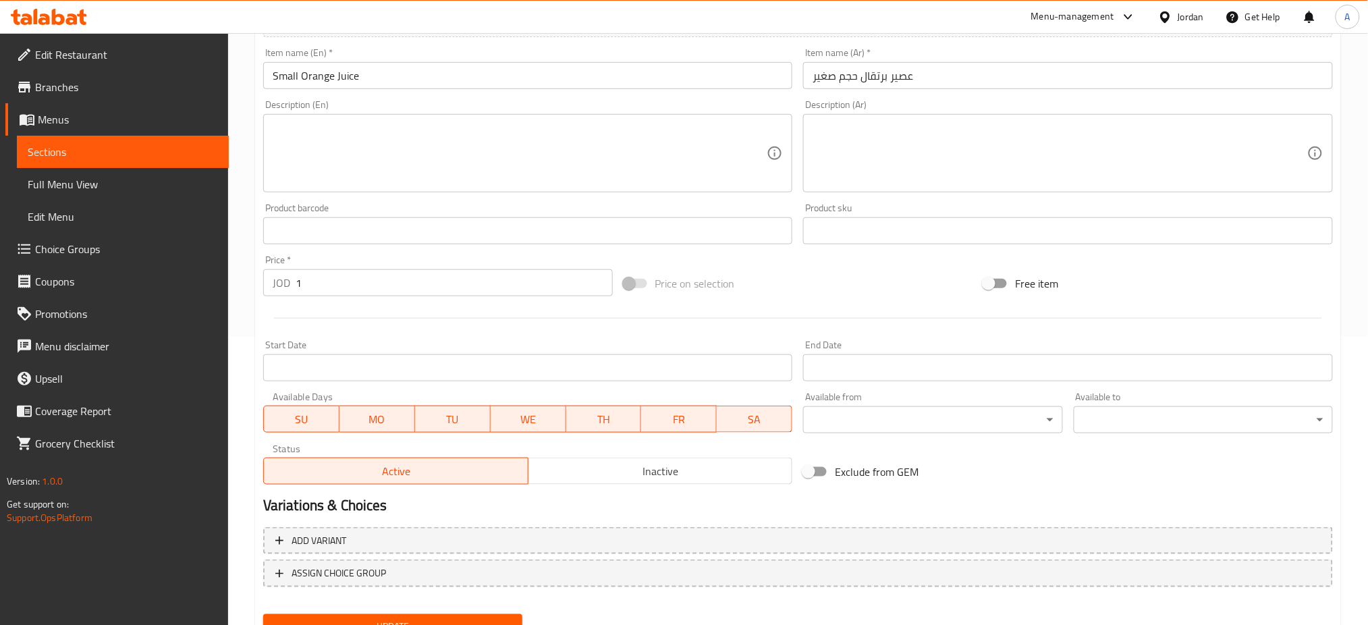
click at [316, 410] on span "SU" at bounding box center [301, 420] width 65 height 20
click at [517, 410] on span "WE" at bounding box center [527, 420] width 65 height 20
click at [594, 410] on span "TH" at bounding box center [604, 420] width 65 height 20
click at [690, 410] on span "FR" at bounding box center [679, 420] width 65 height 20
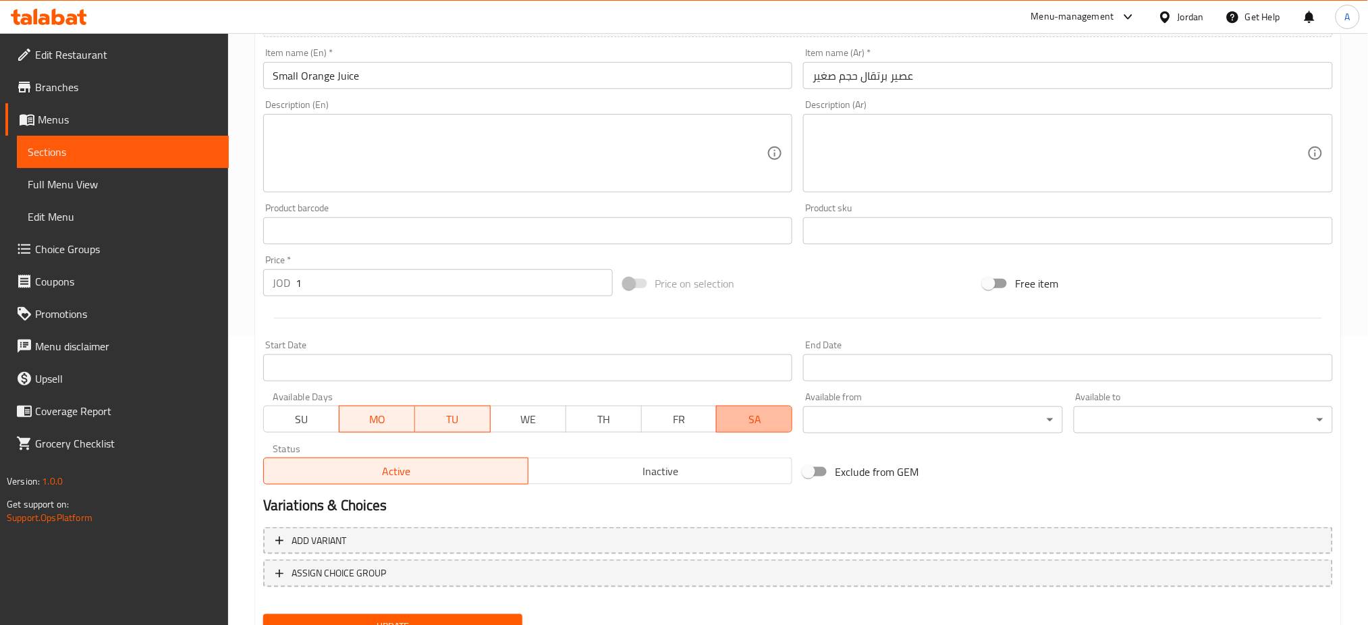
click at [750, 410] on span "SA" at bounding box center [754, 420] width 65 height 20
click at [483, 618] on span "Update" at bounding box center [393, 626] width 238 height 17
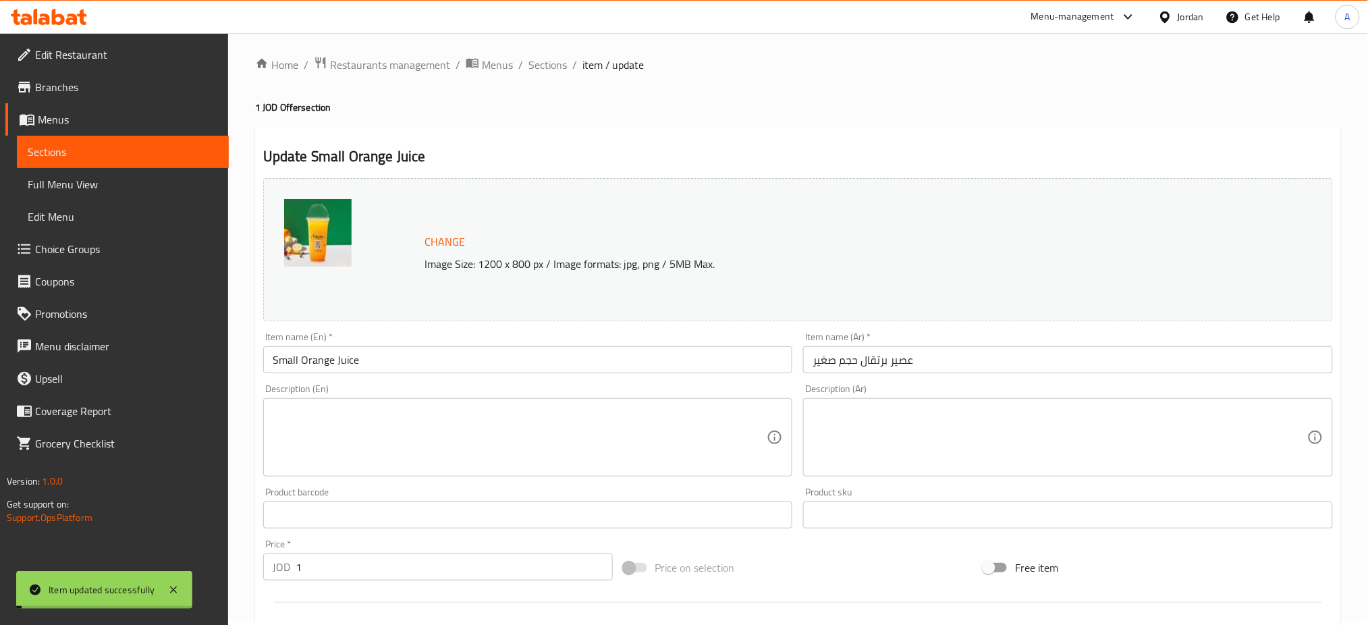
scroll to position [0, 0]
click at [529, 62] on span "Sections" at bounding box center [548, 69] width 38 height 16
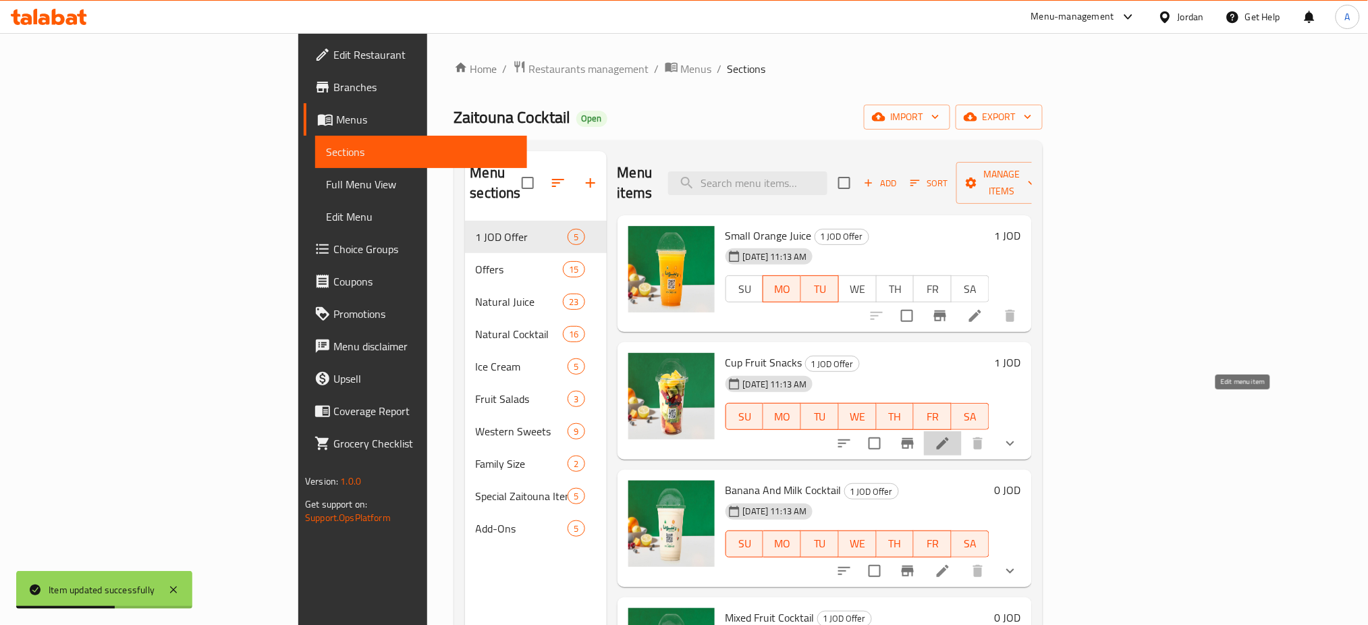
click at [951, 435] on icon at bounding box center [943, 443] width 16 height 16
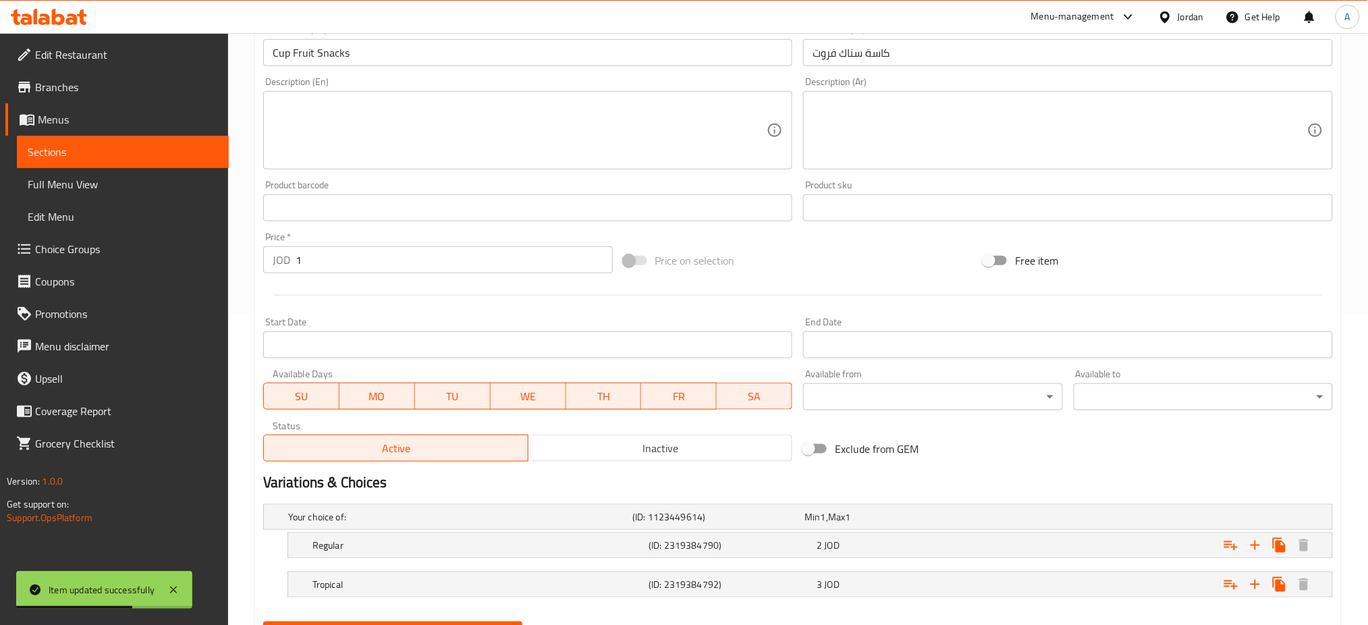
scroll to position [313, 0]
click at [319, 385] on span "SU" at bounding box center [301, 395] width 65 height 20
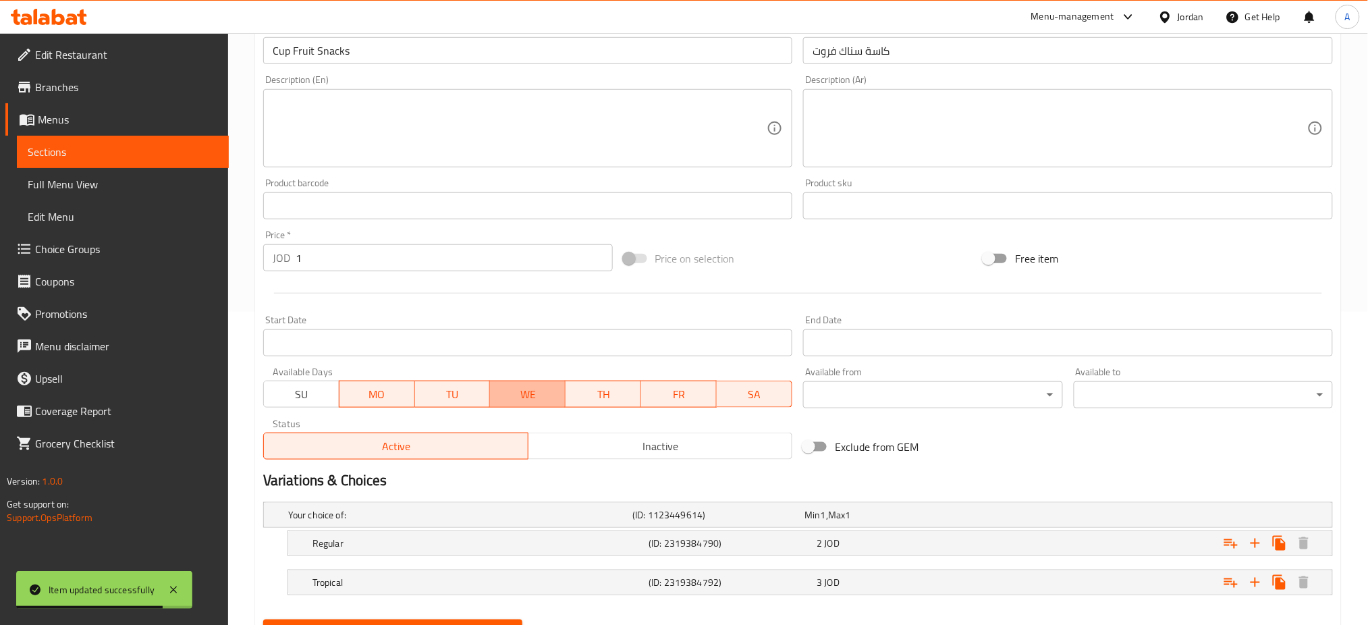
click at [510, 385] on span "WE" at bounding box center [527, 395] width 65 height 20
click at [600, 385] on span "TH" at bounding box center [604, 395] width 65 height 20
drag, startPoint x: 679, startPoint y: 342, endPoint x: 781, endPoint y: 345, distance: 102.0
click at [681, 385] on span "FR" at bounding box center [679, 395] width 65 height 20
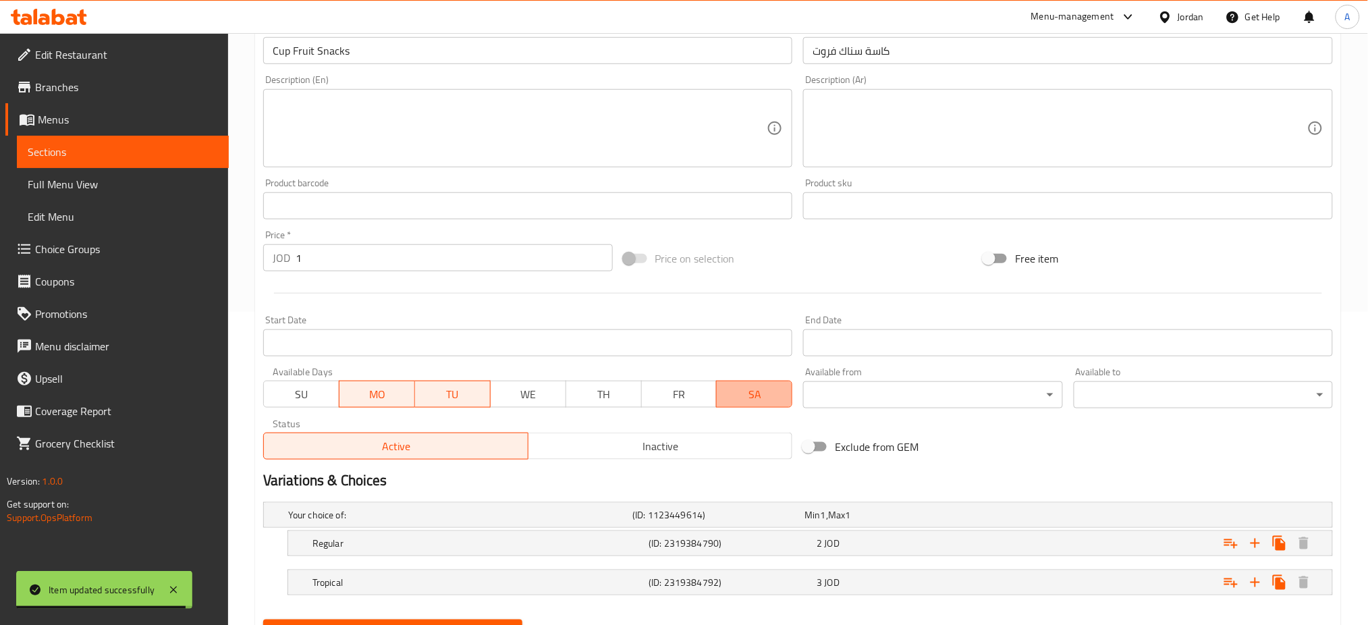
click at [778, 385] on span "SA" at bounding box center [754, 395] width 65 height 20
click at [487, 624] on span "Update" at bounding box center [393, 632] width 238 height 17
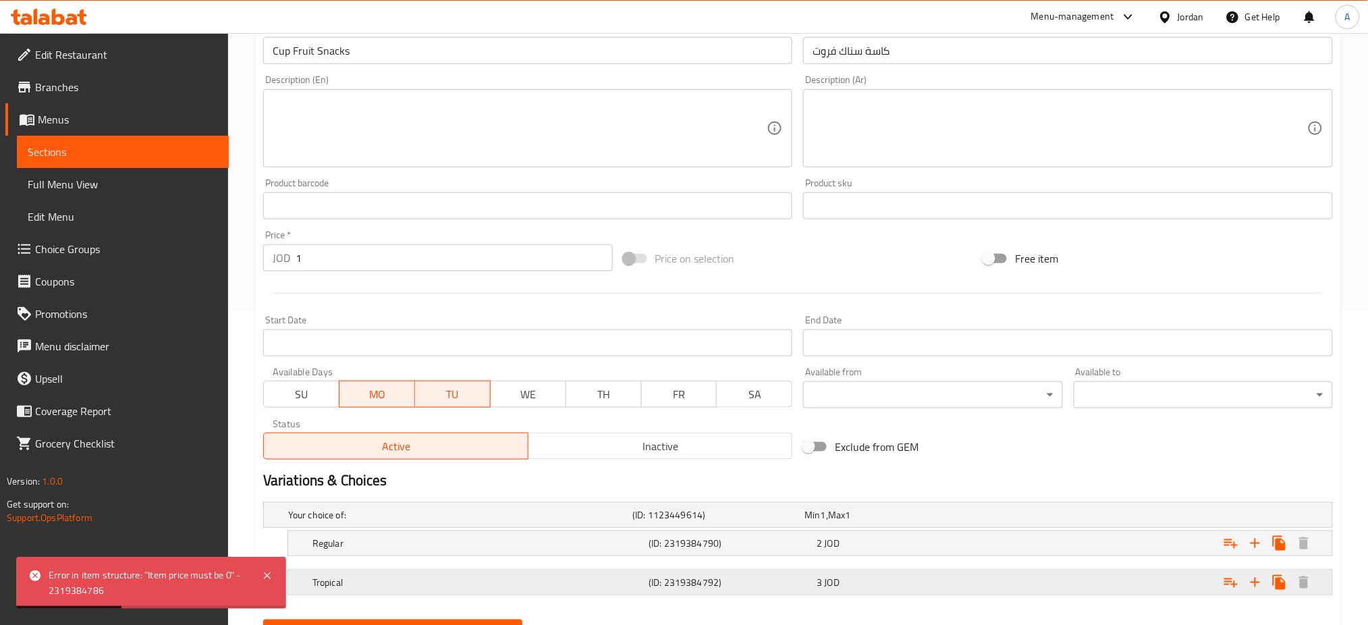
click at [936, 576] on div "3 JOD" at bounding box center [898, 582] width 163 height 13
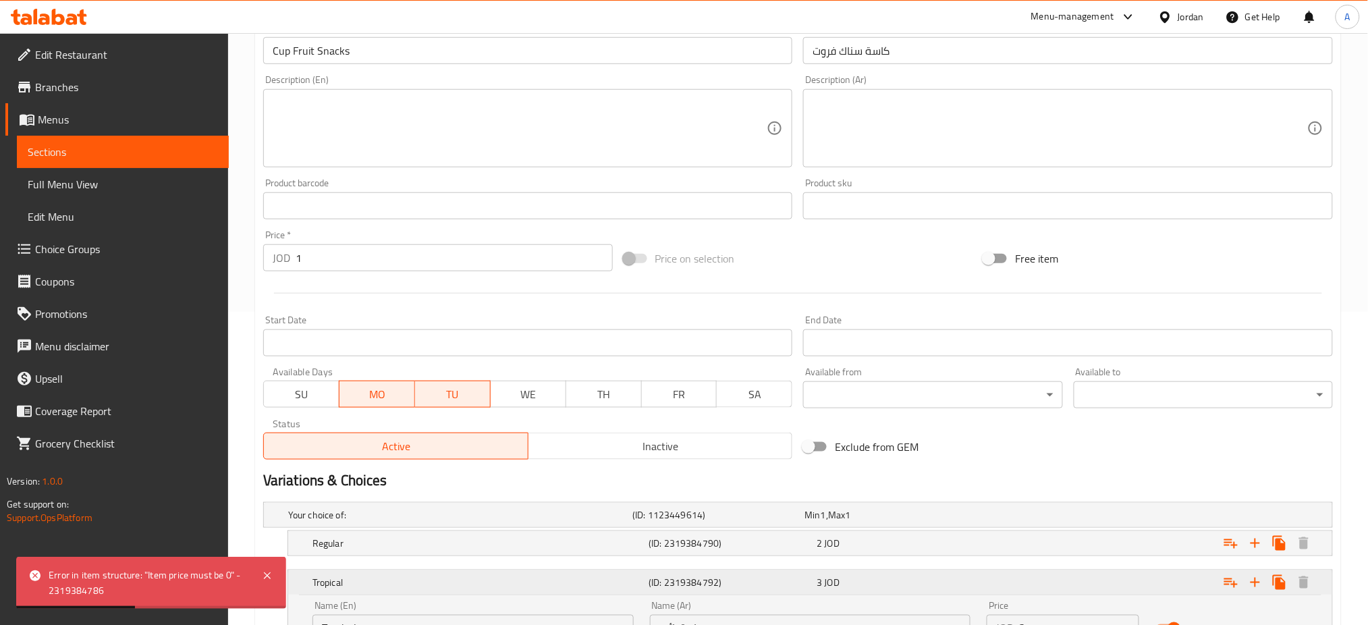
scroll to position [368, 0]
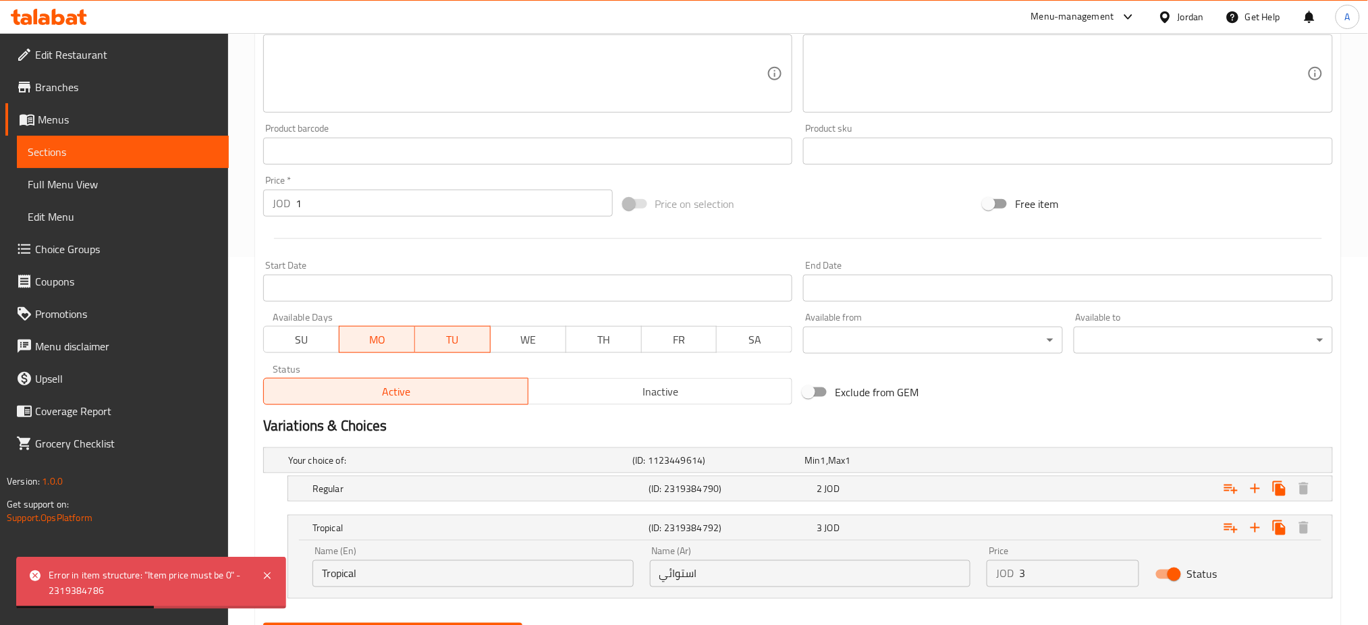
drag, startPoint x: 1161, startPoint y: 510, endPoint x: 1152, endPoint y: 504, distance: 11.6
click at [1160, 562] on input "Status" at bounding box center [1174, 575] width 77 height 26
checkbox input "false"
click at [956, 479] on div "2 JOD" at bounding box center [898, 488] width 168 height 19
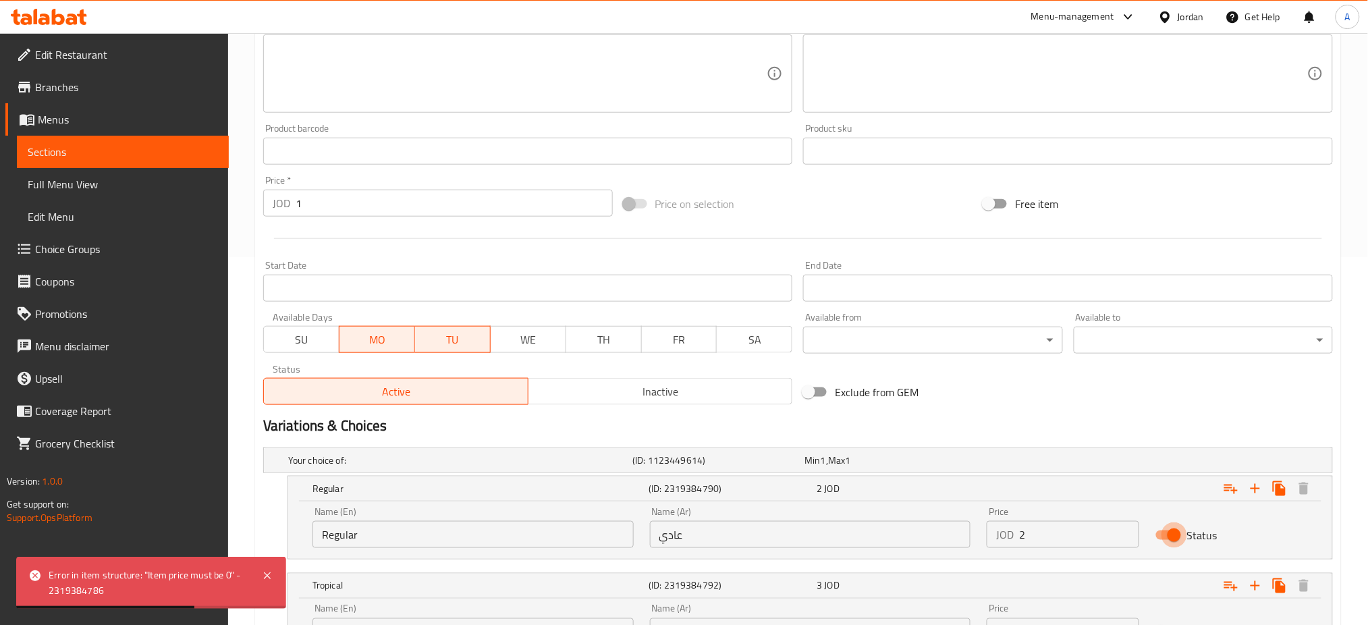
click at [1167, 522] on input "Status" at bounding box center [1174, 535] width 77 height 26
checkbox input "false"
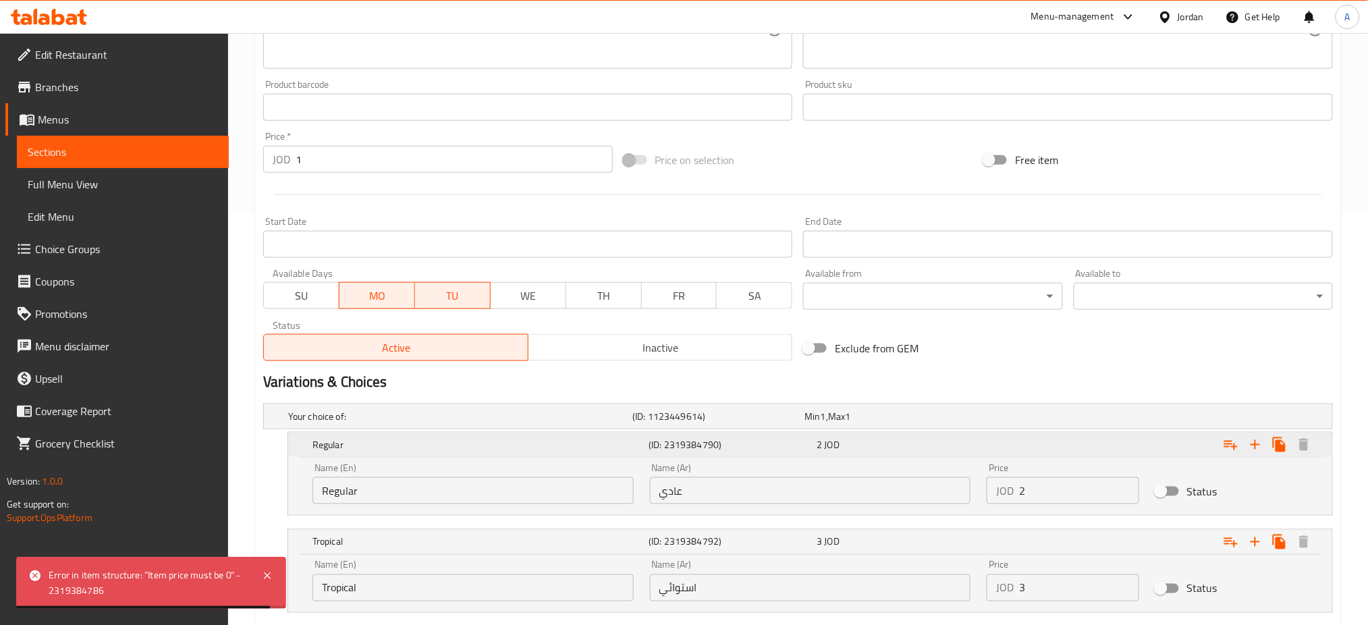
scroll to position [423, 0]
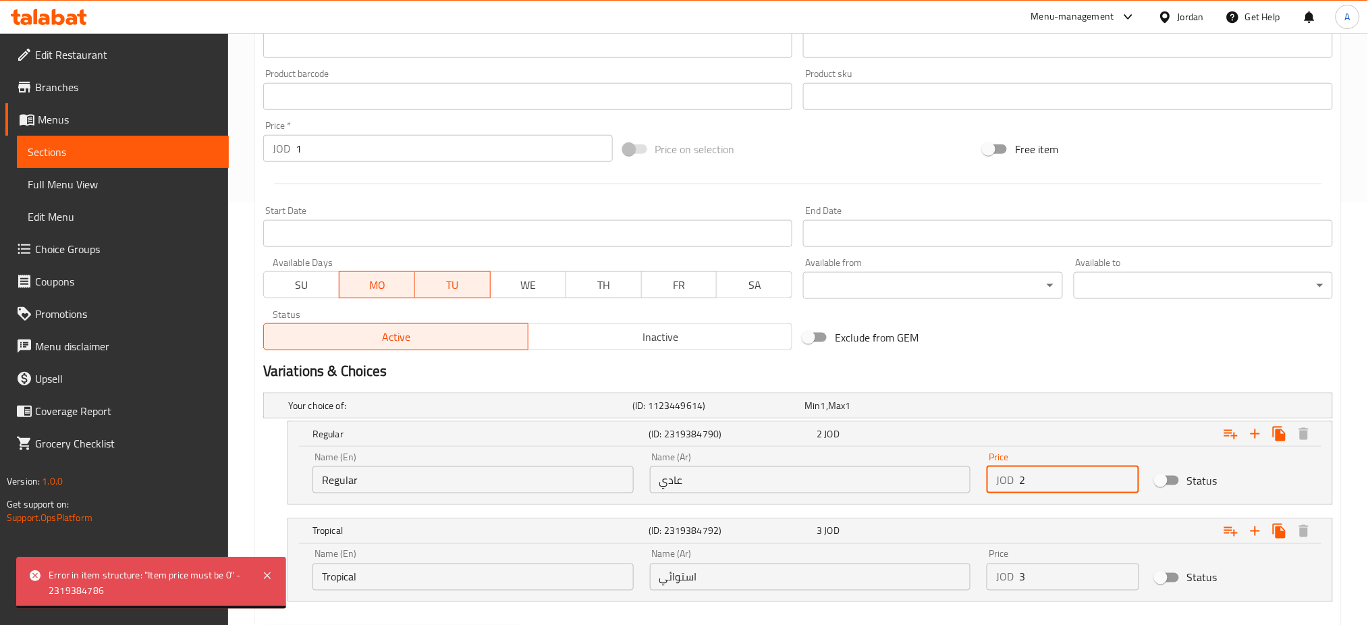
drag, startPoint x: 1031, startPoint y: 429, endPoint x: 947, endPoint y: 431, distance: 83.7
click at [953, 444] on div "Name (En) Regular Name (En) Name (Ar) عادي Name (Ar) Price JOD 2 Price Status" at bounding box center [810, 472] width 1012 height 57
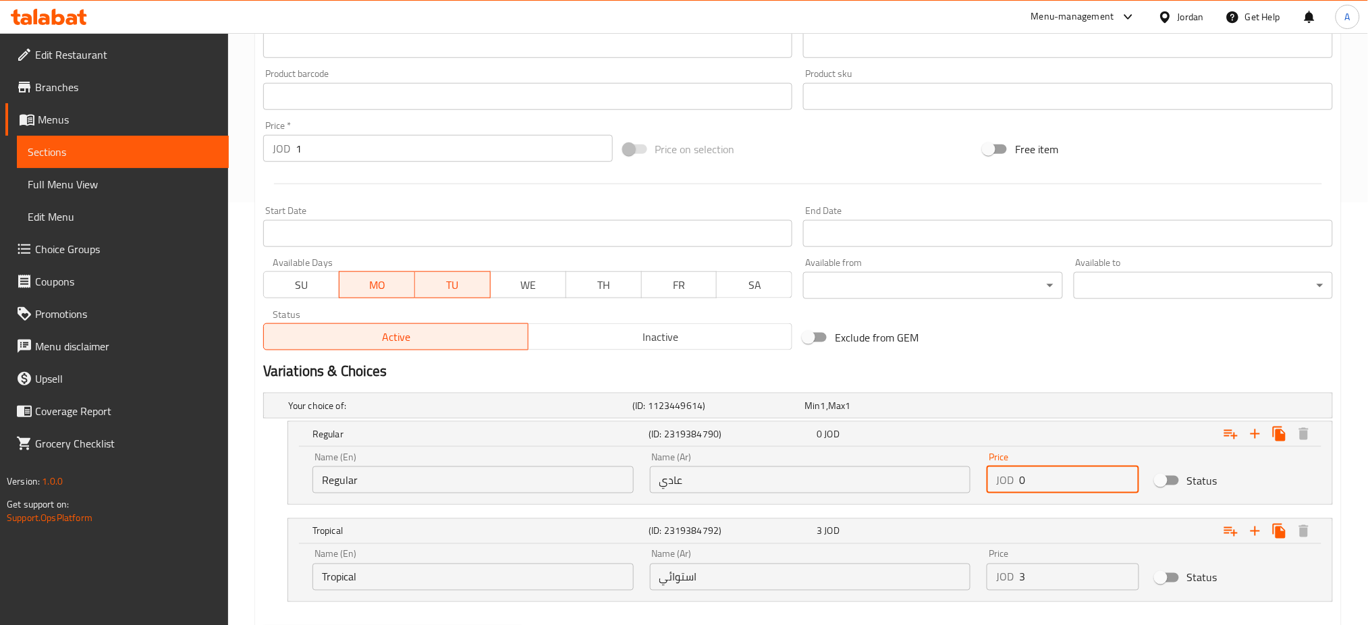
type input "0"
drag, startPoint x: 1039, startPoint y: 515, endPoint x: 968, endPoint y: 513, distance: 70.9
click at [975, 541] on div "Name (En) Tropical Name (En) Name (Ar) استوائي Name (Ar) Price JOD 3 Price Stat…" at bounding box center [810, 569] width 1012 height 57
type input "0"
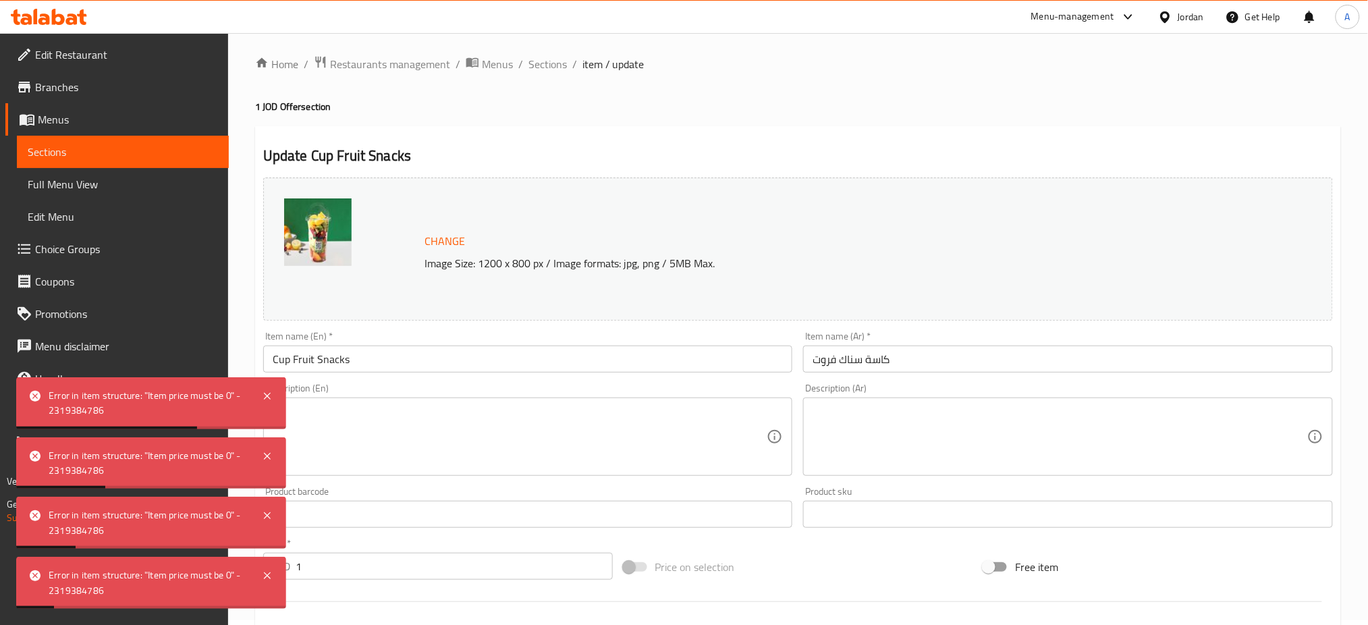
scroll to position [0, 0]
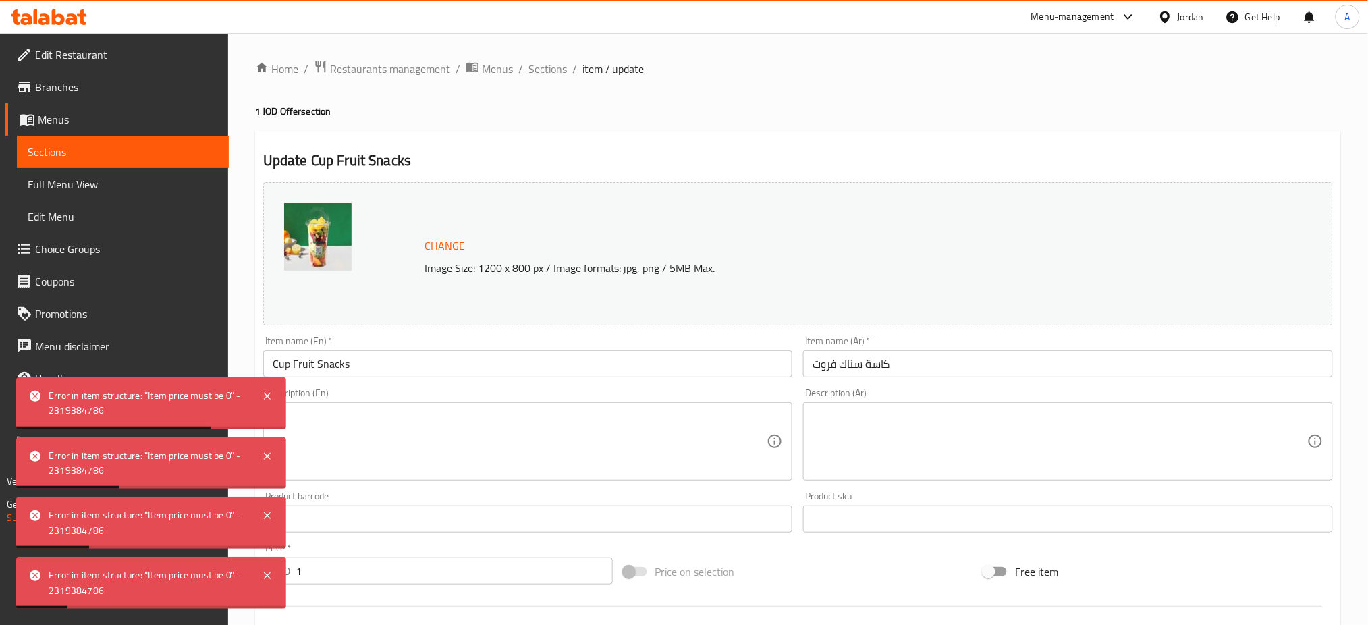
click at [529, 71] on span "Sections" at bounding box center [548, 69] width 38 height 16
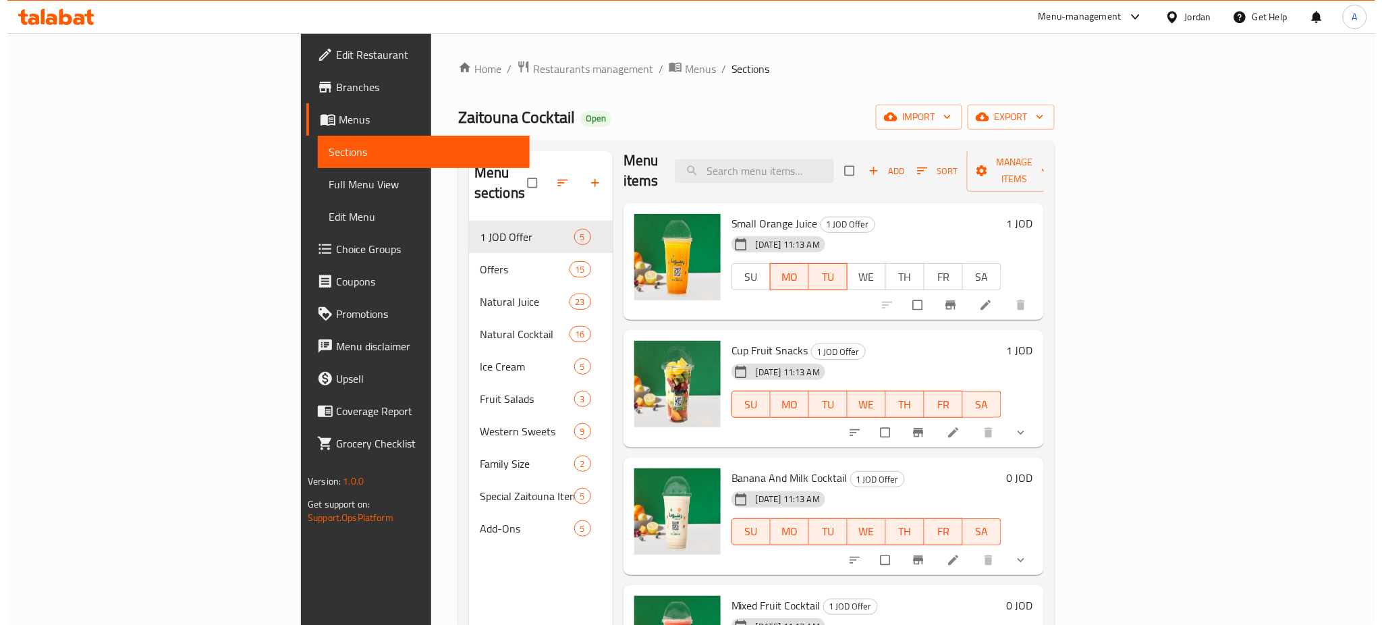
scroll to position [15, 0]
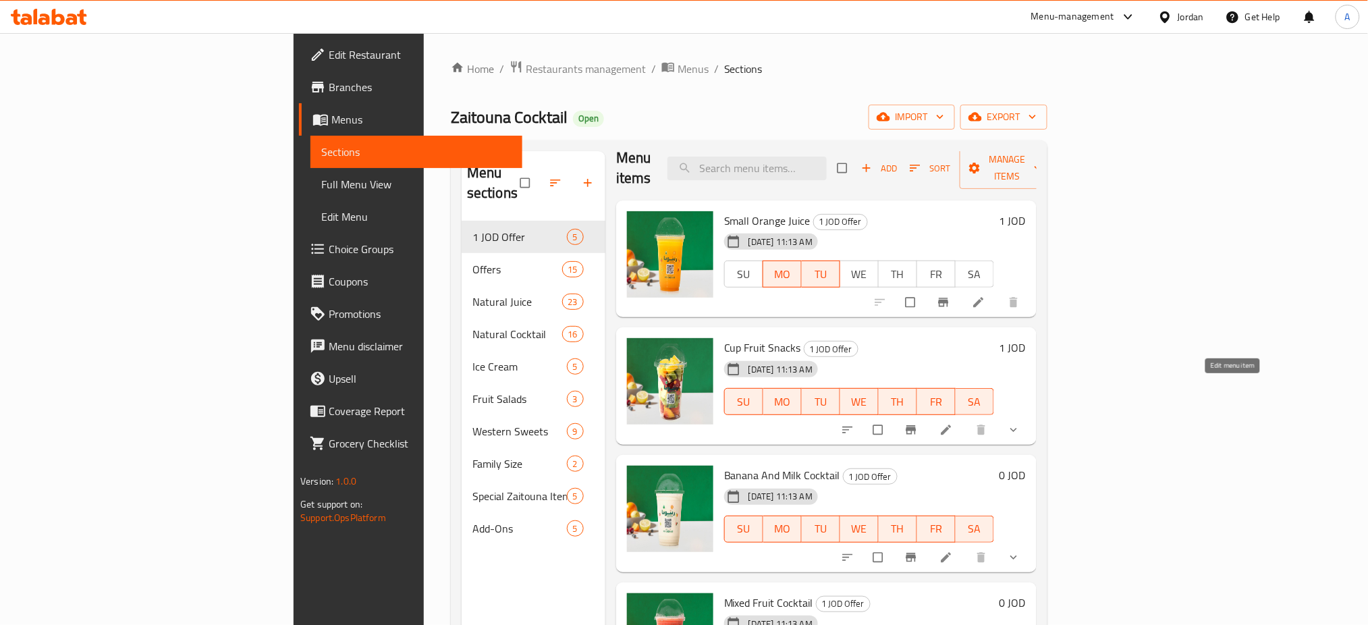
click at [953, 423] on icon at bounding box center [946, 429] width 13 height 13
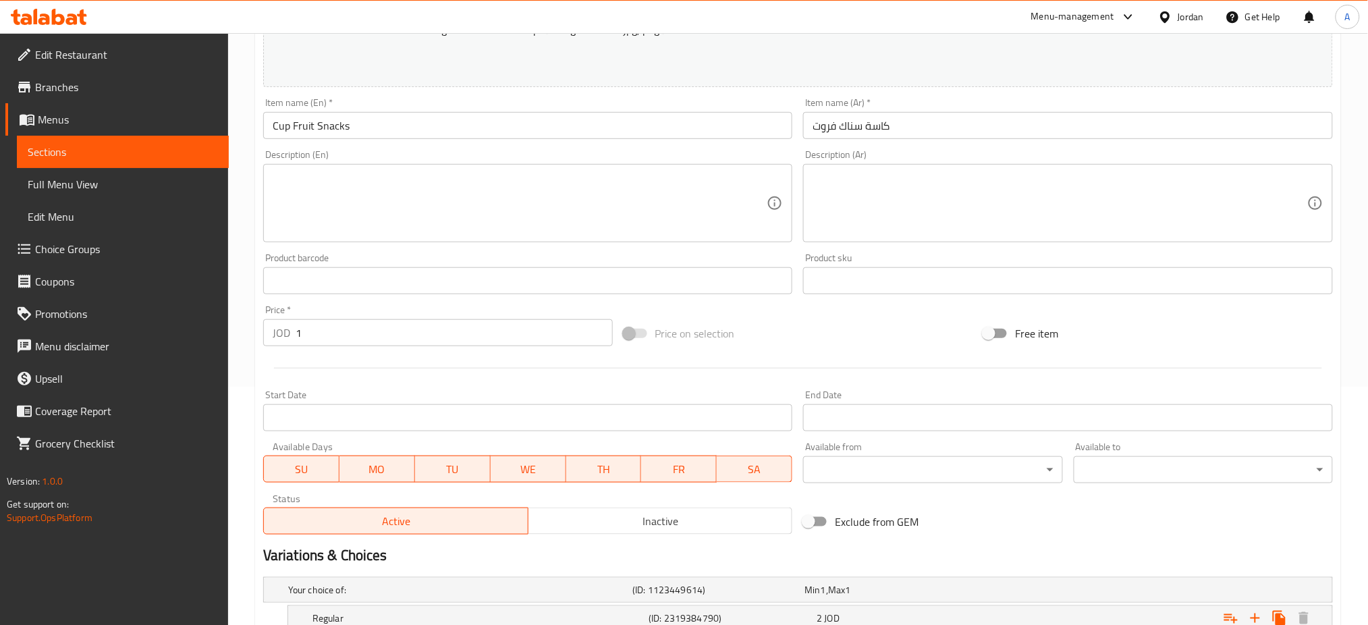
scroll to position [313, 0]
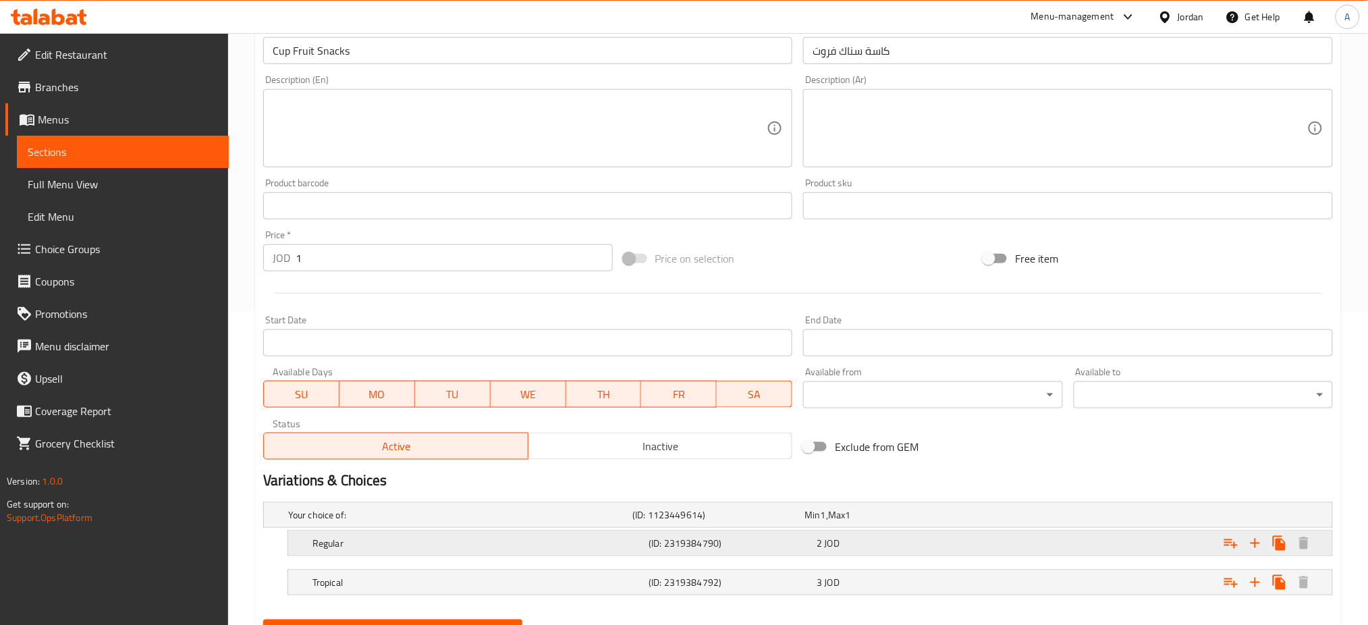
click at [1050, 529] on div "Expand" at bounding box center [1151, 544] width 336 height 30
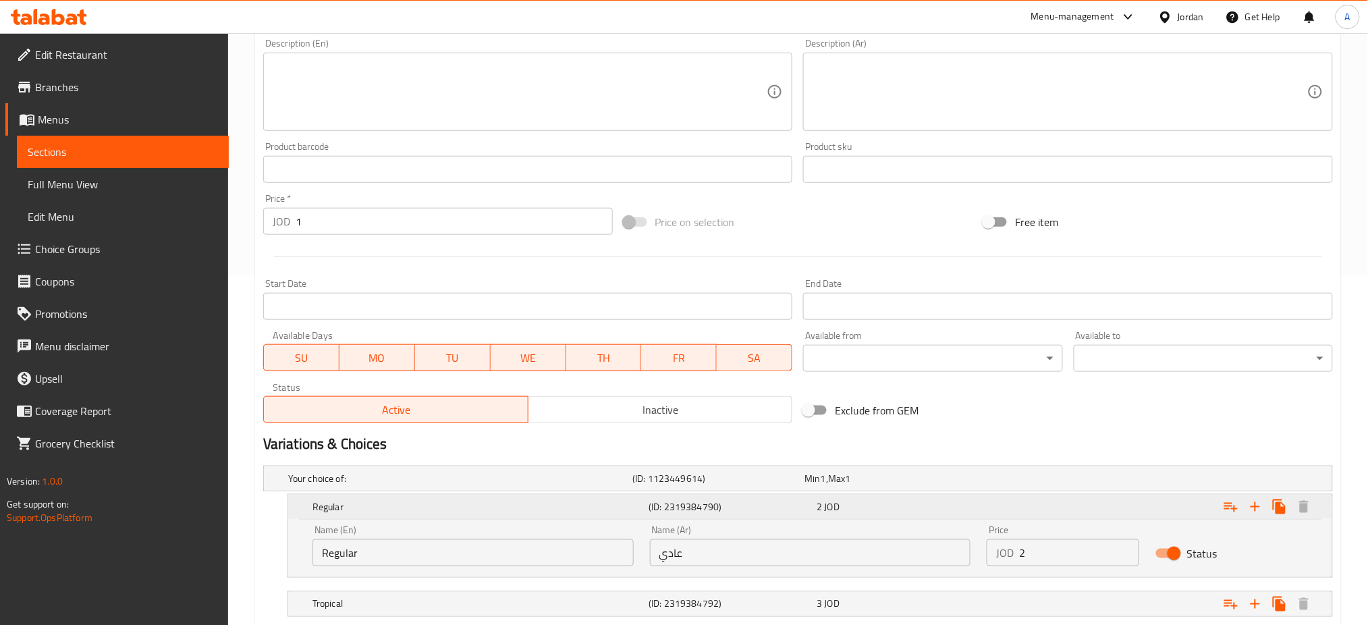
scroll to position [368, 0]
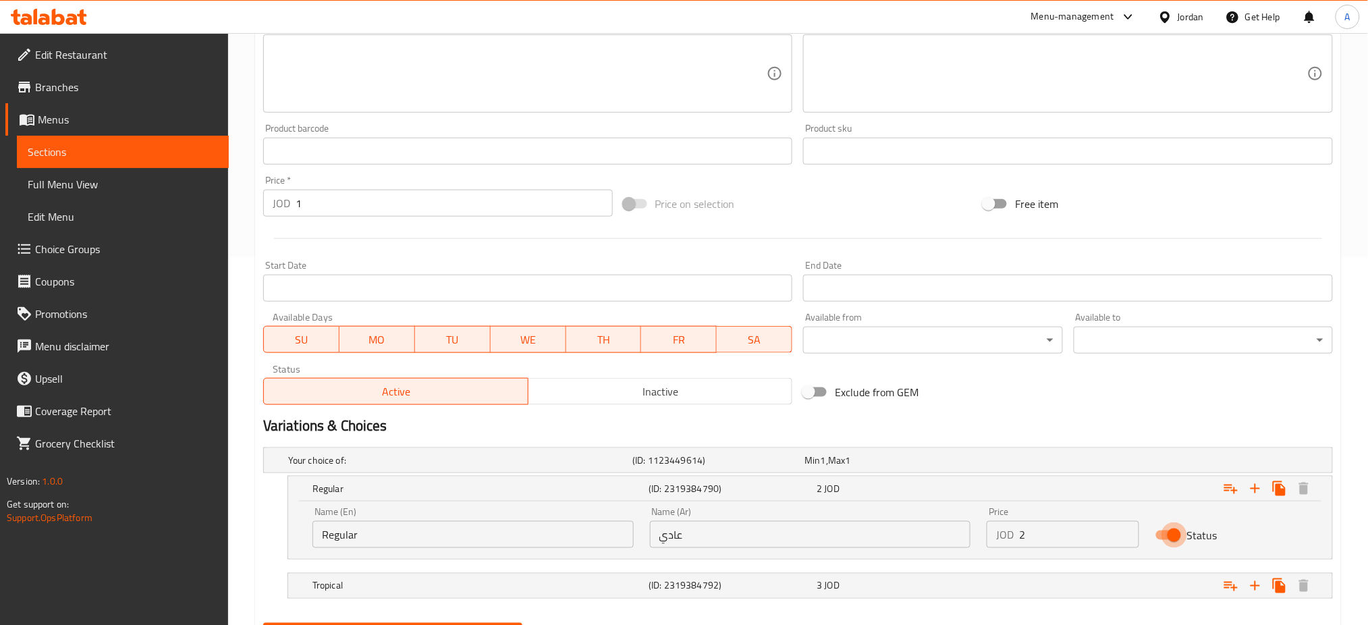
click at [1166, 522] on input "Status" at bounding box center [1174, 535] width 77 height 26
checkbox input "false"
click at [1156, 571] on div "Expand" at bounding box center [1151, 586] width 336 height 30
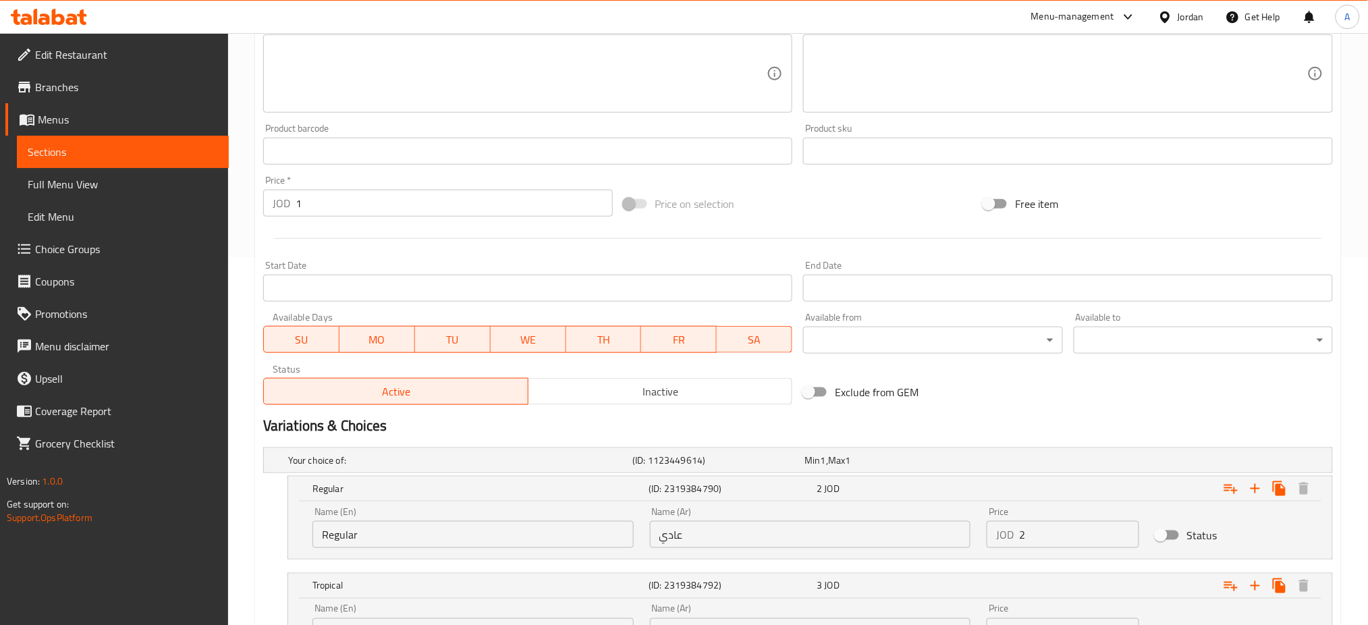
click at [1175, 620] on input "Status" at bounding box center [1174, 633] width 77 height 26
checkbox input "false"
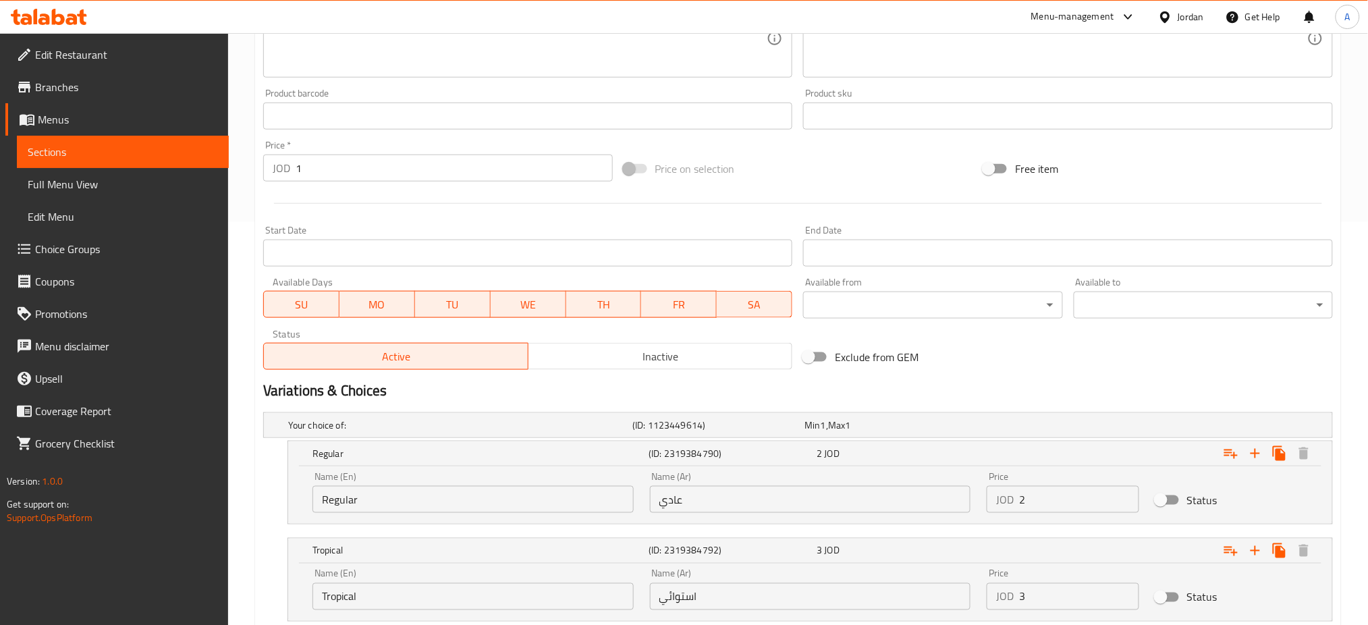
scroll to position [423, 0]
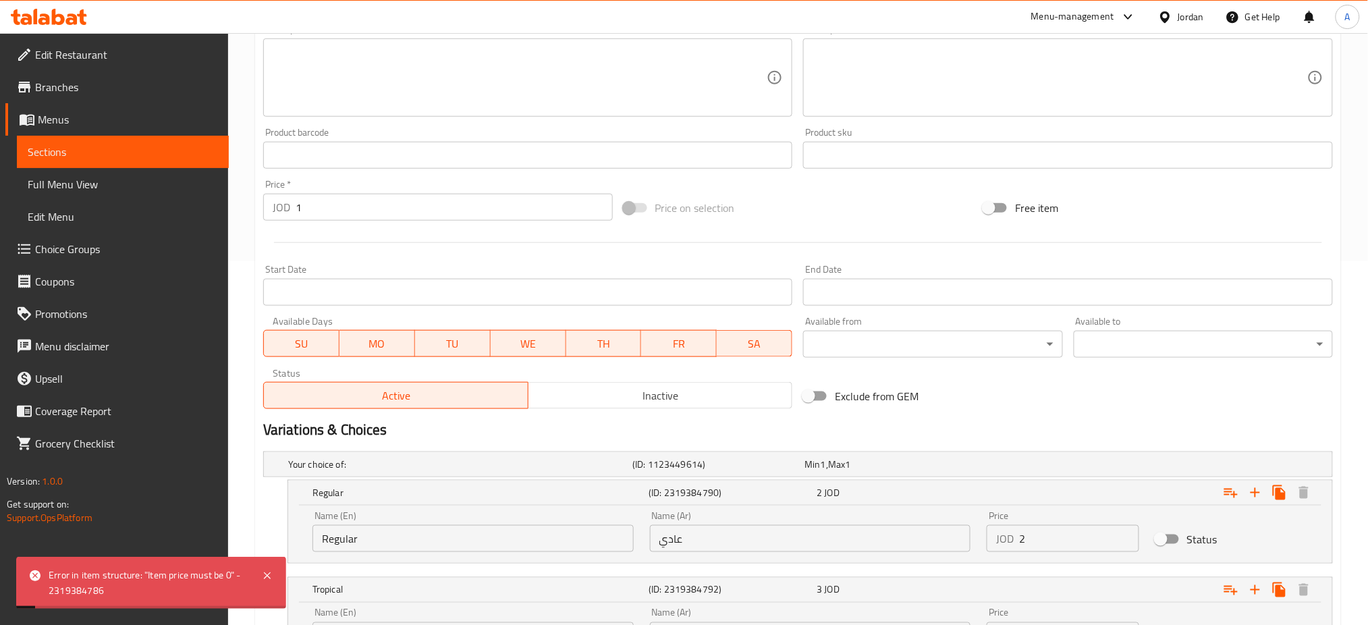
scroll to position [332, 0]
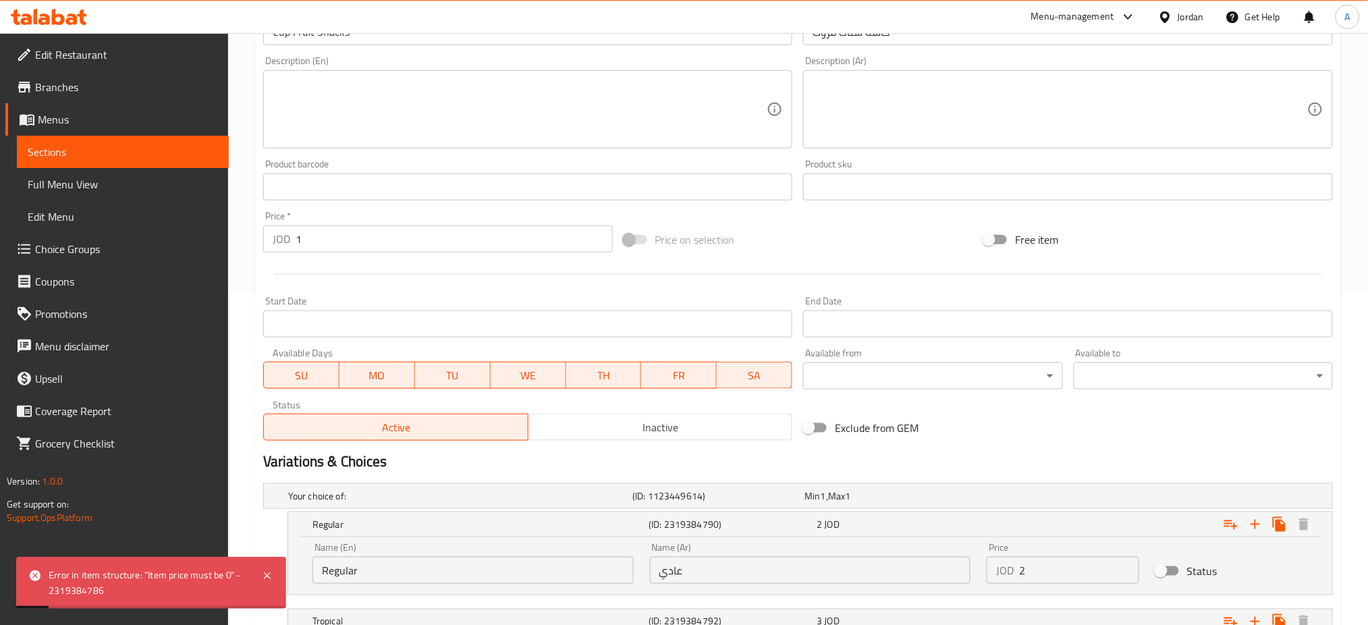
drag, startPoint x: 326, startPoint y: 203, endPoint x: 261, endPoint y: 202, distance: 64.8
click at [272, 225] on div "JOD 1 Price *" at bounding box center [438, 238] width 350 height 27
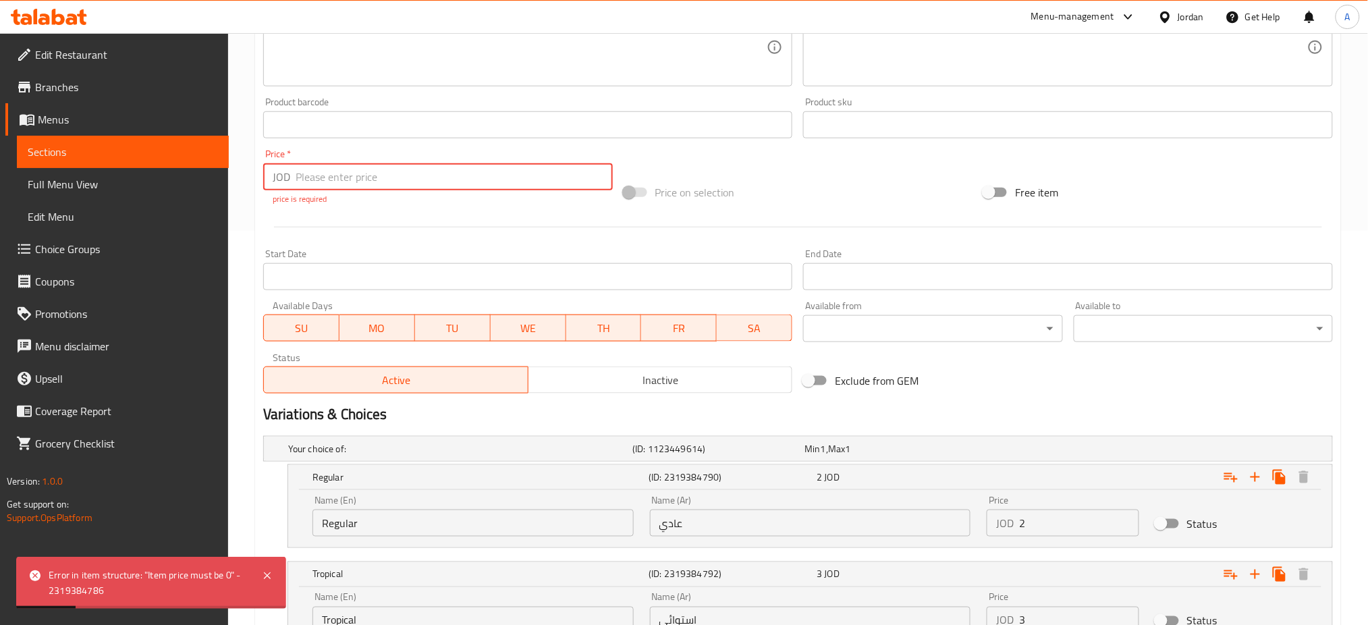
scroll to position [435, 0]
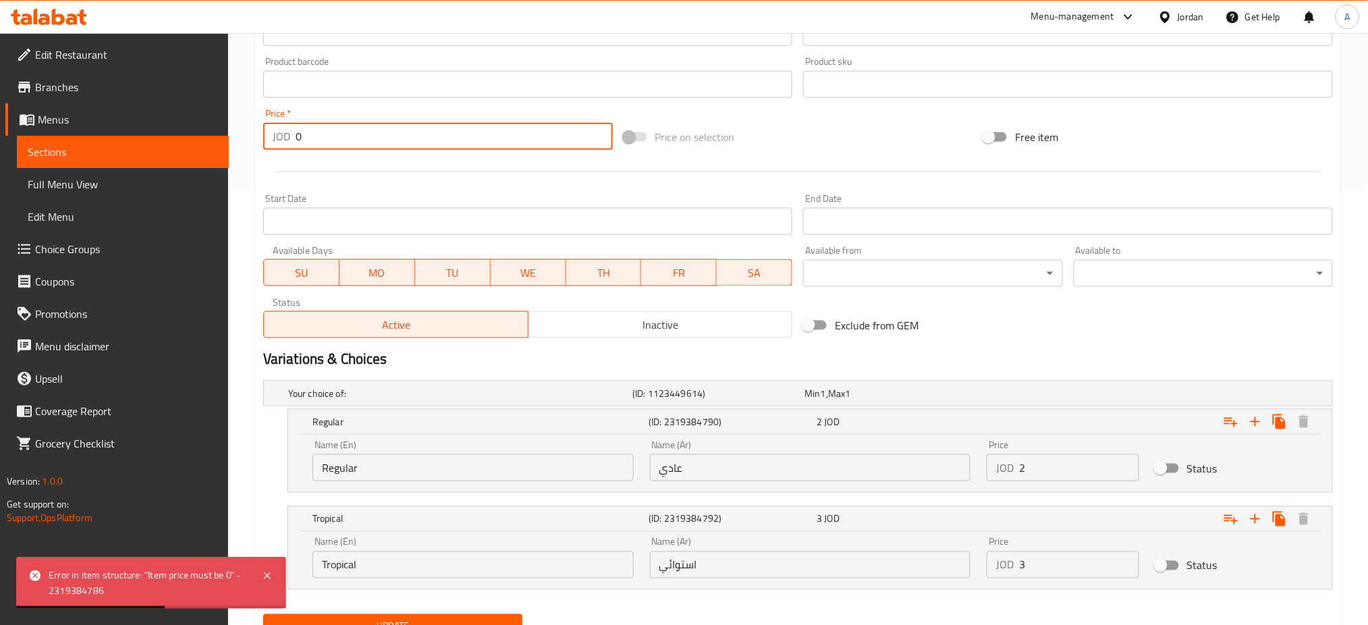
scroll to position [423, 0]
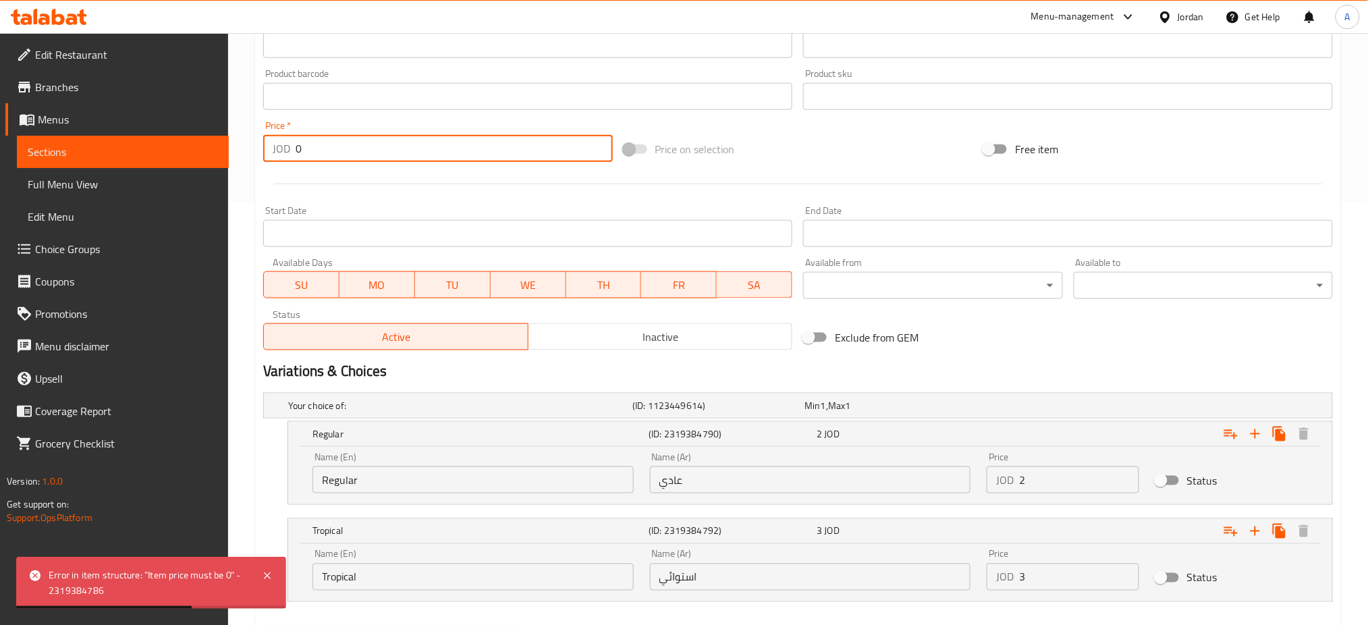
type input "0"
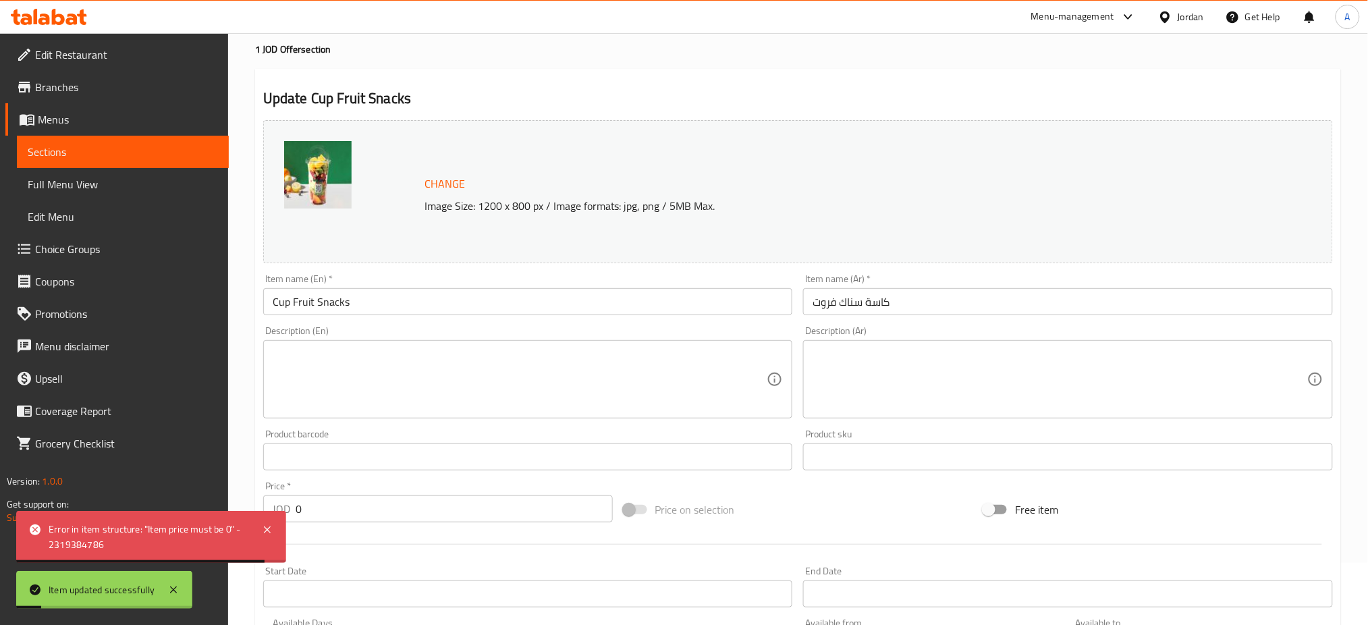
scroll to position [0, 0]
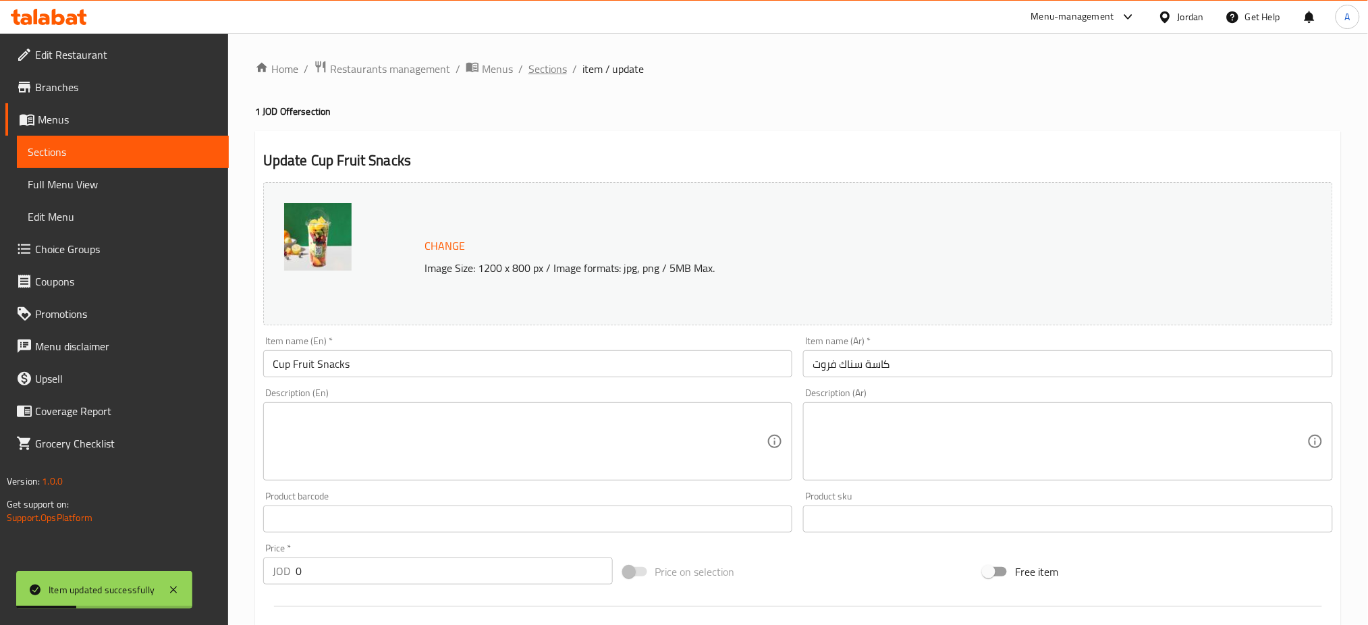
click at [529, 65] on span "Sections" at bounding box center [548, 69] width 38 height 16
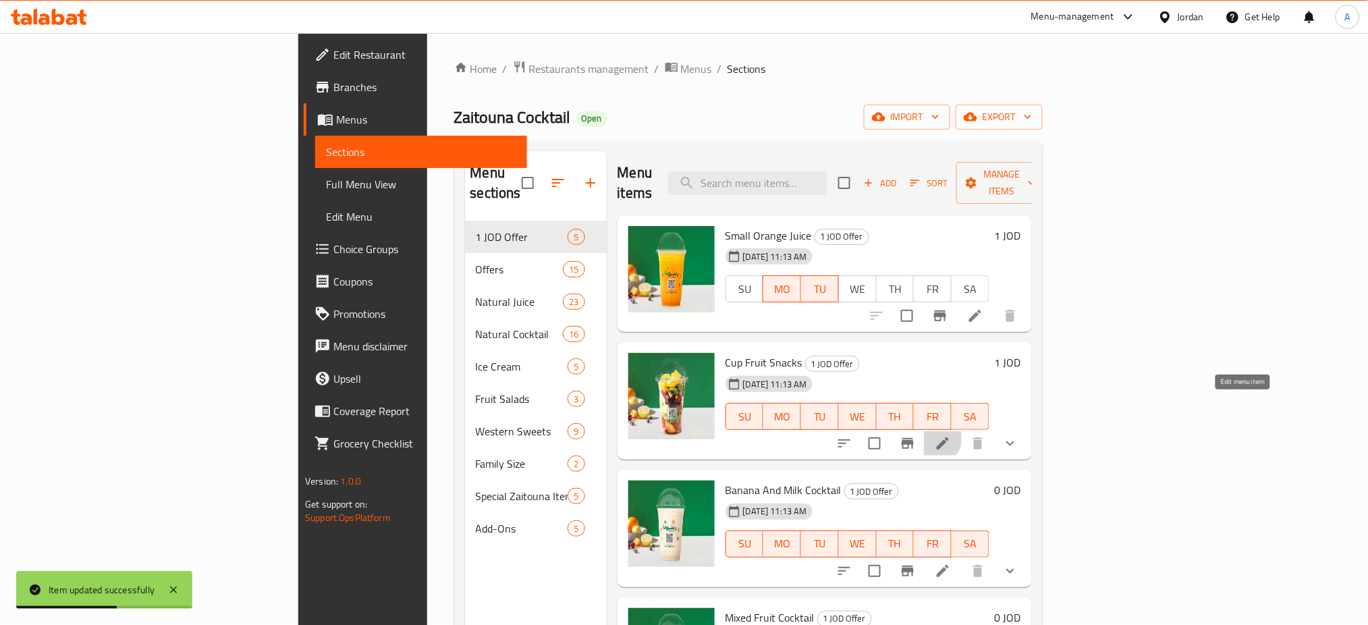
click at [951, 435] on icon at bounding box center [943, 443] width 16 height 16
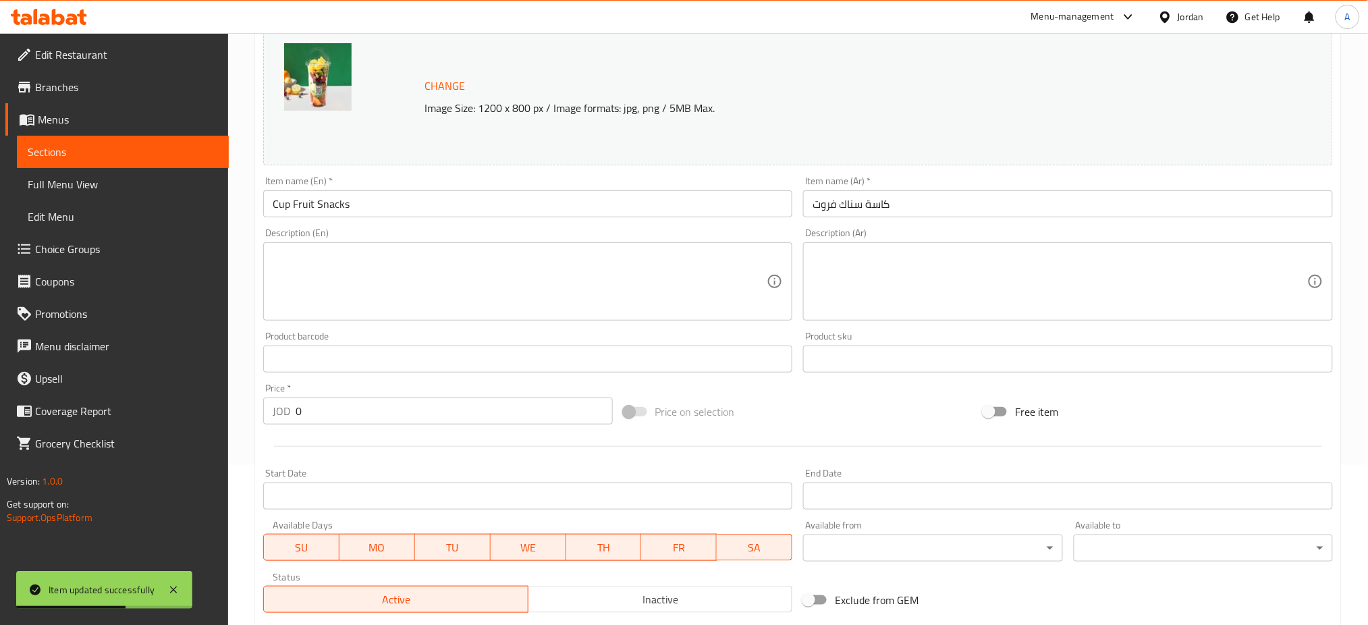
scroll to position [313, 0]
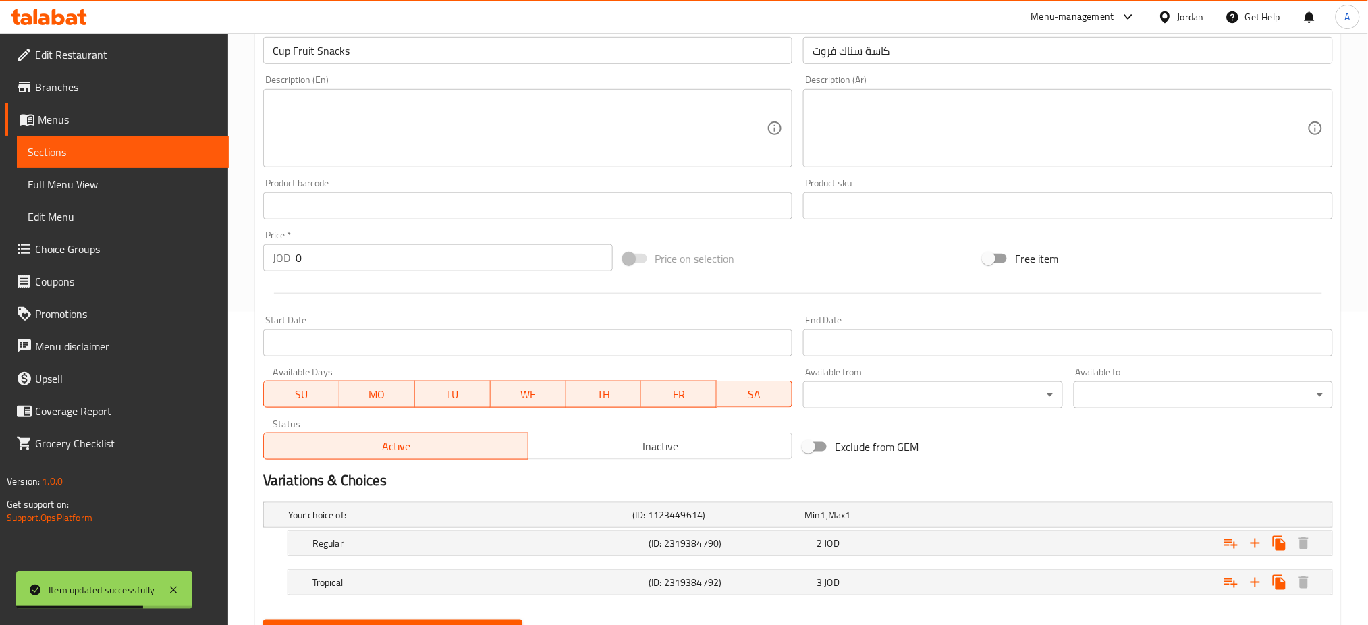
click at [320, 385] on span "SU" at bounding box center [301, 395] width 65 height 20
click at [557, 385] on span "WE" at bounding box center [527, 395] width 65 height 20
click at [620, 385] on span "TH" at bounding box center [604, 395] width 65 height 20
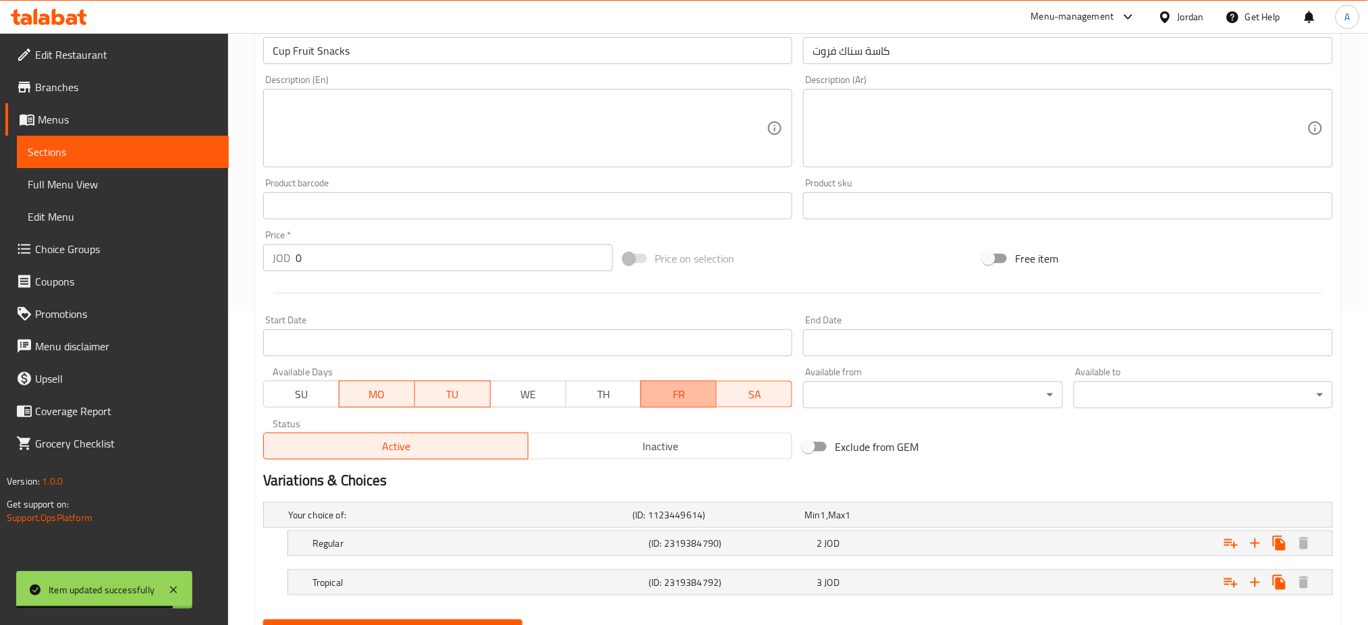
click at [693, 385] on span "FR" at bounding box center [679, 395] width 65 height 20
click at [753, 385] on span "SA" at bounding box center [754, 395] width 65 height 20
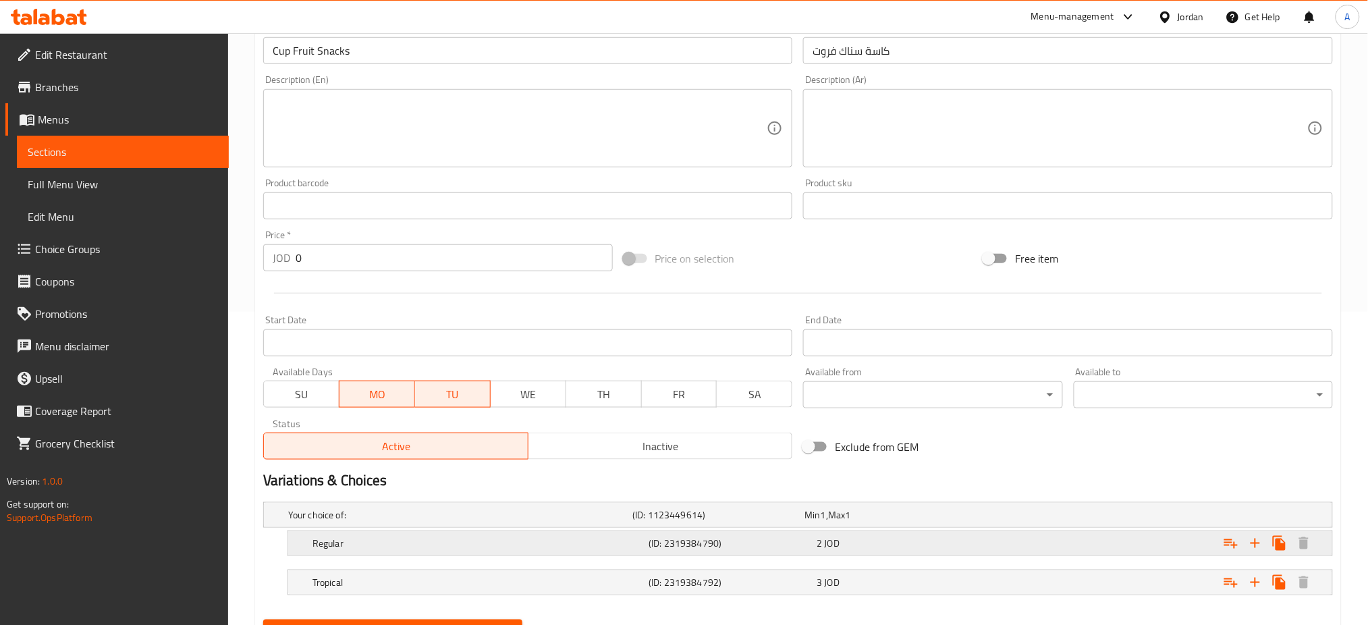
click at [925, 537] on div "2 JOD" at bounding box center [898, 543] width 163 height 13
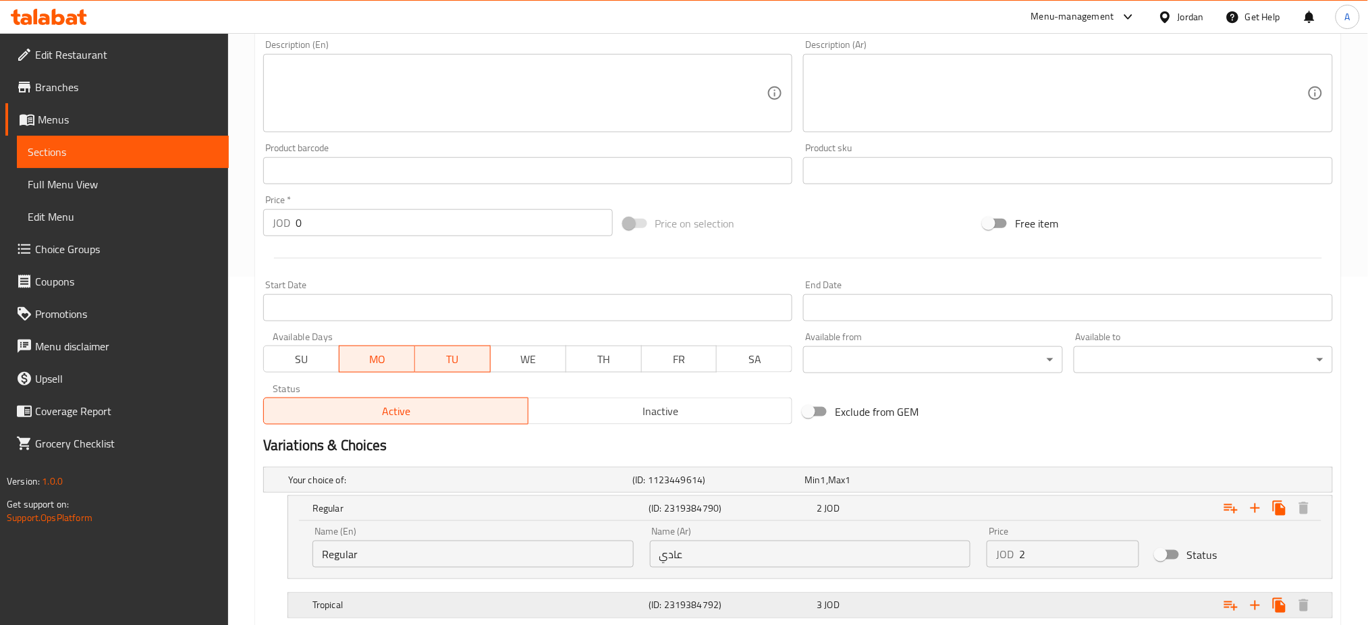
scroll to position [368, 0]
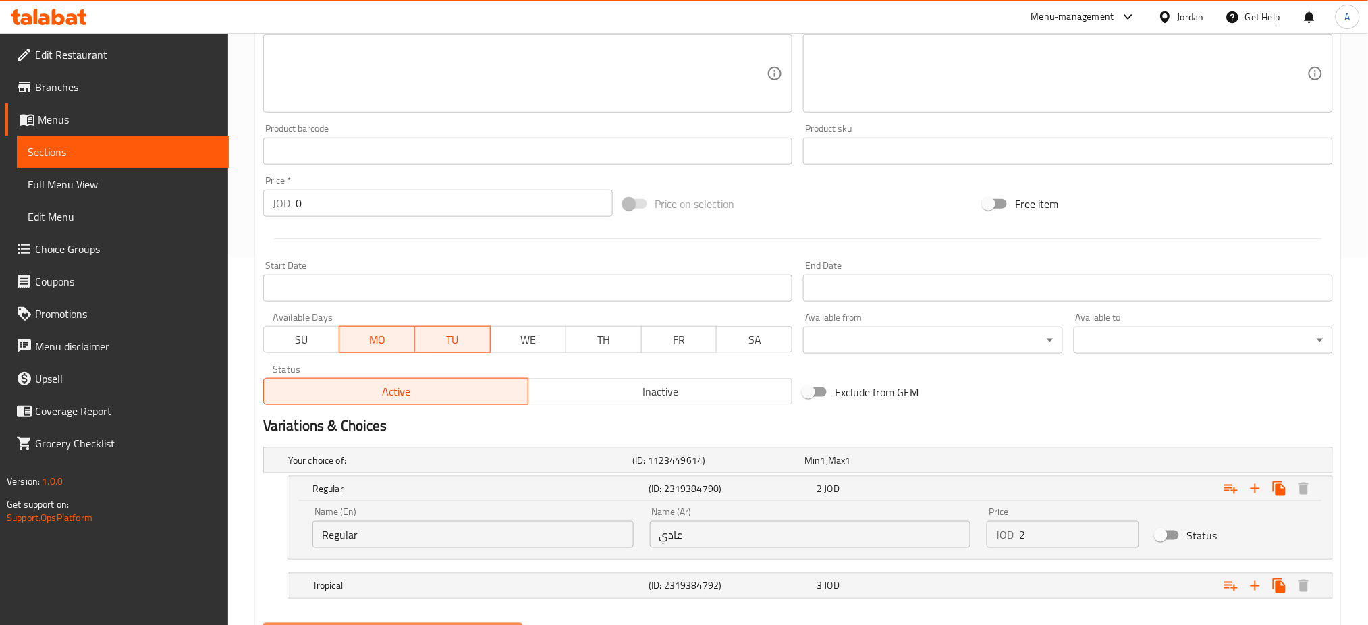
click at [427, 623] on button "Update" at bounding box center [392, 635] width 259 height 25
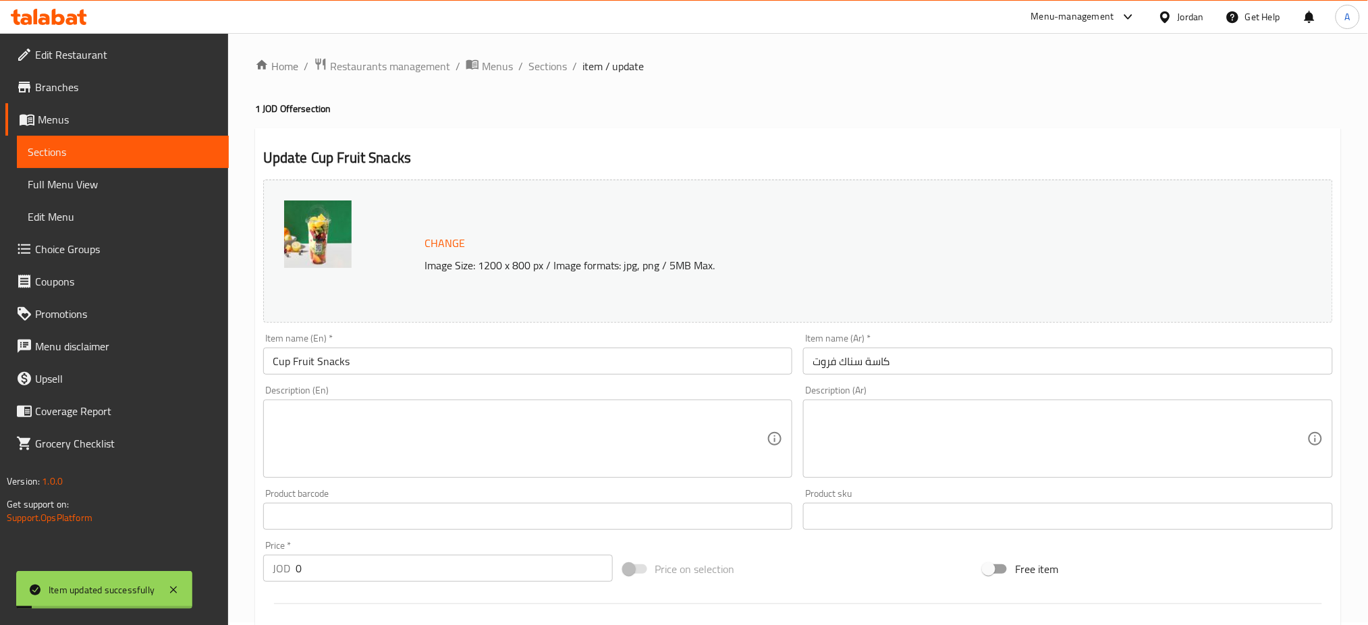
scroll to position [0, 0]
click at [529, 68] on span "Sections" at bounding box center [548, 69] width 38 height 16
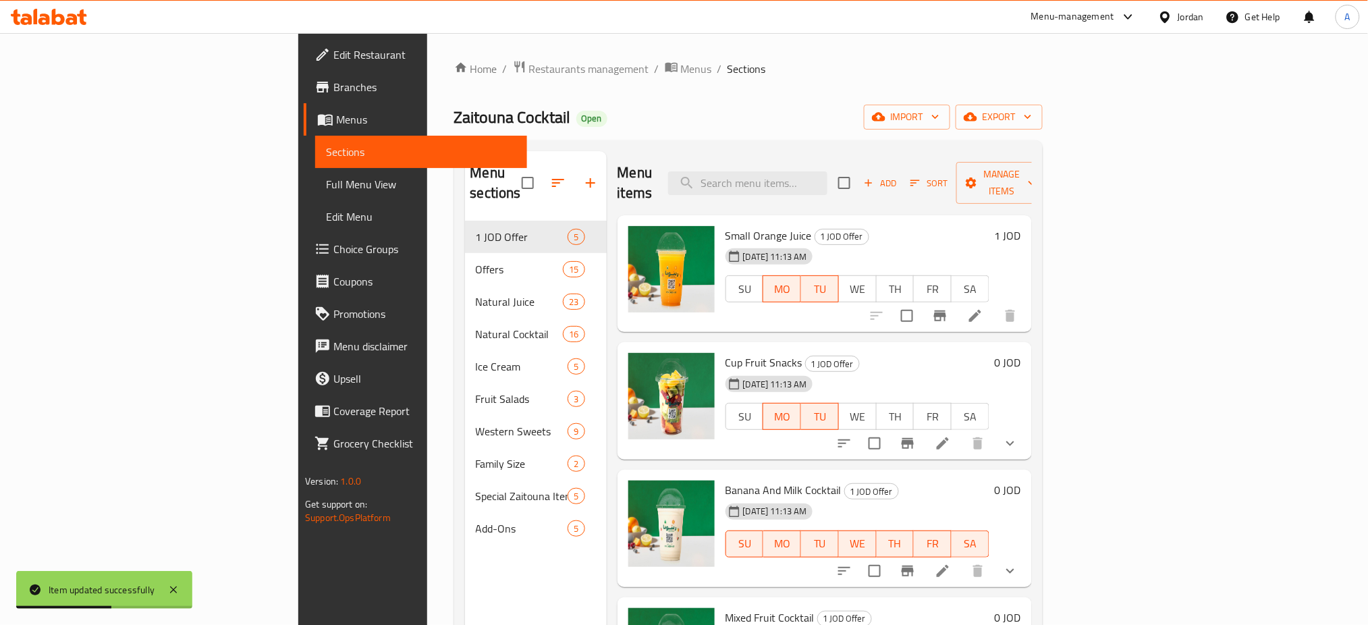
click at [1021, 353] on h6 "0 JOD" at bounding box center [1008, 362] width 26 height 19
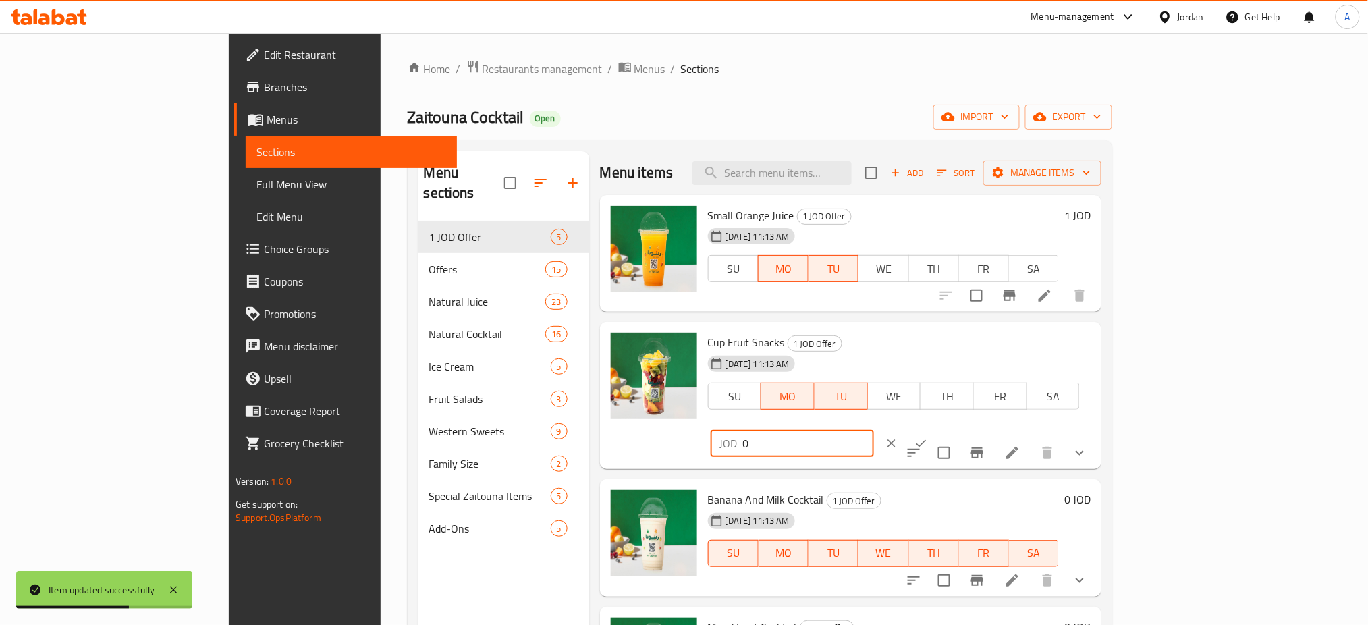
drag, startPoint x: 1189, startPoint y: 329, endPoint x: 1075, endPoint y: 329, distance: 113.4
click at [1096, 332] on div "Cup Fruit Snacks 1 JOD Offer [DATE] 11:13 AM SU MO TU WE TH FR SA JOD 0 ​" at bounding box center [900, 395] width 394 height 136
type input "1"
click at [936, 429] on button "ok" at bounding box center [922, 444] width 30 height 30
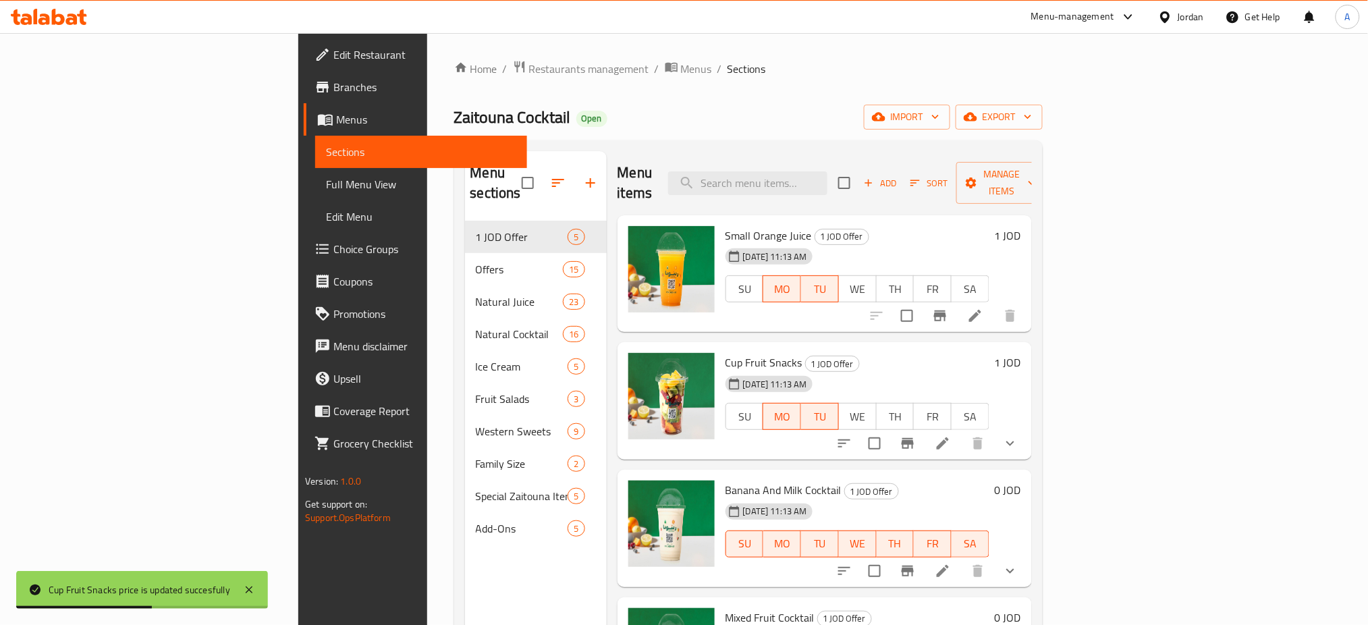
click at [962, 559] on li at bounding box center [943, 571] width 38 height 24
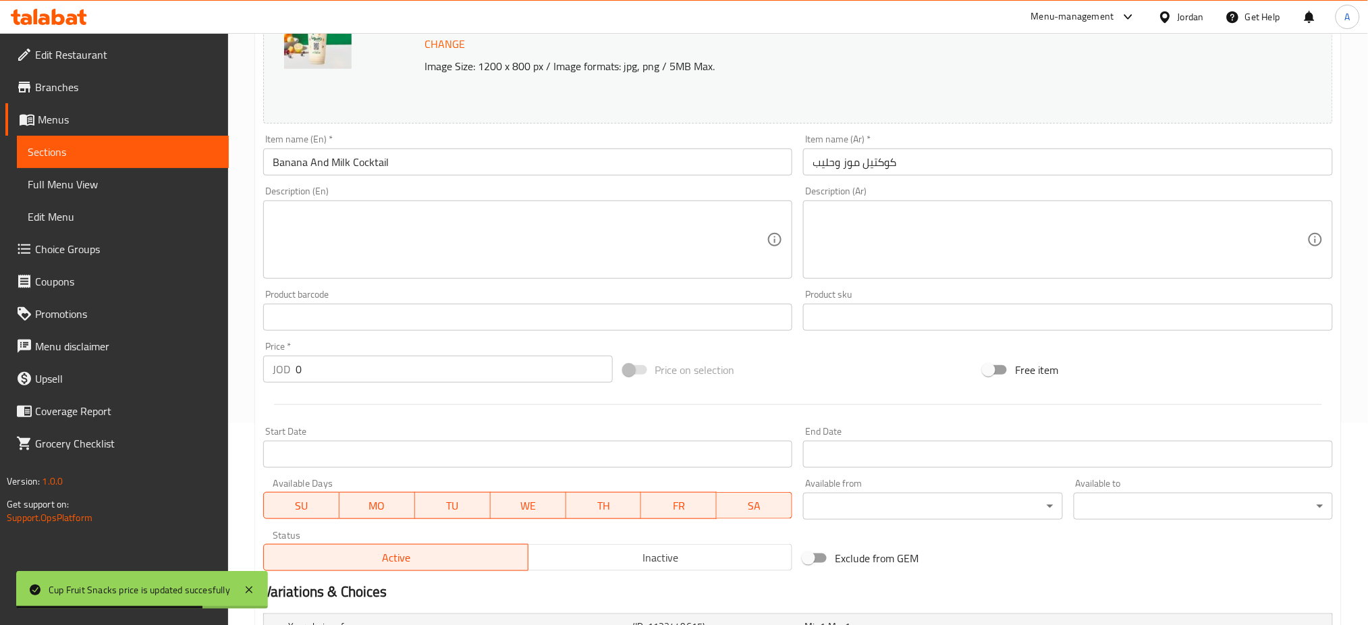
scroll to position [348, 0]
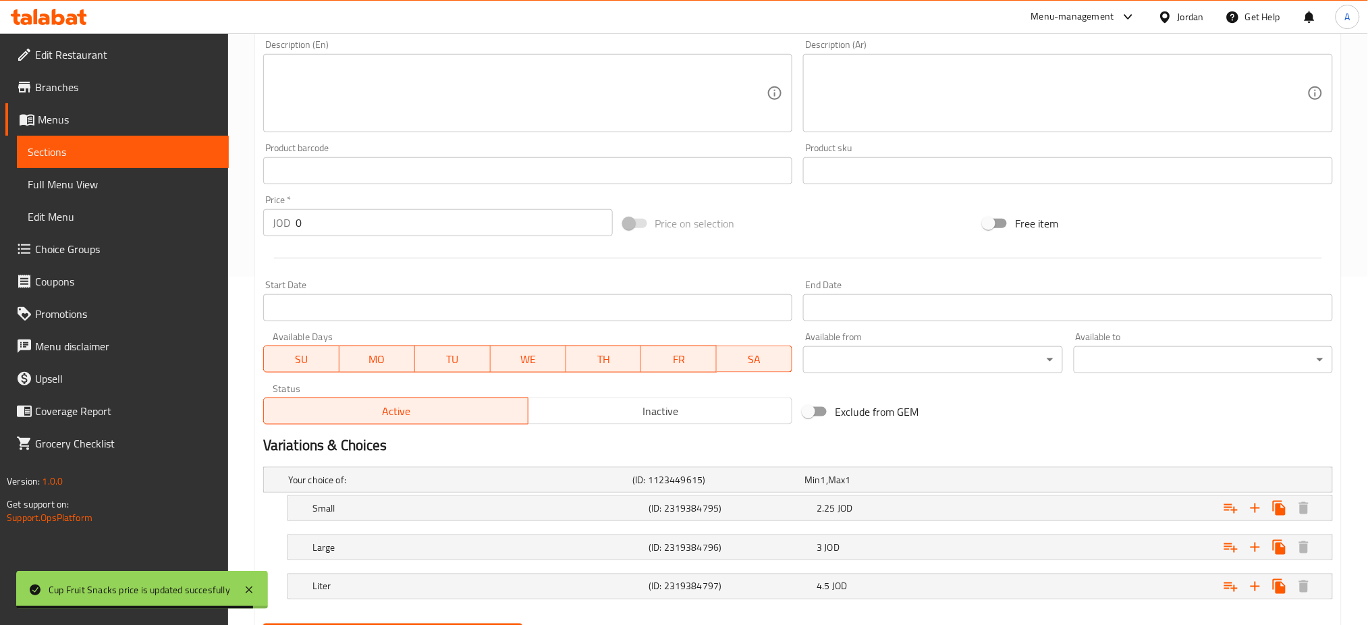
click at [308, 327] on div "Available Days SU MO TU WE TH FR SA" at bounding box center [528, 353] width 541 height 52
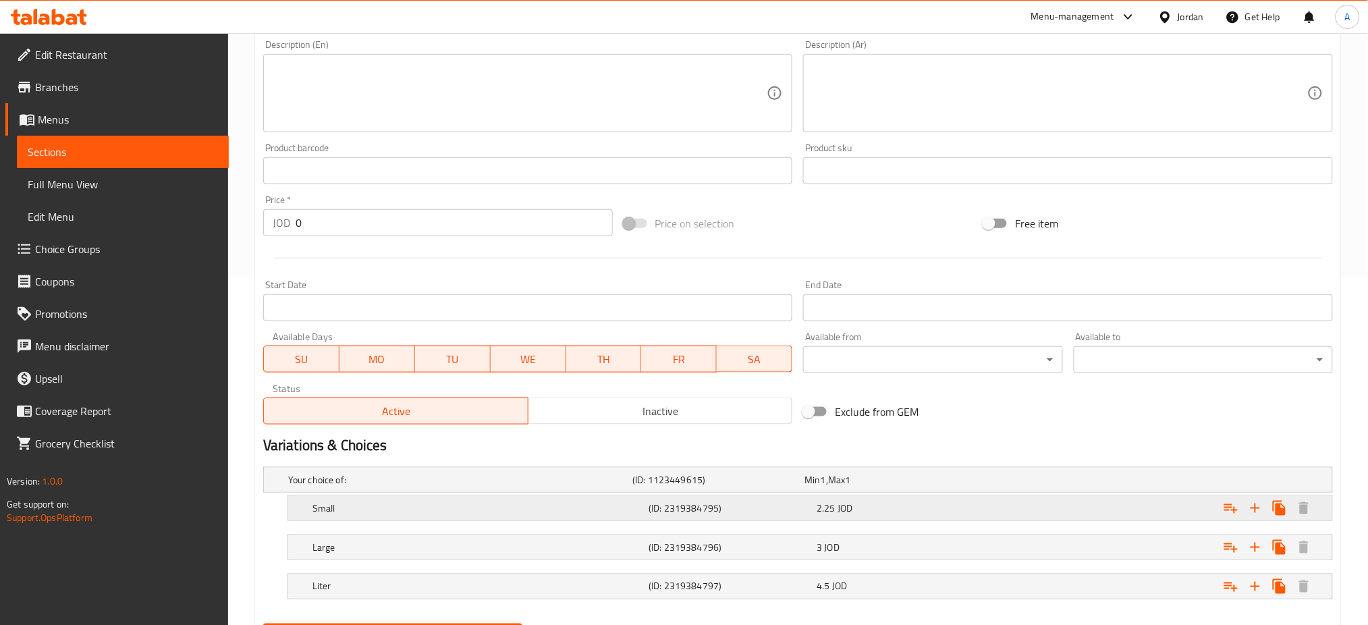
click at [918, 502] on div "2.25 JOD" at bounding box center [898, 508] width 163 height 13
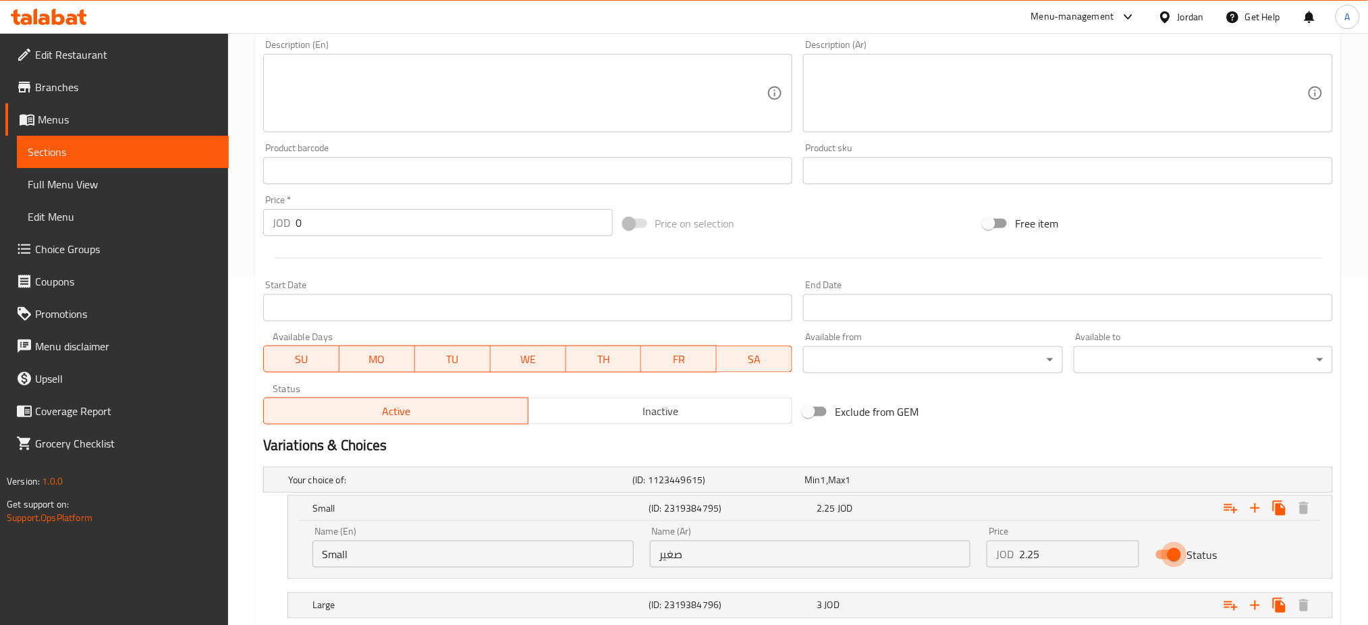
click at [1167, 542] on input "Status" at bounding box center [1174, 555] width 77 height 26
checkbox input "false"
click at [1174, 591] on div "Expand" at bounding box center [1151, 606] width 336 height 30
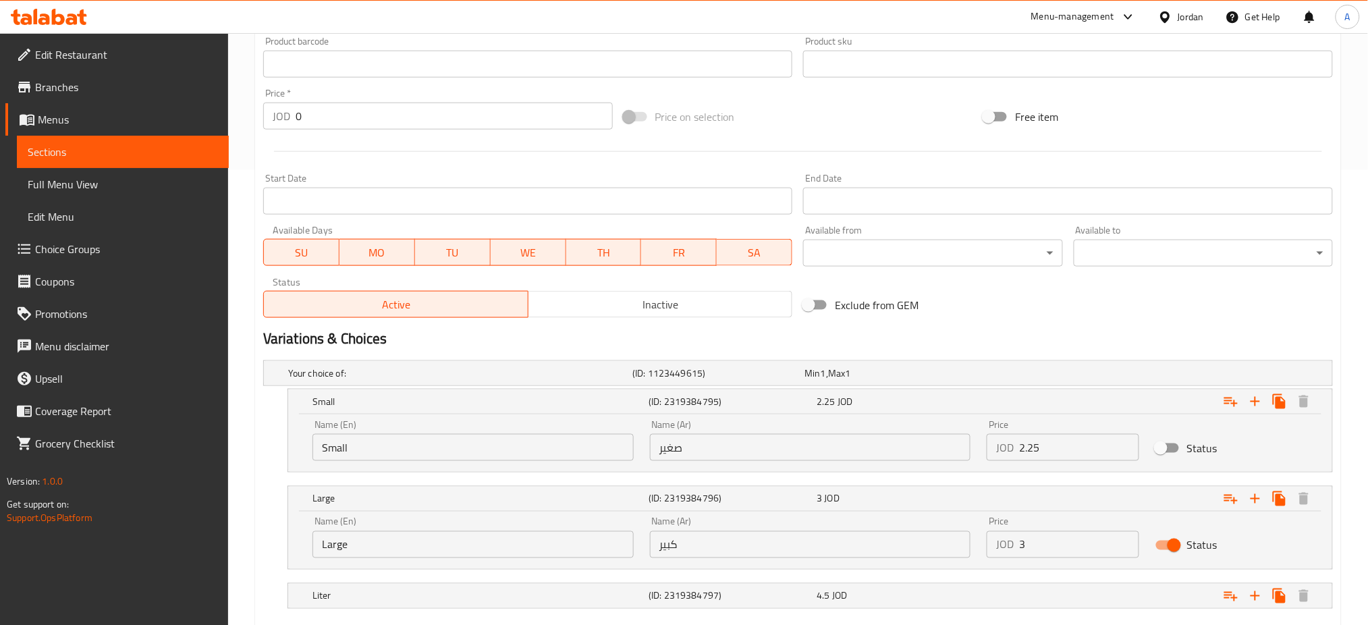
scroll to position [457, 0]
click at [1172, 531] on input "Status" at bounding box center [1174, 544] width 77 height 26
checkbox input "false"
click at [1170, 579] on div "Expand" at bounding box center [1151, 594] width 336 height 30
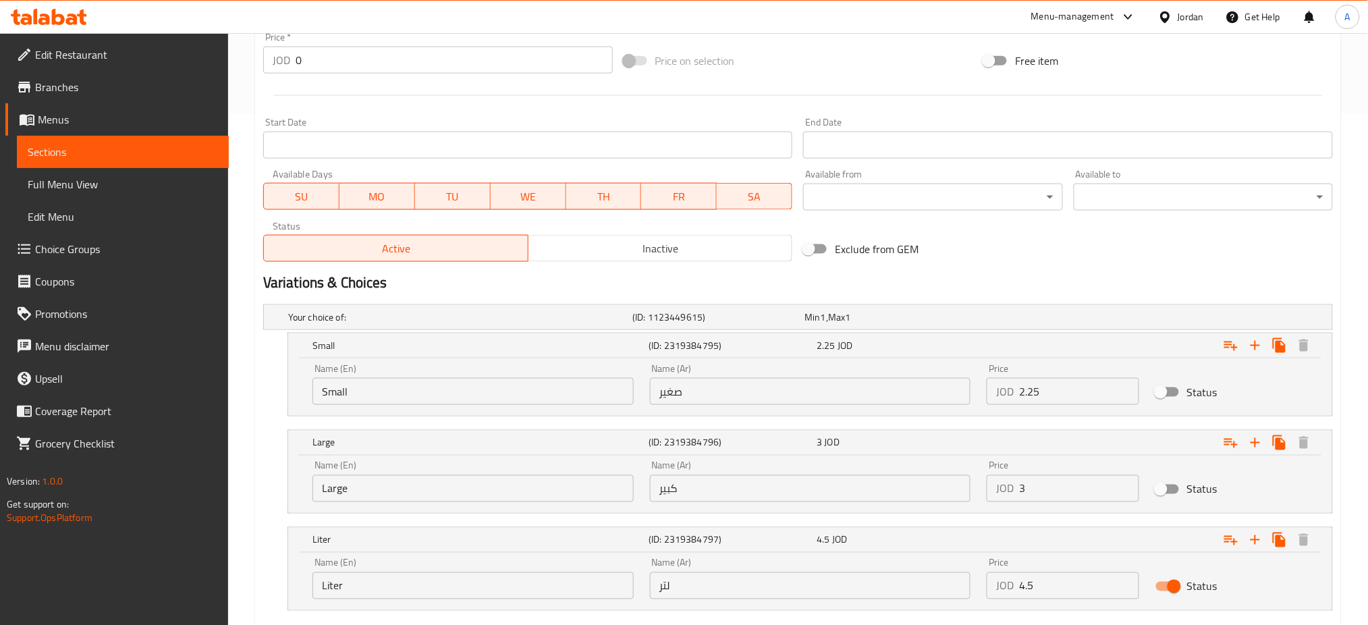
click at [1175, 574] on input "Status" at bounding box center [1174, 587] width 77 height 26
checkbox input "false"
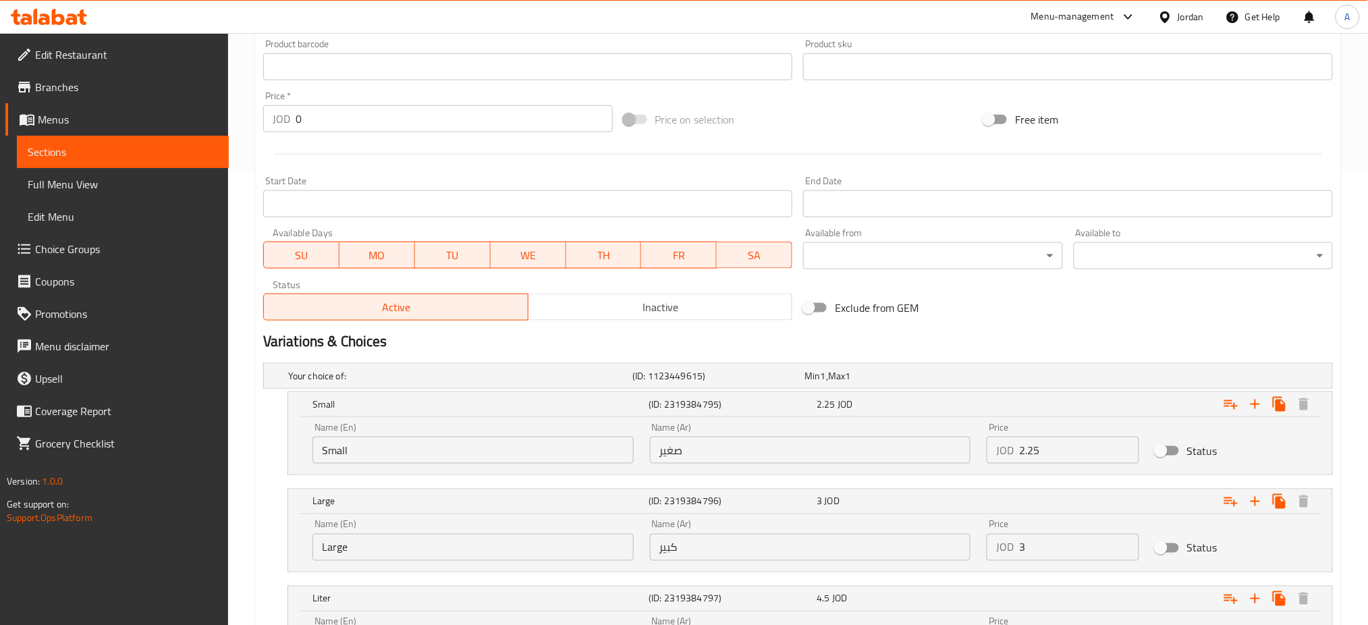
scroll to position [423, 0]
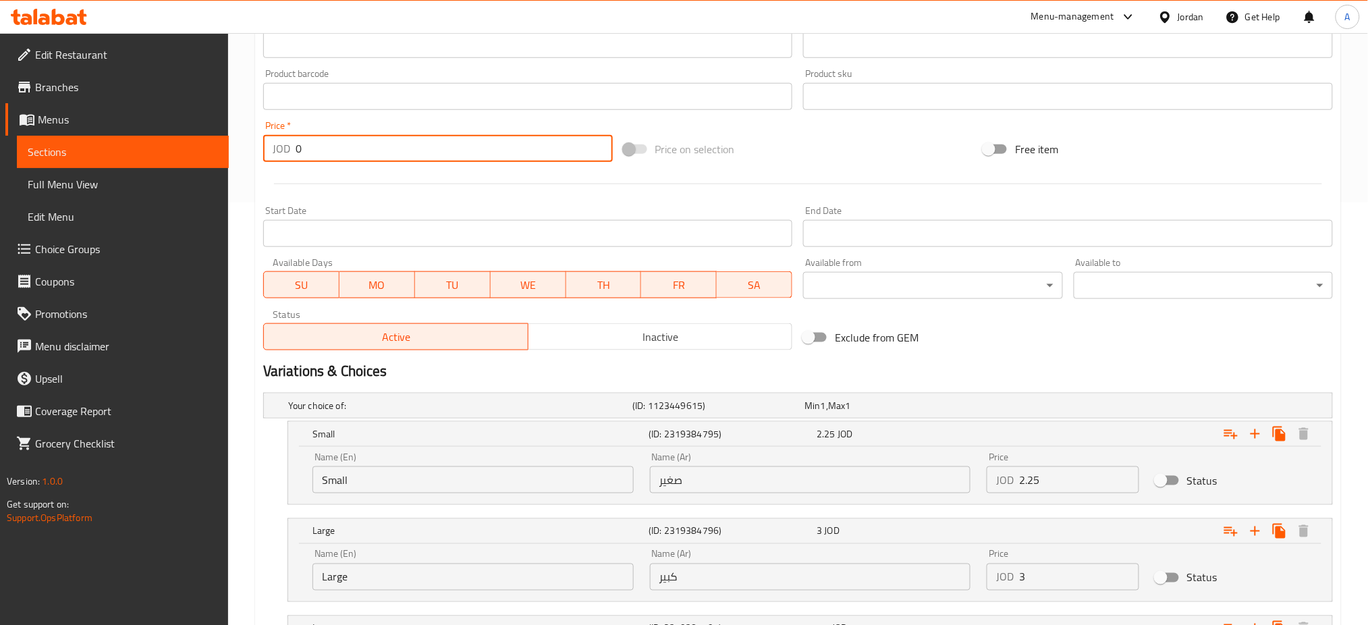
drag, startPoint x: 302, startPoint y: 101, endPoint x: 295, endPoint y: 102, distance: 7.5
click at [297, 135] on input "0" at bounding box center [454, 148] width 317 height 27
drag, startPoint x: 295, startPoint y: 102, endPoint x: 277, endPoint y: 105, distance: 17.9
click at [281, 135] on div "JOD 0 Price *" at bounding box center [438, 148] width 350 height 27
click at [290, 275] on span "SU" at bounding box center [301, 285] width 65 height 20
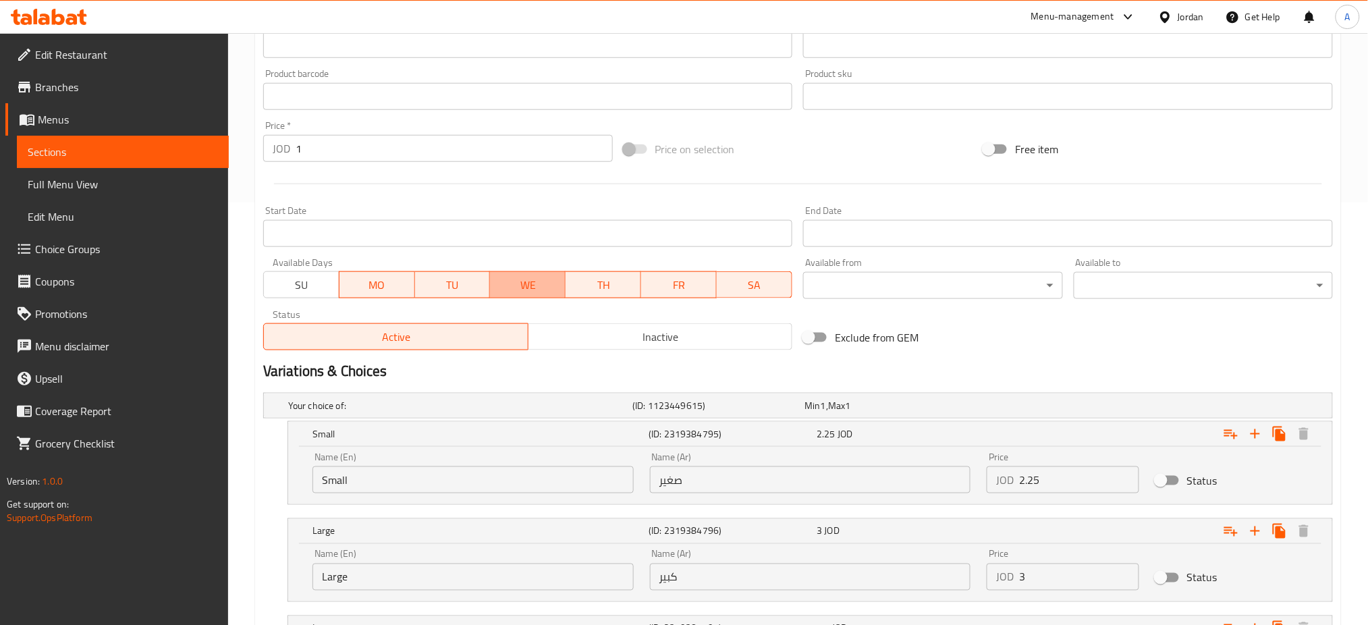
click at [518, 275] on span "WE" at bounding box center [527, 285] width 65 height 20
click at [606, 275] on span "TH" at bounding box center [604, 285] width 65 height 20
click at [699, 275] on span "FR" at bounding box center [679, 285] width 65 height 20
click at [751, 275] on span "SA" at bounding box center [754, 285] width 65 height 20
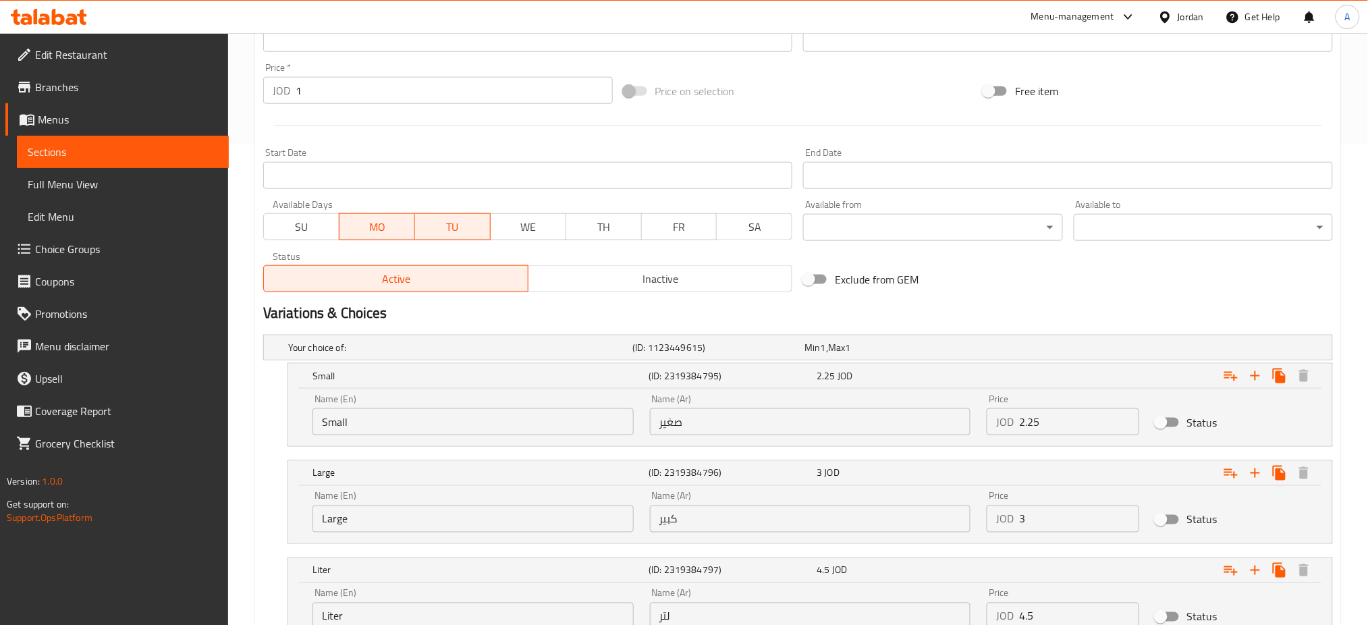
scroll to position [512, 0]
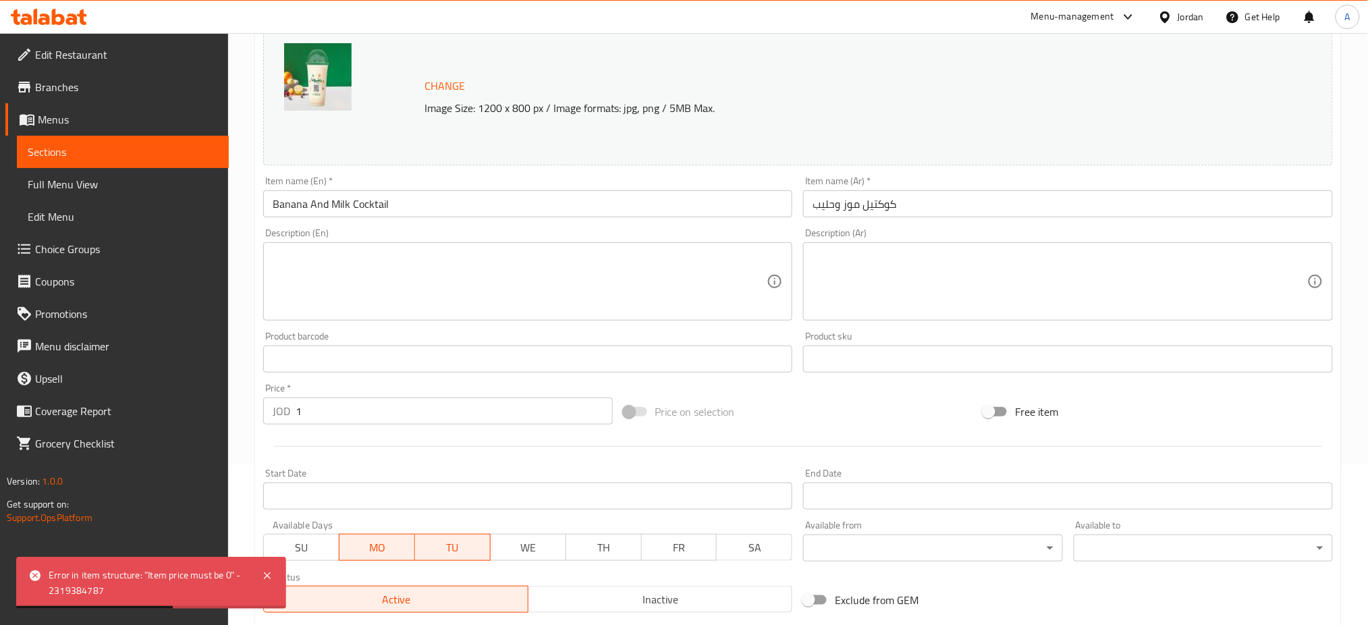
scroll to position [0, 0]
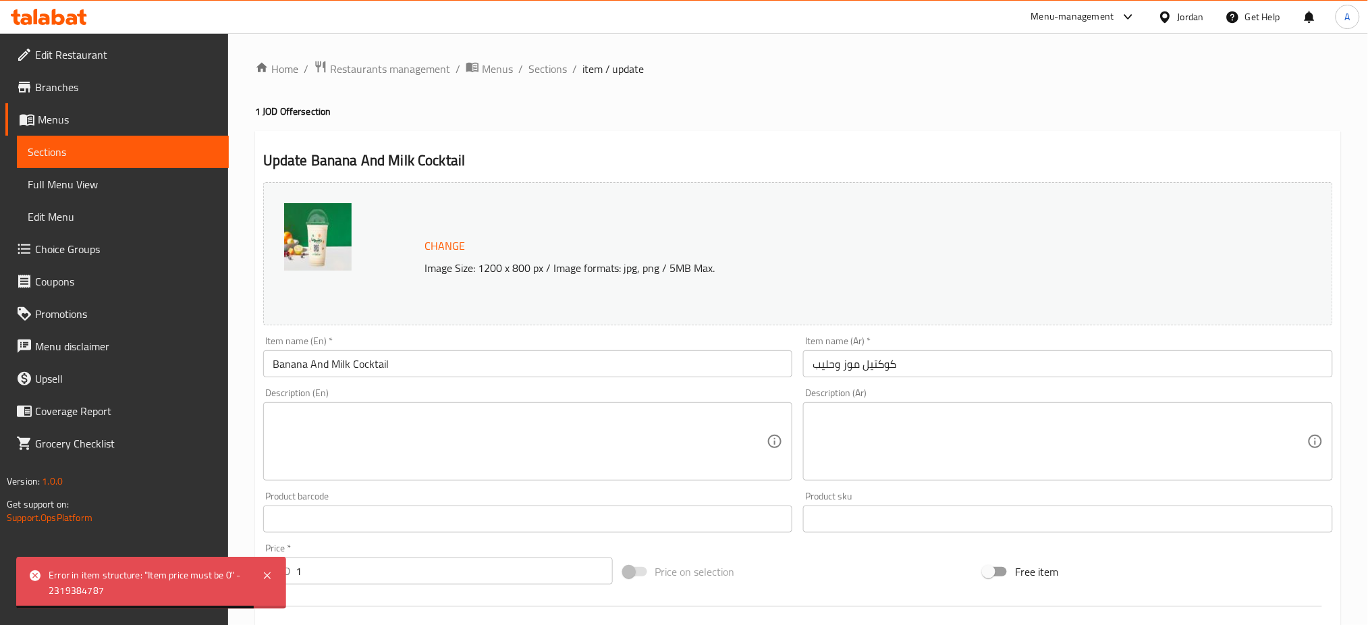
drag, startPoint x: 305, startPoint y: 537, endPoint x: 266, endPoint y: 525, distance: 41.0
click at [273, 558] on div "JOD 1 Price *" at bounding box center [438, 571] width 350 height 27
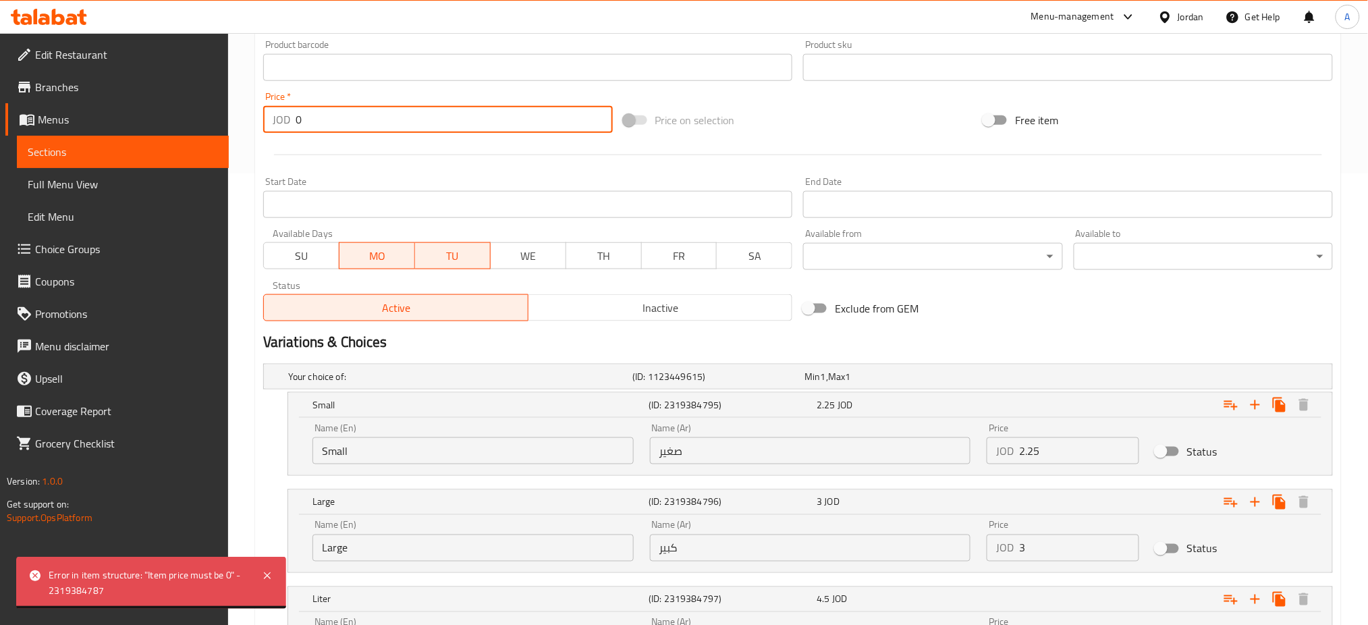
scroll to position [512, 0]
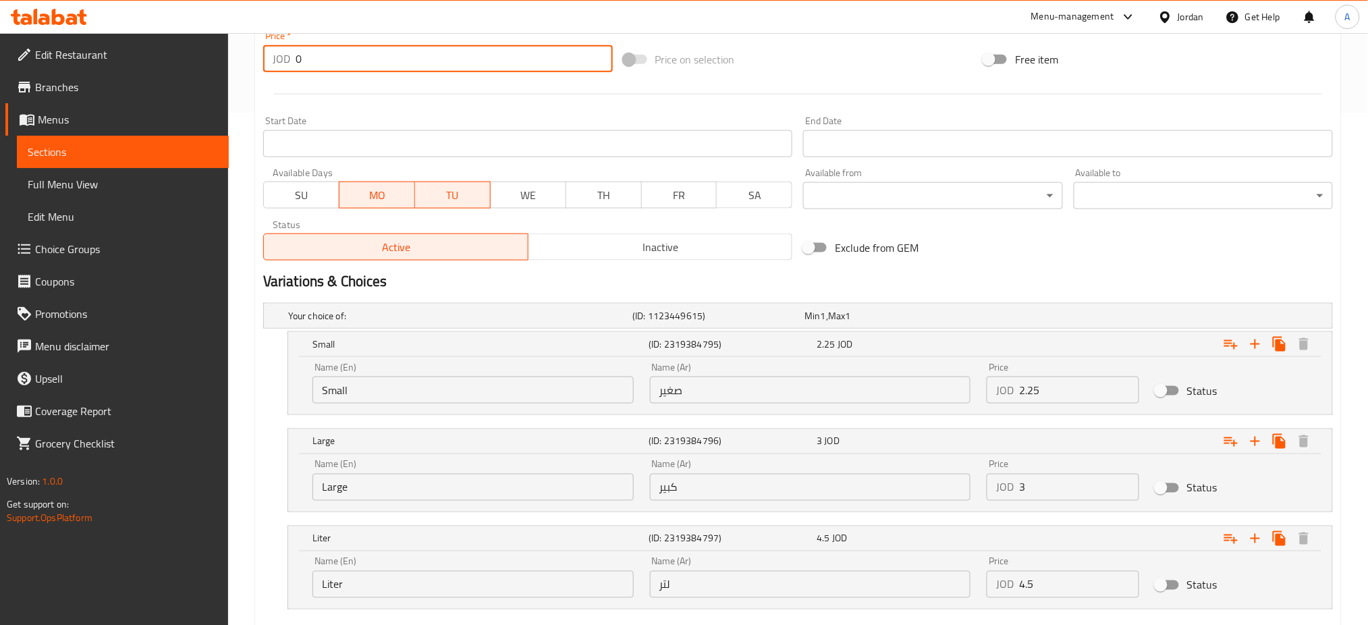
type input "0"
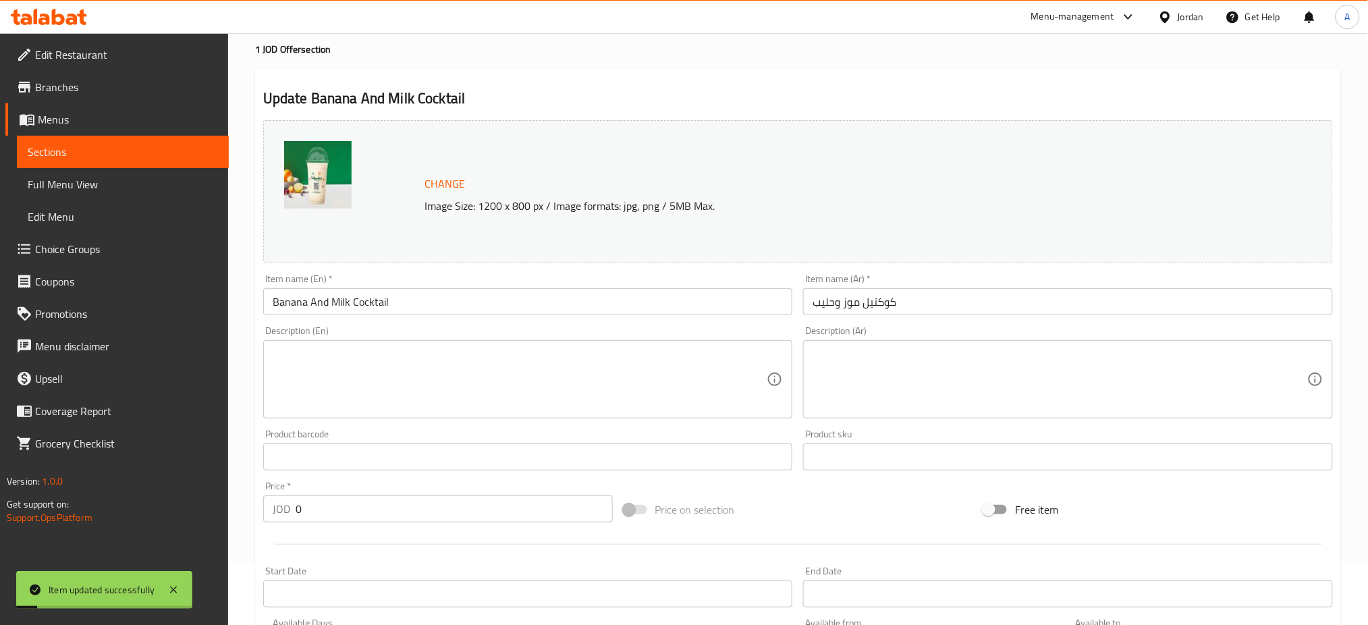
scroll to position [0, 0]
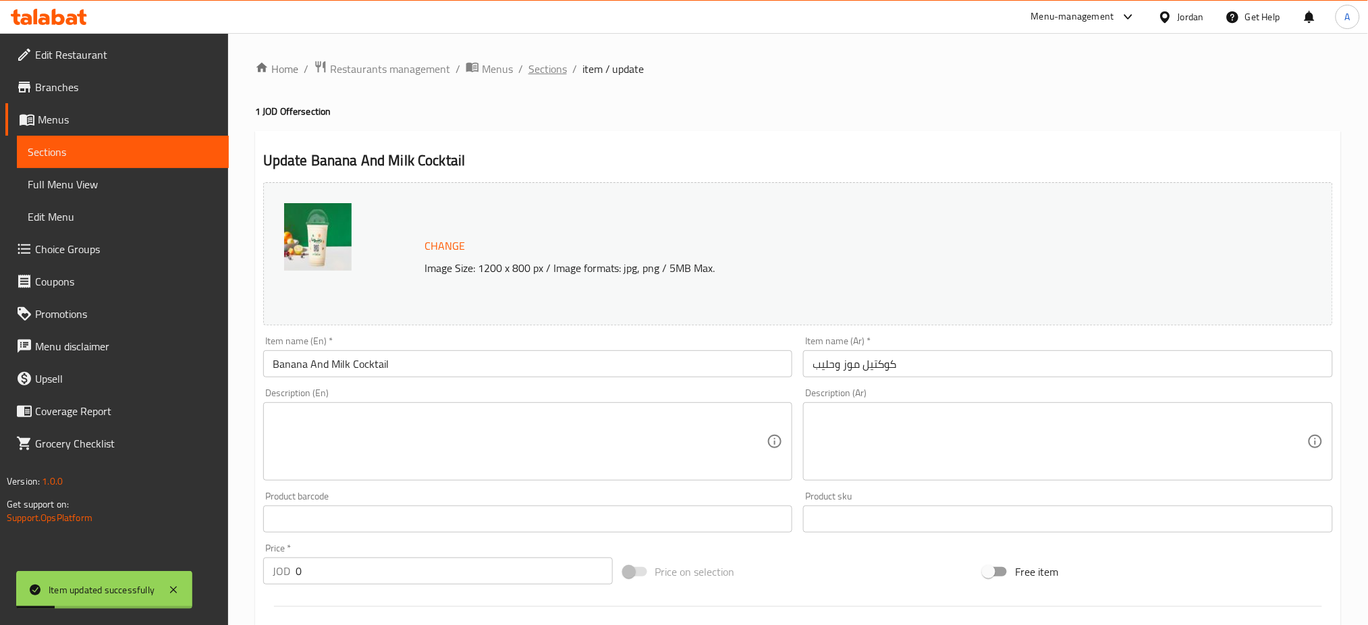
click at [529, 65] on span "Sections" at bounding box center [548, 69] width 38 height 16
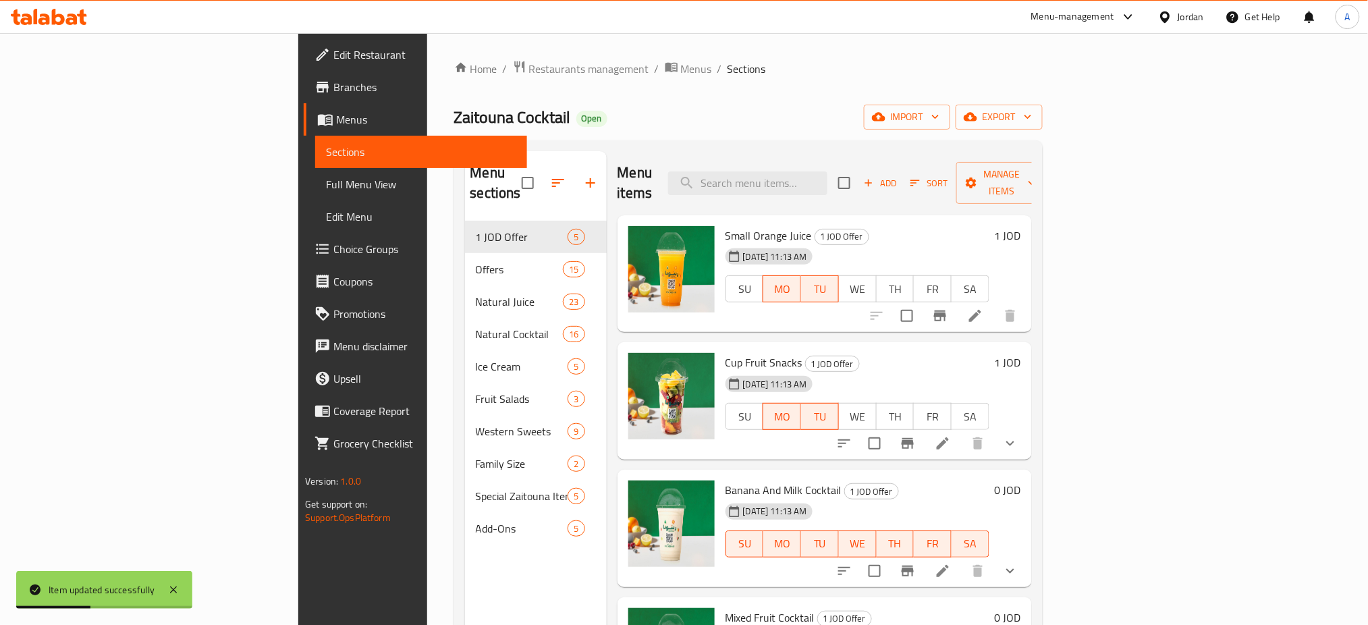
click at [1021, 481] on h6 "0 JOD" at bounding box center [1008, 490] width 26 height 19
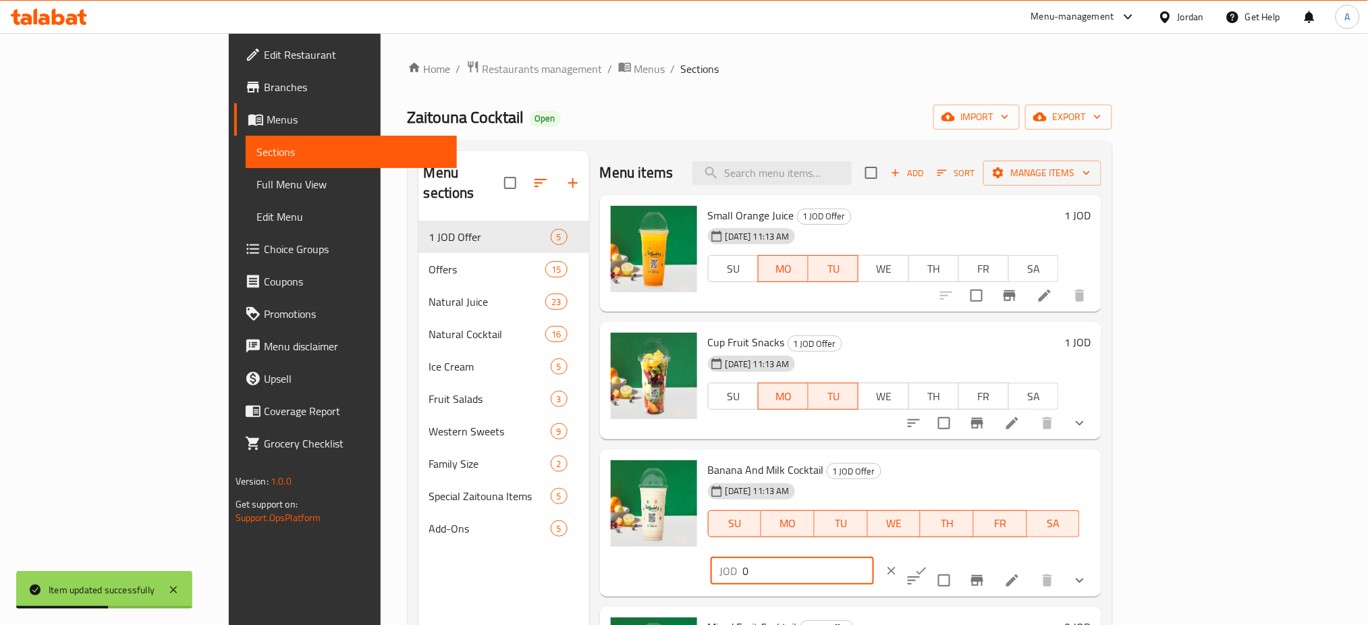
drag, startPoint x: 1186, startPoint y: 444, endPoint x: 1087, endPoint y: 446, distance: 98.6
click at [1096, 455] on div "Banana And Milk Cocktail 1 JOD Offer 01-10-2025 11:13 AM SU MO TU WE TH FR SA J…" at bounding box center [900, 523] width 394 height 136
type input "1"
click at [928, 564] on icon "ok" at bounding box center [921, 570] width 13 height 13
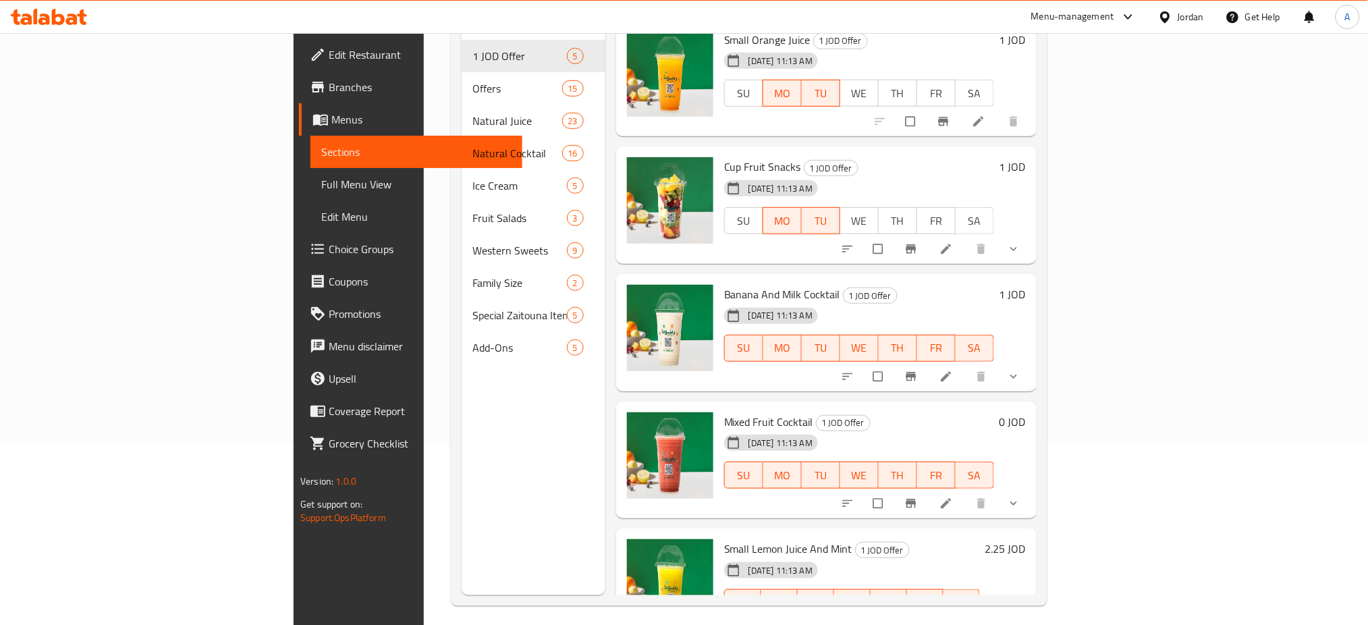
scroll to position [185, 0]
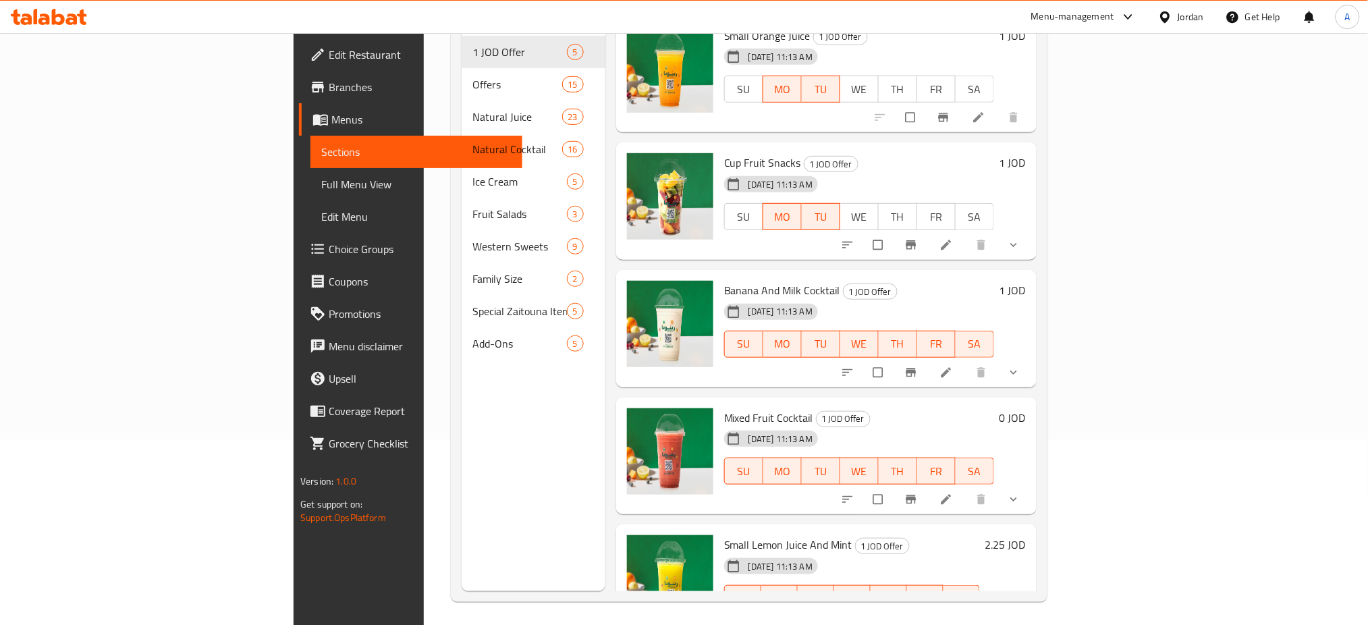
click at [1026, 535] on h6 "2.25 JOD" at bounding box center [1005, 544] width 40 height 19
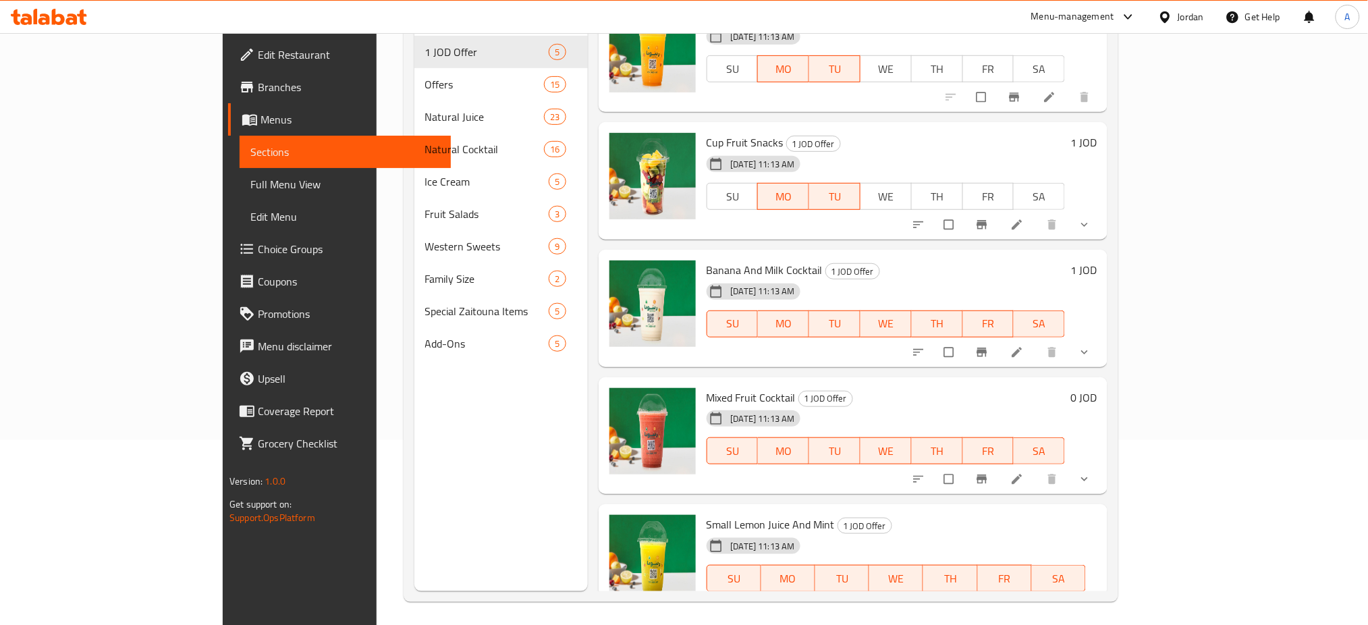
drag, startPoint x: 1189, startPoint y: 516, endPoint x: 1064, endPoint y: 522, distance: 124.3
click at [1073, 522] on div "Small Lemon Juice And Mint 1 JOD Offer [DATE] 11:13 AM SU MO TU WE TH FR SA JOD…" at bounding box center [902, 578] width 402 height 136
type input "1"
click at [933, 619] on icon "ok" at bounding box center [925, 625] width 13 height 13
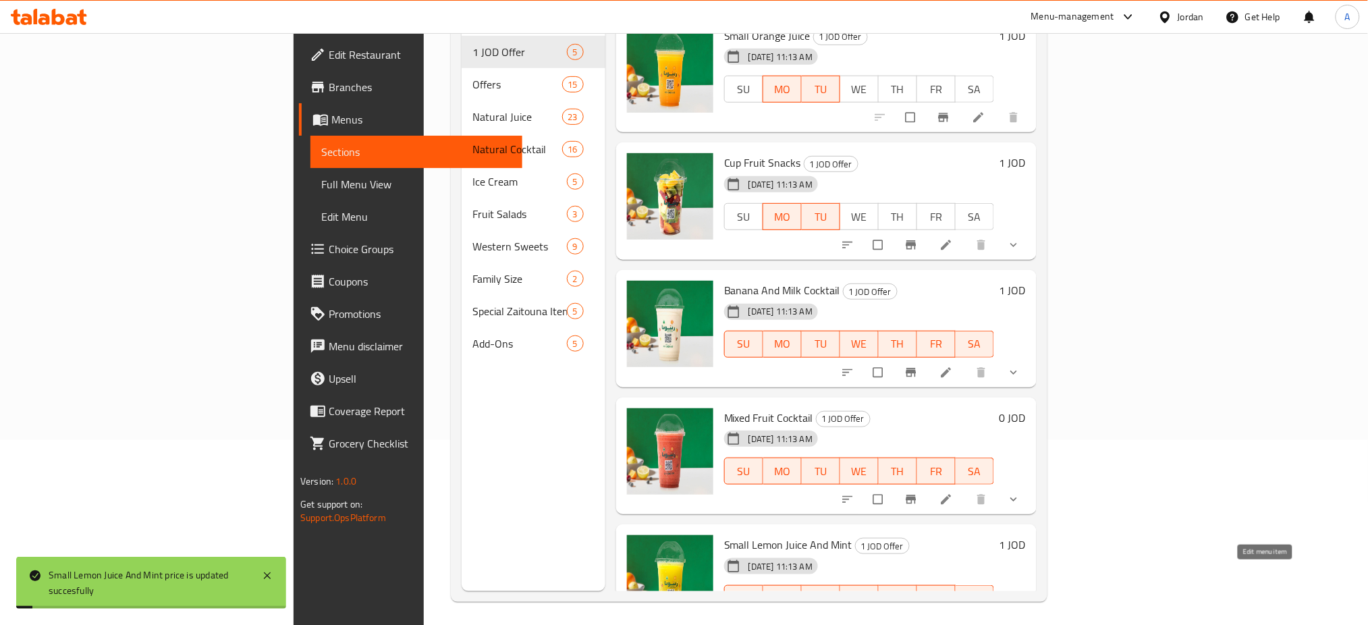
click at [985, 620] on icon at bounding box center [978, 626] width 13 height 13
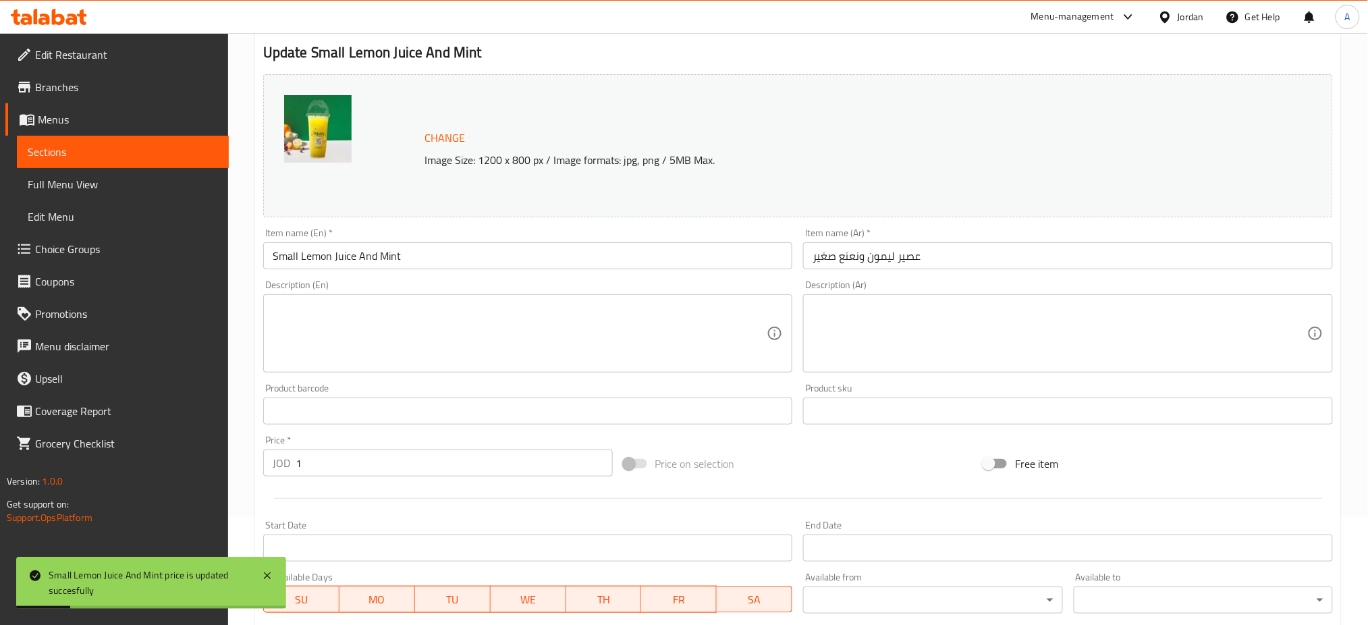
scroll to position [180, 0]
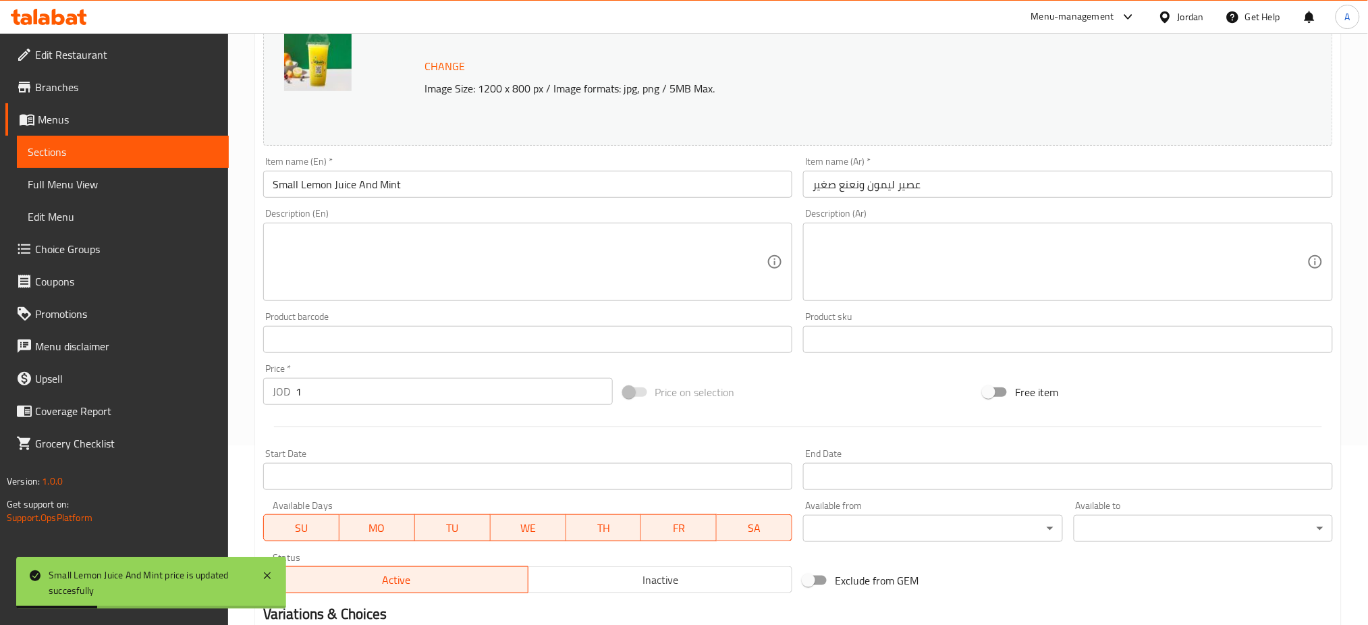
drag, startPoint x: 313, startPoint y: 479, endPoint x: 402, endPoint y: 491, distance: 90.0
click at [315, 518] on span "SU" at bounding box center [301, 528] width 65 height 20
click at [394, 518] on span "MO" at bounding box center [377, 528] width 65 height 20
click at [445, 518] on span "TU" at bounding box center [453, 528] width 65 height 20
click at [499, 514] on button "WE" at bounding box center [528, 527] width 76 height 27
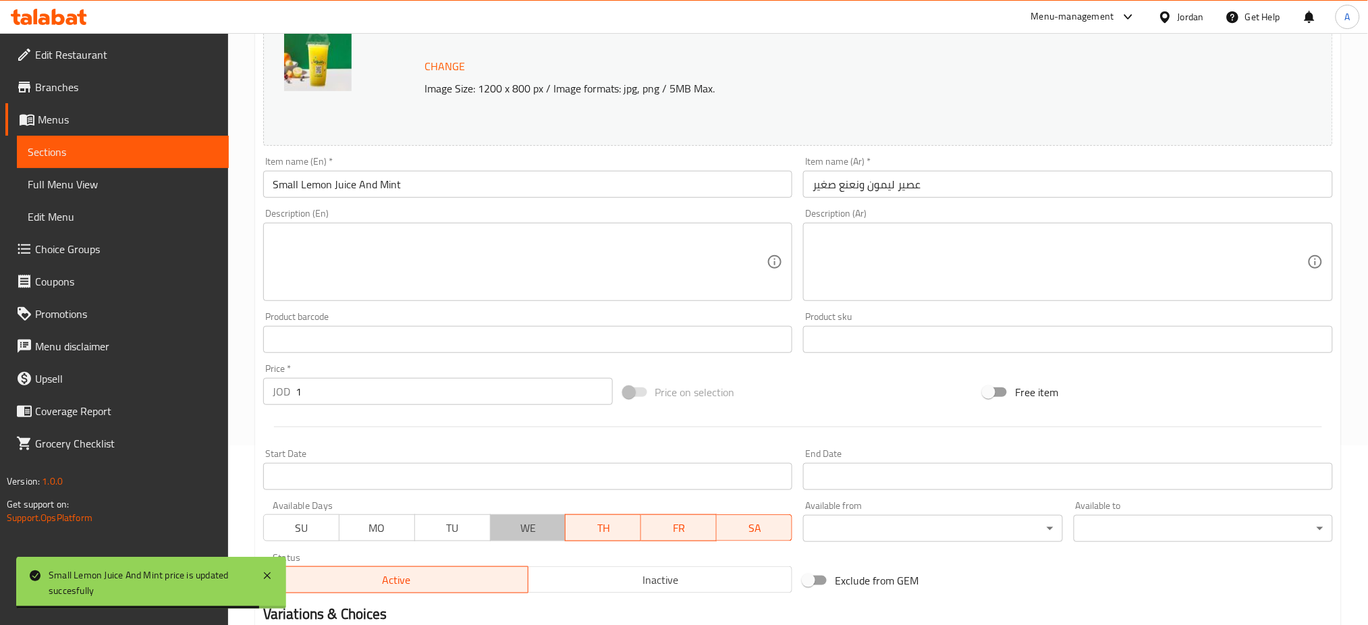
click at [520, 514] on button "WE" at bounding box center [528, 527] width 76 height 27
click at [603, 514] on button "TH" at bounding box center [604, 527] width 76 height 27
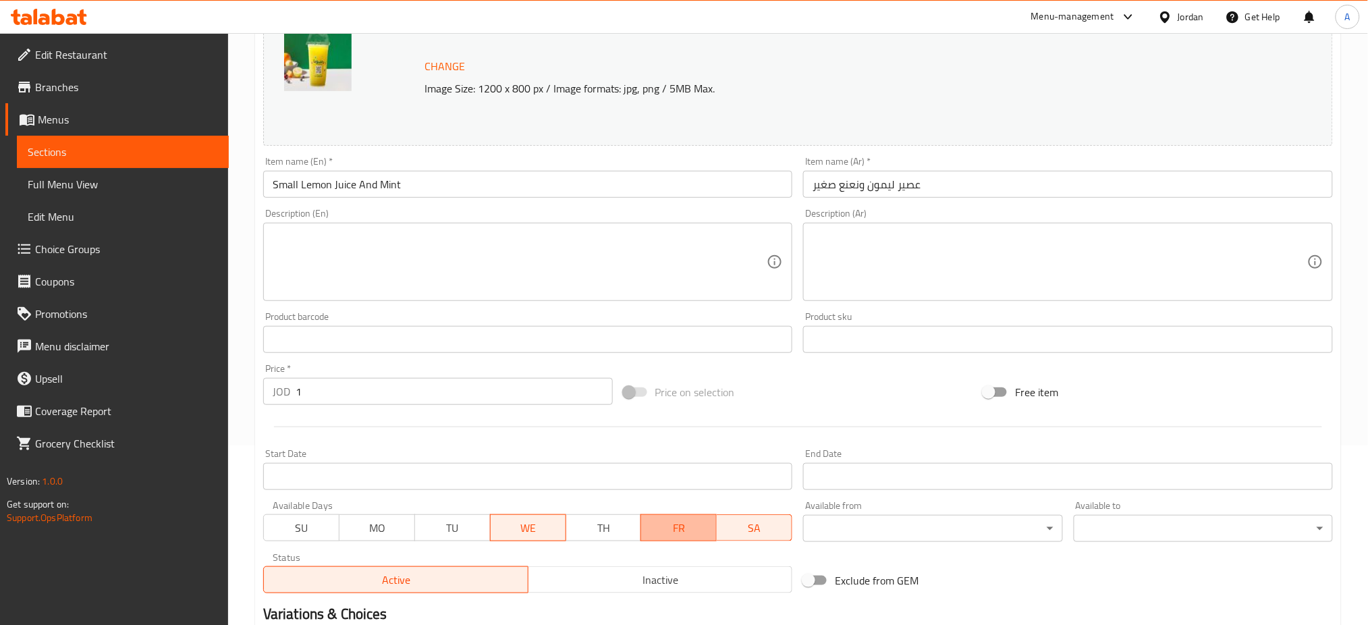
drag, startPoint x: 671, startPoint y: 470, endPoint x: 764, endPoint y: 479, distance: 93.6
click at [674, 514] on button "FR" at bounding box center [679, 527] width 76 height 27
drag, startPoint x: 764, startPoint y: 479, endPoint x: 591, endPoint y: 486, distance: 173.6
click at [762, 518] on span "SA" at bounding box center [754, 528] width 65 height 20
click at [520, 518] on span "WE" at bounding box center [528, 528] width 65 height 20
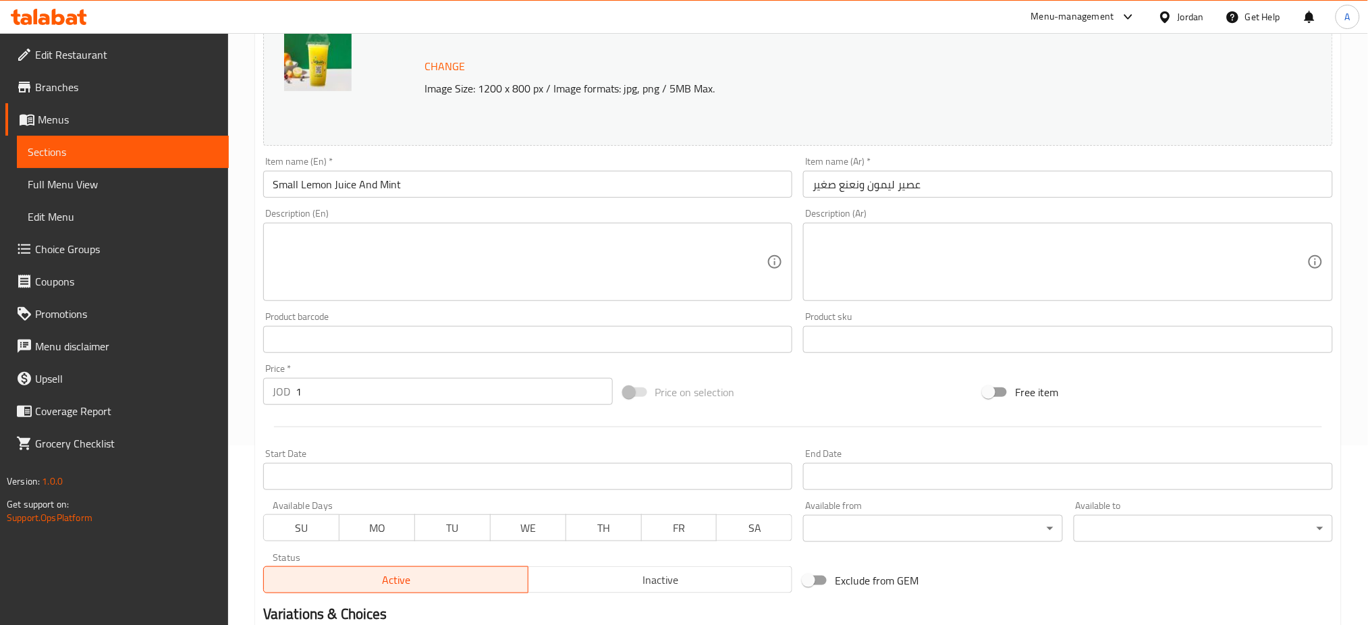
click at [305, 518] on span "SU" at bounding box center [301, 528] width 65 height 20
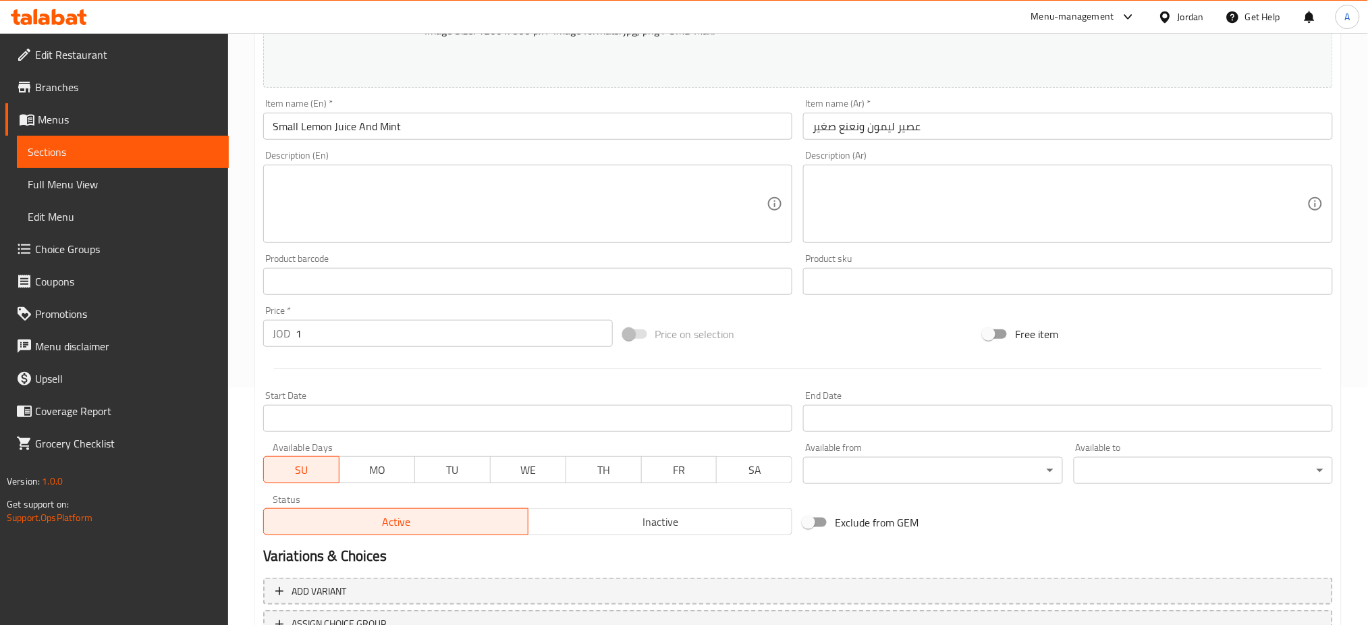
scroll to position [288, 0]
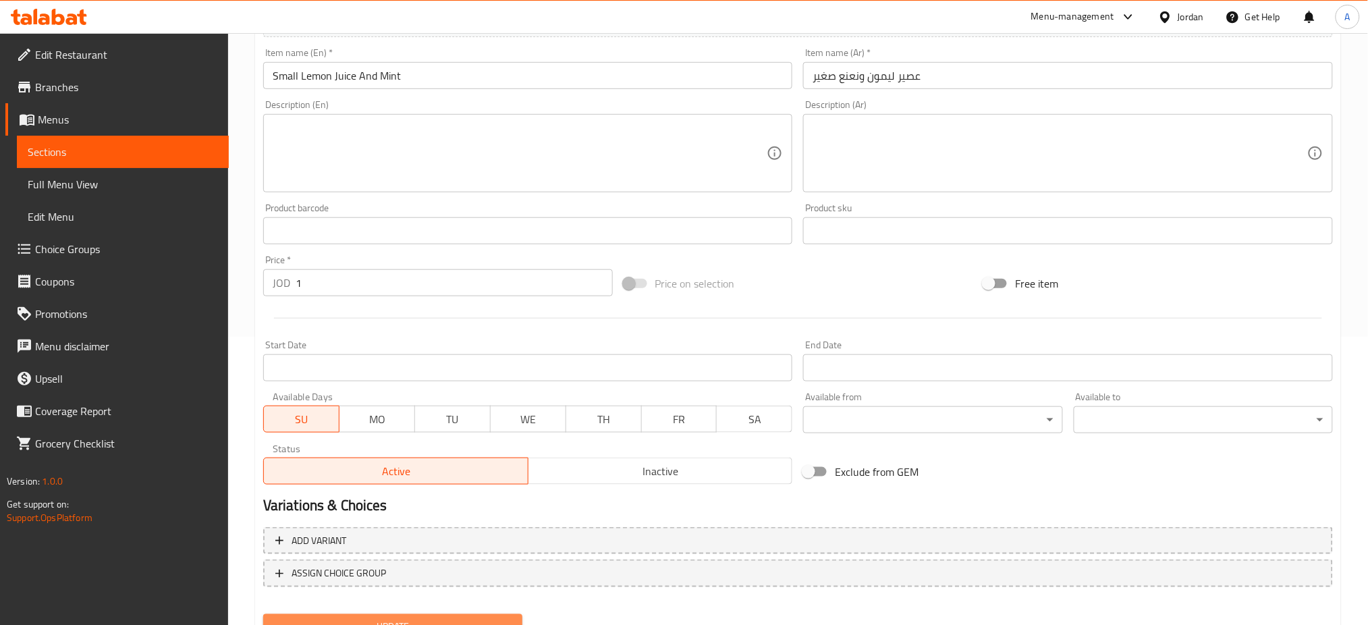
click at [426, 614] on button "Update" at bounding box center [392, 626] width 259 height 25
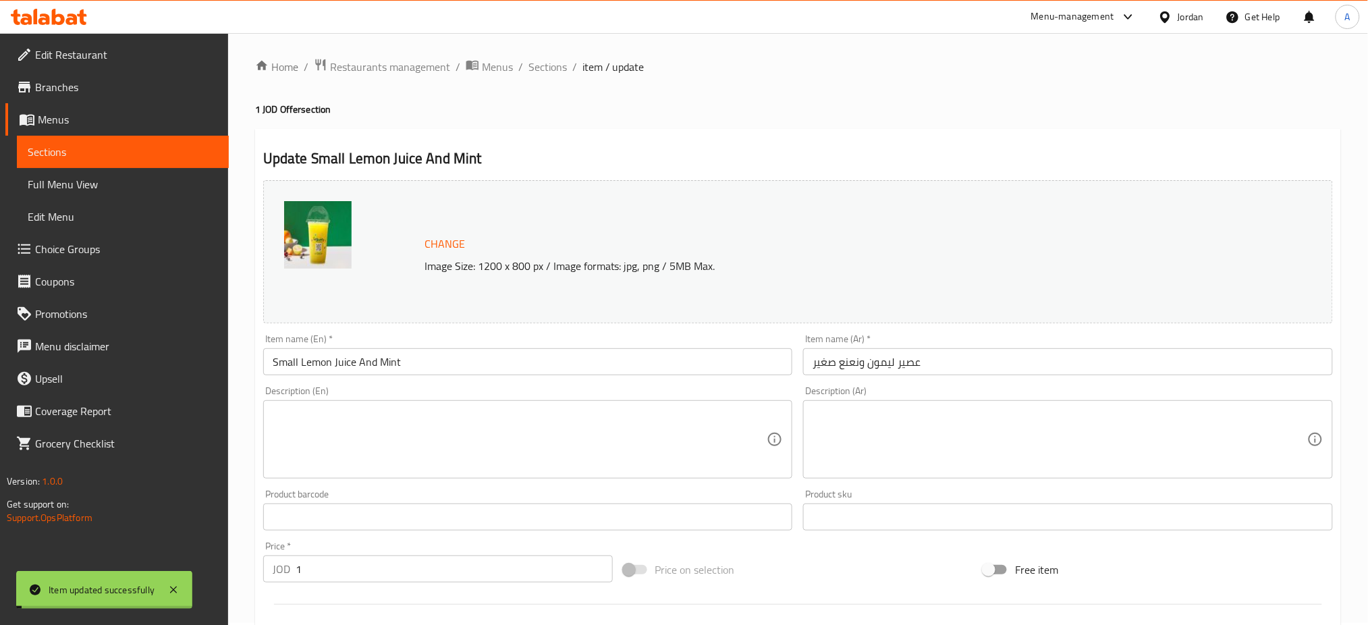
scroll to position [0, 0]
click at [529, 61] on span "Sections" at bounding box center [548, 69] width 38 height 16
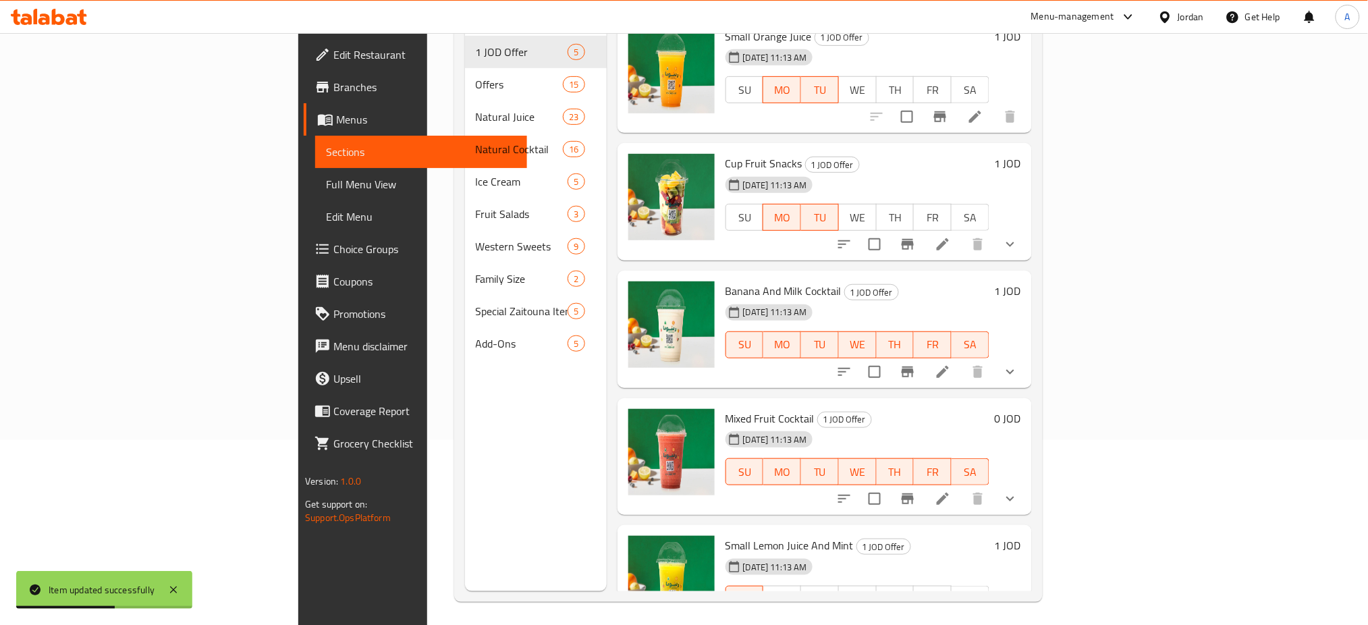
scroll to position [15, 0]
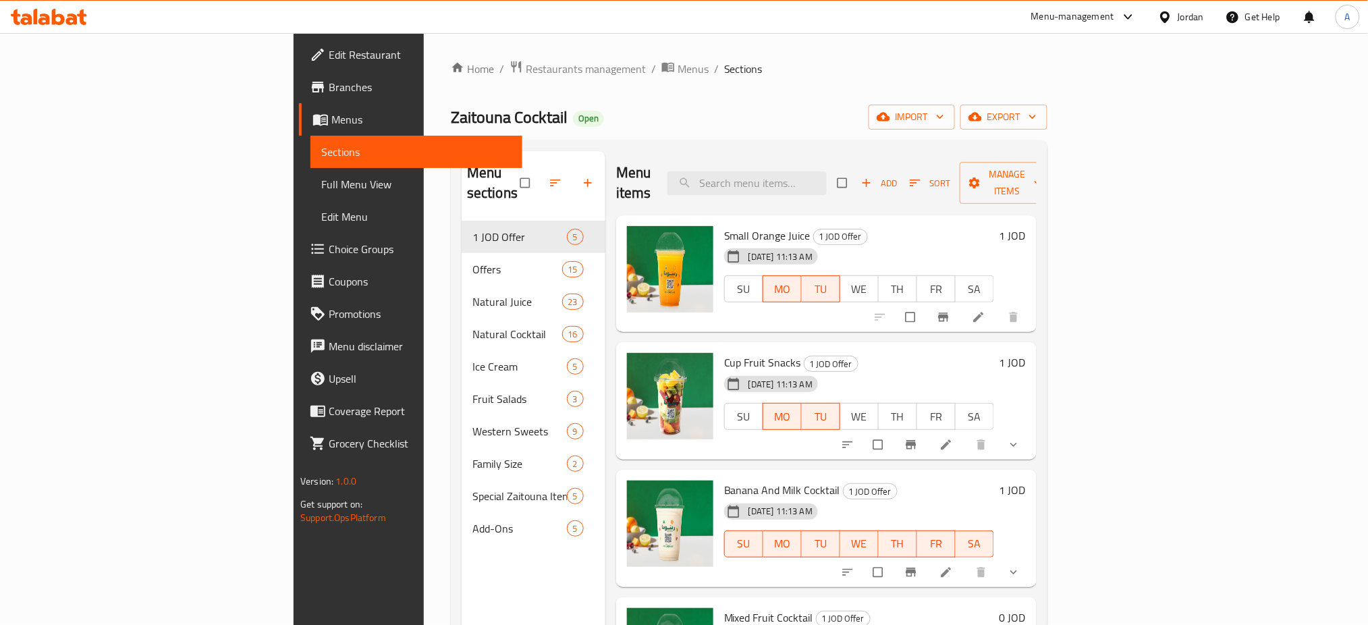
click at [983, 313] on icon at bounding box center [978, 318] width 10 height 10
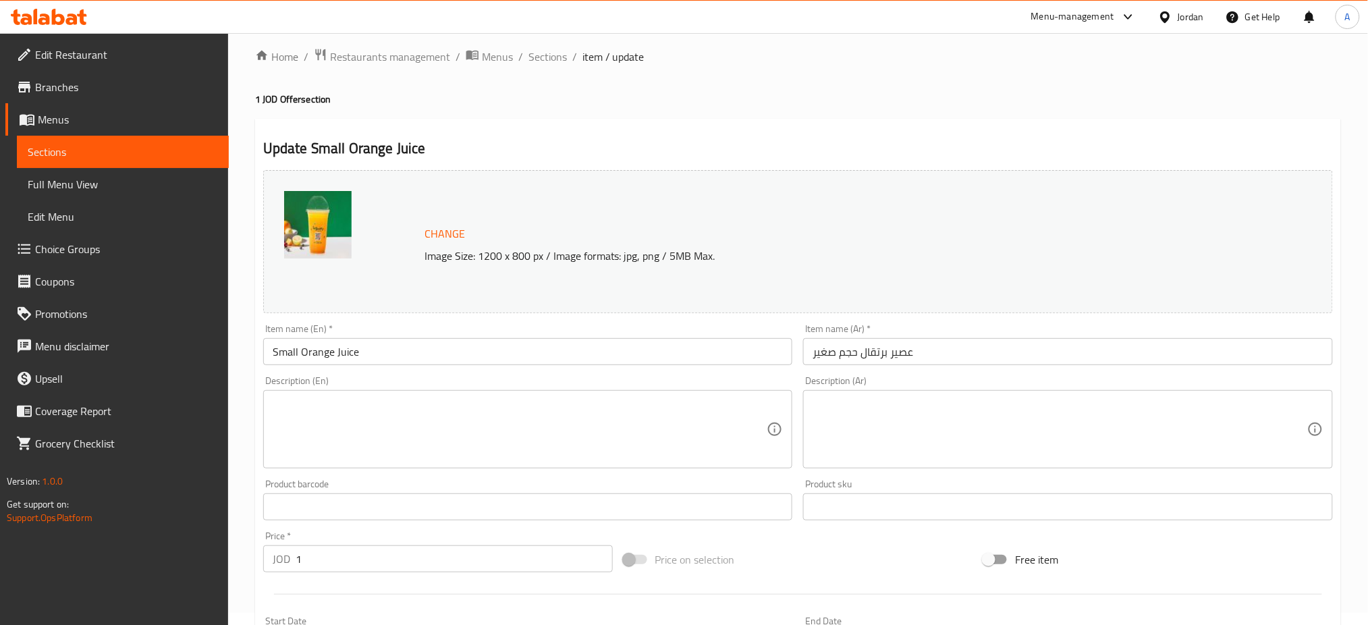
scroll to position [270, 0]
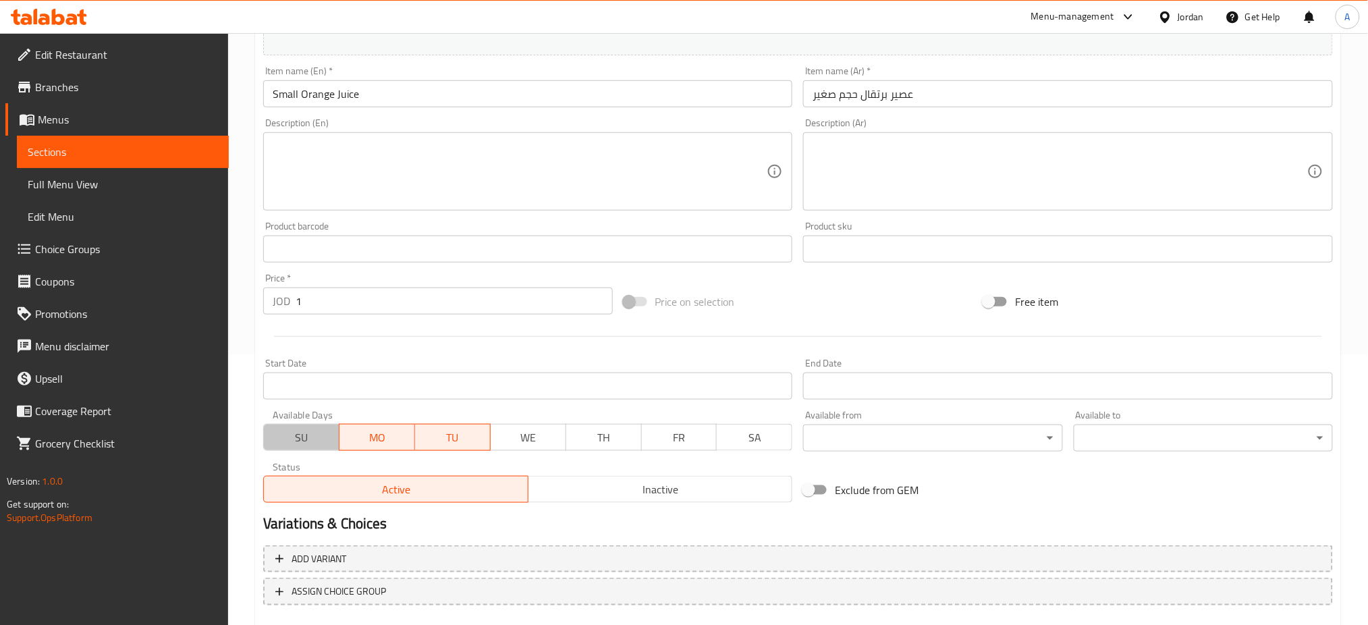
click at [321, 428] on span "SU" at bounding box center [301, 438] width 65 height 20
click at [358, 428] on span "MO" at bounding box center [377, 438] width 65 height 20
click at [448, 428] on span "TU" at bounding box center [453, 438] width 65 height 20
click at [535, 428] on span "WE" at bounding box center [528, 438] width 65 height 20
click at [628, 424] on button "TH" at bounding box center [604, 437] width 76 height 27
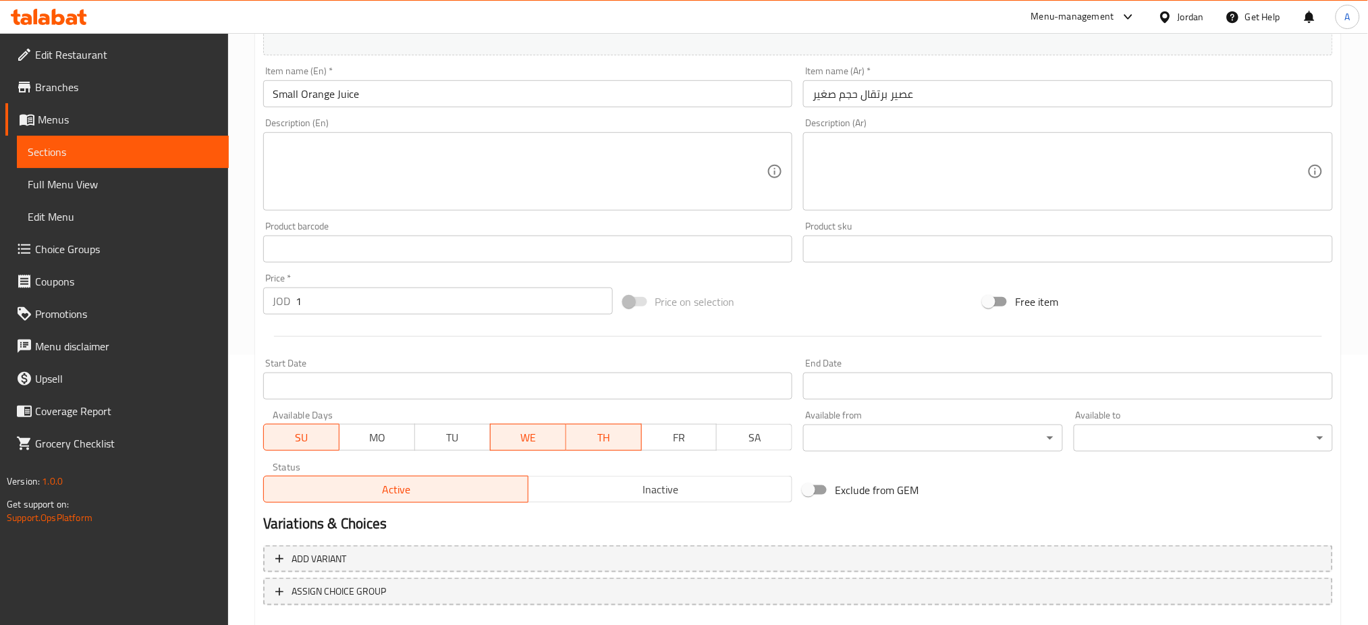
click at [685, 428] on span "FR" at bounding box center [679, 438] width 65 height 20
drag, startPoint x: 763, startPoint y: 387, endPoint x: 535, endPoint y: 396, distance: 227.6
click at [763, 428] on span "SA" at bounding box center [755, 438] width 65 height 20
drag, startPoint x: 474, startPoint y: 397, endPoint x: 396, endPoint y: 397, distance: 77.6
click at [473, 428] on span "TU" at bounding box center [453, 438] width 65 height 20
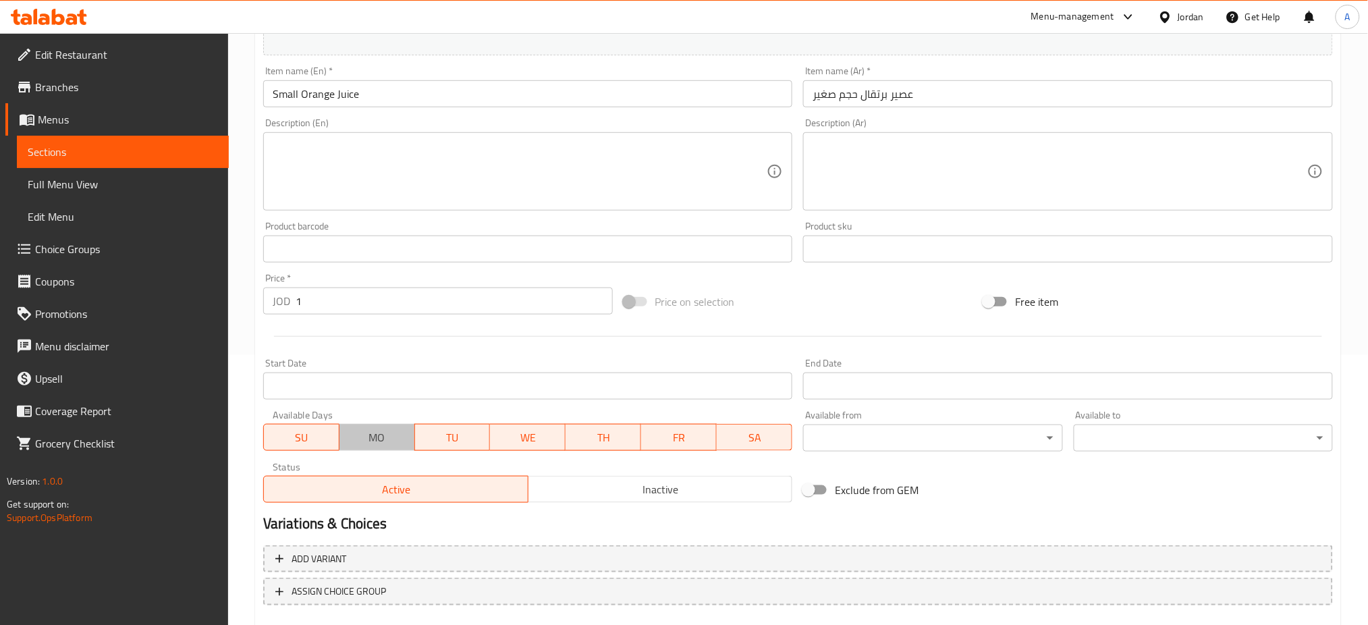
click at [387, 428] on span "MO" at bounding box center [377, 438] width 65 height 20
click at [312, 428] on span "SU" at bounding box center [301, 438] width 65 height 20
click at [310, 428] on span "SU" at bounding box center [301, 438] width 65 height 20
click at [347, 428] on span "MO" at bounding box center [377, 438] width 65 height 20
click at [441, 424] on button "TU" at bounding box center [452, 437] width 76 height 27
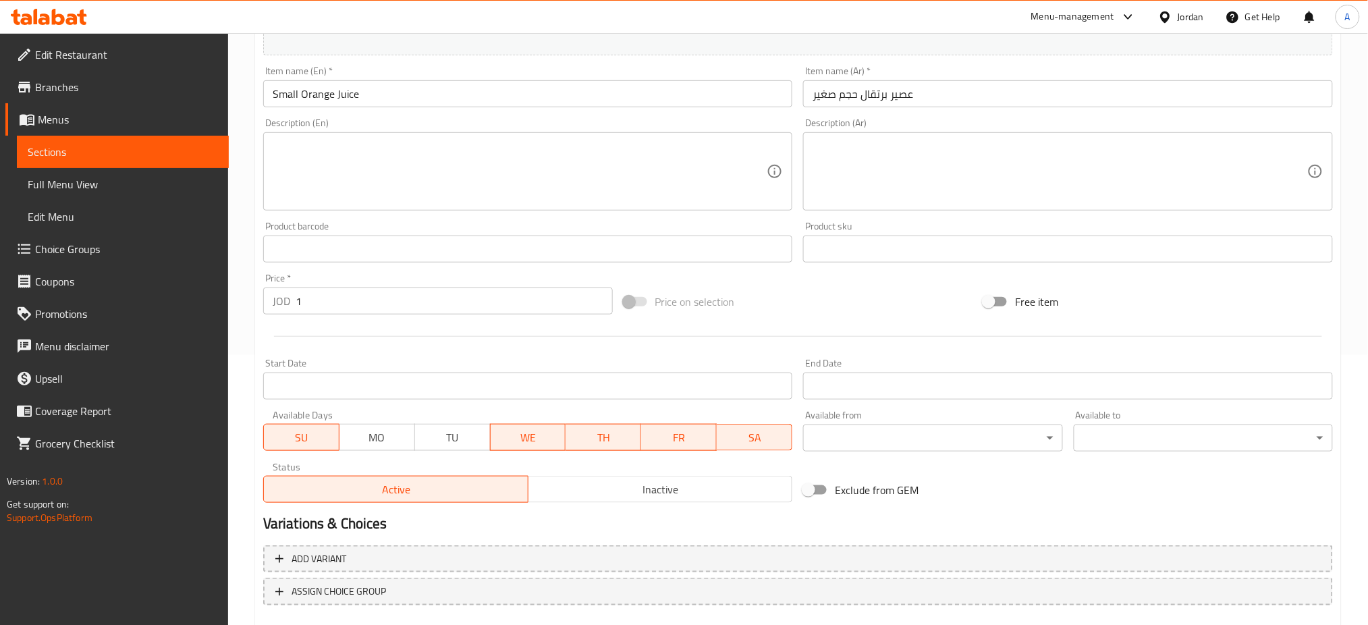
click at [519, 428] on span "WE" at bounding box center [528, 438] width 65 height 20
click at [598, 428] on span "TH" at bounding box center [603, 438] width 65 height 20
click at [664, 428] on span "FR" at bounding box center [679, 438] width 65 height 20
click at [730, 428] on span "SA" at bounding box center [754, 438] width 65 height 20
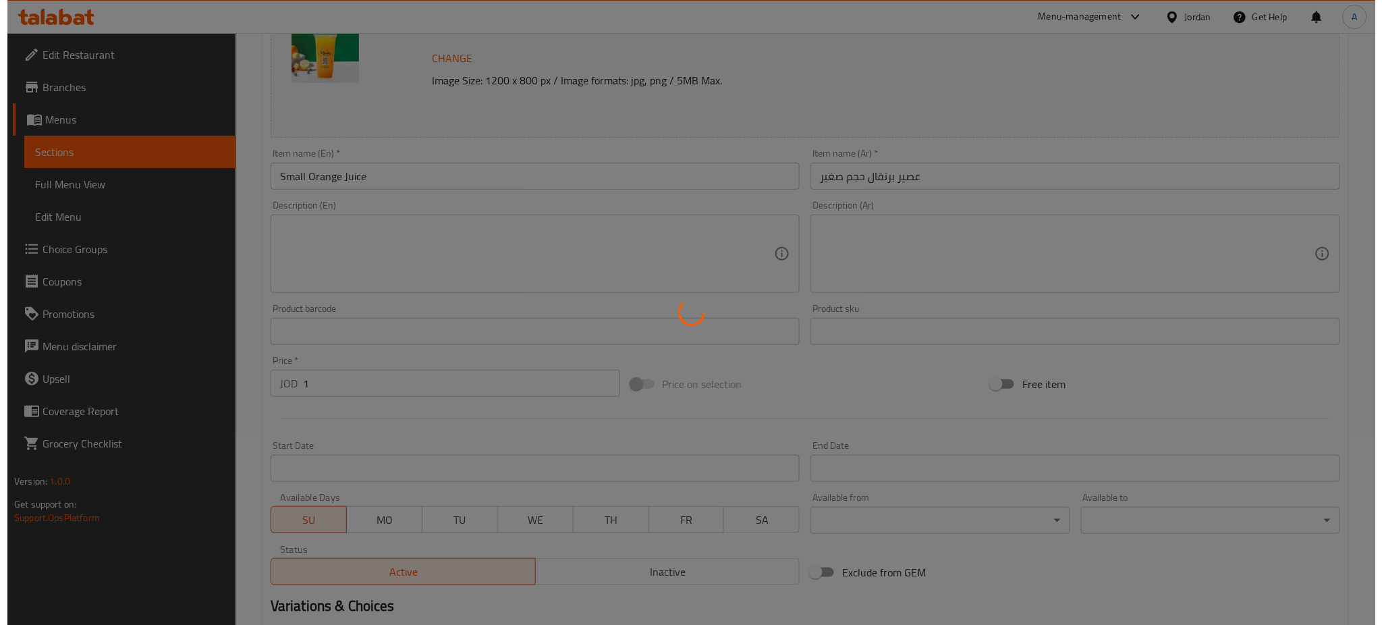
scroll to position [0, 0]
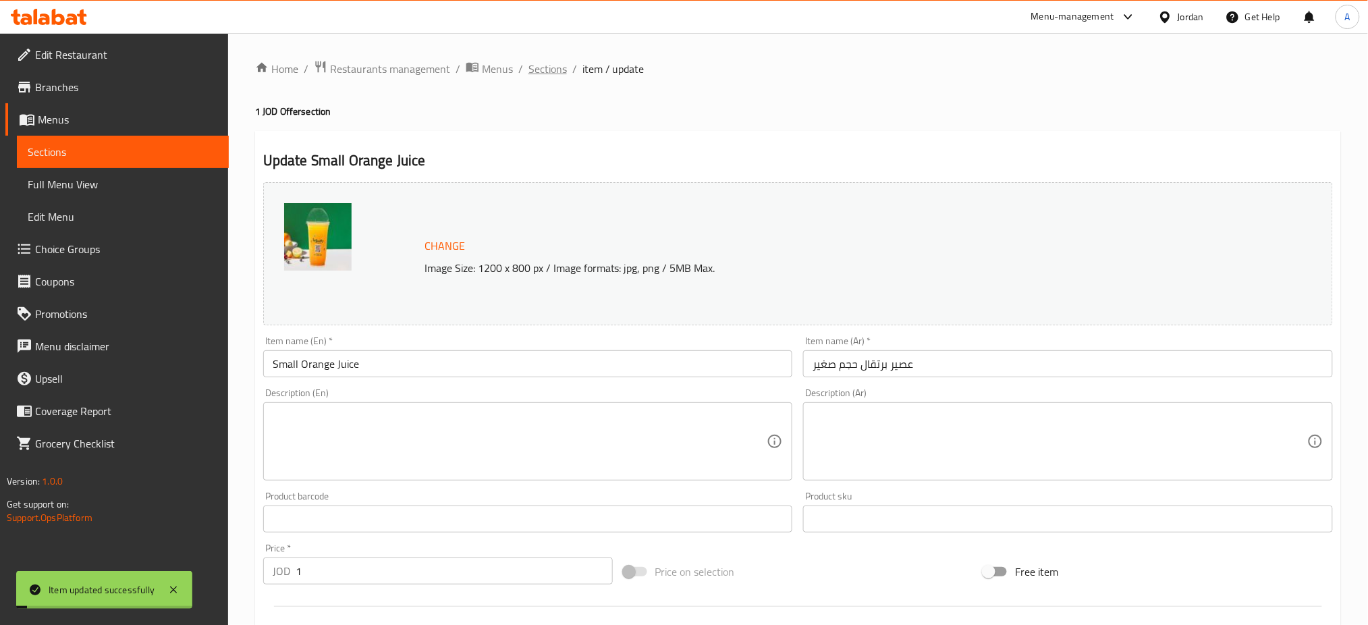
click at [529, 66] on span "Sections" at bounding box center [548, 69] width 38 height 16
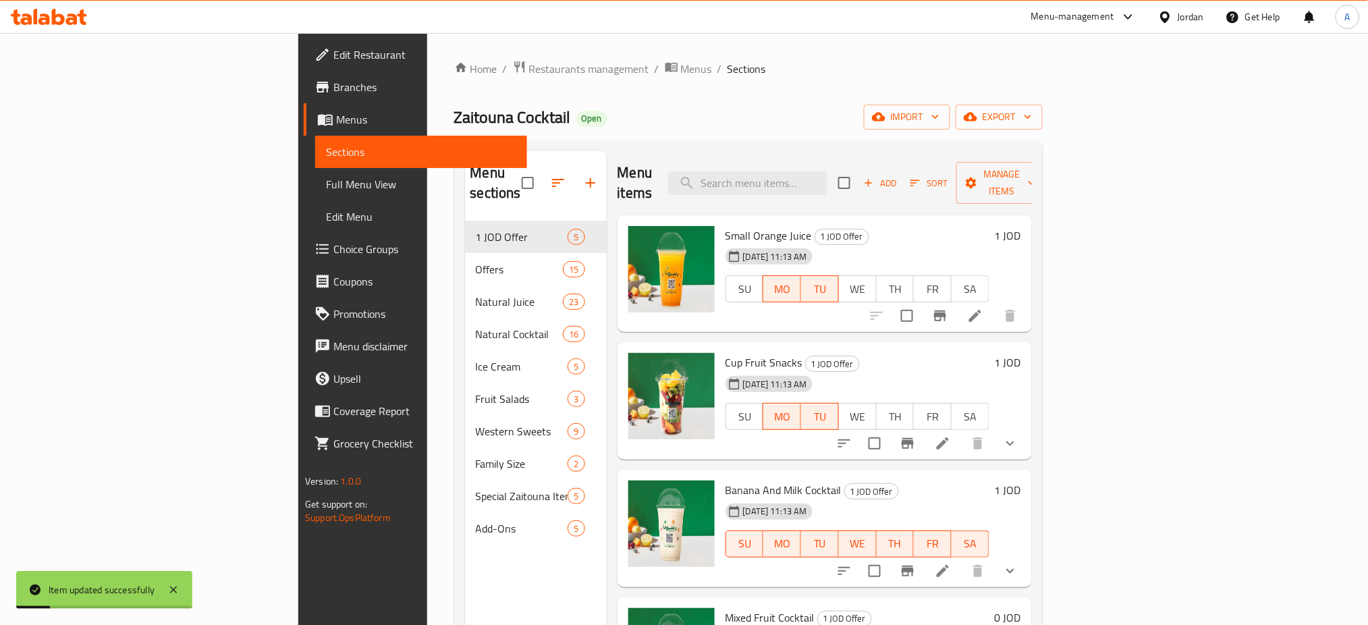
click at [962, 431] on li at bounding box center [943, 443] width 38 height 24
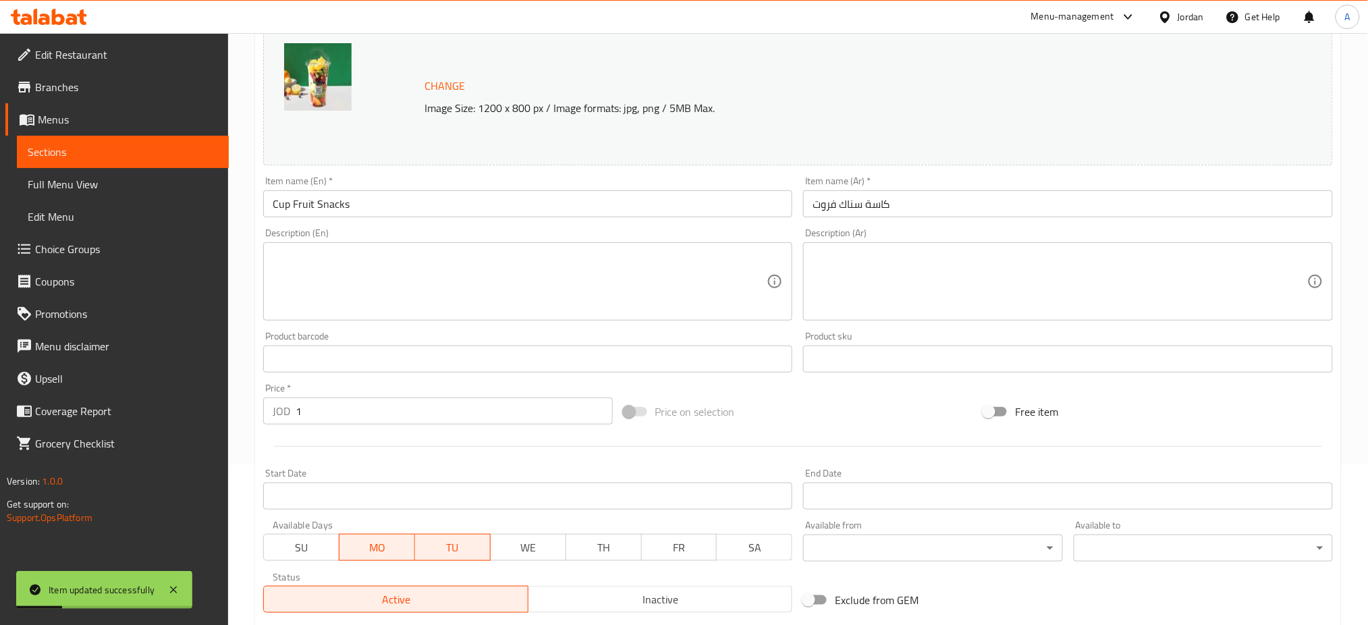
scroll to position [313, 0]
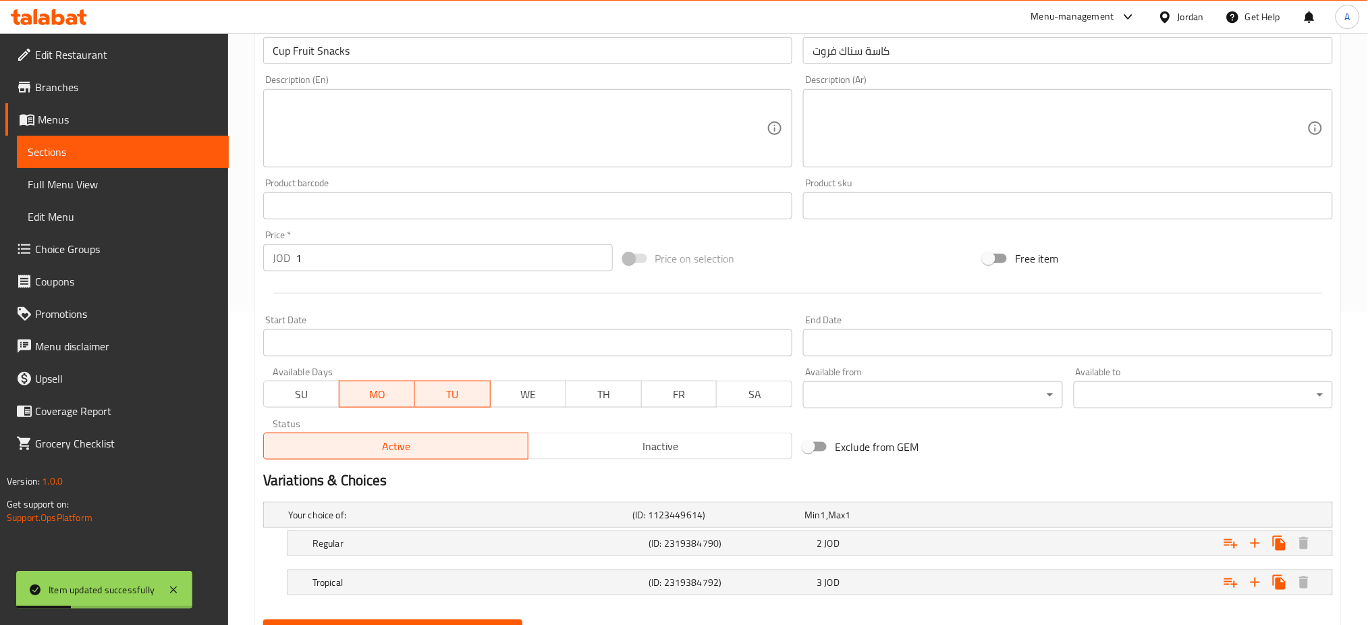
click at [298, 385] on span "SU" at bounding box center [301, 395] width 65 height 20
click at [390, 385] on span "MO" at bounding box center [377, 395] width 65 height 20
click at [444, 385] on span "TU" at bounding box center [453, 395] width 65 height 20
click at [524, 385] on span "WE" at bounding box center [528, 395] width 65 height 20
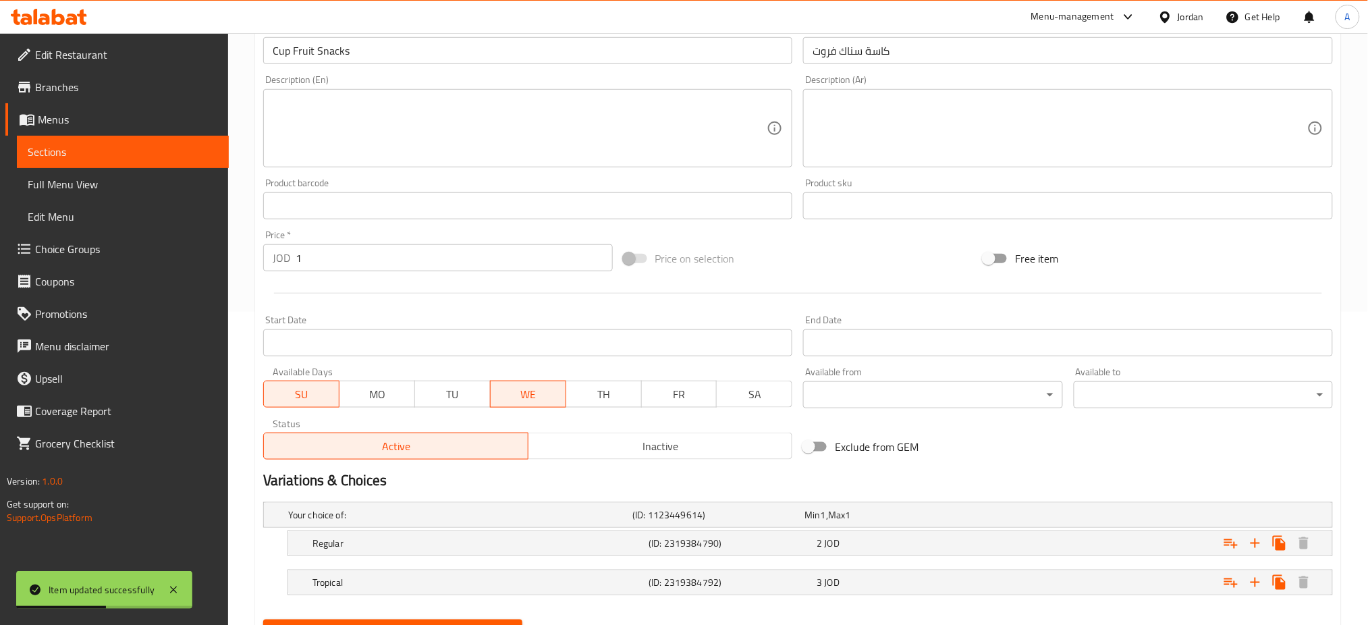
click at [562, 381] on button "WE" at bounding box center [528, 394] width 76 height 27
click at [494, 550] on div "Your choice of: (ID: 1123449614) Min 1 , Max 1 Name (En) Your choice of: Name (…" at bounding box center [798, 555] width 1081 height 117
click at [498, 624] on span "Update" at bounding box center [393, 632] width 238 height 17
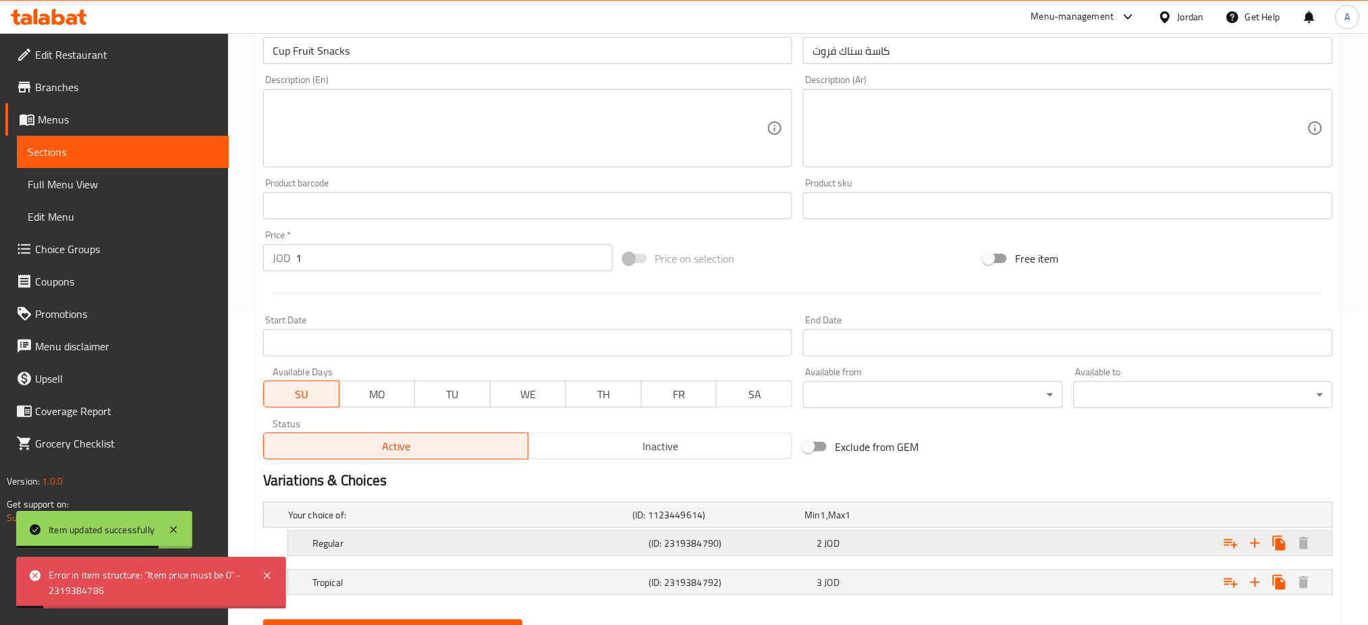
click at [889, 537] on div "2 JOD" at bounding box center [898, 543] width 163 height 13
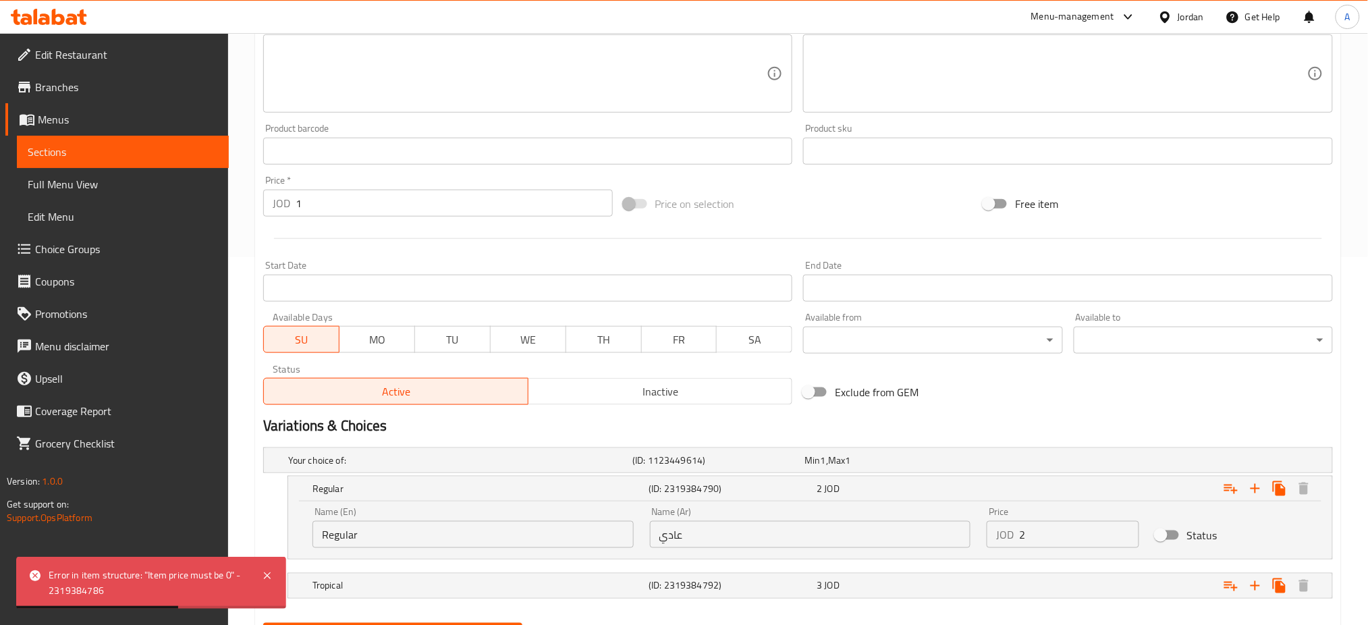
scroll to position [188, 0]
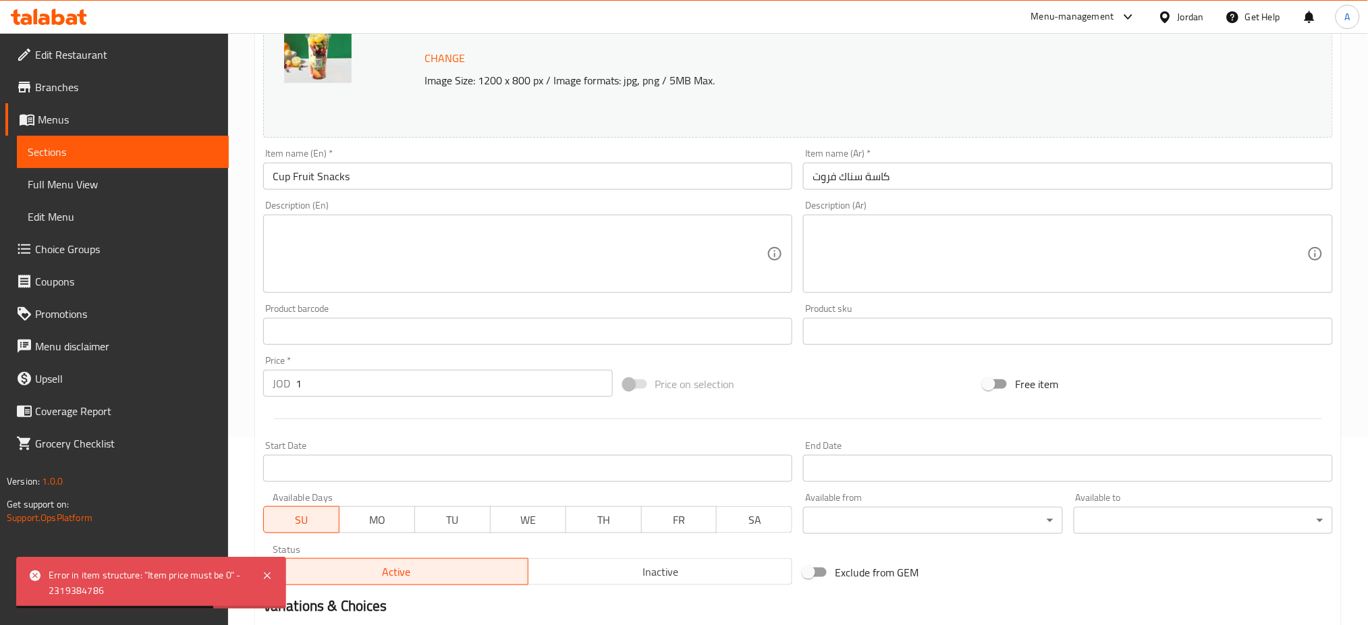
click at [316, 222] on textarea at bounding box center [520, 254] width 495 height 64
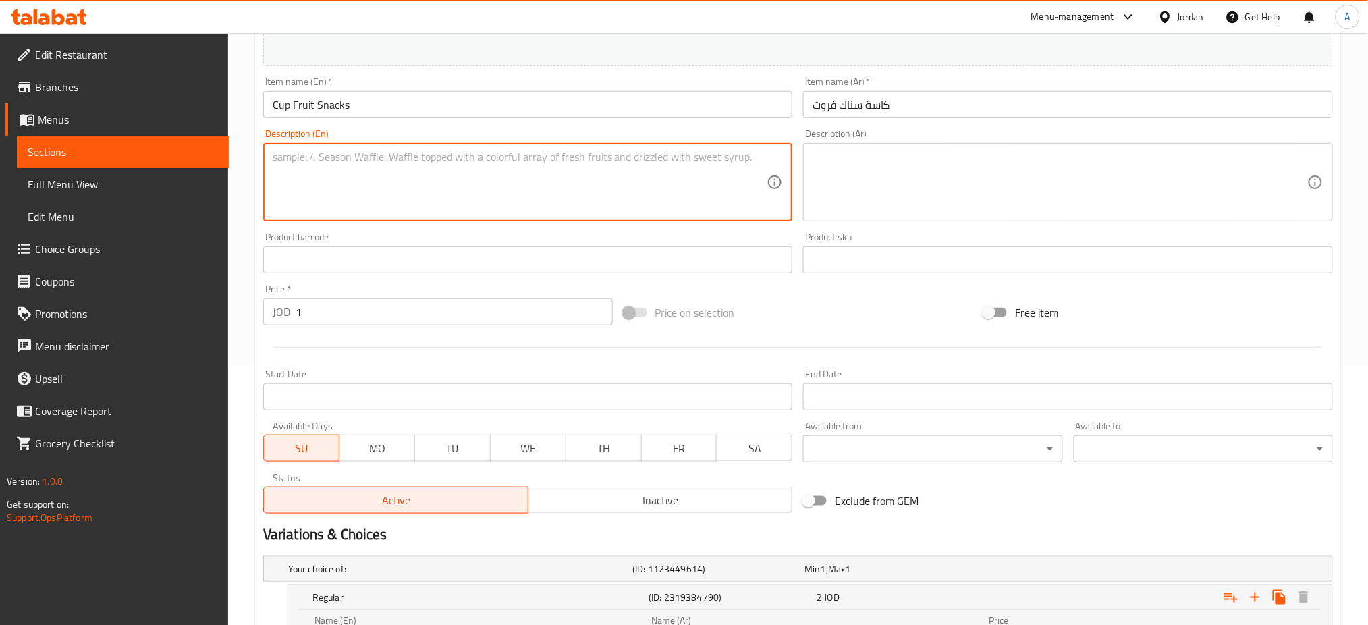
scroll to position [368, 0]
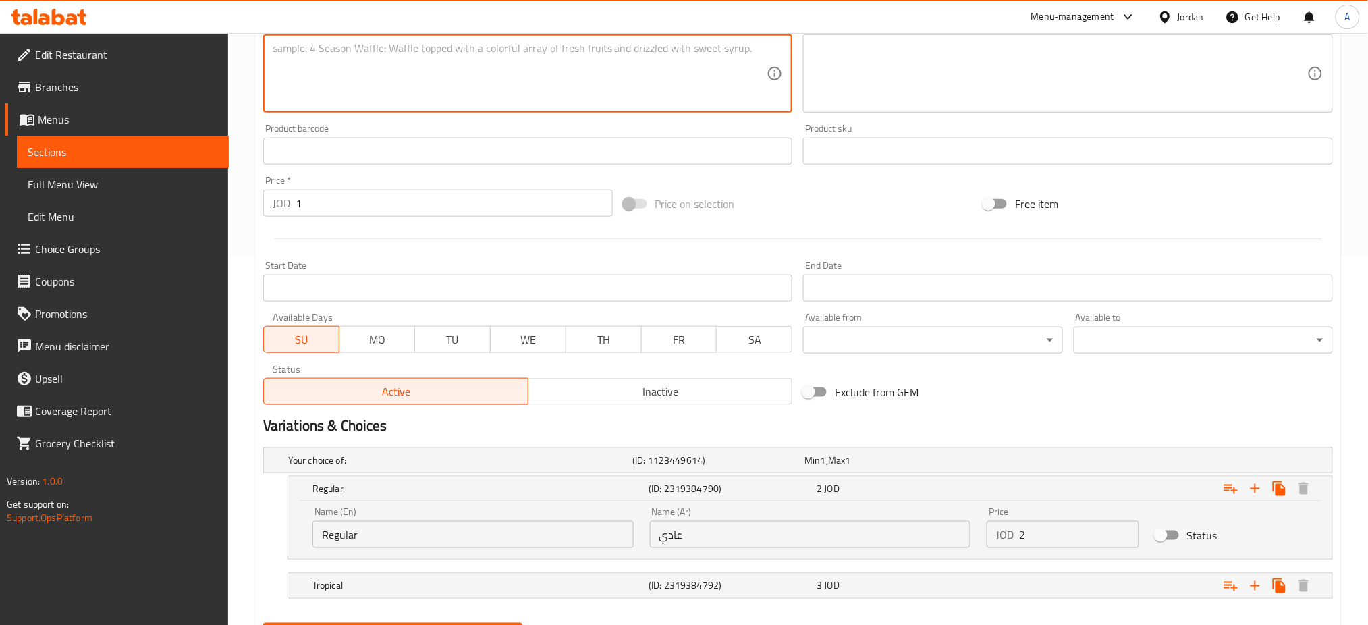
drag, startPoint x: 1046, startPoint y: 482, endPoint x: 902, endPoint y: 495, distance: 144.4
click at [927, 499] on div "Name (En) Regular Name (En) Name (Ar) عادي Name (Ar) Price JOD 2 Price Status" at bounding box center [810, 527] width 1012 height 57
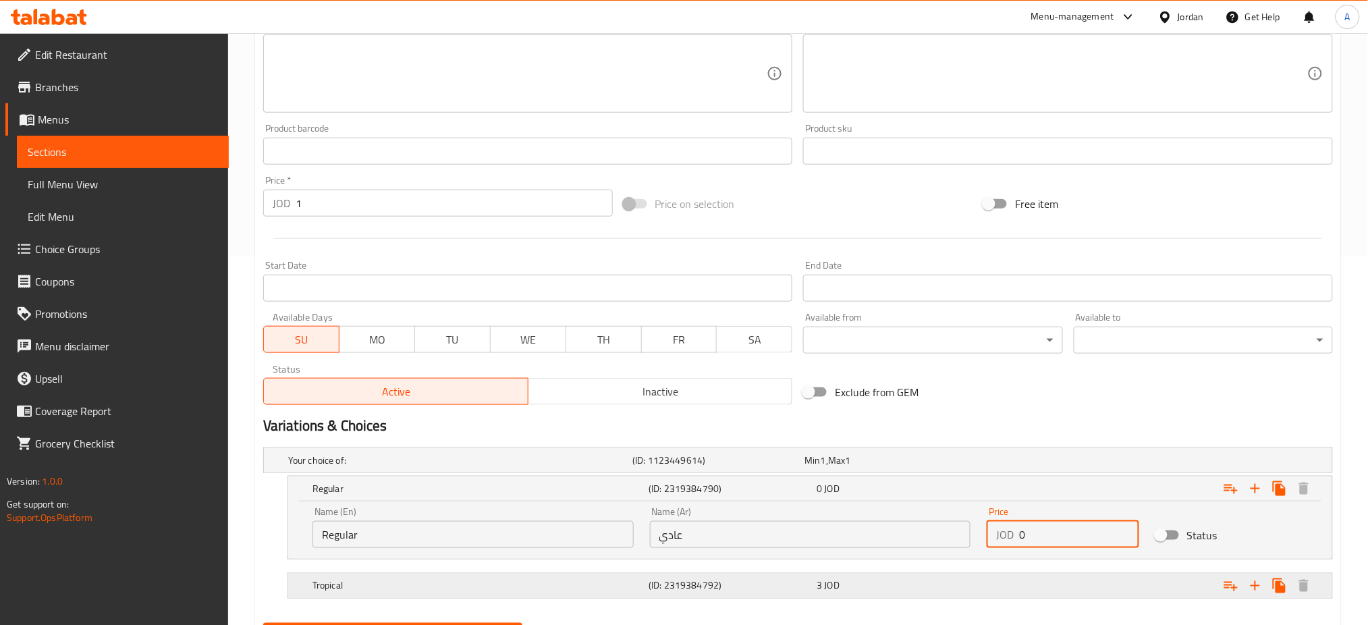
type input "0"
click at [1102, 571] on div "Expand" at bounding box center [1151, 586] width 336 height 30
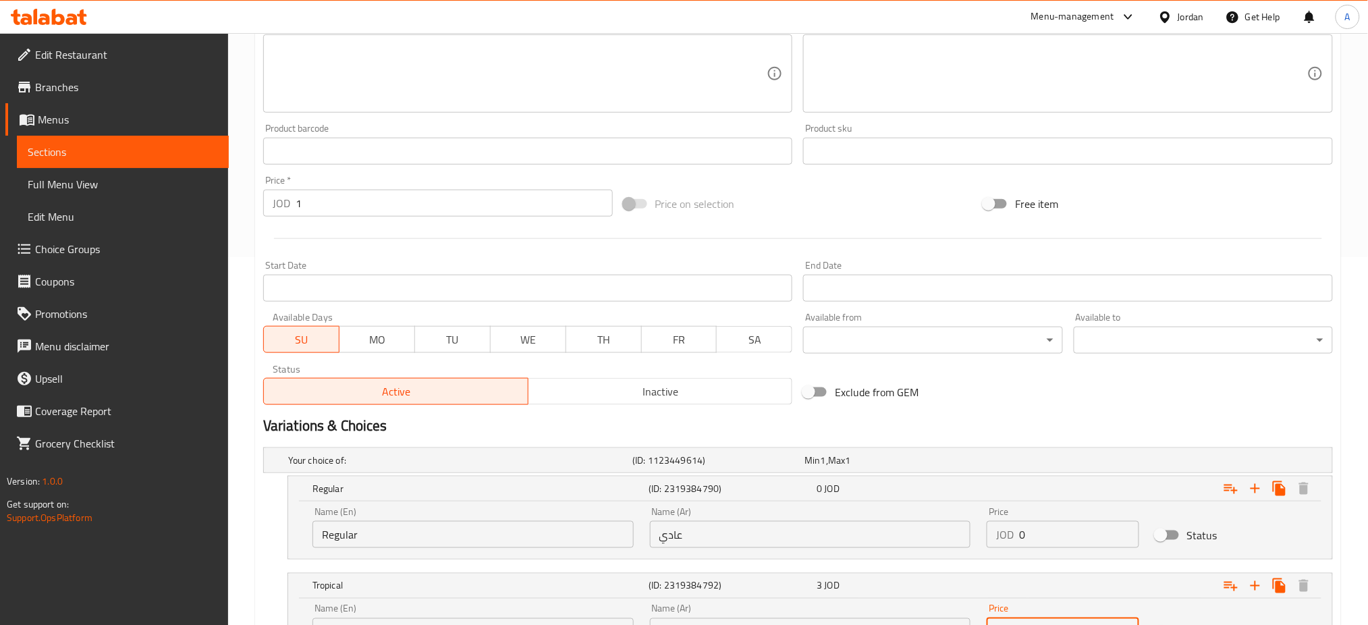
drag, startPoint x: 1074, startPoint y: 559, endPoint x: 943, endPoint y: 551, distance: 131.2
click at [974, 596] on div "Name (En) Tropical Name (En) Name (Ar) استوائي Name (Ar) Price JOD 3 Price Stat…" at bounding box center [810, 624] width 1012 height 57
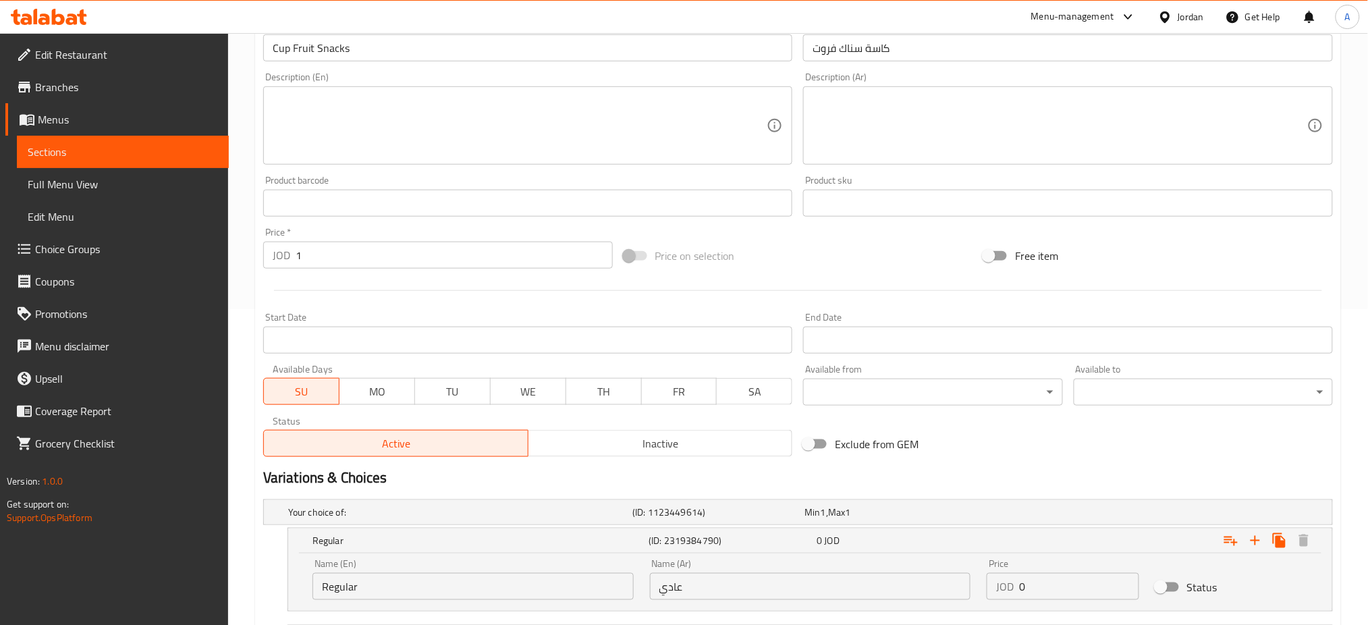
scroll to position [423, 0]
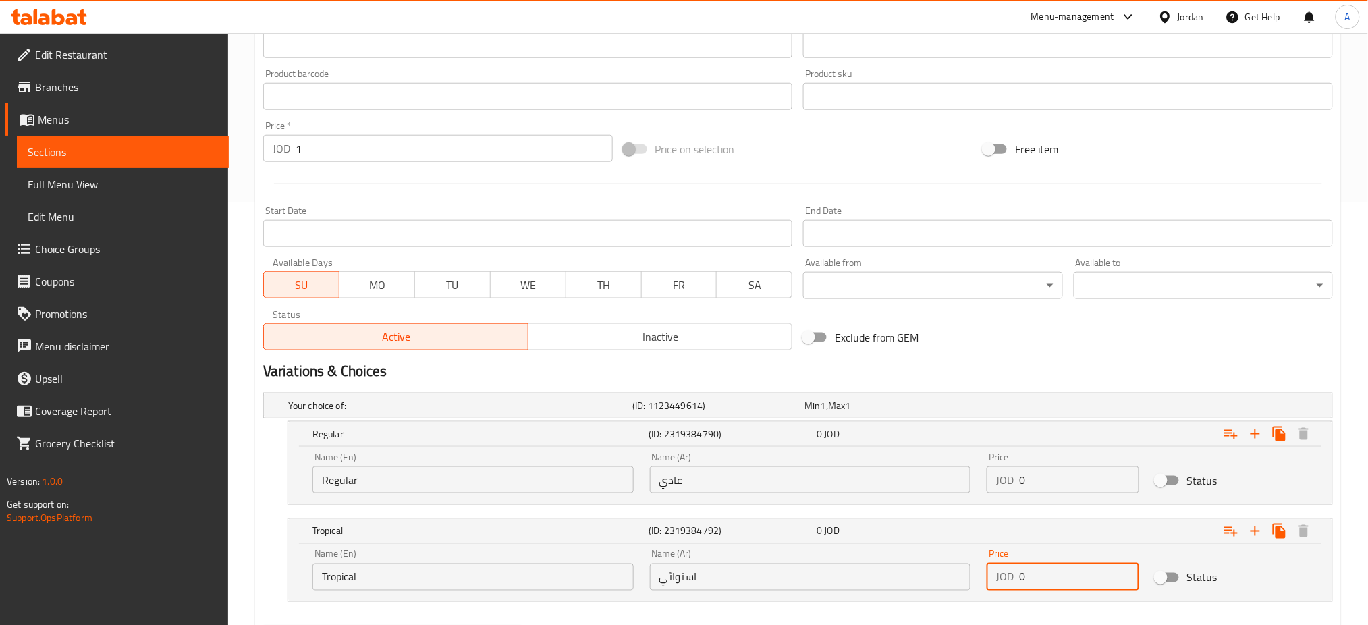
type input "0"
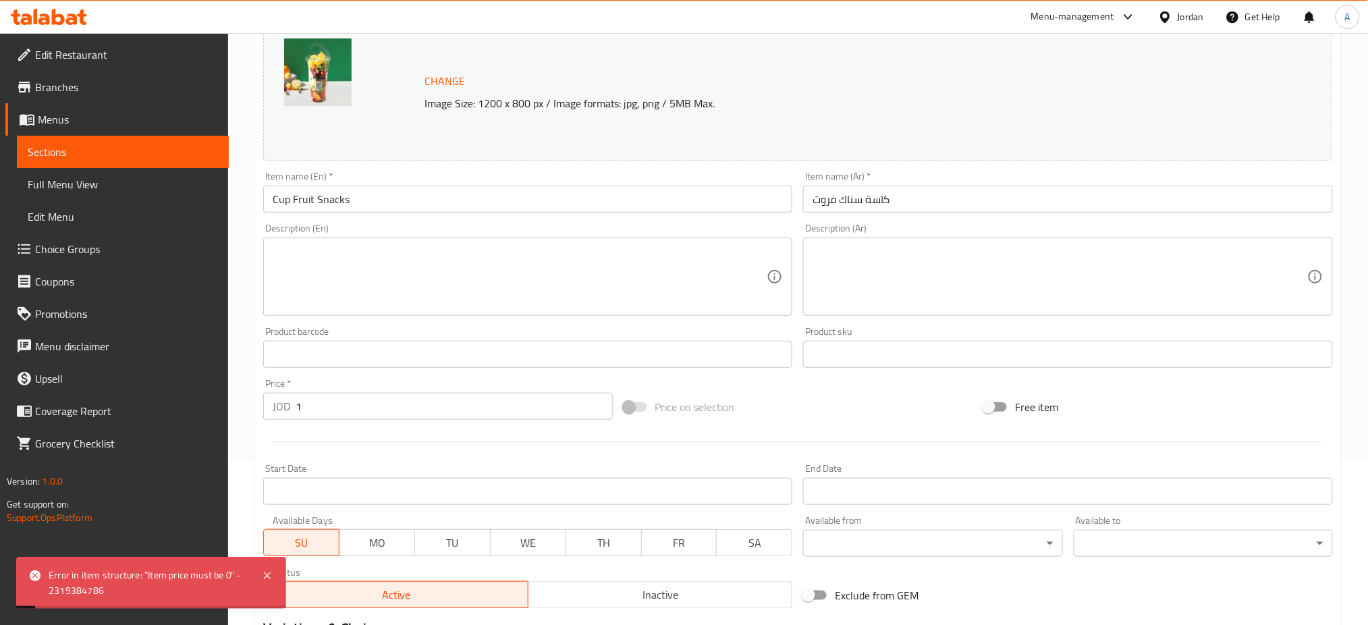
scroll to position [0, 0]
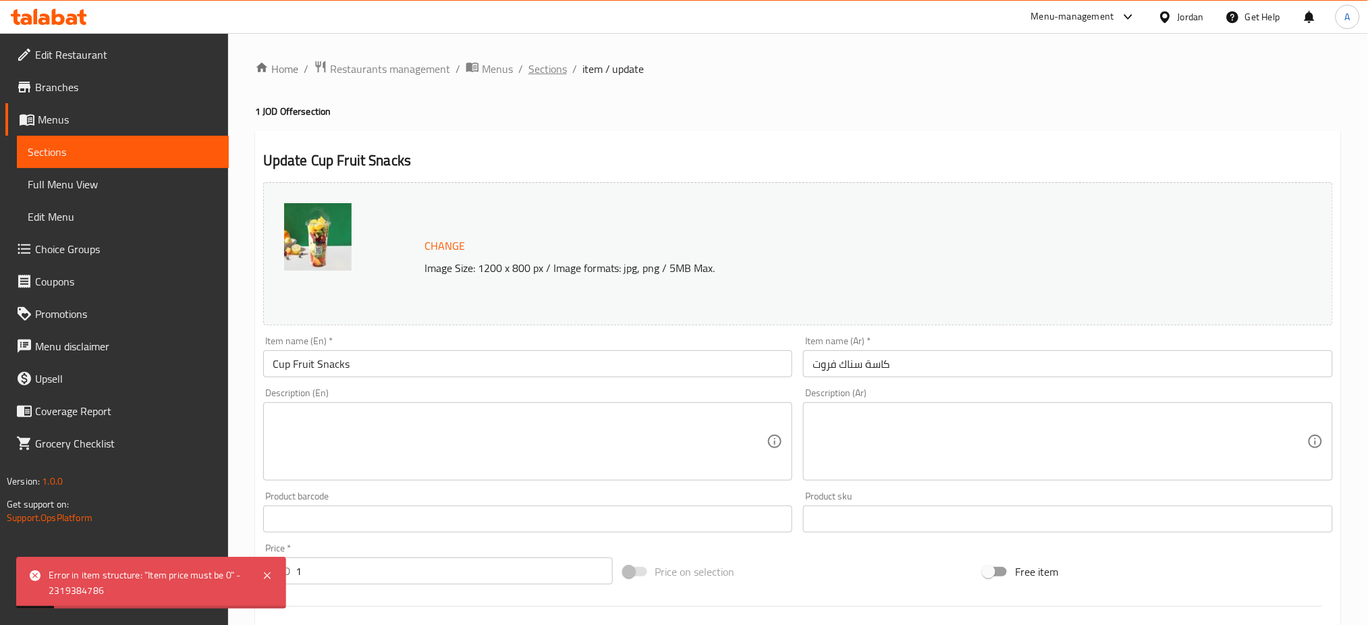
click at [529, 69] on span "Sections" at bounding box center [548, 69] width 38 height 16
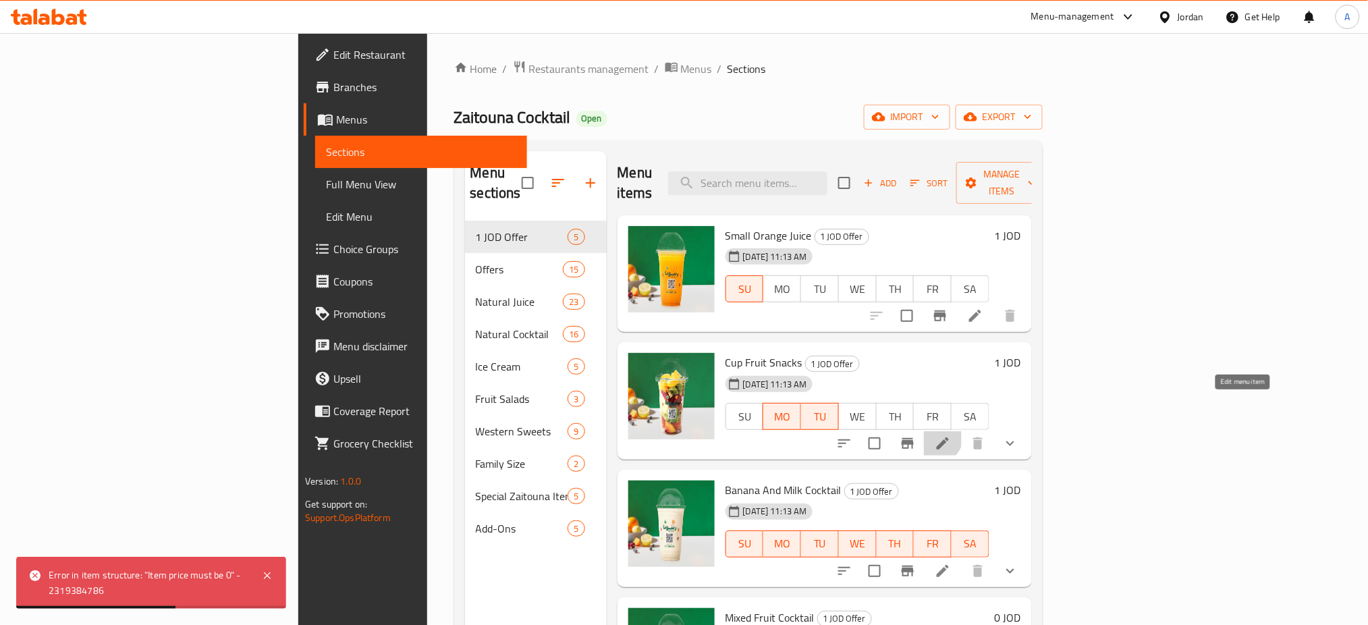
click at [951, 435] on icon at bounding box center [943, 443] width 16 height 16
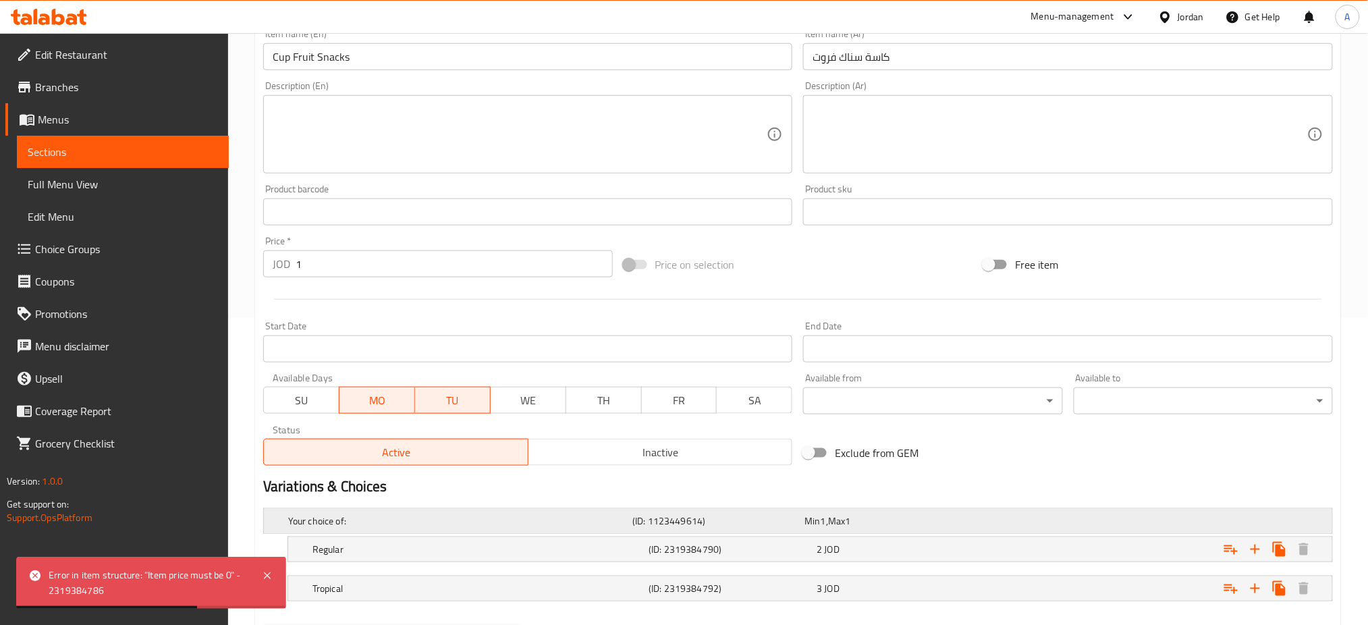
scroll to position [313, 0]
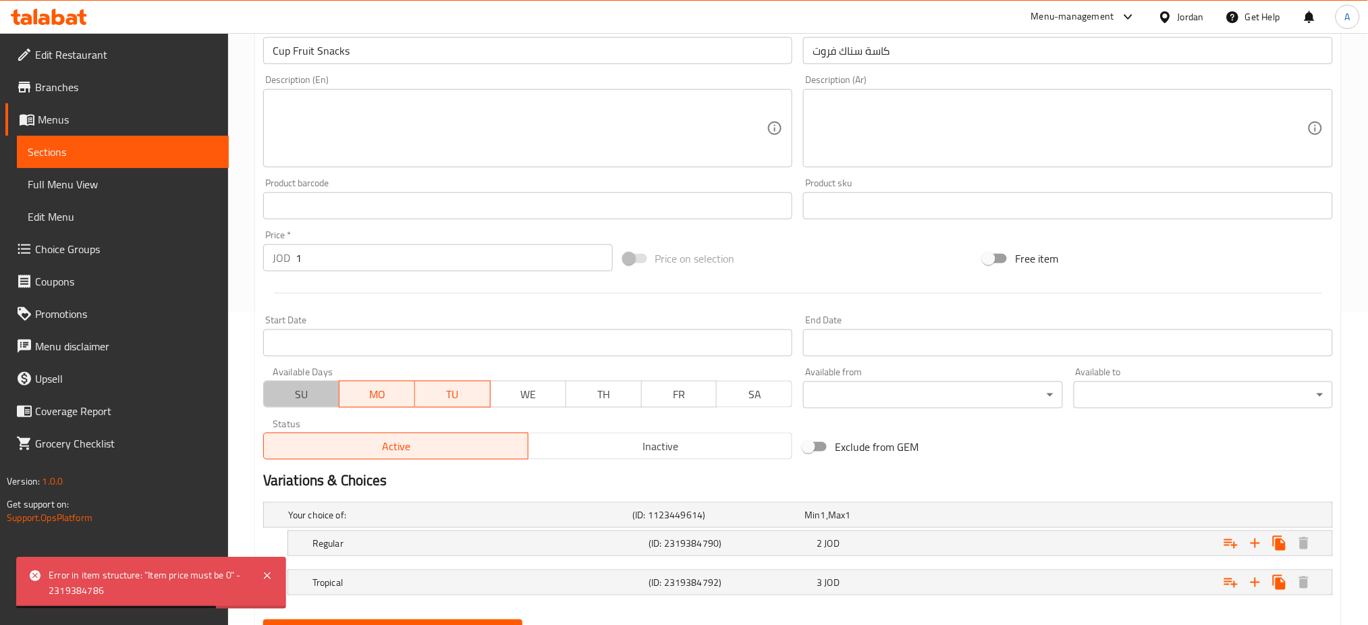
click at [313, 385] on span "SU" at bounding box center [301, 395] width 65 height 20
click at [377, 381] on button "MO" at bounding box center [378, 394] width 76 height 27
click at [437, 385] on span "TU" at bounding box center [453, 395] width 65 height 20
click at [418, 620] on button "Update" at bounding box center [392, 632] width 259 height 25
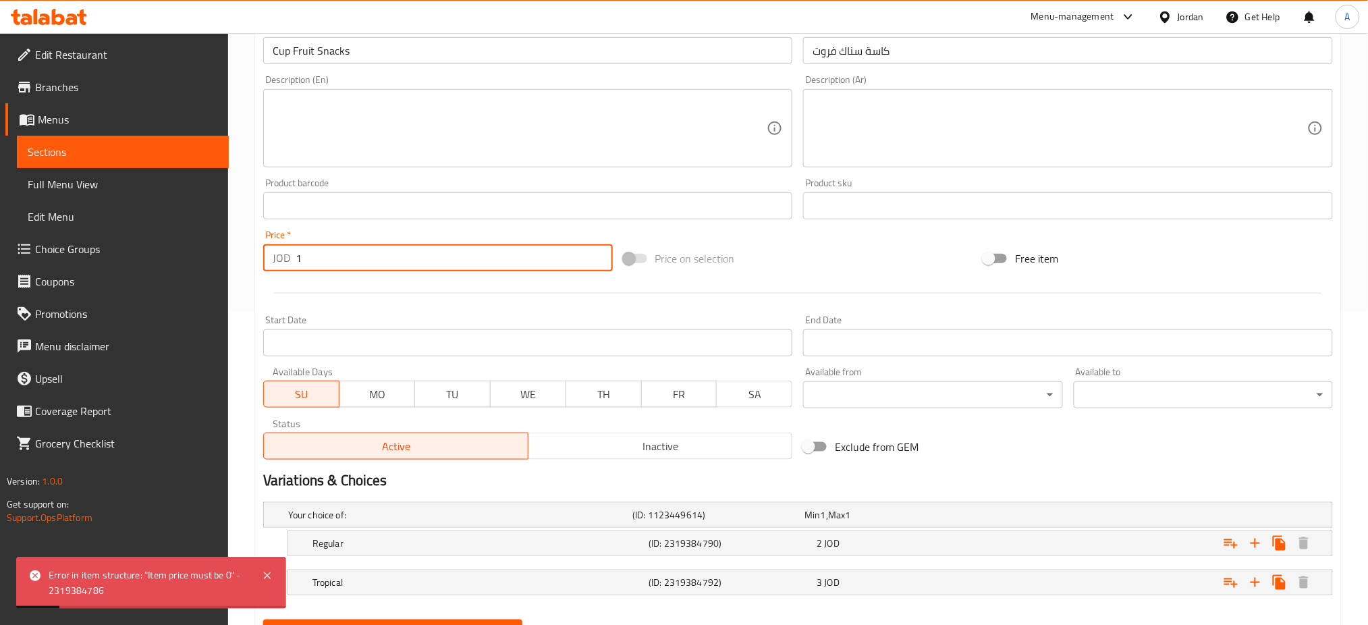
drag, startPoint x: 346, startPoint y: 217, endPoint x: 221, endPoint y: 223, distance: 124.3
click at [228, 223] on div "Edit Restaurant Branches Menus Sections Full Menu View Edit Menu Choice Groups …" at bounding box center [684, 205] width 1368 height 971
type input "0"
click at [379, 624] on span "Update" at bounding box center [393, 632] width 238 height 17
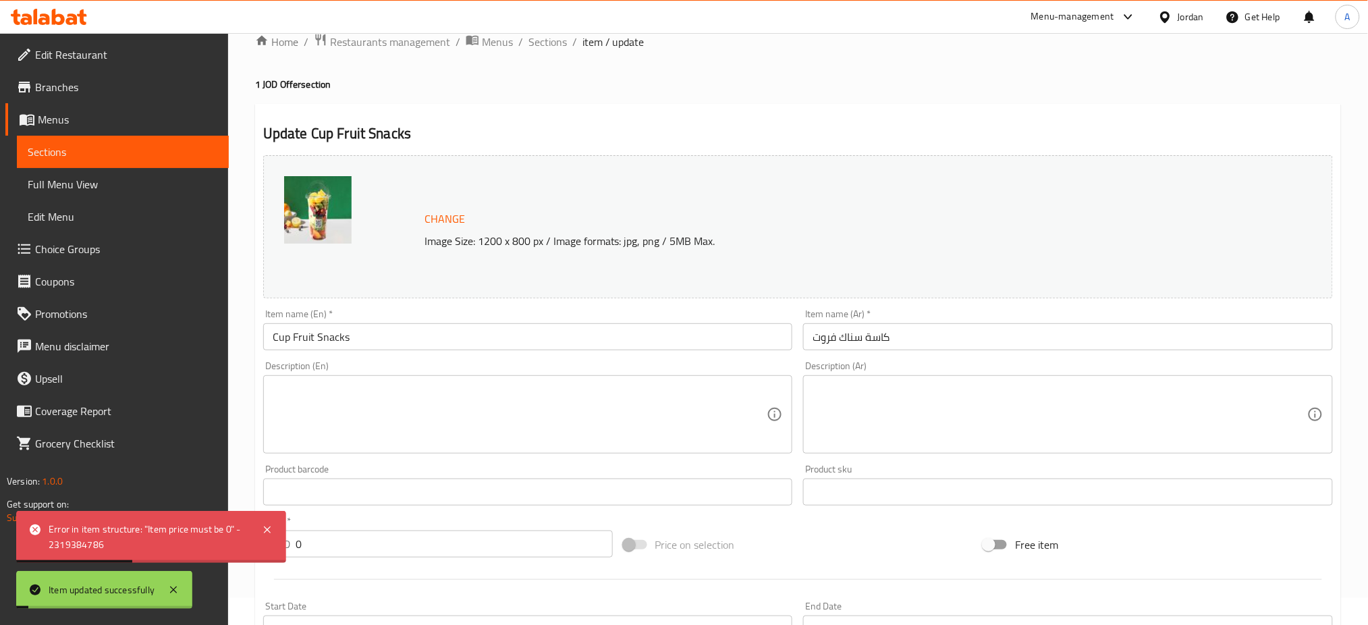
scroll to position [0, 0]
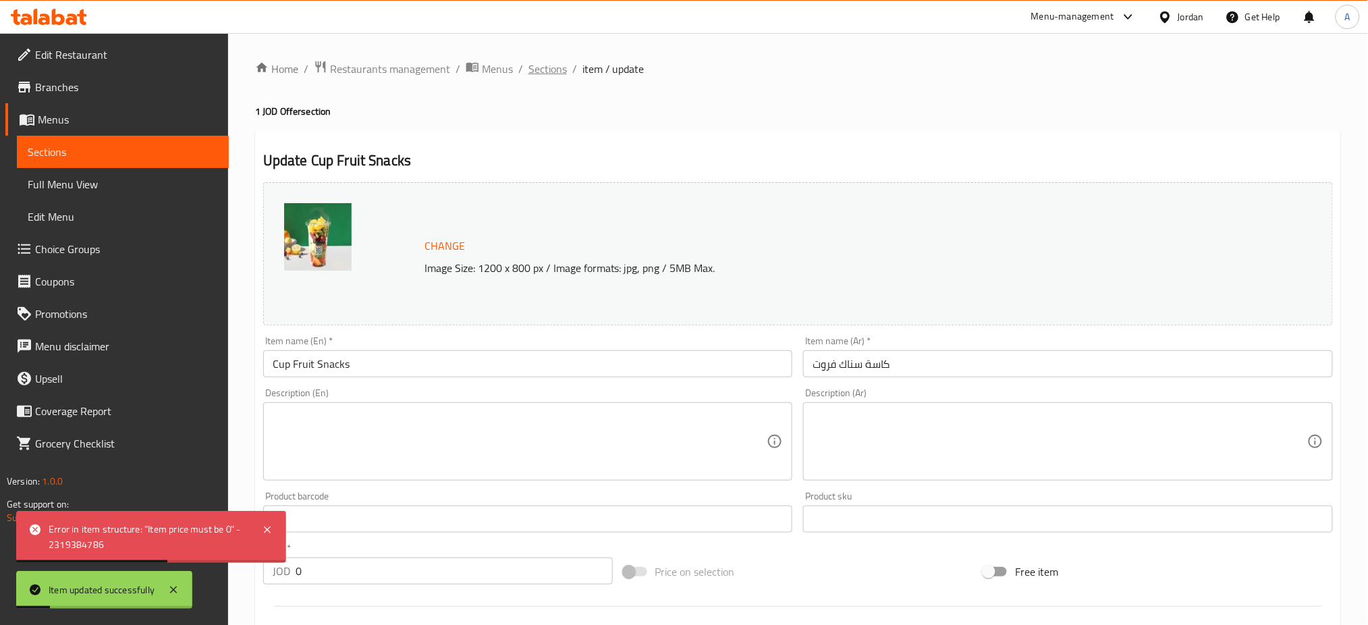
click at [529, 65] on span "Sections" at bounding box center [548, 69] width 38 height 16
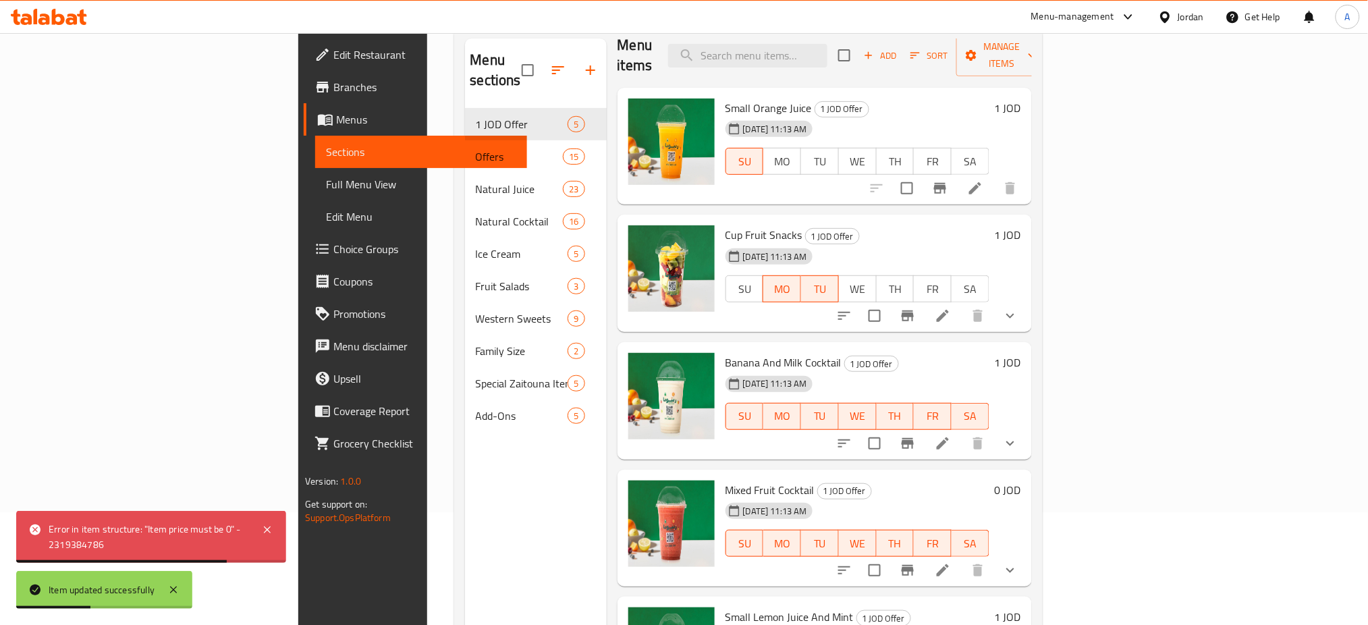
scroll to position [185, 0]
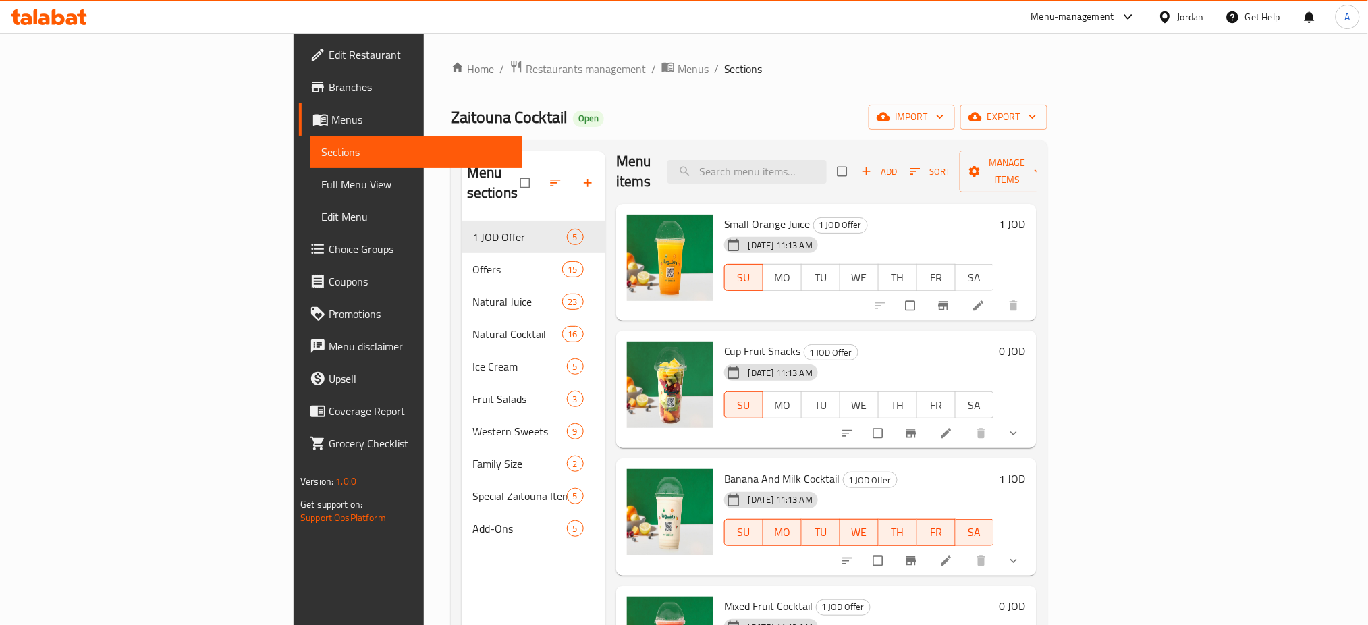
scroll to position [15, 0]
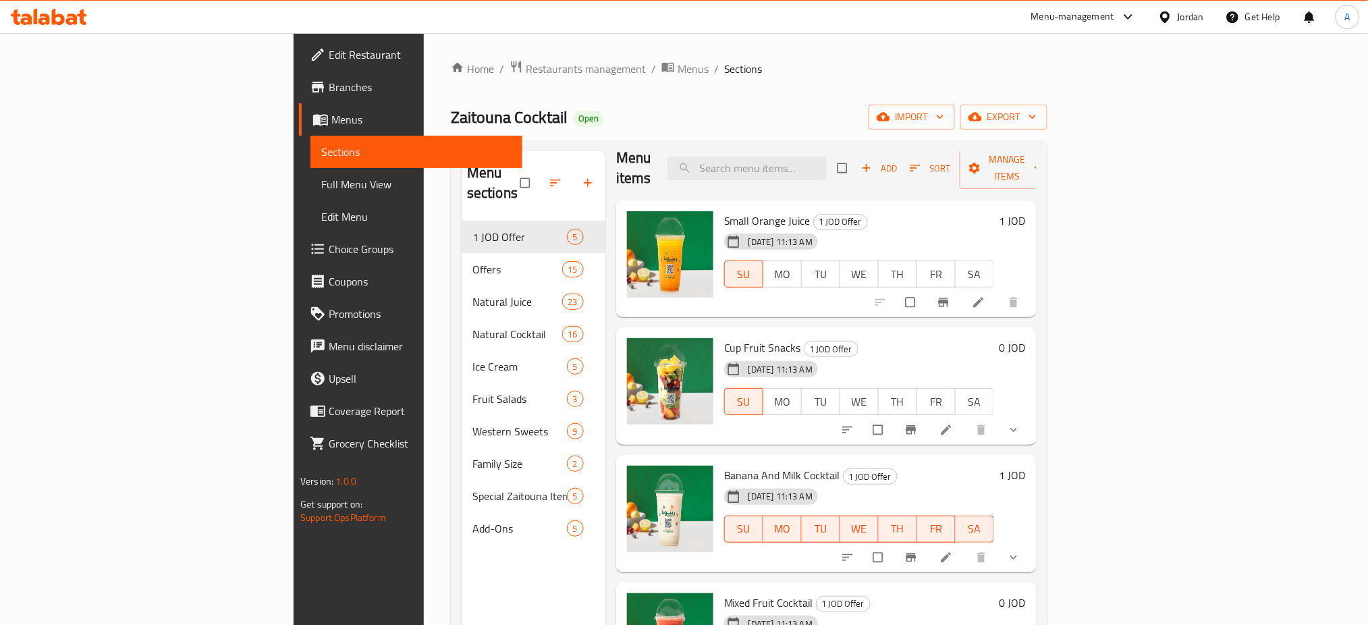
click at [1026, 338] on h6 "0 JOD" at bounding box center [1013, 347] width 26 height 19
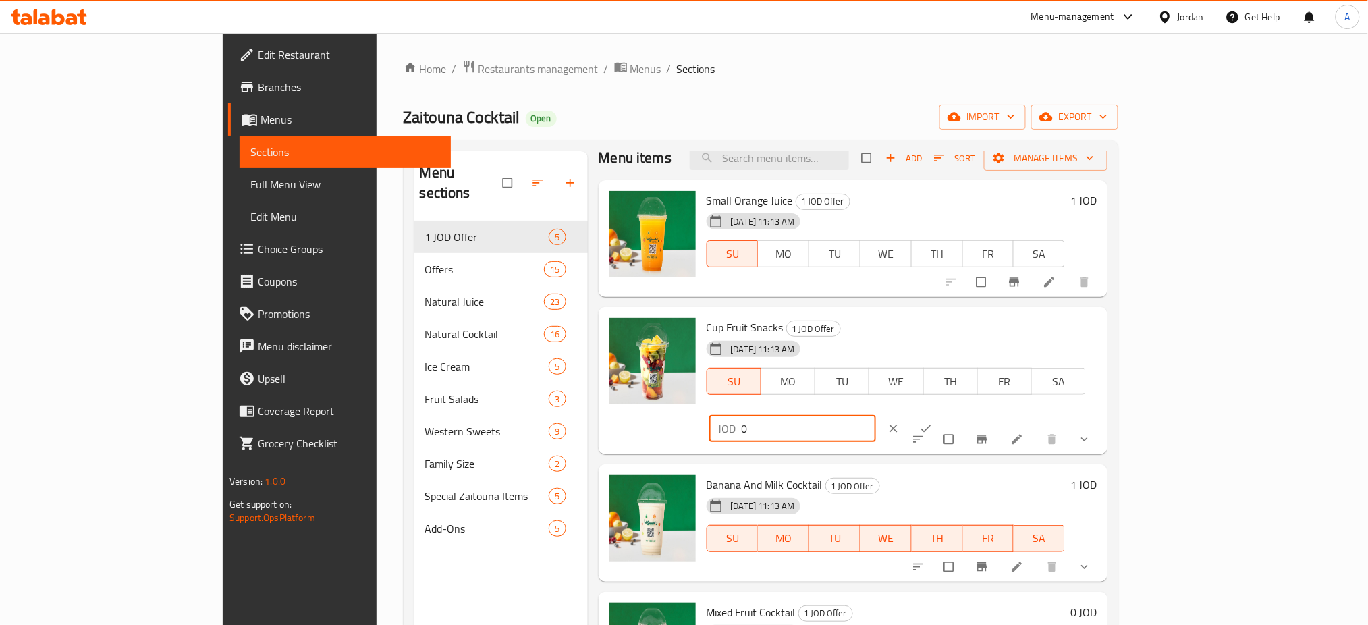
drag, startPoint x: 1131, startPoint y: 333, endPoint x: 1087, endPoint y: 331, distance: 43.3
click at [1102, 333] on div "Cup Fruit Snacks 1 JOD Offer 01-10-2025 11:13 AM SU MO TU WE TH FR SA JOD 0 ​" at bounding box center [902, 381] width 402 height 136
type input "1"
click at [933, 422] on icon "ok" at bounding box center [925, 428] width 13 height 13
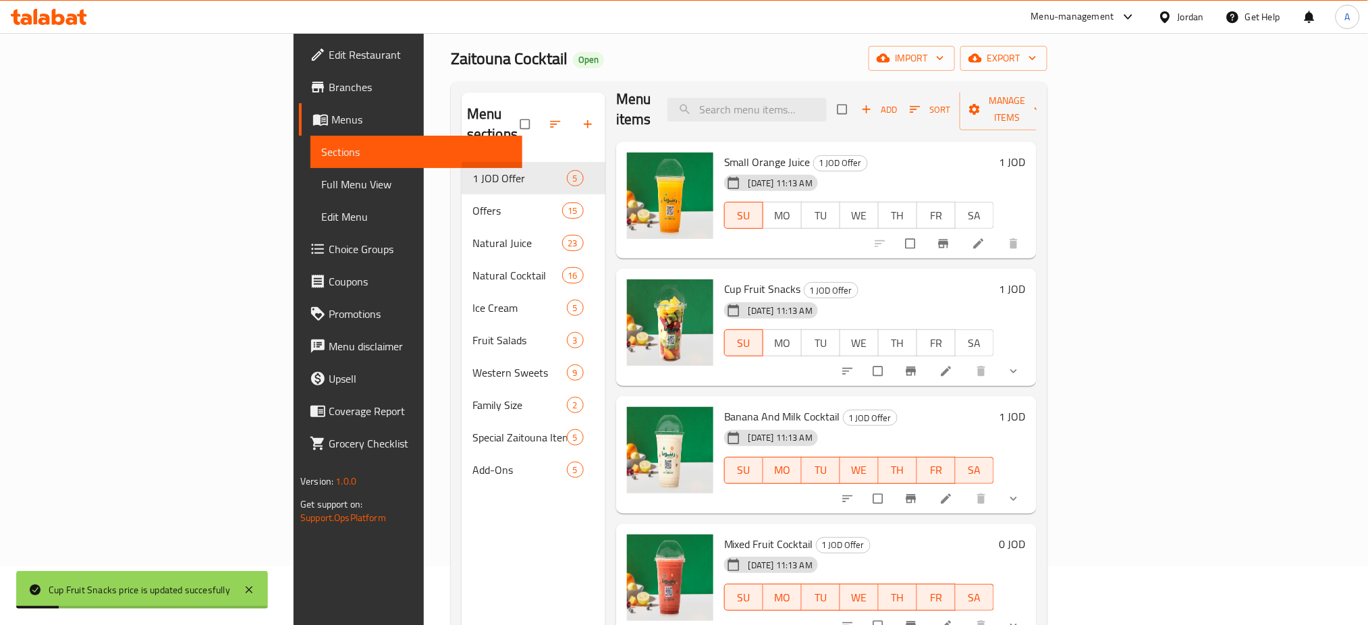
scroll to position [180, 0]
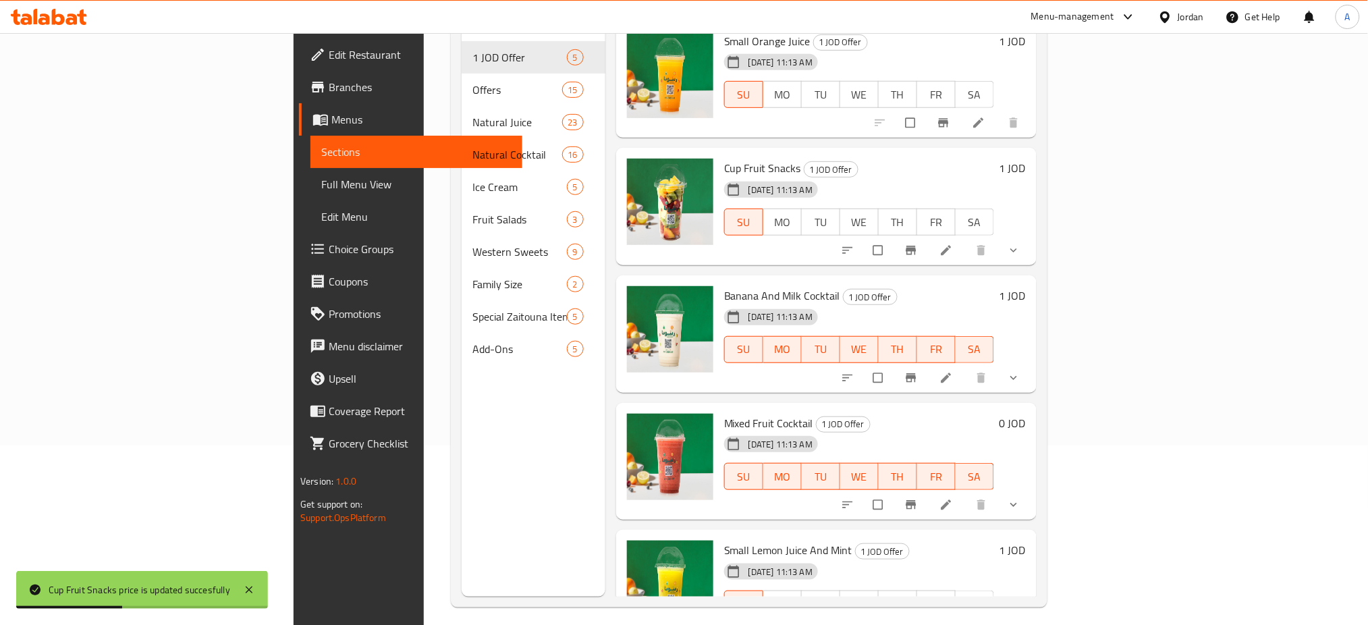
click at [1026, 414] on h6 "0 JOD" at bounding box center [1013, 423] width 26 height 19
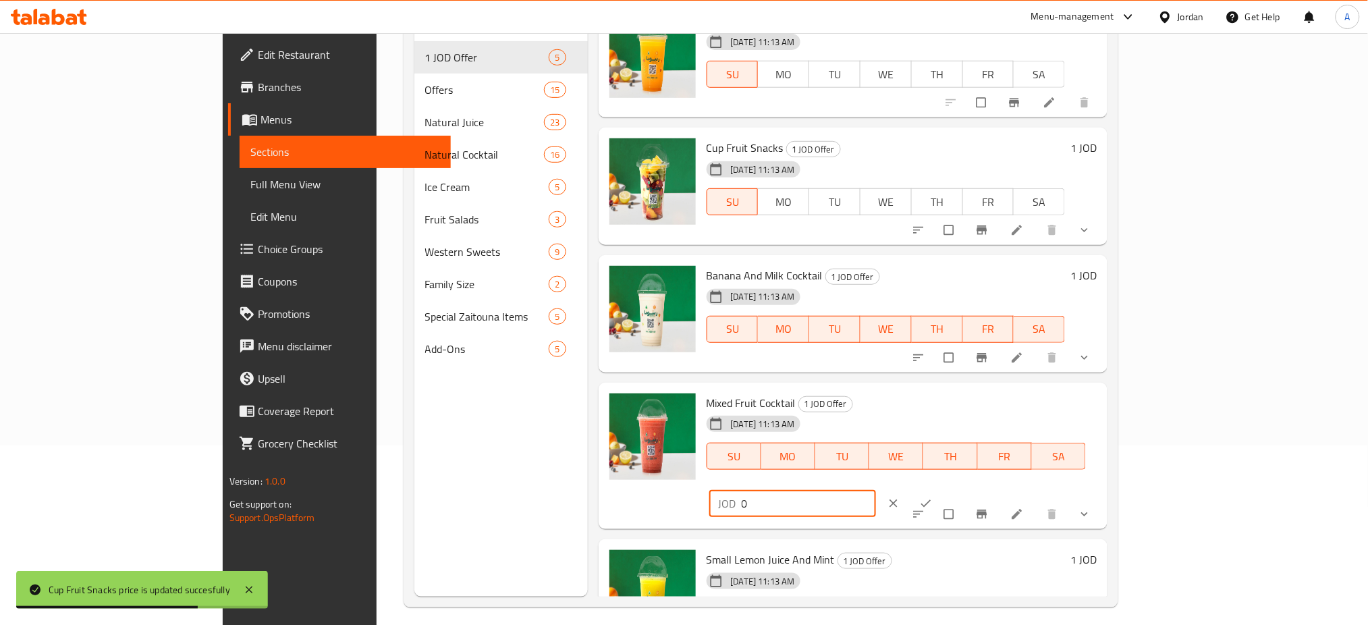
drag, startPoint x: 1174, startPoint y: 394, endPoint x: 1114, endPoint y: 394, distance: 60.1
click at [960, 489] on div "JOD 0 ​" at bounding box center [833, 504] width 253 height 30
type input "1"
click at [944, 489] on button "ok" at bounding box center [927, 504] width 32 height 30
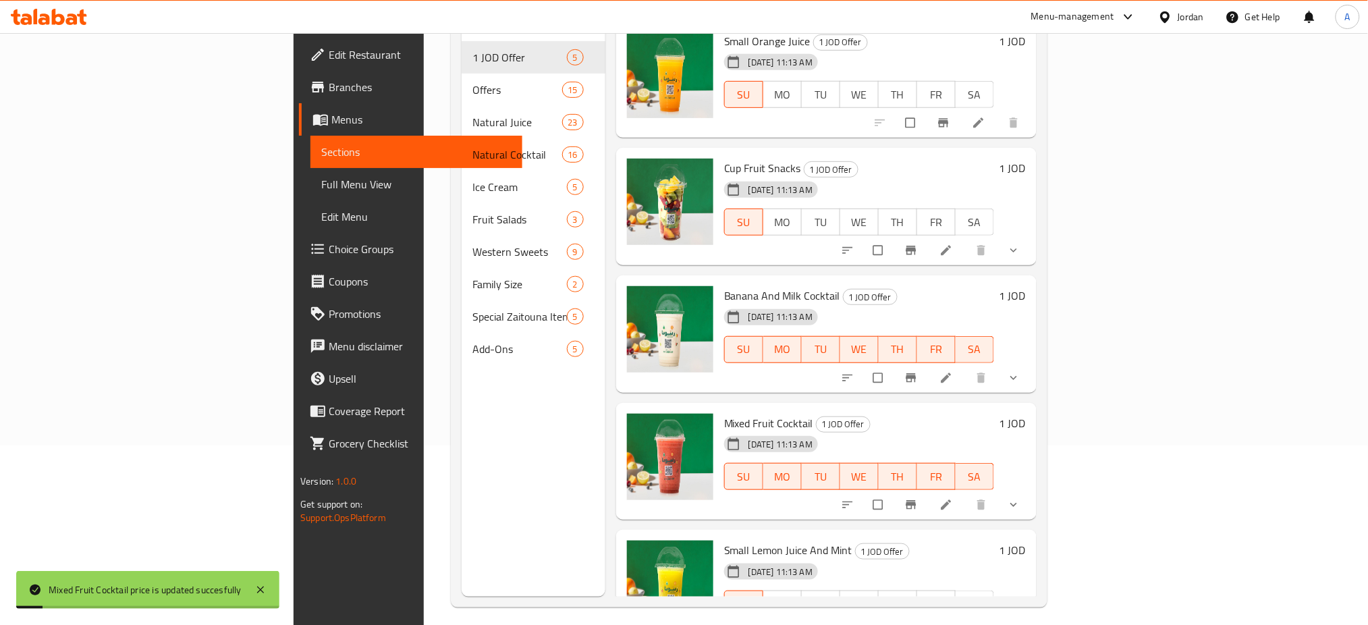
click at [951, 500] on icon at bounding box center [946, 505] width 10 height 10
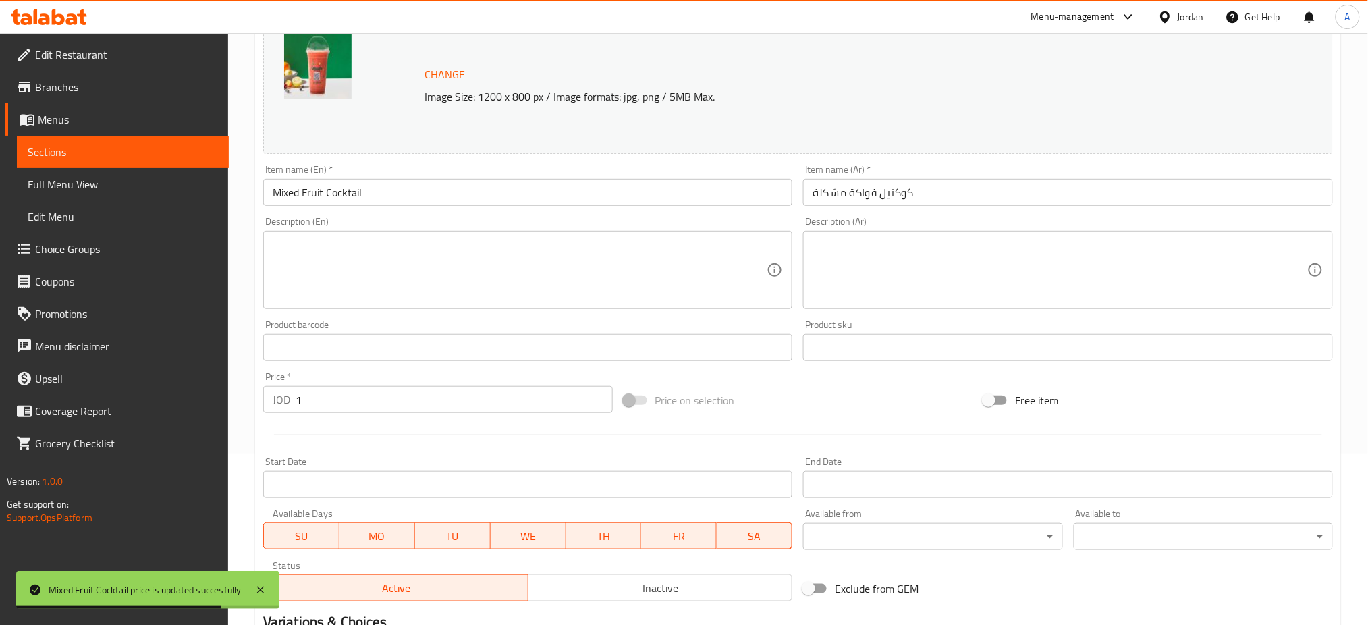
scroll to position [168, 0]
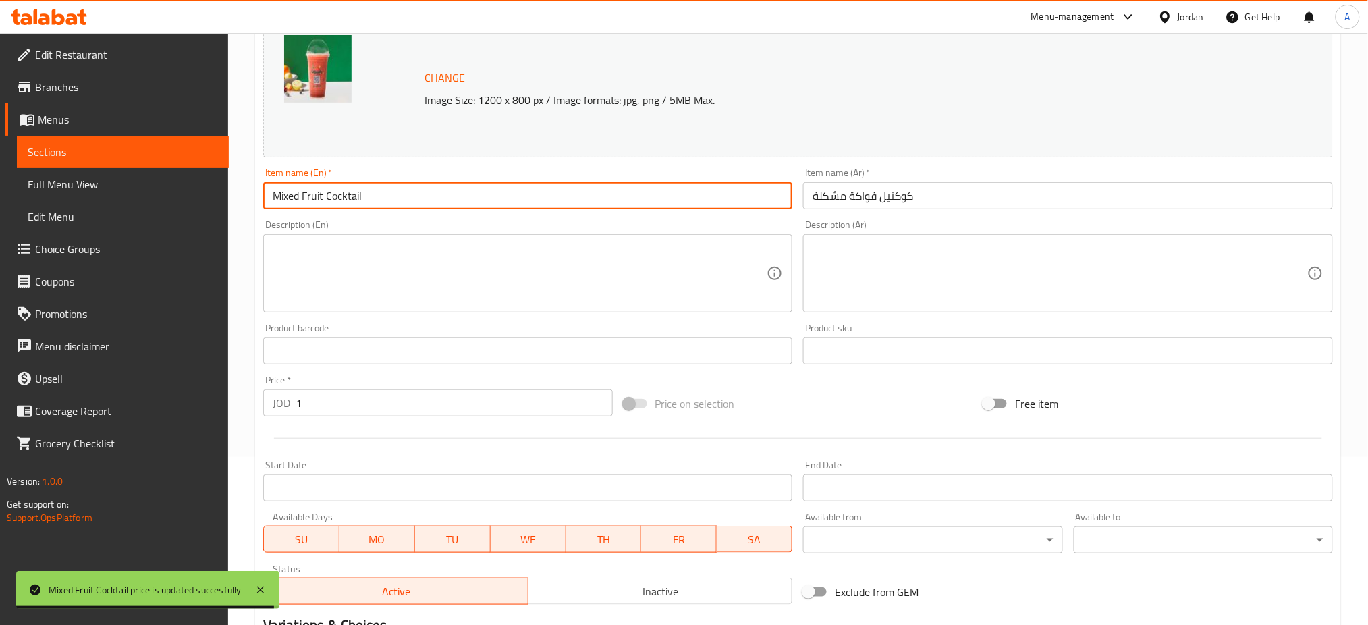
click at [273, 182] on input "Mixed Fruit Cocktail" at bounding box center [528, 195] width 530 height 27
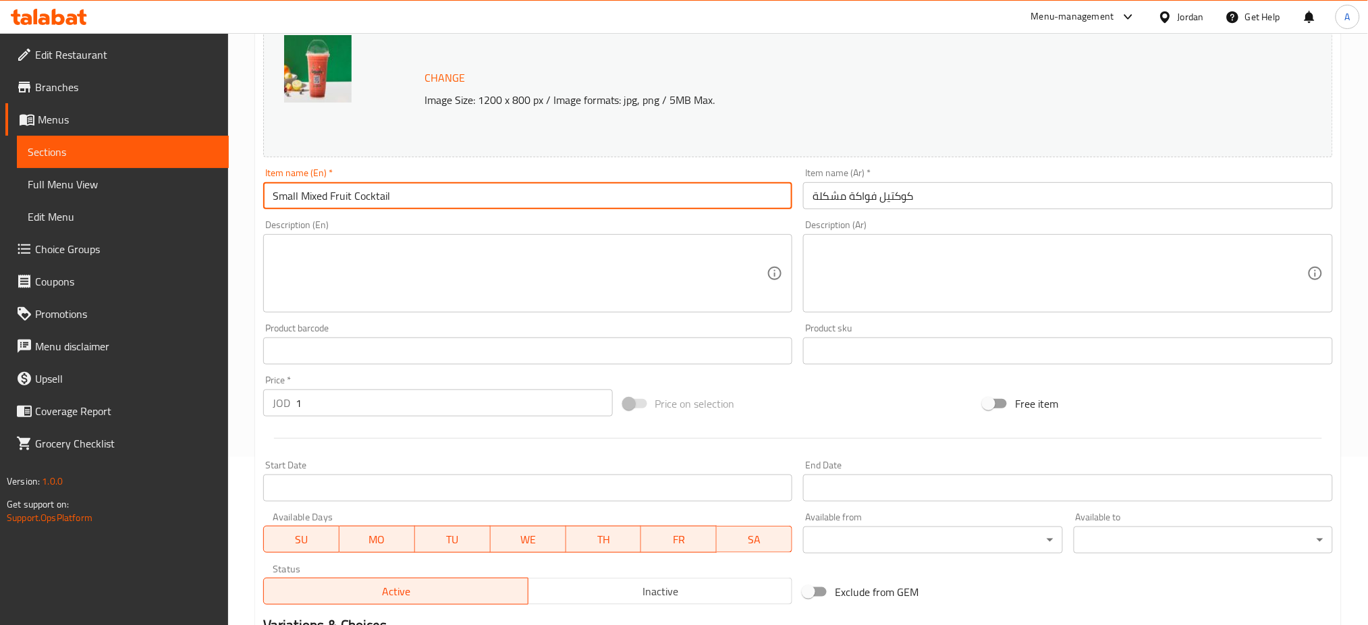
type input "Small Mixed Fruit Cocktail"
click at [906, 182] on input "كوكتيل فواكة مشكلة" at bounding box center [1068, 195] width 530 height 27
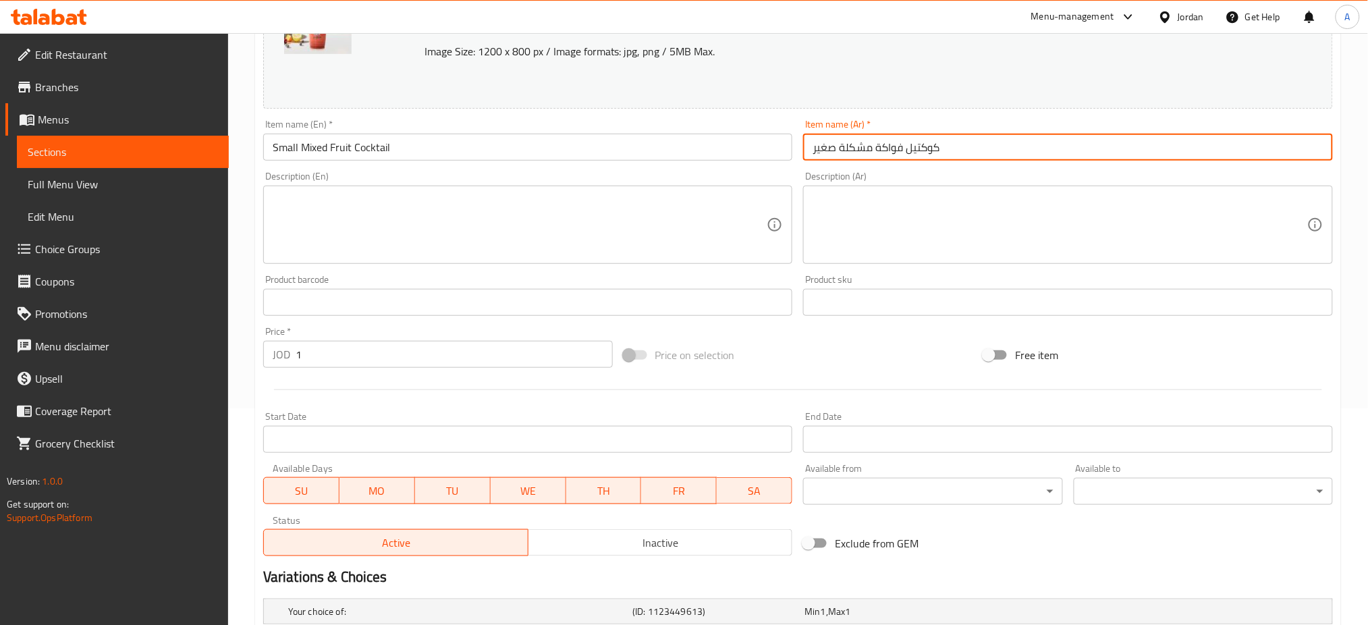
scroll to position [348, 0]
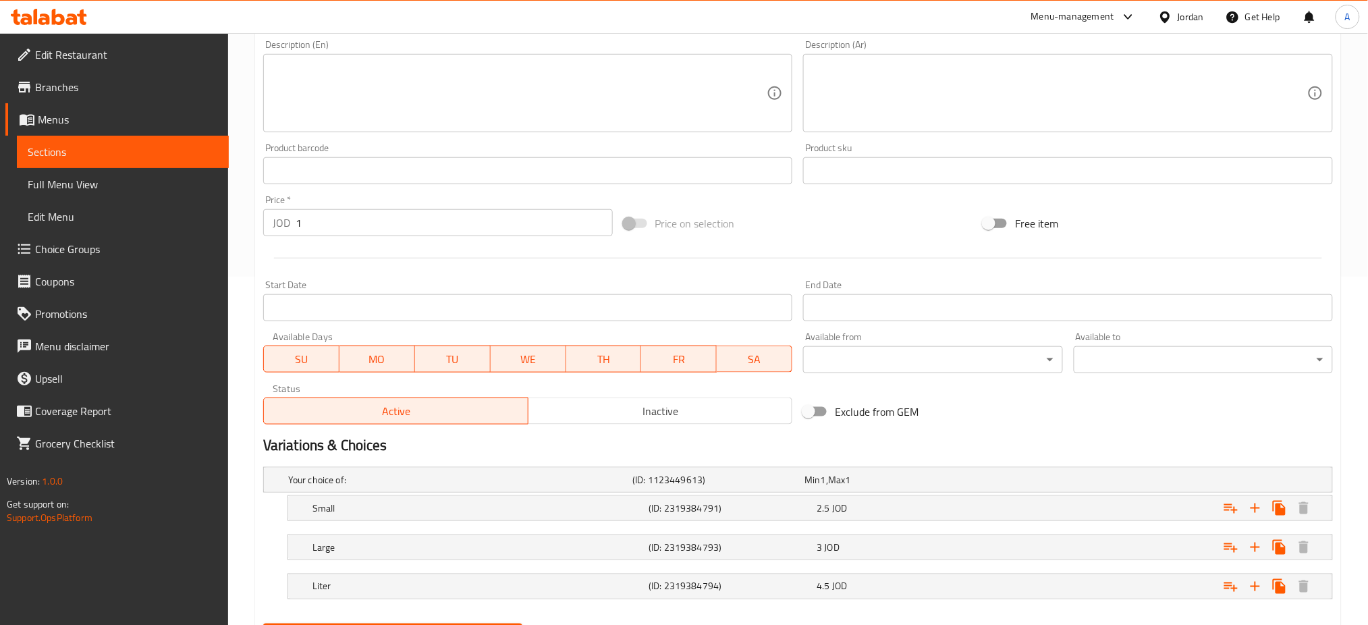
type input "كوكتيل فواكة مشكلة صغير"
drag, startPoint x: 748, startPoint y: 307, endPoint x: 706, endPoint y: 312, distance: 42.1
click at [742, 350] on span "SA" at bounding box center [754, 360] width 65 height 20
click at [685, 350] on span "FR" at bounding box center [679, 360] width 65 height 20
click at [596, 350] on span "TH" at bounding box center [604, 360] width 65 height 20
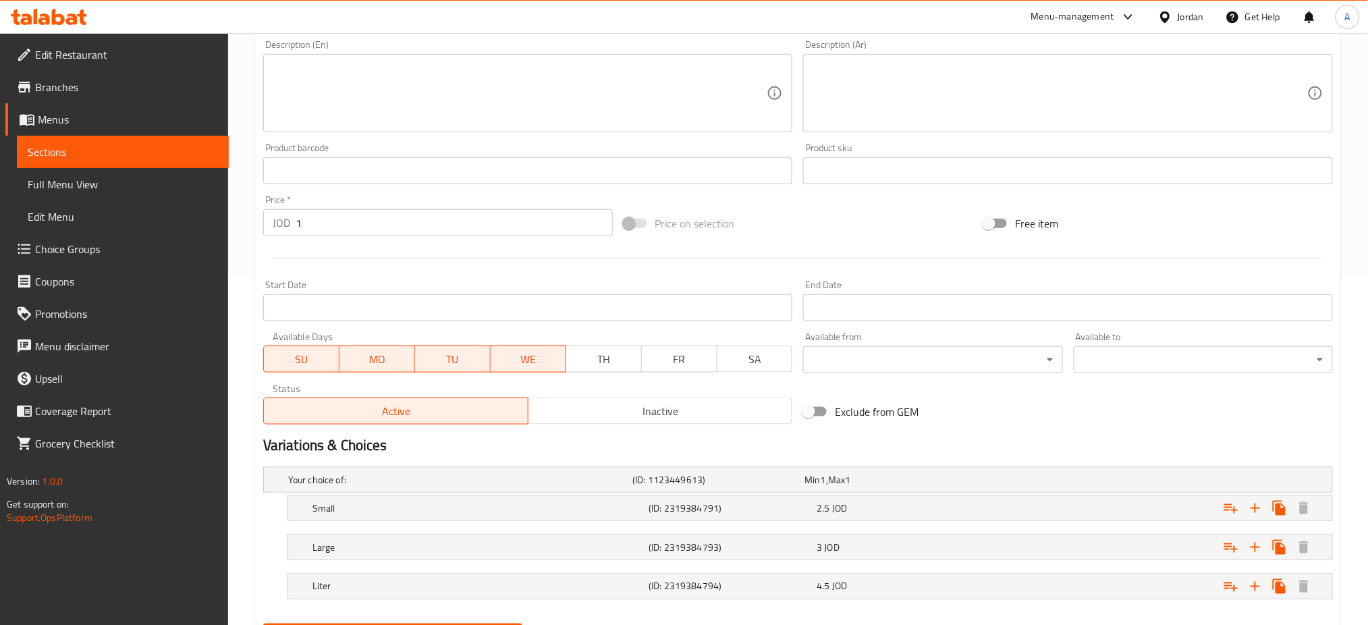
drag, startPoint x: 544, startPoint y: 303, endPoint x: 530, endPoint y: 308, distance: 14.9
click at [542, 350] on span "WE" at bounding box center [528, 360] width 65 height 20
click at [445, 350] on span "TU" at bounding box center [453, 360] width 65 height 20
click at [402, 350] on span "MO" at bounding box center [377, 360] width 65 height 20
click at [931, 499] on div "2.5 JOD" at bounding box center [898, 508] width 168 height 19
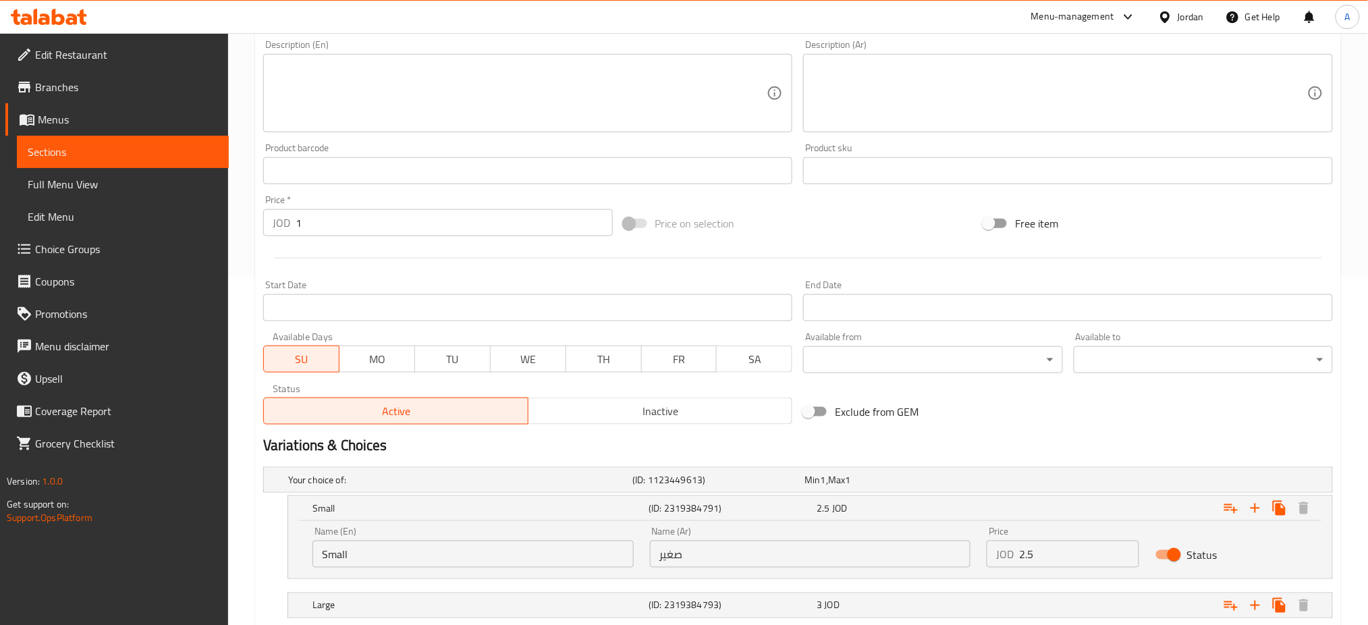
click at [1172, 542] on input "Status" at bounding box center [1174, 555] width 77 height 26
checkbox input "false"
click at [1115, 591] on div "Expand" at bounding box center [1151, 606] width 336 height 30
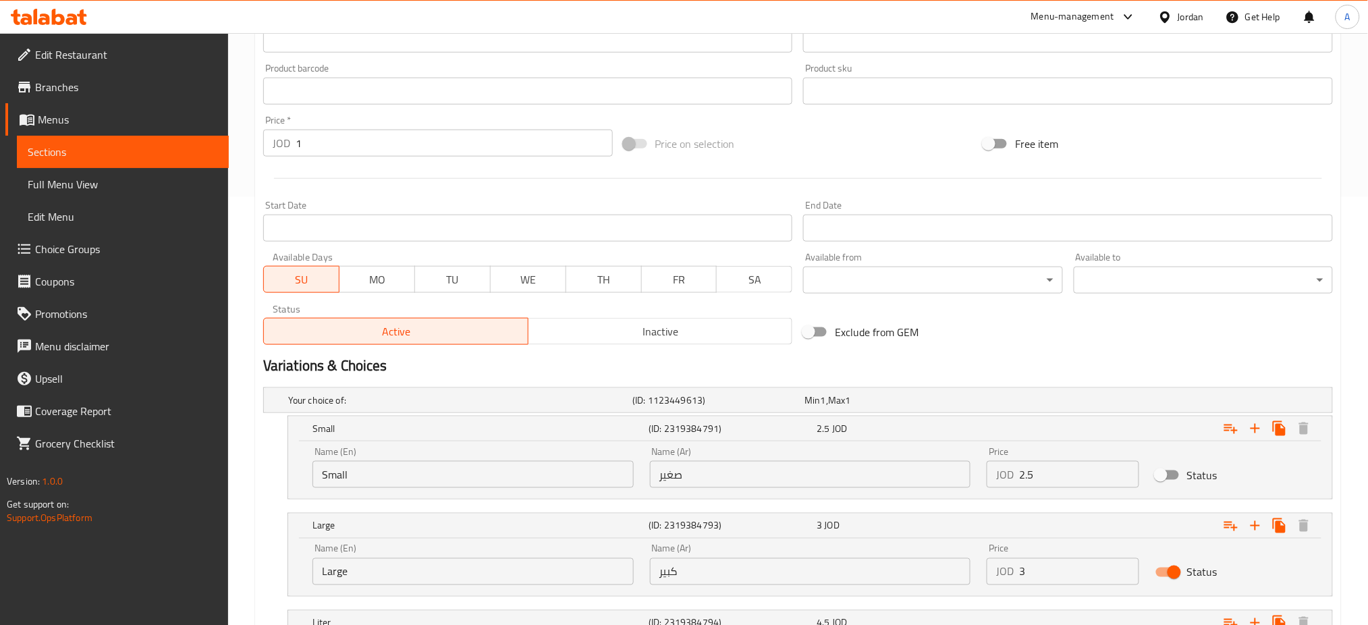
scroll to position [440, 0]
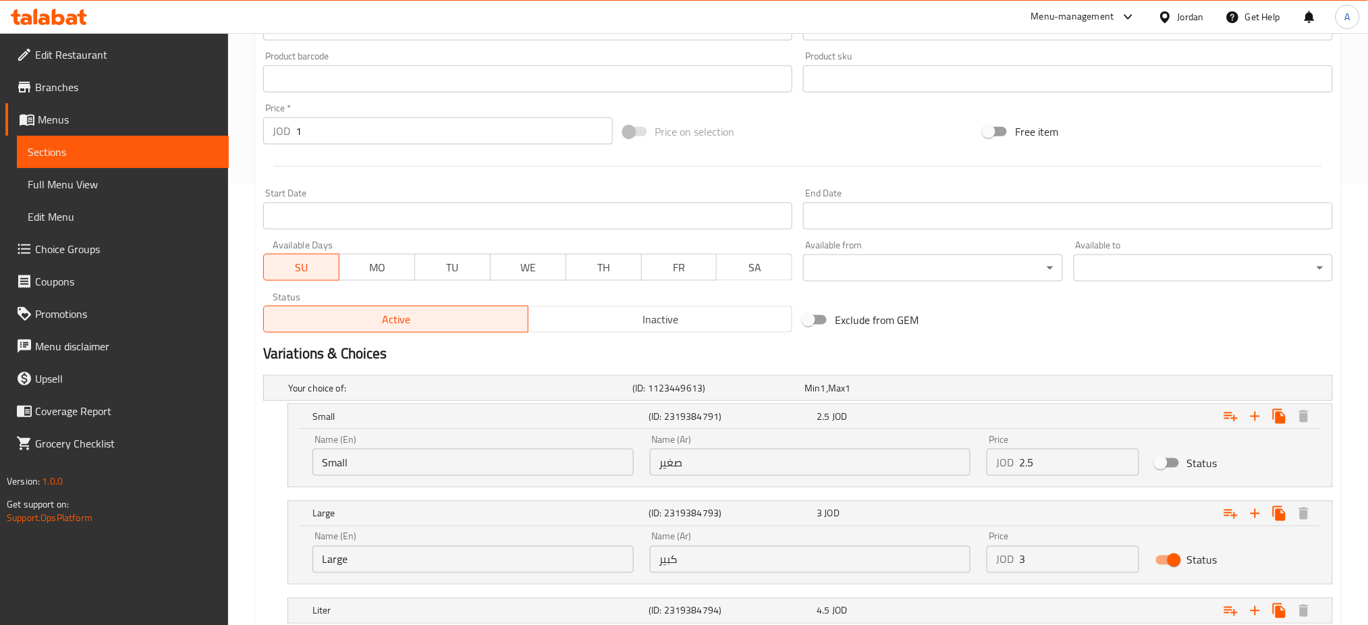
click at [1160, 547] on input "Status" at bounding box center [1174, 560] width 77 height 26
checkbox input "false"
click at [1148, 596] on div "Expand" at bounding box center [1151, 611] width 336 height 30
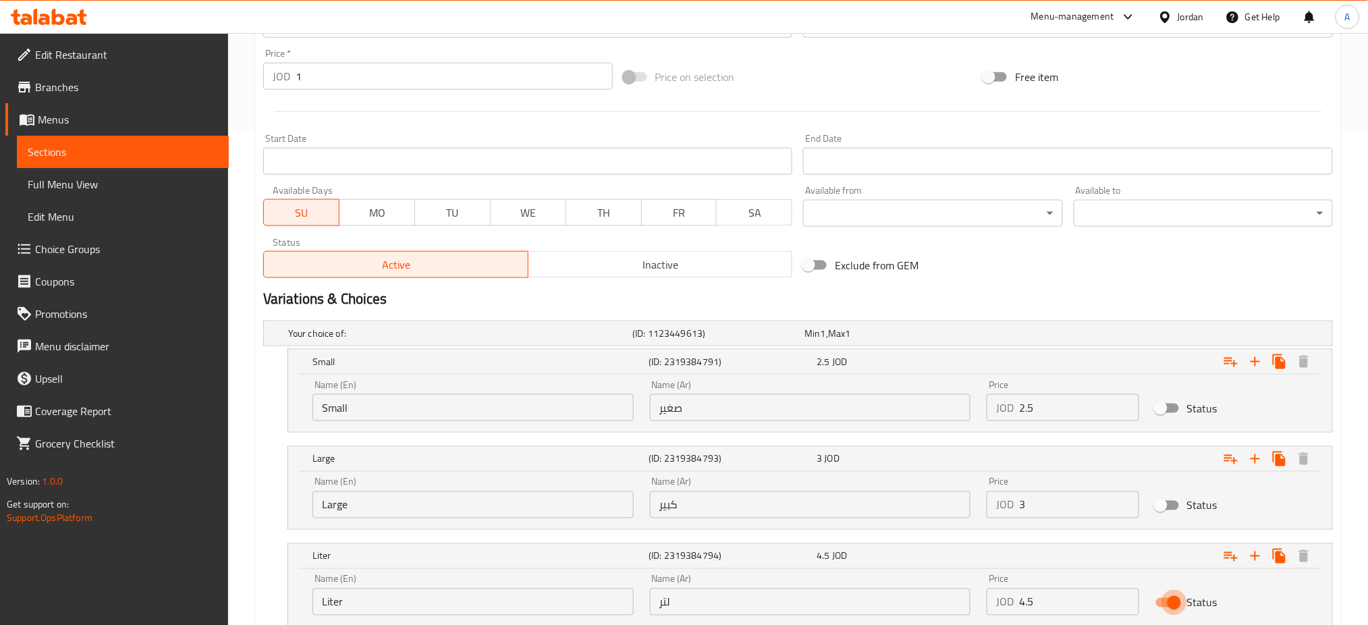
click at [1162, 590] on input "Status" at bounding box center [1174, 603] width 77 height 26
checkbox input "false"
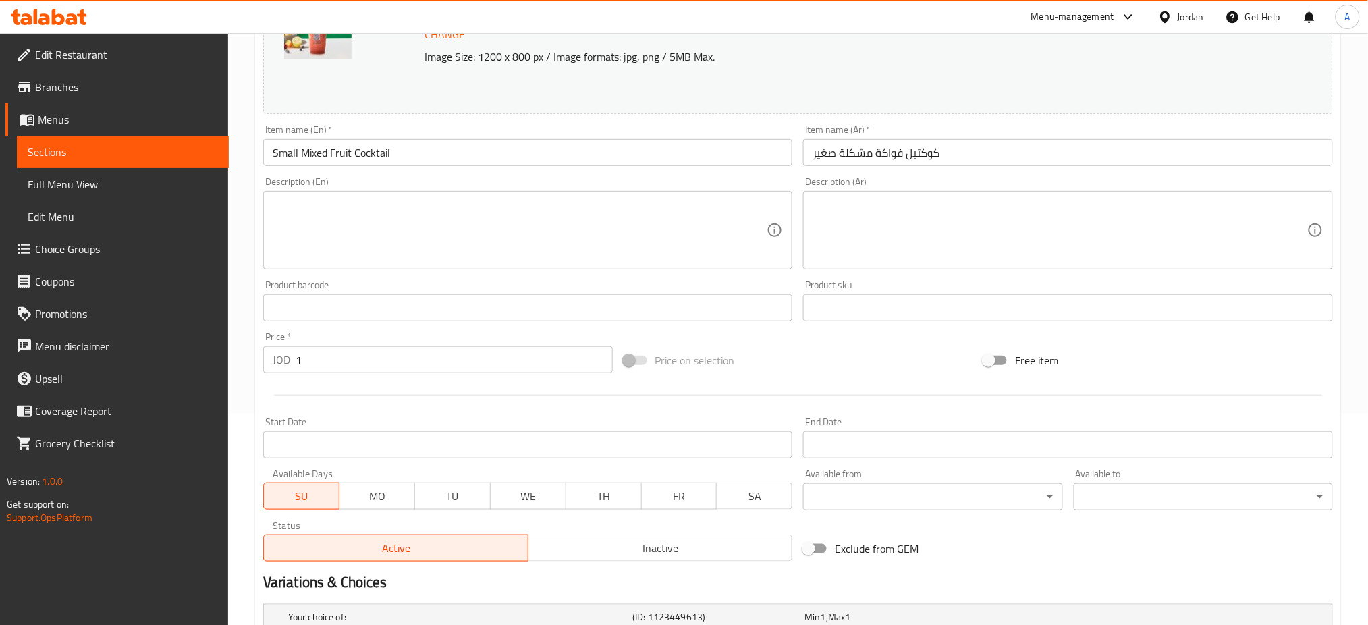
scroll to position [135, 0]
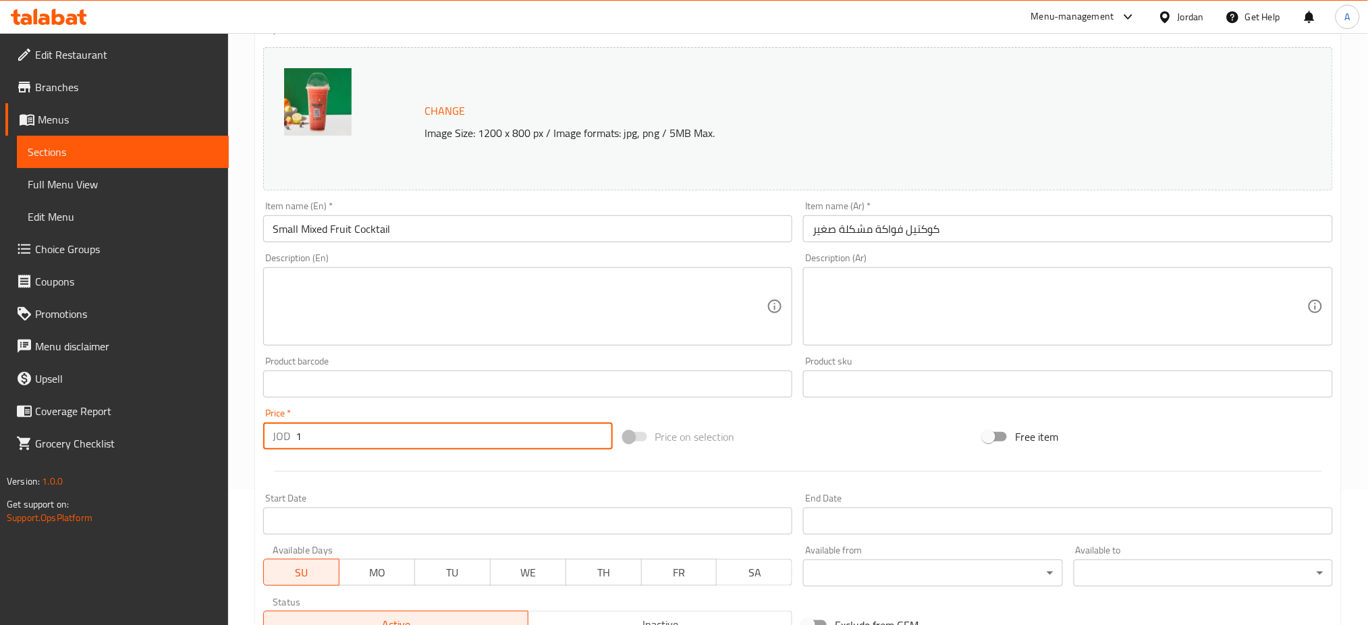
drag, startPoint x: 354, startPoint y: 397, endPoint x: 120, endPoint y: 359, distance: 237.3
click at [200, 386] on div "Edit Restaurant Branches Menus Sections Full Menu View Edit Menu Choice Groups …" at bounding box center [684, 490] width 1368 height 1184
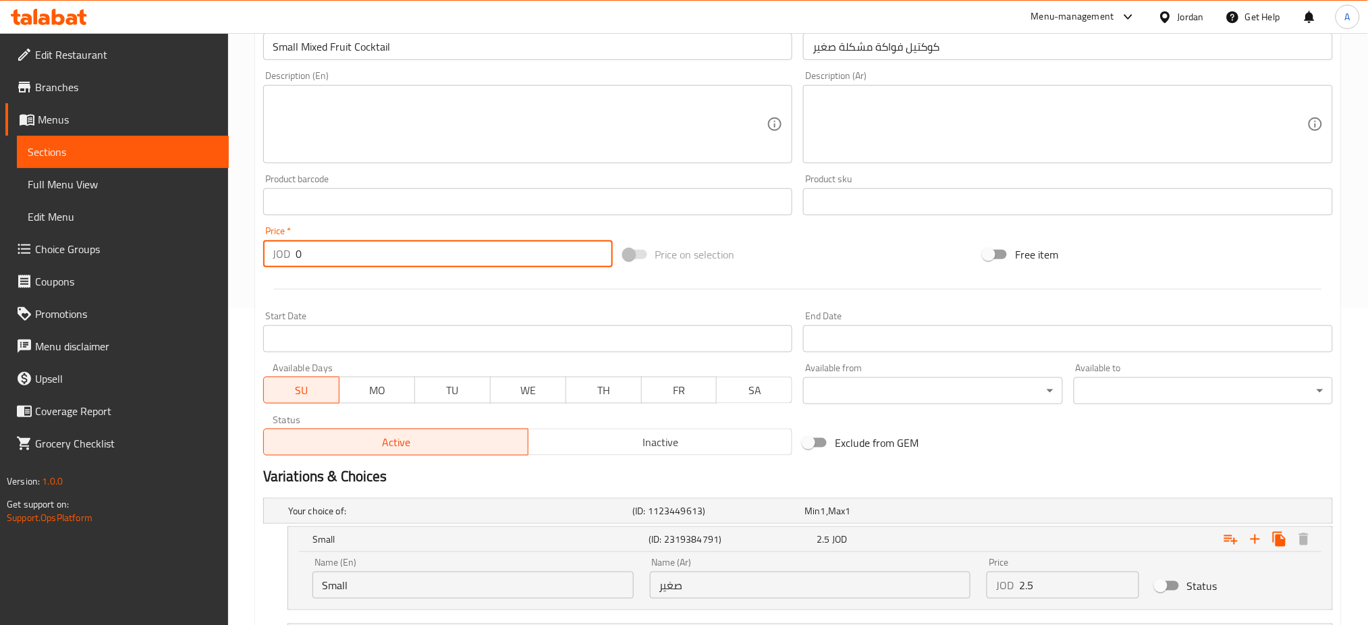
scroll to position [512, 0]
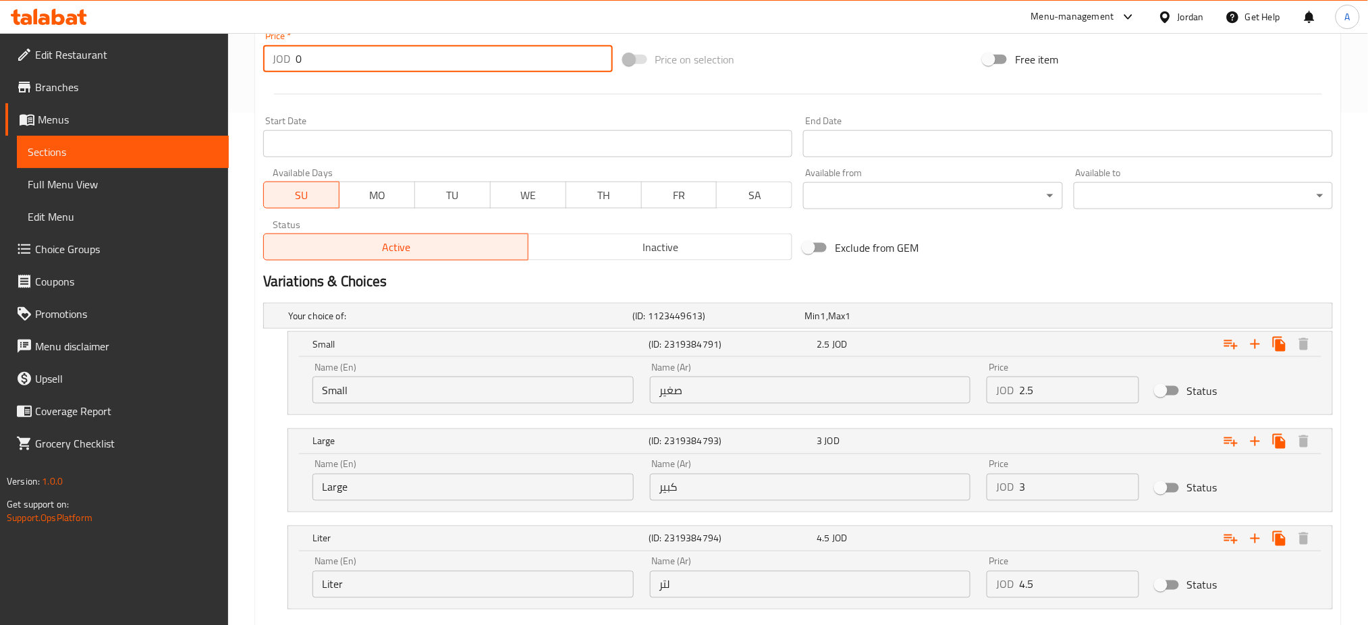
type input "0"
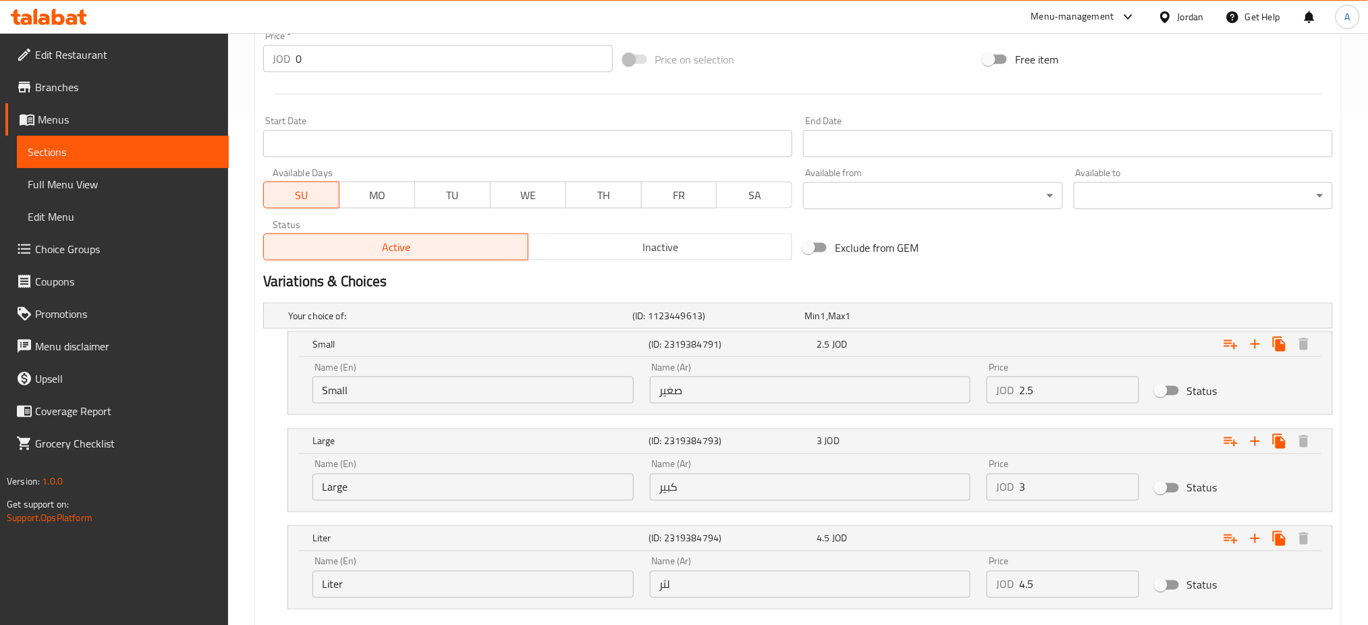
click at [371, 548] on div "Your choice of: (ID: 1123449613) Min 1 , Max 1 Name (En) Your choice of: Name (…" at bounding box center [798, 463] width 1081 height 331
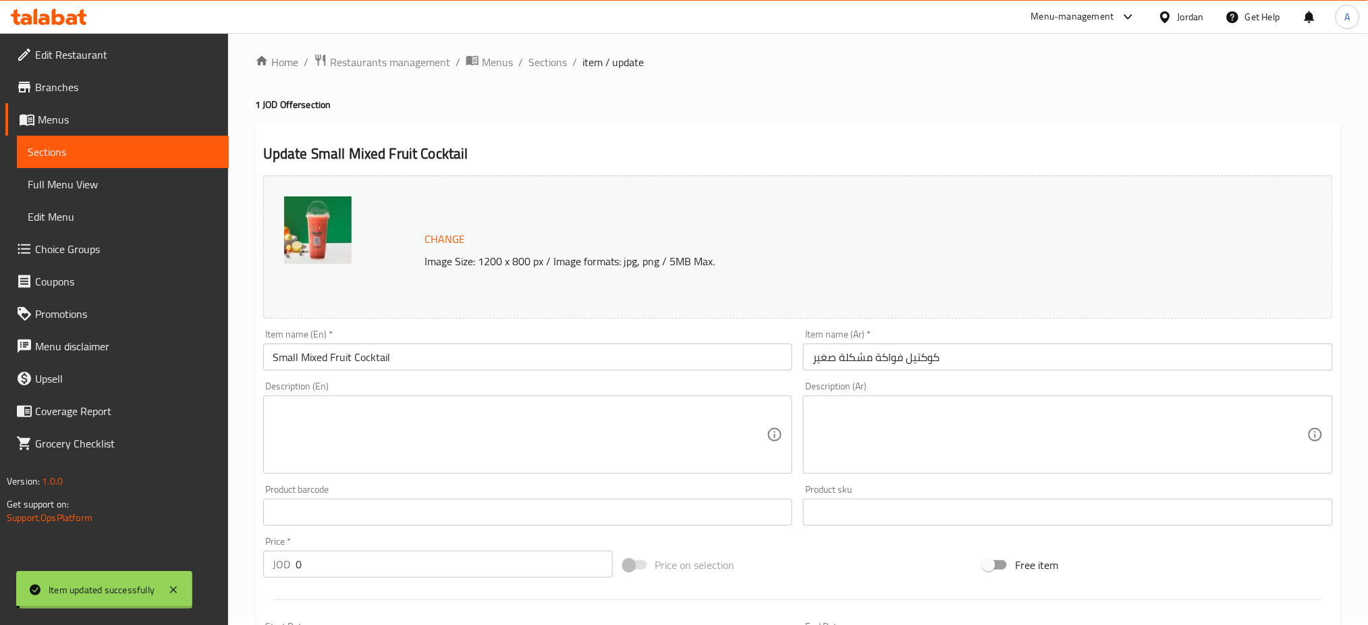
scroll to position [0, 0]
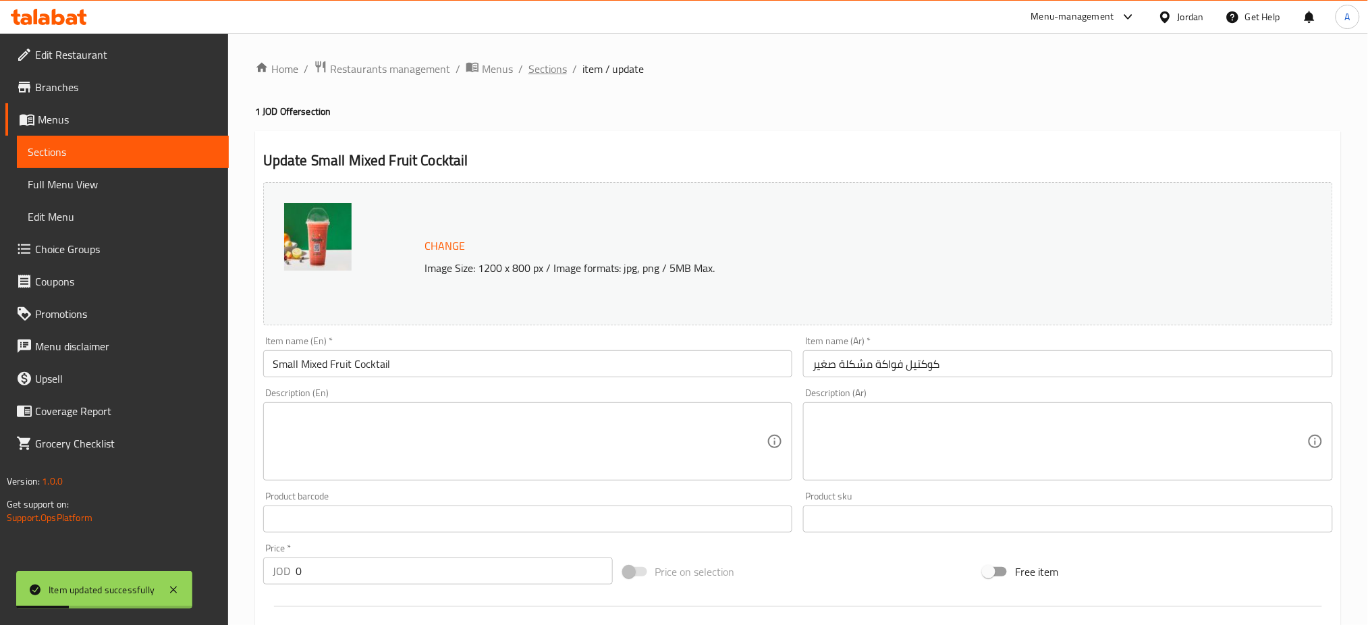
click at [529, 70] on span "Sections" at bounding box center [548, 69] width 38 height 16
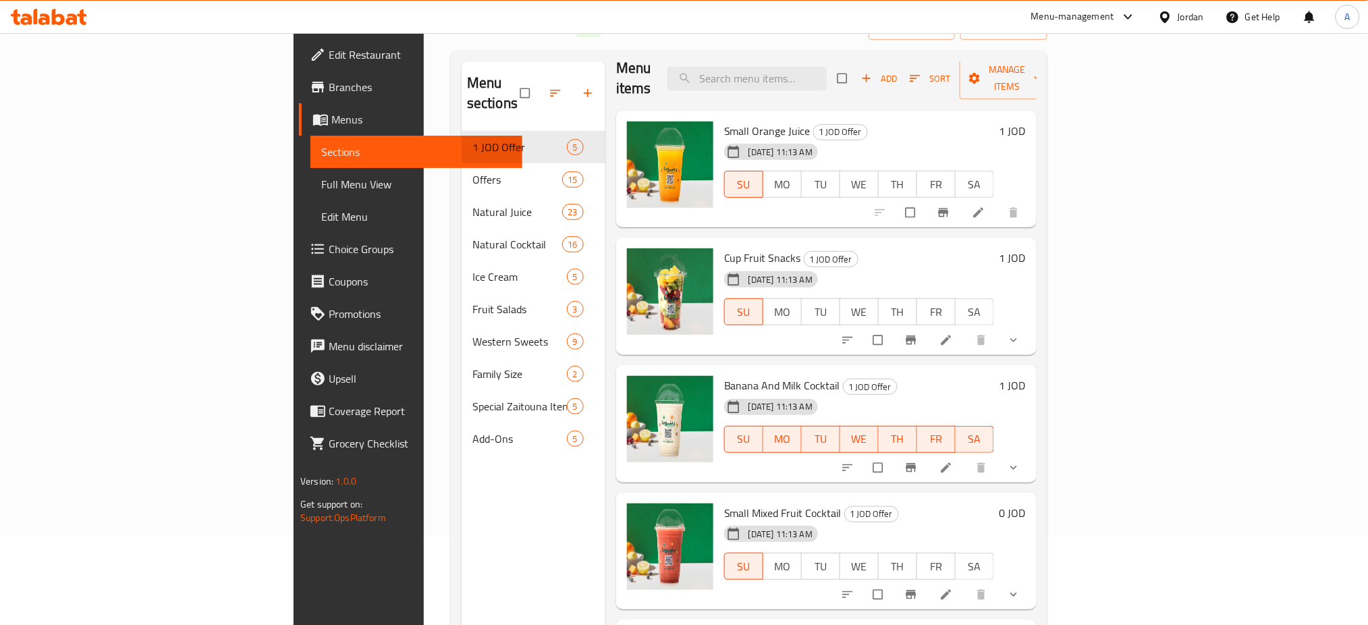
scroll to position [185, 0]
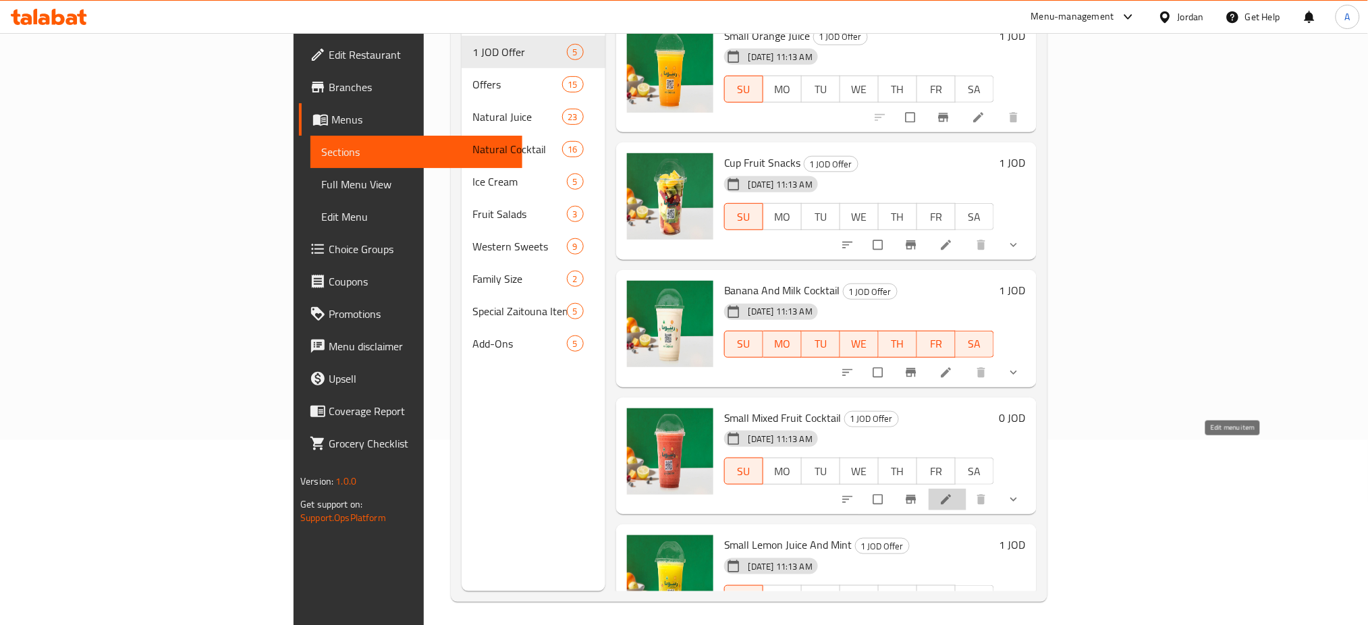
click at [953, 493] on icon at bounding box center [946, 499] width 13 height 13
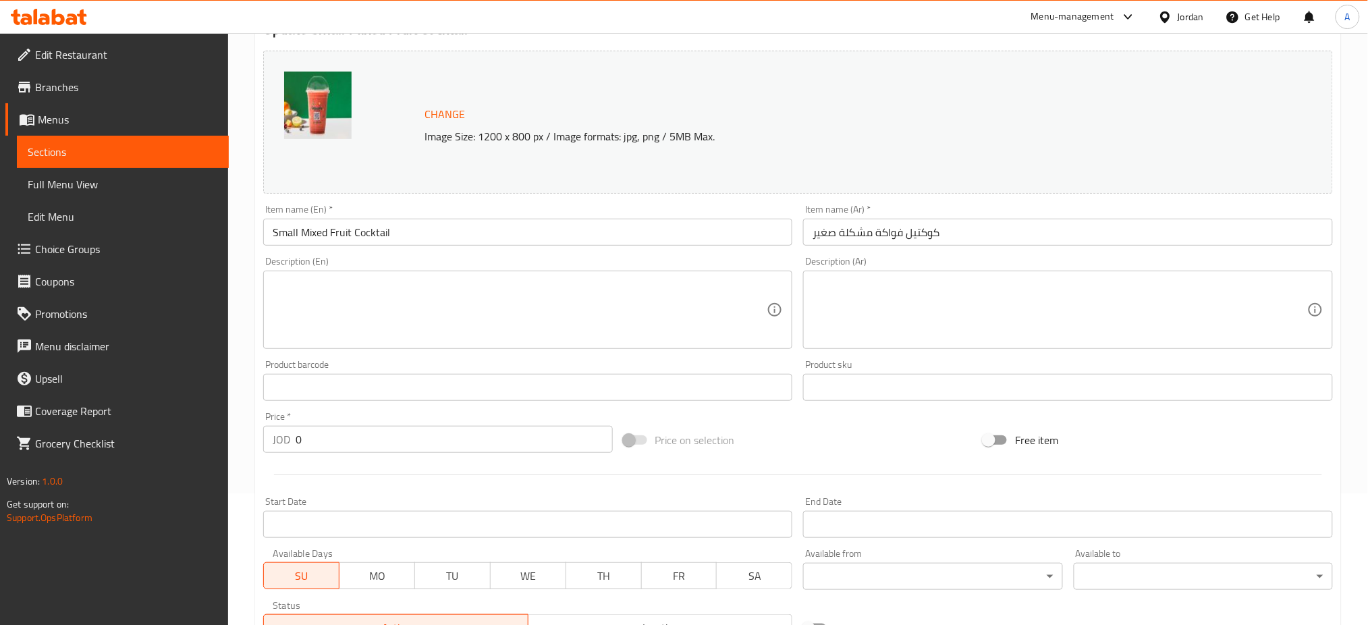
scroll to position [348, 0]
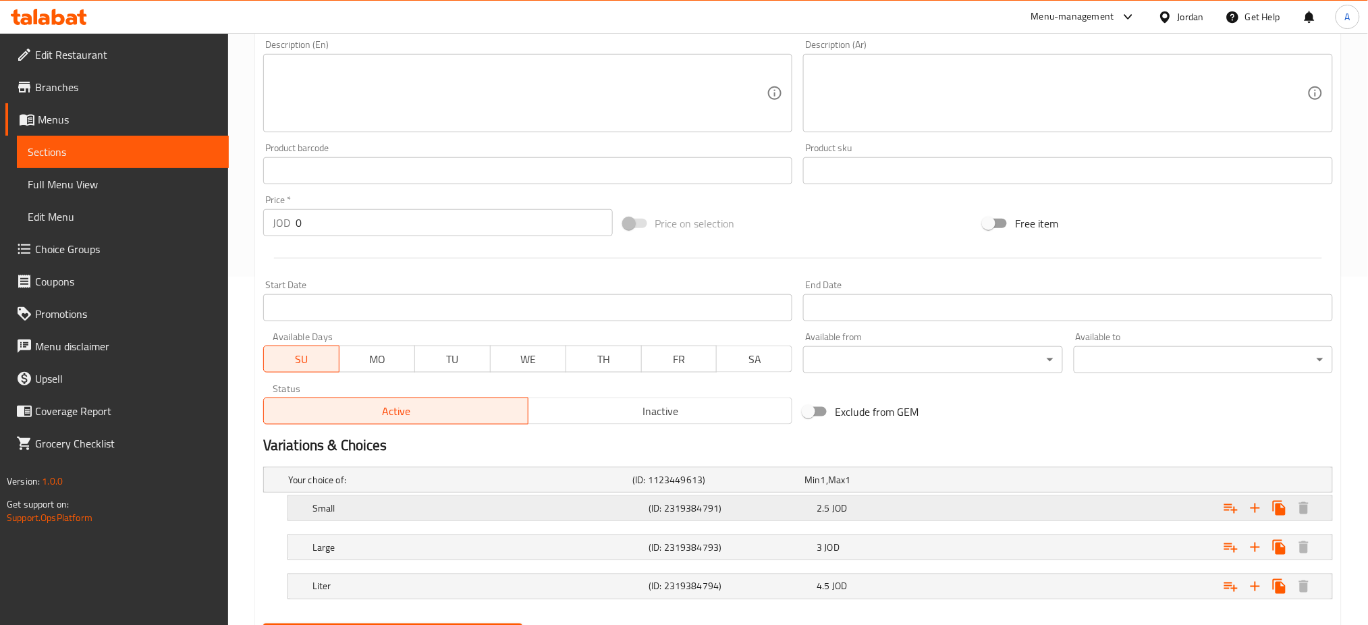
click at [987, 493] on div "Expand" at bounding box center [1151, 508] width 336 height 30
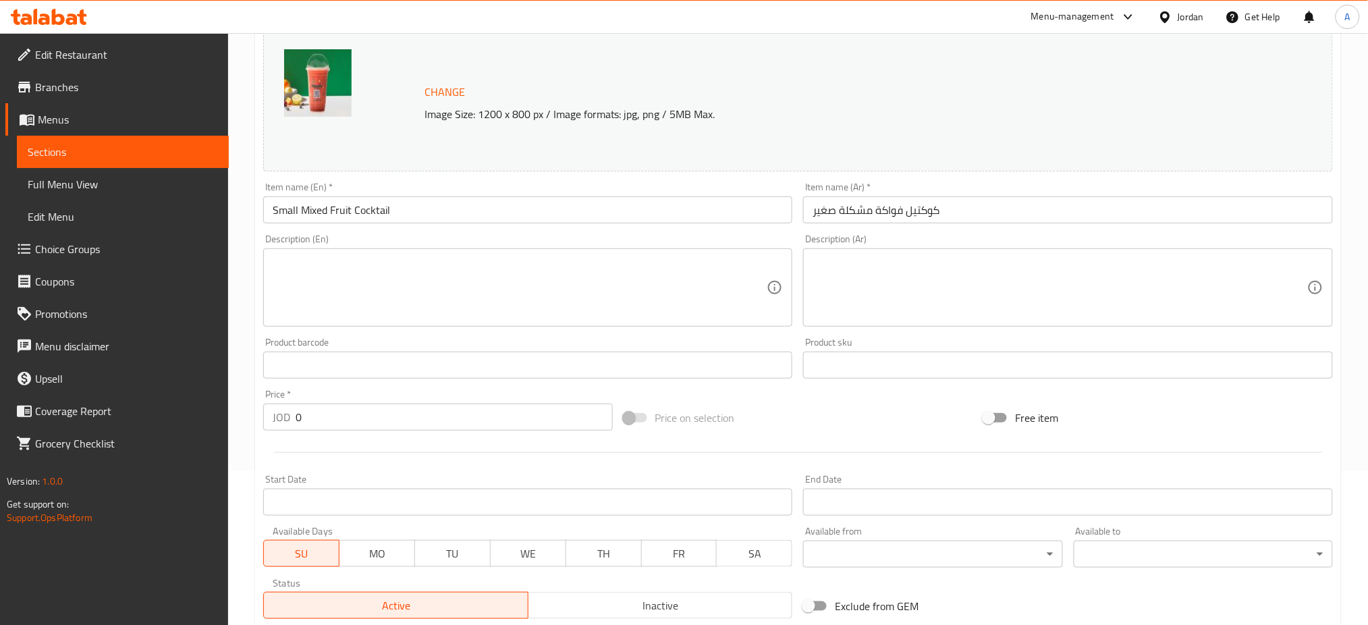
scroll to position [0, 0]
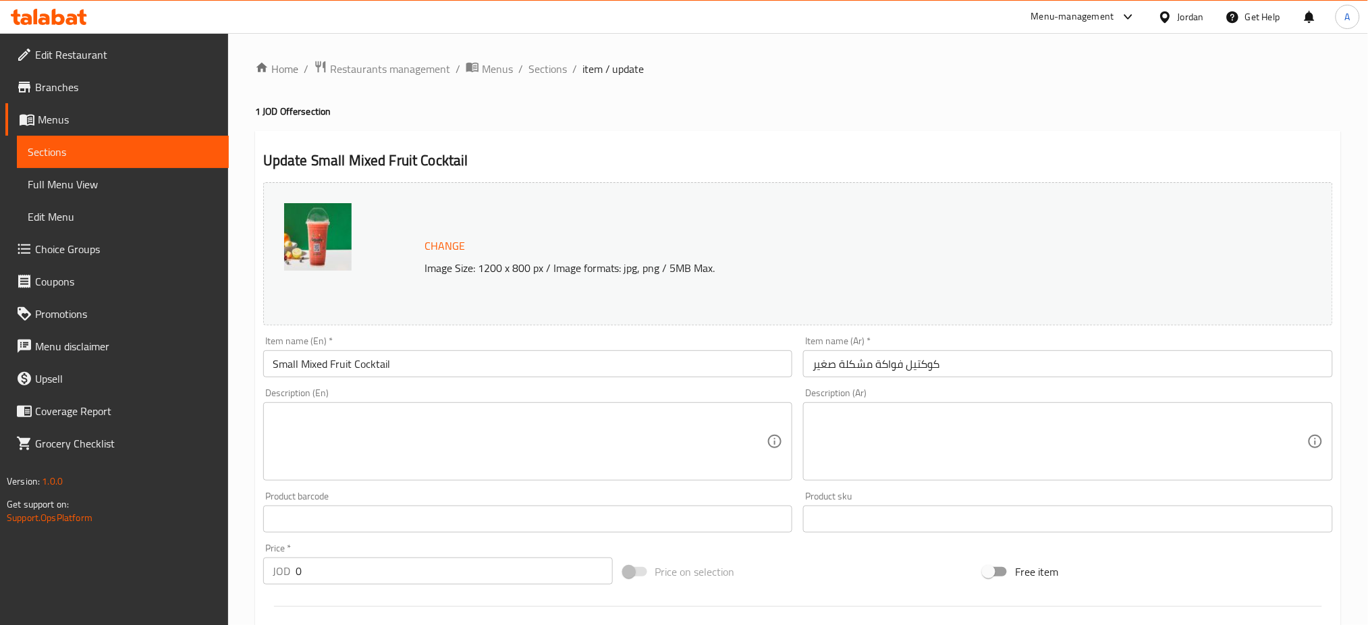
drag, startPoint x: 501, startPoint y: 65, endPoint x: 514, endPoint y: 77, distance: 17.2
click at [529, 65] on span "Sections" at bounding box center [548, 69] width 38 height 16
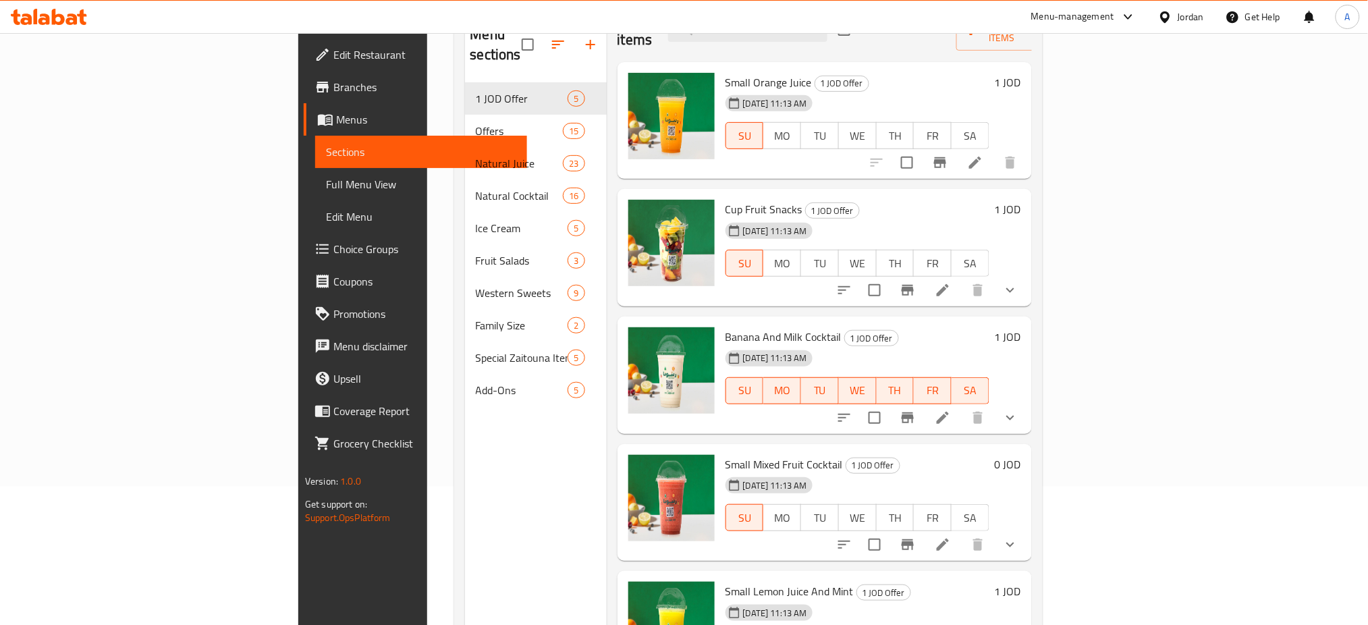
scroll to position [185, 0]
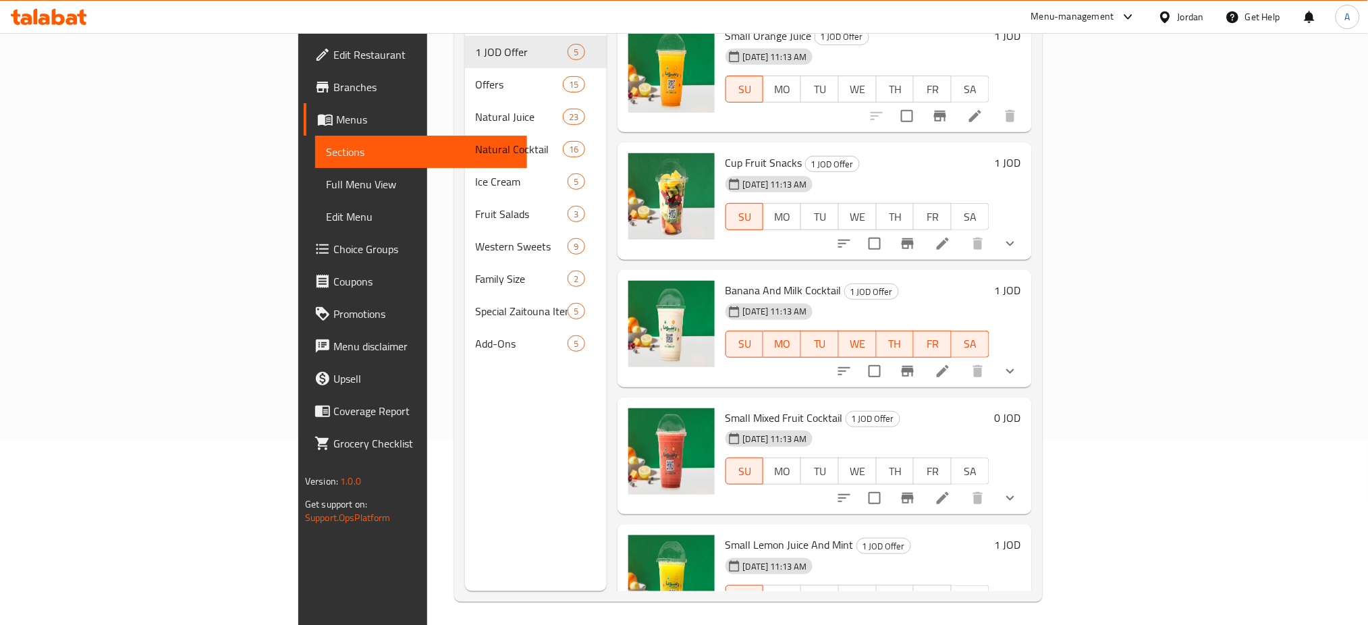
click at [1021, 408] on h6 "0 JOD" at bounding box center [1008, 417] width 26 height 19
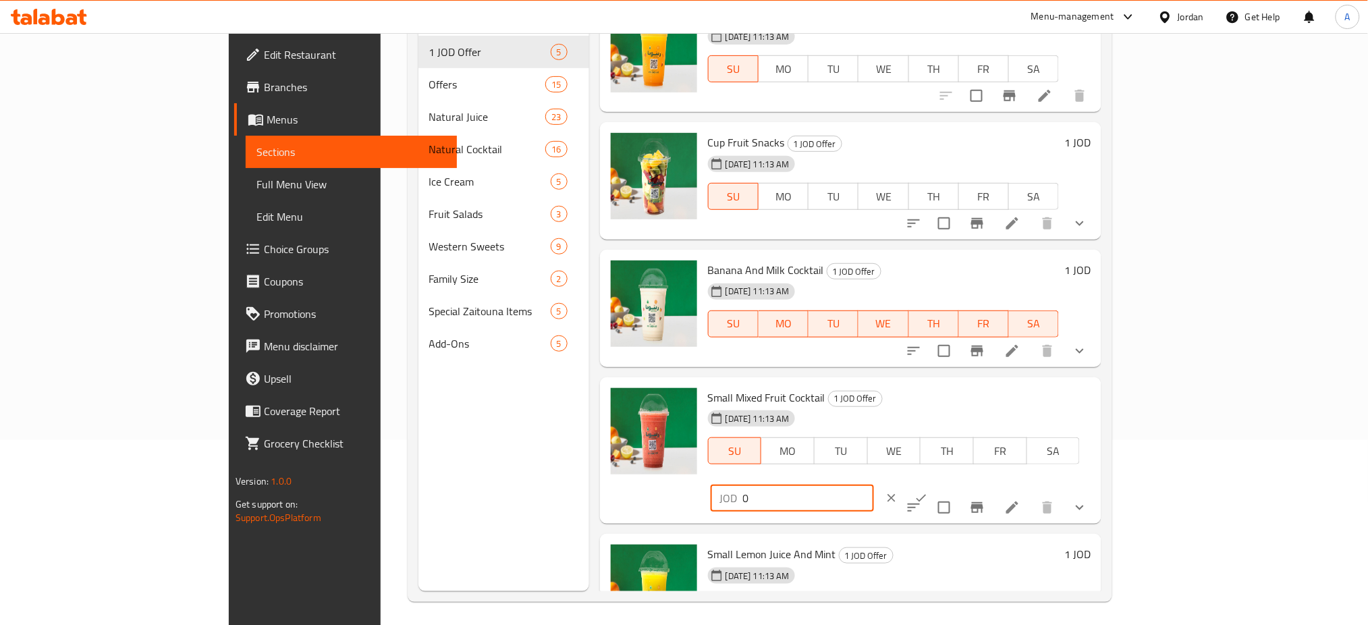
drag, startPoint x: 1296, startPoint y: 367, endPoint x: 1096, endPoint y: 379, distance: 200.9
click at [1096, 383] on div "Small Mixed Fruit Cocktail 1 JOD Offer [DATE] 11:13 AM SU MO TU WE TH FR SA JOD…" at bounding box center [900, 451] width 394 height 136
type input "1"
click at [928, 491] on icon "ok" at bounding box center [921, 497] width 13 height 13
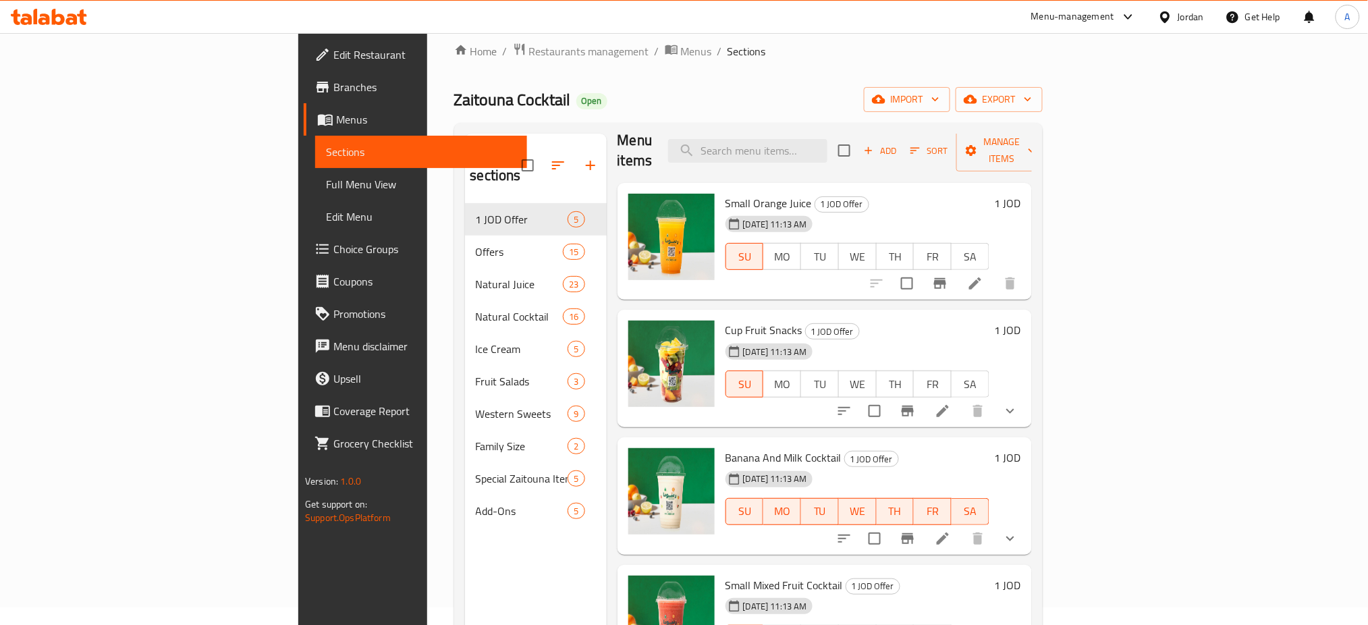
scroll to position [0, 0]
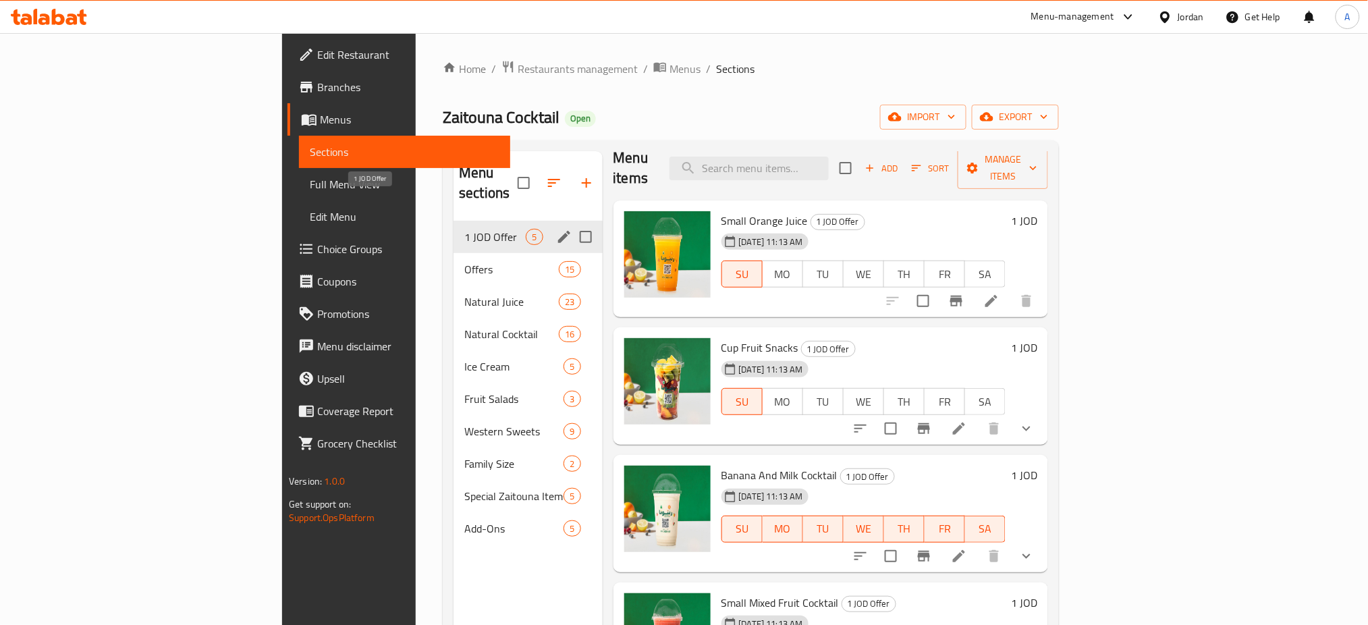
click at [464, 229] on span "1 JOD Offer" at bounding box center [494, 237] width 61 height 16
click at [558, 231] on icon "edit" at bounding box center [564, 237] width 12 height 12
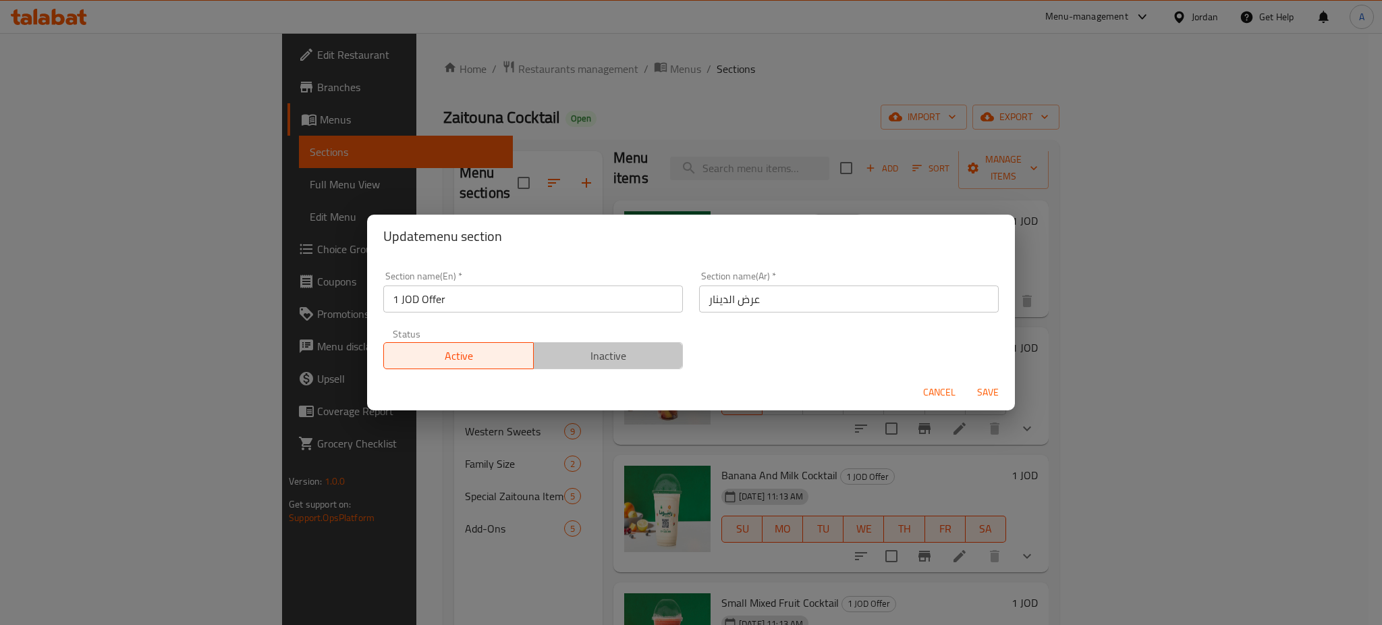
click at [635, 360] on span "Inactive" at bounding box center [608, 356] width 139 height 20
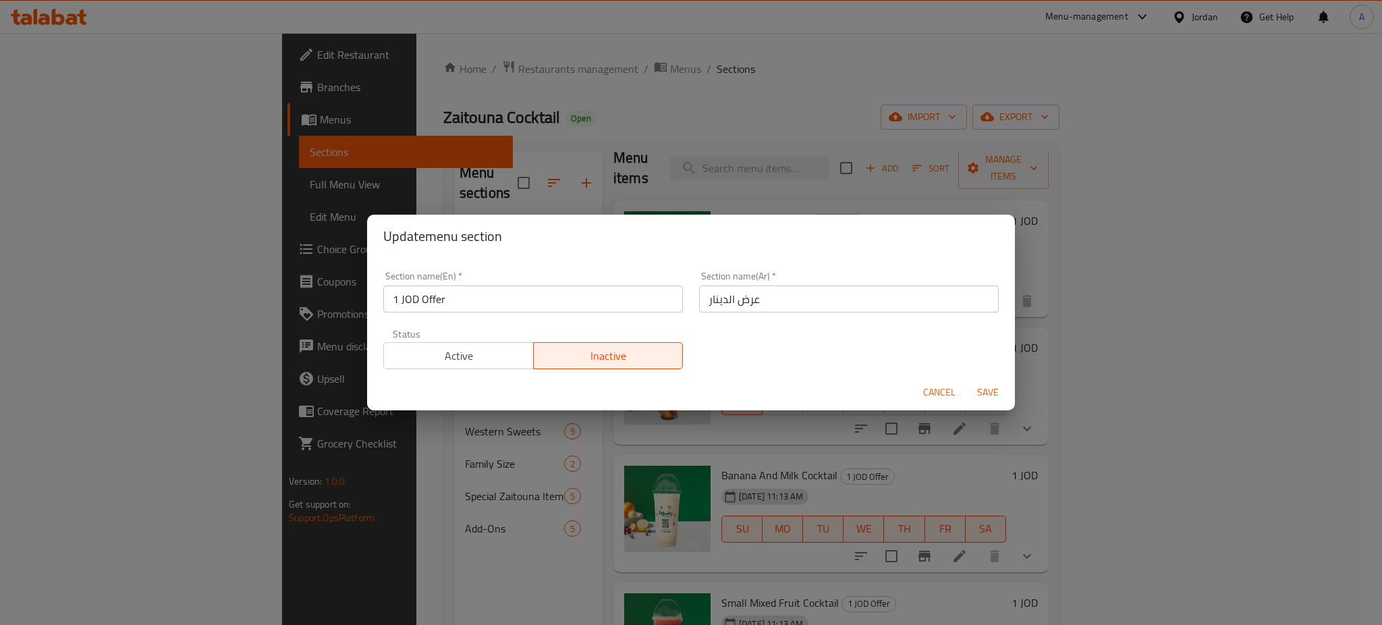
click at [992, 392] on span "Save" at bounding box center [988, 392] width 32 height 17
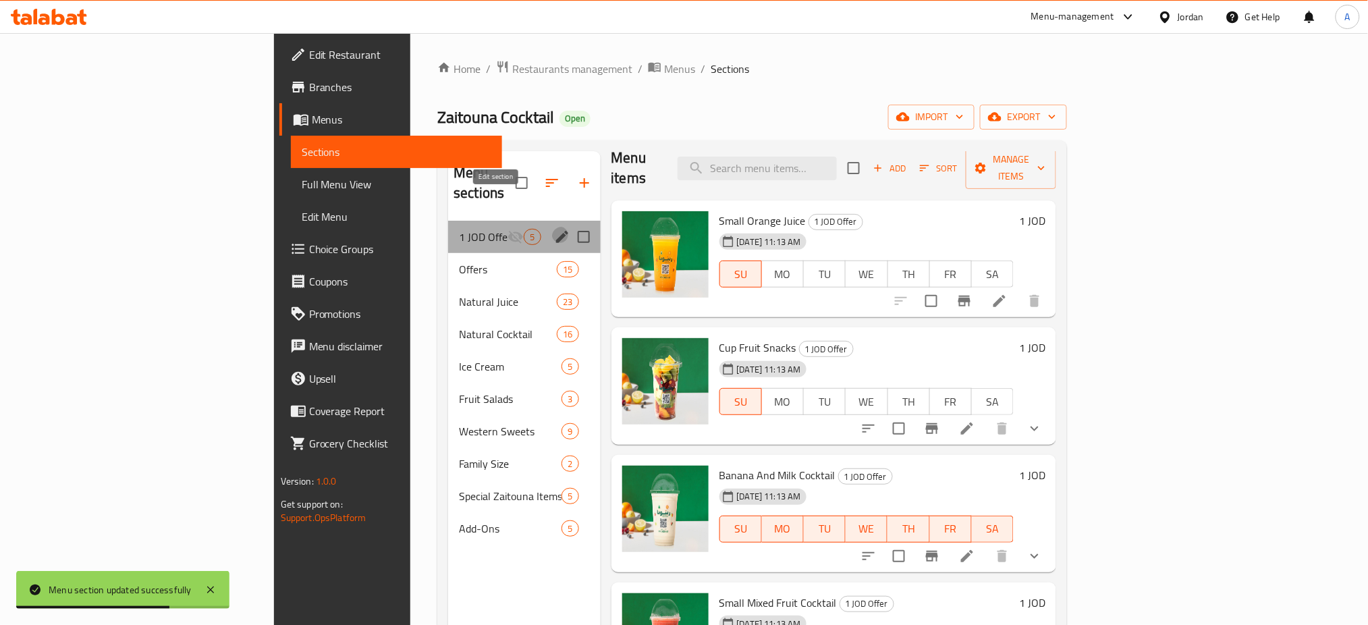
click at [554, 229] on icon "edit" at bounding box center [562, 237] width 16 height 16
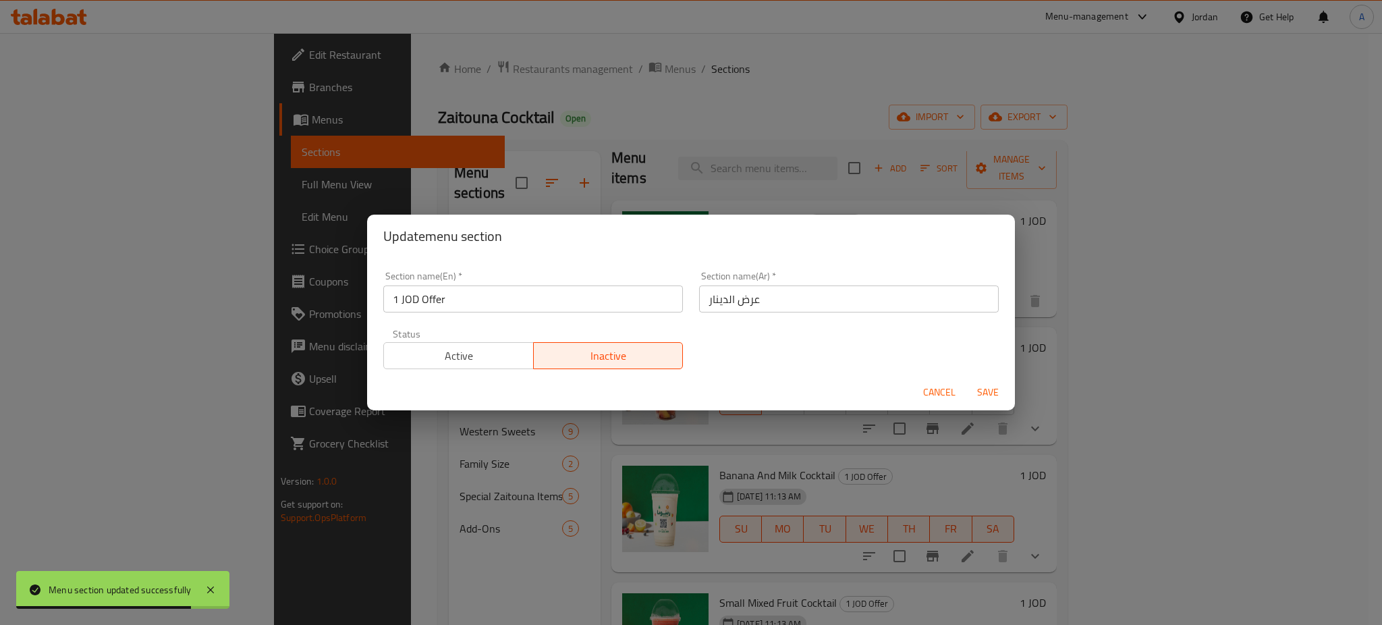
drag, startPoint x: 396, startPoint y: 308, endPoint x: 269, endPoint y: 309, distance: 126.9
click at [312, 309] on div "Update menu section Section name(En)   * 1 JOD Offer Section name(En) * Section…" at bounding box center [691, 312] width 1382 height 625
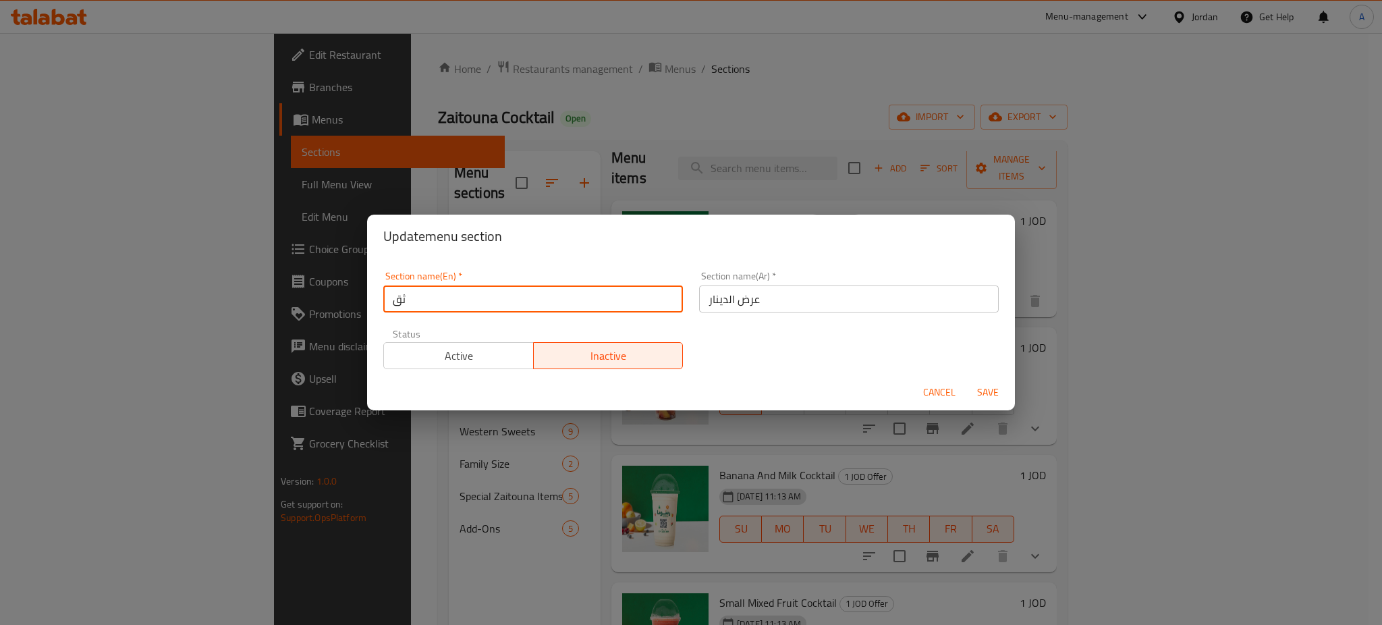
type input "ث"
type input "delected"
drag, startPoint x: 655, startPoint y: 306, endPoint x: 491, endPoint y: 263, distance: 169.8
click at [535, 290] on div "Section name(En)   * delected Section name(En) * Section name(Ar)   * عرض الدين…" at bounding box center [691, 320] width 632 height 114
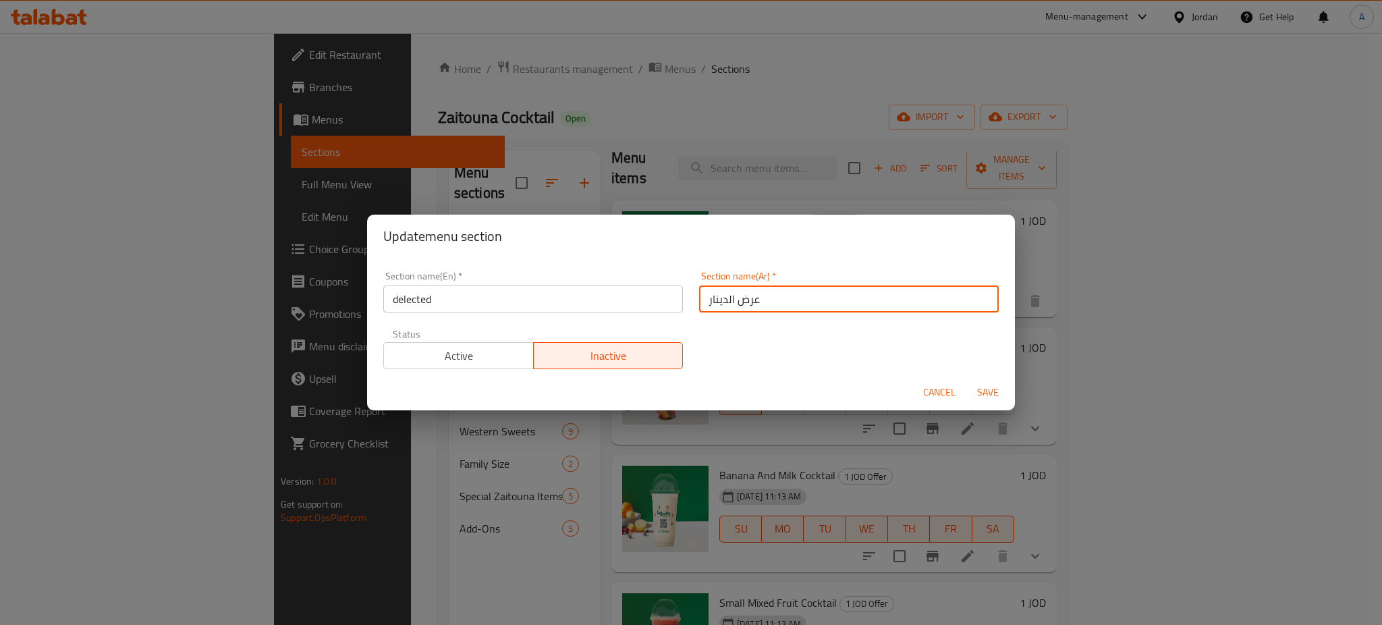
type input "e"
type input "خطأ"
click at [984, 386] on span "Save" at bounding box center [988, 392] width 32 height 17
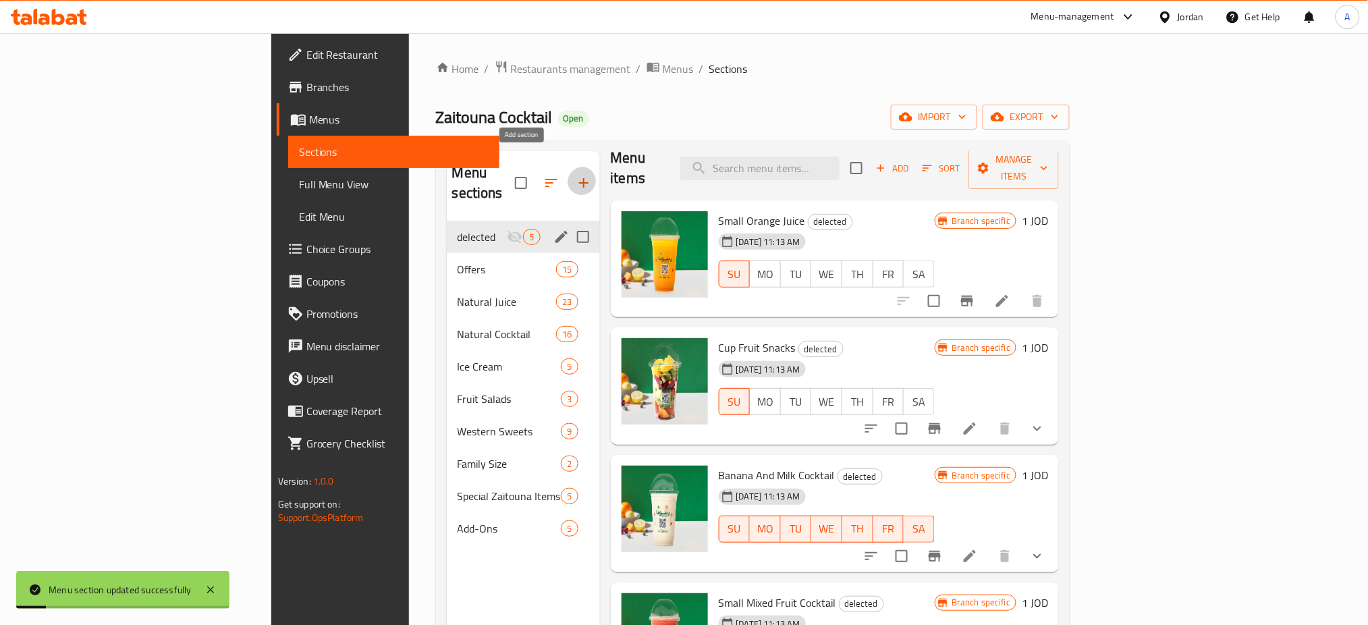
click at [576, 175] on icon "button" at bounding box center [584, 183] width 16 height 16
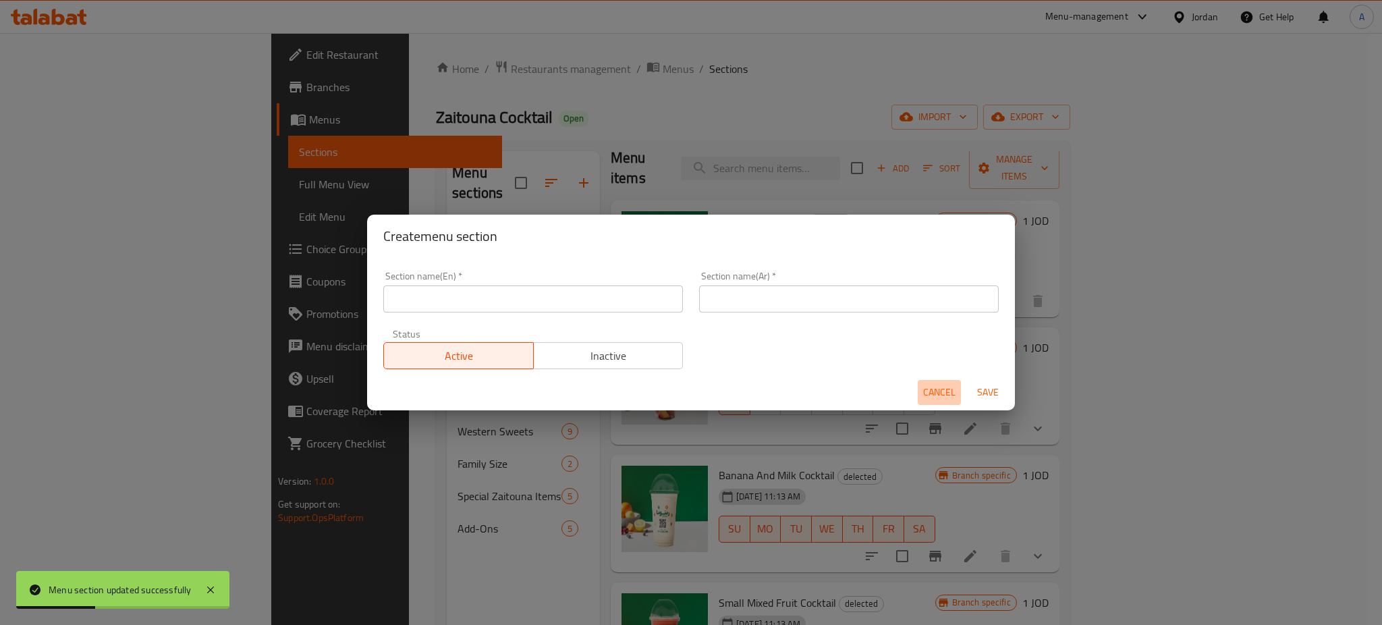
click at [936, 394] on span "Cancel" at bounding box center [939, 392] width 32 height 17
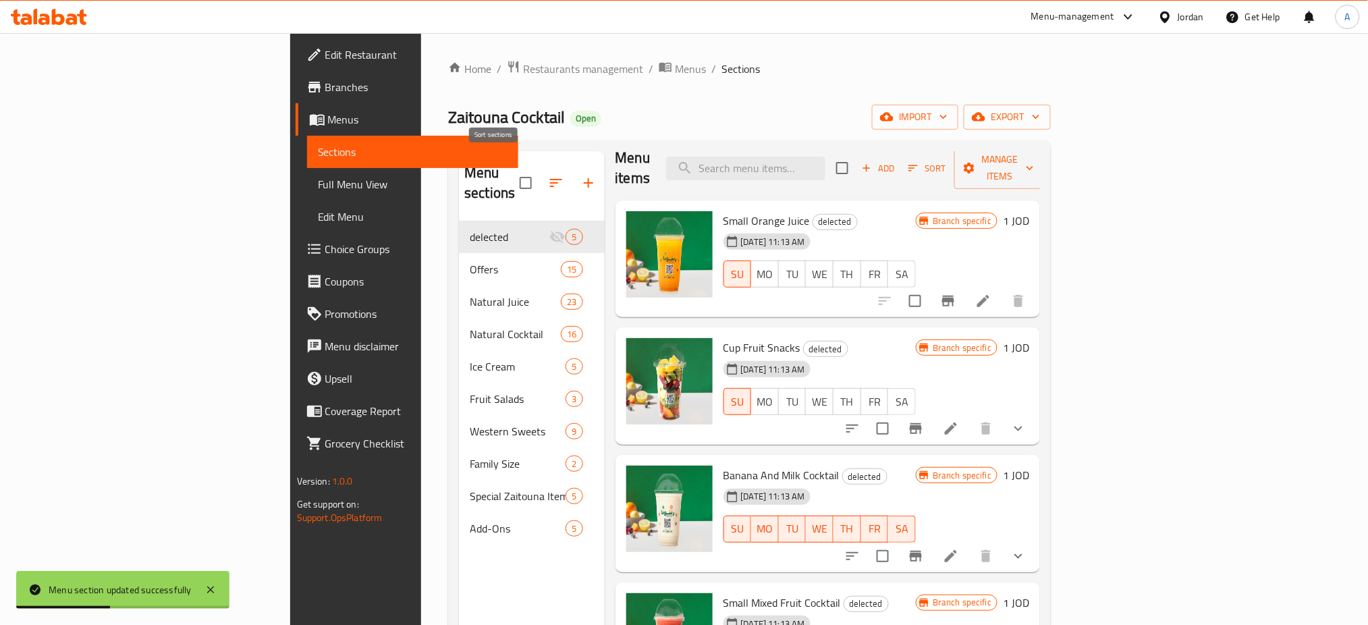
click at [540, 170] on button "button" at bounding box center [556, 183] width 32 height 32
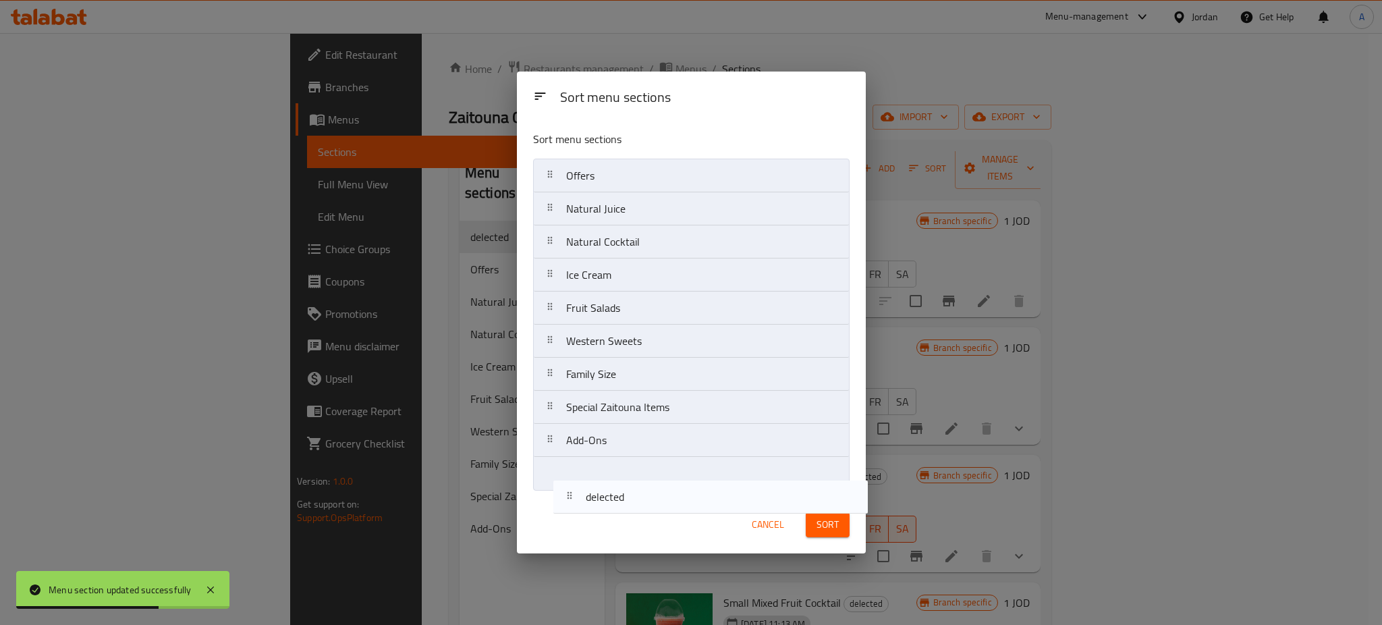
drag, startPoint x: 663, startPoint y: 184, endPoint x: 681, endPoint y: 518, distance: 334.6
click at [681, 522] on div "Sort menu sections Sort menu sections delected Offers Natural Juice Natural Coc…" at bounding box center [691, 313] width 349 height 482
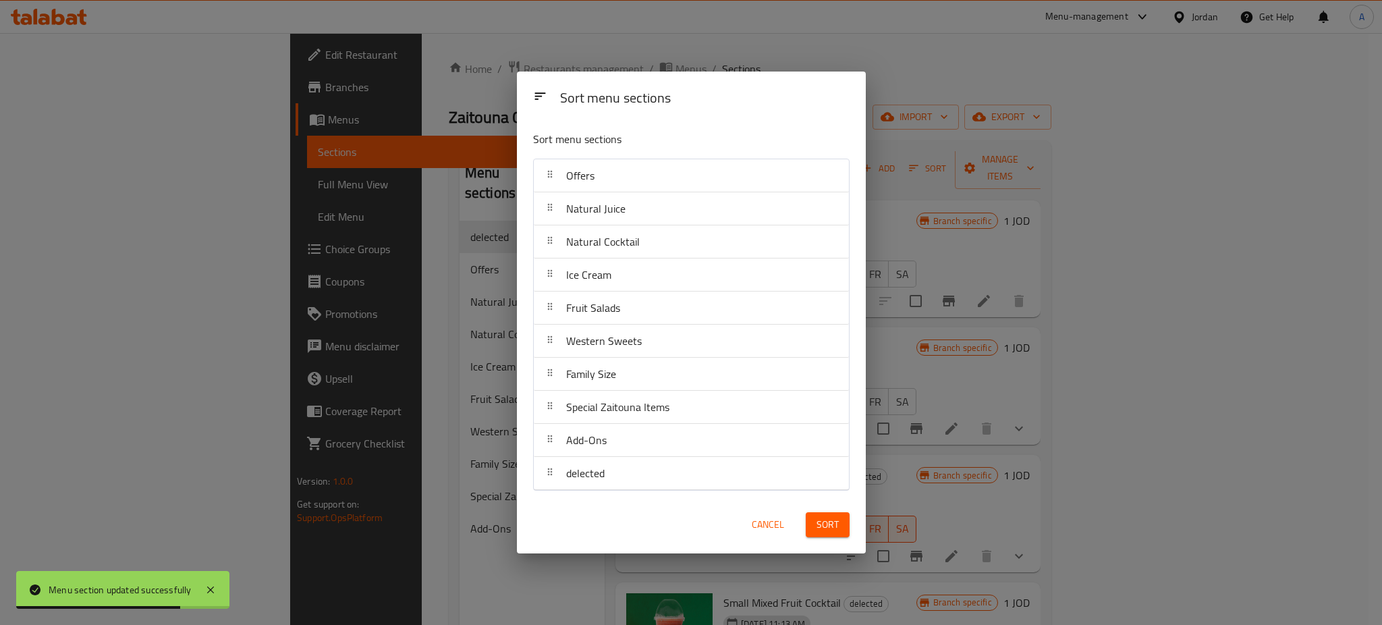
click at [813, 528] on button "Sort" at bounding box center [828, 524] width 44 height 25
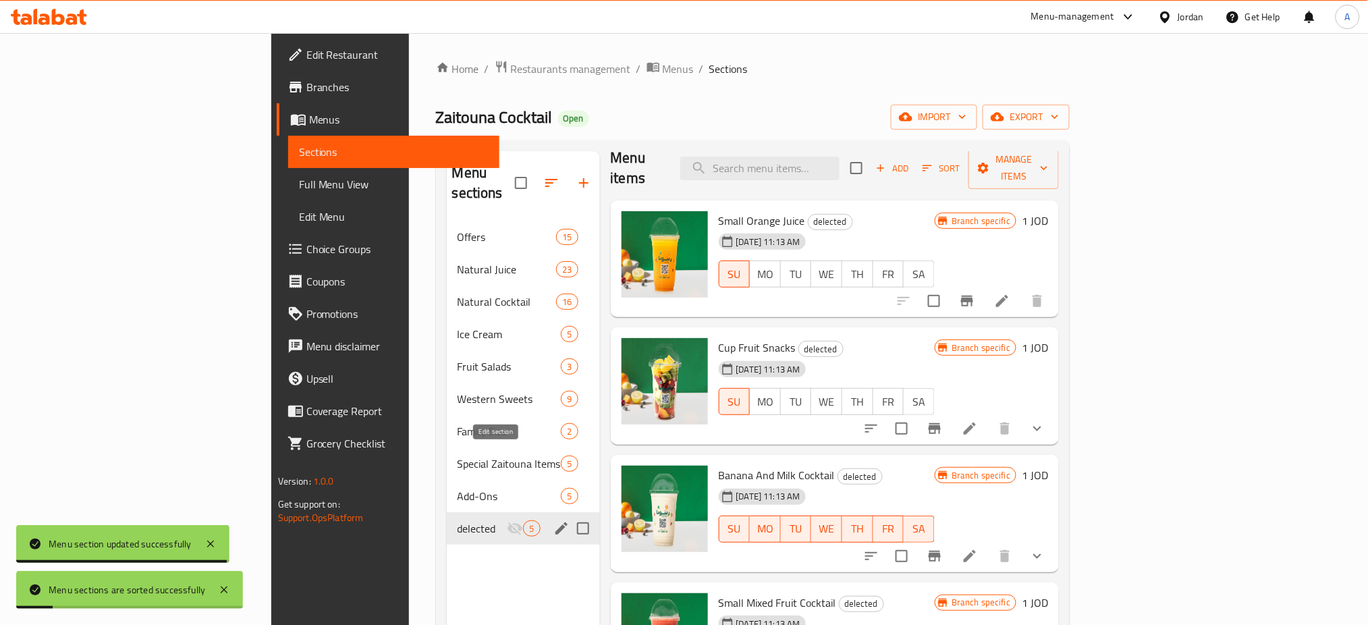
click at [553, 520] on icon "edit" at bounding box center [561, 528] width 16 height 16
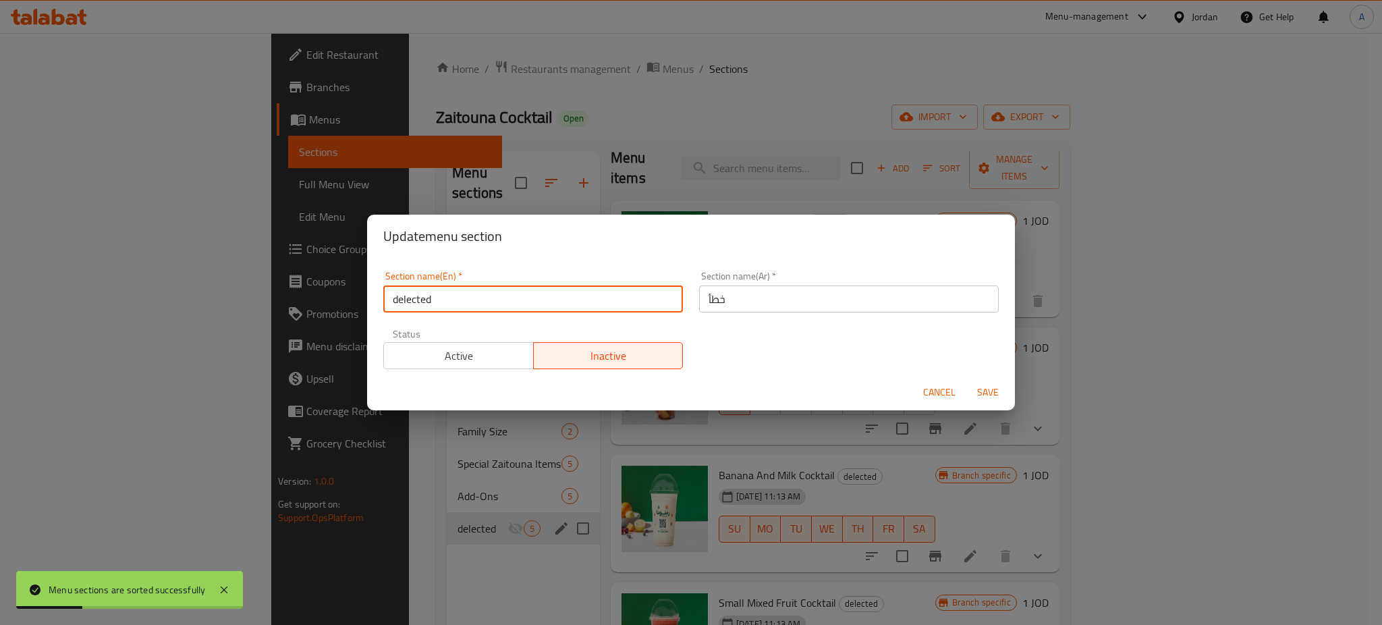
drag, startPoint x: 449, startPoint y: 302, endPoint x: 292, endPoint y: 308, distance: 157.4
click at [297, 308] on div "Update menu section Section name(En)   * delected Section name(En) * Section na…" at bounding box center [691, 312] width 1382 height 625
type input "ي"
type input "deleted"
click at [983, 395] on span "Save" at bounding box center [988, 392] width 32 height 17
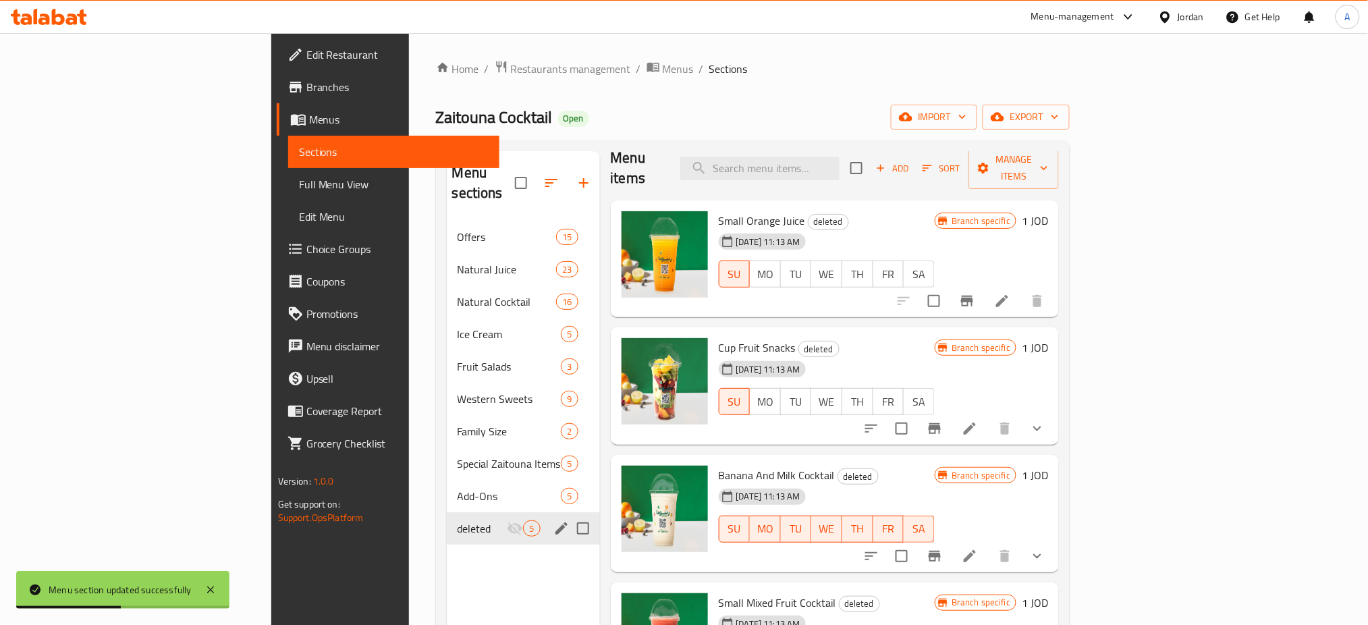
click at [693, 46] on div "Home / Restaurants management / Menus / Sections Zaitouna Cocktail Open import …" at bounding box center [753, 423] width 688 height 781
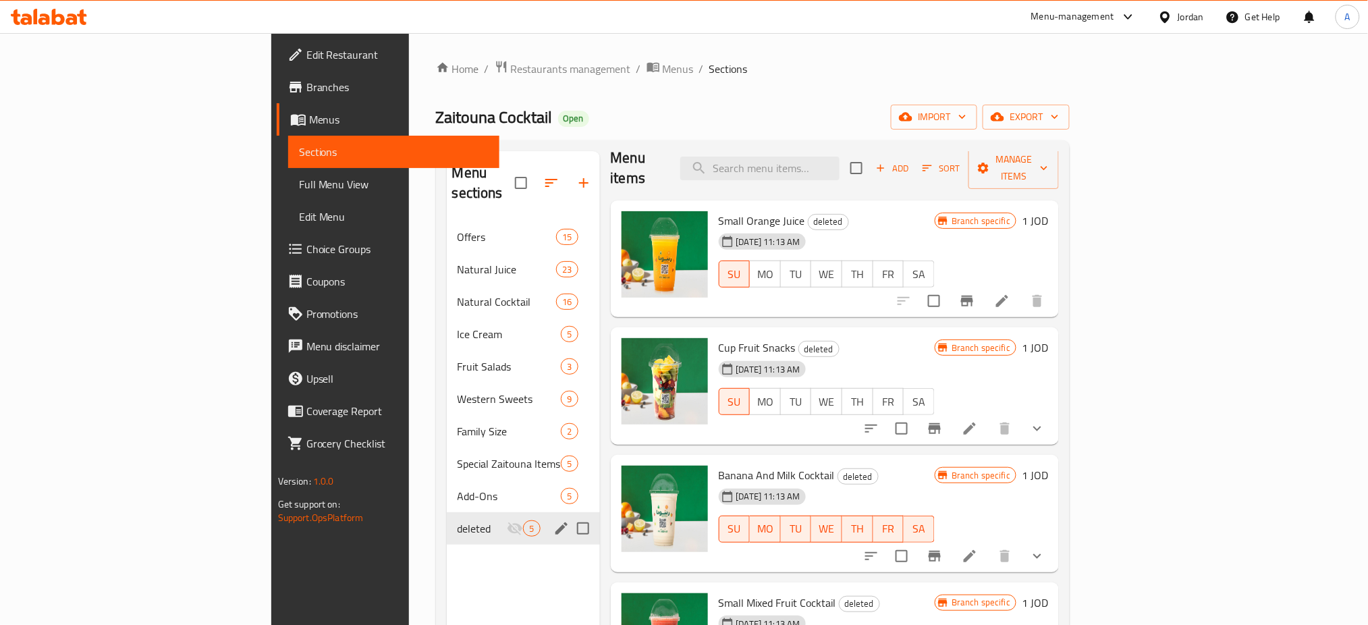
click at [436, 80] on div "Home / Restaurants management / Menus / Sections Zaitouna Cocktail Open import …" at bounding box center [753, 423] width 634 height 727
click at [511, 72] on span "Restaurants management" at bounding box center [571, 69] width 120 height 16
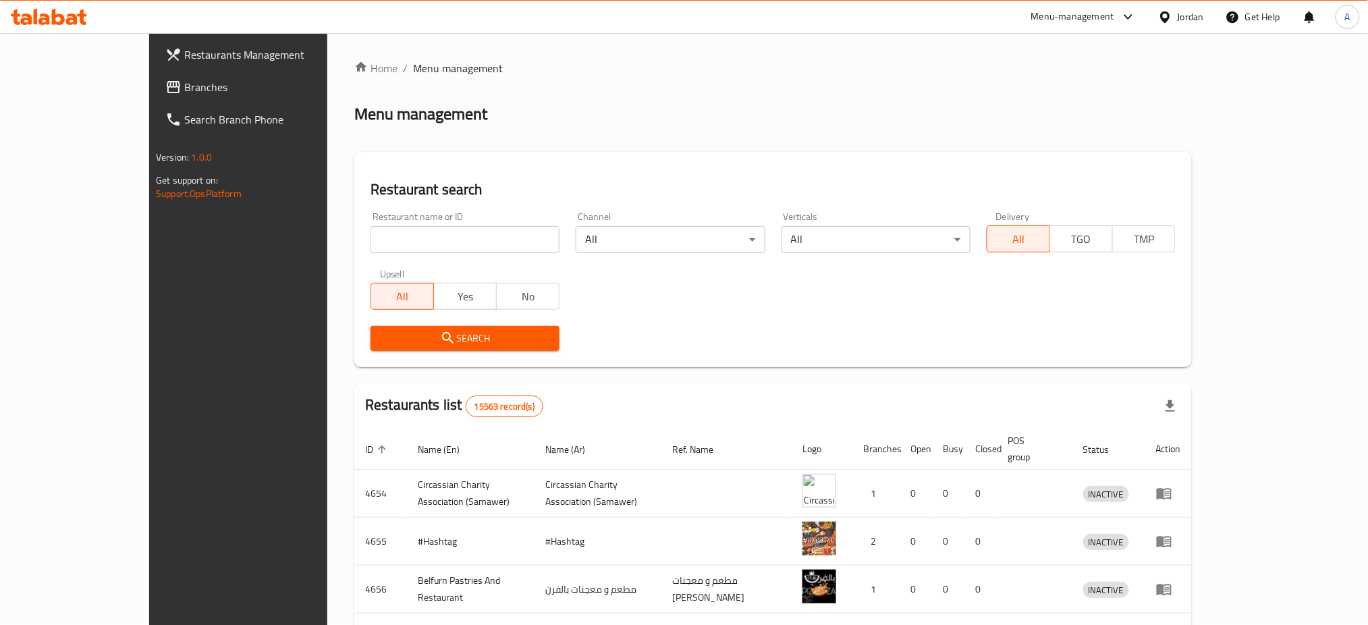
click at [149, 86] on div "Restaurants Management Branches Search Branch Phone Version: 1.0.0 Get support …" at bounding box center [684, 527] width 1070 height 989
click at [184, 86] on span "Branches" at bounding box center [275, 87] width 183 height 16
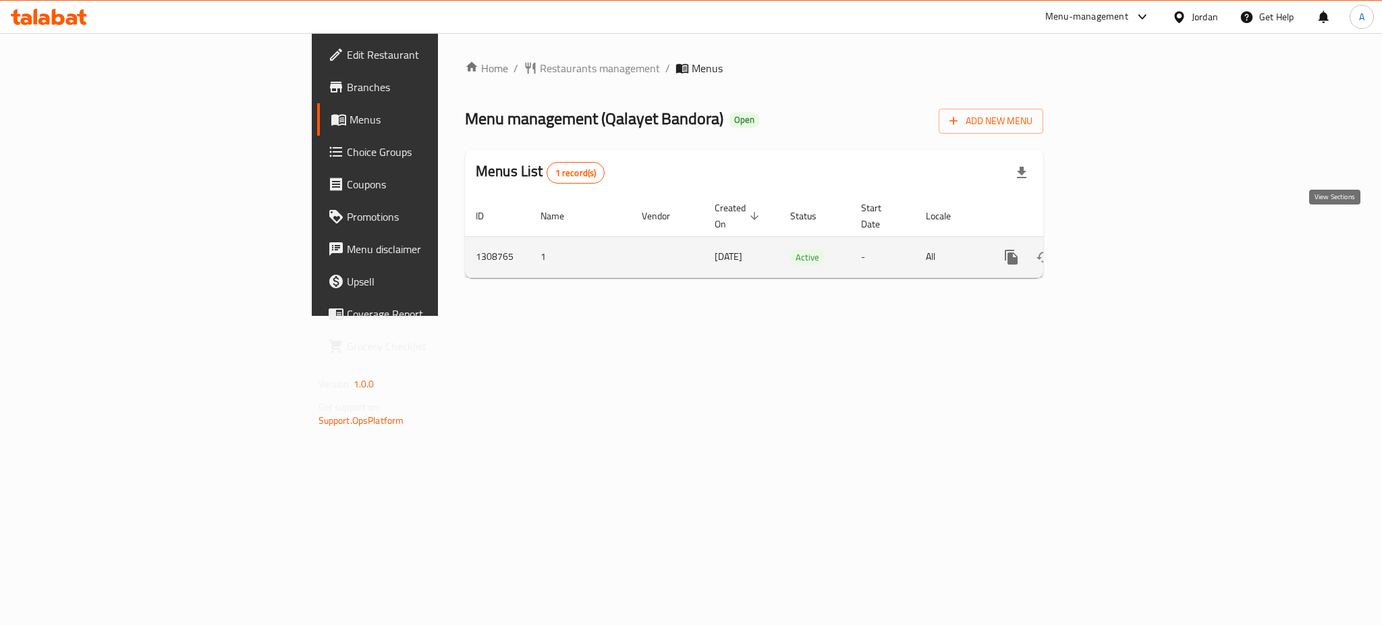
click at [1117, 249] on icon "enhanced table" at bounding box center [1109, 257] width 16 height 16
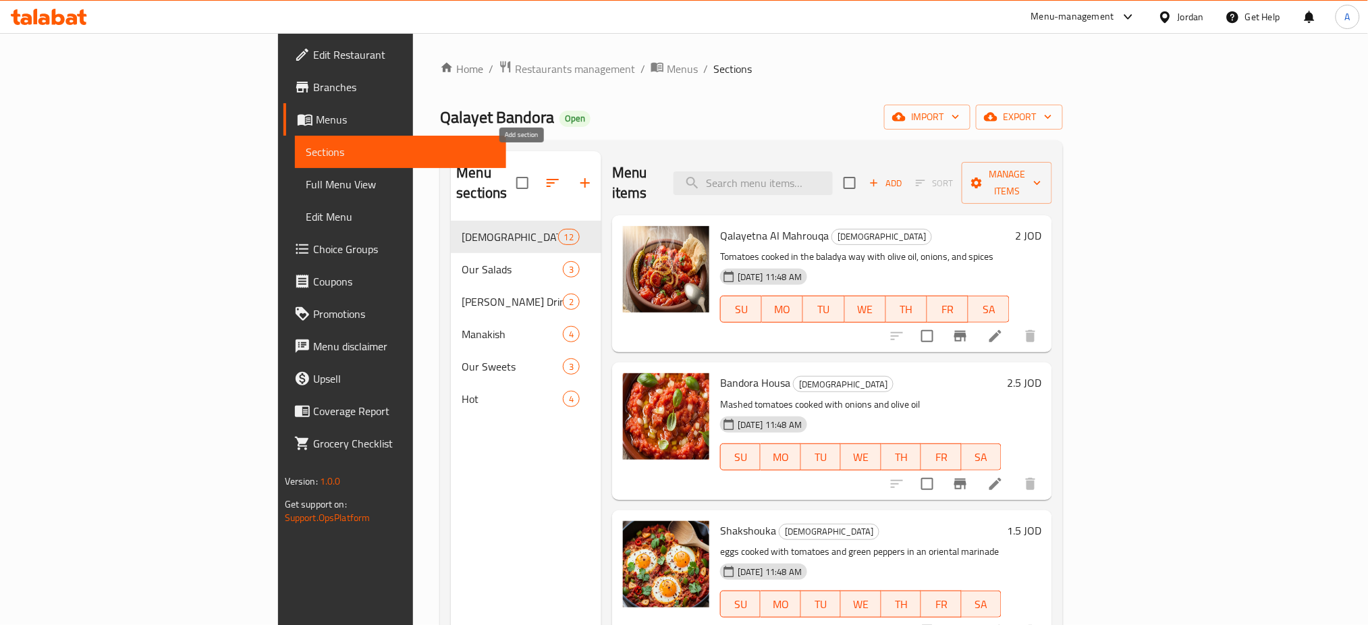
click at [577, 175] on icon "button" at bounding box center [585, 183] width 16 height 16
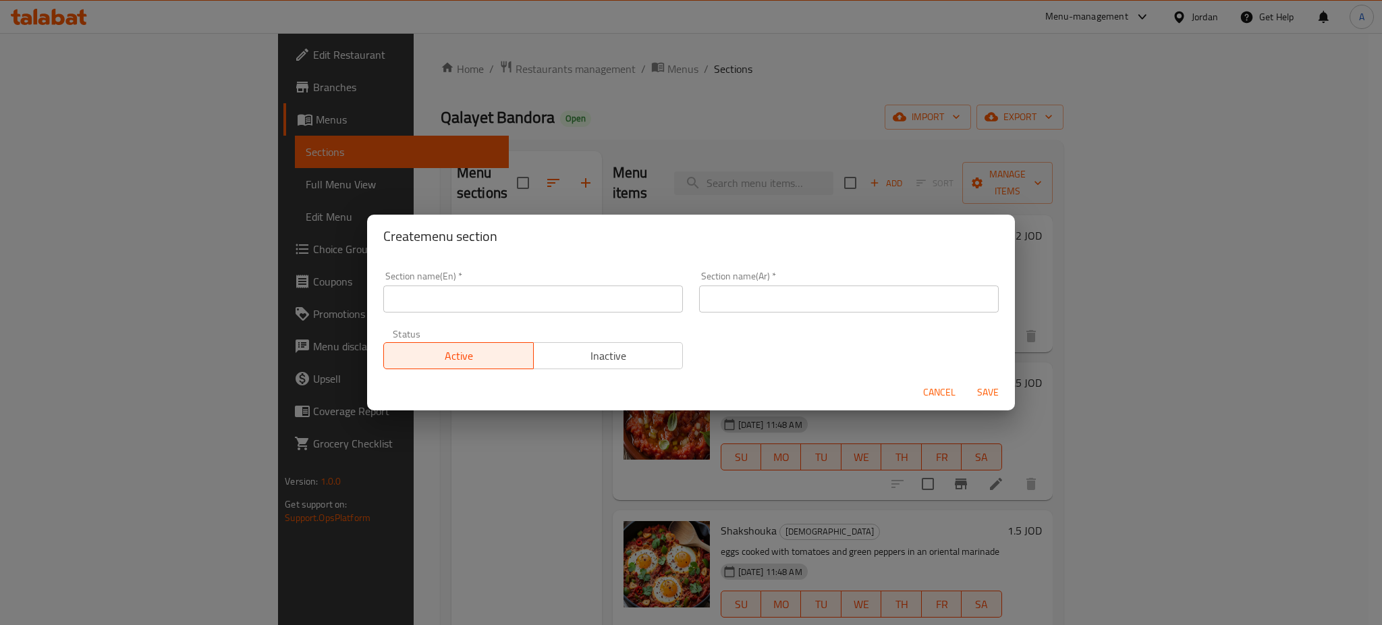
click at [468, 285] on div "Section name(En)   * Section name(En) *" at bounding box center [533, 291] width 300 height 41
click at [472, 292] on input "text" at bounding box center [533, 299] width 300 height 27
type input "Gathering offer"
type input "عرض الجمعات"
click at [996, 396] on button "Save" at bounding box center [988, 392] width 43 height 25
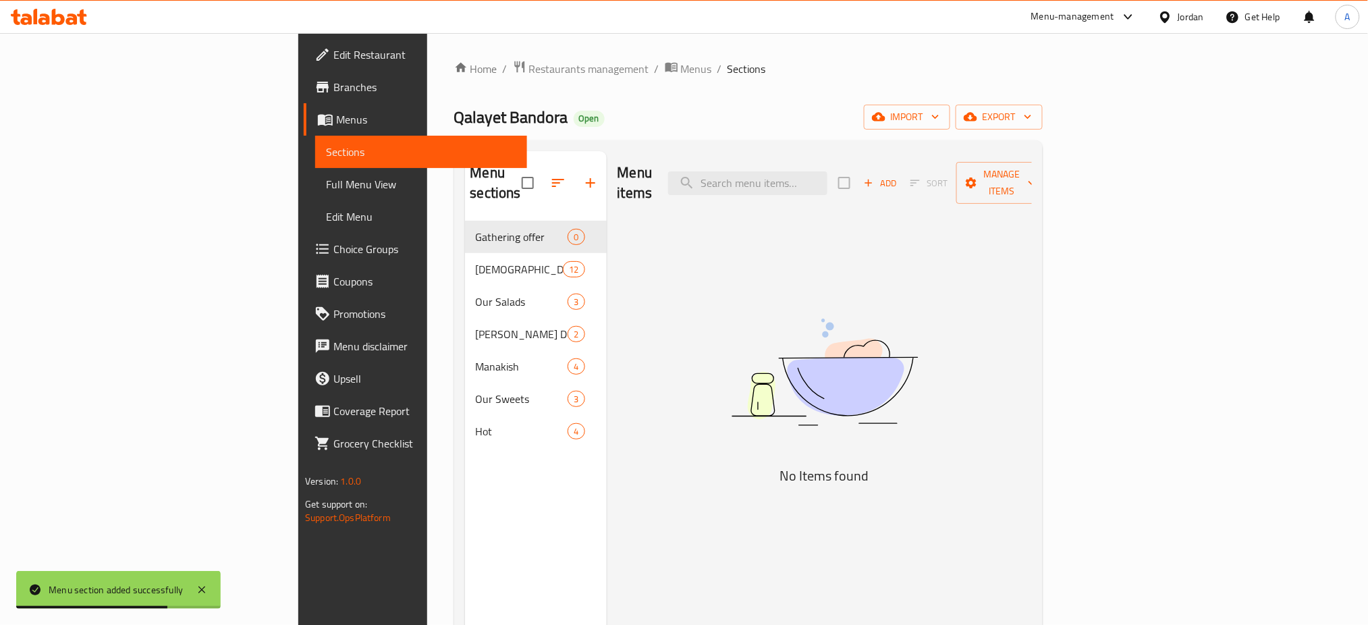
click at [505, 48] on div "Home / Restaurants management / Menus / Sections Qalayet Bandora Open import ex…" at bounding box center [748, 423] width 643 height 781
click at [898, 175] on span "Add" at bounding box center [880, 183] width 36 height 16
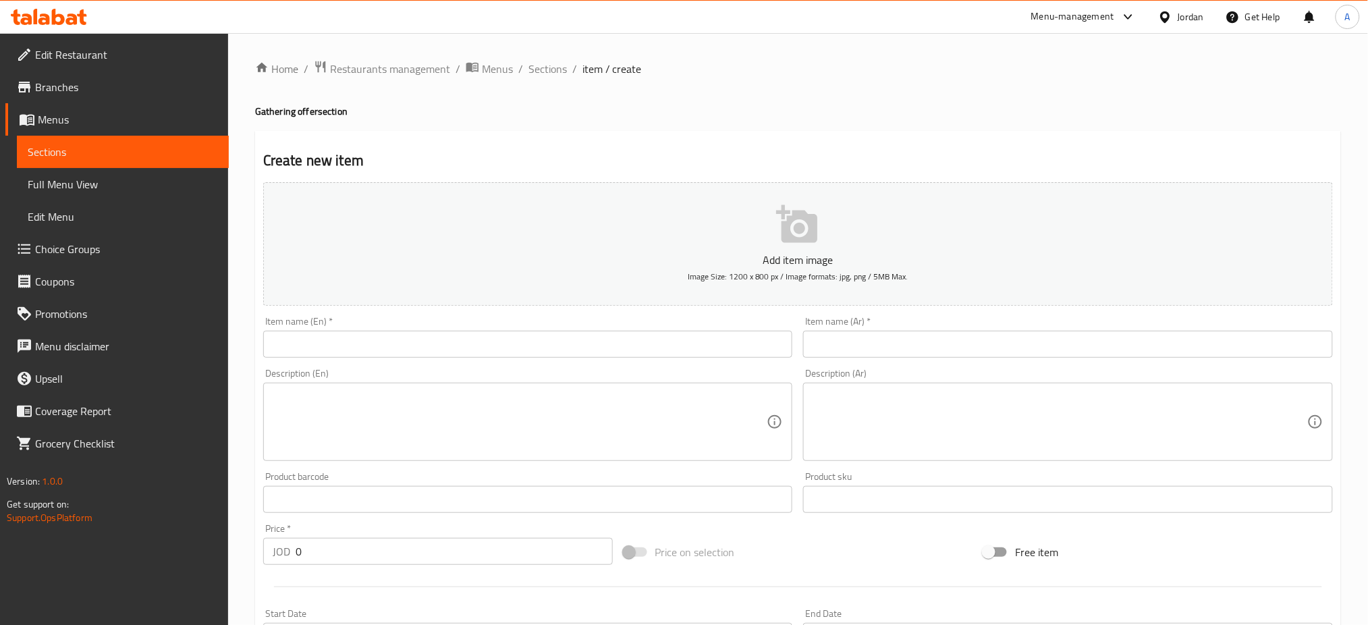
click at [877, 331] on input "text" at bounding box center [1068, 344] width 530 height 27
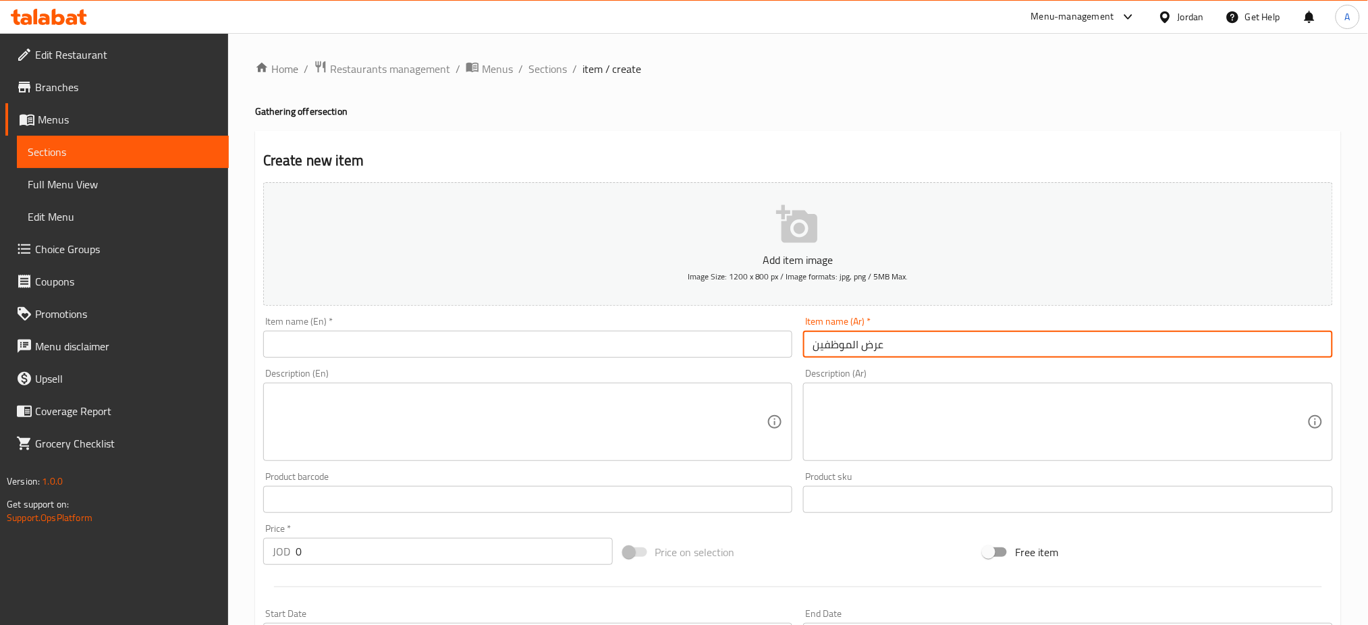
type input "عرض الموظفين"
click at [888, 390] on textarea at bounding box center [1060, 422] width 495 height 64
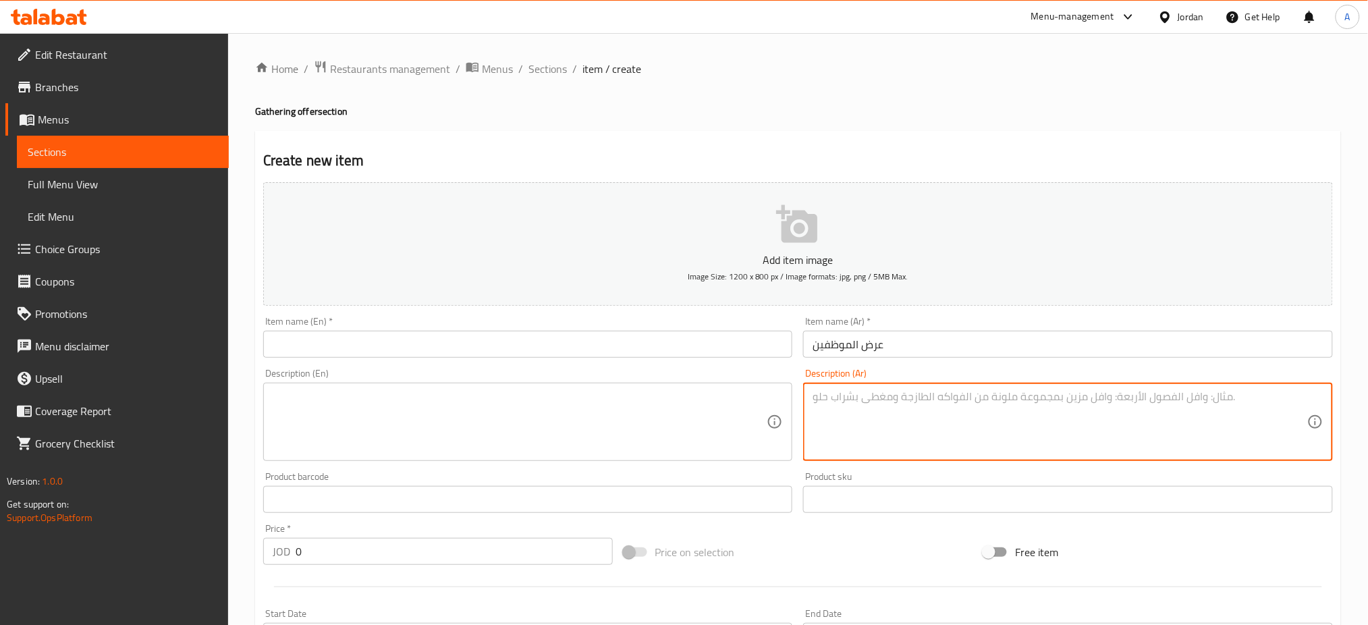
paste textarea "قلاية بندوره مفركة بطاطا مفركة كوسا زيتون ماء كاسة شاي خبز طابون"
type textarea "قلاية بندوره مفركة بطاطا مفركة كوسا زيتون ماء كاسة شاي خبز طابون"
click at [417, 331] on input "text" at bounding box center [528, 344] width 530 height 27
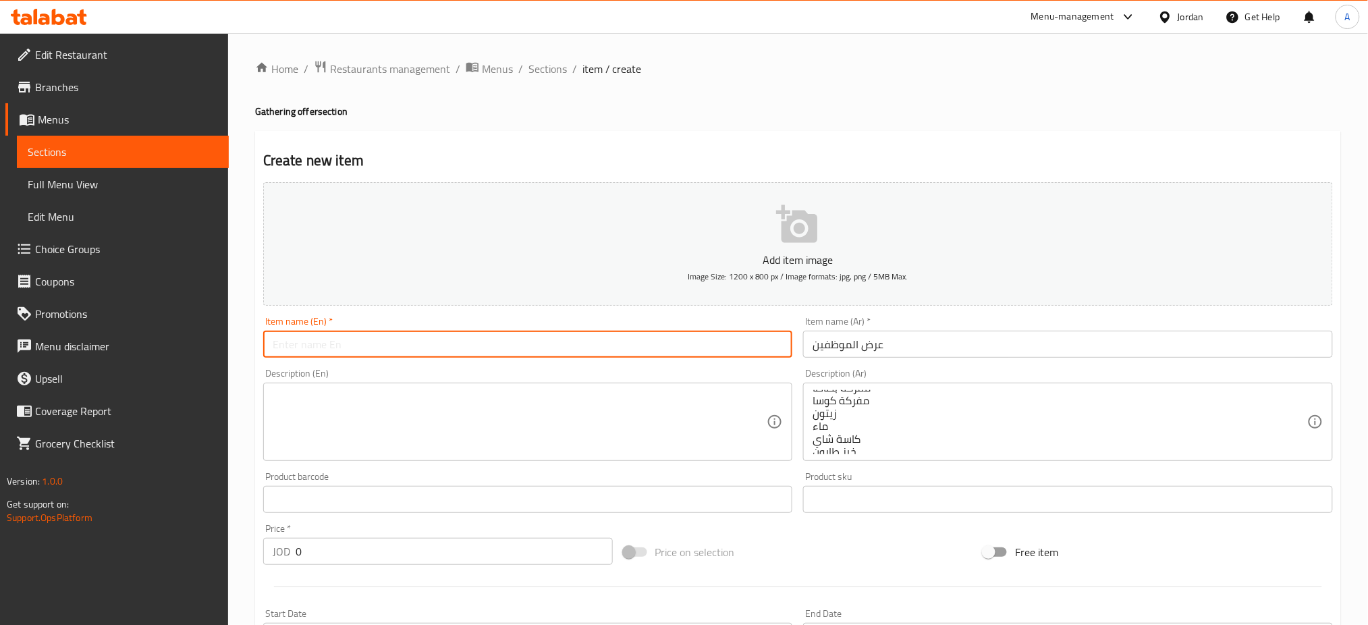
type input "e"
type input "Employee Offer"
click at [404, 390] on textarea at bounding box center [520, 422] width 495 height 64
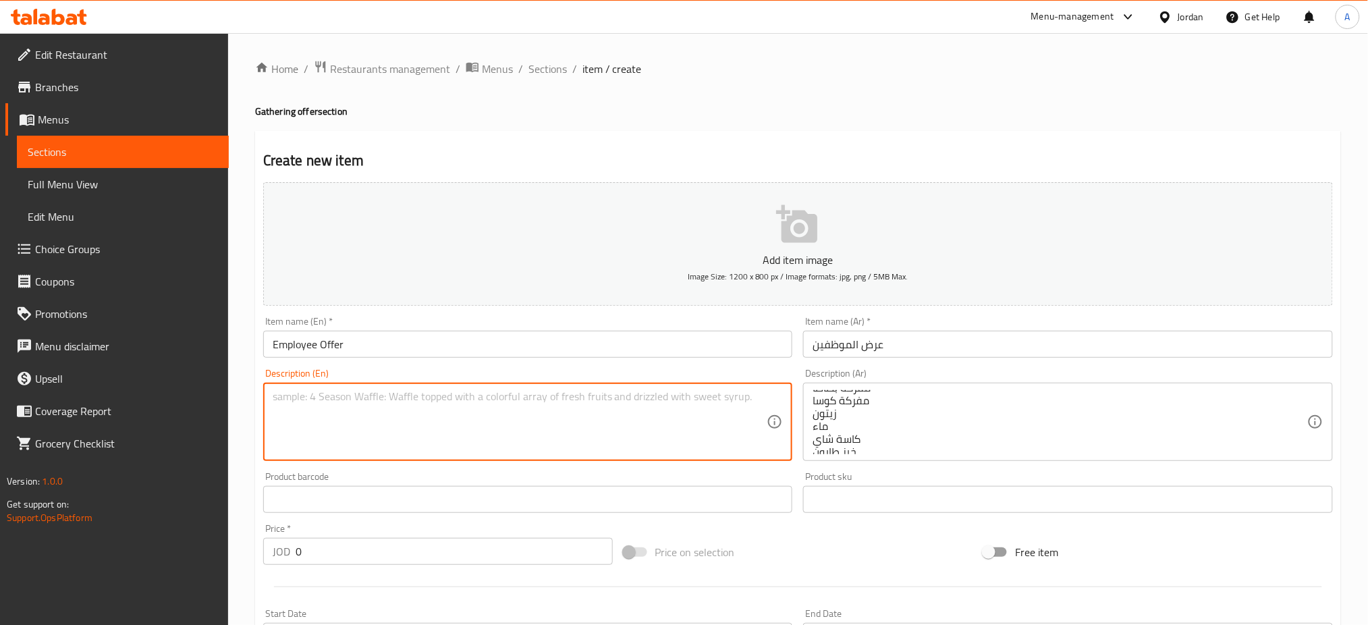
scroll to position [0, 0]
drag, startPoint x: 276, startPoint y: 371, endPoint x: 252, endPoint y: 371, distance: 24.3
click at [253, 371] on div "Home / Restaurants management / Menus / Sections / item / create Gathering offe…" at bounding box center [798, 493] width 1140 height 921
click at [347, 390] on textarea "Qalayet Bandoora" at bounding box center [520, 422] width 495 height 64
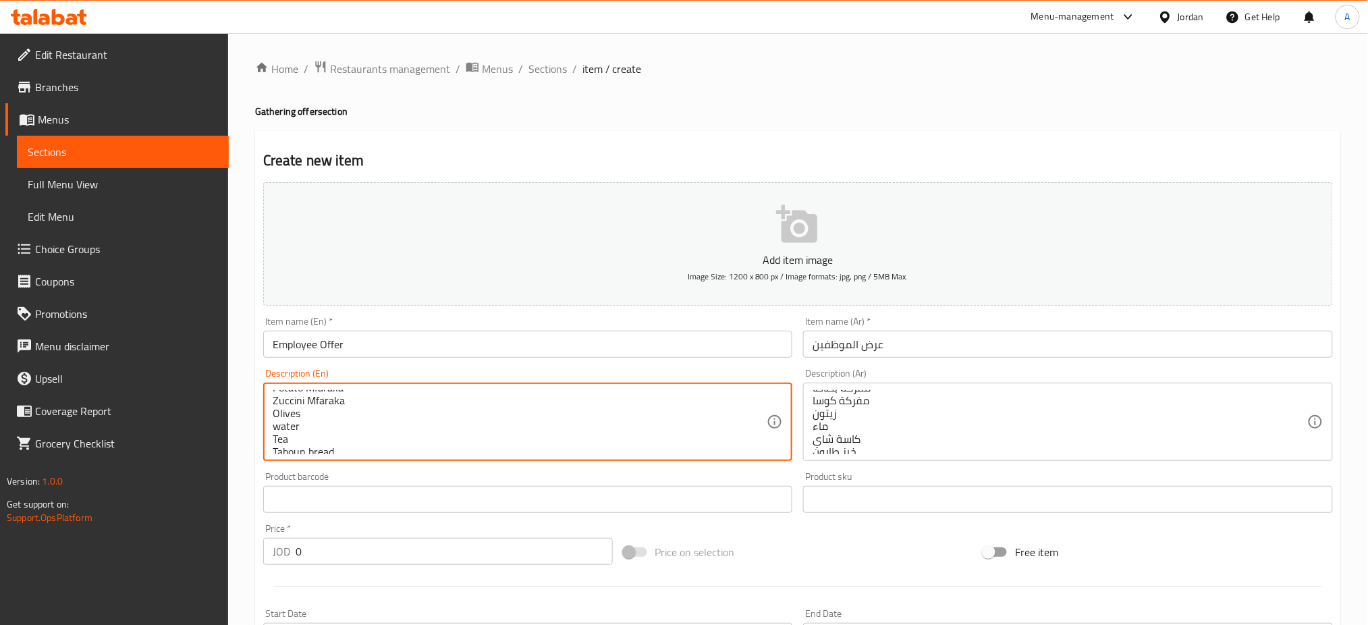
type textarea "Qalayet Bandoora Potato Mfaraka Zuccini Mfaraka Olives water Tea Taboun bread"
click at [398, 331] on input "Employee Offer" at bounding box center [528, 344] width 530 height 27
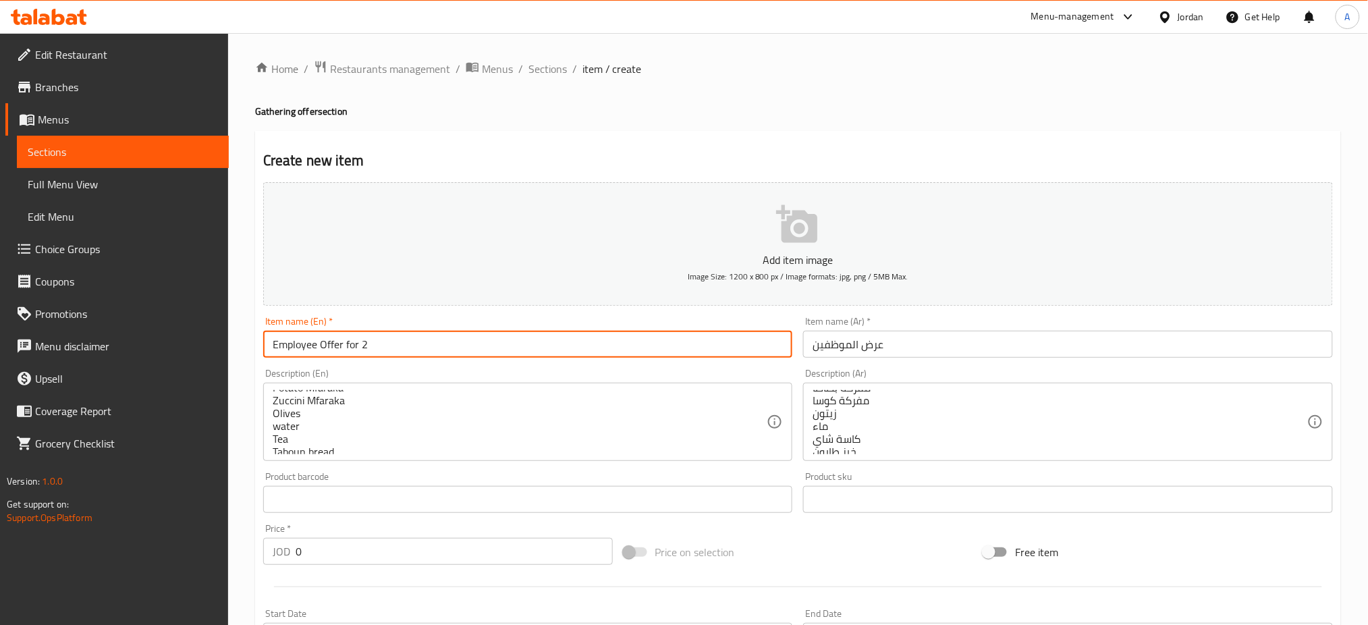
type input "Employee Offer for 2"
click at [898, 331] on input "عرض الموظفين" at bounding box center [1068, 344] width 530 height 27
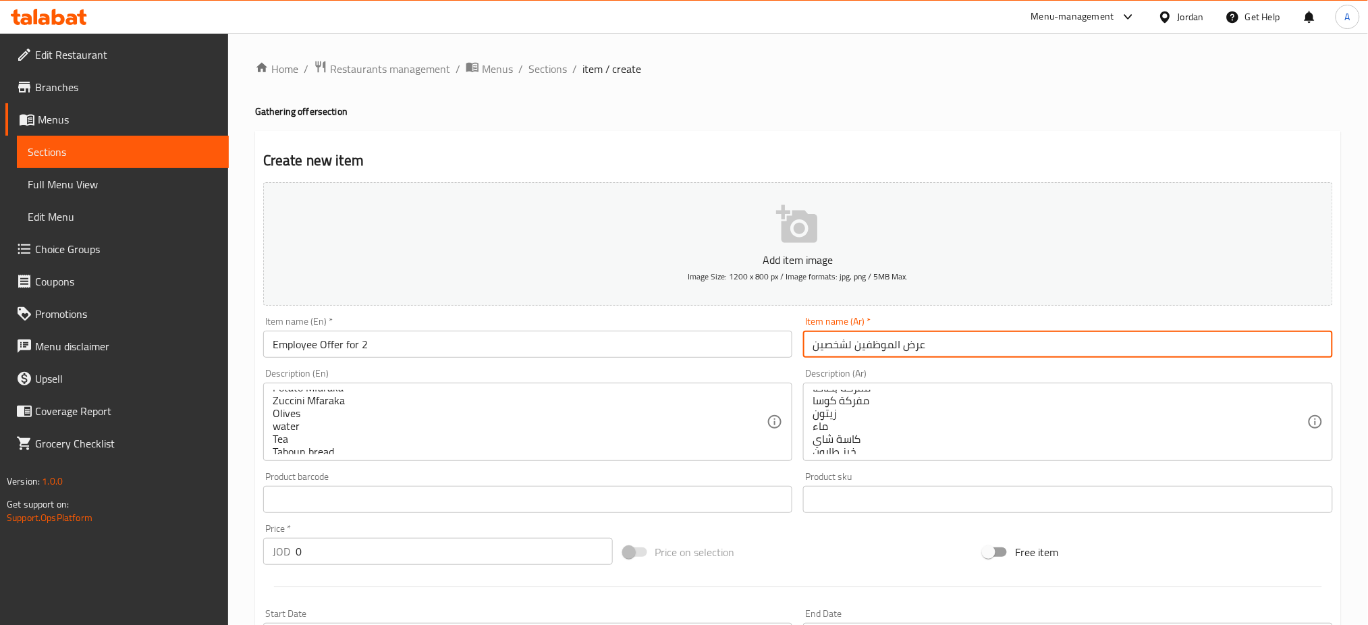
type input "عرض الموظفين لشخصين"
click at [420, 331] on input "Employee Offer for 2" at bounding box center [528, 344] width 530 height 27
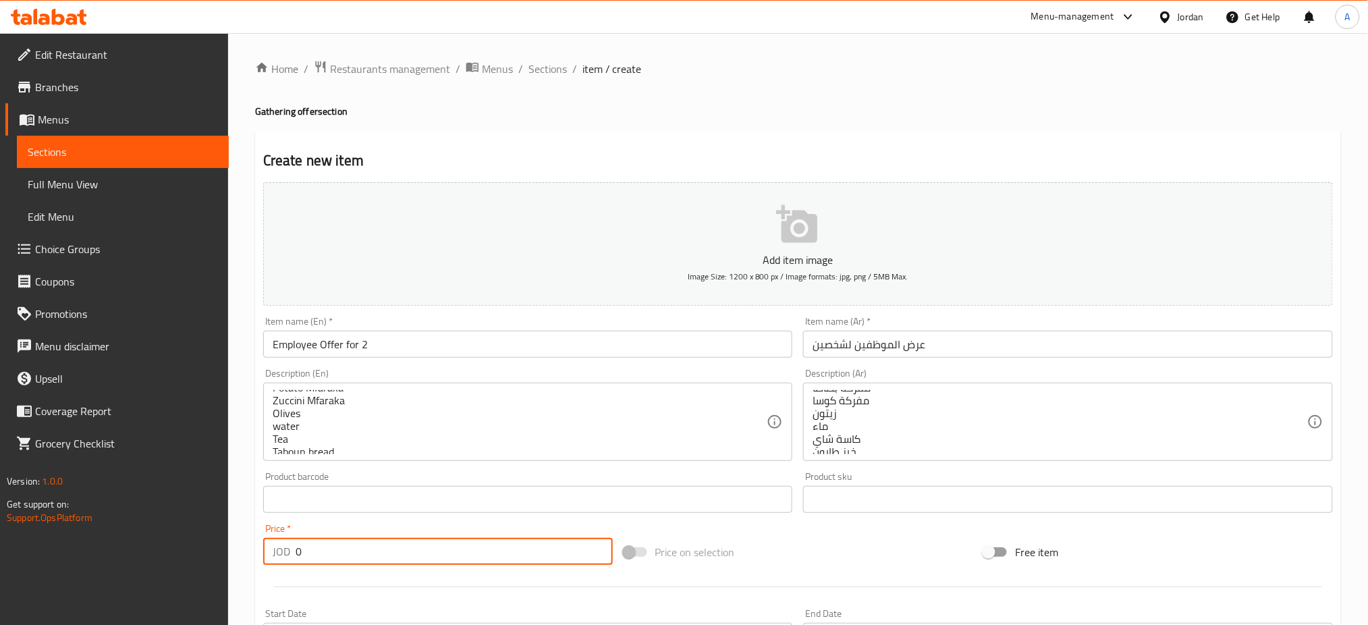
drag, startPoint x: 315, startPoint y: 497, endPoint x: 258, endPoint y: 502, distance: 56.9
click at [260, 518] on div "Price   * JOD 0 Price *" at bounding box center [438, 544] width 360 height 52
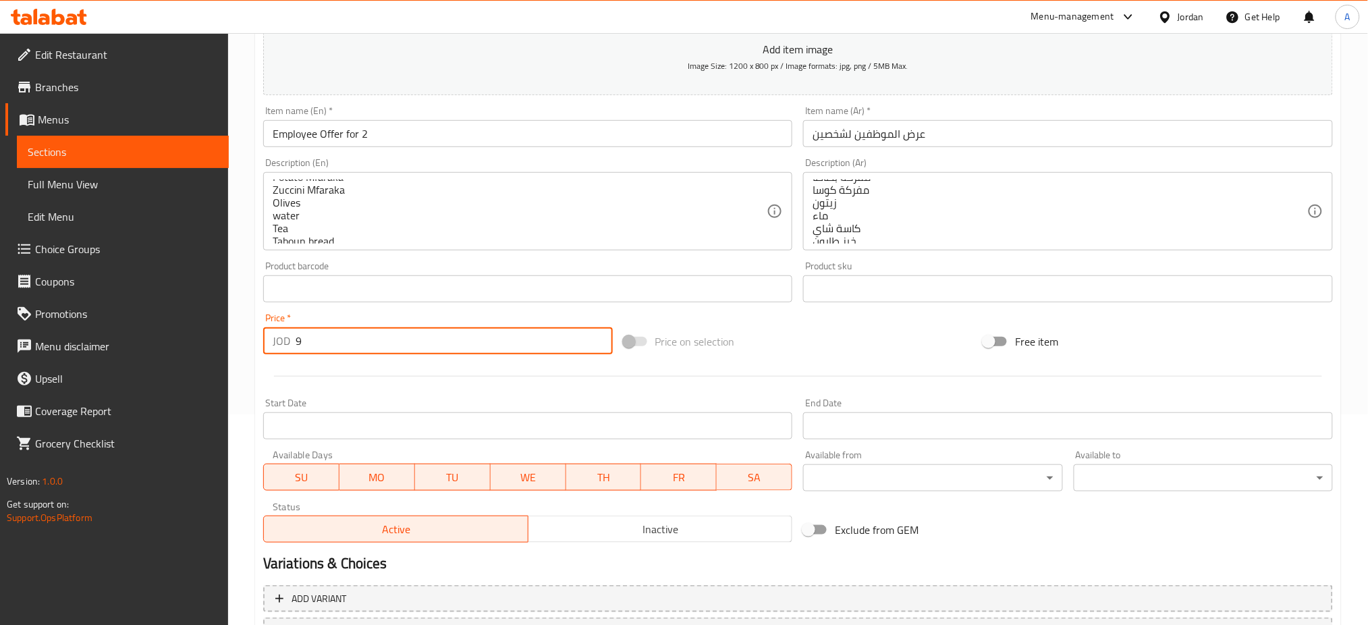
scroll to position [257, 0]
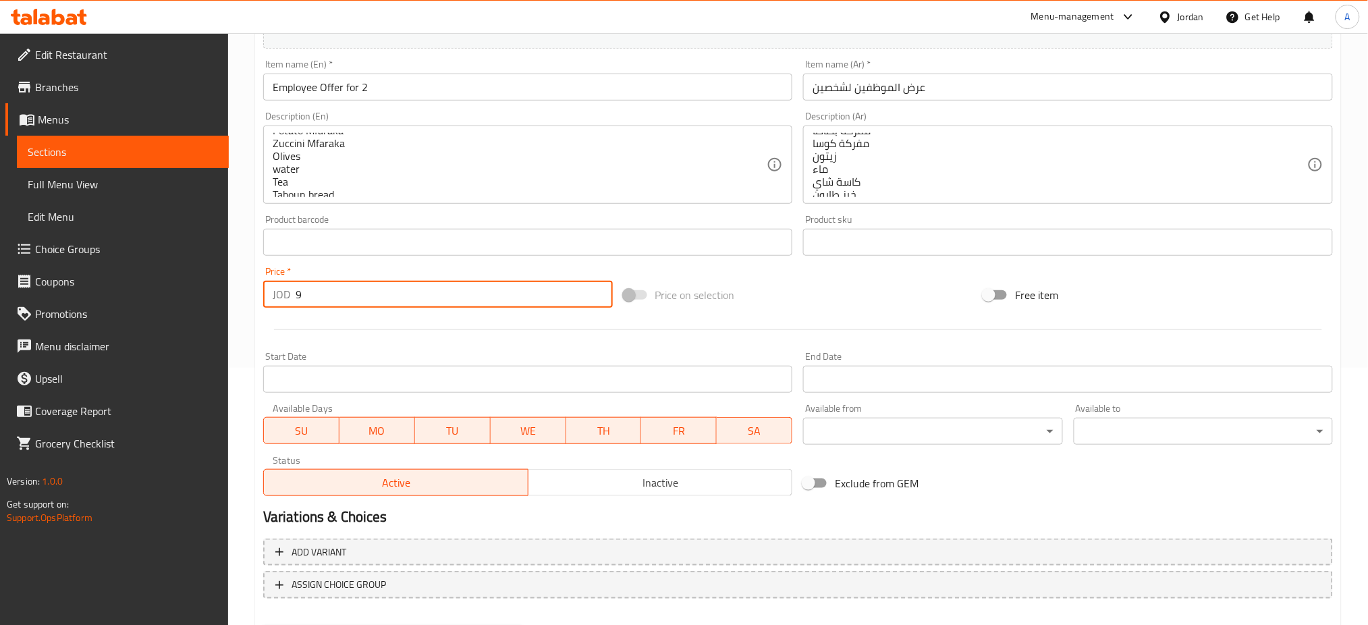
type input "9"
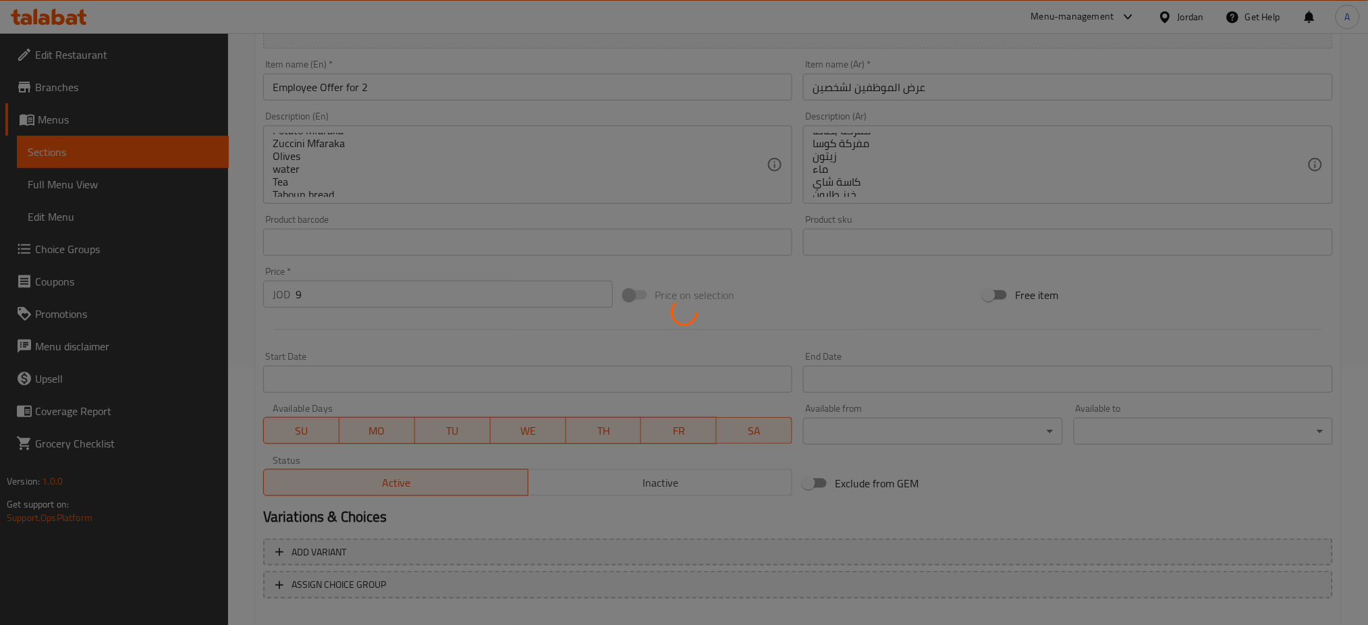
scroll to position [144, 0]
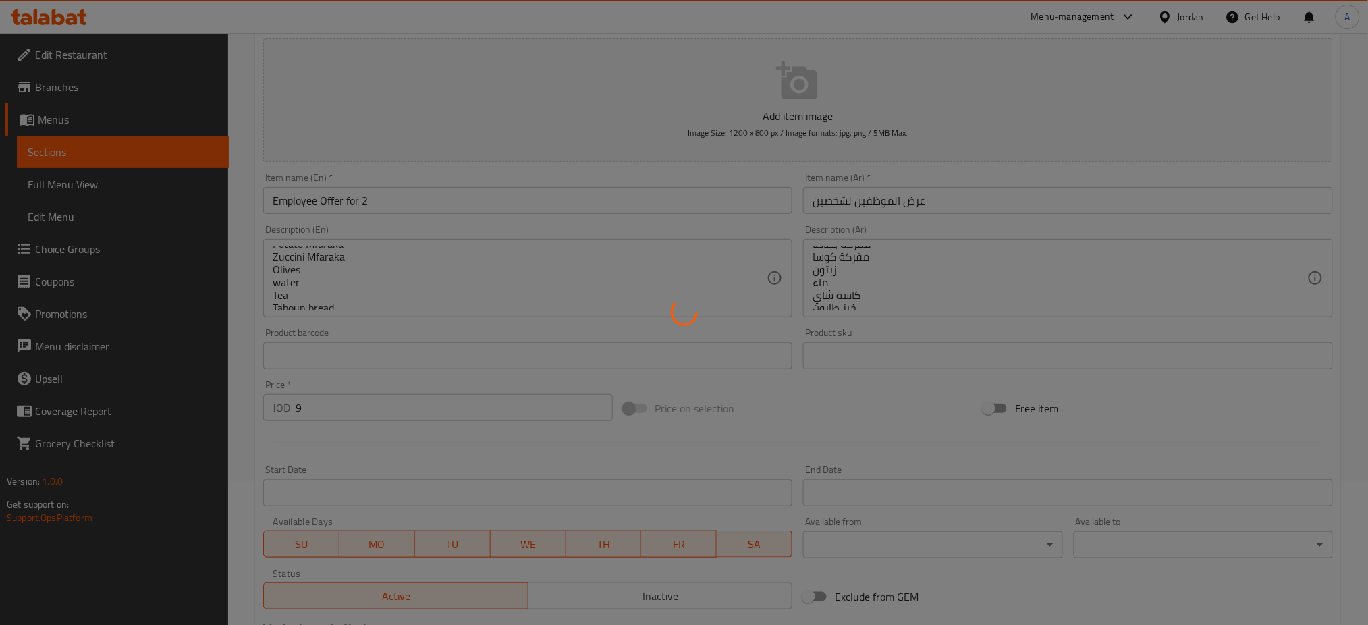
type input "0"
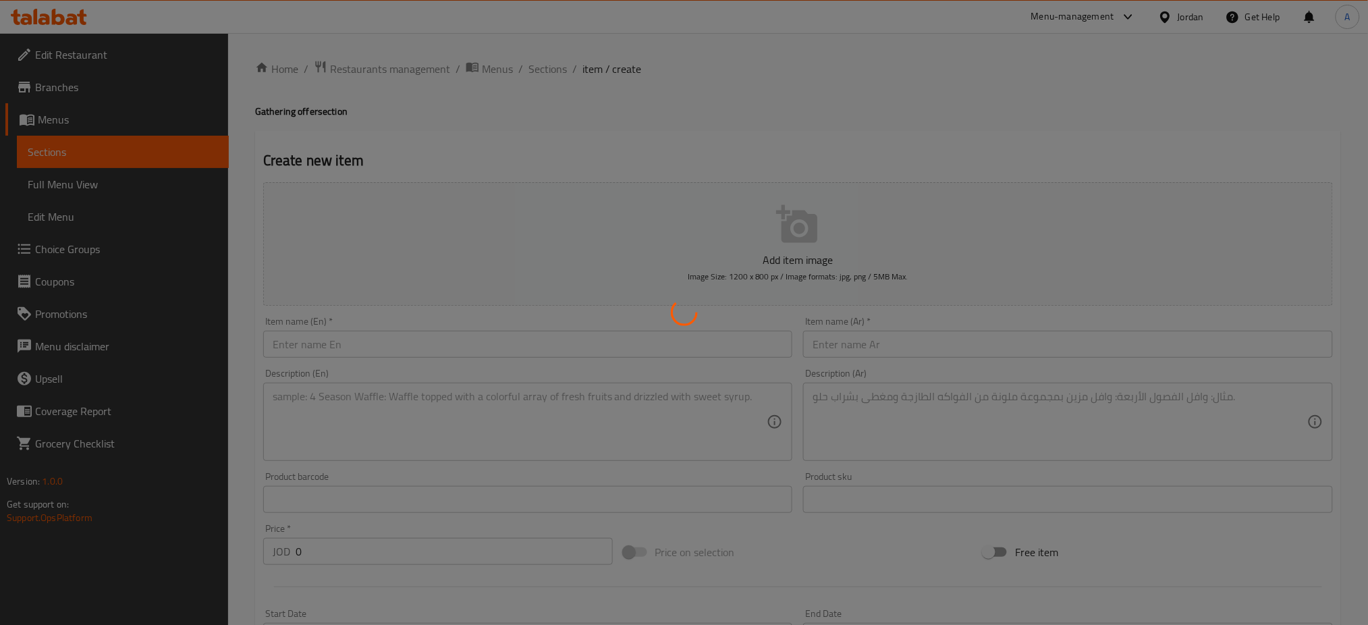
scroll to position [0, 0]
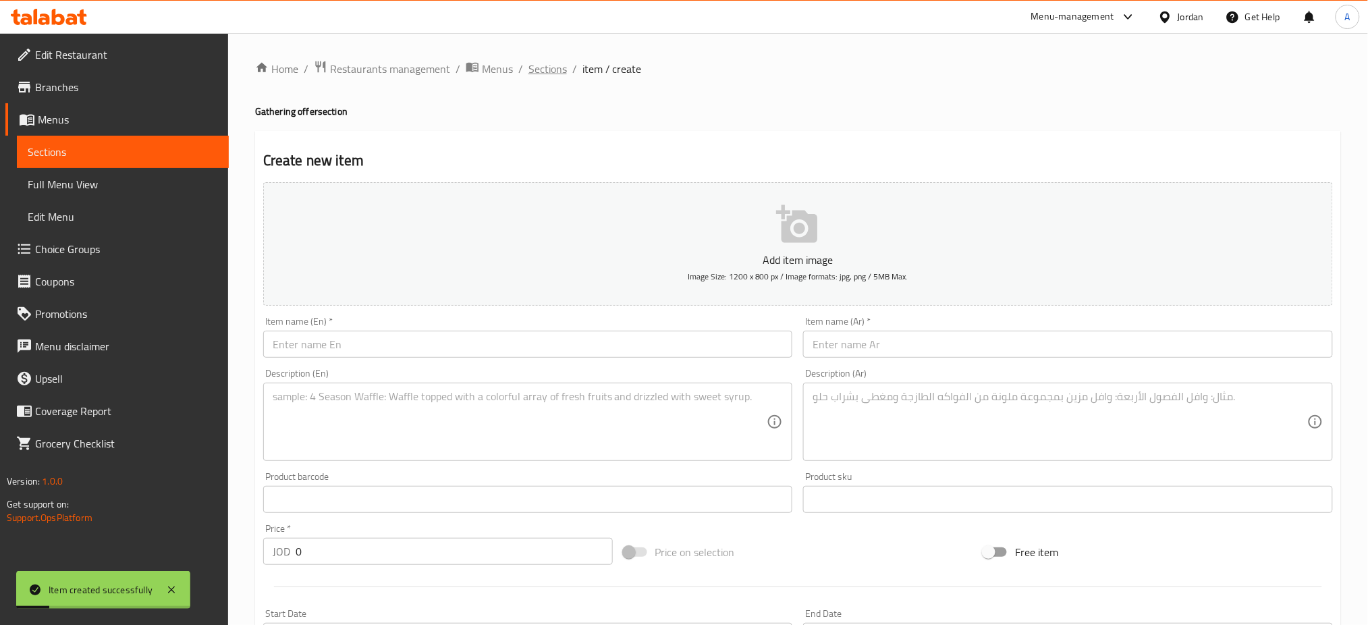
click at [529, 66] on span "Sections" at bounding box center [548, 69] width 38 height 16
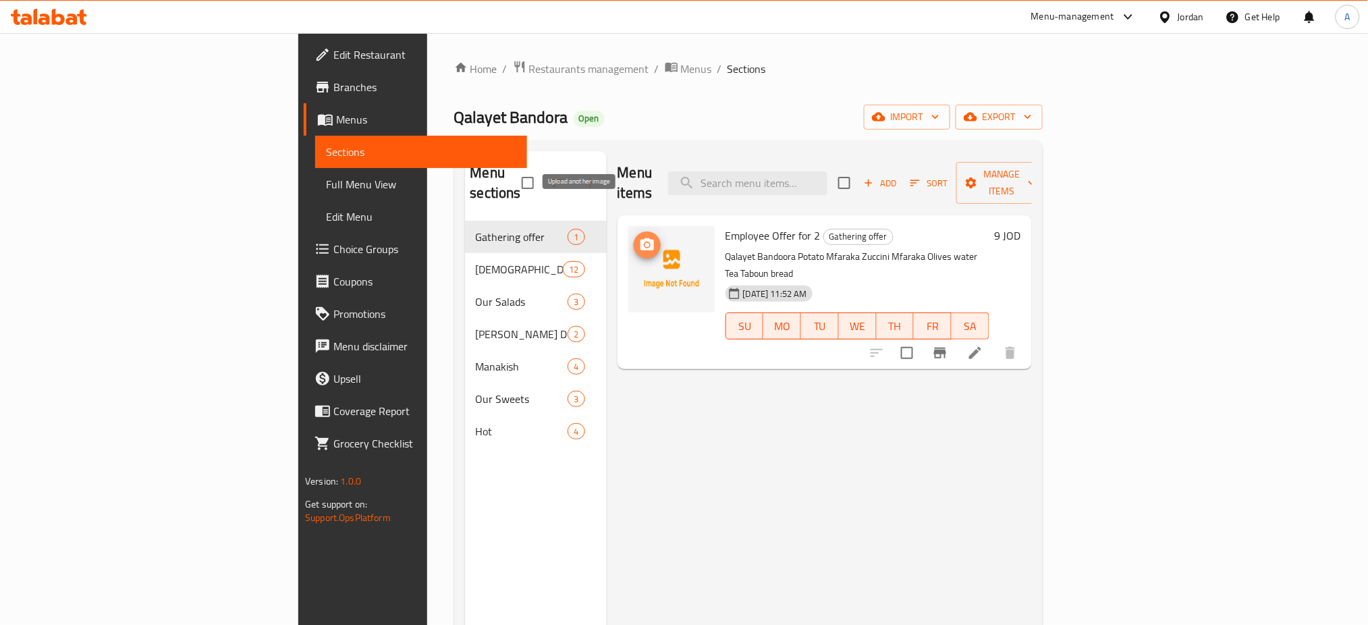
click at [639, 237] on icon "upload picture" at bounding box center [647, 245] width 16 height 16
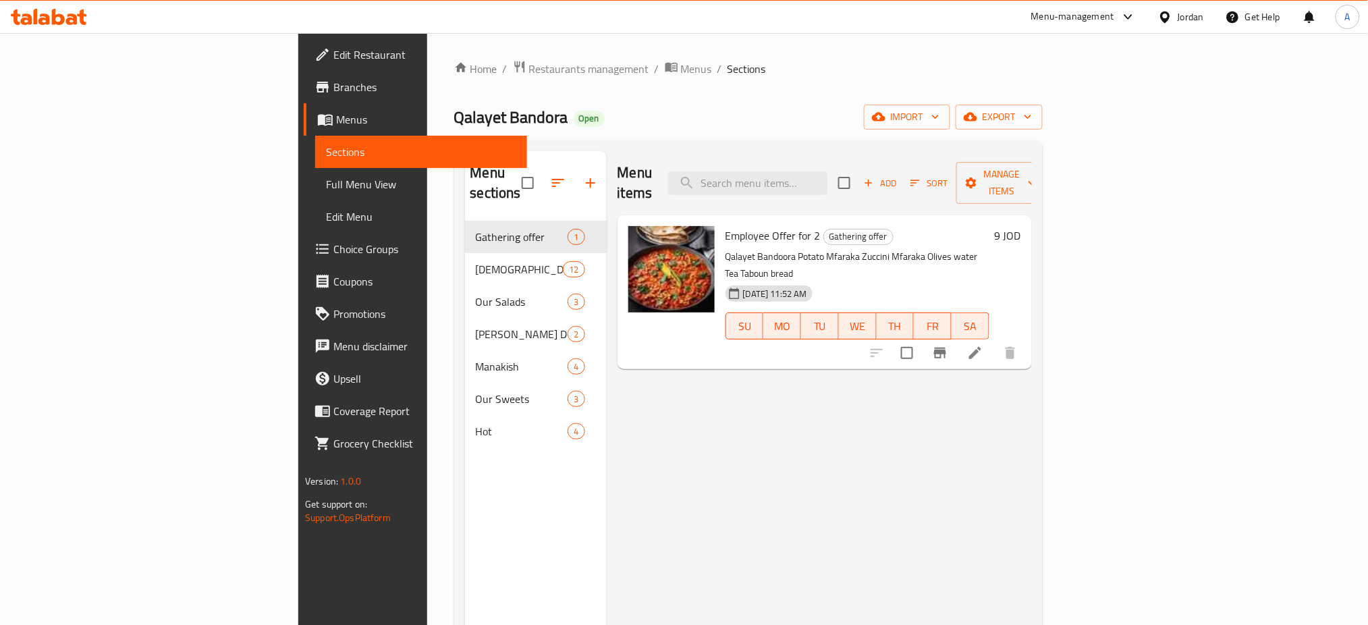
click at [333, 82] on span "Branches" at bounding box center [424, 87] width 183 height 16
